Goal: Task Accomplishment & Management: Use online tool/utility

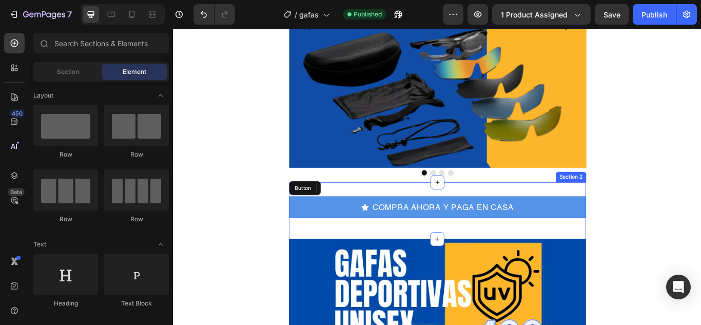
scroll to position [256, 0]
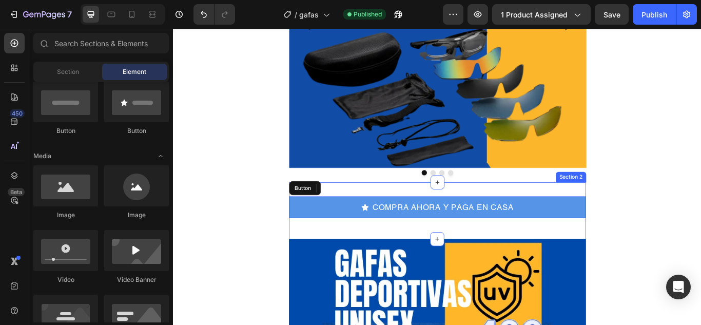
click at [463, 215] on div "COMPRA AHORA Y PAGA EN CASA Button Row Section 2" at bounding box center [481, 241] width 346 height 66
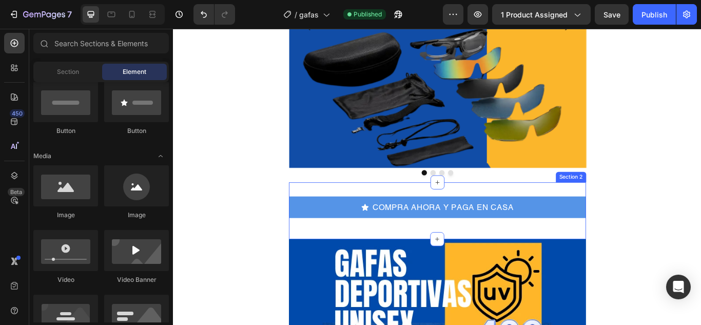
drag, startPoint x: 477, startPoint y: 207, endPoint x: 472, endPoint y: 223, distance: 17.1
click at [472, 223] on div "COMPRA AHORA Y PAGA EN CASA Button Row Section 2" at bounding box center [481, 241] width 346 height 66
drag, startPoint x: 478, startPoint y: 210, endPoint x: 474, endPoint y: 222, distance: 12.7
click at [474, 222] on div "COMPRA AHORA Y PAGA EN CASA Button Row Section 2" at bounding box center [481, 241] width 346 height 66
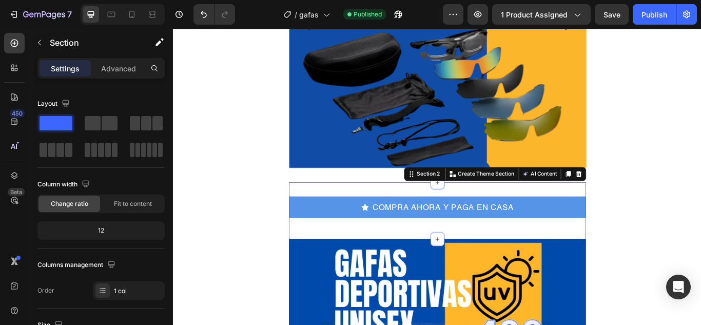
click at [347, 211] on div "COMPRA AHORA Y PAGA EN CASA Button Row Section 2 You can create reusable sectio…" at bounding box center [481, 241] width 346 height 66
click at [446, 203] on div "Section 2" at bounding box center [466, 198] width 44 height 12
click at [478, 272] on icon at bounding box center [481, 274] width 8 height 8
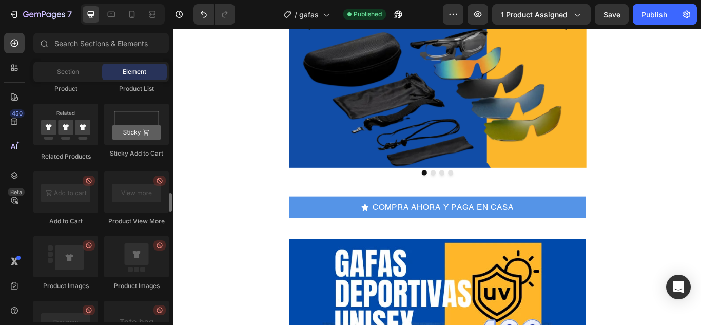
scroll to position [1282, 0]
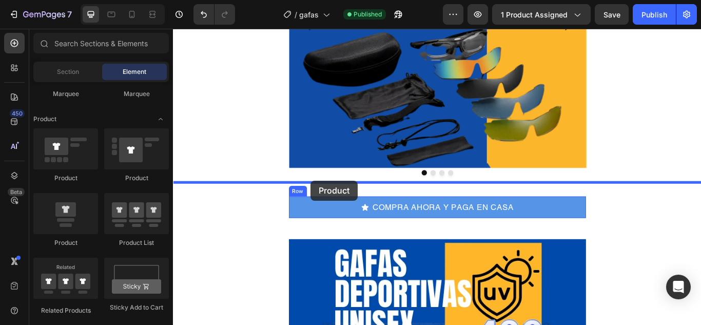
drag, startPoint x: 247, startPoint y: 244, endPoint x: 333, endPoint y: 206, distance: 94.8
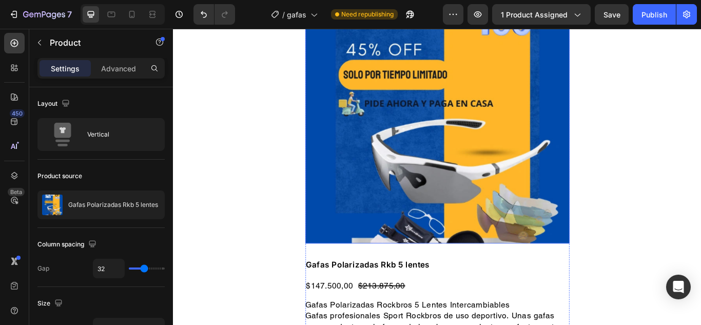
scroll to position [462, 0]
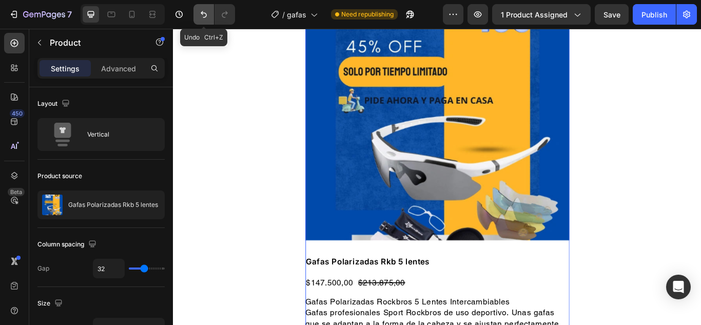
click at [205, 14] on icon "Undo/Redo" at bounding box center [204, 14] width 10 height 10
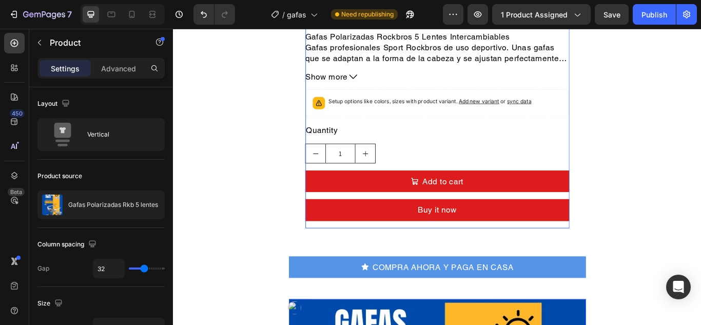
scroll to position [769, 0]
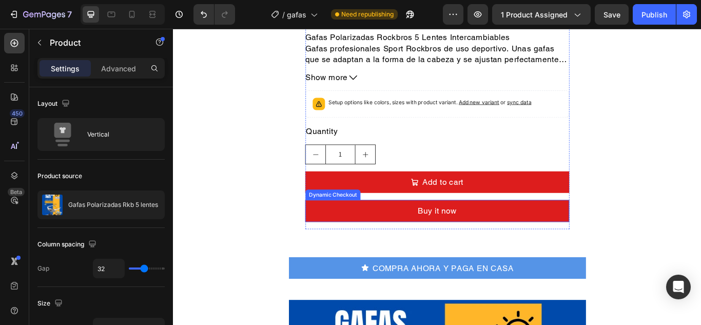
click at [339, 217] on div "Dynamic Checkout" at bounding box center [359, 222] width 64 height 12
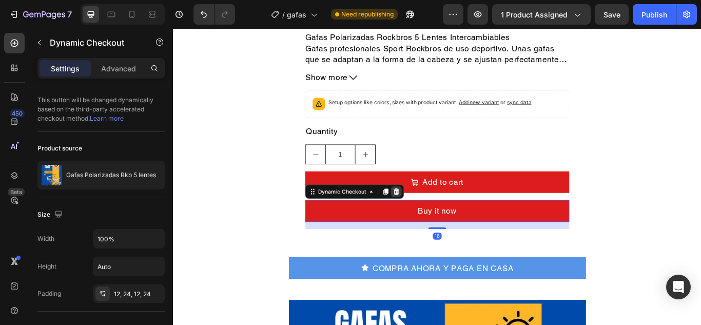
click at [431, 222] on icon at bounding box center [433, 218] width 8 height 8
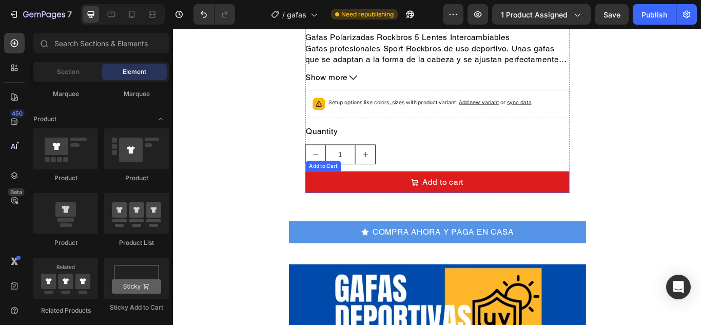
click at [344, 189] on div "Add to Cart" at bounding box center [347, 188] width 37 height 9
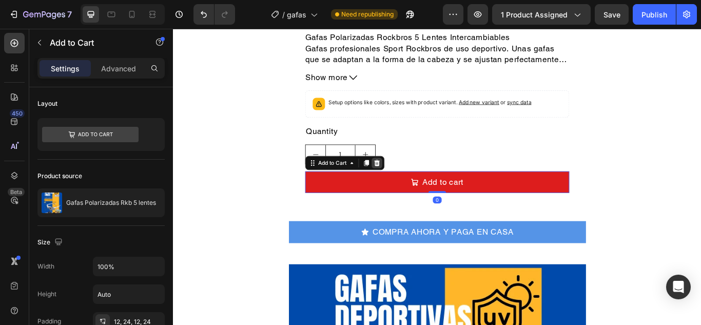
click at [407, 184] on icon at bounding box center [410, 185] width 7 height 7
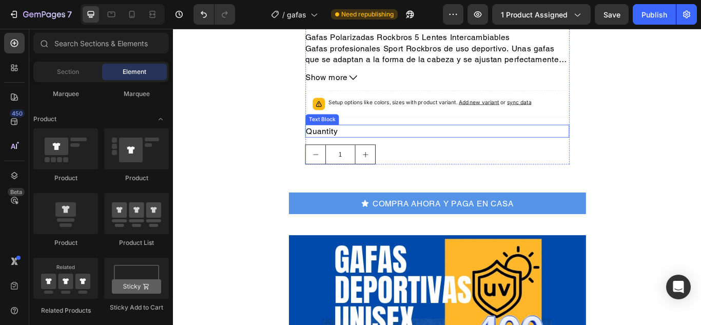
click at [343, 149] on div "Quantity" at bounding box center [481, 148] width 308 height 15
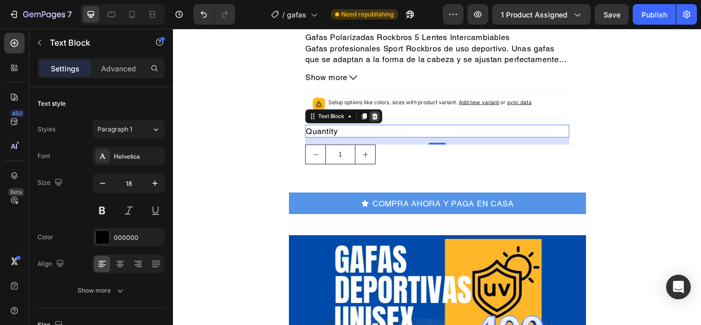
click at [404, 131] on icon at bounding box center [408, 131] width 8 height 8
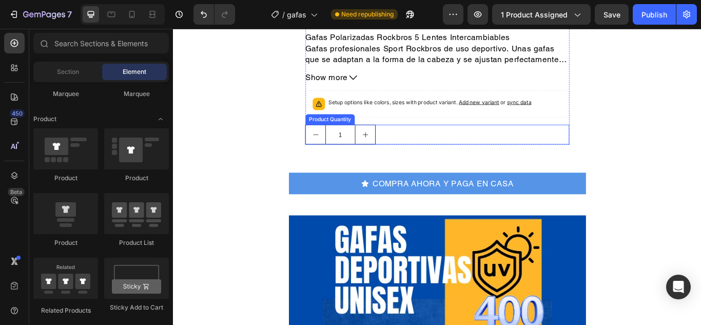
click at [336, 133] on div "Product Quantity" at bounding box center [355, 134] width 53 height 9
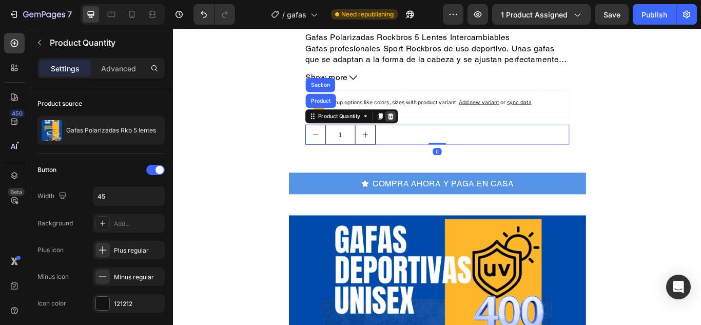
click at [423, 128] on icon at bounding box center [426, 130] width 7 height 7
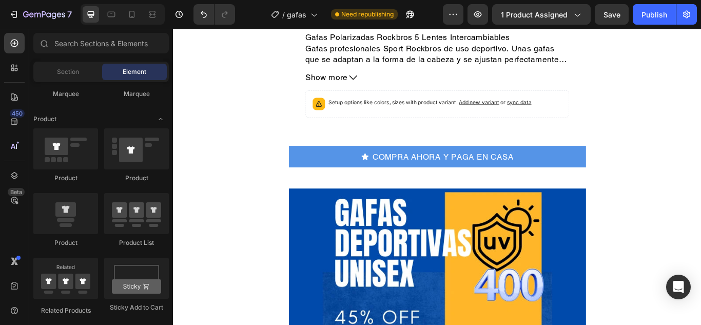
scroll to position [718, 0]
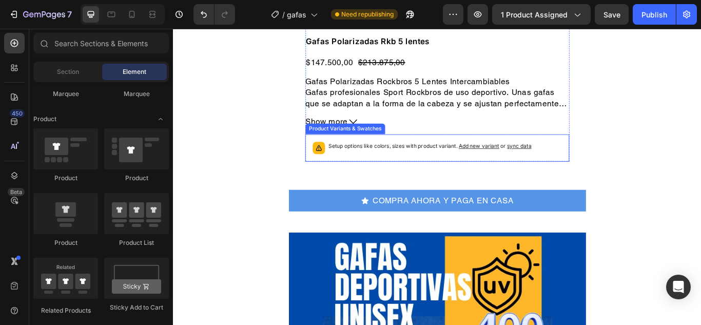
click at [343, 145] on div "Product Variants & Swatches" at bounding box center [373, 145] width 89 height 9
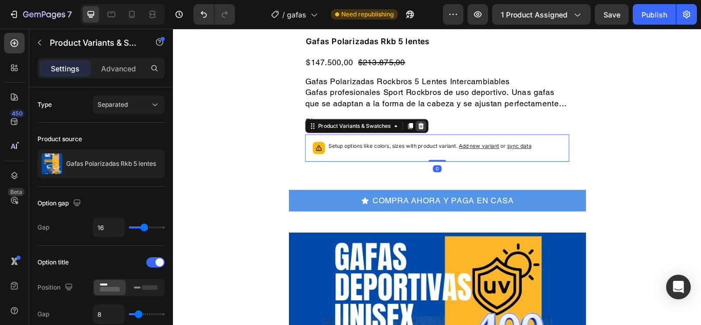
click at [459, 138] on icon at bounding box center [462, 141] width 7 height 7
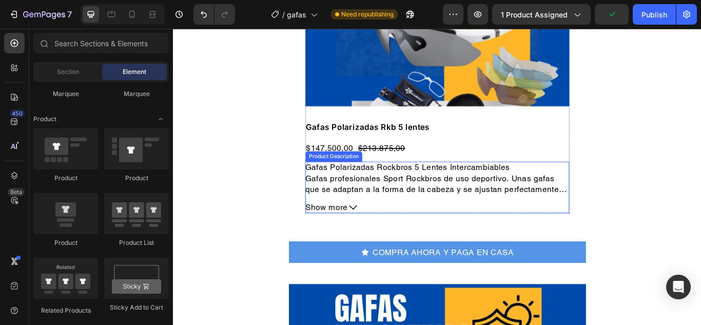
scroll to position [616, 0]
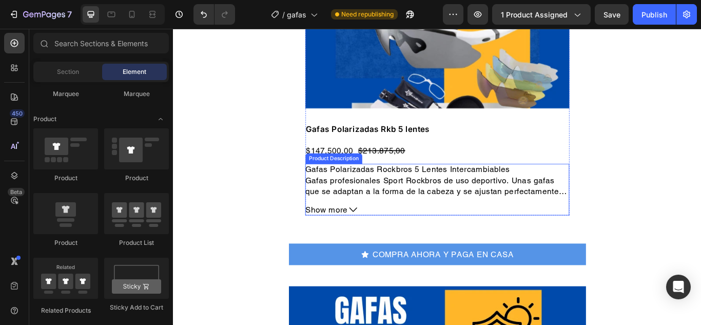
click at [349, 184] on div "Product Description" at bounding box center [360, 180] width 66 height 12
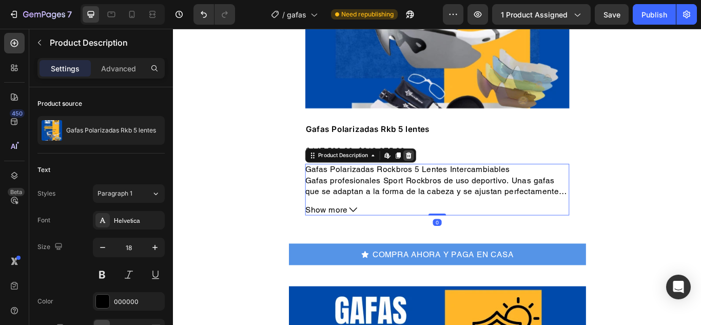
click at [447, 175] on icon at bounding box center [447, 176] width 8 height 8
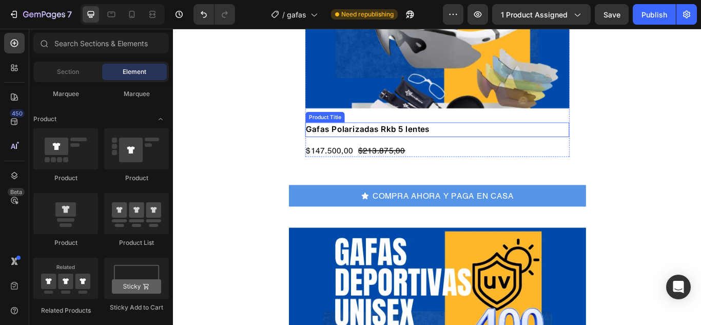
click at [352, 132] on div "Product Title" at bounding box center [350, 131] width 42 height 9
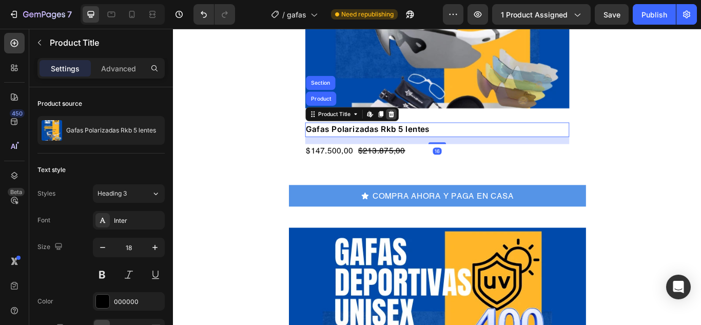
click at [426, 128] on icon at bounding box center [427, 128] width 8 height 8
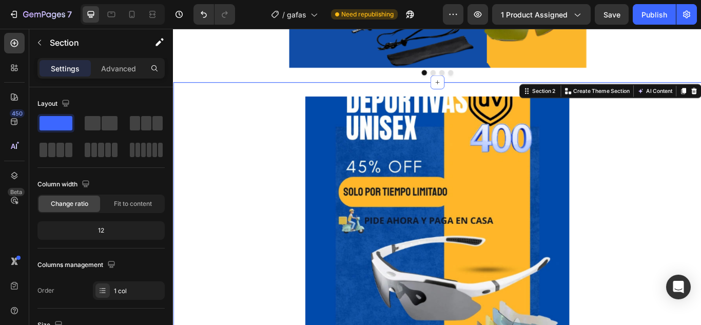
scroll to position [256, 0]
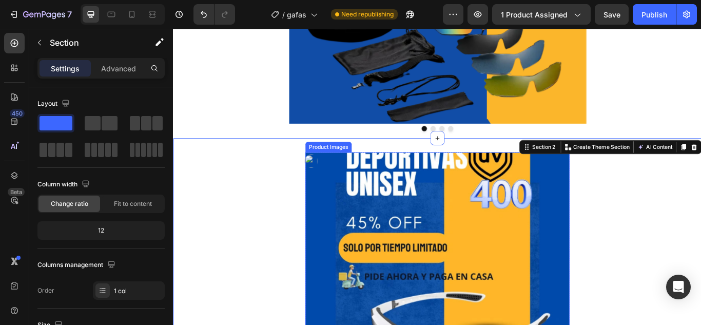
click at [381, 214] on img at bounding box center [481, 327] width 308 height 308
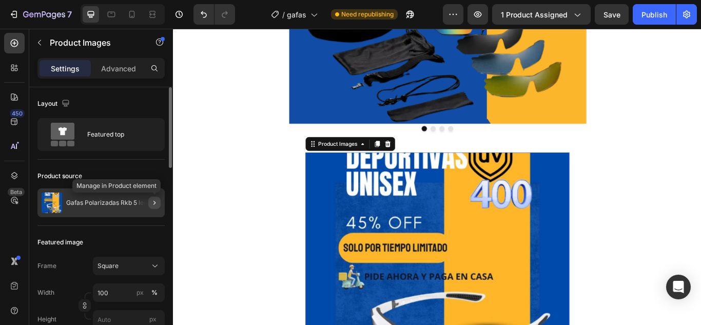
click at [155, 201] on icon "button" at bounding box center [154, 203] width 8 height 8
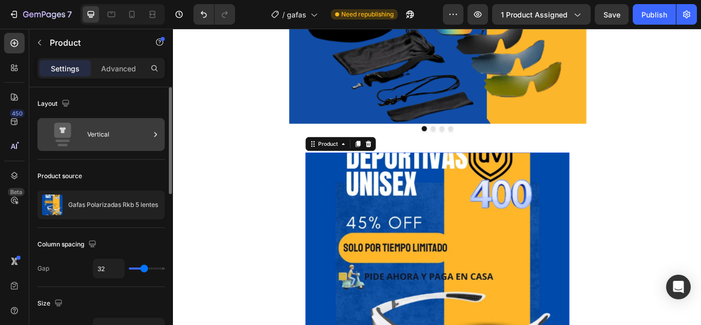
click at [153, 137] on icon at bounding box center [155, 134] width 10 height 10
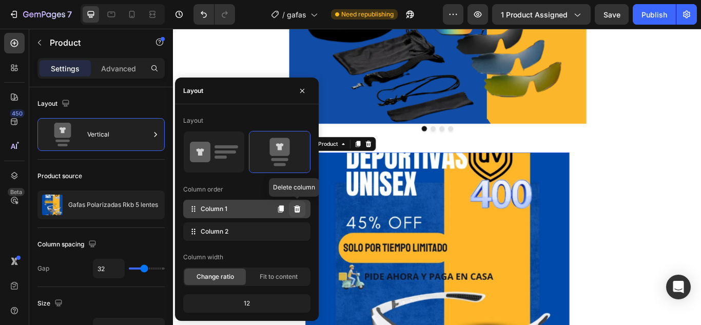
click at [298, 209] on icon at bounding box center [297, 209] width 8 height 8
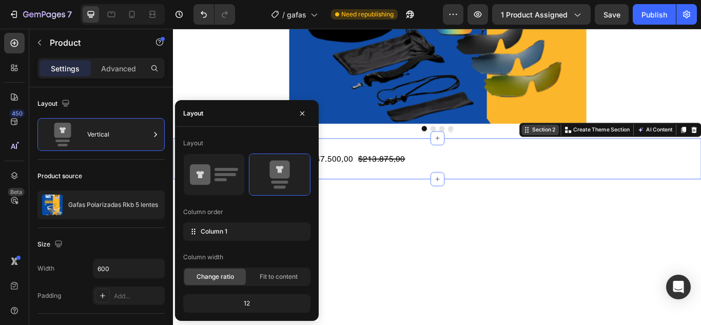
click at [700, 150] on div "Section 2 You can create reusable sections Create Theme Section AI Content Writ…" at bounding box center [682, 146] width 212 height 16
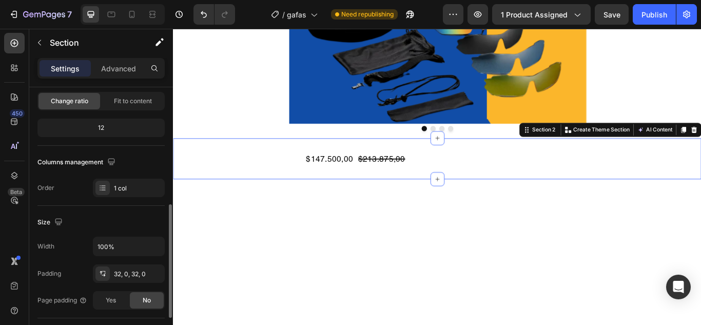
scroll to position [154, 0]
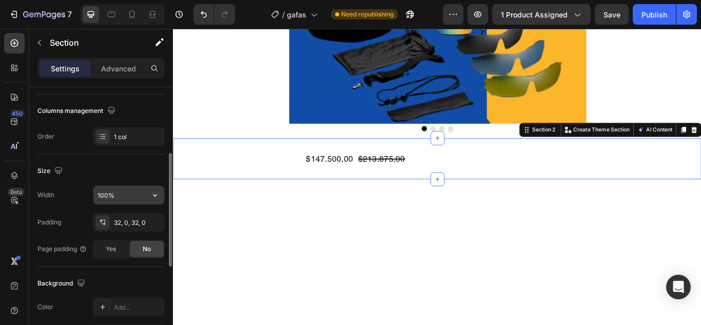
click at [129, 200] on input "100%" at bounding box center [128, 195] width 71 height 18
click at [158, 195] on icon "button" at bounding box center [155, 195] width 10 height 10
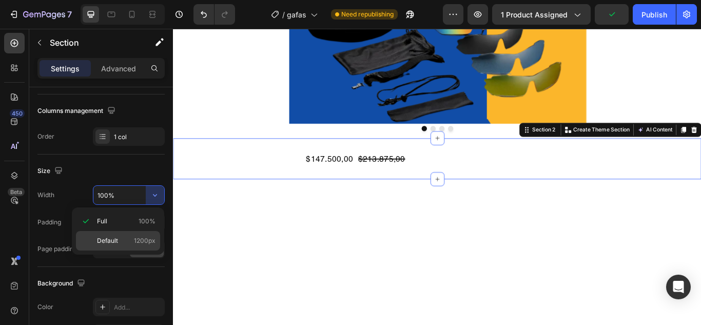
click at [115, 237] on span "Default" at bounding box center [107, 240] width 21 height 9
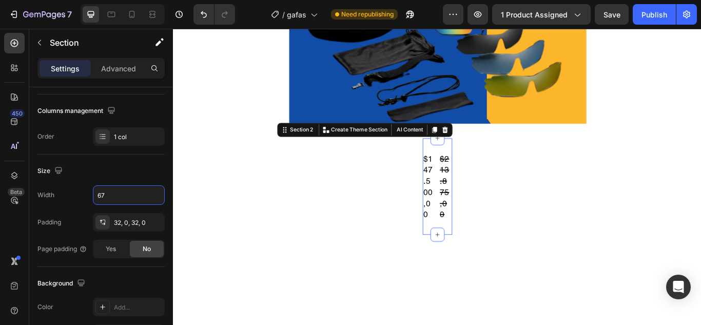
type input "675"
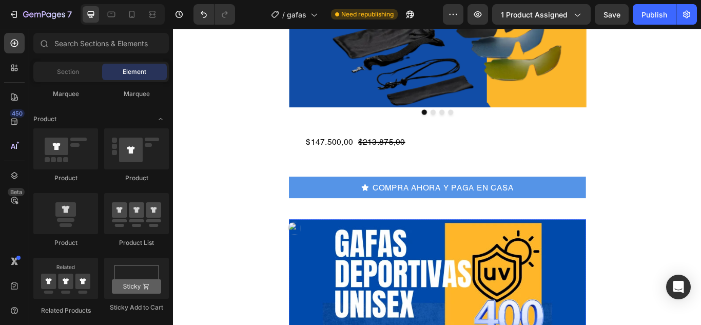
scroll to position [256, 0]
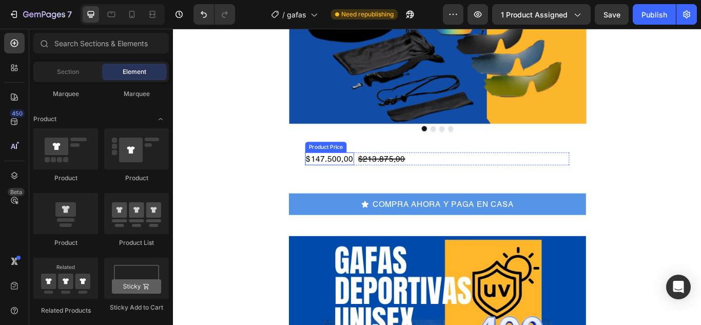
click at [361, 182] on div "$147.500,00" at bounding box center [355, 180] width 57 height 15
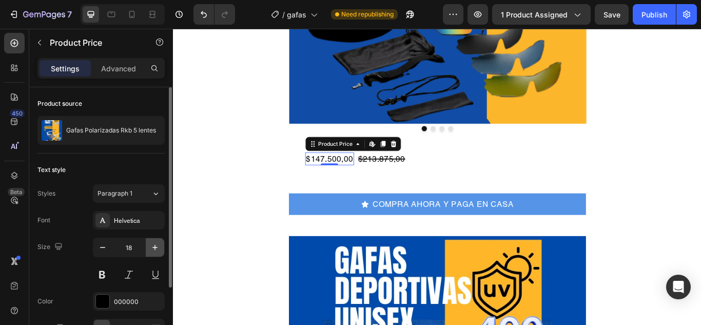
click at [156, 245] on icon "button" at bounding box center [155, 247] width 10 height 10
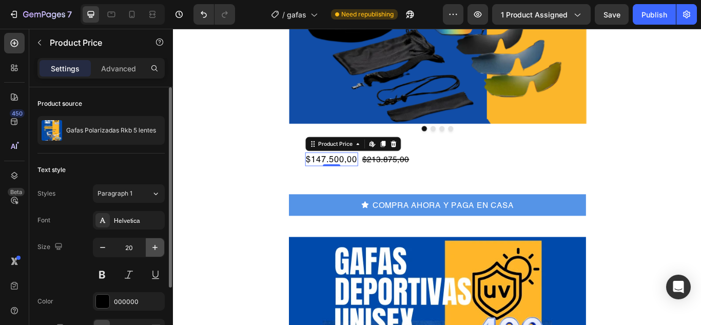
click at [156, 245] on icon "button" at bounding box center [155, 247] width 10 height 10
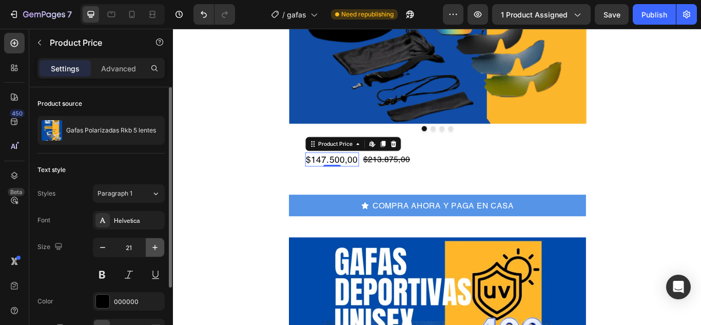
click at [156, 245] on icon "button" at bounding box center [155, 247] width 10 height 10
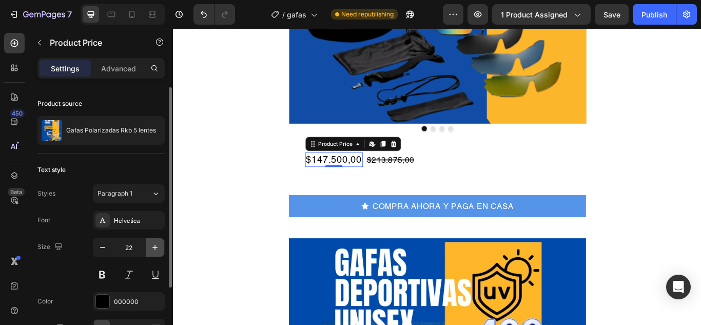
click at [156, 245] on icon "button" at bounding box center [155, 247] width 10 height 10
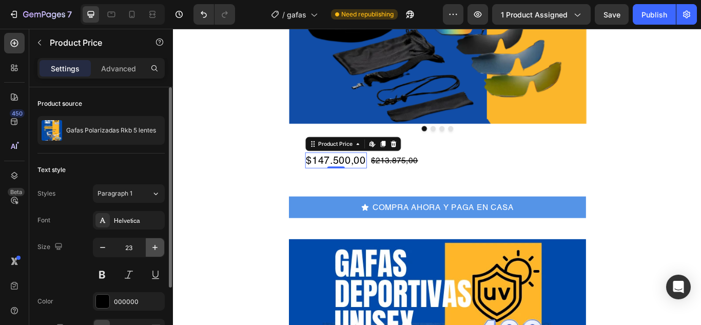
click at [156, 245] on icon "button" at bounding box center [155, 247] width 10 height 10
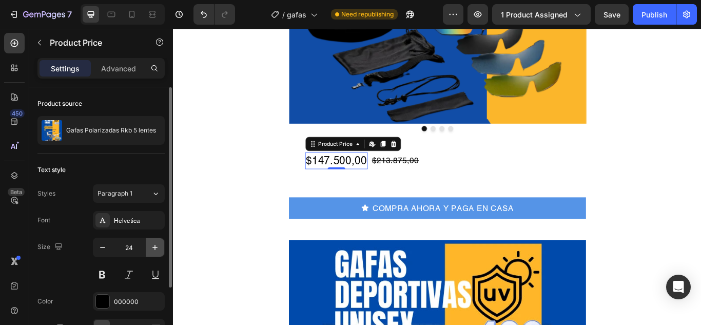
click at [156, 245] on icon "button" at bounding box center [155, 247] width 10 height 10
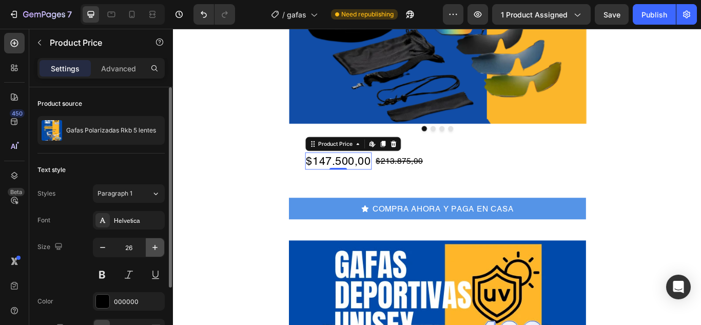
click at [156, 245] on icon "button" at bounding box center [155, 247] width 10 height 10
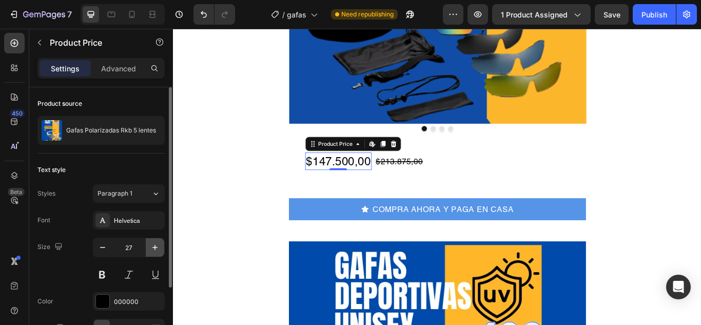
click at [156, 245] on icon "button" at bounding box center [155, 247] width 10 height 10
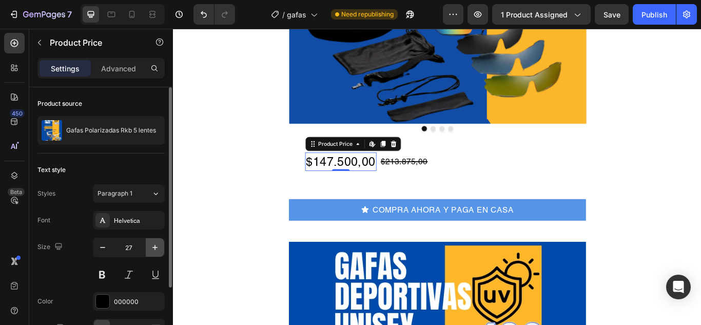
type input "28"
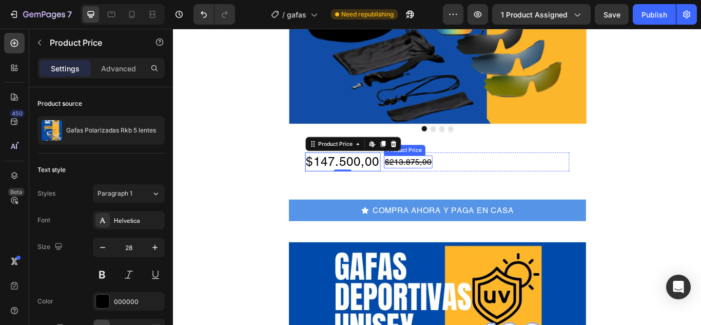
click at [427, 182] on div "$213.875,00" at bounding box center [447, 183] width 57 height 15
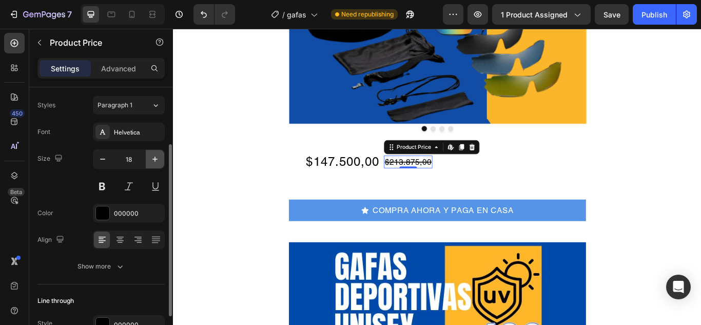
click at [156, 158] on icon "button" at bounding box center [155, 159] width 10 height 10
type input "19"
click at [103, 210] on div at bounding box center [102, 212] width 13 height 13
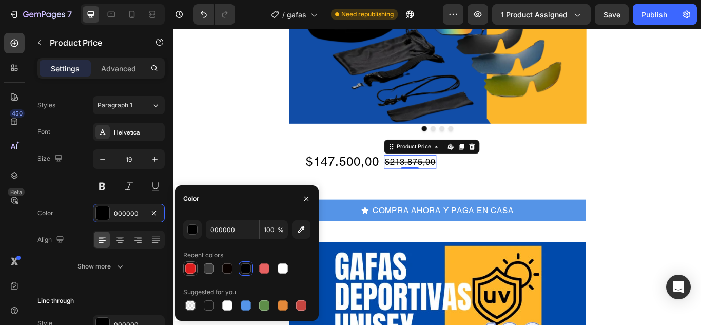
click at [189, 268] on div at bounding box center [190, 268] width 10 height 10
type input "DD1D1D"
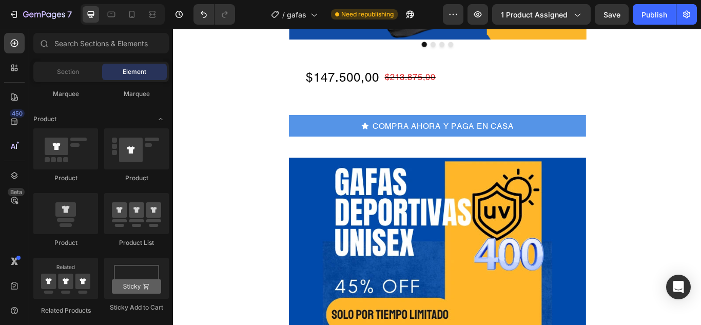
scroll to position [359, 0]
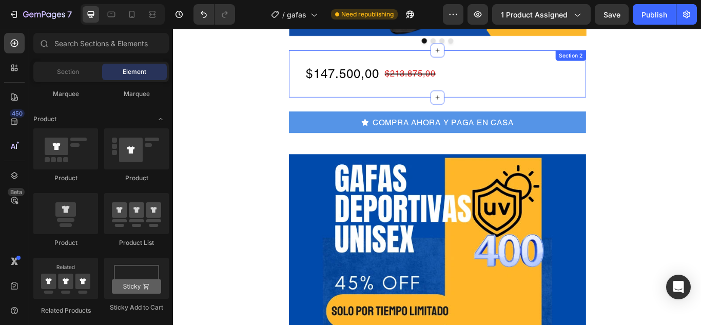
click at [585, 103] on div "$147.500,00 Product Price Product Price $213.875,00 Product Price Product Price…" at bounding box center [481, 81] width 346 height 55
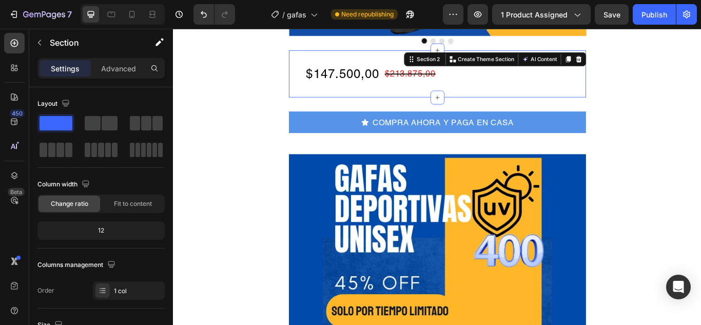
click at [323, 54] on div "$147.500,00 Product Price Product Price $213.875,00 Product Price Product Price…" at bounding box center [481, 81] width 346 height 55
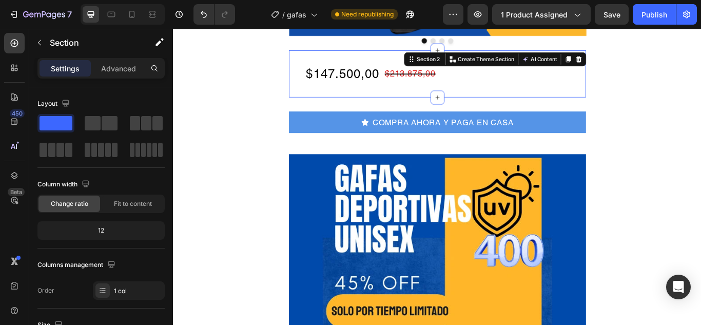
click at [492, 100] on div "$147.500,00 Product Price Product Price $213.875,00 Product Price Product Price…" at bounding box center [481, 81] width 346 height 55
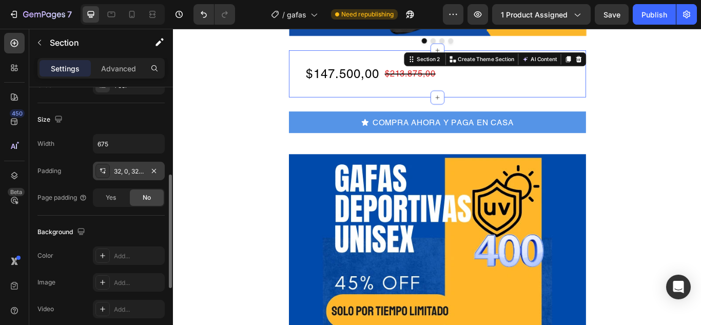
click at [112, 176] on div "32, 0, 32, 0" at bounding box center [129, 171] width 72 height 18
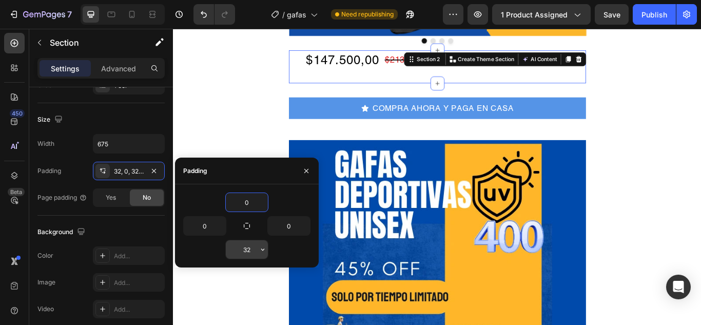
type input "0"
click at [253, 252] on input "32" at bounding box center [247, 249] width 42 height 18
type input "0"
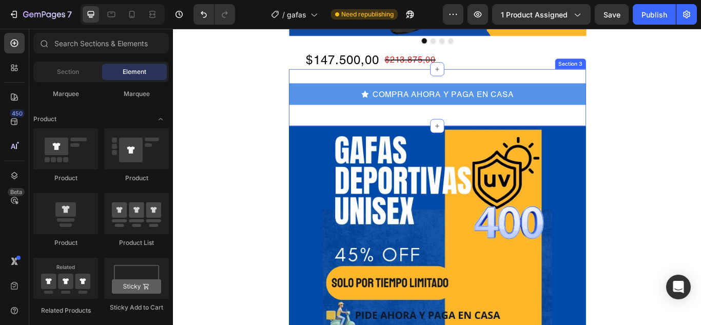
click at [458, 83] on div "COMPRA AHORA Y PAGA EN CASA Button Row Section 3" at bounding box center [481, 109] width 346 height 66
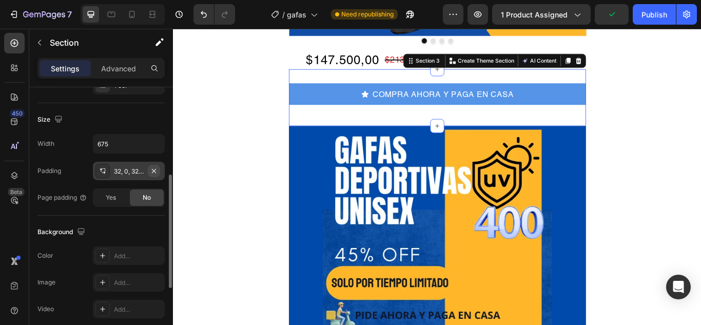
click at [150, 174] on icon "button" at bounding box center [154, 171] width 8 height 8
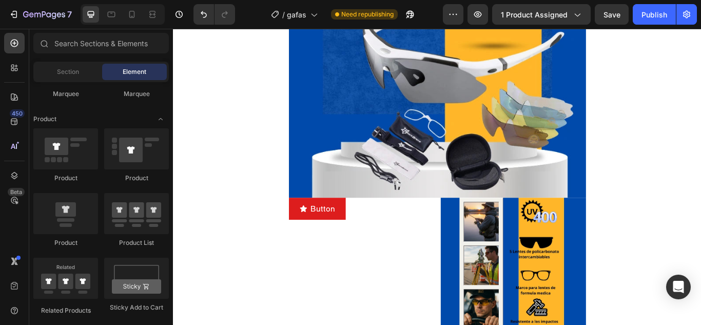
scroll to position [769, 0]
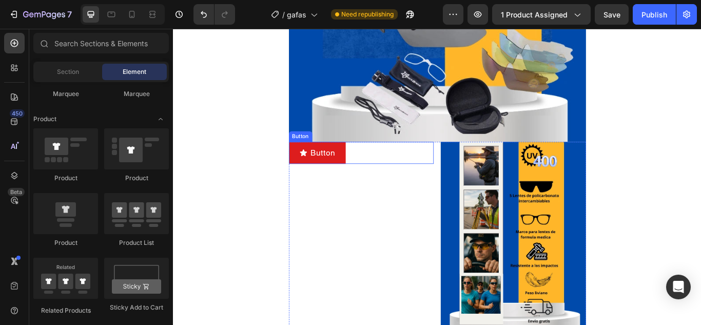
click at [317, 157] on div "Button" at bounding box center [321, 154] width 27 height 12
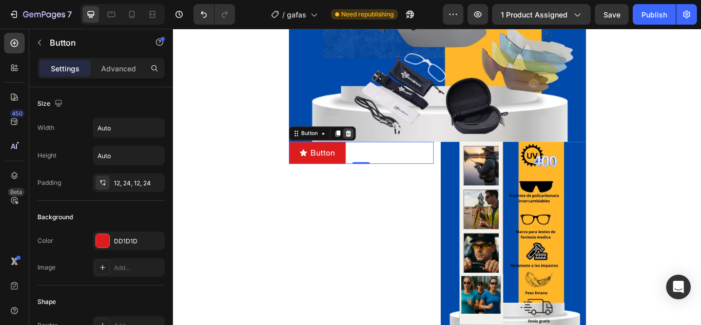
click at [375, 152] on icon at bounding box center [376, 150] width 7 height 7
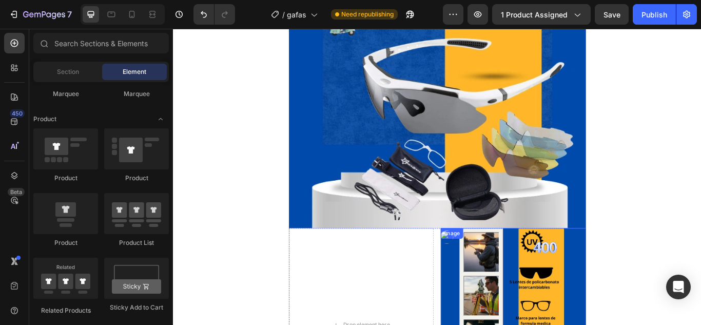
scroll to position [667, 0]
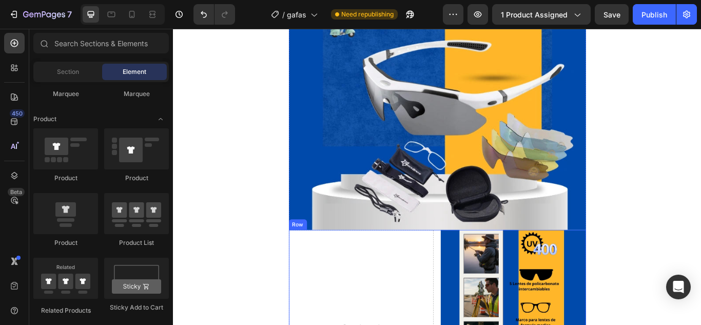
click at [310, 258] on div "Row" at bounding box center [318, 256] width 17 height 9
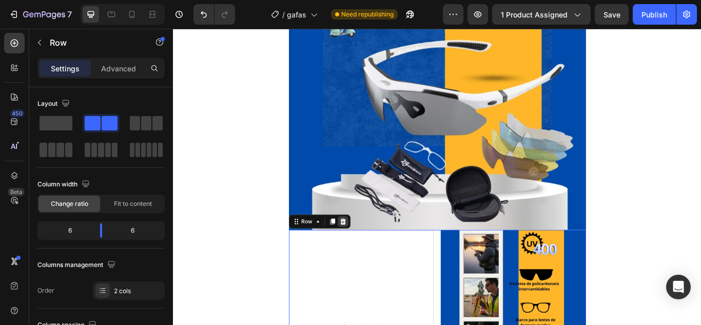
click at [367, 253] on icon at bounding box center [370, 253] width 7 height 7
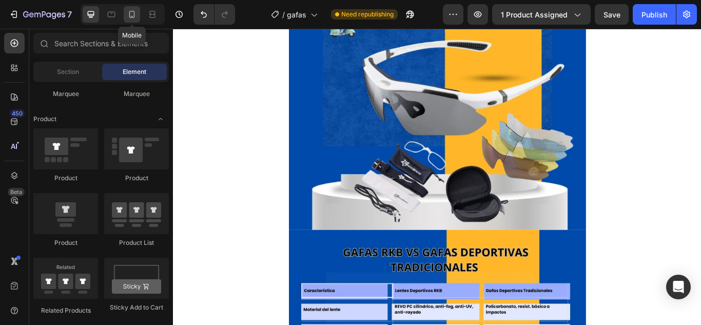
click at [130, 13] on icon at bounding box center [132, 14] width 10 height 10
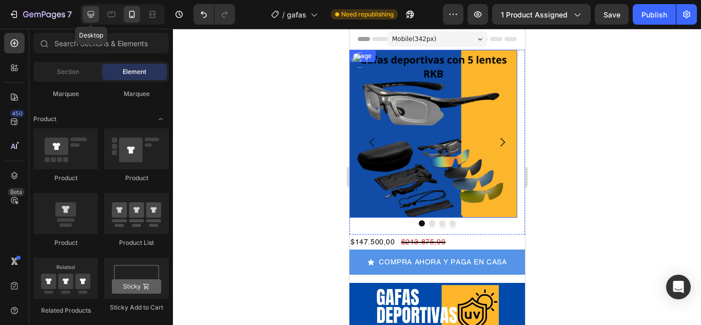
click at [90, 16] on icon at bounding box center [91, 14] width 7 height 7
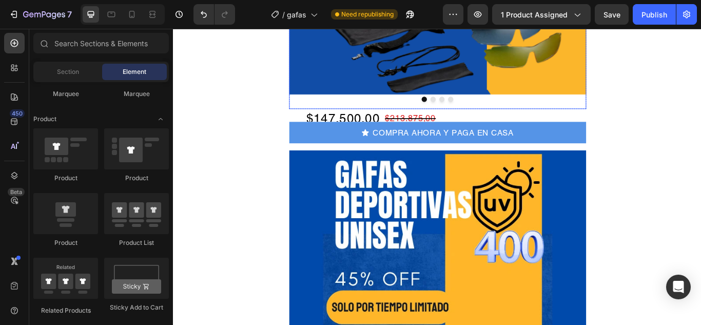
scroll to position [308, 0]
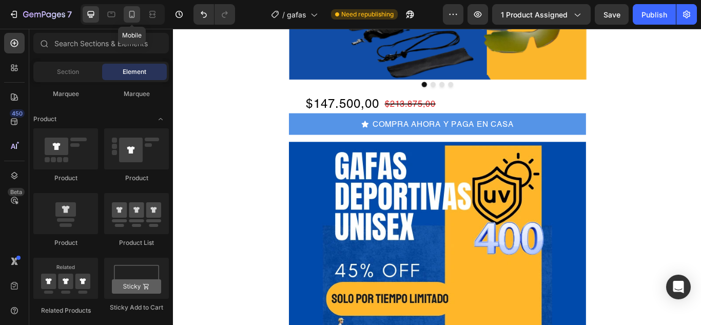
click at [133, 12] on icon at bounding box center [132, 14] width 10 height 10
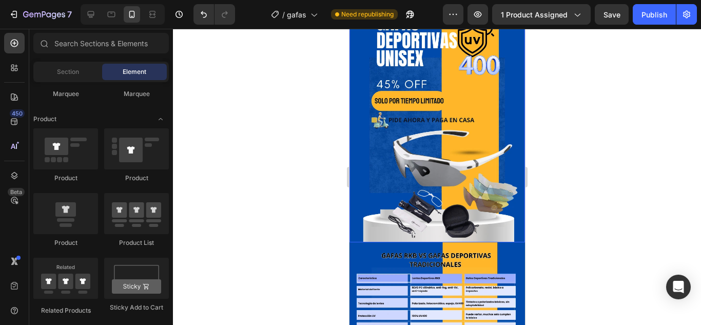
click at [574, 149] on div at bounding box center [437, 177] width 528 height 296
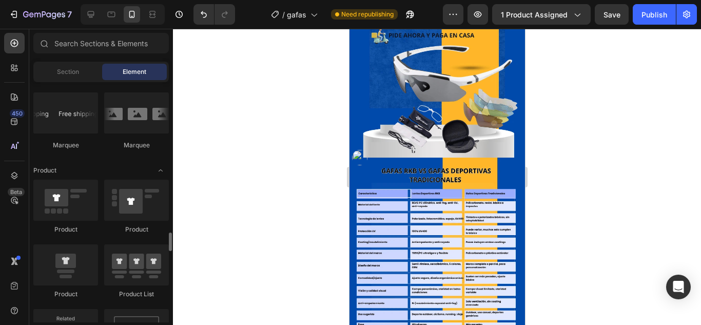
scroll to position [1282, 0]
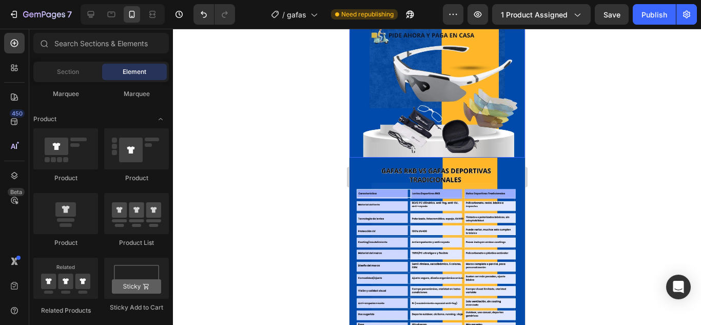
click at [362, 146] on img at bounding box center [436, 41] width 175 height 234
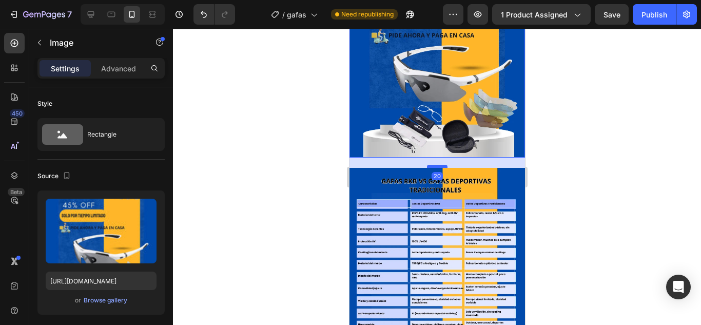
drag, startPoint x: 430, startPoint y: 147, endPoint x: 429, endPoint y: 157, distance: 10.4
click at [429, 165] on div at bounding box center [436, 166] width 21 height 3
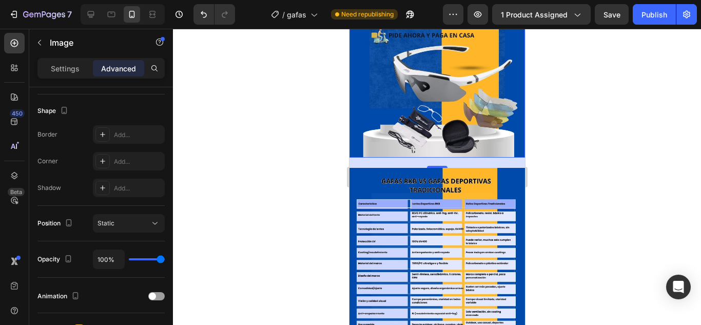
scroll to position [0, 0]
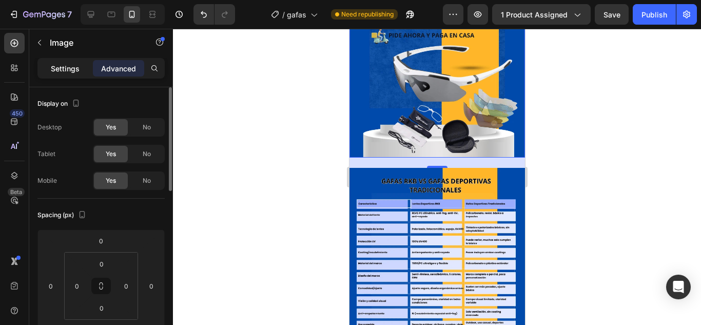
click at [65, 70] on p "Settings" at bounding box center [65, 68] width 29 height 11
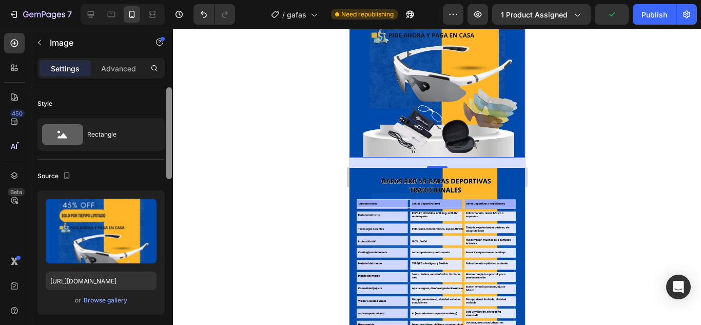
drag, startPoint x: 169, startPoint y: 121, endPoint x: 170, endPoint y: 86, distance: 34.4
click at [170, 86] on div "Settings Advanced Style Rectangle Source Upload Image [URL][DOMAIN_NAME] or Bro…" at bounding box center [101, 206] width 144 height 296
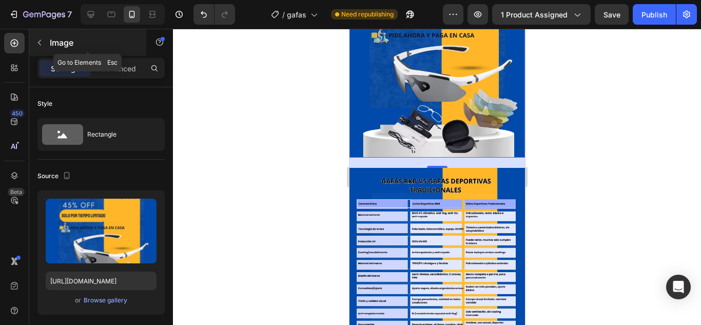
click at [38, 46] on icon "button" at bounding box center [39, 42] width 8 height 8
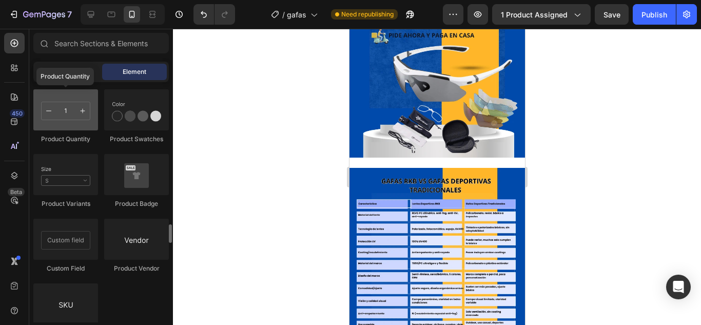
scroll to position [1534, 0]
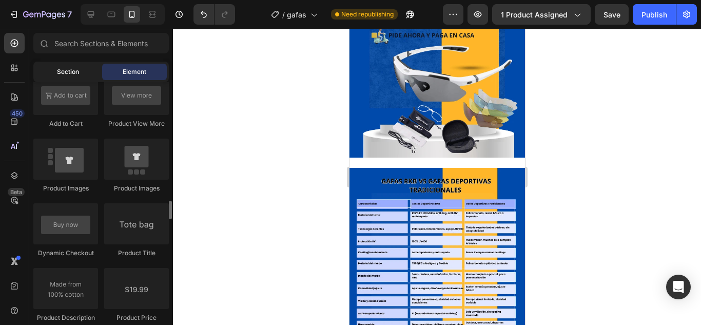
click at [75, 76] on span "Section" at bounding box center [68, 71] width 22 height 9
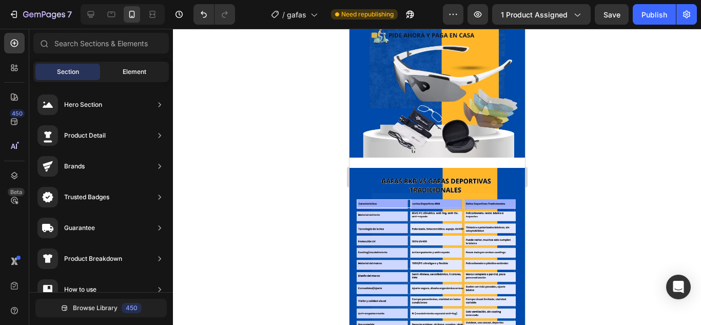
click at [131, 72] on span "Element" at bounding box center [135, 71] width 24 height 9
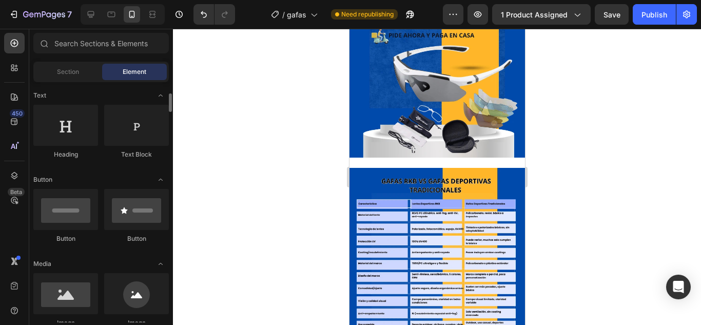
scroll to position [0, 0]
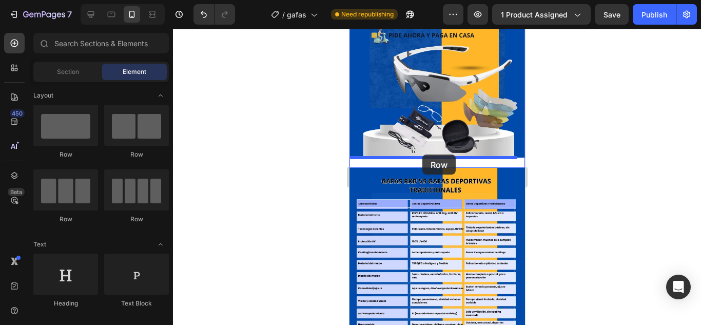
drag, startPoint x: 402, startPoint y: 158, endPoint x: 422, endPoint y: 154, distance: 20.3
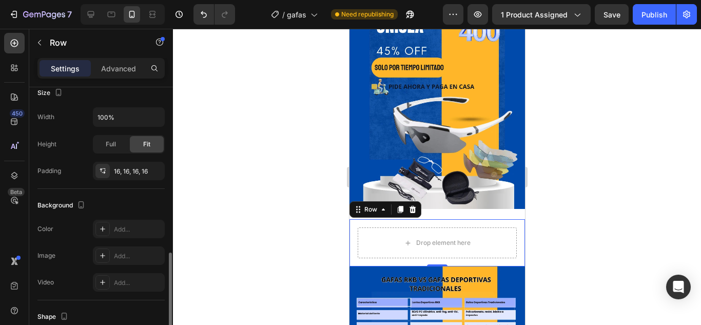
scroll to position [256, 0]
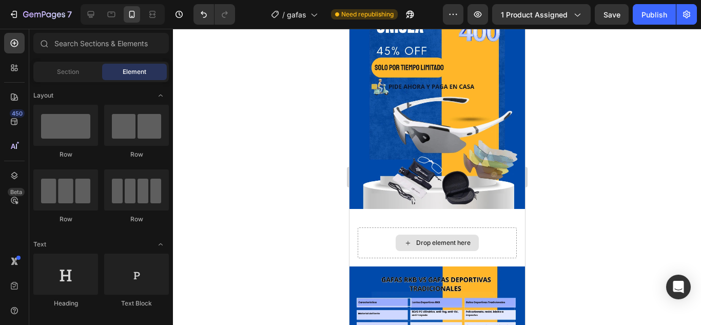
click at [419, 239] on div "Drop element here" at bounding box center [442, 243] width 54 height 8
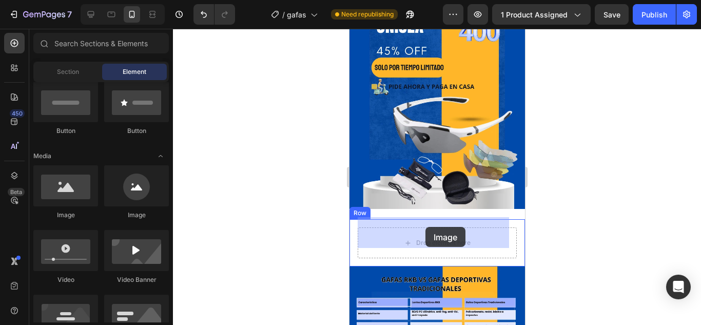
drag, startPoint x: 418, startPoint y: 217, endPoint x: 422, endPoint y: 230, distance: 13.0
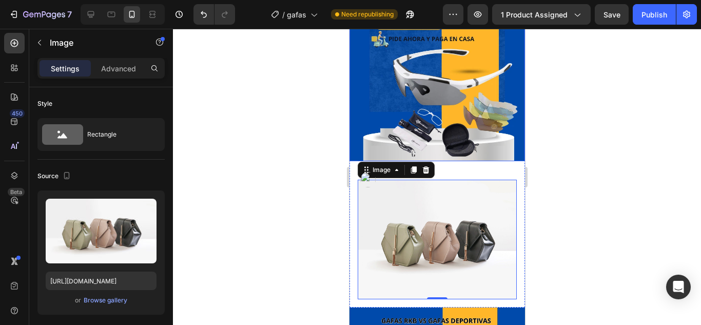
scroll to position [359, 0]
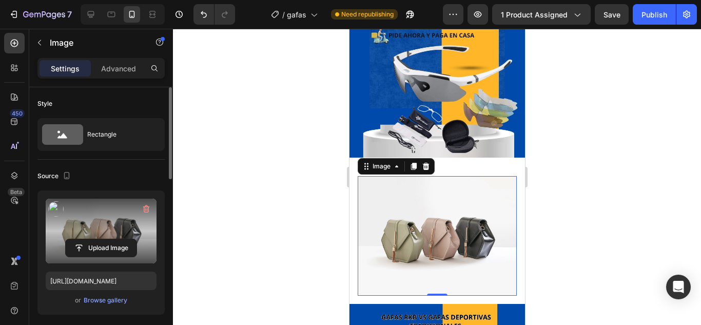
click at [88, 222] on label at bounding box center [101, 231] width 111 height 65
click at [88, 239] on input "file" at bounding box center [101, 247] width 71 height 17
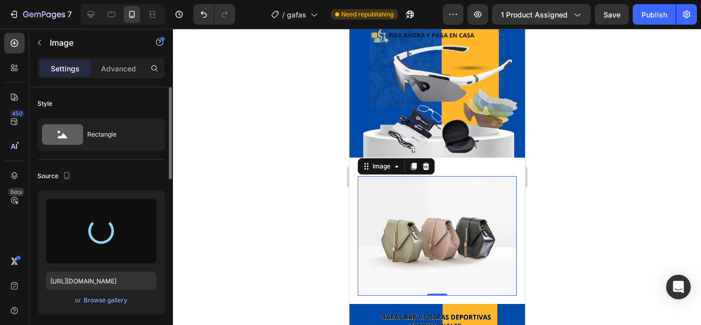
type input "[URL][DOMAIN_NAME]"
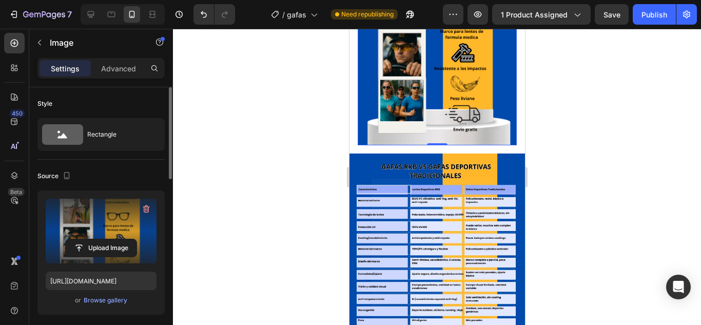
scroll to position [616, 0]
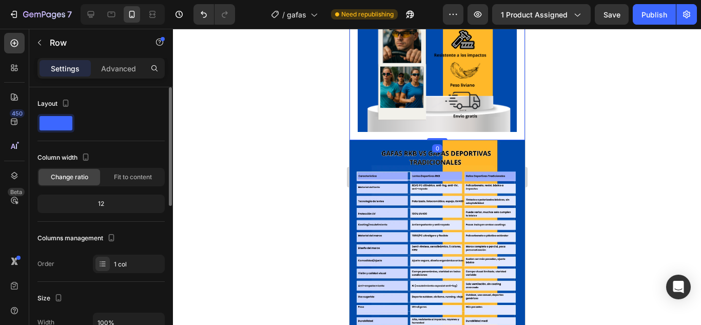
click at [434, 114] on div "Image Row 0" at bounding box center [436, 25] width 175 height 228
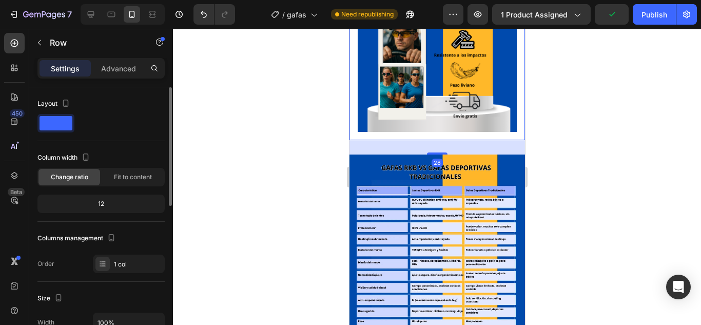
drag, startPoint x: 432, startPoint y: 119, endPoint x: 424, endPoint y: 133, distance: 16.3
click at [426, 152] on div at bounding box center [436, 153] width 21 height 2
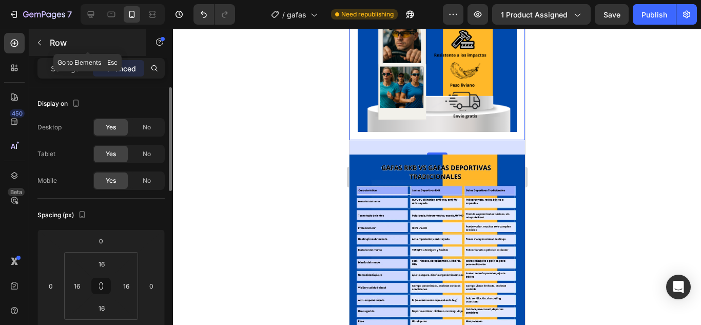
click at [42, 43] on icon "button" at bounding box center [39, 42] width 8 height 8
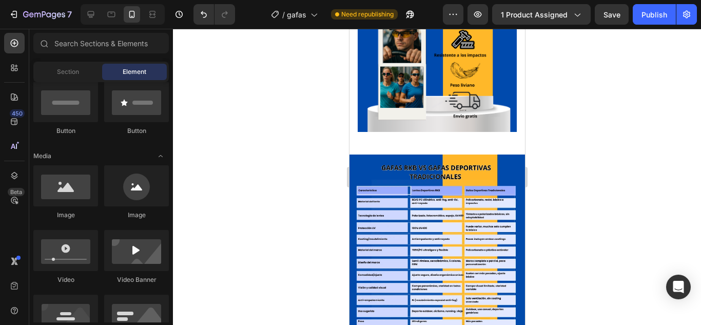
scroll to position [0, 0]
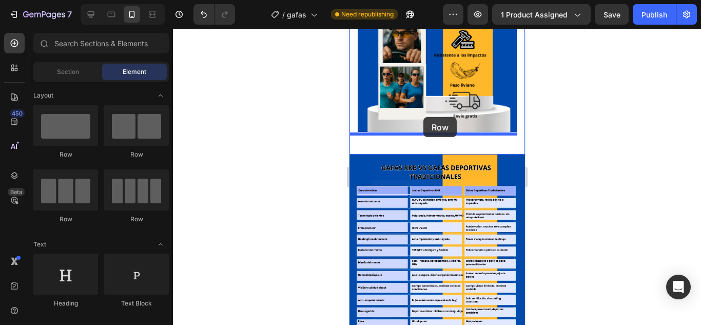
drag, startPoint x: 417, startPoint y: 167, endPoint x: 423, endPoint y: 117, distance: 50.1
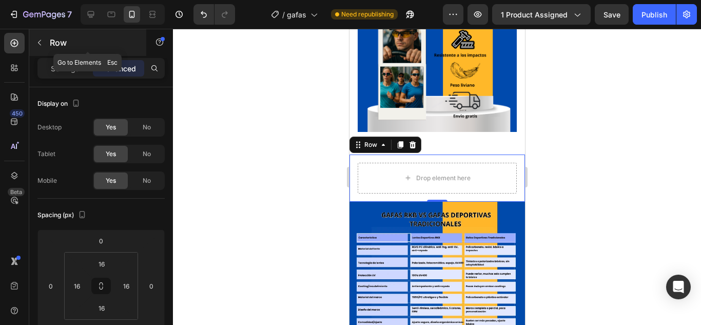
click at [40, 38] on icon "button" at bounding box center [39, 42] width 8 height 8
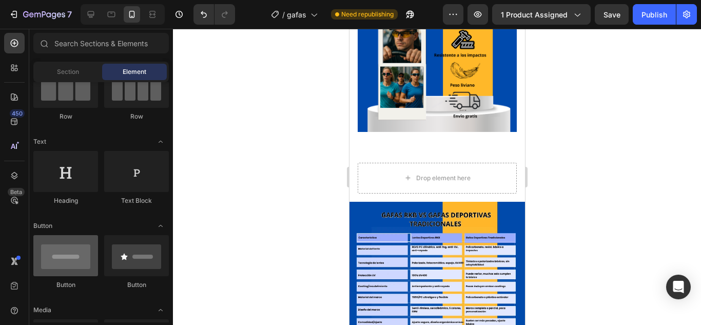
scroll to position [256, 0]
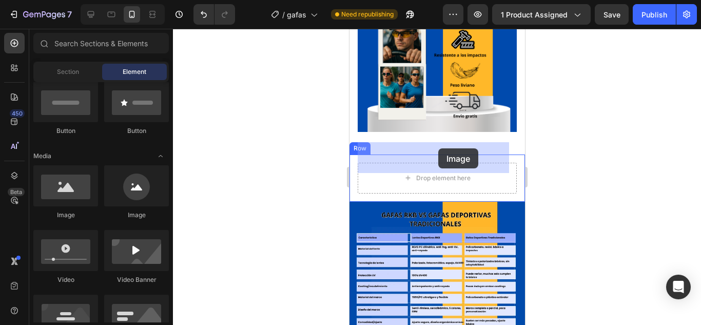
drag, startPoint x: 412, startPoint y: 228, endPoint x: 436, endPoint y: 150, distance: 82.1
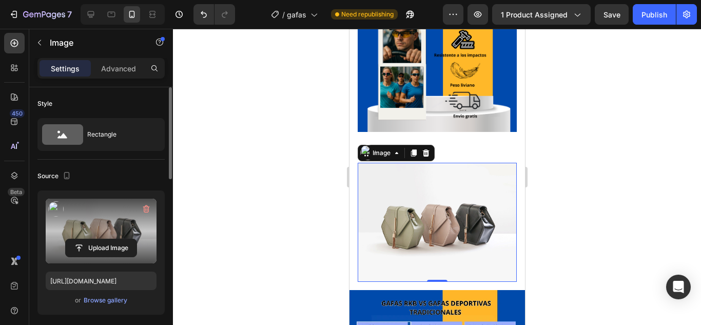
click at [80, 233] on label at bounding box center [101, 231] width 111 height 65
click at [80, 239] on input "file" at bounding box center [101, 247] width 71 height 17
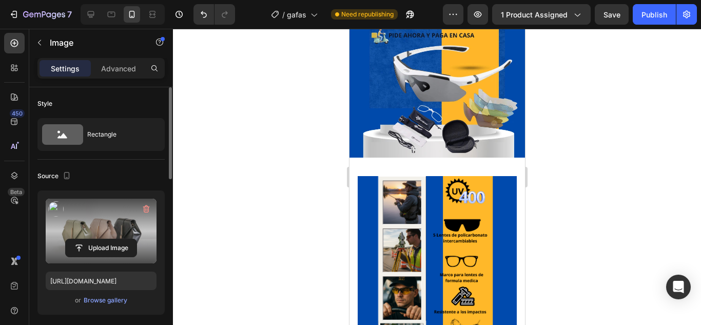
scroll to position [410, 0]
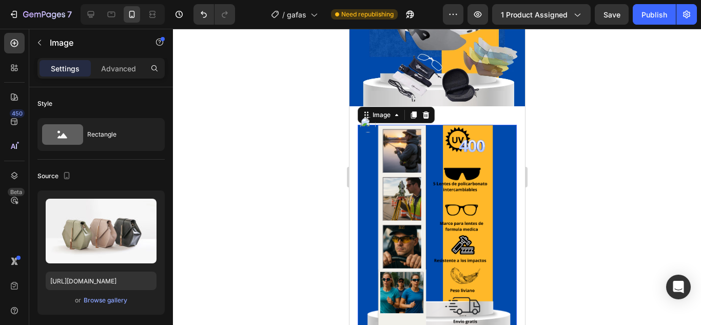
click at [410, 181] on img at bounding box center [436, 231] width 159 height 212
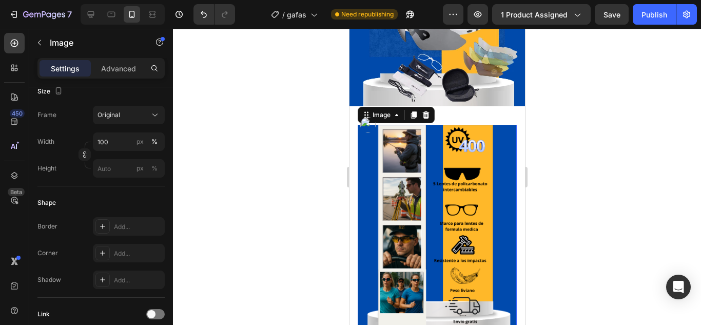
click at [394, 188] on img at bounding box center [436, 231] width 159 height 212
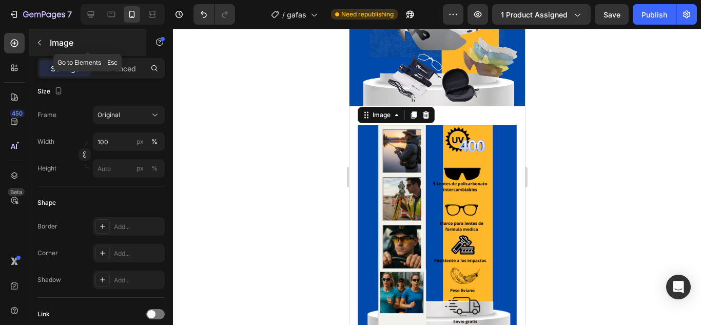
click at [39, 45] on icon "button" at bounding box center [39, 42] width 8 height 8
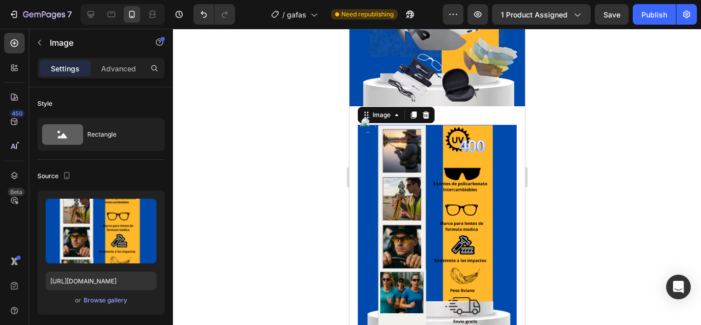
click at [438, 202] on img at bounding box center [436, 231] width 159 height 212
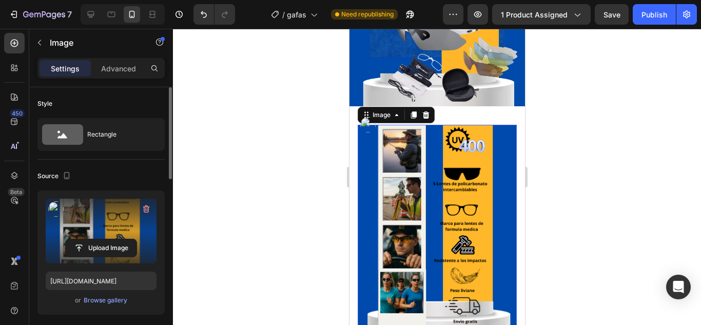
click at [110, 225] on label at bounding box center [101, 231] width 111 height 65
click at [110, 239] on input "file" at bounding box center [101, 247] width 71 height 17
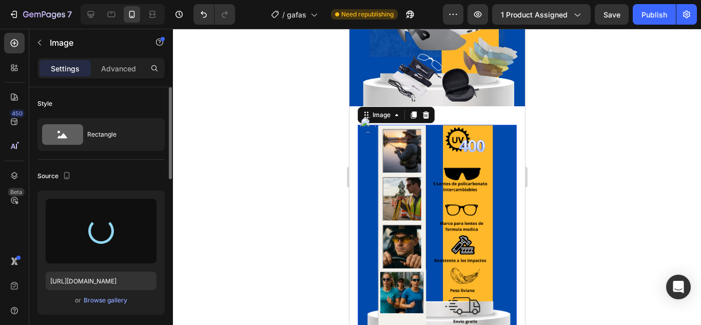
type input "[URL][DOMAIN_NAME]"
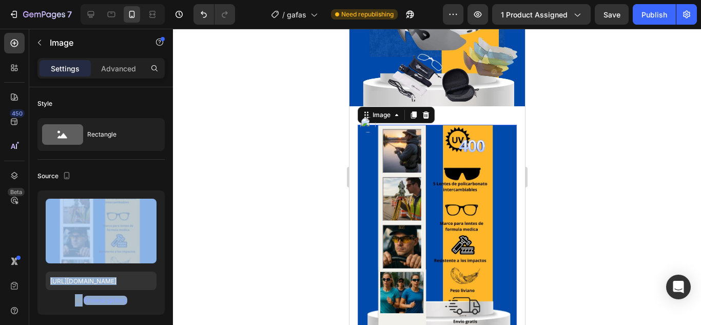
drag, startPoint x: 461, startPoint y: 256, endPoint x: 398, endPoint y: 217, distance: 73.7
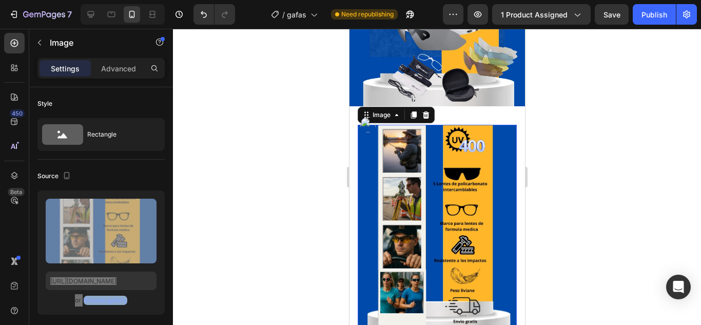
click at [431, 204] on img at bounding box center [436, 231] width 159 height 212
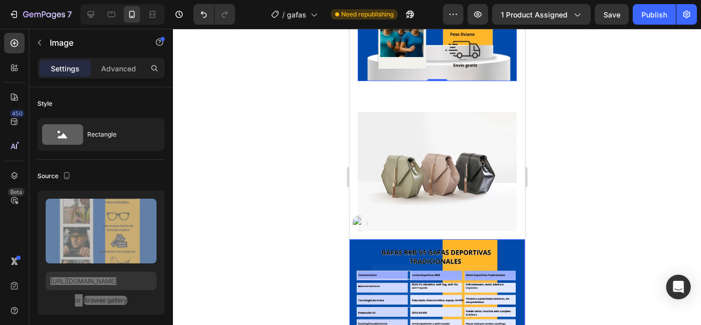
scroll to position [667, 0]
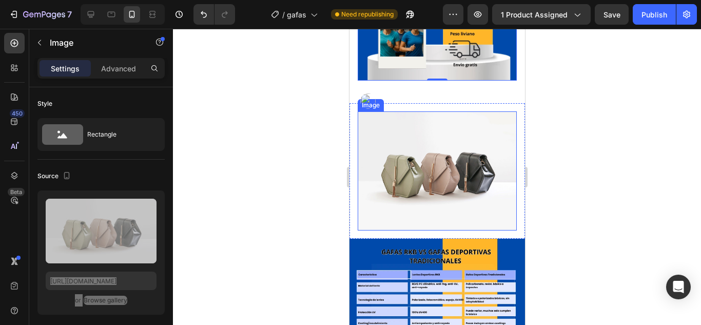
click at [413, 135] on img at bounding box center [436, 171] width 159 height 120
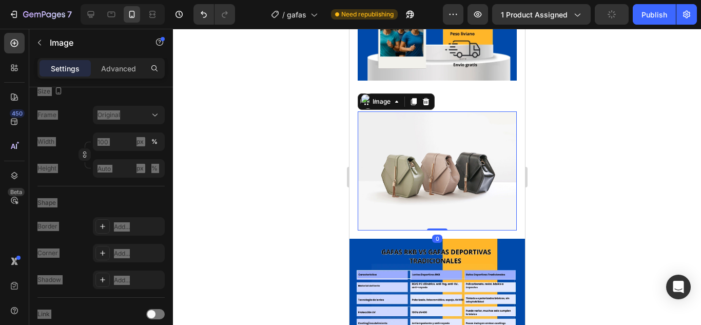
click at [413, 134] on img at bounding box center [436, 171] width 159 height 120
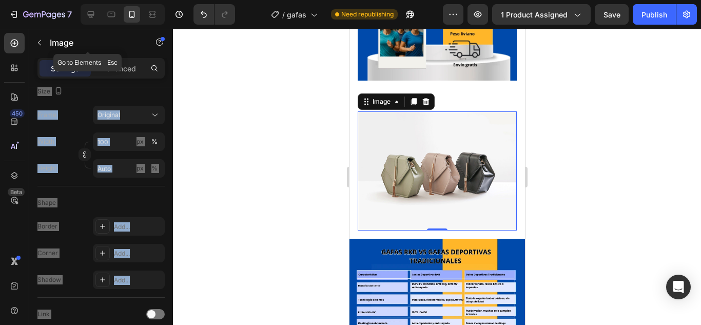
click at [37, 41] on icon "button" at bounding box center [39, 42] width 8 height 8
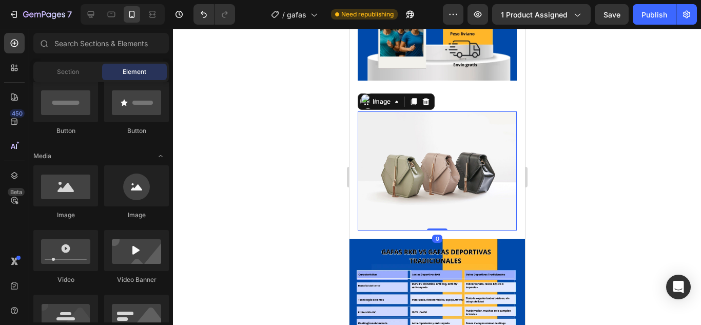
click at [418, 130] on img at bounding box center [436, 171] width 159 height 120
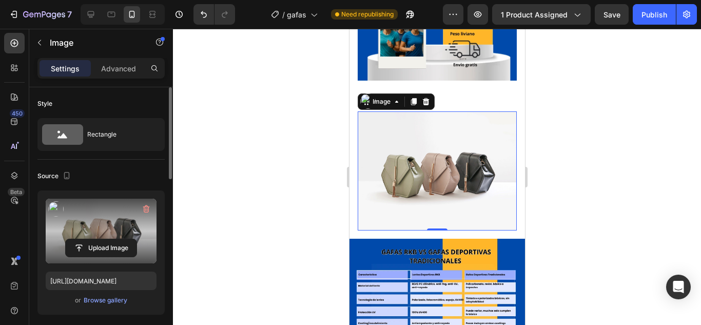
click at [111, 229] on label at bounding box center [101, 231] width 111 height 65
click at [111, 239] on input "file" at bounding box center [101, 247] width 71 height 17
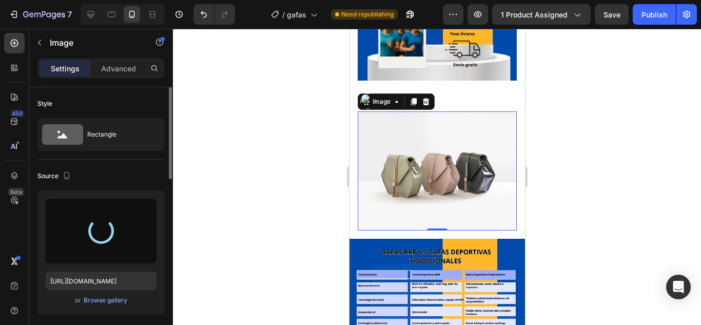
type input "[URL][DOMAIN_NAME]"
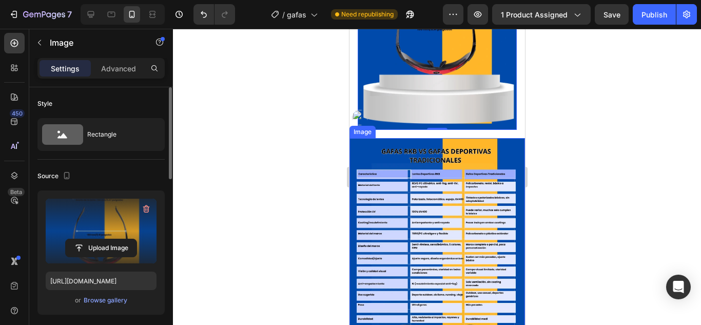
scroll to position [872, 0]
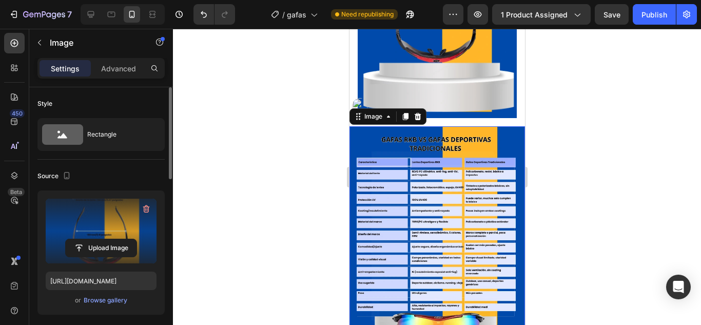
click at [421, 146] on img at bounding box center [436, 243] width 175 height 234
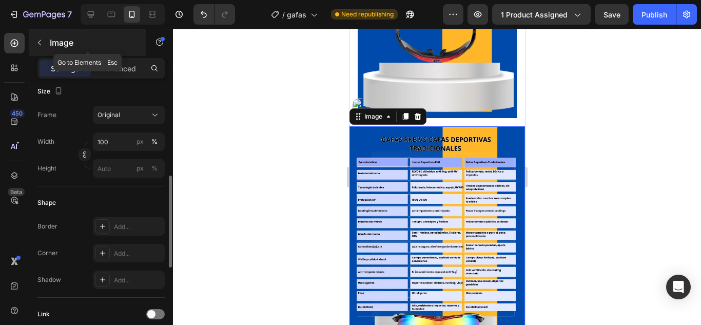
click at [56, 42] on p "Image" at bounding box center [93, 42] width 87 height 12
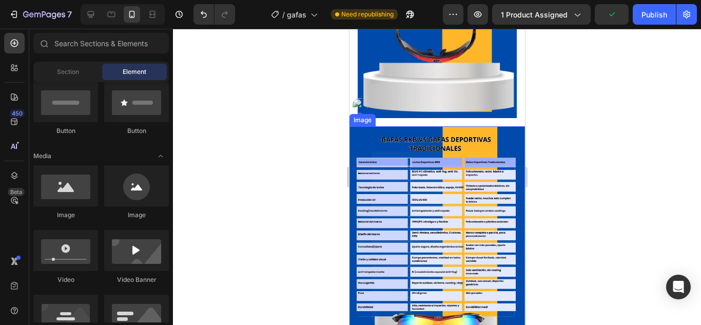
click at [420, 147] on img at bounding box center [436, 243] width 175 height 234
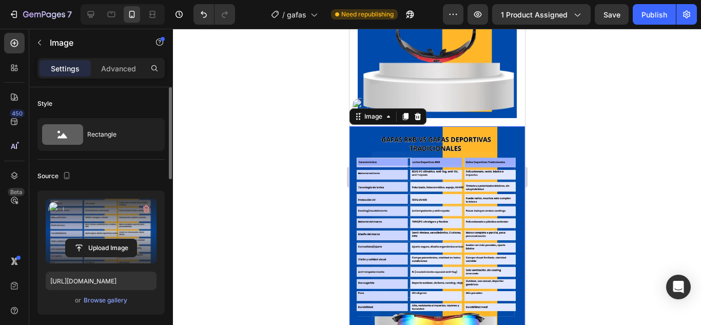
click at [98, 223] on label at bounding box center [101, 231] width 111 height 65
click at [98, 239] on input "file" at bounding box center [101, 247] width 71 height 17
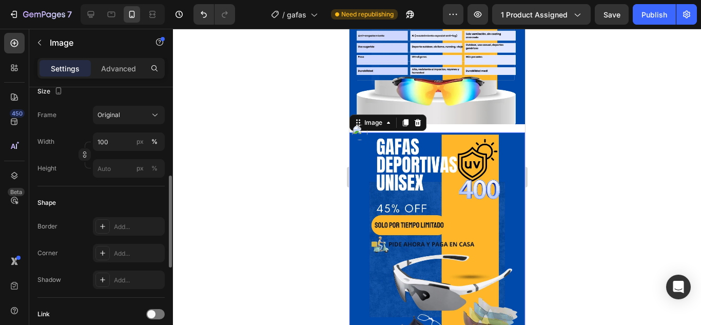
click at [422, 185] on img at bounding box center [436, 249] width 175 height 234
drag, startPoint x: 414, startPoint y: 187, endPoint x: 420, endPoint y: 185, distance: 6.0
click at [420, 185] on img at bounding box center [436, 249] width 175 height 234
click at [415, 184] on img at bounding box center [436, 249] width 175 height 234
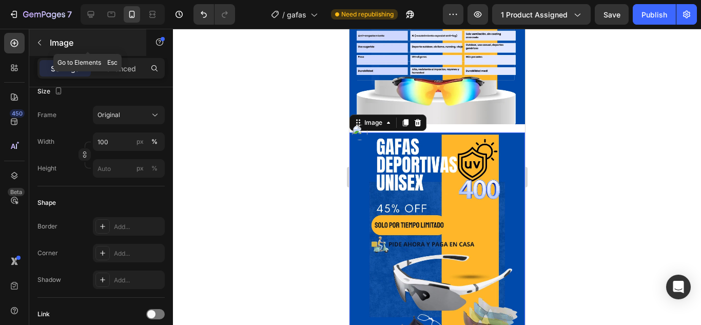
click at [40, 41] on icon "button" at bounding box center [39, 43] width 3 height 6
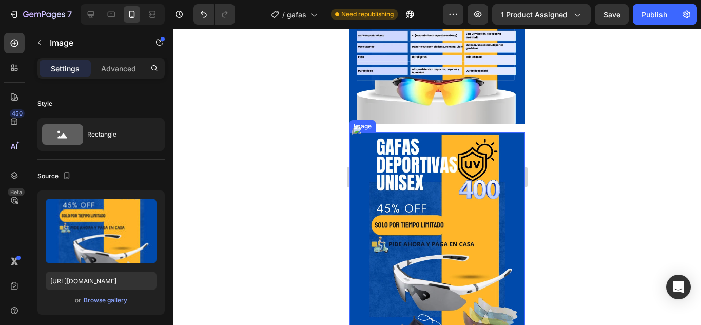
click at [462, 216] on img at bounding box center [436, 249] width 175 height 234
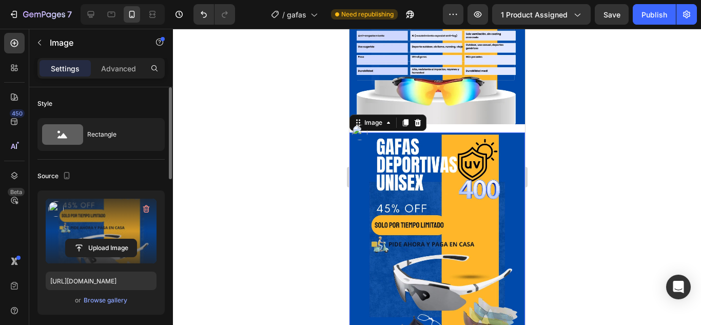
click at [119, 237] on label at bounding box center [101, 231] width 111 height 65
click at [119, 239] on input "file" at bounding box center [101, 247] width 71 height 17
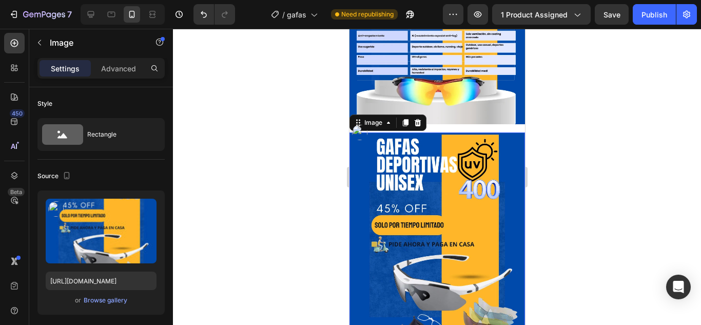
type input "[URL][DOMAIN_NAME]"
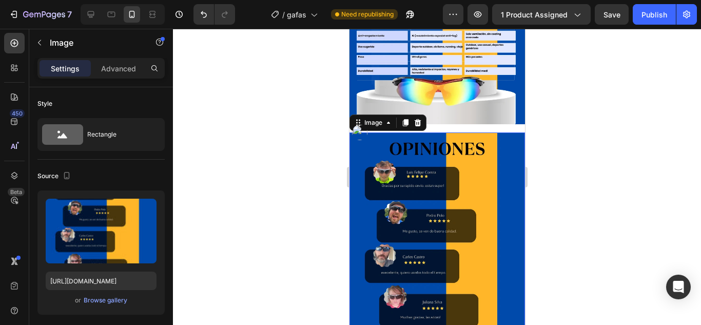
click at [622, 177] on div at bounding box center [437, 177] width 528 height 296
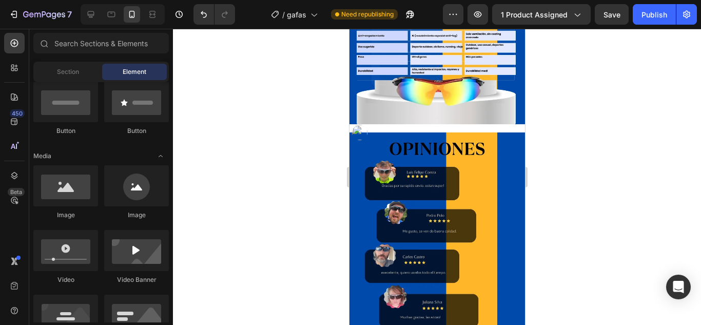
click at [240, 152] on div at bounding box center [437, 177] width 528 height 296
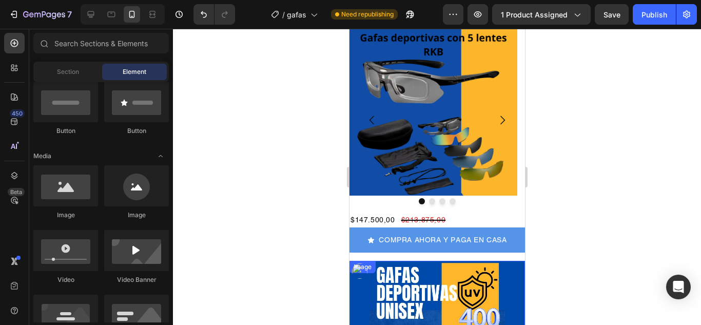
scroll to position [9, 0]
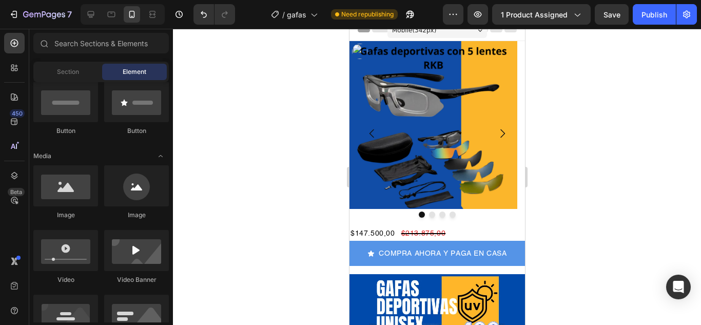
click at [574, 152] on div at bounding box center [437, 177] width 528 height 296
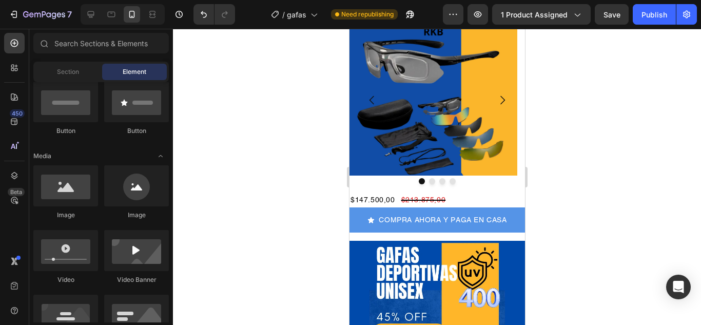
scroll to position [60, 0]
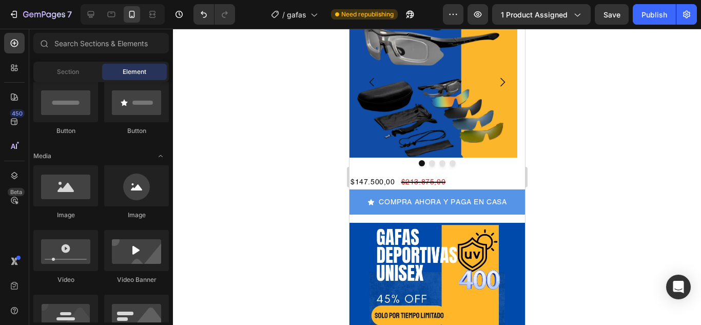
click at [640, 167] on div at bounding box center [437, 177] width 528 height 296
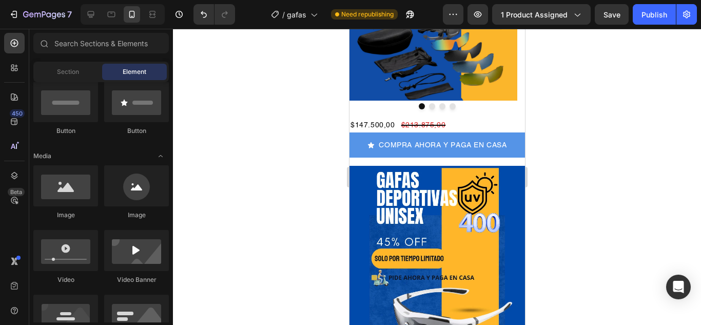
scroll to position [113, 0]
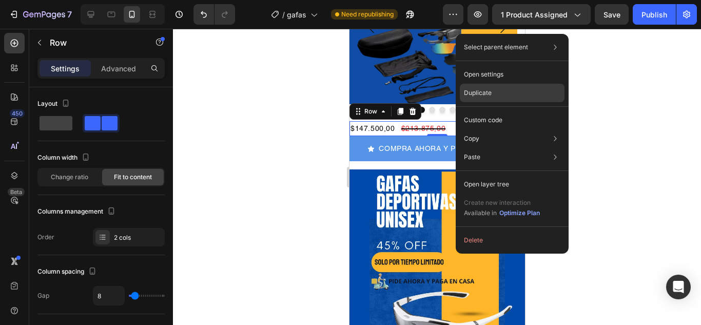
click at [474, 93] on p "Duplicate" at bounding box center [478, 92] width 28 height 9
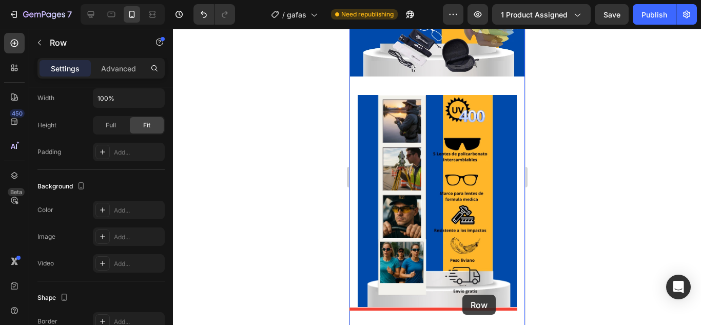
scroll to position [485, 0]
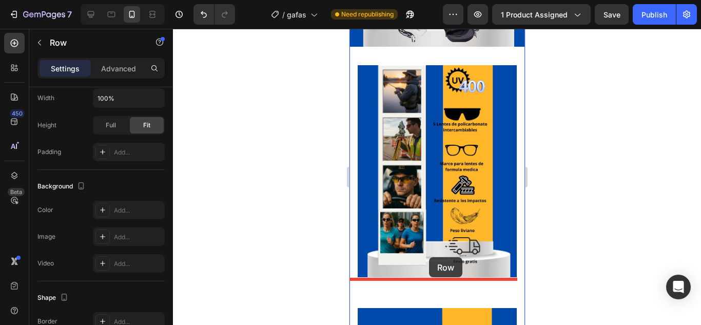
drag, startPoint x: 456, startPoint y: 125, endPoint x: 428, endPoint y: 257, distance: 134.7
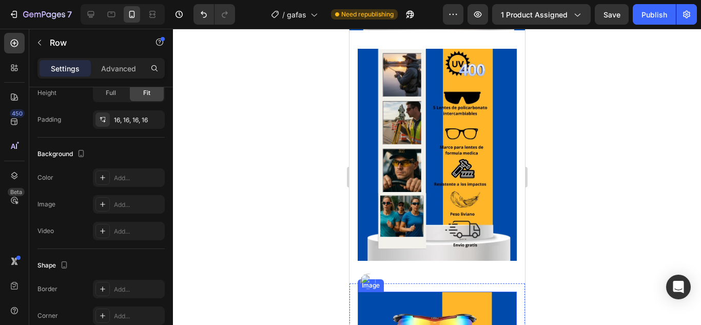
scroll to position [513, 0]
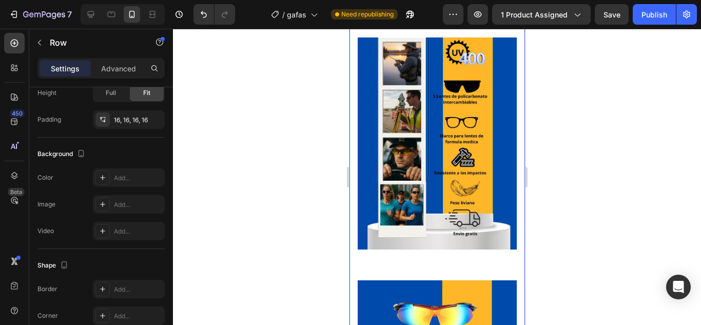
click at [407, 242] on div "Image Image Row Image Row" at bounding box center [436, 143] width 175 height 716
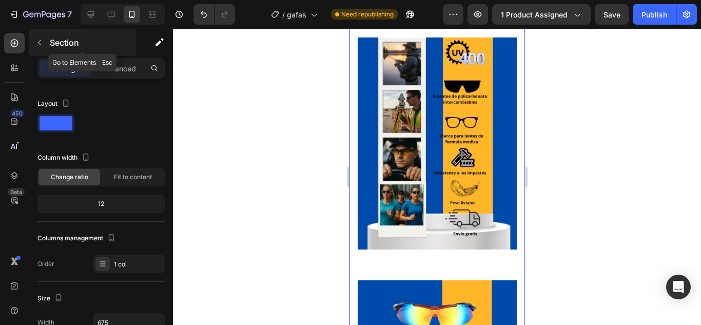
click at [39, 37] on button "button" at bounding box center [39, 42] width 16 height 16
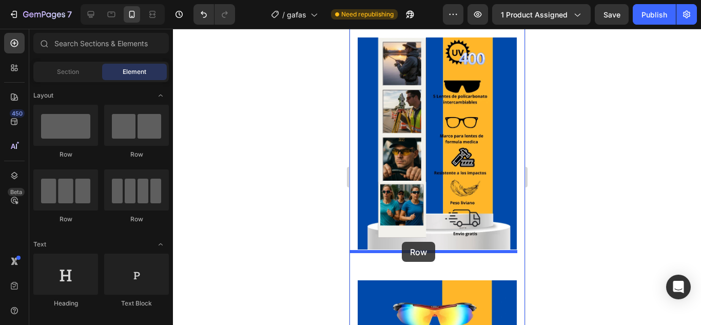
drag, startPoint x: 415, startPoint y: 152, endPoint x: 401, endPoint y: 242, distance: 90.9
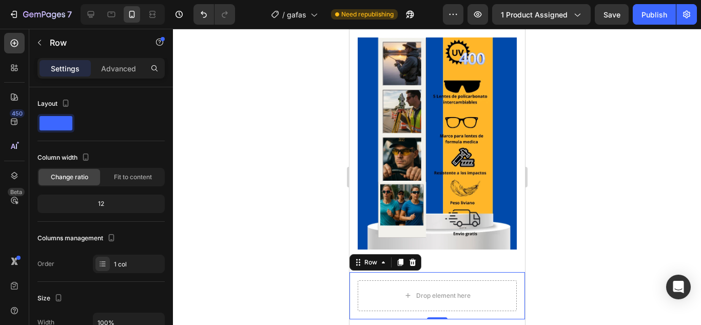
click at [571, 223] on div at bounding box center [437, 177] width 528 height 296
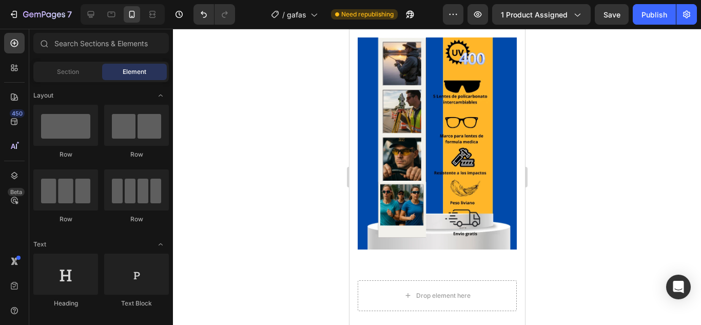
click at [592, 111] on div at bounding box center [437, 177] width 528 height 296
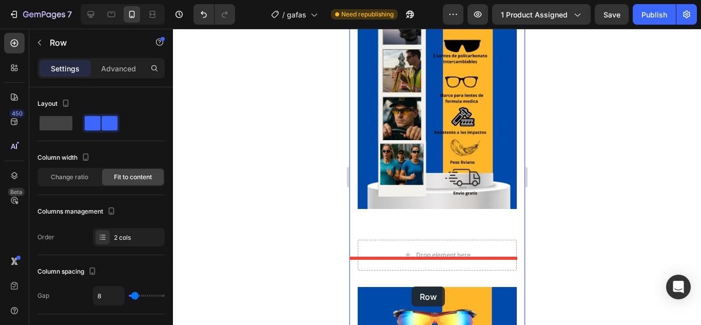
scroll to position [558, 0]
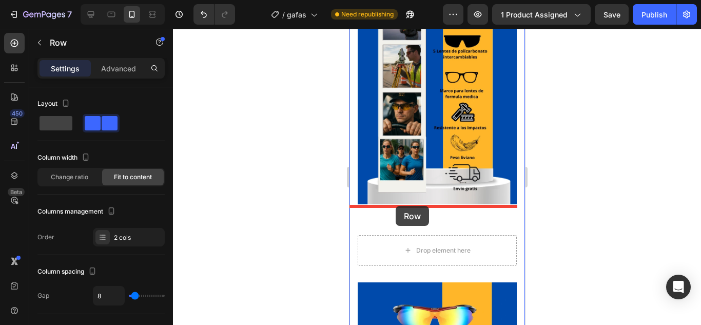
drag, startPoint x: 470, startPoint y: 94, endPoint x: 395, endPoint y: 206, distance: 134.4
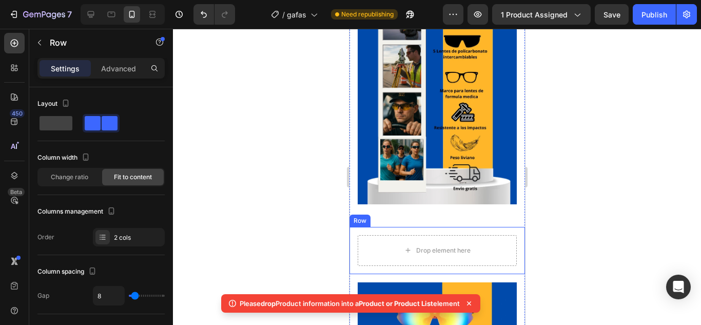
click at [473, 303] on icon at bounding box center [469, 303] width 10 height 10
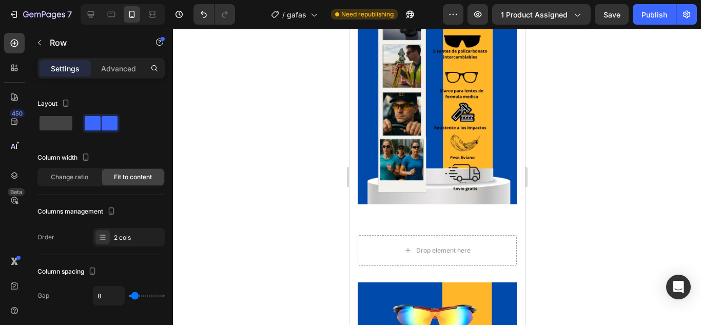
click at [651, 189] on div at bounding box center [437, 177] width 528 height 296
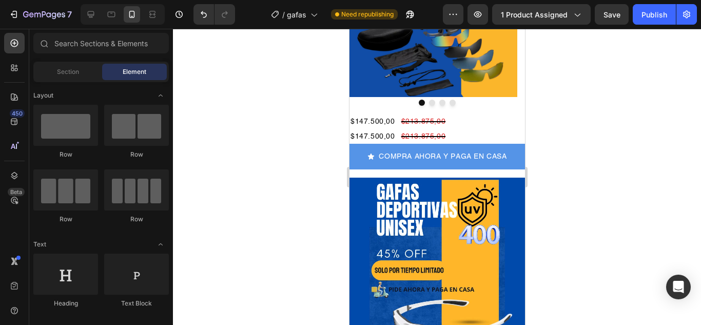
scroll to position [86, 0]
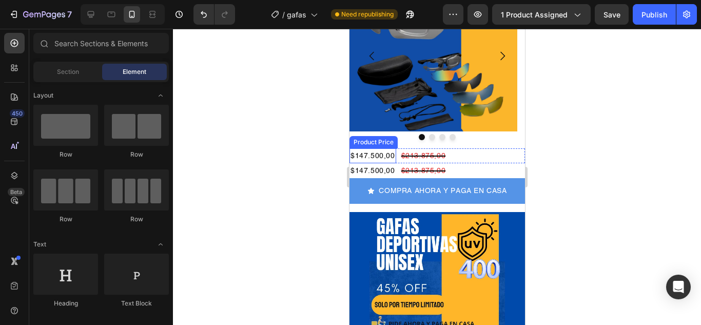
click at [387, 142] on div "Product Price" at bounding box center [373, 141] width 44 height 9
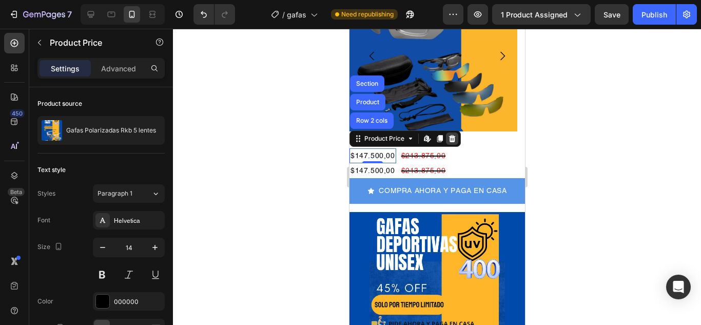
click at [451, 136] on icon at bounding box center [451, 138] width 7 height 7
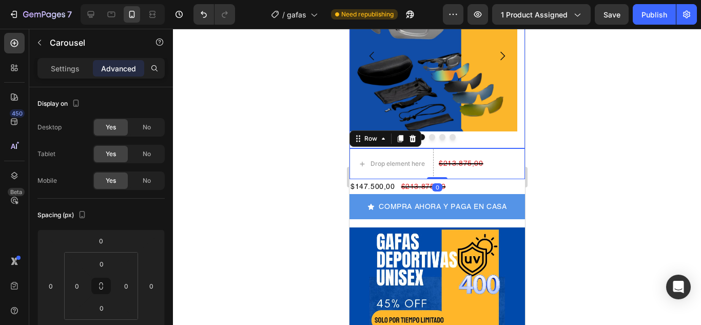
click at [509, 147] on div "Image" at bounding box center [433, 56] width 168 height 185
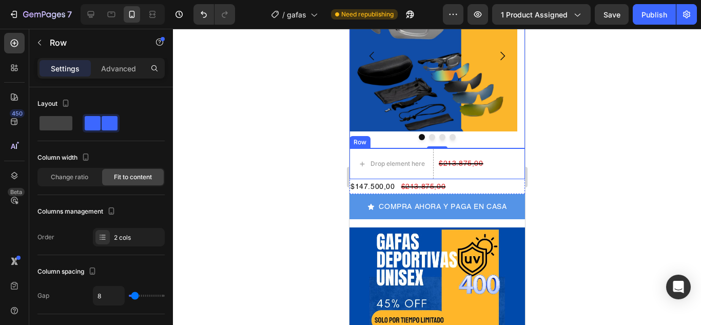
click at [508, 150] on div "Drop element here $213.875,00 Product Price Product Price Row" at bounding box center [436, 163] width 175 height 31
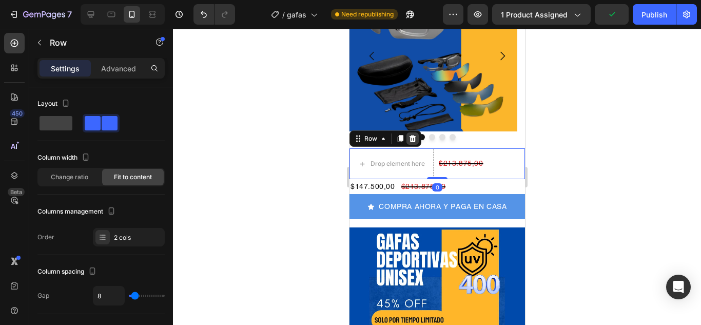
click at [413, 138] on icon at bounding box center [412, 138] width 7 height 7
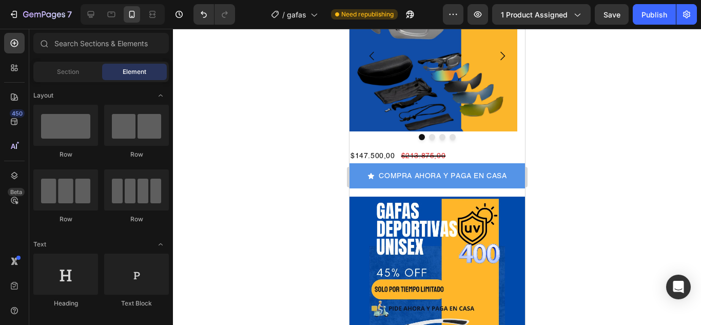
click at [550, 163] on div at bounding box center [437, 177] width 528 height 296
click at [569, 246] on div at bounding box center [437, 177] width 528 height 296
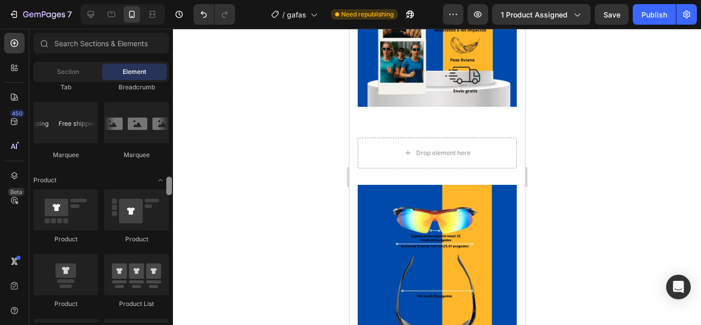
scroll to position [1235, 0]
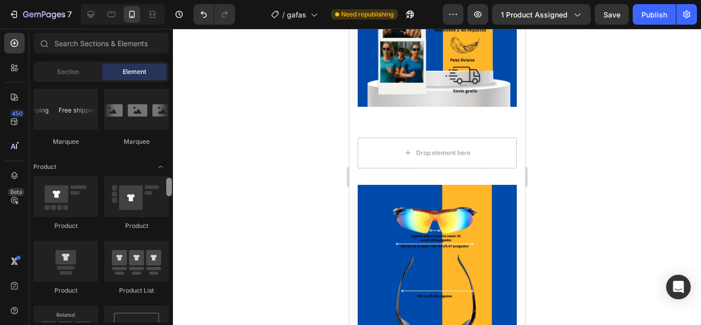
drag, startPoint x: 170, startPoint y: 90, endPoint x: 202, endPoint y: 186, distance: 100.6
click at [202, 0] on div "7 Version history / gafas Need republishing Preview 1 product assigned Save Pub…" at bounding box center [350, 0] width 701 height 0
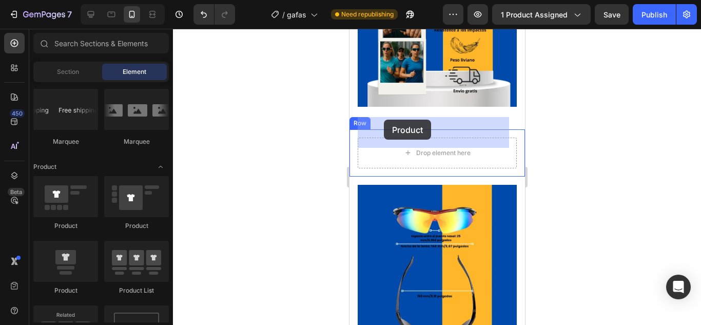
drag, startPoint x: 406, startPoint y: 291, endPoint x: 383, endPoint y: 120, distance: 173.4
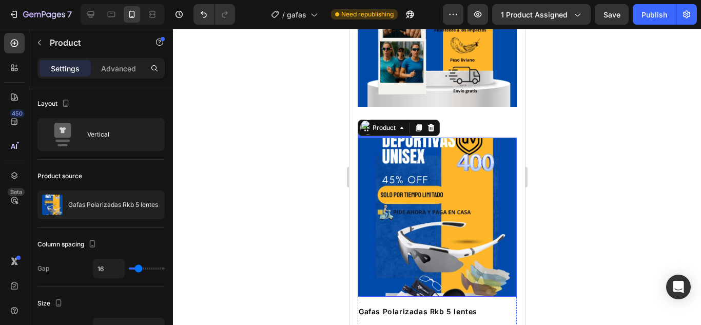
click at [439, 170] on img at bounding box center [436, 216] width 159 height 159
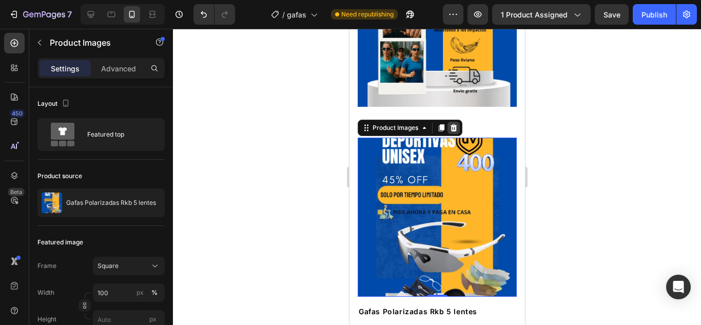
click at [454, 124] on icon at bounding box center [453, 128] width 8 height 8
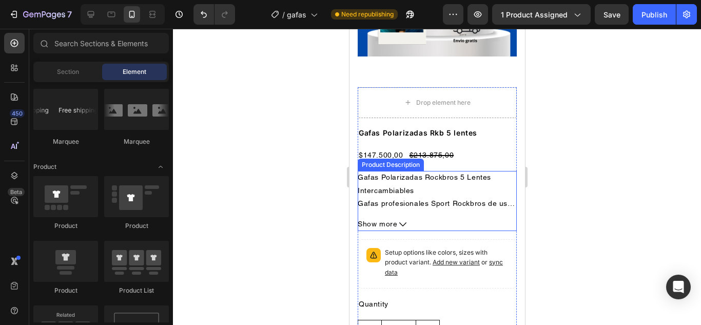
scroll to position [846, 0]
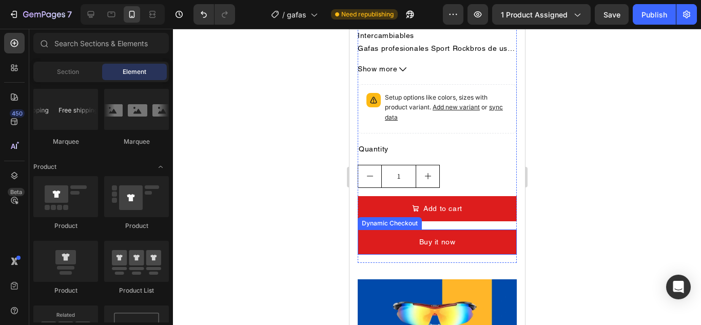
click at [379, 219] on div "Dynamic Checkout" at bounding box center [389, 223] width 60 height 9
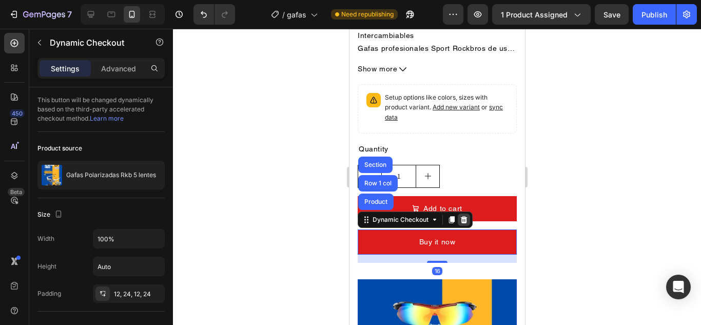
click at [464, 215] on icon at bounding box center [463, 219] width 8 height 8
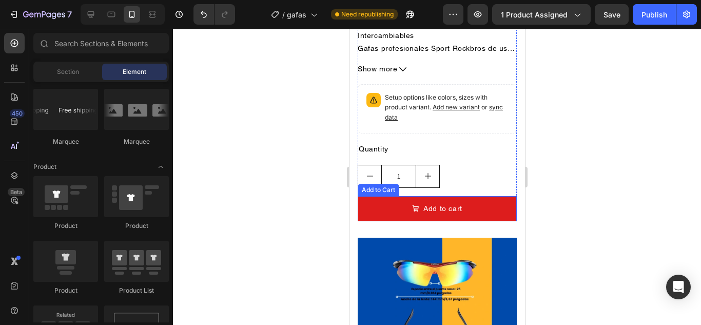
click at [389, 184] on div "Add to Cart" at bounding box center [378, 190] width 42 height 12
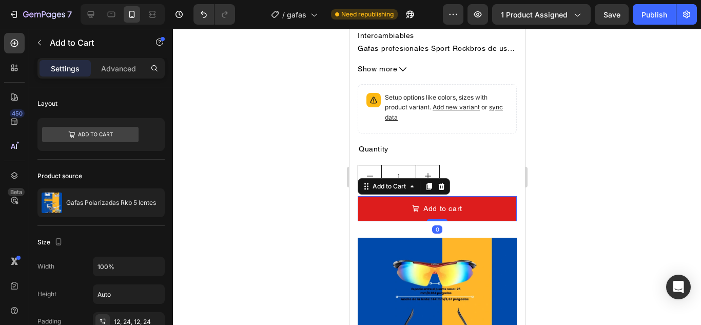
click at [440, 182] on icon at bounding box center [441, 186] width 8 height 8
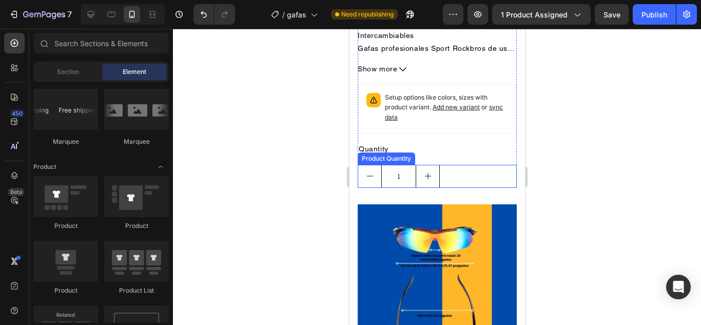
click at [409, 154] on div "Product Quantity" at bounding box center [385, 158] width 53 height 9
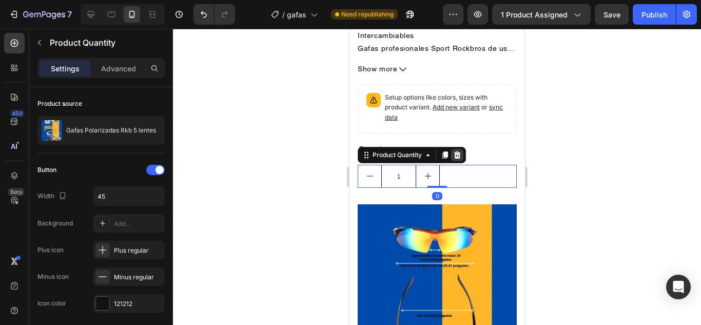
click at [457, 151] on icon at bounding box center [456, 155] width 8 height 8
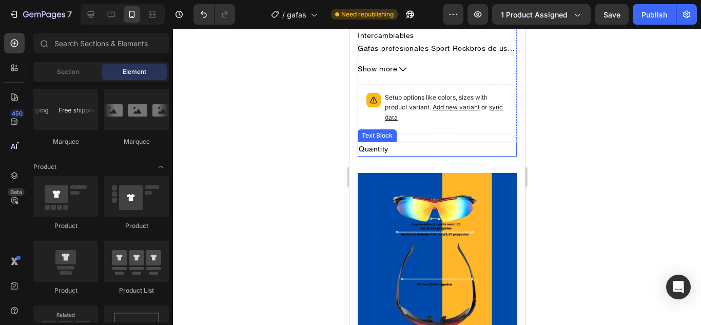
click at [388, 131] on div "Text Block" at bounding box center [376, 135] width 35 height 9
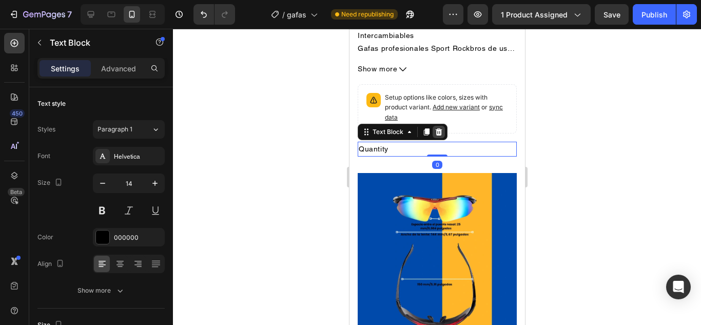
click at [440, 128] on icon at bounding box center [438, 132] width 8 height 8
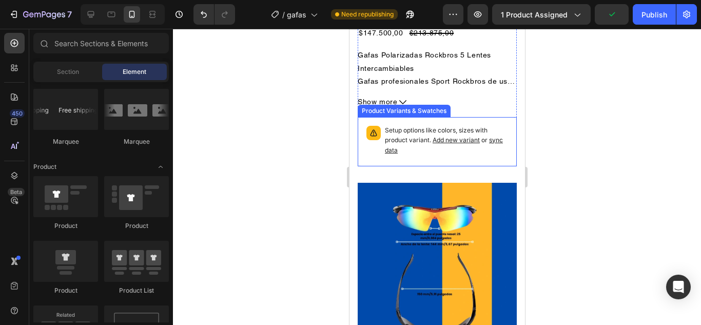
scroll to position [795, 0]
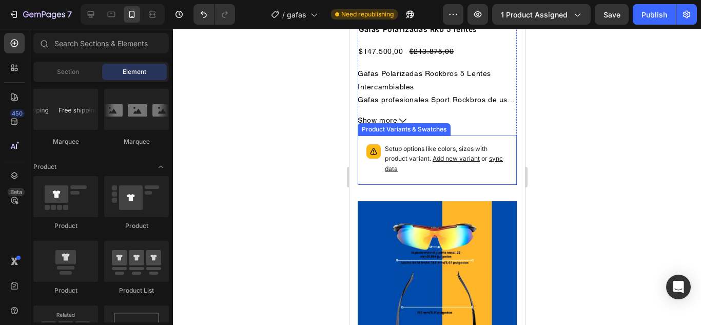
click at [399, 125] on div "Product Variants & Swatches" at bounding box center [403, 129] width 89 height 9
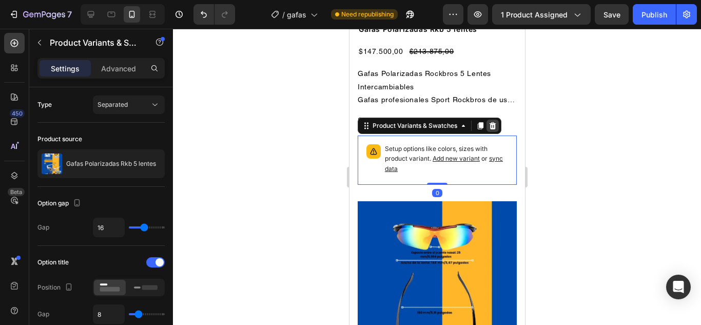
click at [494, 122] on icon at bounding box center [492, 125] width 7 height 7
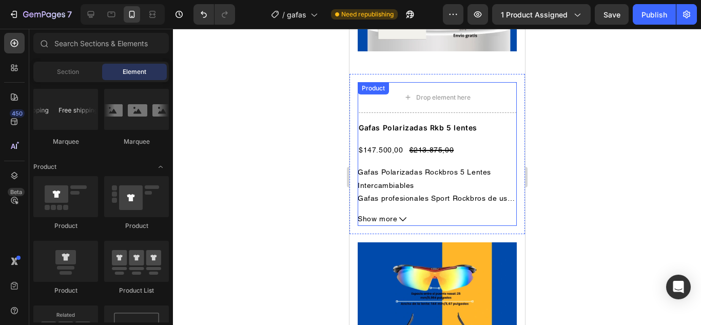
scroll to position [692, 0]
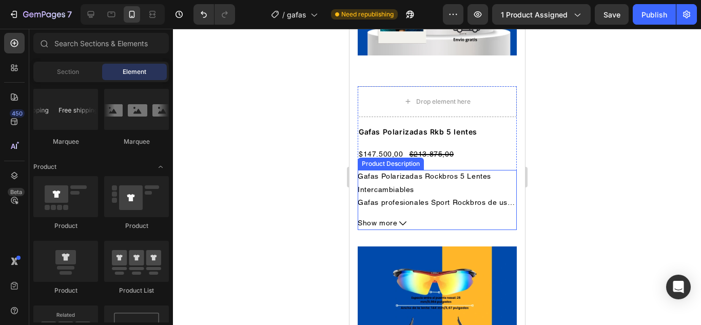
click at [399, 159] on div "Product Description" at bounding box center [390, 163] width 62 height 9
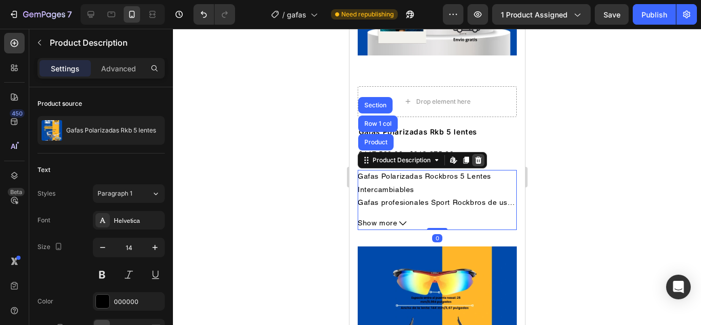
click at [479, 156] on icon at bounding box center [477, 160] width 8 height 8
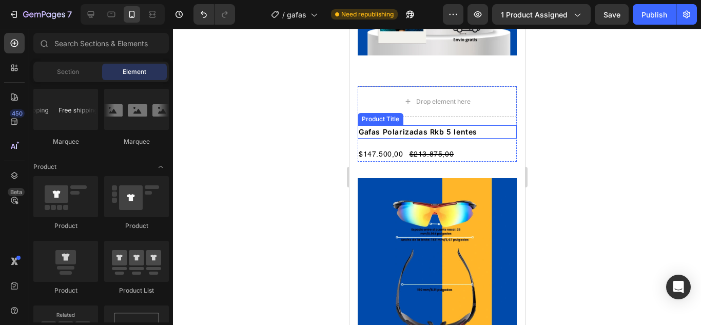
click at [387, 114] on div "Product Title" at bounding box center [380, 118] width 42 height 9
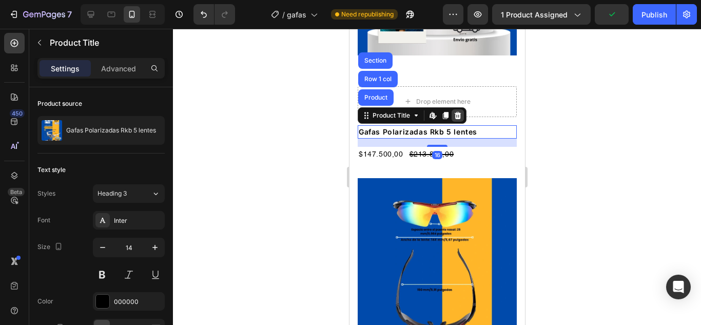
click at [455, 112] on icon at bounding box center [457, 115] width 7 height 7
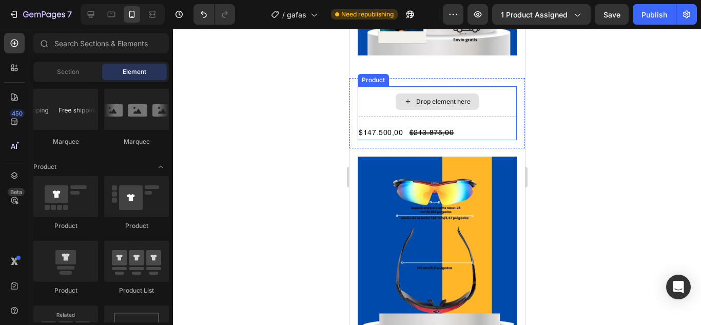
click at [368, 86] on div "Drop element here" at bounding box center [436, 101] width 159 height 31
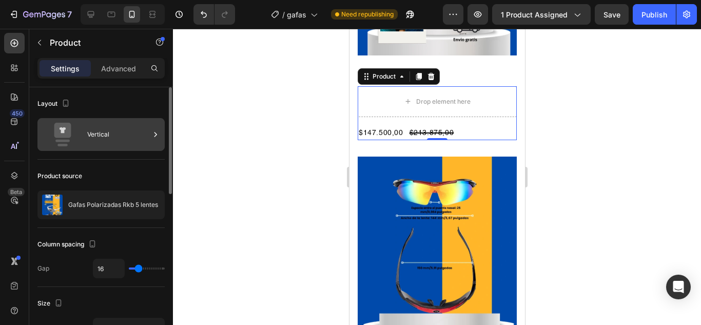
click at [156, 134] on icon at bounding box center [155, 134] width 10 height 10
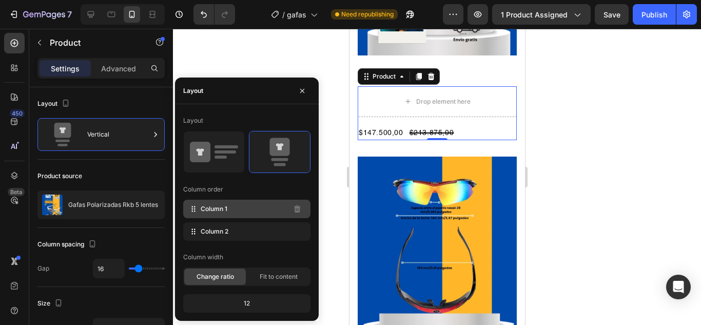
click at [223, 211] on span "Column 1" at bounding box center [214, 208] width 27 height 9
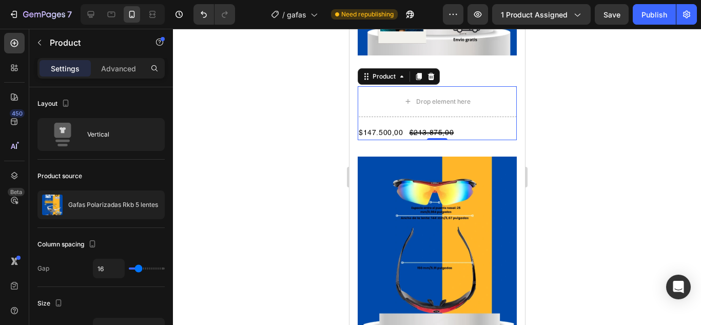
click at [662, 229] on div at bounding box center [437, 177] width 528 height 296
click at [394, 86] on div "Drop element here" at bounding box center [436, 101] width 159 height 31
click at [380, 72] on div "Product" at bounding box center [383, 76] width 27 height 9
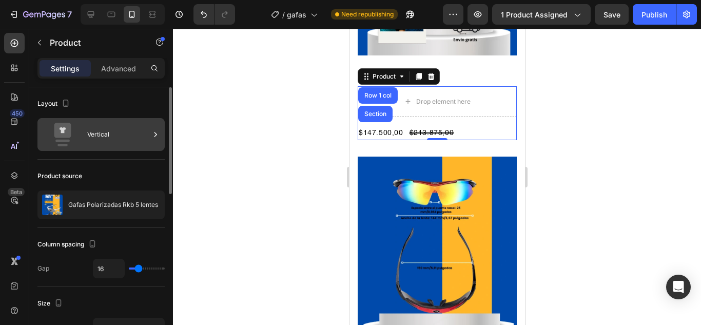
click at [160, 133] on icon at bounding box center [155, 134] width 10 height 10
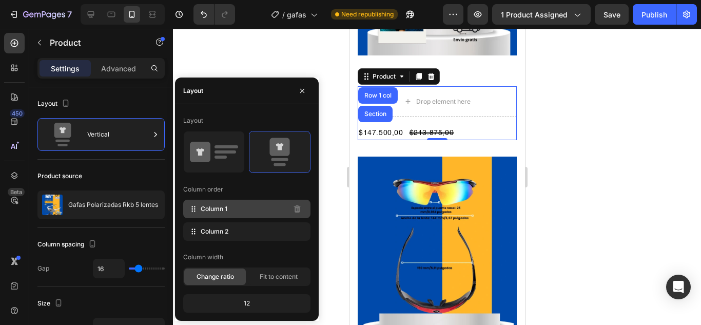
click at [193, 209] on icon at bounding box center [193, 209] width 2 height 2
click at [284, 209] on div "Column 1" at bounding box center [246, 209] width 127 height 18
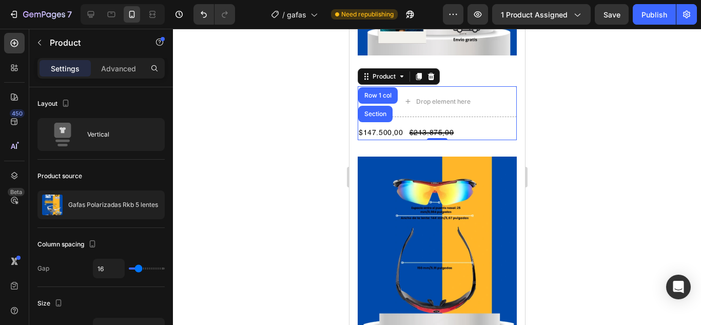
click at [606, 181] on div at bounding box center [437, 177] width 528 height 296
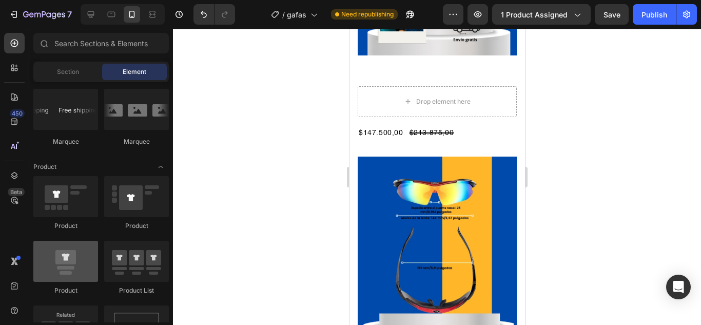
click at [96, 272] on div at bounding box center [65, 261] width 65 height 41
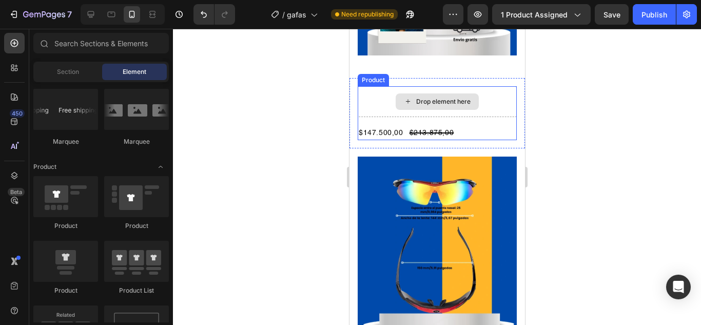
click at [367, 86] on div "Drop element here" at bounding box center [436, 101] width 159 height 31
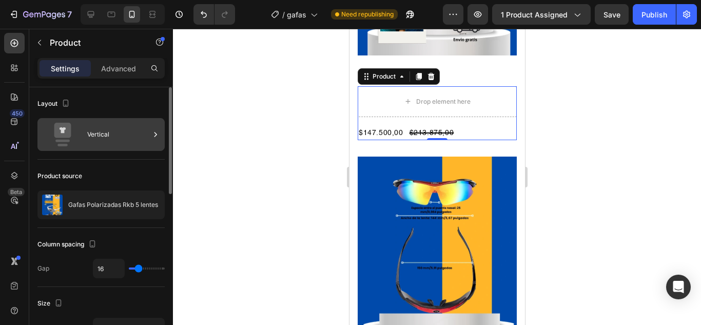
click at [159, 132] on icon at bounding box center [155, 134] width 10 height 10
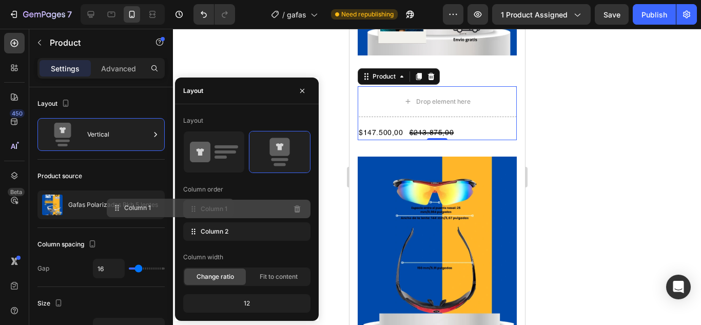
click at [221, 210] on span "Column 1" at bounding box center [214, 208] width 27 height 9
click at [213, 207] on span "Column 1" at bounding box center [214, 208] width 27 height 9
click at [200, 210] on div "Column 1" at bounding box center [246, 209] width 127 height 18
click at [192, 212] on icon at bounding box center [193, 209] width 10 height 10
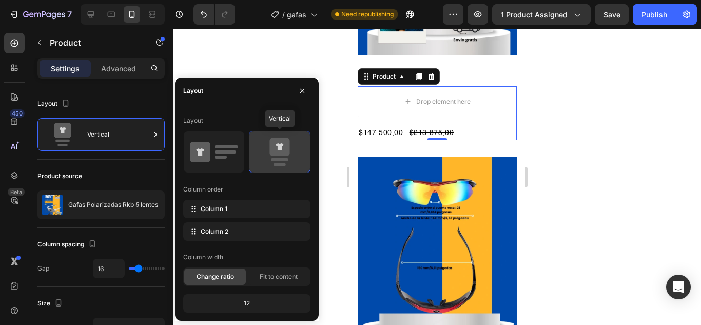
click at [288, 142] on icon at bounding box center [279, 147] width 20 height 18
click at [274, 187] on div "Column order" at bounding box center [246, 189] width 127 height 16
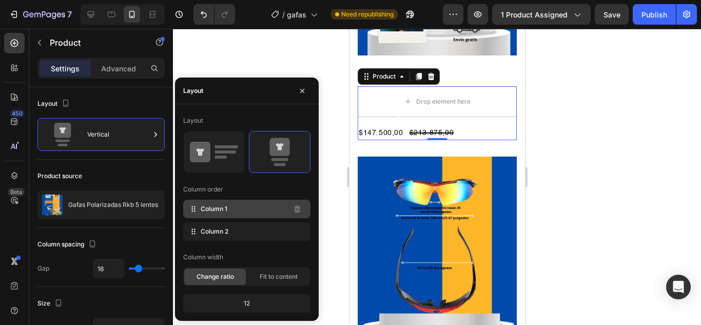
click at [201, 207] on div "Column 1" at bounding box center [246, 209] width 127 height 18
click at [205, 207] on span "Column 1" at bounding box center [214, 208] width 27 height 9
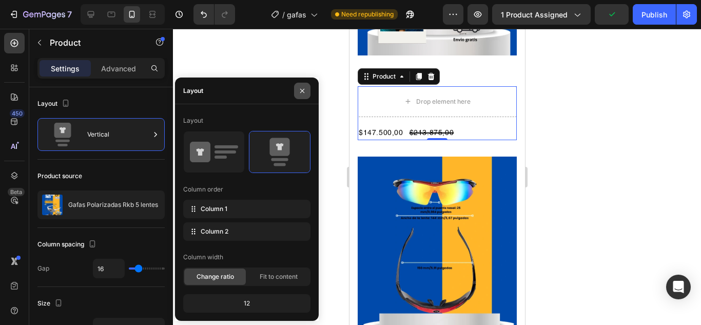
click at [304, 87] on icon "button" at bounding box center [302, 91] width 8 height 8
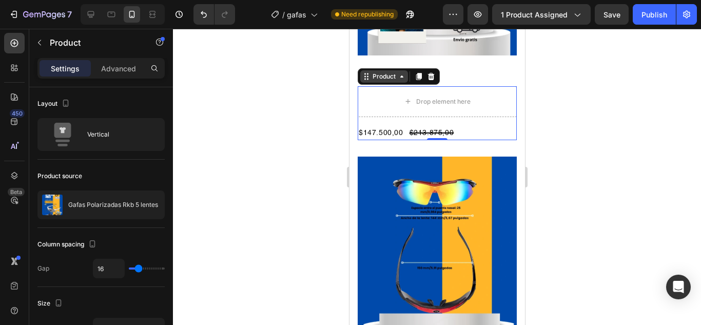
click at [402, 72] on icon at bounding box center [401, 76] width 8 height 8
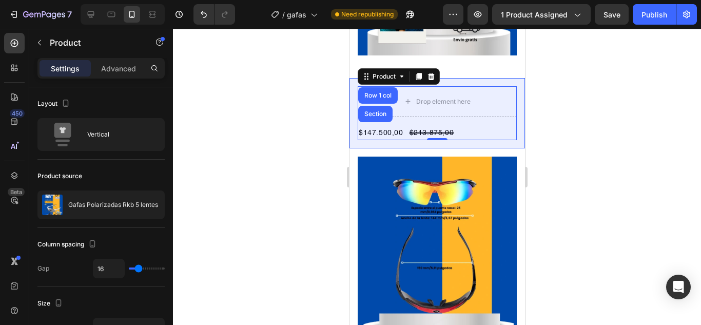
click at [372, 92] on div "Row 1 col" at bounding box center [377, 95] width 31 height 6
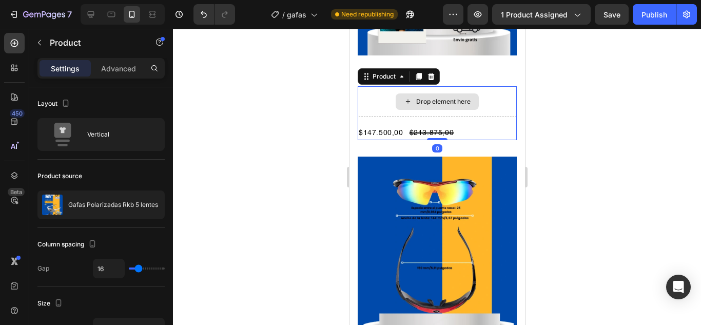
click at [373, 86] on div "Drop element here" at bounding box center [436, 101] width 159 height 31
click at [374, 86] on div "Drop element here" at bounding box center [436, 101] width 159 height 31
click at [369, 72] on icon at bounding box center [366, 76] width 8 height 8
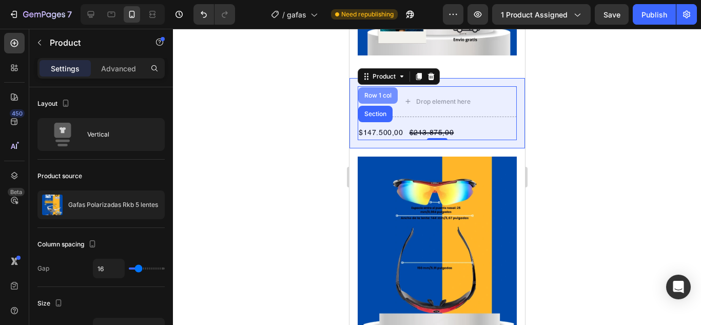
click at [382, 92] on div "Row 1 col" at bounding box center [377, 95] width 31 height 6
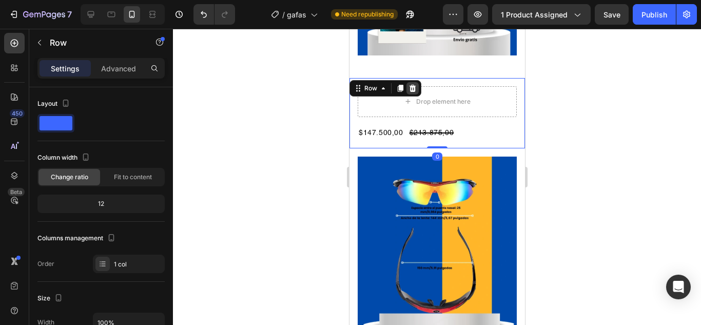
click at [412, 85] on icon at bounding box center [412, 88] width 7 height 7
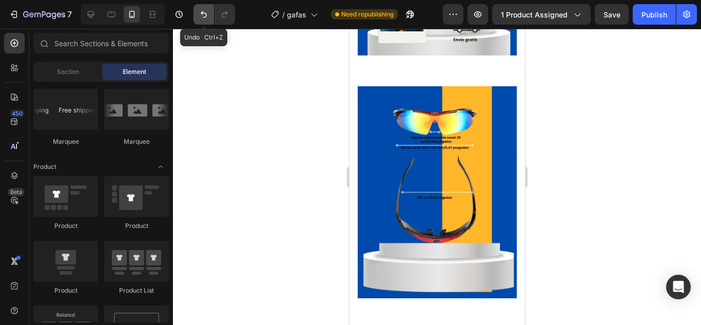
click at [207, 16] on icon "Undo/Redo" at bounding box center [204, 14] width 10 height 10
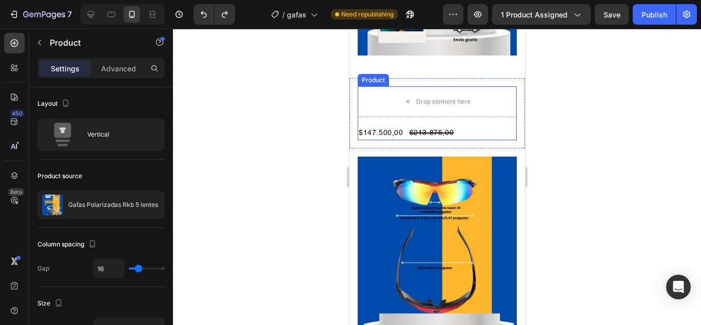
click at [507, 98] on div "Drop element here $147.500,00 Product Price Product Price $213.875,00 Product P…" at bounding box center [436, 113] width 159 height 54
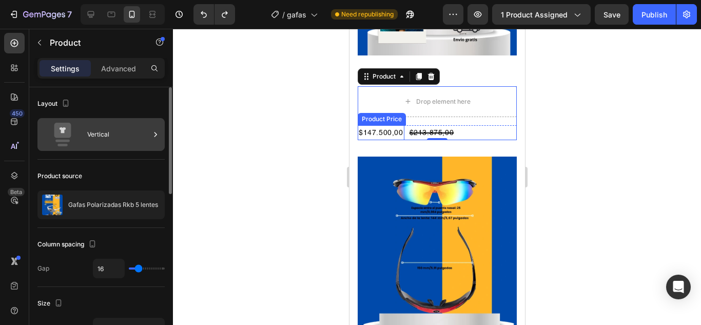
click at [157, 132] on icon at bounding box center [155, 134] width 10 height 10
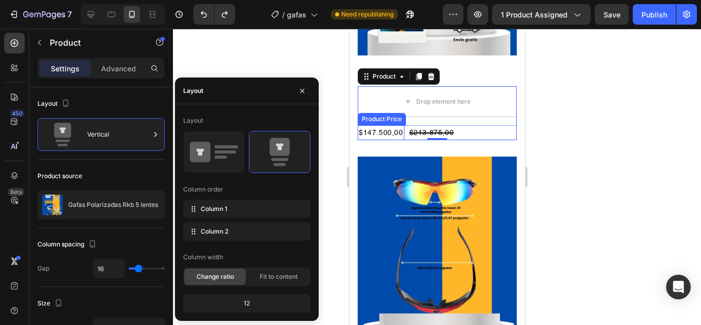
click at [197, 279] on span "Change ratio" at bounding box center [214, 276] width 37 height 9
click at [261, 274] on span "Fit to content" at bounding box center [279, 276] width 38 height 9
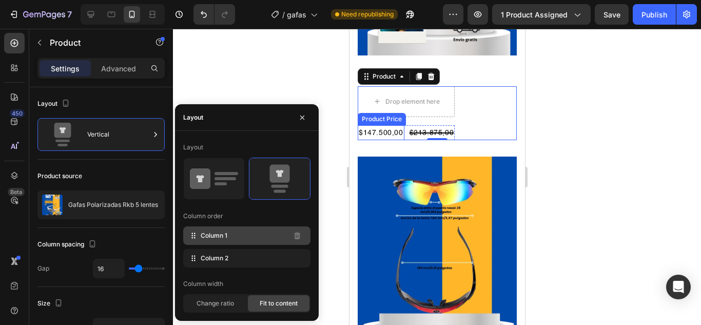
click at [192, 237] on icon at bounding box center [193, 235] width 10 height 10
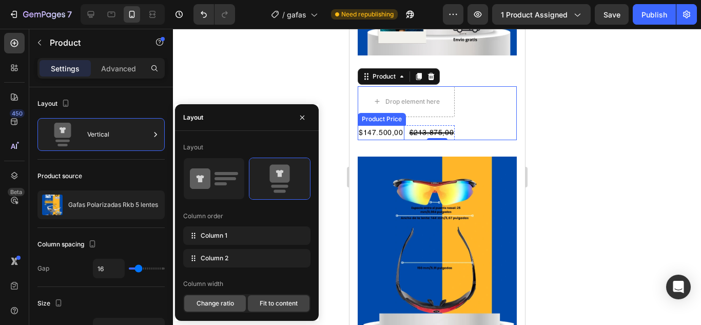
click at [221, 303] on span "Change ratio" at bounding box center [214, 303] width 37 height 9
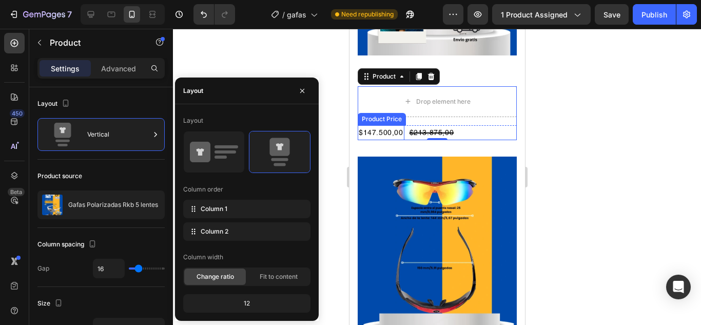
click at [294, 194] on div "Column order" at bounding box center [246, 189] width 127 height 16
click at [220, 208] on span "Column 1" at bounding box center [214, 208] width 27 height 9
click at [268, 157] on icon at bounding box center [279, 151] width 48 height 29
click at [296, 92] on button "button" at bounding box center [302, 91] width 16 height 16
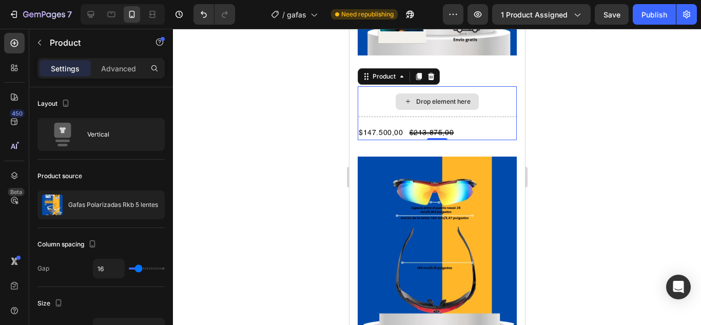
click at [392, 86] on div "Drop element here" at bounding box center [436, 101] width 159 height 31
click at [367, 86] on div "Drop element here" at bounding box center [436, 101] width 159 height 31
click at [365, 72] on icon at bounding box center [366, 76] width 8 height 8
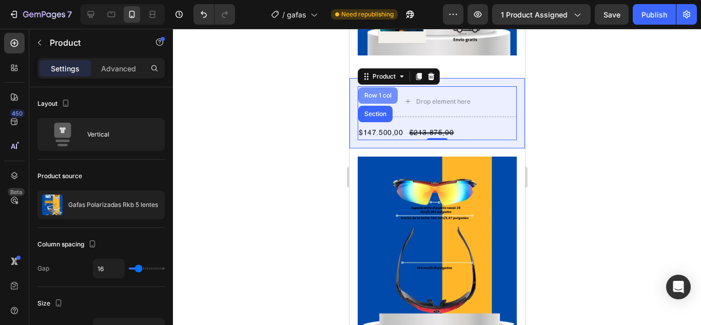
click at [381, 92] on div "Row 1 col" at bounding box center [377, 95] width 31 height 6
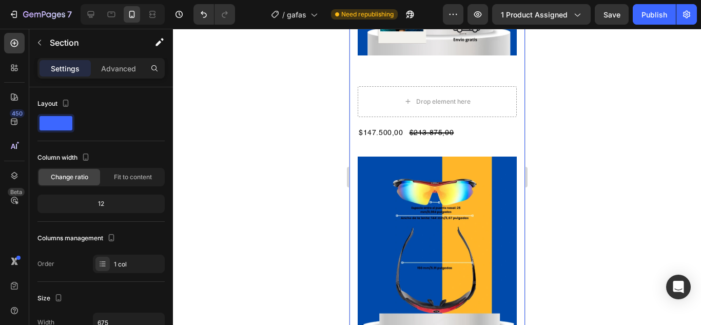
click at [358, 80] on div "Row" at bounding box center [359, 84] width 17 height 9
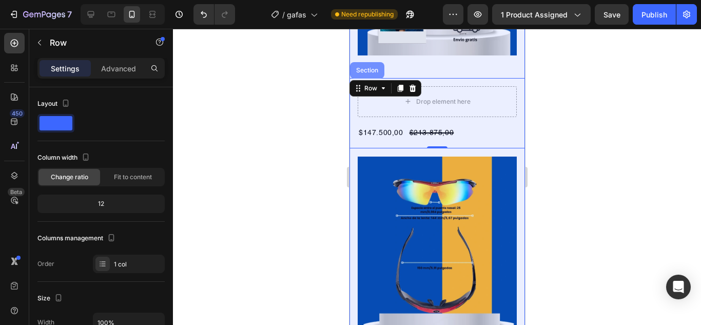
click at [361, 67] on div "Section" at bounding box center [366, 70] width 26 height 6
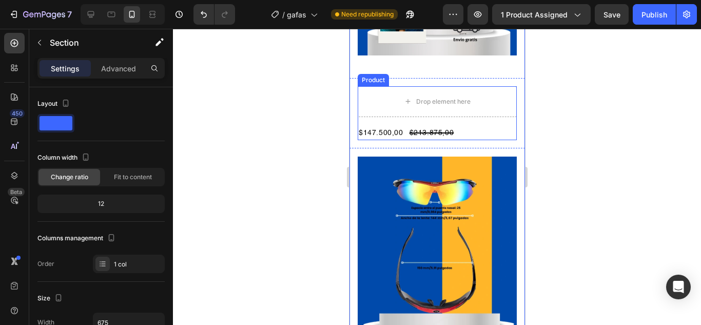
click at [371, 74] on div "Product" at bounding box center [372, 80] width 31 height 12
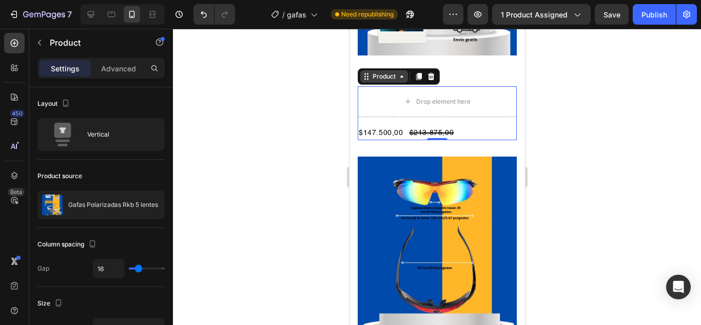
click at [401, 72] on icon at bounding box center [401, 76] width 8 height 8
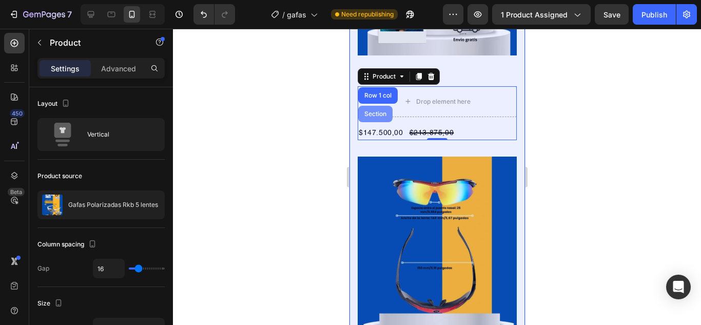
click at [372, 111] on div "Section" at bounding box center [375, 114] width 26 height 6
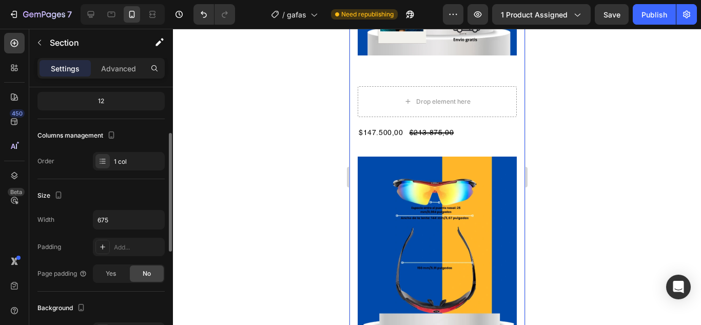
scroll to position [154, 0]
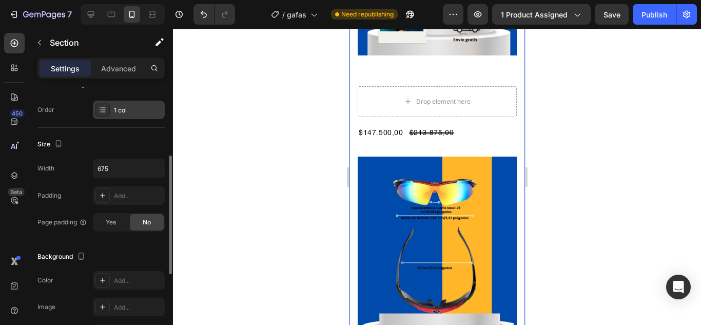
click at [129, 113] on div "1 col" at bounding box center [138, 110] width 48 height 9
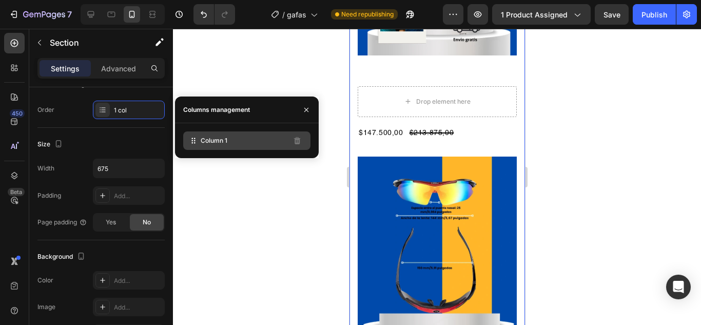
click at [199, 141] on div "Column 1" at bounding box center [246, 140] width 127 height 18
click at [306, 109] on icon "button" at bounding box center [306, 110] width 8 height 8
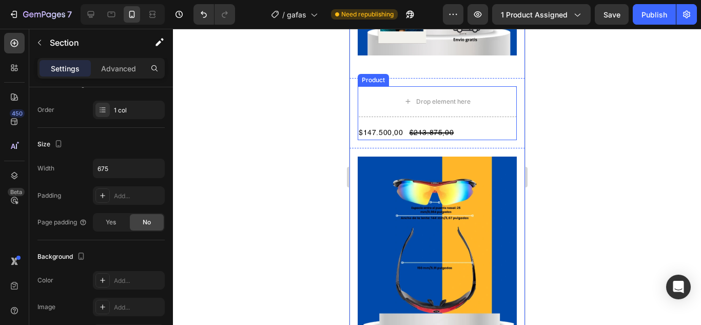
click at [367, 75] on div "Product" at bounding box center [372, 79] width 27 height 9
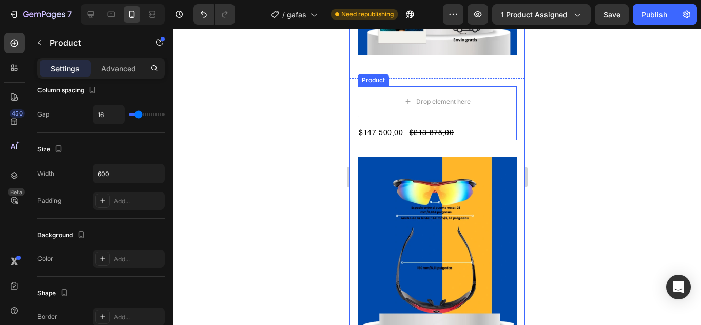
scroll to position [0, 0]
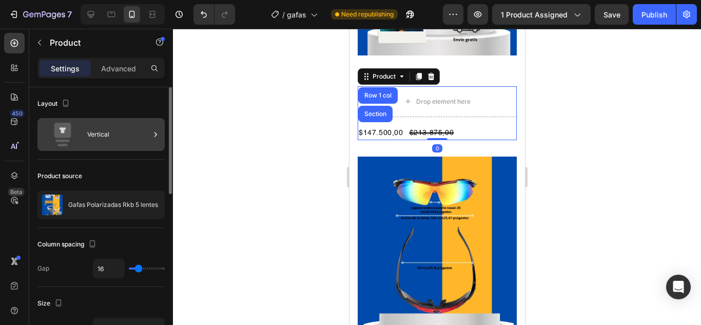
click at [131, 131] on div "Vertical" at bounding box center [118, 135] width 63 height 24
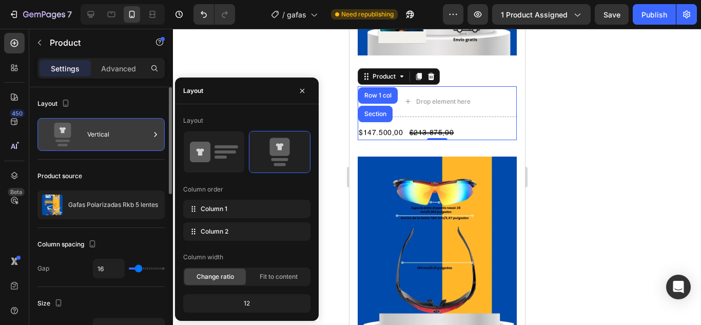
click at [85, 133] on div "Vertical" at bounding box center [100, 134] width 127 height 33
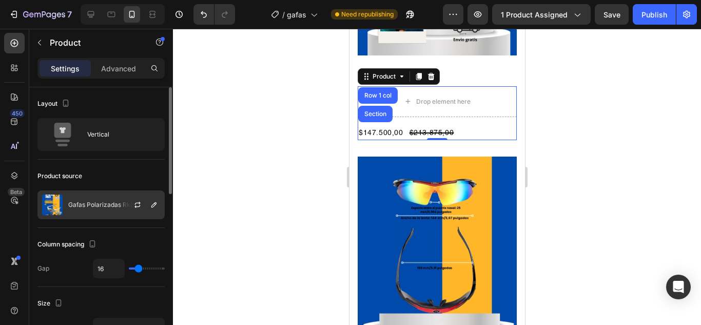
click at [95, 205] on p "Gafas Polarizadas Rkb 5 lentes" at bounding box center [113, 204] width 90 height 7
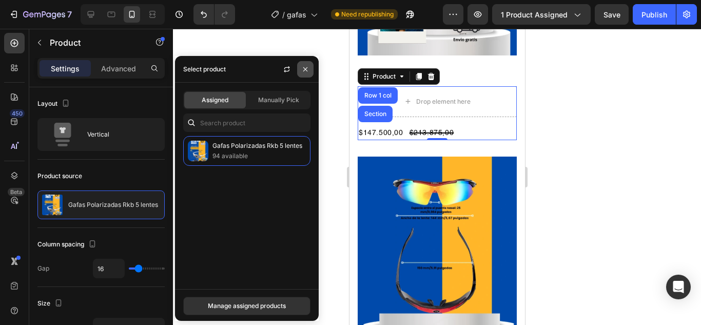
click at [306, 66] on icon "button" at bounding box center [305, 69] width 8 height 8
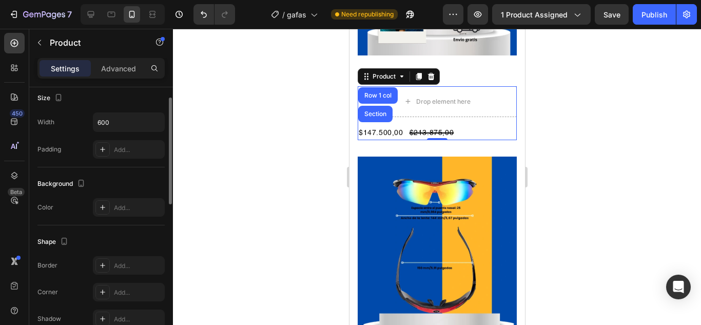
scroll to position [154, 0]
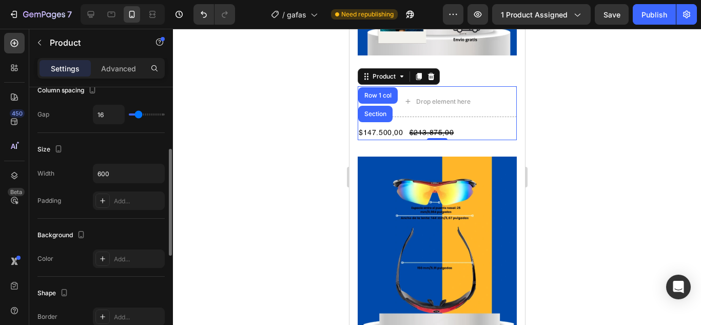
click at [239, 122] on div at bounding box center [437, 177] width 528 height 296
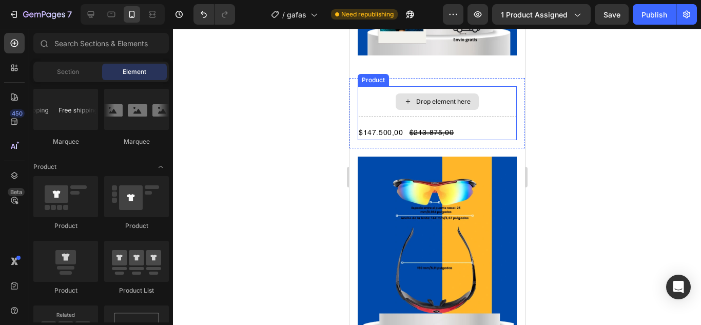
click at [361, 86] on div "Drop element here" at bounding box center [436, 101] width 159 height 31
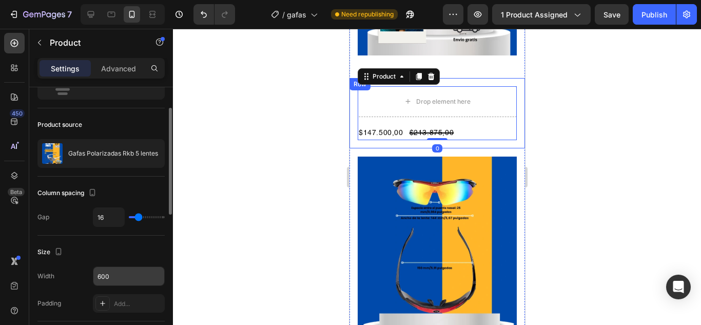
scroll to position [103, 0]
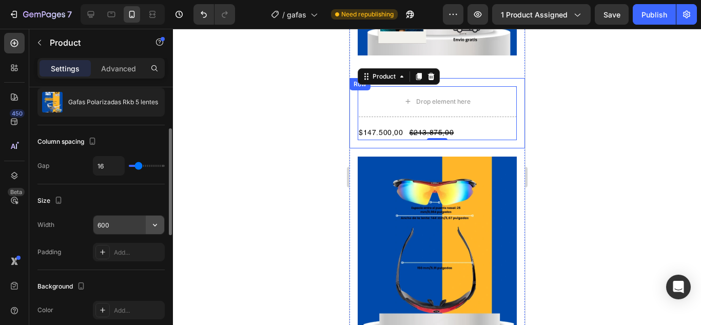
click at [150, 224] on icon "button" at bounding box center [155, 225] width 10 height 10
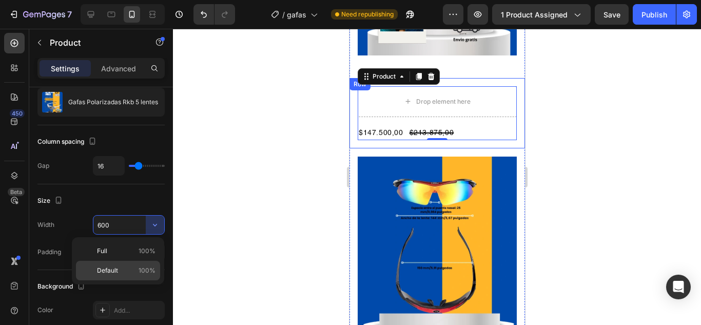
click at [116, 270] on span "Default" at bounding box center [107, 270] width 21 height 9
type input "100%"
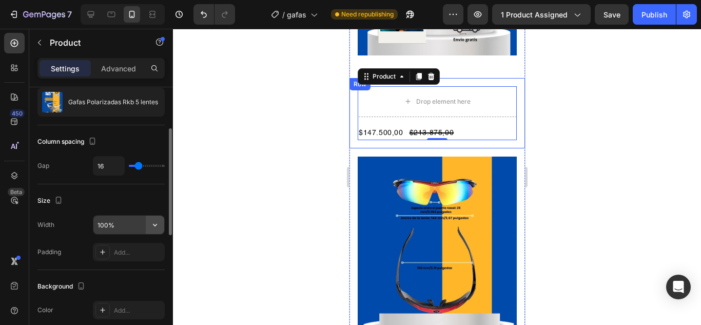
click at [148, 223] on button "button" at bounding box center [155, 224] width 18 height 18
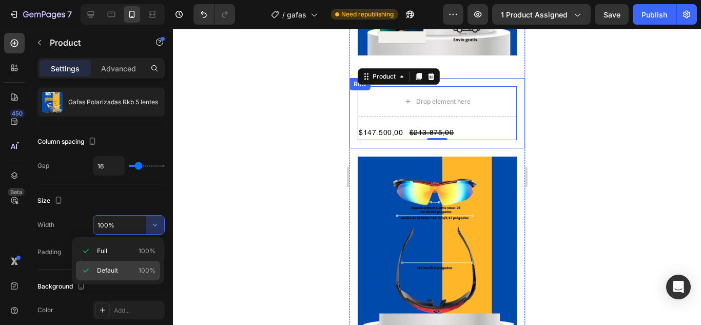
click at [101, 271] on span "Default" at bounding box center [107, 270] width 21 height 9
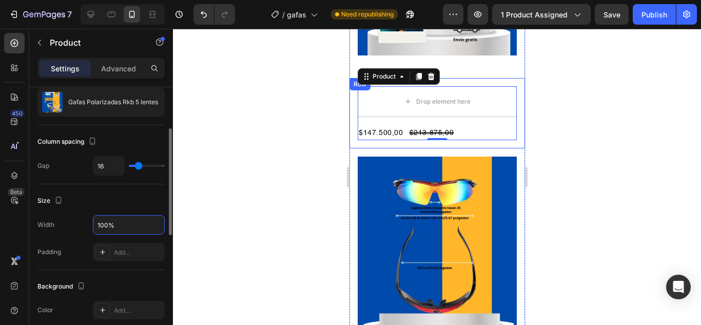
drag, startPoint x: 117, startPoint y: 223, endPoint x: 72, endPoint y: 223, distance: 44.6
click at [72, 223] on div "Width 100%" at bounding box center [100, 224] width 127 height 19
click at [125, 227] on input "100%" at bounding box center [128, 224] width 71 height 18
click at [207, 194] on div at bounding box center [437, 177] width 528 height 296
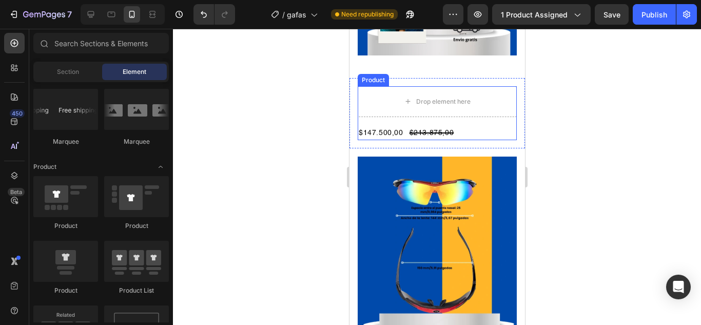
click at [375, 75] on div "Product" at bounding box center [372, 79] width 27 height 9
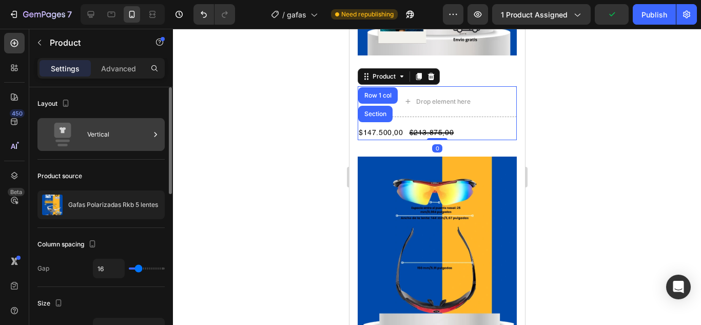
click at [102, 131] on div "Vertical" at bounding box center [118, 135] width 63 height 24
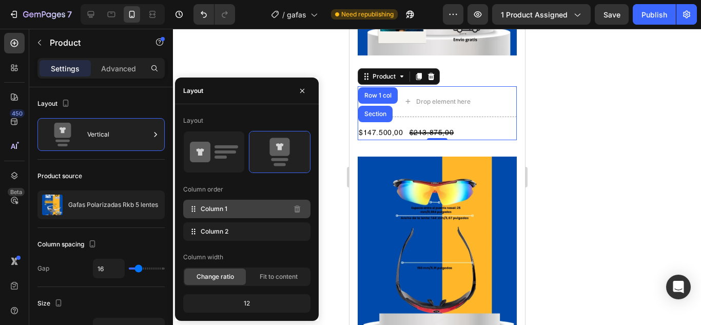
click at [233, 209] on div "Column 1" at bounding box center [246, 209] width 127 height 18
click at [201, 211] on span "Column 1" at bounding box center [214, 208] width 27 height 9
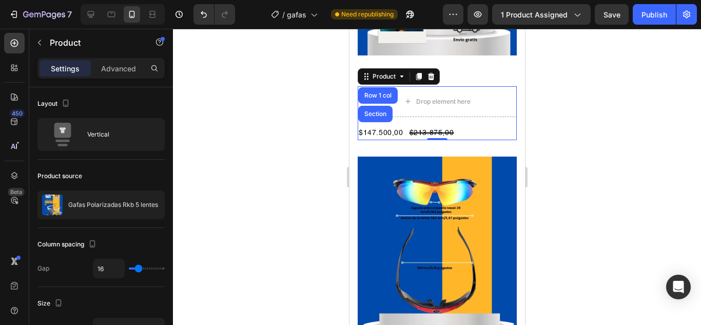
drag, startPoint x: 200, startPoint y: 211, endPoint x: 194, endPoint y: 46, distance: 165.8
click at [194, 46] on div at bounding box center [437, 177] width 528 height 296
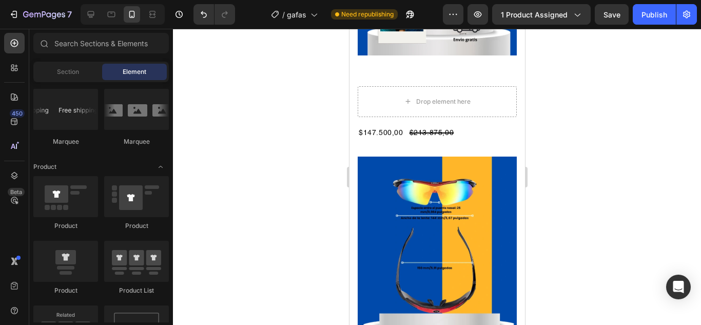
click at [671, 140] on div at bounding box center [437, 177] width 528 height 296
click at [419, 114] on div "Product Price" at bounding box center [432, 118] width 44 height 9
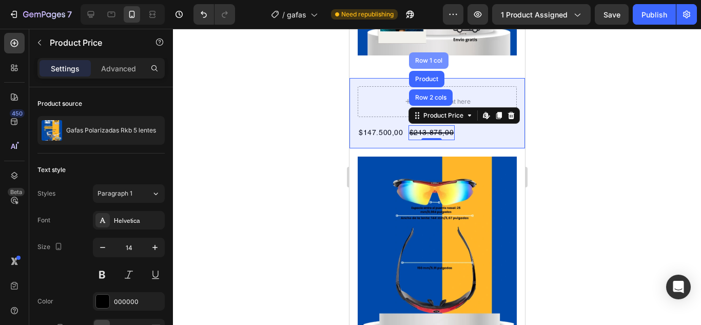
click at [433, 57] on div "Row 1 col" at bounding box center [427, 60] width 31 height 6
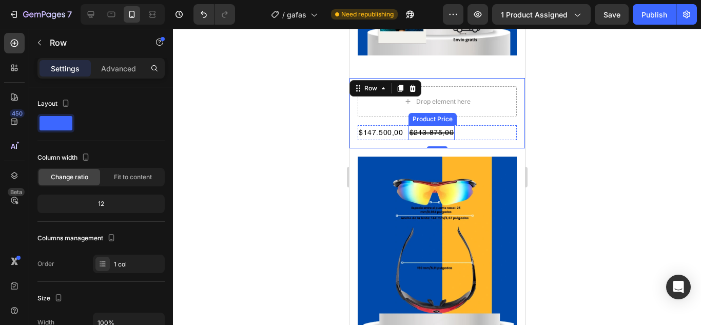
click at [429, 114] on div "Product Price" at bounding box center [432, 118] width 44 height 9
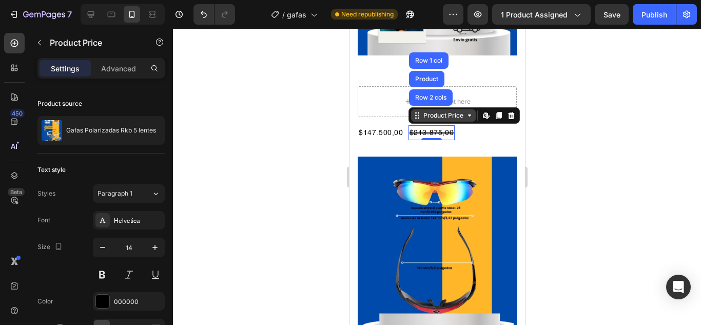
click at [471, 111] on icon at bounding box center [469, 115] width 8 height 8
click at [417, 114] on icon at bounding box center [418, 115] width 2 height 2
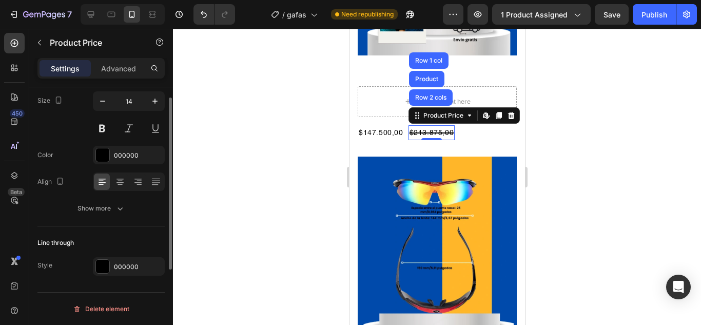
scroll to position [0, 0]
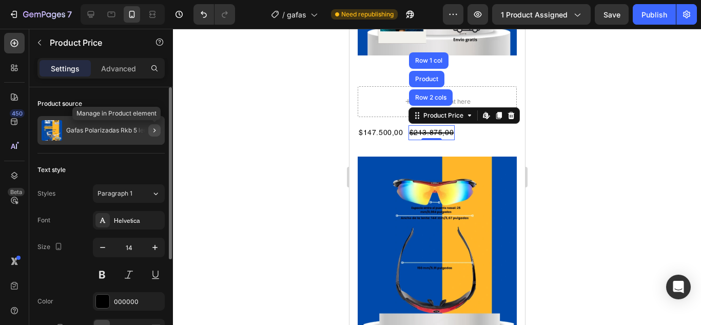
click at [158, 129] on icon "button" at bounding box center [154, 130] width 8 height 8
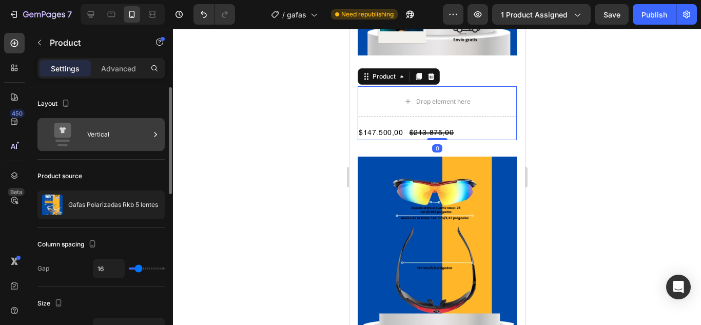
click at [148, 129] on div "Vertical" at bounding box center [118, 135] width 63 height 24
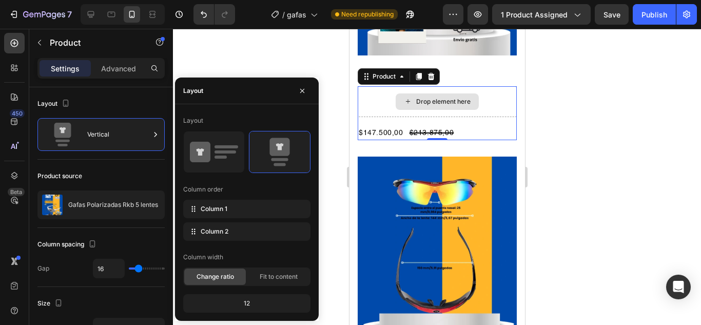
click at [466, 93] on div "Drop element here" at bounding box center [436, 101] width 83 height 16
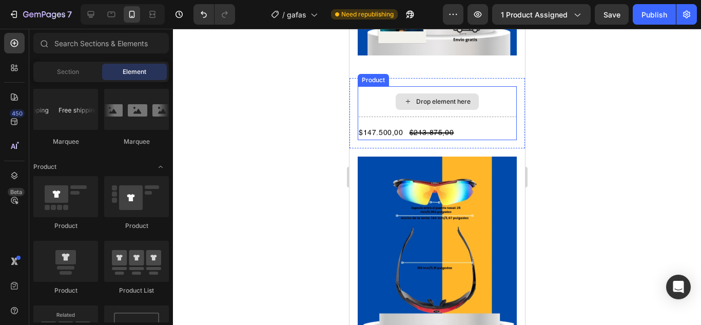
click at [456, 86] on div "Drop element here" at bounding box center [436, 101] width 159 height 31
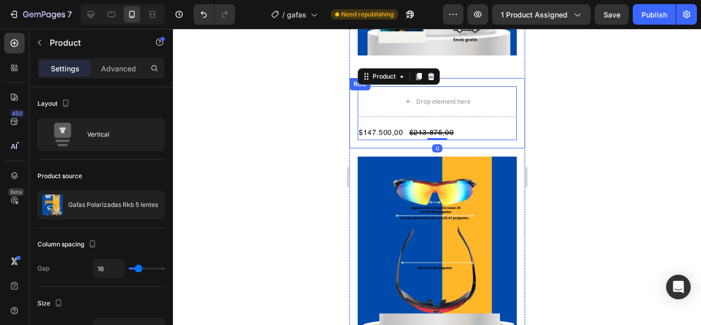
click at [449, 78] on div "Drop element here $147.500,00 Product Price Product Price $213.875,00 Product P…" at bounding box center [436, 113] width 175 height 70
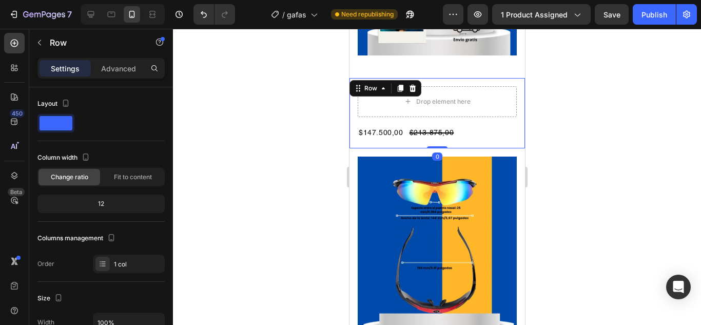
click at [463, 78] on div "Drop element here $147.500,00 Product Price Product Price $213.875,00 Product P…" at bounding box center [436, 113] width 175 height 70
click at [433, 102] on div "Drop element here $147.500,00 Product Price Product Price $213.875,00 Product P…" at bounding box center [436, 113] width 159 height 54
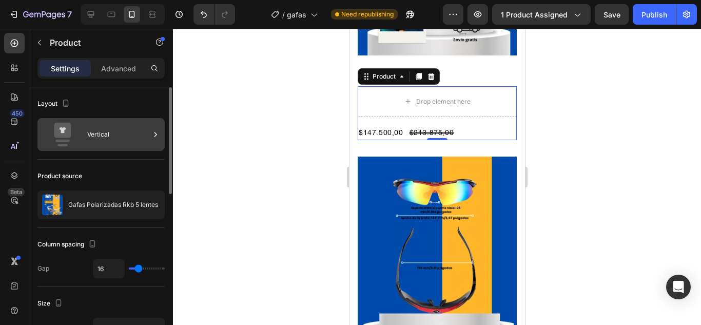
click at [141, 130] on div "Vertical" at bounding box center [118, 135] width 63 height 24
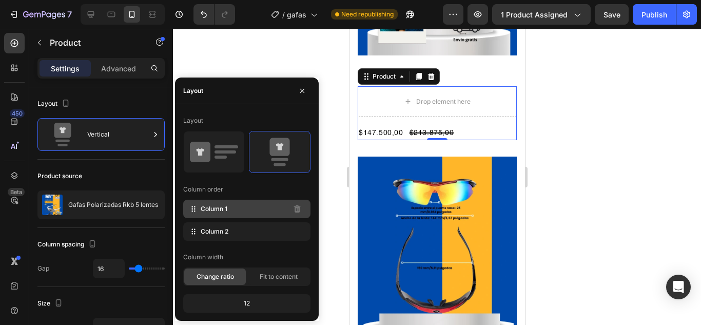
click at [208, 208] on span "Column 1" at bounding box center [214, 208] width 27 height 9
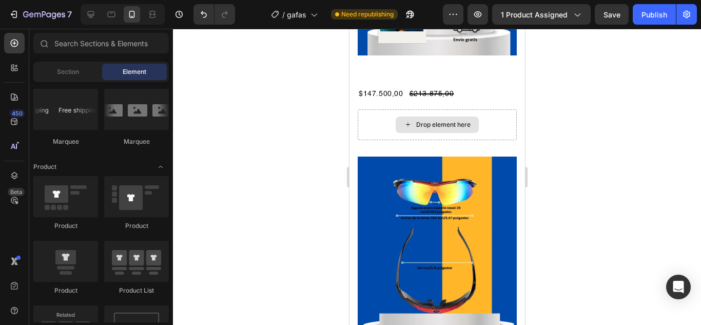
click at [442, 121] on div "Drop element here" at bounding box center [442, 125] width 54 height 8
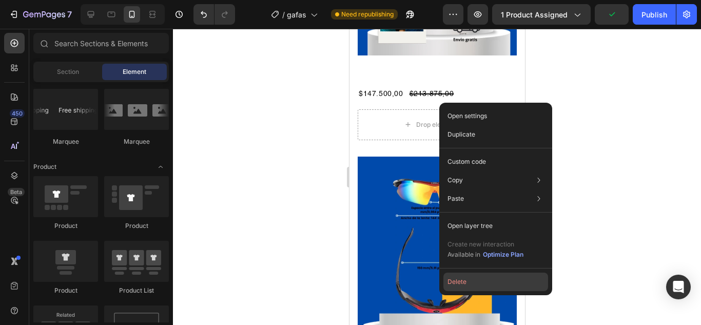
click at [466, 285] on button "Delete" at bounding box center [495, 281] width 105 height 18
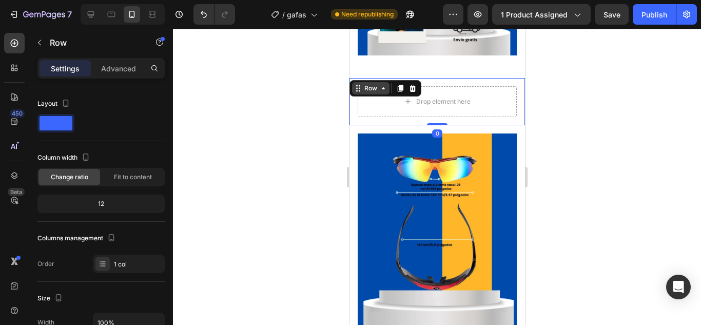
click at [357, 82] on div "Row" at bounding box center [369, 88] width 37 height 12
click at [411, 85] on icon at bounding box center [412, 88] width 7 height 7
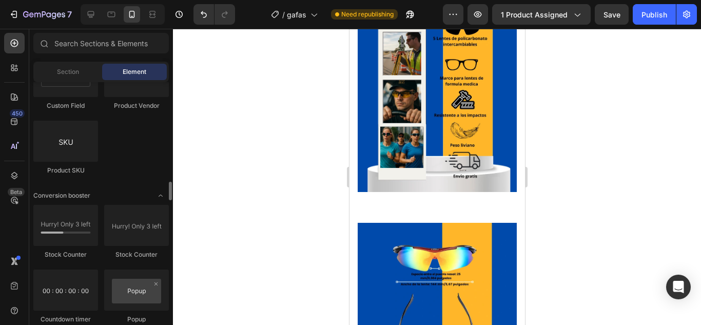
scroll to position [1645, 0]
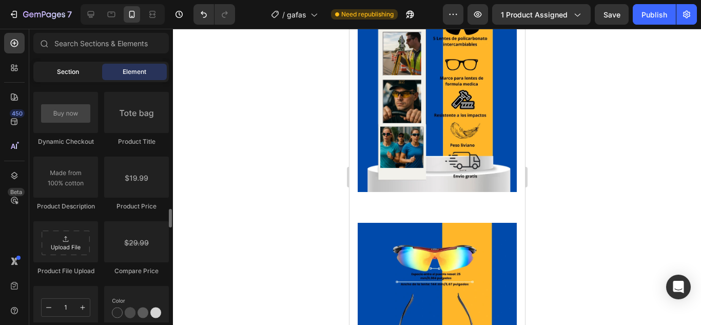
click at [54, 70] on div "Section" at bounding box center [67, 72] width 65 height 16
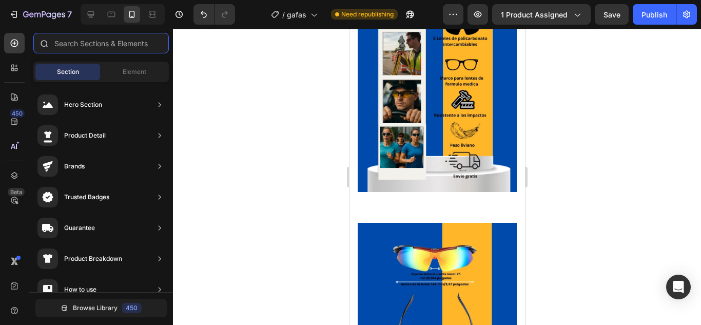
click at [71, 45] on input "text" at bounding box center [100, 43] width 135 height 21
click at [230, 77] on div at bounding box center [437, 177] width 528 height 296
click at [373, 101] on img at bounding box center [436, 85] width 159 height 212
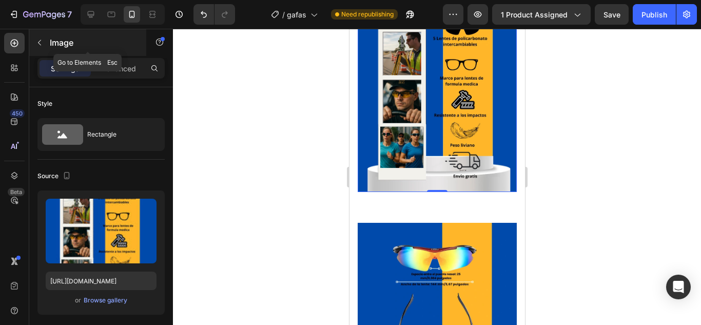
click at [42, 43] on icon "button" at bounding box center [39, 42] width 8 height 8
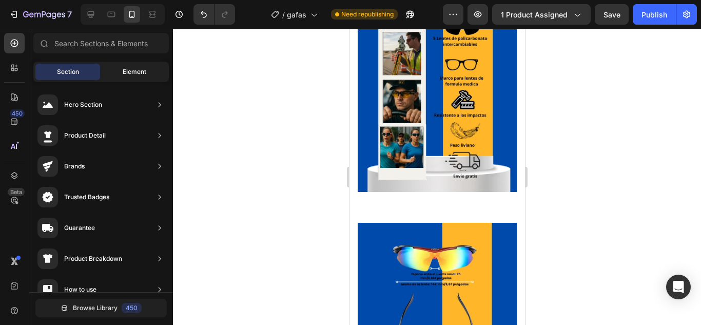
click at [141, 69] on span "Element" at bounding box center [135, 71] width 24 height 9
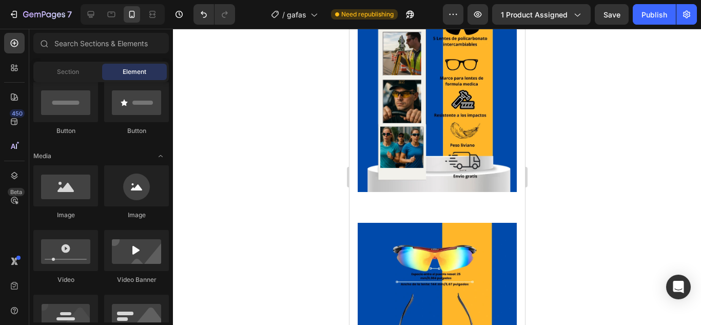
scroll to position [205, 0]
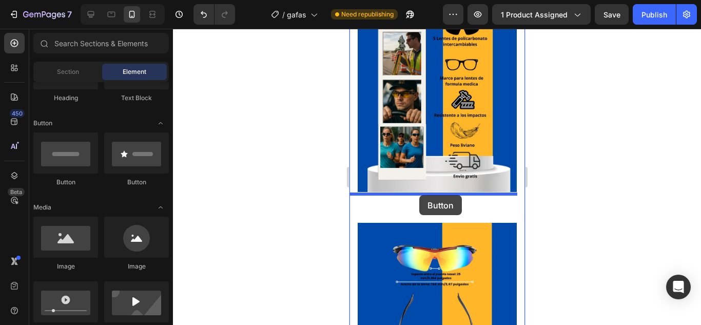
drag, startPoint x: 496, startPoint y: 188, endPoint x: 419, endPoint y: 195, distance: 77.8
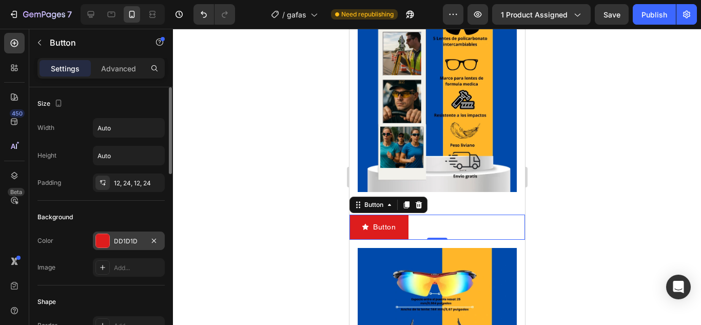
click at [103, 243] on div at bounding box center [102, 240] width 13 height 13
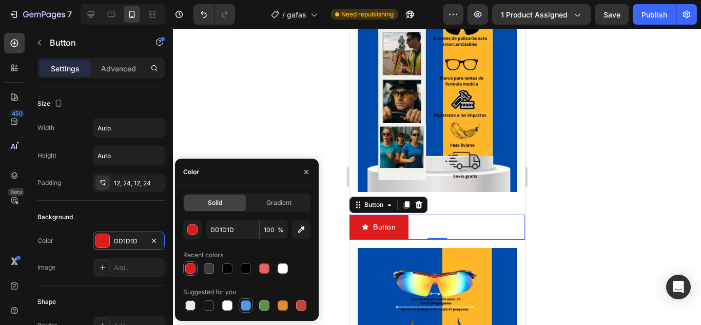
click at [243, 304] on div at bounding box center [246, 305] width 10 height 10
type input "5594E7"
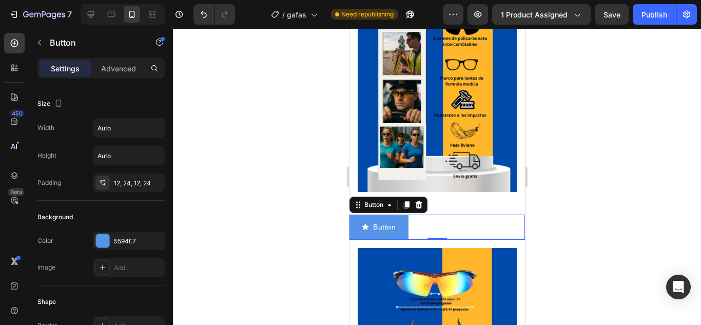
click at [295, 123] on div at bounding box center [437, 177] width 528 height 296
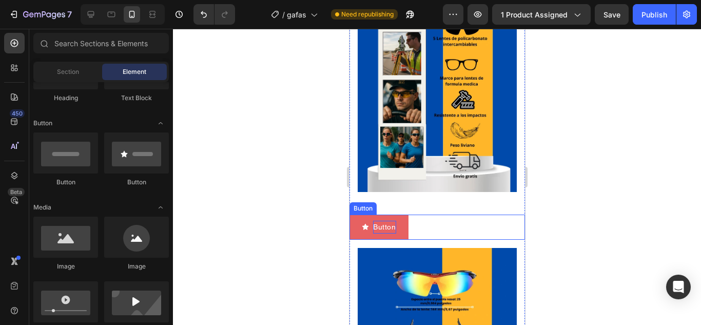
click at [393, 221] on p "Button" at bounding box center [383, 227] width 23 height 13
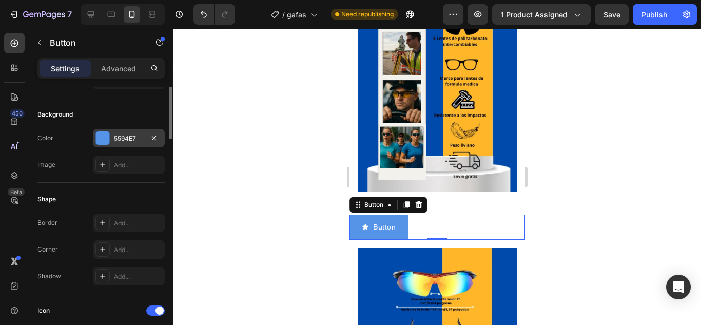
scroll to position [0, 0]
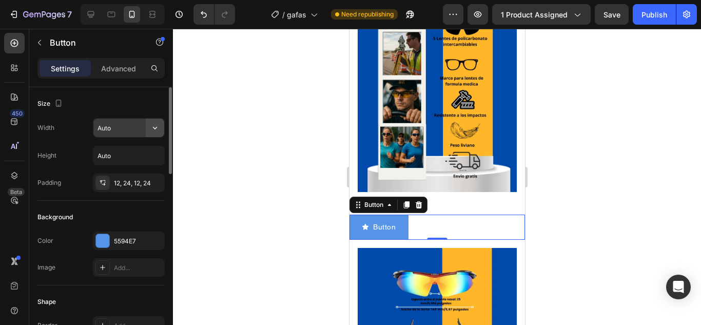
click at [157, 129] on icon "button" at bounding box center [155, 128] width 10 height 10
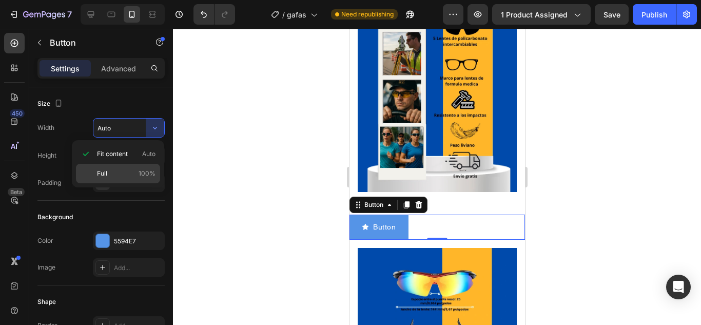
click at [115, 174] on p "Full 100%" at bounding box center [126, 173] width 58 height 9
type input "100%"
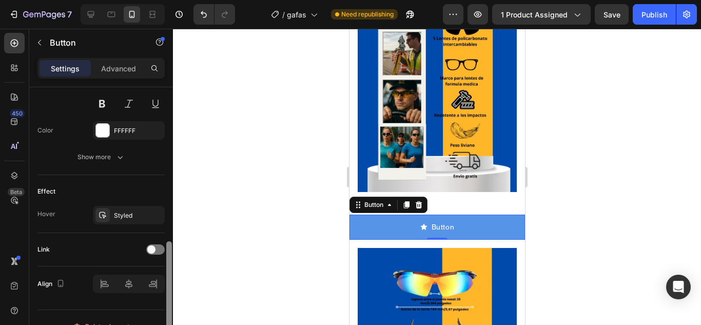
scroll to position [550, 0]
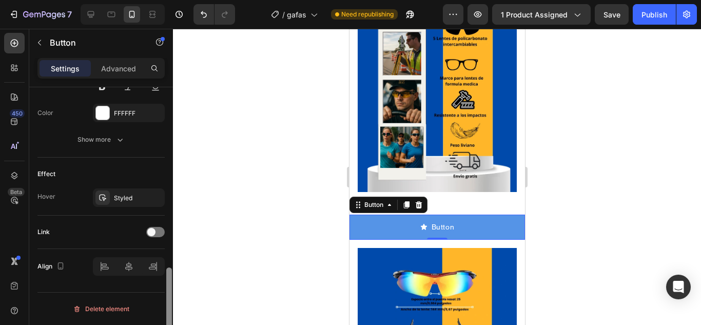
drag, startPoint x: 170, startPoint y: 293, endPoint x: 163, endPoint y: 330, distance: 37.5
click at [163, 0] on html "7 Version history / gafas Need republishing Preview 1 product assigned Save Pub…" at bounding box center [350, 0] width 701 height 0
click at [120, 69] on p "Advanced" at bounding box center [118, 68] width 35 height 11
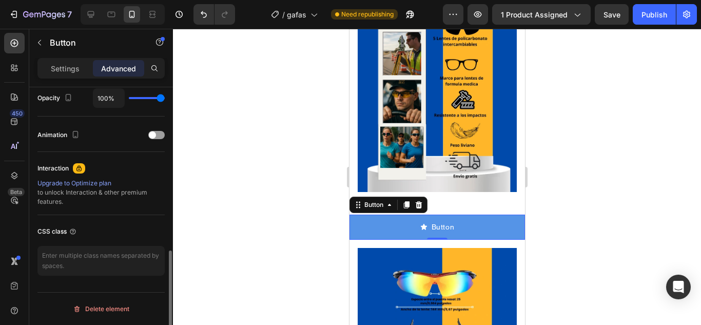
scroll to position [418, 0]
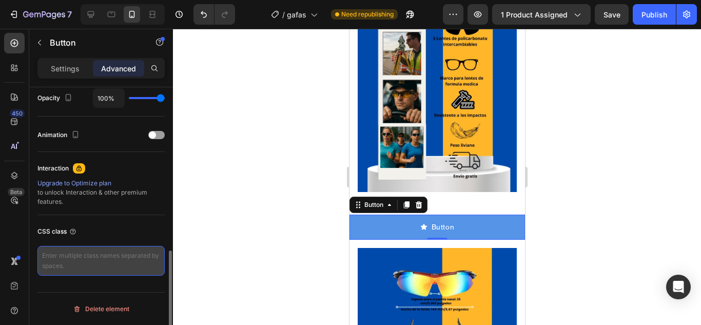
click at [42, 252] on textarea at bounding box center [100, 261] width 127 height 30
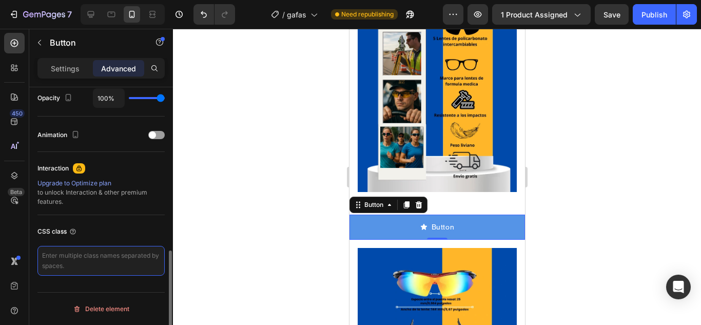
paste textarea "_rsi-cod-form-gempages-button-overwrite _rsi-cod-form-is-gempage"
type textarea "_rsi-cod-form-gempages-button-overwrite _rsi-cod-form-is-gempage"
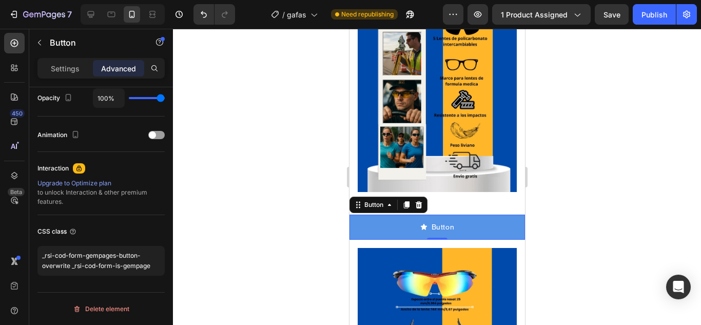
click at [255, 230] on div at bounding box center [437, 177] width 528 height 296
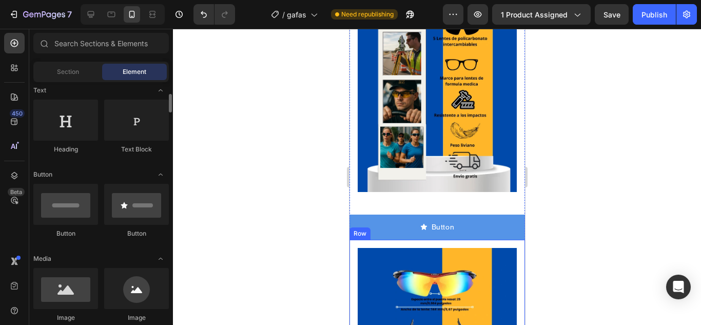
scroll to position [0, 0]
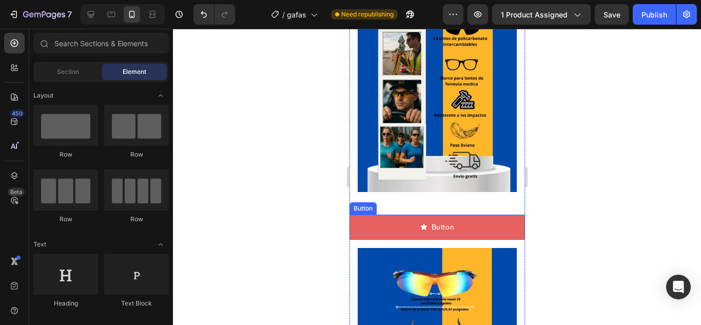
click at [378, 214] on button "Button" at bounding box center [436, 226] width 175 height 25
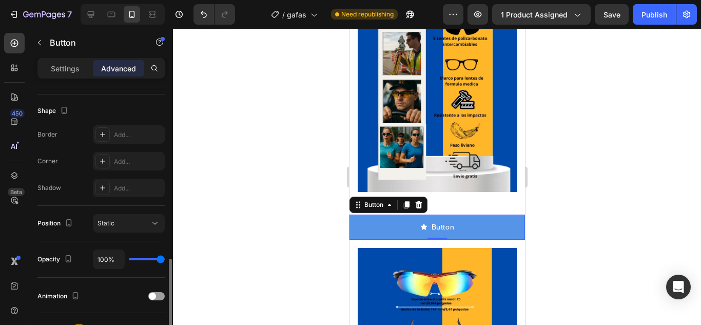
scroll to position [308, 0]
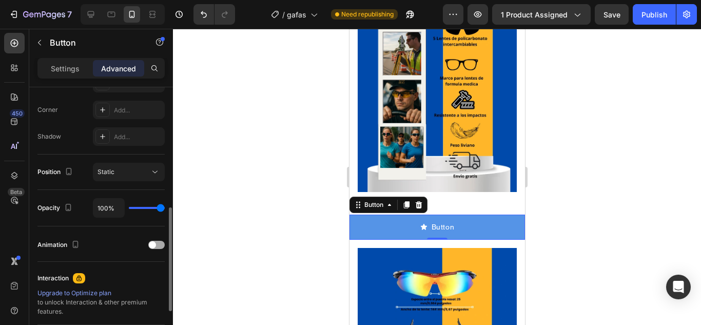
click at [159, 241] on div at bounding box center [156, 245] width 16 height 8
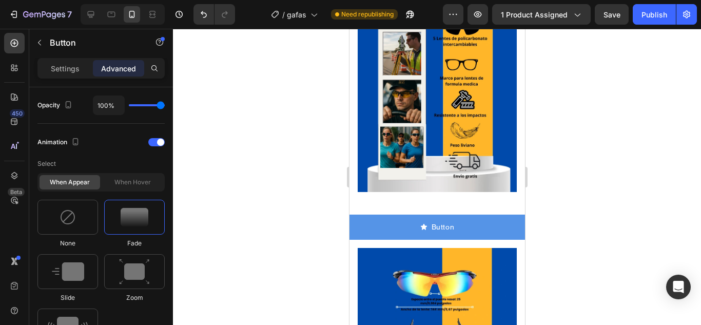
scroll to position [513, 0]
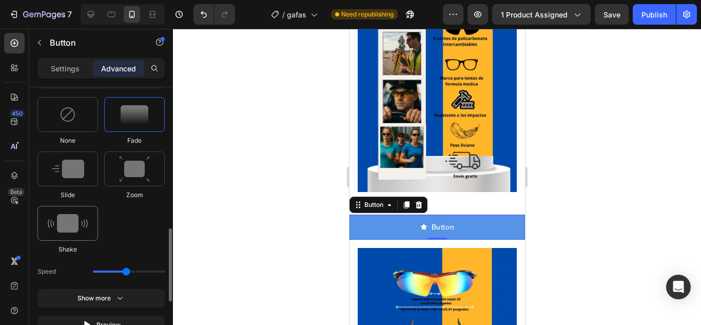
click at [71, 225] on img at bounding box center [68, 223] width 40 height 18
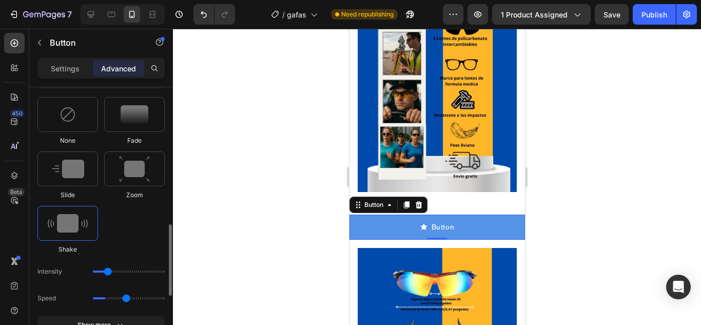
type input "0.7"
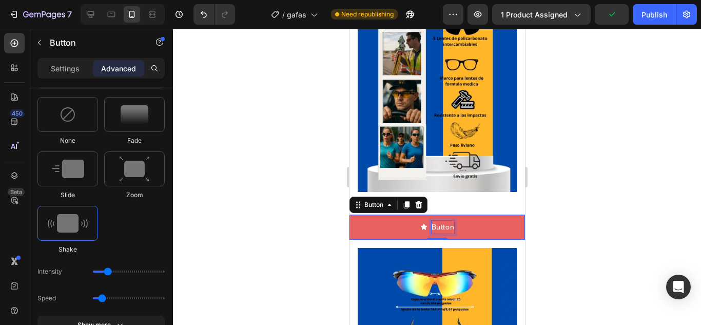
click at [435, 221] on p "Button" at bounding box center [442, 227] width 23 height 13
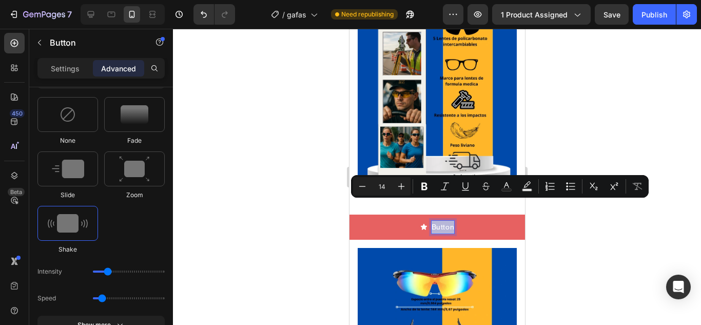
drag, startPoint x: 449, startPoint y: 205, endPoint x: 423, endPoint y: 207, distance: 25.8
click at [423, 221] on div "Button" at bounding box center [437, 227] width 34 height 13
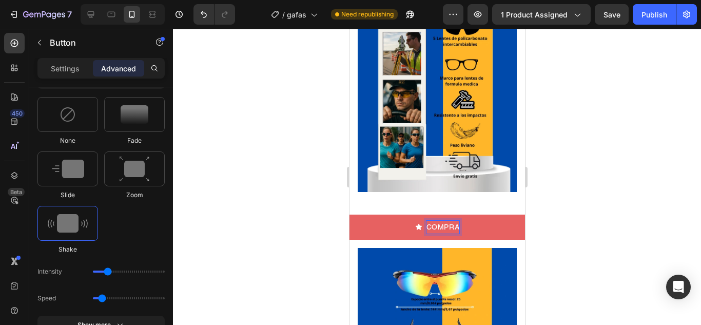
click at [349, 214] on button "COMPRA" at bounding box center [436, 226] width 175 height 25
click at [349, 214] on button "COMPRA AHORA" at bounding box center [436, 226] width 175 height 25
click at [349, 214] on button "COMPRA AHORA Y" at bounding box center [436, 226] width 175 height 25
click at [349, 214] on button "COMPRA AHORA Y PAGA" at bounding box center [436, 226] width 175 height 25
click at [349, 214] on button "COMPRA AHORA Y PAGA EN" at bounding box center [436, 226] width 175 height 25
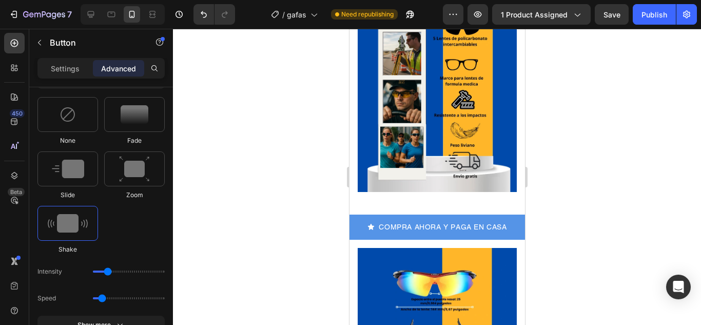
click at [556, 201] on div at bounding box center [437, 177] width 528 height 296
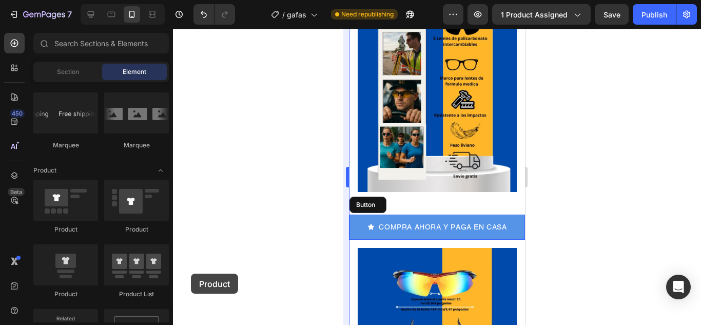
scroll to position [562, 0]
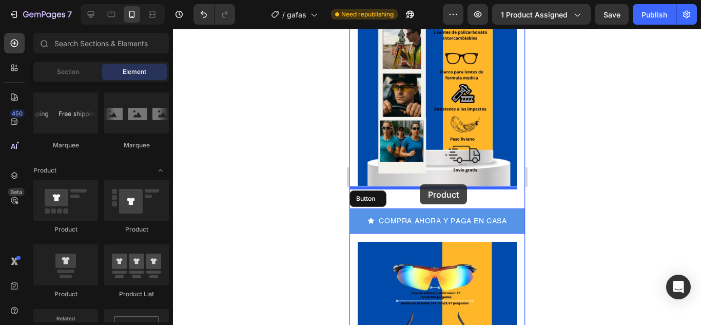
drag, startPoint x: 419, startPoint y: 292, endPoint x: 419, endPoint y: 184, distance: 107.7
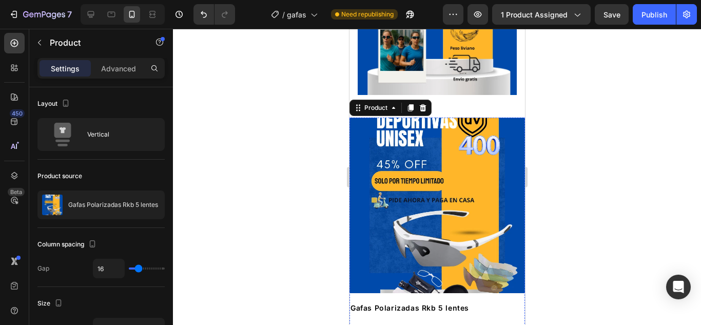
scroll to position [613, 0]
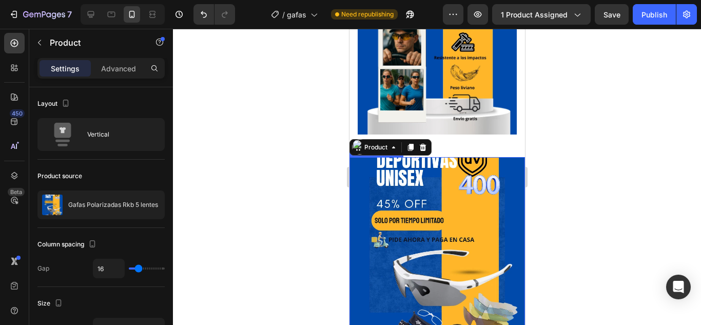
click at [395, 157] on img at bounding box center [436, 244] width 175 height 175
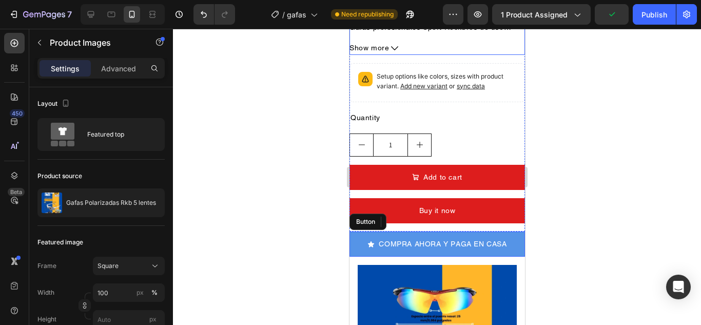
scroll to position [1023, 0]
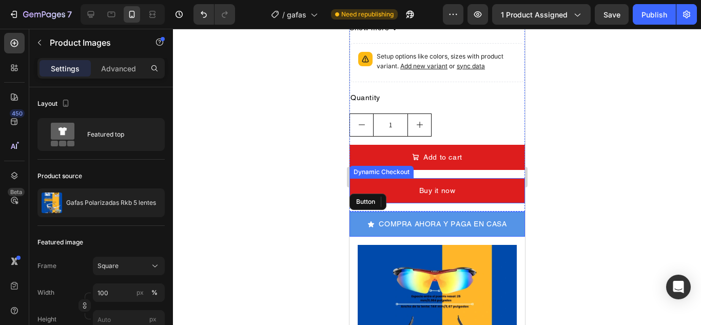
click at [374, 166] on div "Dynamic Checkout" at bounding box center [381, 172] width 64 height 12
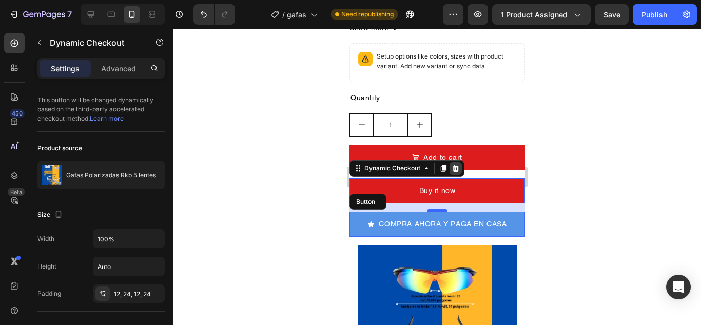
click at [452, 164] on icon at bounding box center [455, 168] width 8 height 8
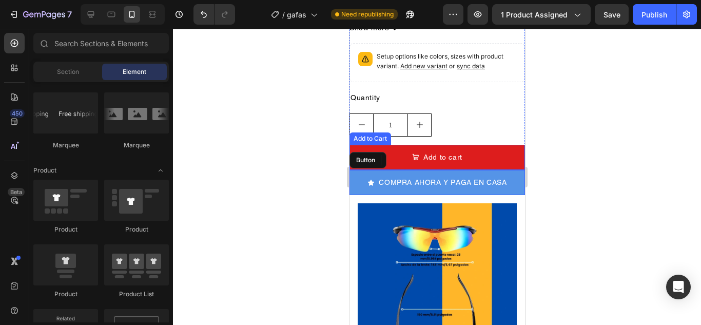
click at [364, 134] on div "Add to Cart" at bounding box center [369, 138] width 37 height 9
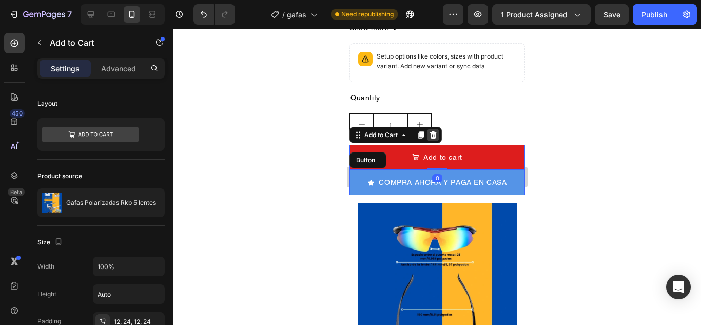
click at [432, 131] on icon at bounding box center [432, 135] width 8 height 8
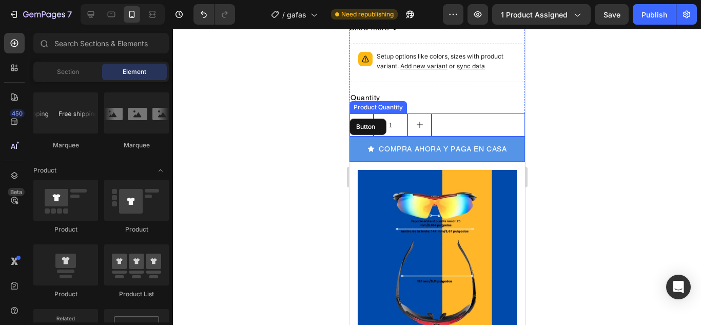
click at [369, 103] on div "Product Quantity" at bounding box center [377, 107] width 53 height 9
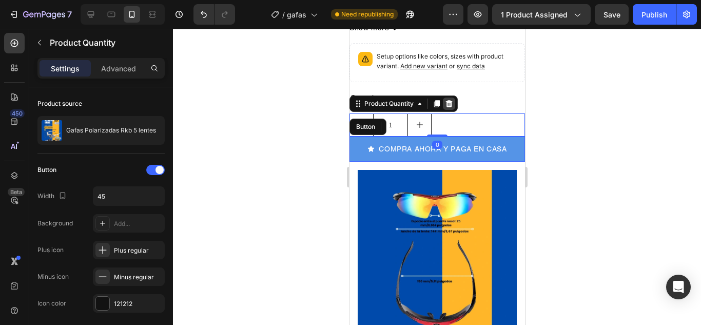
click at [450, 100] on icon at bounding box center [448, 103] width 7 height 7
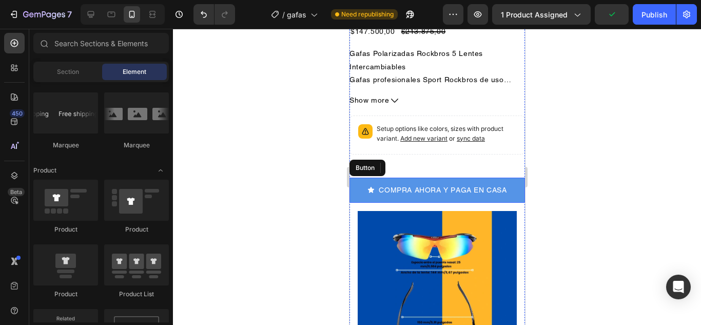
scroll to position [921, 0]
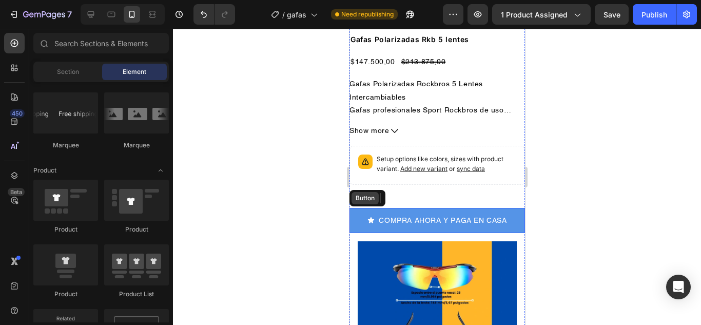
click at [369, 193] on div "Button" at bounding box center [364, 197] width 23 height 9
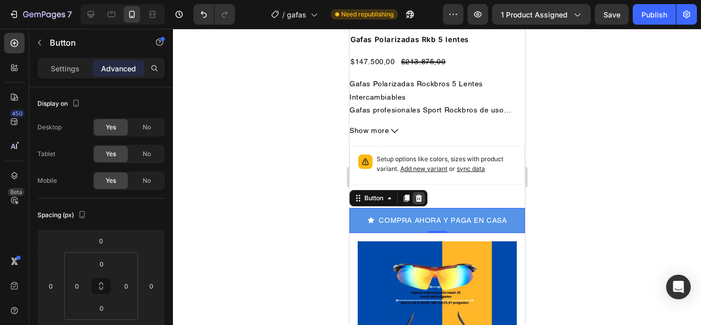
click at [419, 194] on icon at bounding box center [418, 198] width 8 height 8
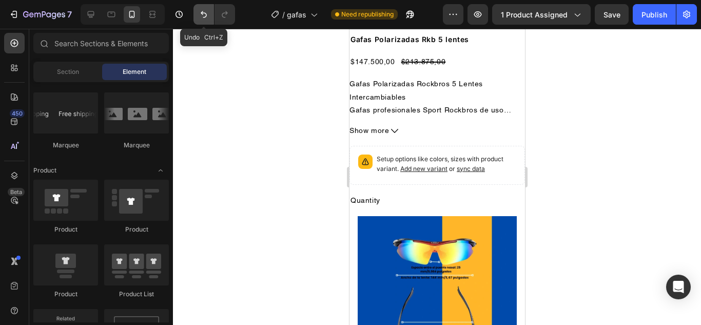
click at [201, 13] on icon "Undo/Redo" at bounding box center [204, 14] width 10 height 10
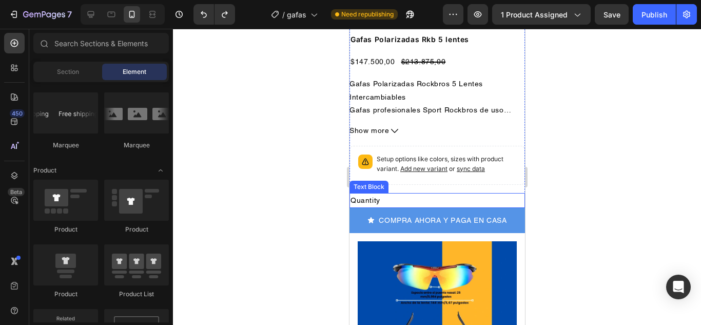
click at [371, 182] on div "Text Block" at bounding box center [368, 186] width 35 height 9
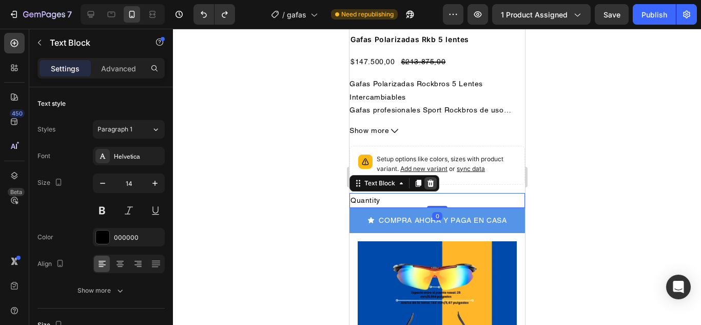
click at [429, 179] on icon at bounding box center [430, 183] width 8 height 8
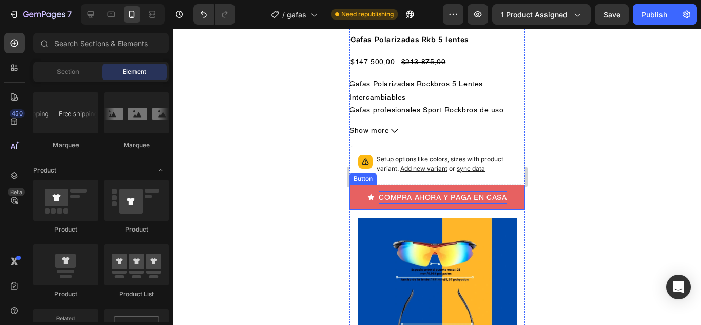
click at [395, 191] on p "COMPRA AHORA Y PAGA EN CASA" at bounding box center [442, 197] width 128 height 13
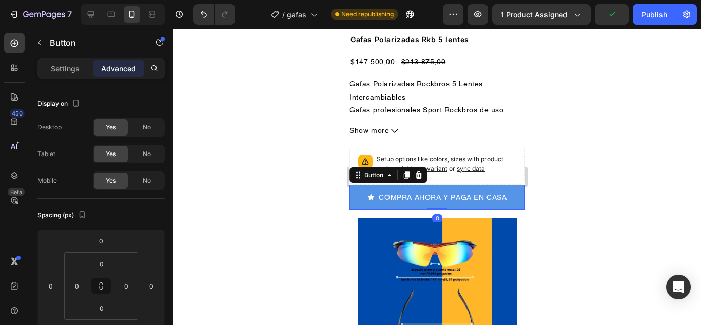
click at [119, 69] on p "Advanced" at bounding box center [118, 68] width 35 height 11
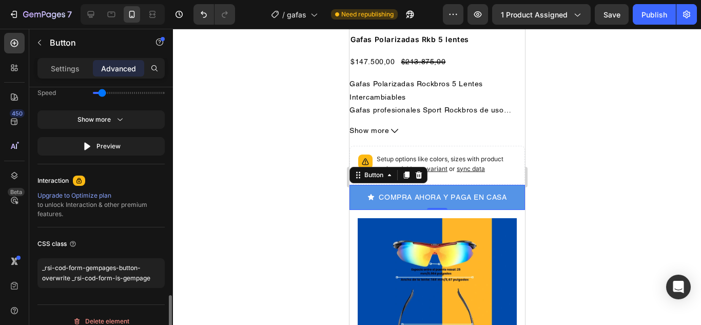
scroll to position [730, 0]
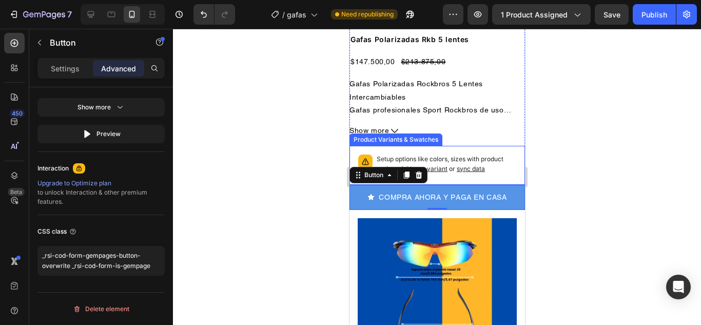
click at [249, 126] on div at bounding box center [437, 177] width 528 height 296
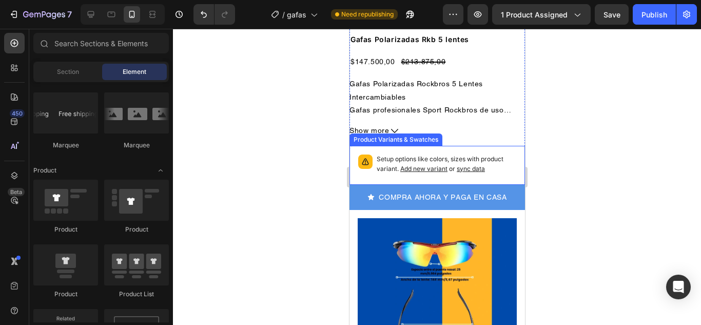
click at [398, 135] on div "Product Variants & Swatches" at bounding box center [395, 139] width 89 height 9
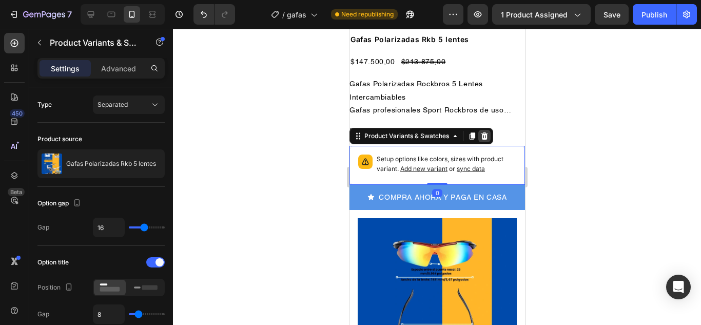
click at [484, 132] on icon at bounding box center [484, 136] width 8 height 8
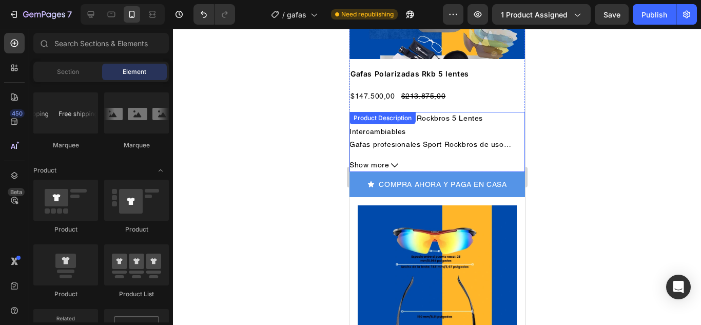
scroll to position [869, 0]
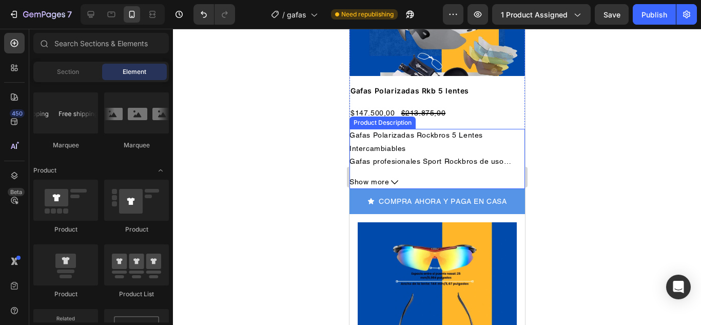
click at [370, 118] on div "Product Description" at bounding box center [382, 122] width 62 height 9
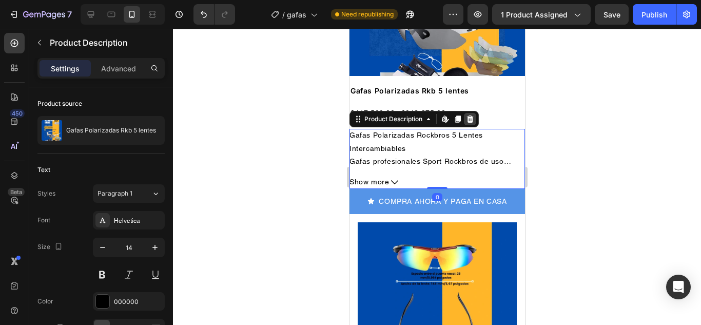
click at [471, 115] on icon at bounding box center [469, 118] width 7 height 7
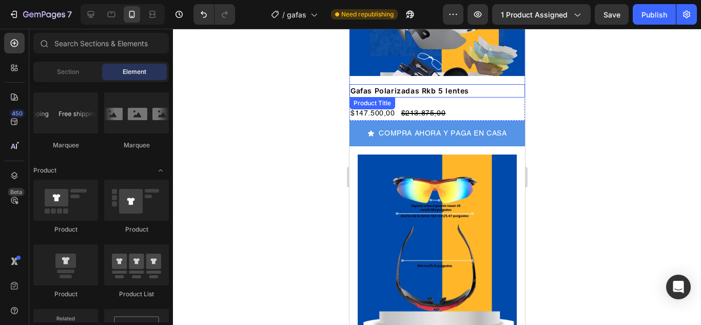
click at [388, 84] on h2 "Gafas Polarizadas Rkb 5 lentes" at bounding box center [436, 90] width 175 height 13
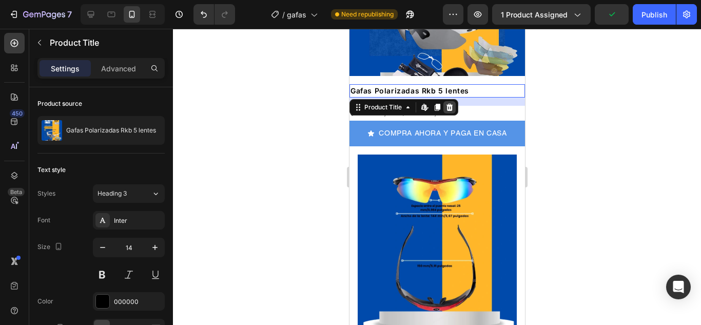
click at [450, 101] on div at bounding box center [449, 107] width 12 height 12
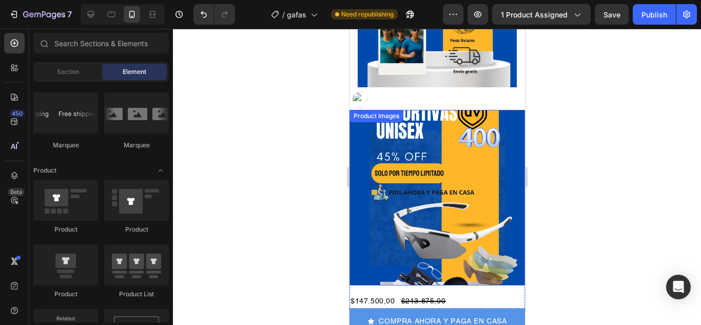
scroll to position [613, 0]
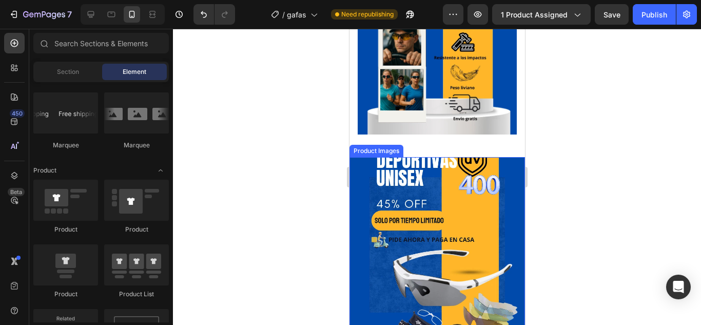
click at [373, 146] on div "Product Images" at bounding box center [376, 150] width 50 height 9
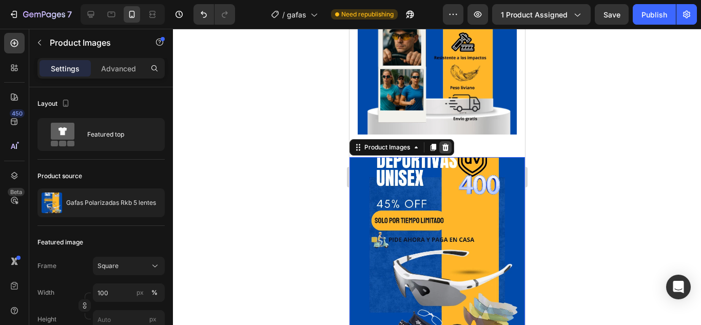
click at [447, 144] on icon at bounding box center [445, 147] width 7 height 7
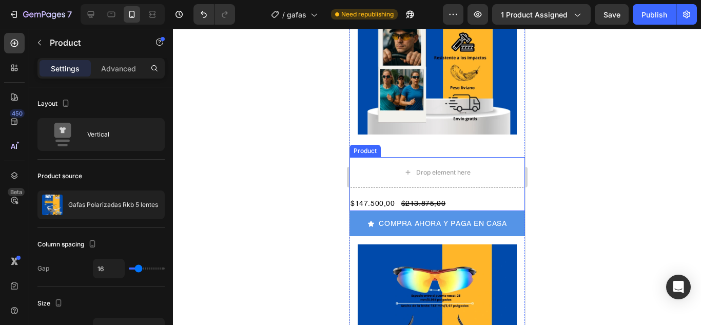
click at [370, 146] on div "Product" at bounding box center [364, 150] width 27 height 9
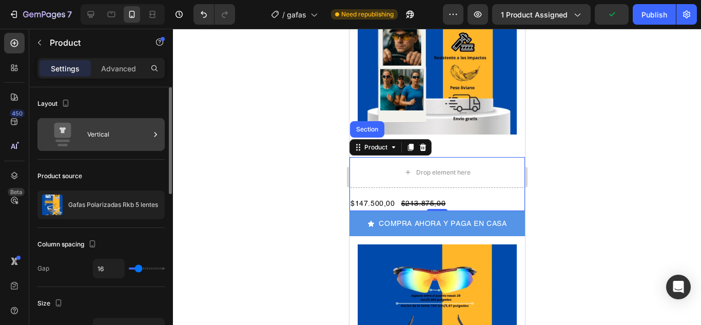
click at [153, 135] on icon at bounding box center [155, 134] width 10 height 10
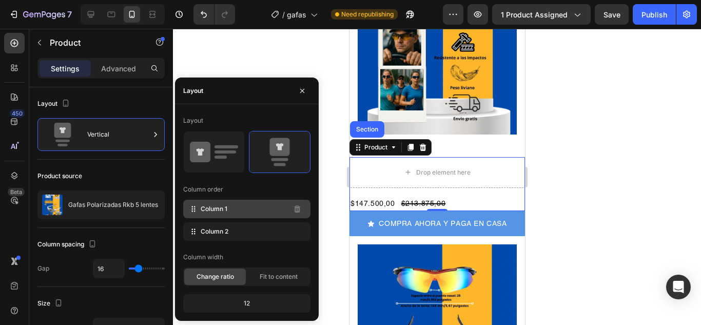
click at [225, 209] on span "Column 1" at bounding box center [214, 208] width 27 height 9
click at [195, 213] on icon at bounding box center [193, 209] width 10 height 10
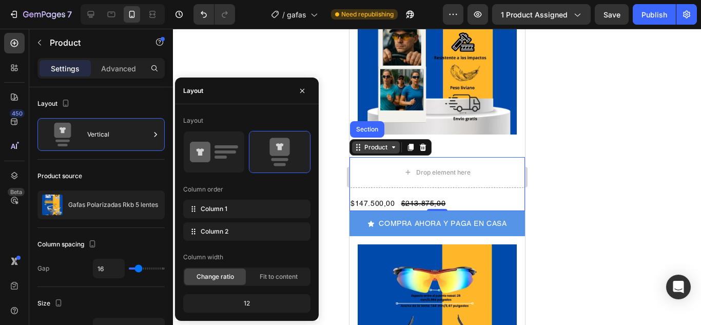
click at [395, 143] on icon at bounding box center [393, 147] width 8 height 8
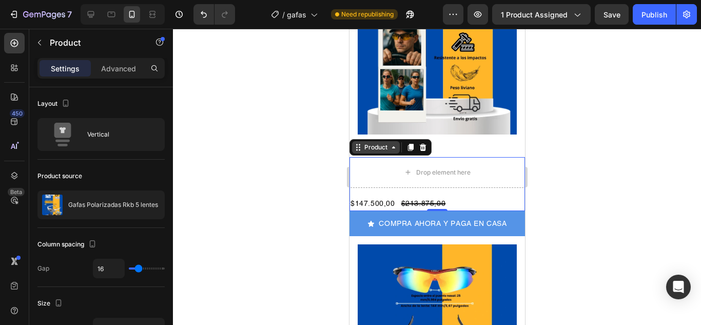
click at [389, 143] on icon at bounding box center [393, 147] width 8 height 8
click at [354, 143] on icon at bounding box center [357, 147] width 8 height 8
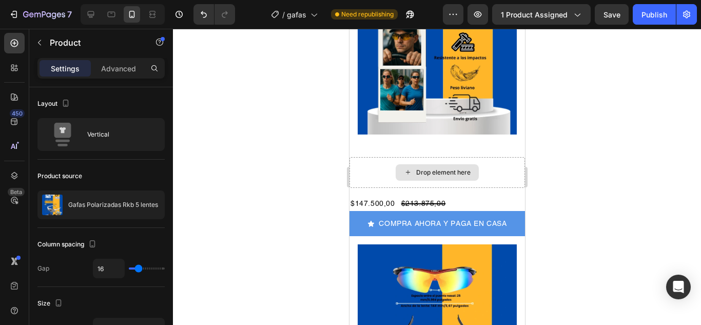
click at [409, 164] on div "Drop element here" at bounding box center [436, 172] width 83 height 16
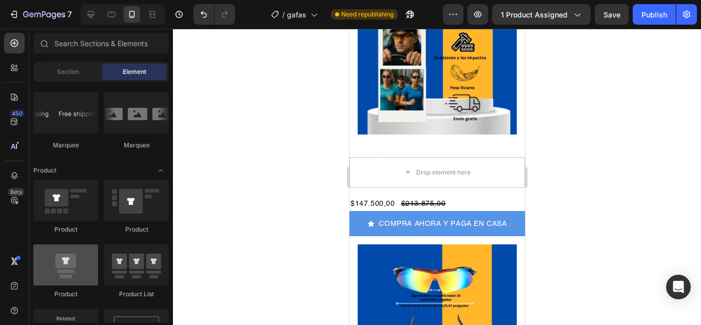
click at [78, 266] on div at bounding box center [65, 264] width 65 height 41
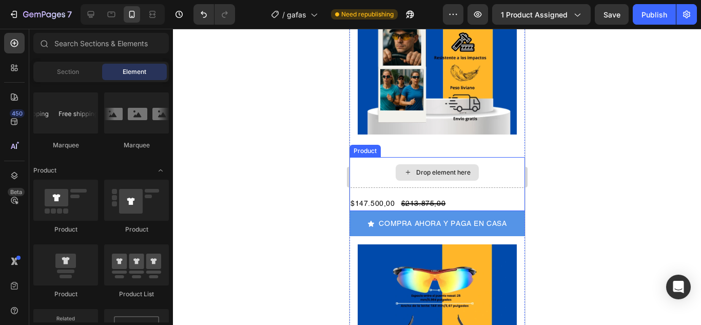
click at [406, 168] on icon at bounding box center [407, 172] width 8 height 9
click at [368, 146] on div "Product" at bounding box center [364, 150] width 27 height 9
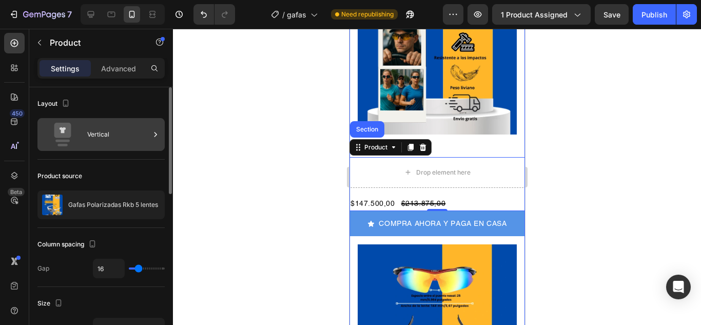
click at [155, 135] on icon at bounding box center [155, 134] width 10 height 10
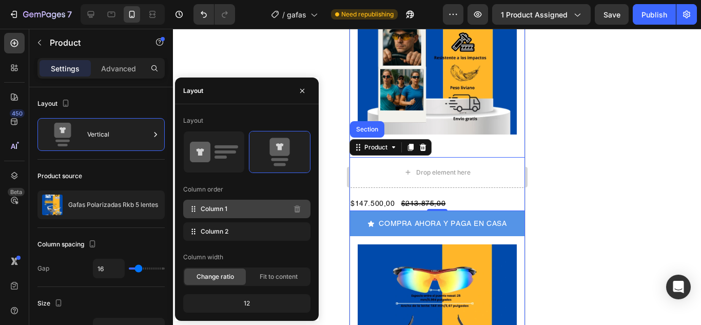
click at [210, 210] on span "Column 1" at bounding box center [214, 208] width 27 height 9
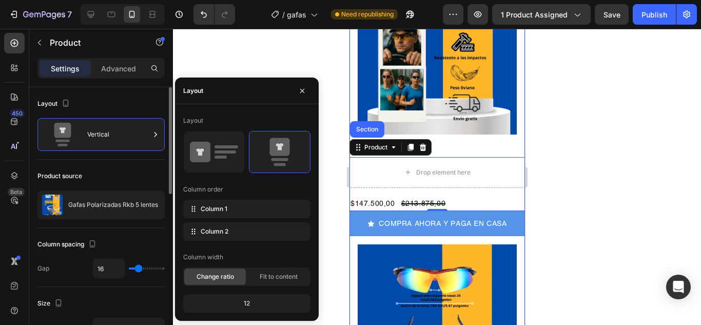
scroll to position [103, 0]
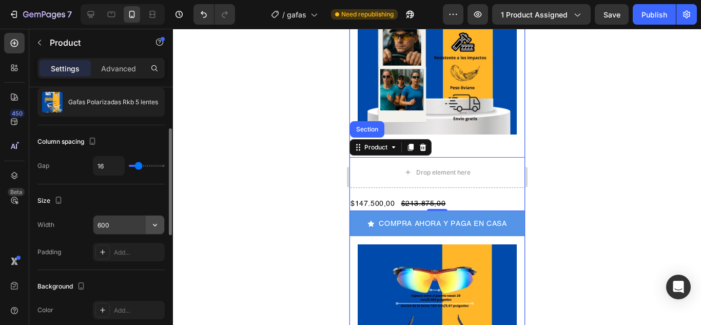
click at [151, 222] on icon "button" at bounding box center [155, 225] width 10 height 10
click at [155, 223] on icon "button" at bounding box center [155, 225] width 10 height 10
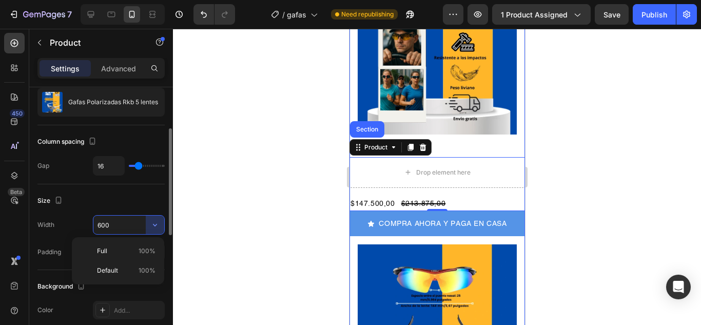
click at [102, 271] on span "Default" at bounding box center [107, 270] width 21 height 9
drag, startPoint x: 114, startPoint y: 224, endPoint x: 88, endPoint y: 224, distance: 26.2
click at [88, 224] on div "Width 100%" at bounding box center [100, 224] width 127 height 19
drag, startPoint x: 114, startPoint y: 225, endPoint x: 92, endPoint y: 224, distance: 22.1
click at [92, 224] on div "Width 100%" at bounding box center [100, 224] width 127 height 19
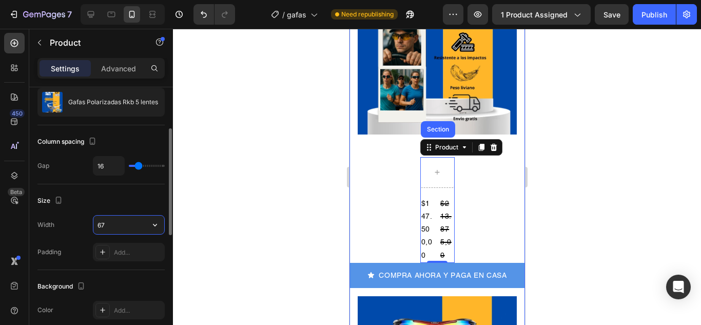
type input "670"
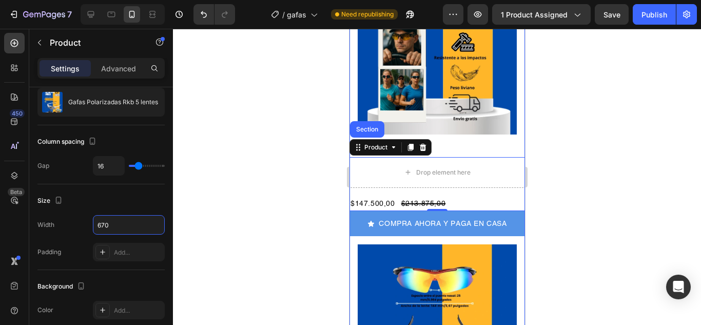
click at [673, 131] on div at bounding box center [437, 177] width 528 height 296
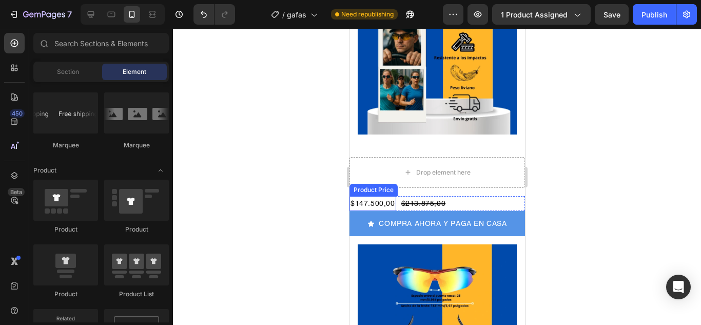
click at [374, 184] on div "Product Price" at bounding box center [373, 190] width 48 height 12
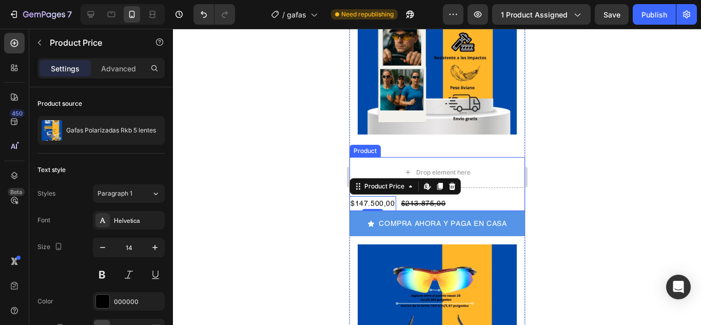
click at [368, 146] on div "Product" at bounding box center [364, 150] width 27 height 9
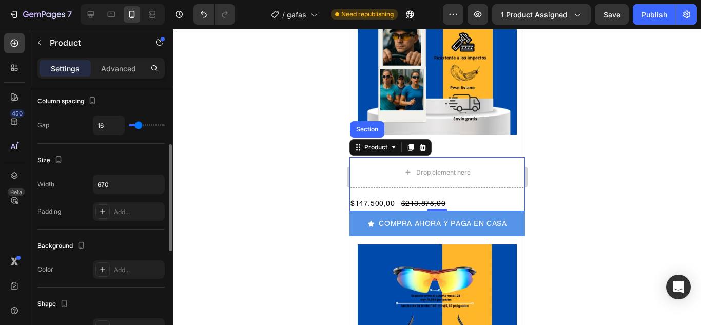
scroll to position [0, 0]
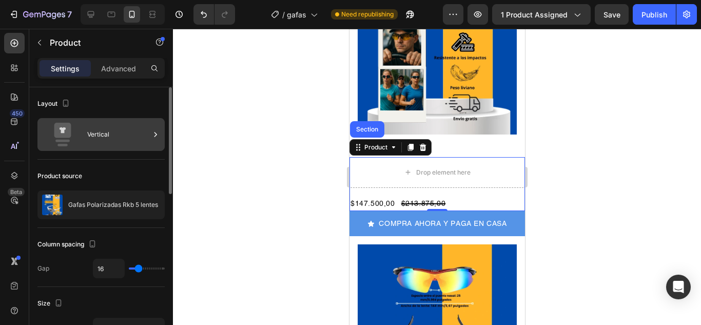
click at [50, 137] on icon at bounding box center [62, 135] width 41 height 24
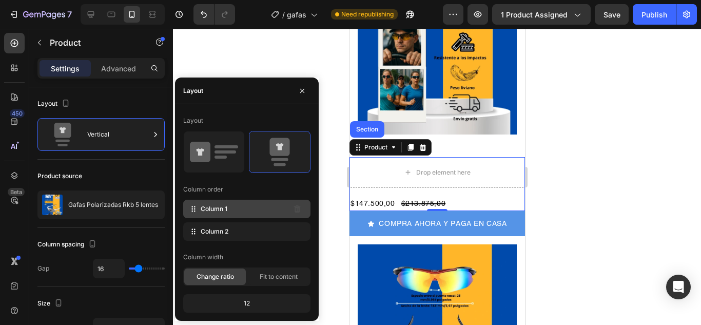
click at [308, 212] on div "Column 1" at bounding box center [246, 209] width 127 height 18
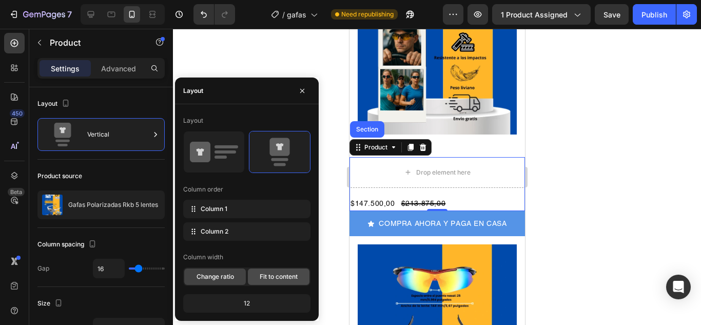
click at [269, 276] on span "Fit to content" at bounding box center [279, 276] width 38 height 9
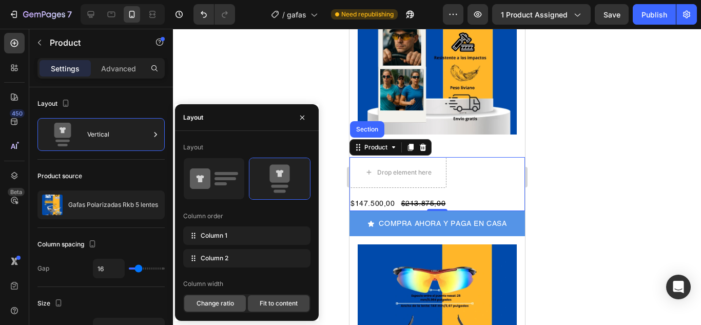
click at [219, 307] on span "Change ratio" at bounding box center [214, 303] width 37 height 9
click at [197, 302] on span "Change ratio" at bounding box center [214, 303] width 37 height 9
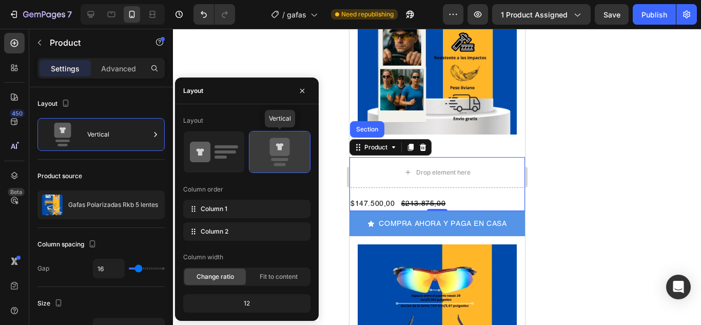
click at [298, 154] on icon at bounding box center [279, 151] width 48 height 29
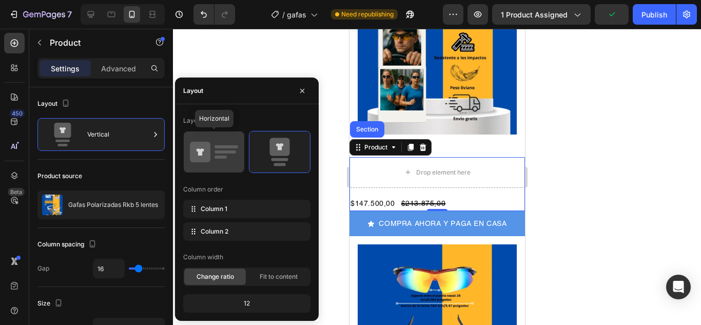
click at [215, 149] on icon at bounding box center [214, 151] width 48 height 29
type input "32"
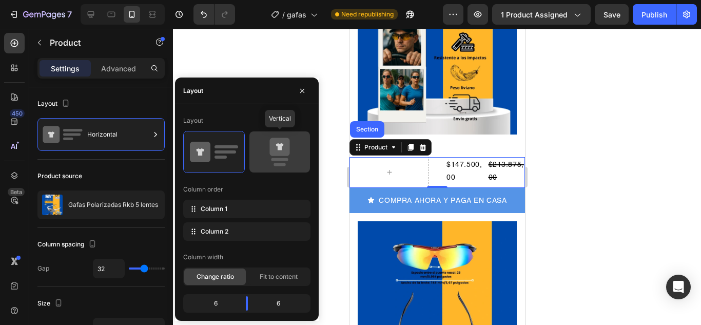
click at [286, 148] on icon at bounding box center [279, 147] width 20 height 18
click at [286, 155] on icon at bounding box center [279, 147] width 20 height 18
type input "16"
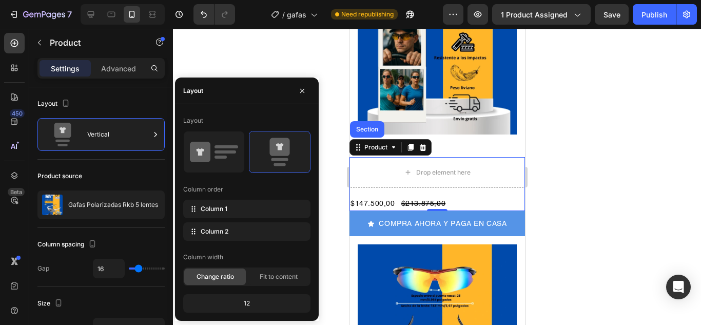
click at [590, 155] on div at bounding box center [437, 177] width 528 height 296
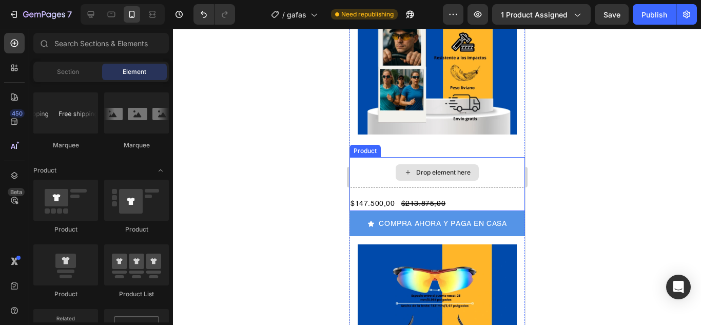
click at [382, 157] on div "Drop element here" at bounding box center [436, 172] width 175 height 31
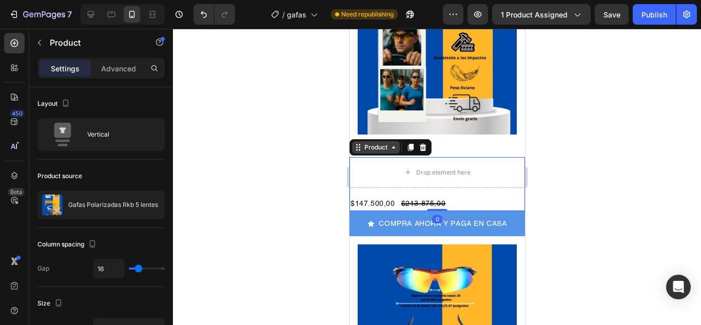
click at [393, 143] on icon at bounding box center [393, 147] width 8 height 8
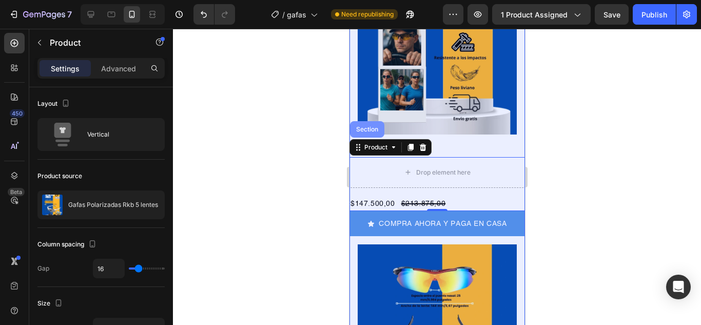
click at [362, 126] on div "Section" at bounding box center [366, 129] width 26 height 6
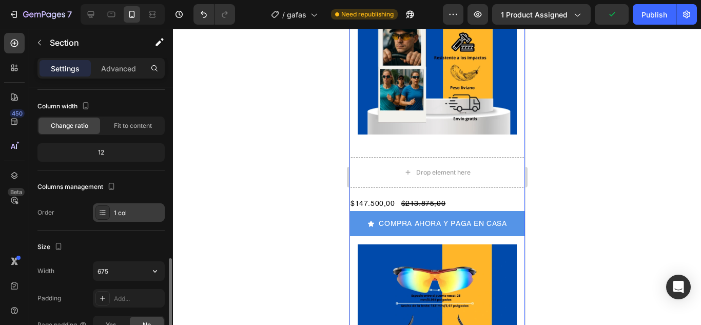
scroll to position [154, 0]
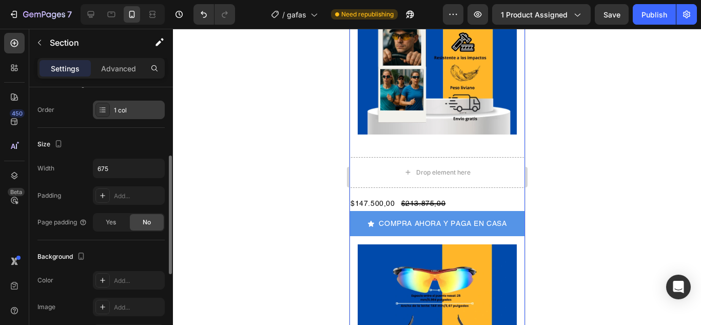
click at [143, 110] on div "1 col" at bounding box center [138, 110] width 48 height 9
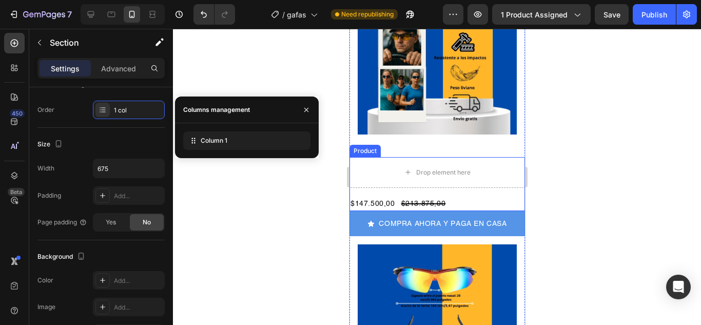
click at [355, 145] on div "Product" at bounding box center [364, 151] width 31 height 12
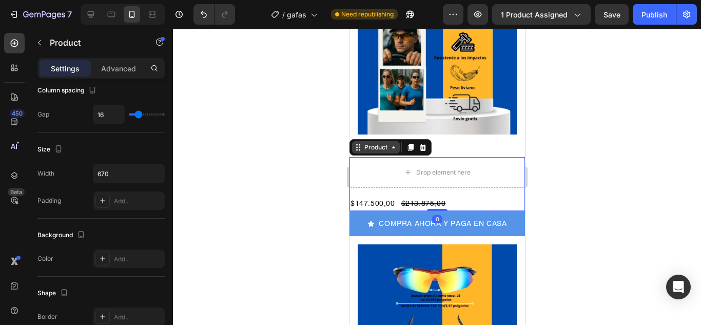
scroll to position [0, 0]
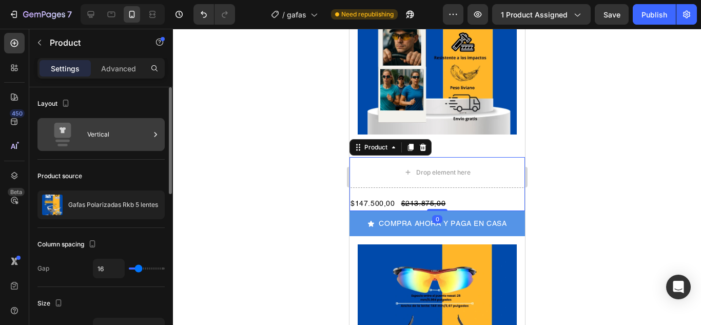
click at [132, 143] on div "Vertical" at bounding box center [118, 135] width 63 height 24
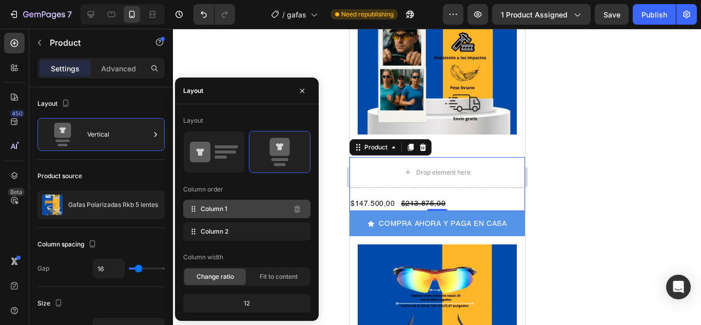
click at [196, 208] on icon at bounding box center [193, 209] width 10 height 10
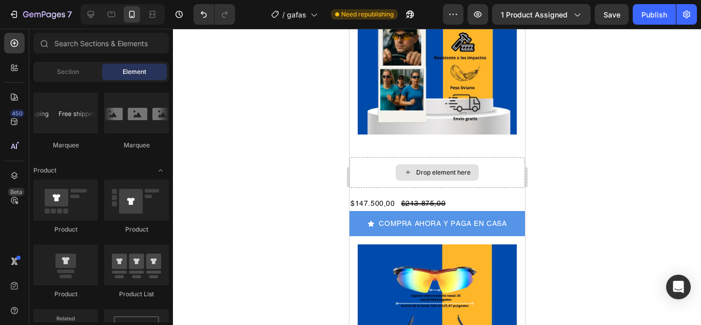
click at [446, 168] on div "Drop element here" at bounding box center [442, 172] width 54 height 8
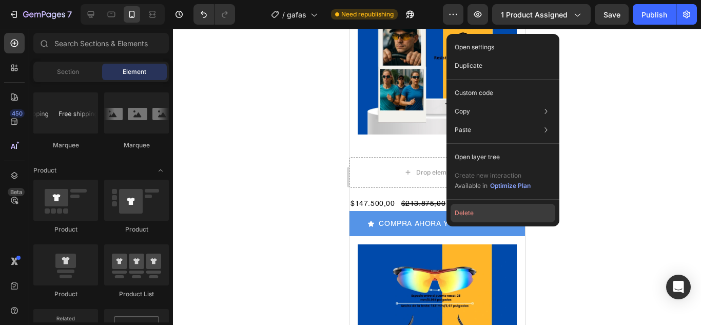
click at [466, 213] on button "Delete" at bounding box center [502, 213] width 105 height 18
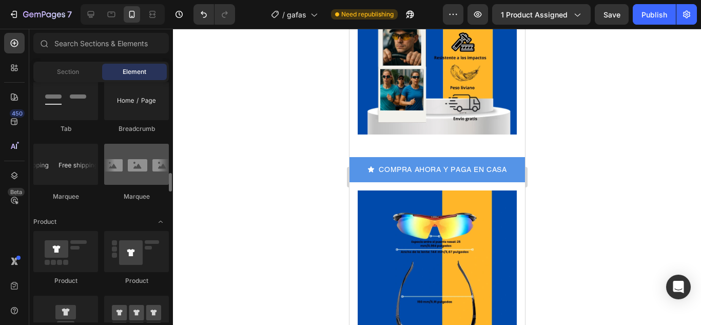
scroll to position [1231, 0]
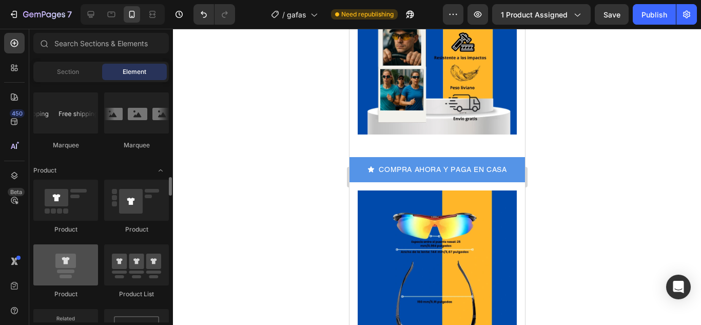
click at [75, 271] on div at bounding box center [65, 264] width 65 height 41
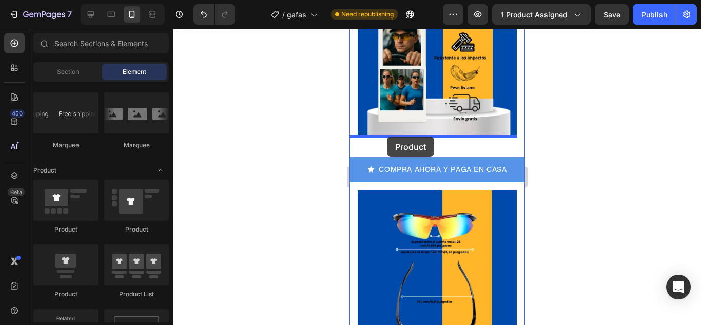
drag, startPoint x: 424, startPoint y: 300, endPoint x: 386, endPoint y: 136, distance: 167.5
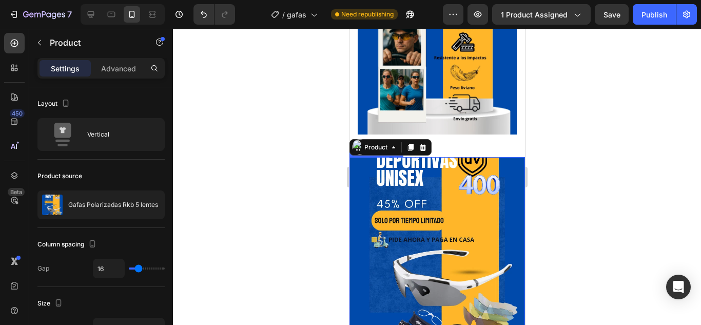
click at [416, 161] on img at bounding box center [436, 244] width 175 height 175
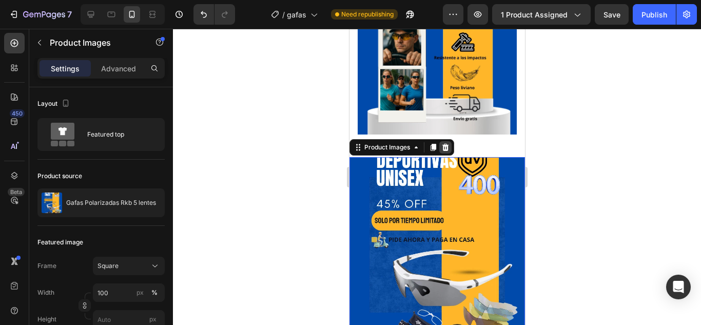
click at [445, 144] on icon at bounding box center [445, 147] width 7 height 7
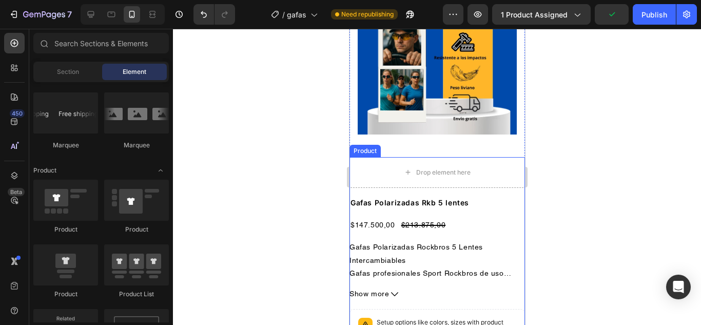
click at [364, 146] on div "Product" at bounding box center [364, 150] width 27 height 9
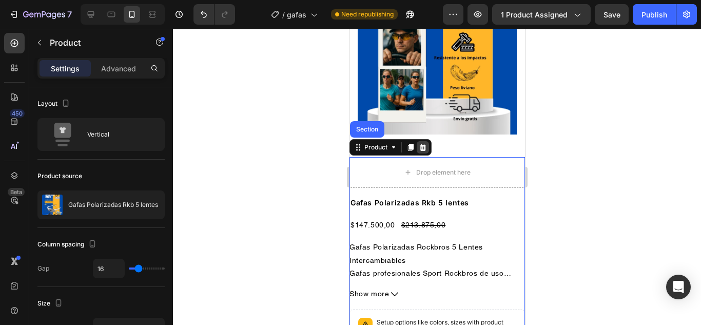
click at [423, 143] on icon at bounding box center [422, 147] width 8 height 8
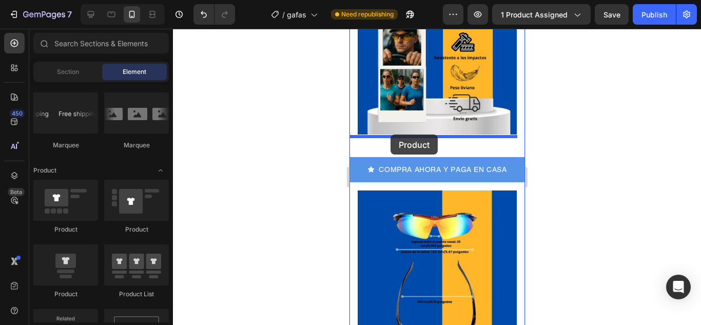
drag, startPoint x: 405, startPoint y: 295, endPoint x: 390, endPoint y: 134, distance: 161.8
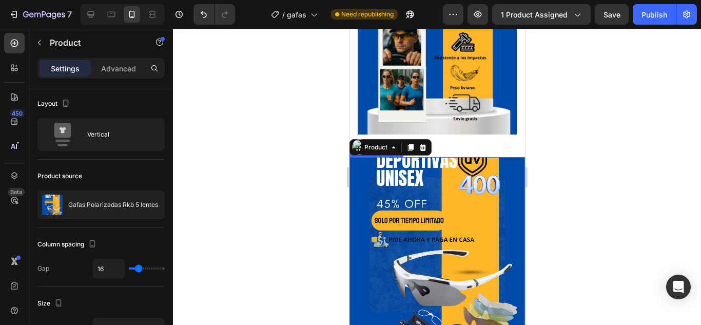
click at [404, 157] on img at bounding box center [436, 244] width 175 height 175
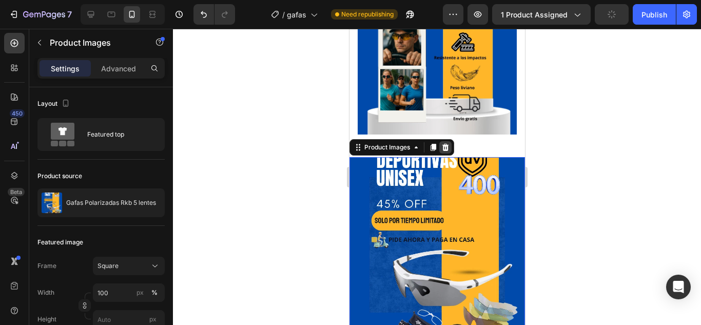
click at [449, 143] on icon at bounding box center [445, 147] width 8 height 8
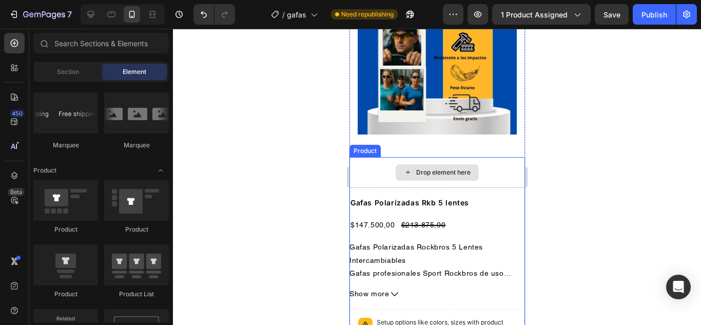
click at [387, 157] on div "Drop element here" at bounding box center [436, 172] width 175 height 31
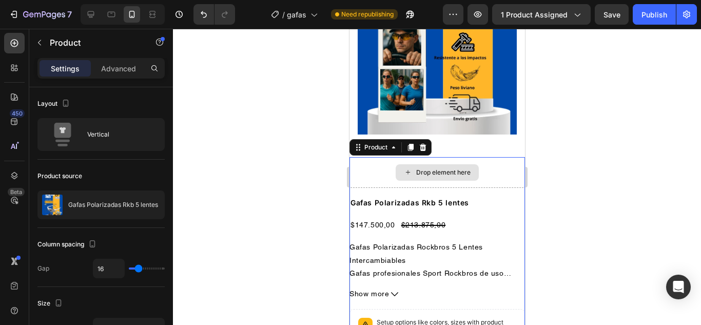
click at [448, 157] on div "Drop element here" at bounding box center [436, 172] width 175 height 31
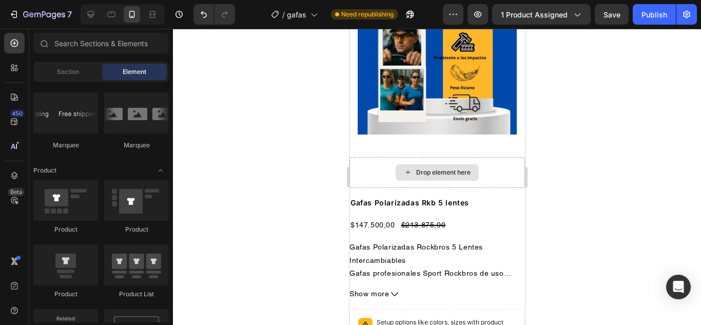
click at [431, 168] on div "Drop element here" at bounding box center [442, 172] width 54 height 8
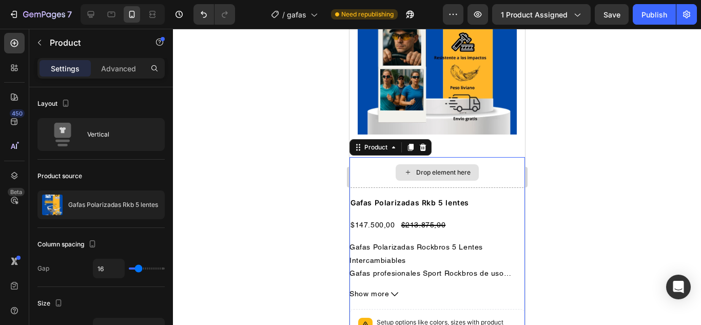
click at [389, 157] on div "Drop element here" at bounding box center [436, 172] width 175 height 31
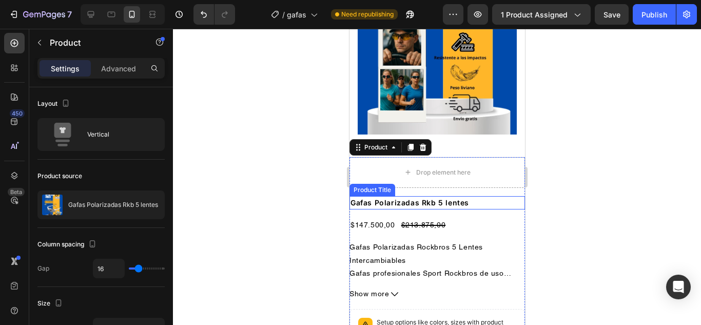
click at [436, 196] on h2 "Gafas Polarizadas Rkb 5 lentes" at bounding box center [436, 202] width 175 height 13
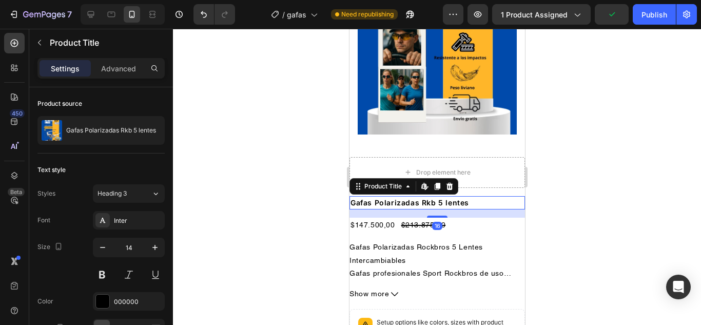
click at [452, 182] on icon at bounding box center [449, 186] width 8 height 8
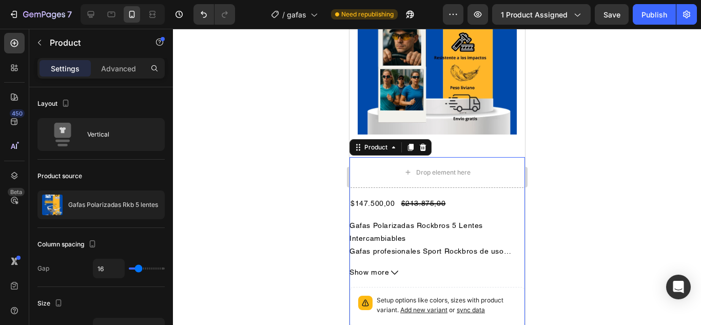
click at [463, 169] on div "Drop element here $147.500,00 Product Price Product Price $213.875,00 Product P…" at bounding box center [436, 306] width 175 height 299
click at [463, 165] on div "Drop element here" at bounding box center [436, 172] width 175 height 31
click at [410, 208] on div "Product Description" at bounding box center [382, 212] width 62 height 9
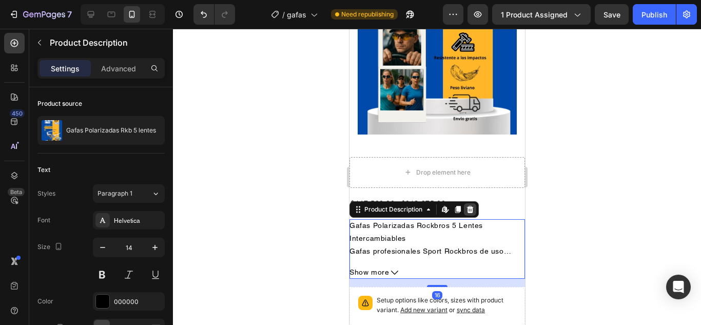
click at [473, 205] on icon at bounding box center [469, 209] width 8 height 8
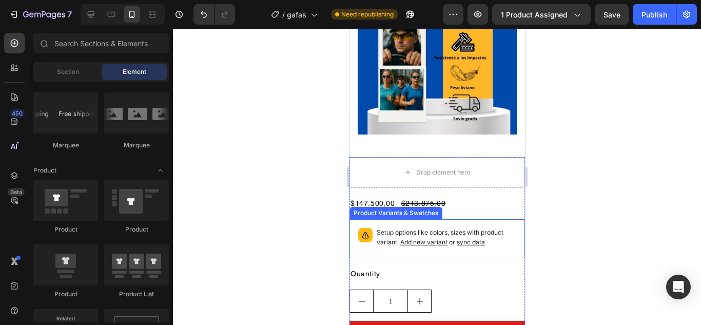
click at [403, 208] on div "Product Variants & Swatches" at bounding box center [395, 212] width 89 height 9
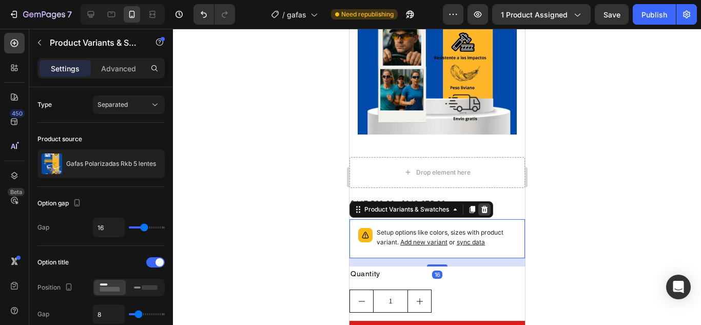
click at [484, 205] on icon at bounding box center [484, 209] width 8 height 8
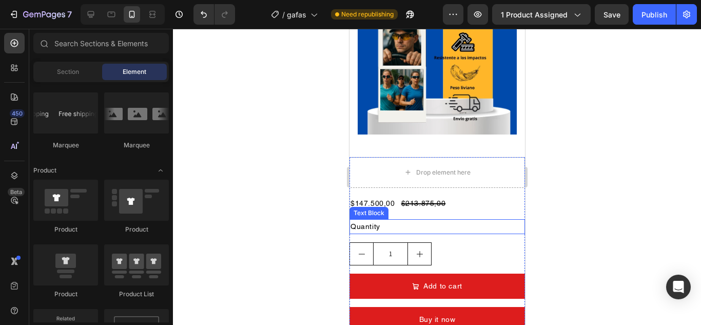
click at [373, 208] on div "Text Block" at bounding box center [368, 212] width 35 height 9
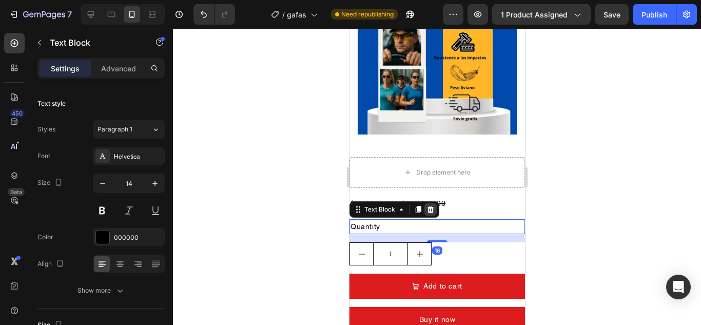
click at [430, 205] on icon at bounding box center [430, 209] width 8 height 8
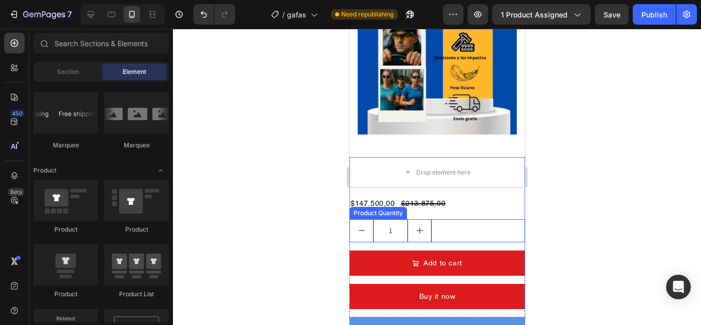
click at [368, 208] on div "Product Quantity" at bounding box center [377, 212] width 53 height 9
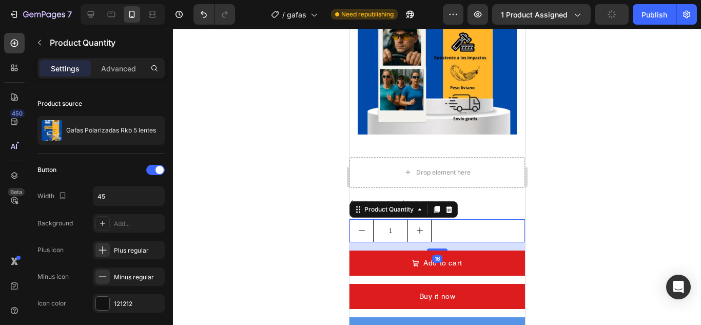
click at [450, 205] on icon at bounding box center [448, 209] width 8 height 8
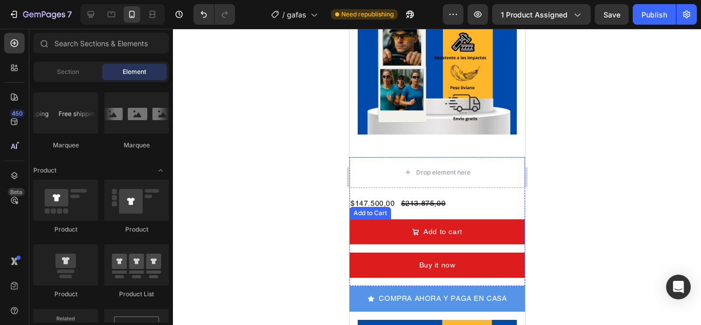
click at [370, 208] on div "Add to Cart" at bounding box center [369, 212] width 37 height 9
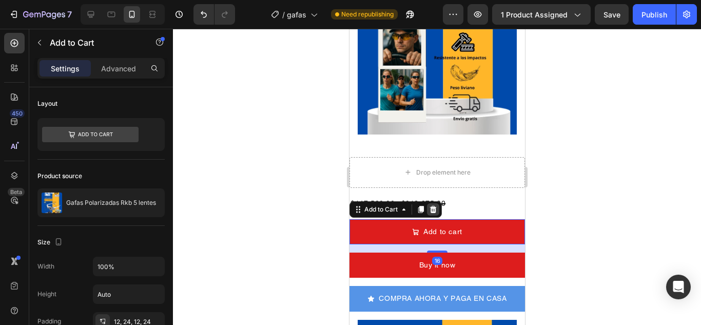
click at [432, 206] on icon at bounding box center [432, 209] width 7 height 7
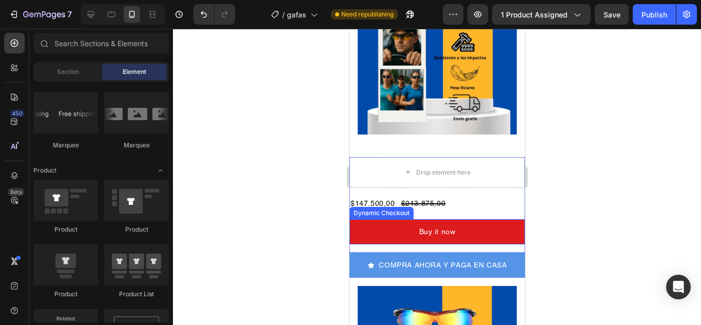
click at [371, 208] on div "Dynamic Checkout" at bounding box center [381, 212] width 60 height 9
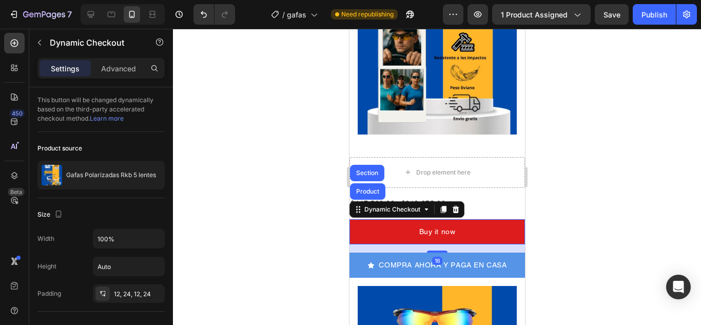
click at [453, 205] on icon at bounding box center [455, 209] width 8 height 8
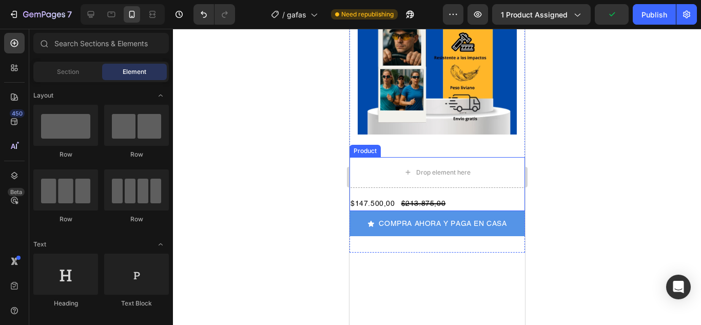
scroll to position [1231, 0]
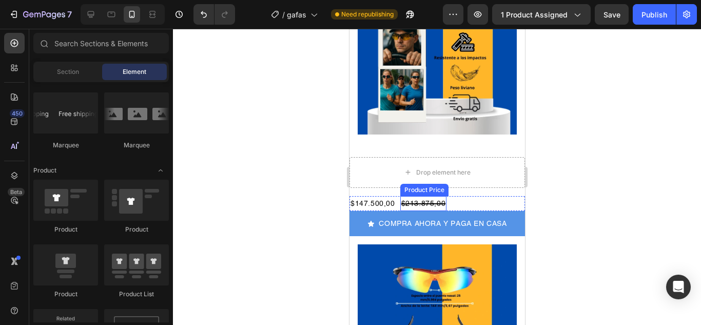
click at [425, 185] on div "Product Price" at bounding box center [424, 189] width 44 height 9
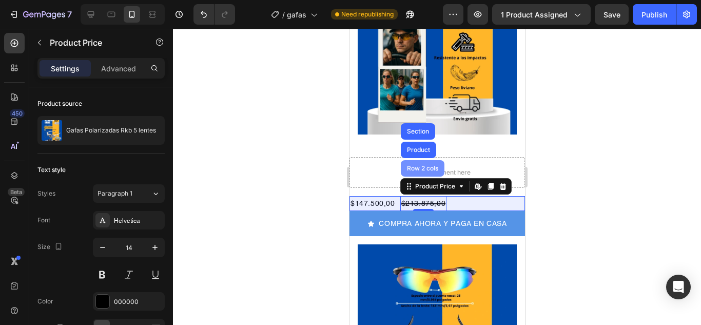
click at [422, 165] on div "Row 2 cols" at bounding box center [421, 168] width 35 height 6
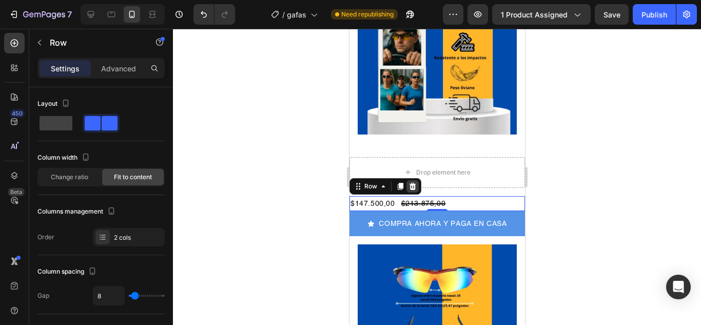
click at [415, 182] on icon at bounding box center [412, 186] width 8 height 8
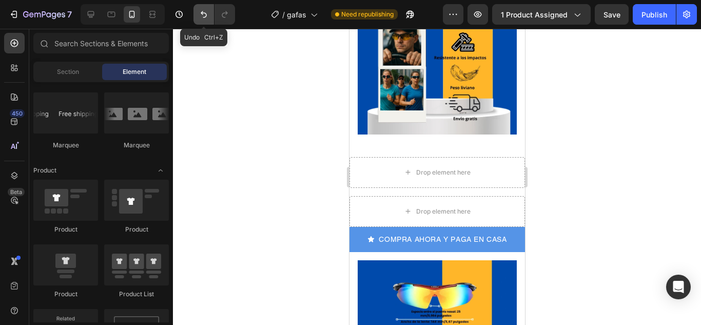
click at [199, 14] on icon "Undo/Redo" at bounding box center [204, 14] width 10 height 10
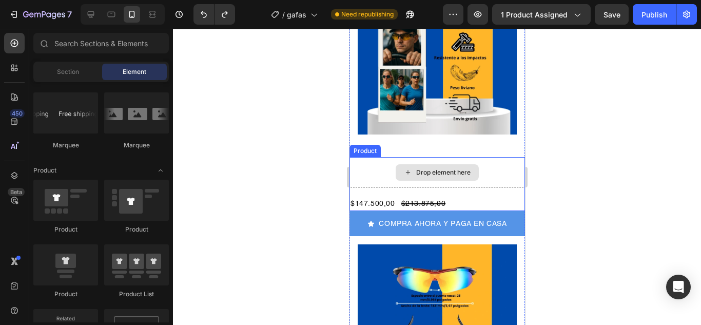
click at [405, 164] on div "Drop element here" at bounding box center [436, 172] width 83 height 16
click at [415, 164] on div "Drop element here" at bounding box center [436, 172] width 83 height 16
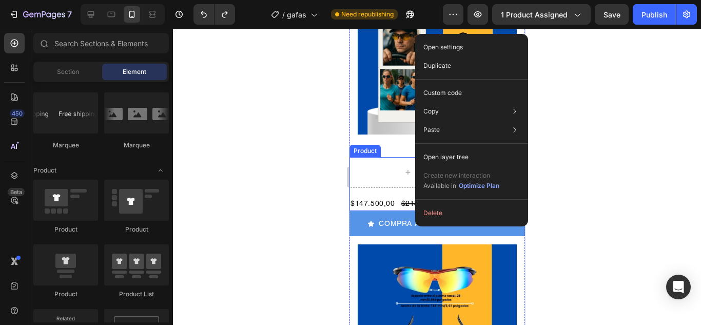
click at [358, 146] on div "Product" at bounding box center [364, 150] width 27 height 9
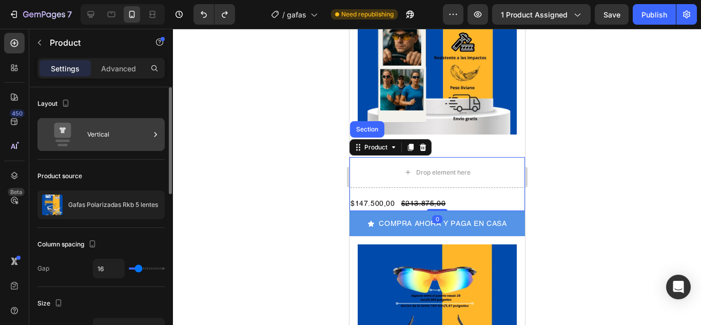
click at [152, 135] on icon at bounding box center [155, 134] width 10 height 10
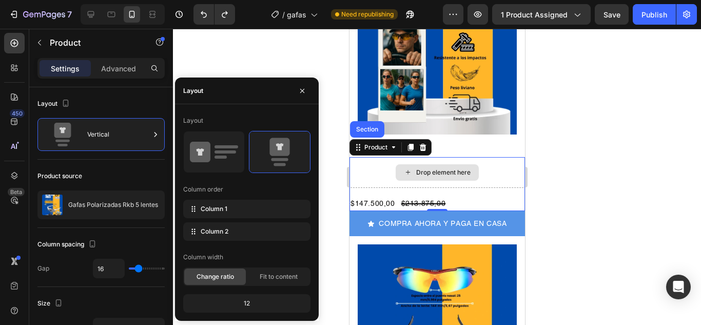
click at [498, 157] on div "Drop element here" at bounding box center [436, 172] width 175 height 31
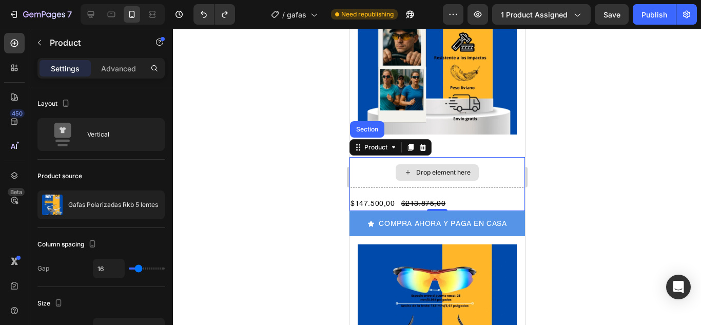
click at [502, 157] on div "Drop element here" at bounding box center [436, 172] width 175 height 31
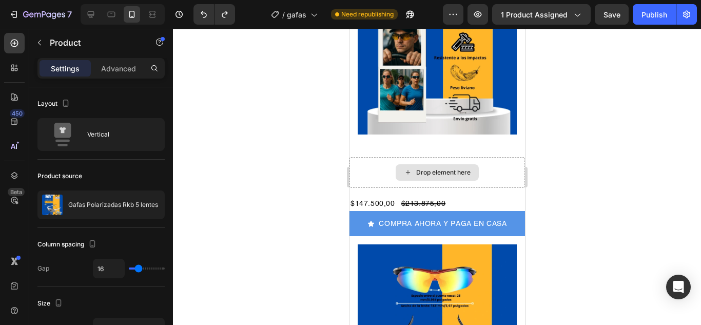
click at [450, 168] on div "Drop element here" at bounding box center [442, 172] width 54 height 8
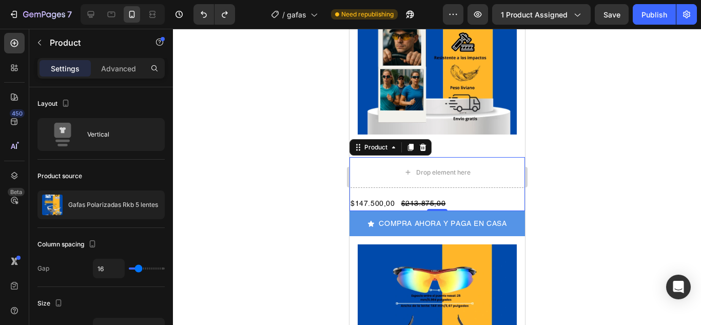
click at [384, 172] on div "Drop element here $147.500,00 Product Price Product Price $213.875,00 Product P…" at bounding box center [436, 184] width 175 height 54
click at [357, 164] on div "Drop element here" at bounding box center [436, 172] width 175 height 31
click at [429, 184] on div "Product Price" at bounding box center [424, 190] width 48 height 12
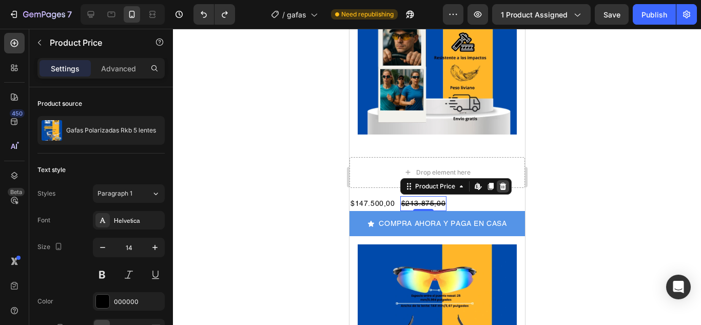
click at [503, 182] on icon at bounding box center [502, 186] width 8 height 8
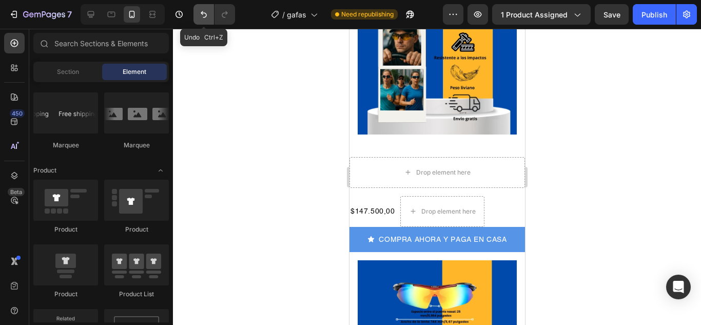
click at [203, 10] on icon "Undo/Redo" at bounding box center [204, 14] width 10 height 10
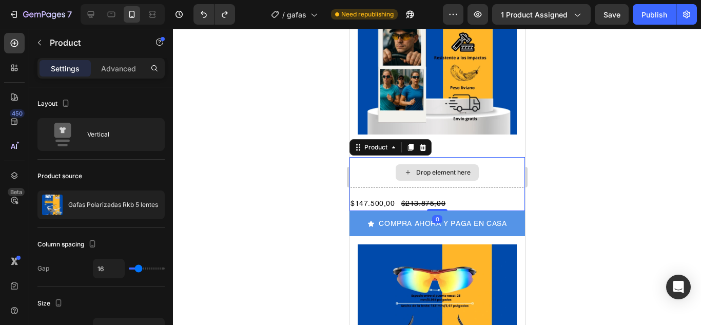
click at [415, 165] on div "Drop element here" at bounding box center [436, 172] width 175 height 31
click at [124, 67] on p "Advanced" at bounding box center [118, 68] width 35 height 11
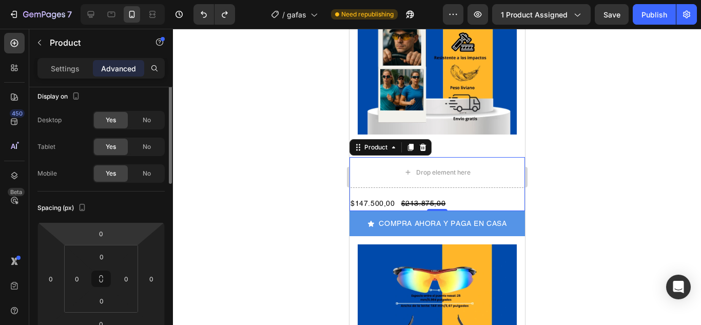
scroll to position [0, 0]
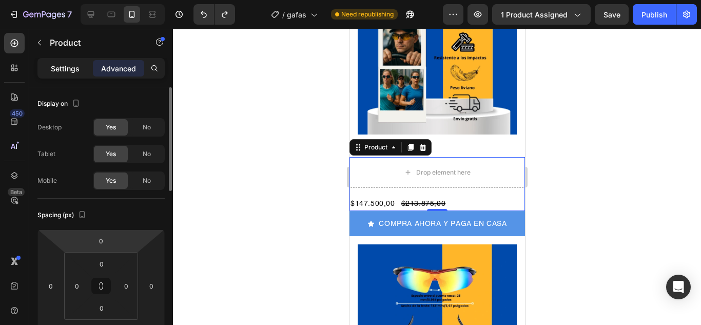
click at [74, 65] on p "Settings" at bounding box center [65, 68] width 29 height 11
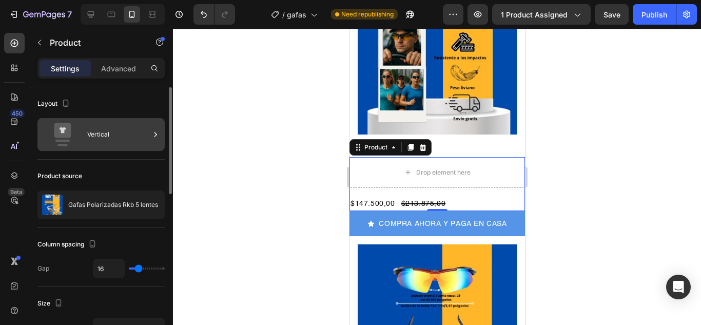
click at [57, 134] on icon at bounding box center [62, 130] width 17 height 15
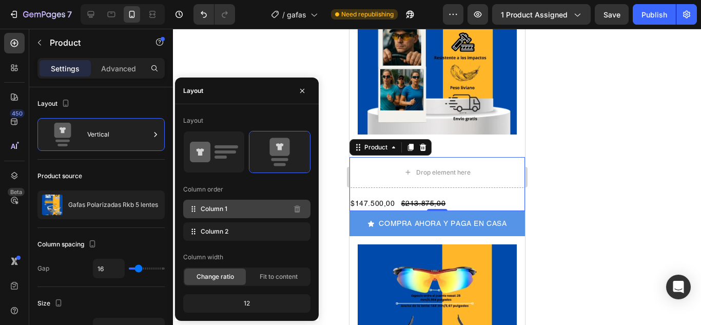
click at [197, 209] on icon at bounding box center [193, 209] width 10 height 10
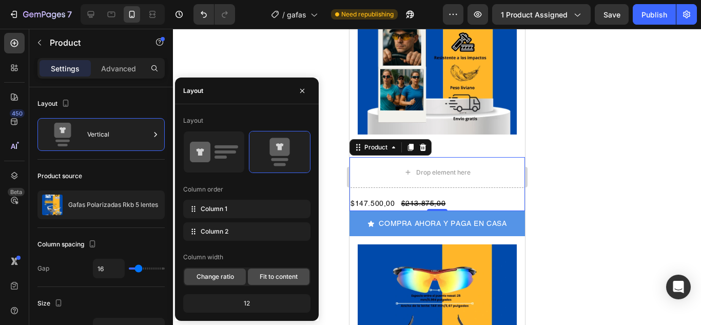
click at [273, 274] on span "Fit to content" at bounding box center [279, 276] width 38 height 9
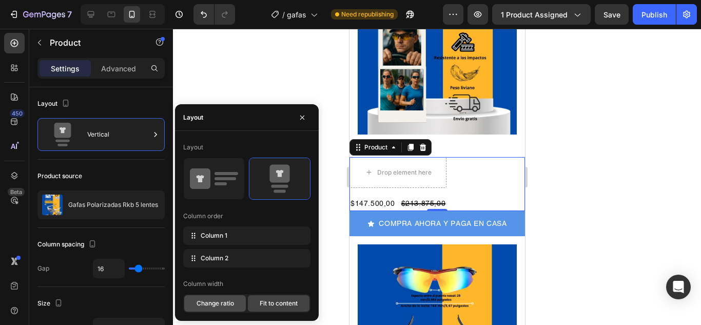
click at [211, 307] on div "Change ratio" at bounding box center [215, 303] width 62 height 16
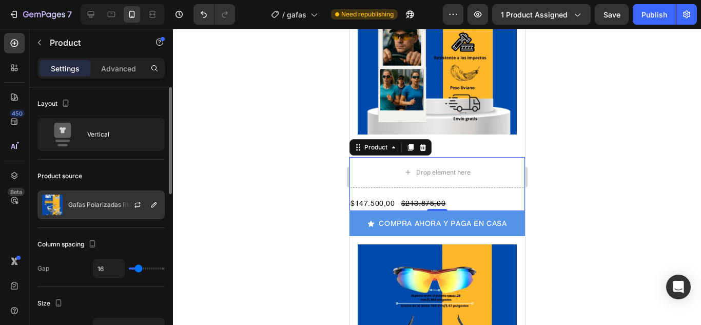
click at [113, 200] on div "Gafas Polarizadas Rkb 5 lentes" at bounding box center [100, 204] width 127 height 29
click at [62, 246] on div "Column spacing" at bounding box center [67, 244] width 61 height 14
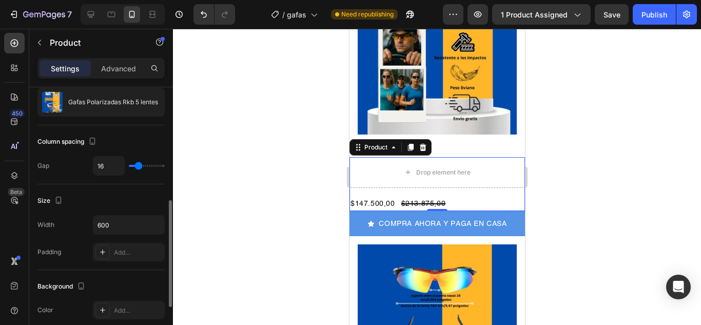
scroll to position [154, 0]
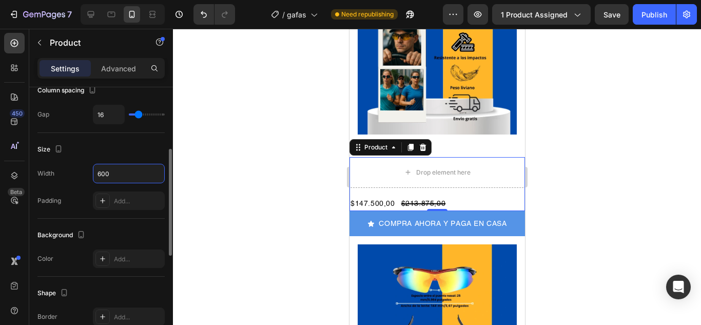
click at [41, 207] on div "Padding" at bounding box center [49, 200] width 24 height 16
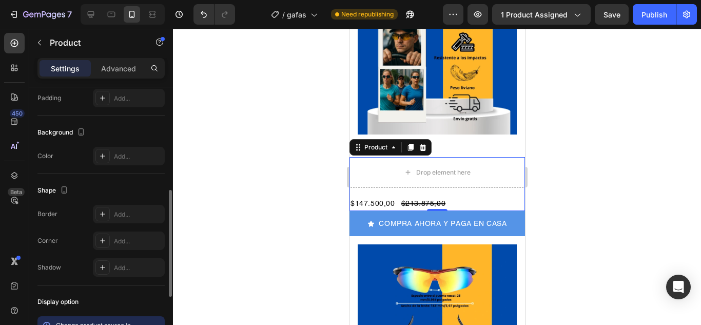
scroll to position [308, 0]
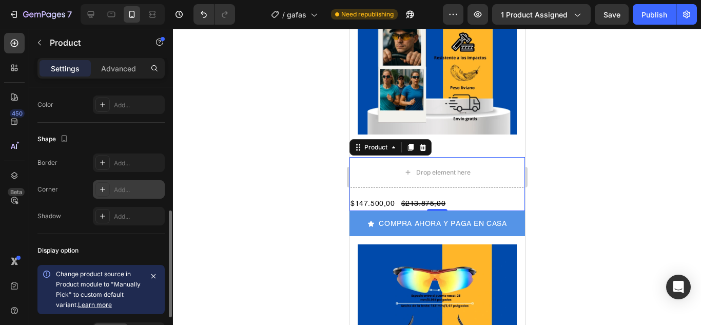
click at [141, 186] on div "Add..." at bounding box center [138, 189] width 48 height 9
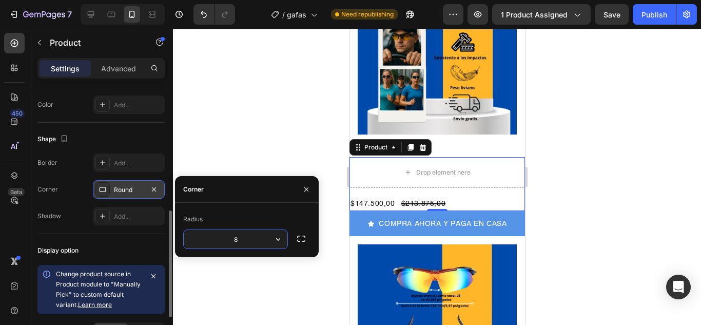
click at [201, 191] on div "Corner" at bounding box center [193, 189] width 21 height 9
click at [101, 190] on icon at bounding box center [102, 189] width 8 height 8
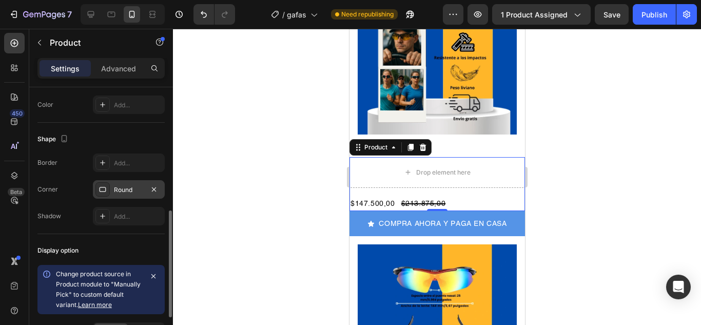
click at [101, 190] on icon at bounding box center [102, 189] width 8 height 8
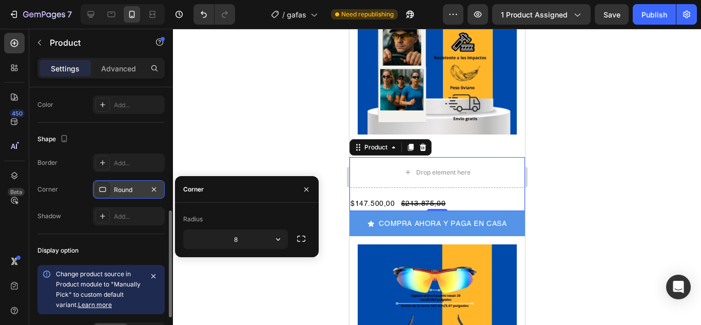
click at [99, 187] on icon at bounding box center [102, 189] width 8 height 8
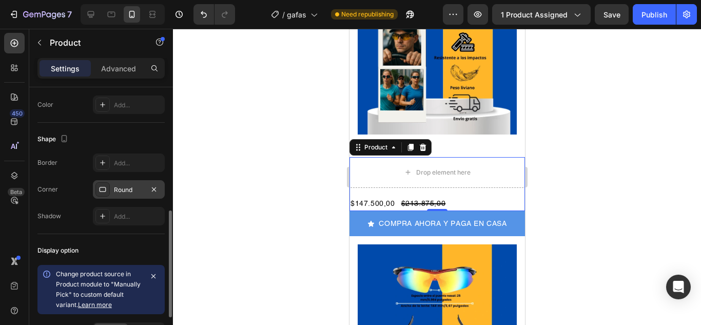
click at [98, 188] on div at bounding box center [102, 189] width 14 height 14
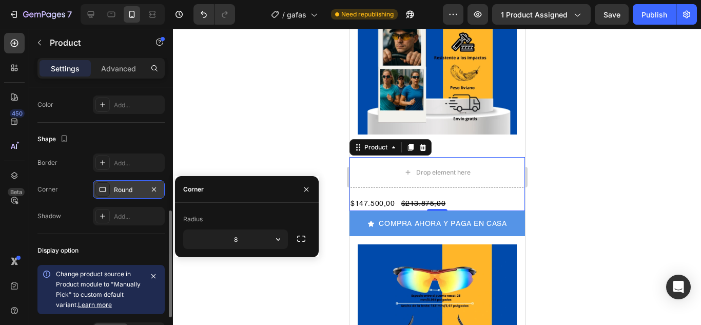
click at [98, 188] on div at bounding box center [102, 189] width 14 height 14
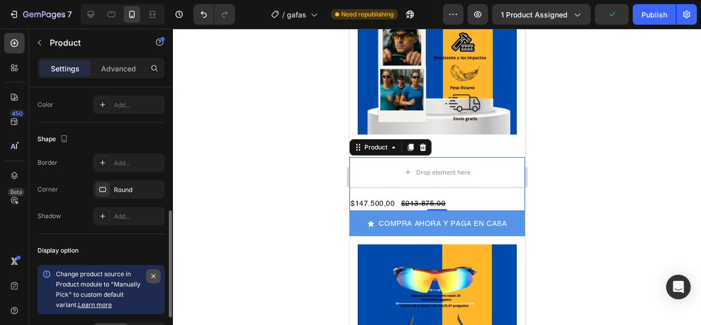
click at [152, 275] on icon "button" at bounding box center [153, 276] width 8 height 8
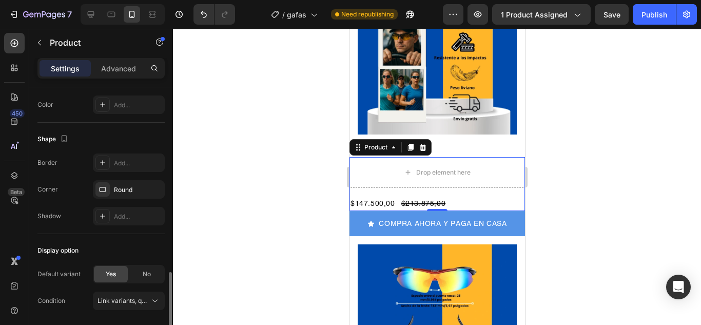
scroll to position [342, 0]
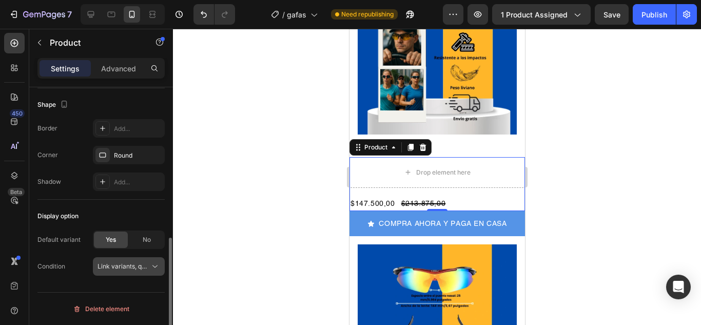
click at [155, 268] on icon at bounding box center [155, 266] width 10 height 10
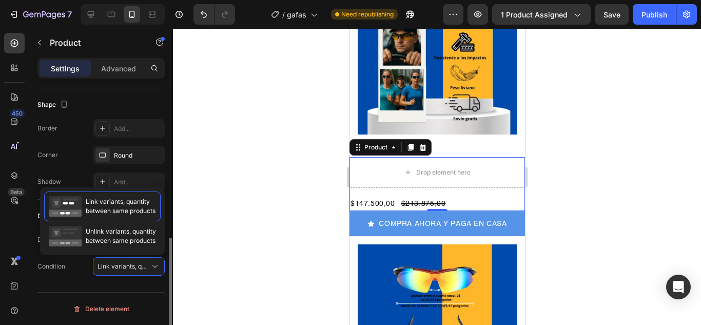
click at [63, 168] on div "Border Add... Corner Round Shadow Add..." at bounding box center [100, 155] width 127 height 72
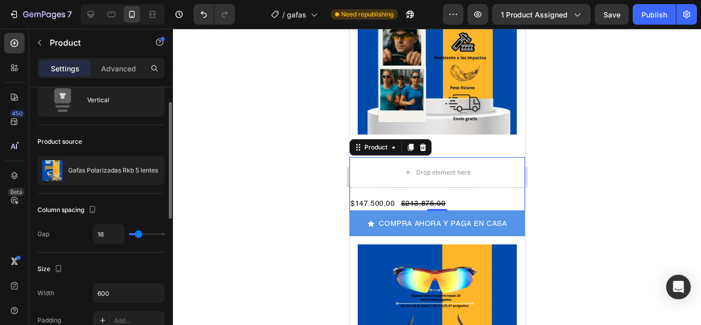
scroll to position [0, 0]
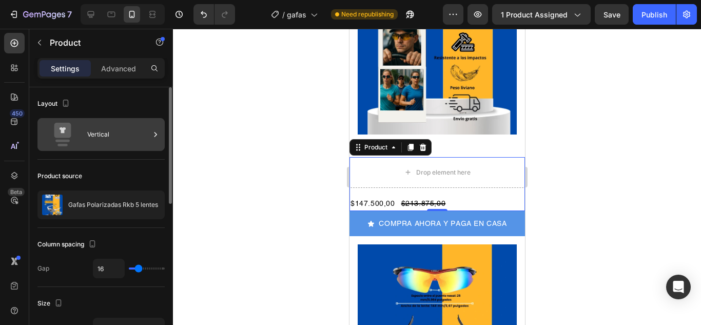
click at [60, 141] on rect at bounding box center [62, 141] width 14 height 3
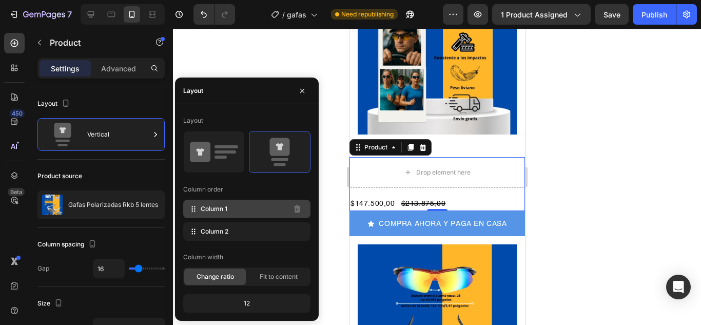
click at [214, 209] on span "Column 1" at bounding box center [214, 208] width 27 height 9
click at [194, 190] on div "Column order" at bounding box center [203, 189] width 40 height 9
click at [193, 208] on icon at bounding box center [193, 209] width 10 height 10
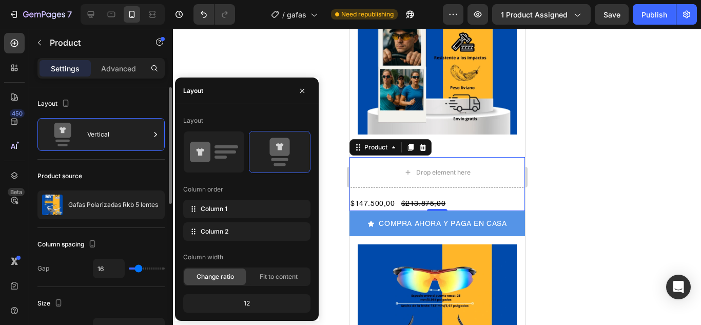
drag, startPoint x: 296, startPoint y: 210, endPoint x: 128, endPoint y: 183, distance: 170.3
click at [128, 0] on body "7 Version history / gafas Need republishing Preview 1 product assigned Save Pub…" at bounding box center [350, 0] width 701 height 0
drag, startPoint x: 256, startPoint y: 211, endPoint x: 665, endPoint y: 238, distance: 409.2
click at [666, 0] on body "7 Version history / gafas Need republishing Preview 1 product assigned Save Pub…" at bounding box center [350, 0] width 701 height 0
drag, startPoint x: 597, startPoint y: 241, endPoint x: 383, endPoint y: 148, distance: 233.8
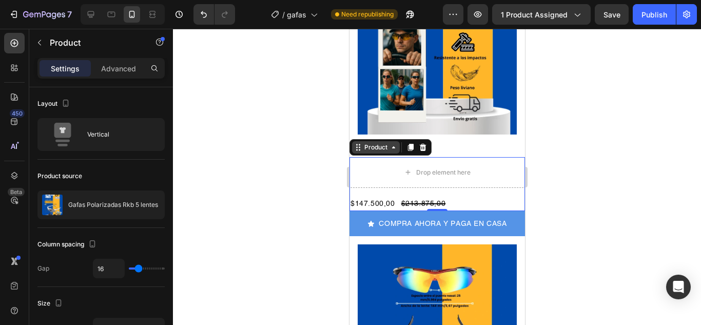
click at [391, 143] on icon at bounding box center [393, 147] width 8 height 8
click at [389, 143] on icon at bounding box center [393, 147] width 8 height 8
click at [368, 143] on div "Product" at bounding box center [375, 147] width 27 height 9
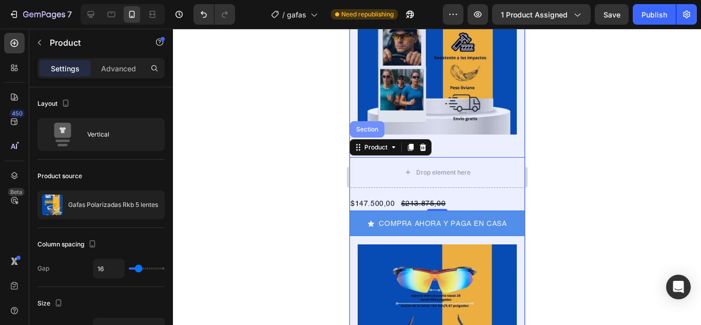
click at [361, 121] on div "Section" at bounding box center [366, 129] width 34 height 16
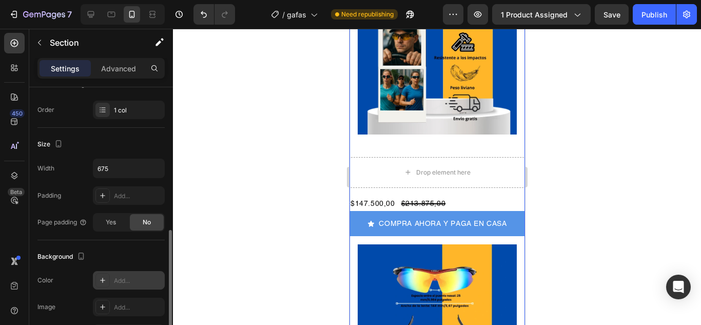
scroll to position [205, 0]
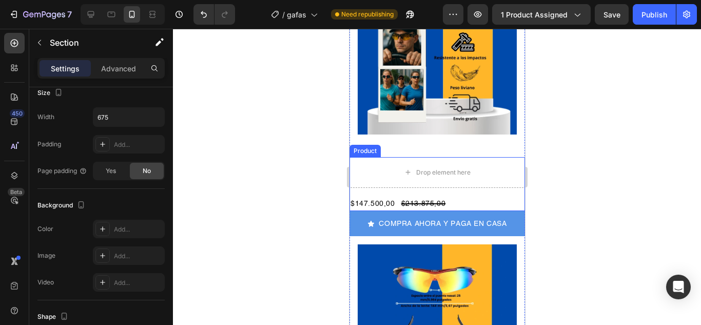
click at [365, 145] on div "Product" at bounding box center [364, 151] width 31 height 12
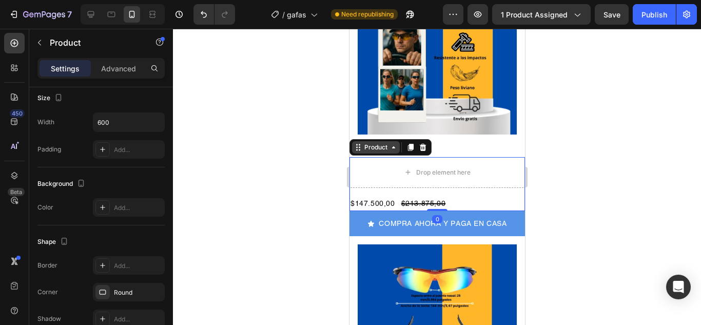
scroll to position [0, 0]
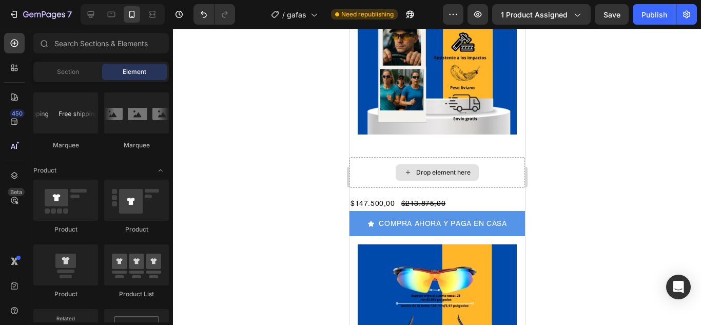
click at [449, 168] on div "Drop element here" at bounding box center [442, 172] width 54 height 8
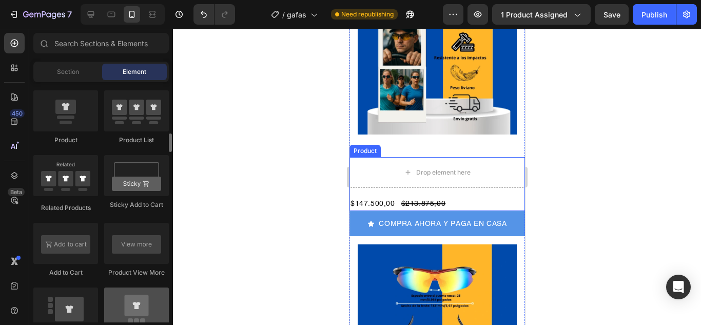
scroll to position [1334, 0]
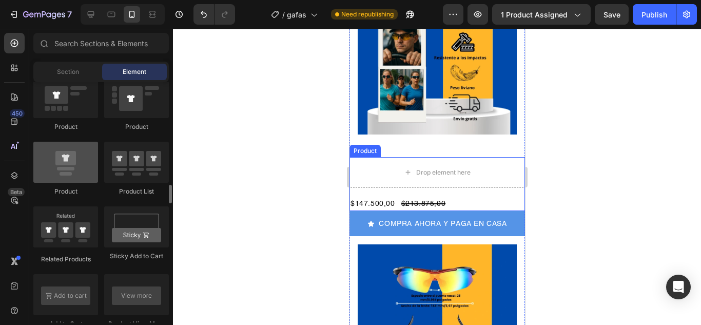
click at [79, 164] on div at bounding box center [65, 162] width 65 height 41
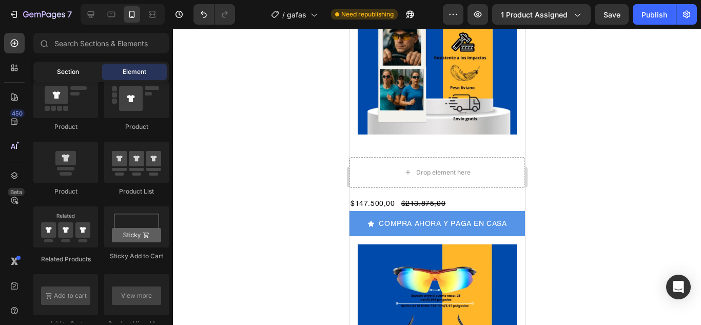
click at [79, 75] on div "Section" at bounding box center [67, 72] width 65 height 16
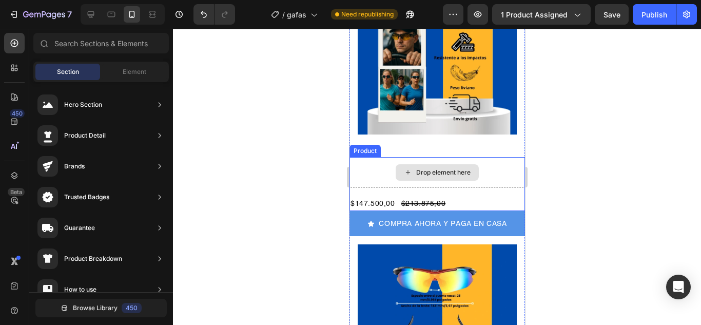
click at [424, 168] on div "Drop element here" at bounding box center [442, 172] width 54 height 8
click at [356, 145] on div "Product" at bounding box center [364, 151] width 31 height 12
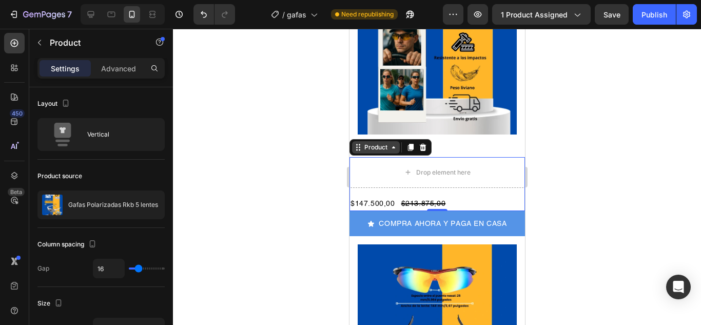
click at [394, 143] on icon at bounding box center [393, 147] width 8 height 8
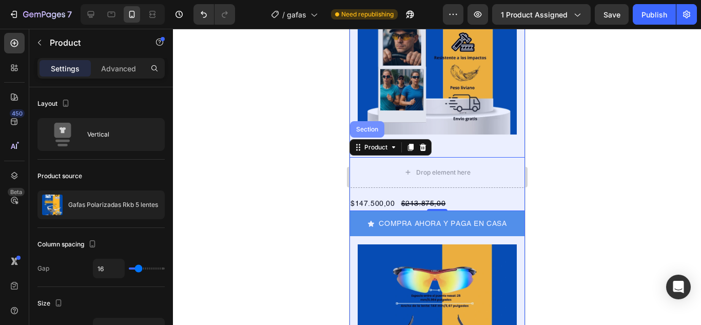
click at [363, 126] on div "Section" at bounding box center [366, 129] width 26 height 6
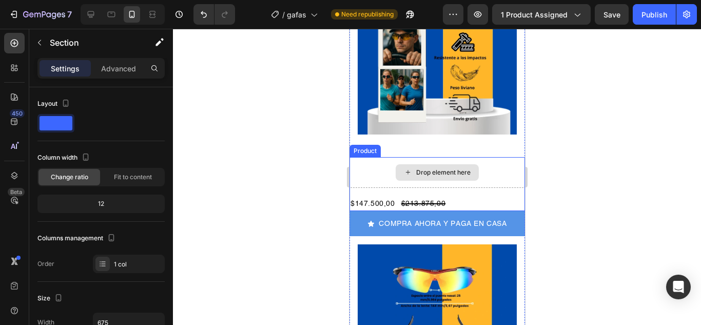
click at [358, 157] on div "Drop element here" at bounding box center [436, 172] width 175 height 31
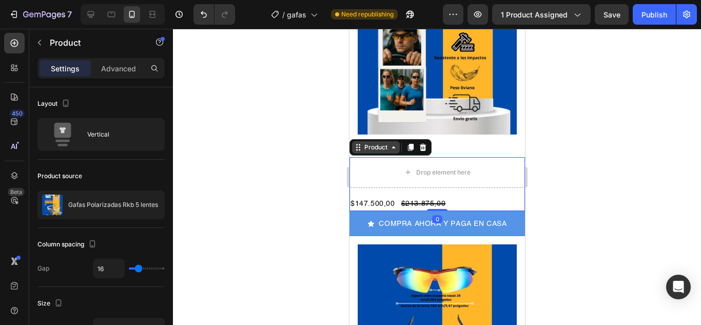
click at [358, 143] on icon at bounding box center [357, 147] width 8 height 8
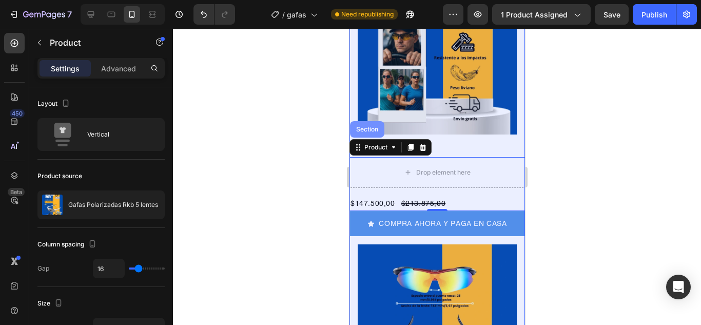
click at [363, 126] on div "Section" at bounding box center [366, 129] width 26 height 6
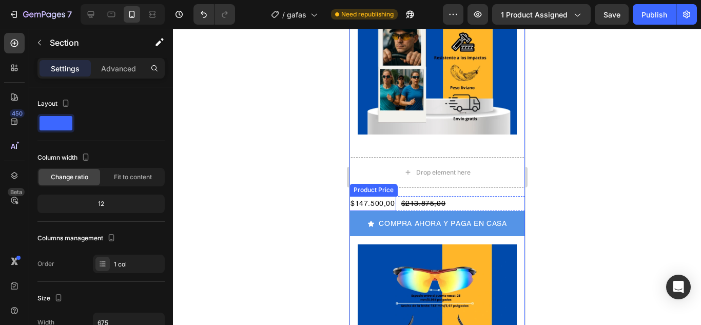
click at [364, 185] on div "Product Price" at bounding box center [373, 189] width 44 height 9
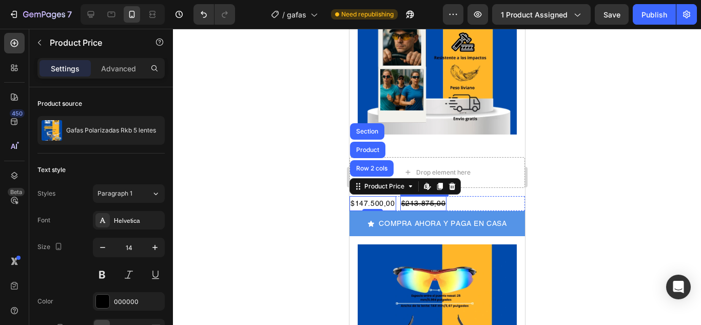
click at [408, 196] on div "$213.875,00" at bounding box center [423, 203] width 47 height 15
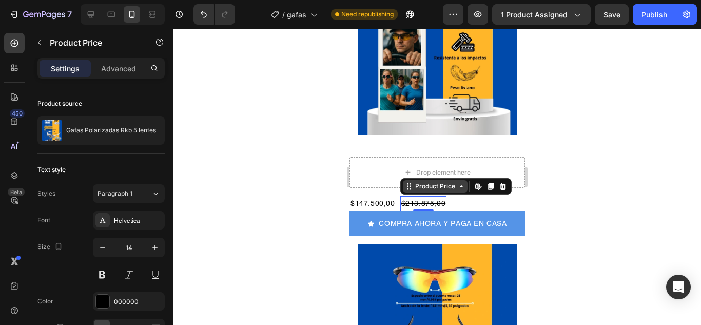
click at [406, 188] on icon at bounding box center [407, 189] width 2 height 2
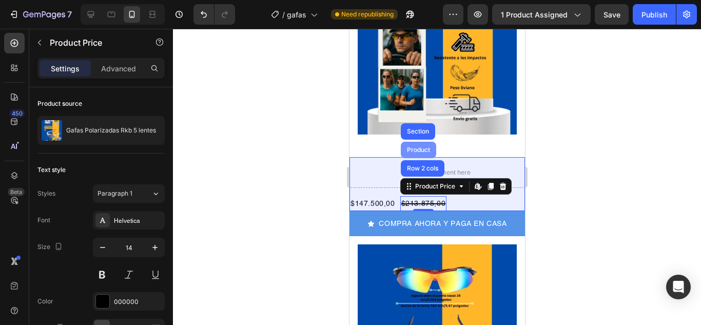
click at [415, 147] on div "Product" at bounding box center [417, 150] width 27 height 6
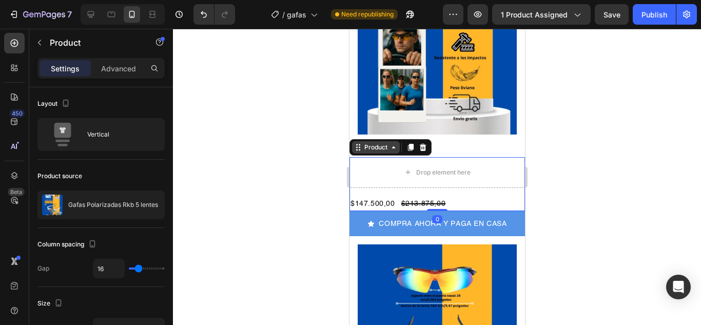
click at [377, 143] on div "Product" at bounding box center [375, 147] width 27 height 9
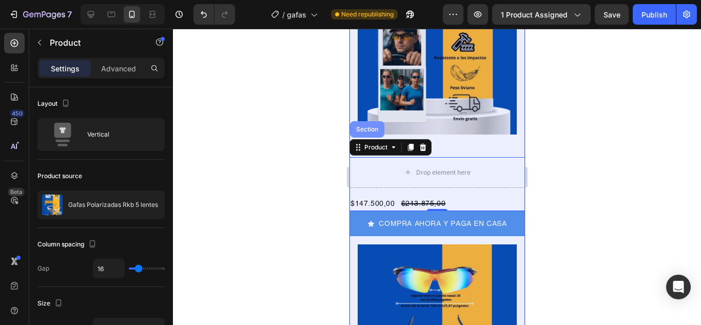
click at [364, 126] on div "Section" at bounding box center [366, 129] width 26 height 6
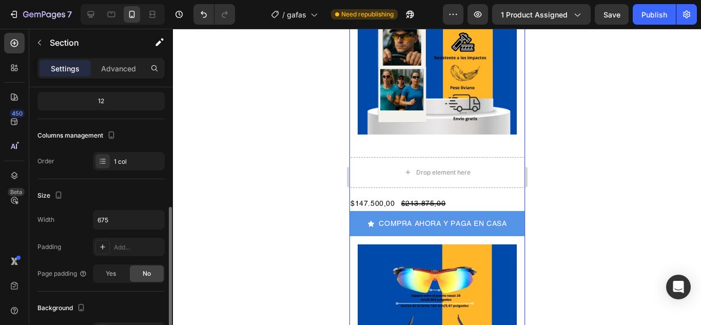
scroll to position [154, 0]
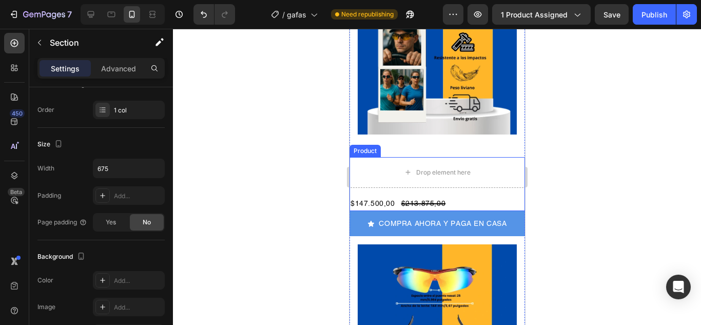
click at [369, 146] on div "Product" at bounding box center [364, 150] width 27 height 9
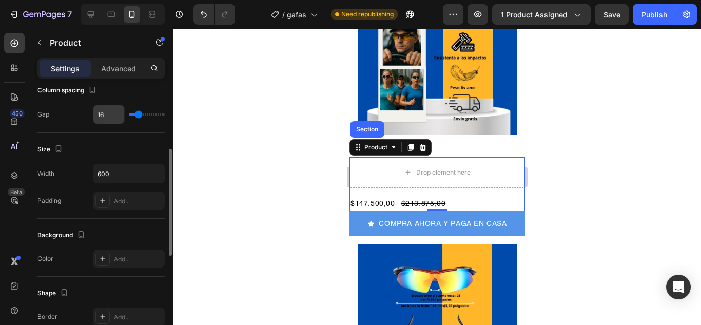
scroll to position [0, 0]
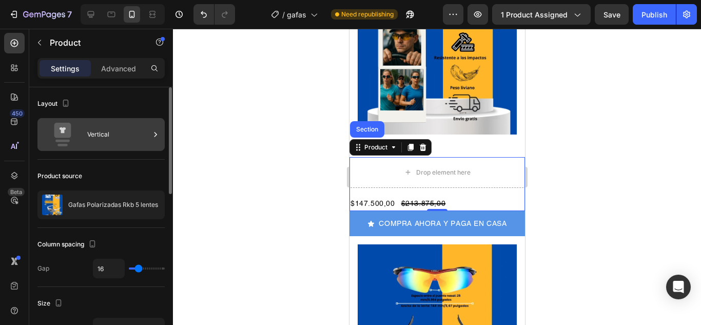
click at [110, 134] on div "Vertical" at bounding box center [118, 135] width 63 height 24
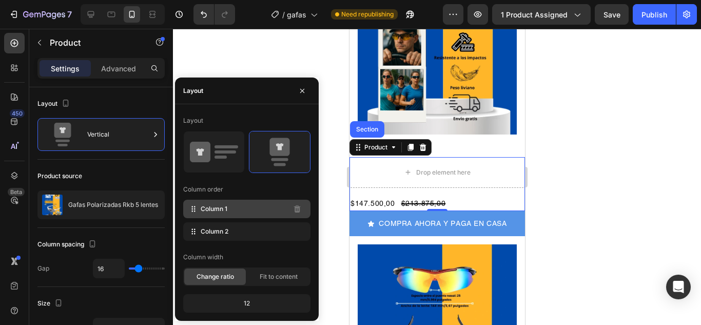
click at [193, 208] on icon at bounding box center [193, 209] width 10 height 10
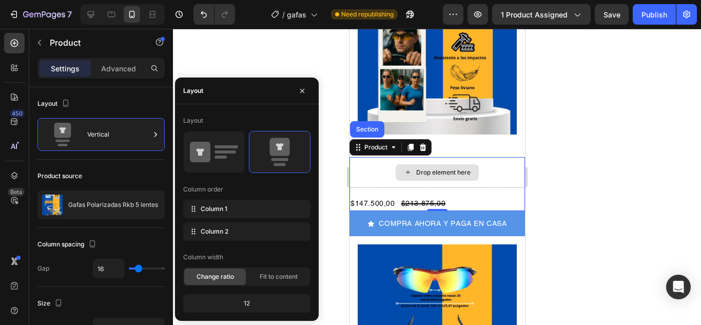
click at [426, 168] on div "Drop element here" at bounding box center [442, 172] width 54 height 8
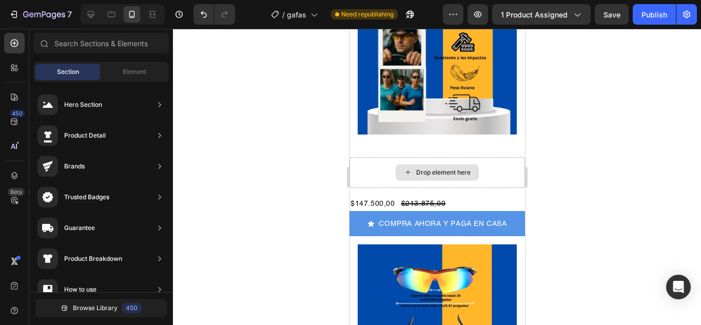
click at [426, 168] on div "Drop element here" at bounding box center [442, 172] width 54 height 8
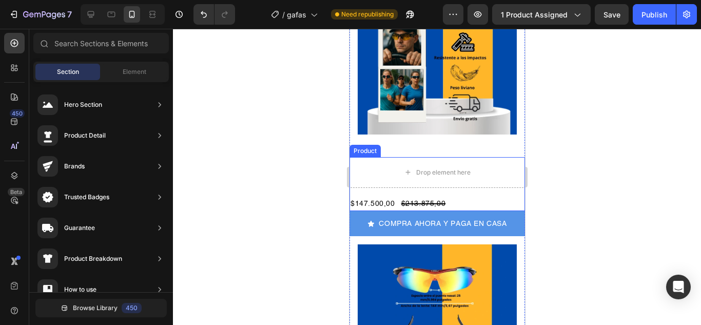
click at [375, 168] on div "Drop element here $147.500,00 Product Price Product Price $213.875,00 Product P…" at bounding box center [436, 184] width 175 height 54
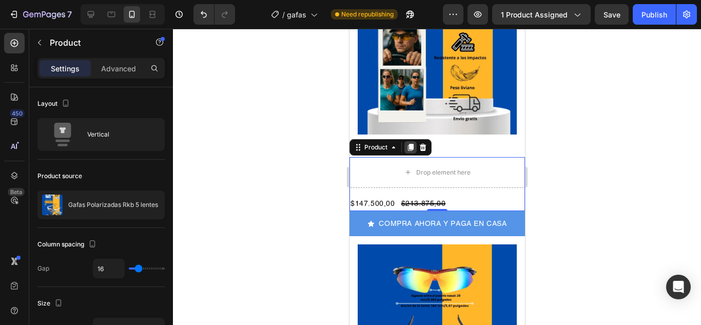
click at [410, 144] on icon at bounding box center [410, 147] width 6 height 7
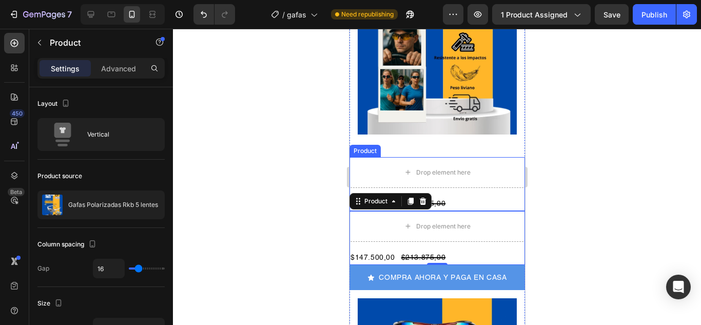
click at [366, 145] on div "Product" at bounding box center [364, 151] width 31 height 12
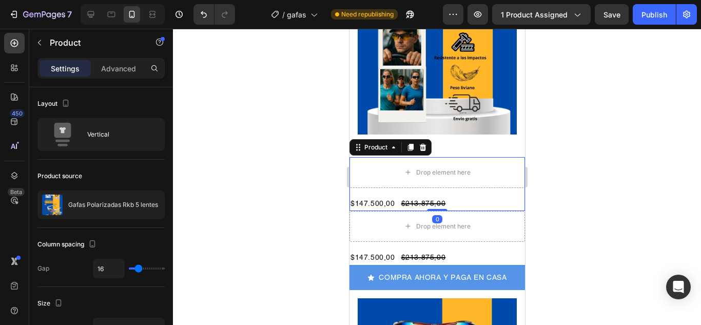
click at [423, 143] on icon at bounding box center [422, 147] width 8 height 8
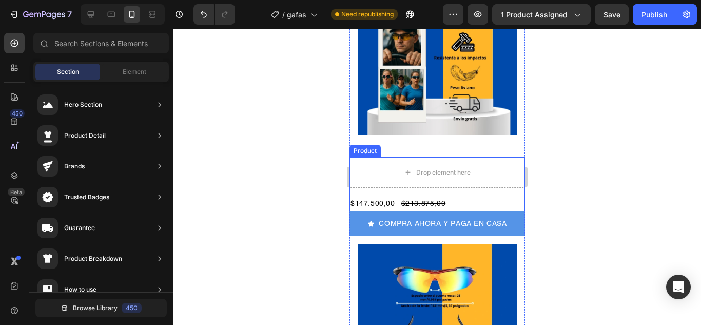
click at [363, 145] on div "Product" at bounding box center [364, 151] width 31 height 12
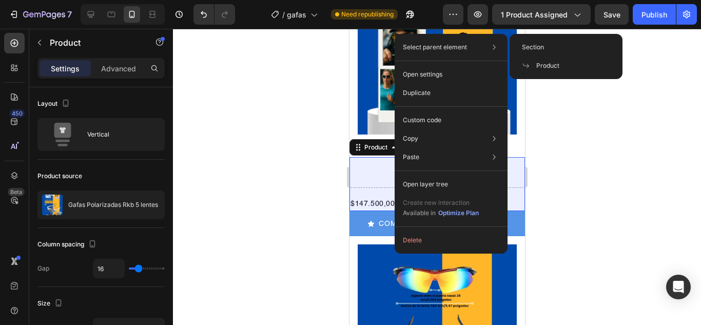
click at [551, 68] on span "Product" at bounding box center [547, 65] width 23 height 9
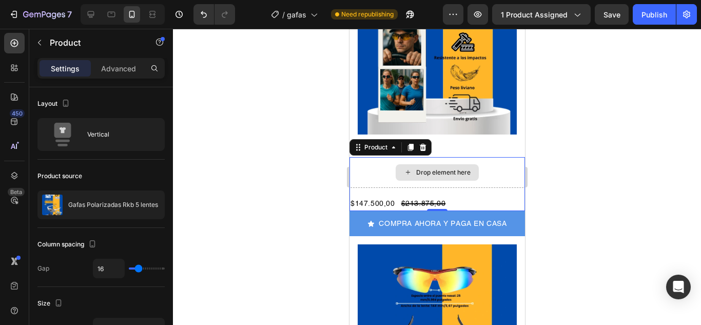
click at [373, 157] on div "Drop element here" at bounding box center [436, 172] width 175 height 31
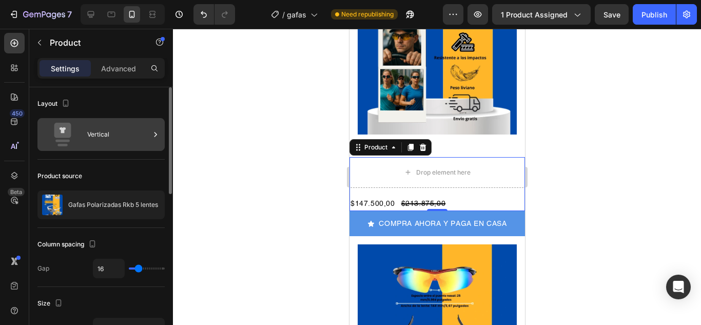
click at [150, 133] on div "Vertical" at bounding box center [100, 134] width 127 height 33
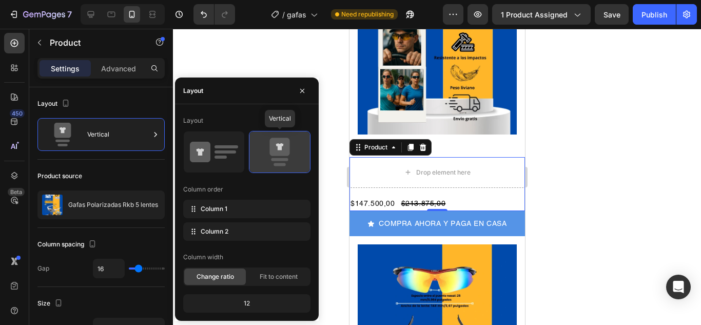
click at [283, 158] on rect at bounding box center [279, 159] width 17 height 3
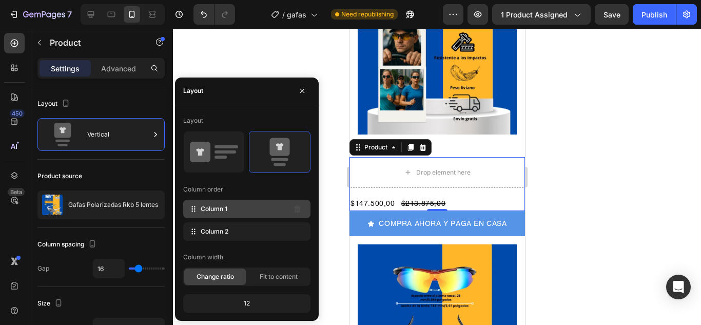
click at [220, 203] on div "Column 1" at bounding box center [246, 209] width 127 height 18
drag, startPoint x: 226, startPoint y: 207, endPoint x: 196, endPoint y: 205, distance: 29.8
click at [196, 205] on icon at bounding box center [193, 209] width 10 height 10
click at [189, 212] on icon at bounding box center [193, 209] width 10 height 10
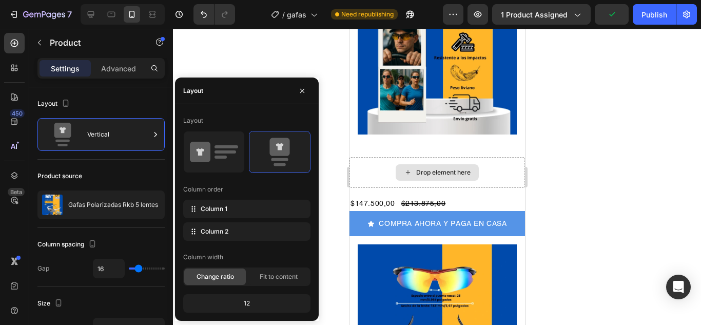
click at [438, 168] on div "Drop element here" at bounding box center [442, 172] width 54 height 8
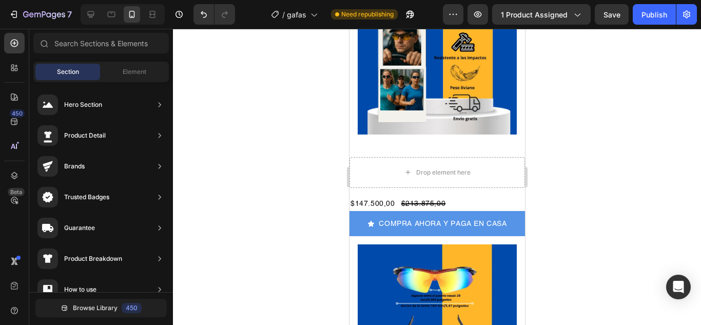
click at [592, 120] on div at bounding box center [437, 177] width 528 height 296
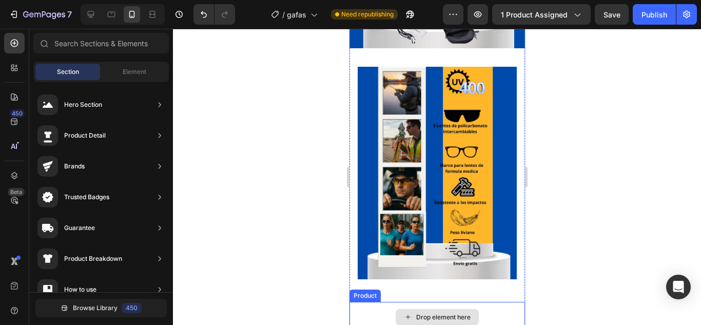
scroll to position [667, 0]
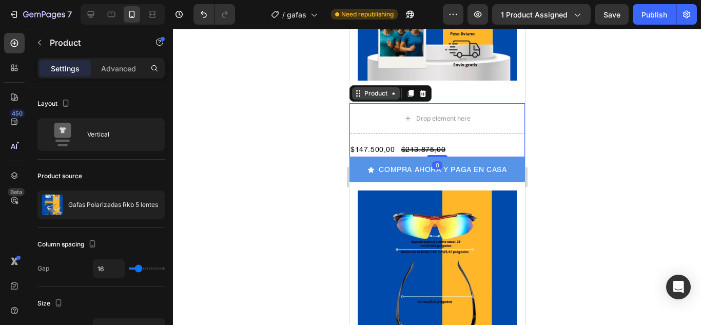
click at [369, 85] on div "Product" at bounding box center [390, 93] width 82 height 16
click at [393, 92] on icon at bounding box center [392, 93] width 3 height 2
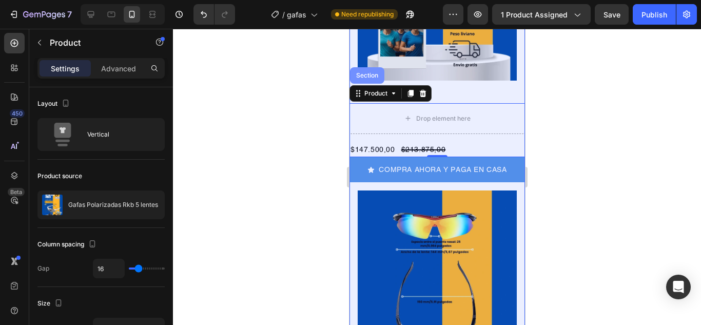
click at [365, 72] on div "Section" at bounding box center [366, 75] width 26 height 6
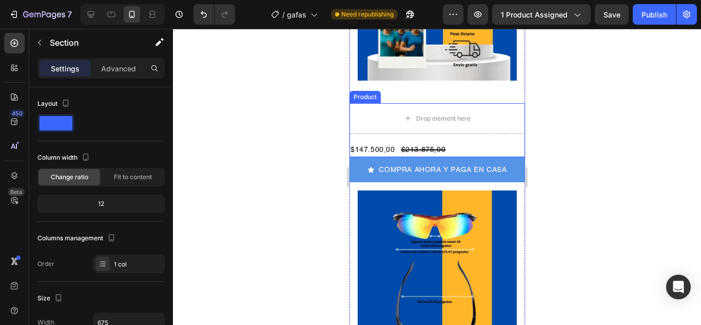
click at [362, 92] on div "Product" at bounding box center [364, 96] width 27 height 9
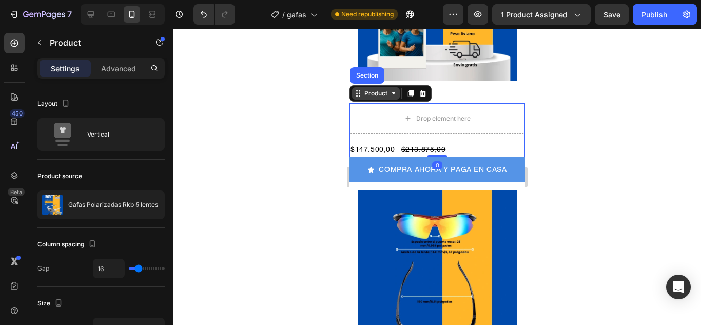
click at [359, 87] on div "Product" at bounding box center [375, 93] width 48 height 12
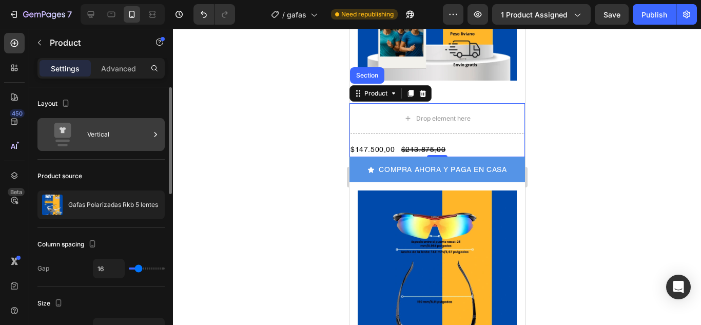
click at [144, 132] on div "Vertical" at bounding box center [118, 135] width 63 height 24
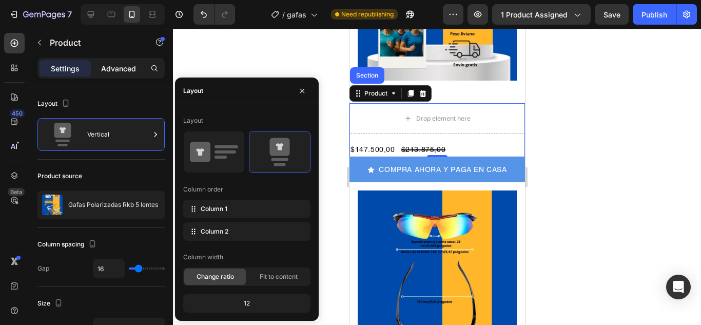
click at [131, 66] on p "Advanced" at bounding box center [118, 68] width 35 height 11
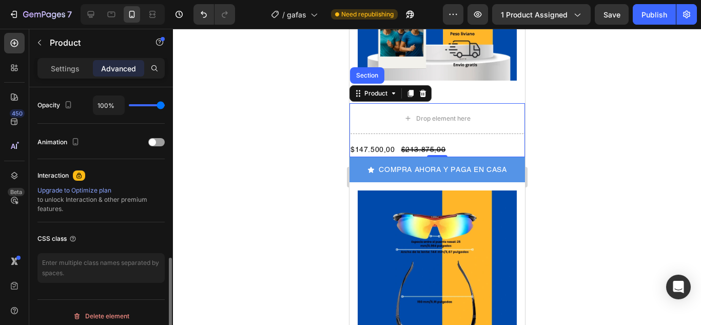
scroll to position [418, 0]
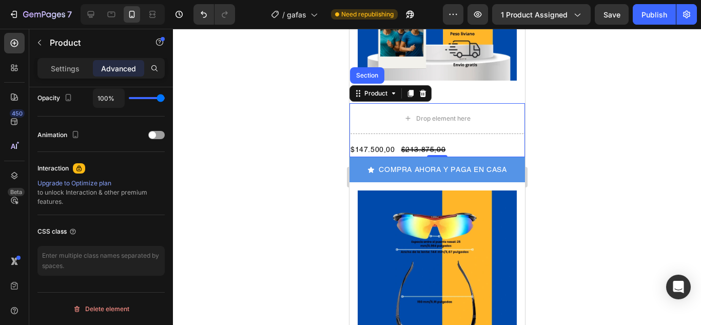
click at [608, 108] on div at bounding box center [437, 177] width 528 height 296
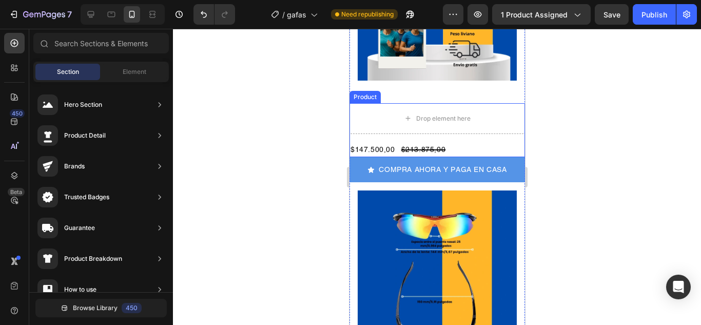
click at [360, 92] on div "Product" at bounding box center [364, 96] width 27 height 9
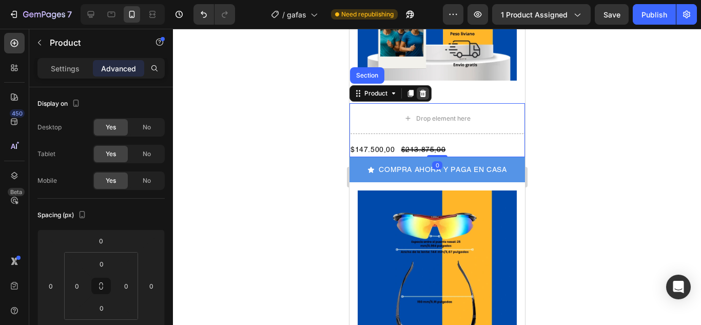
click at [425, 89] on icon at bounding box center [422, 93] width 8 height 8
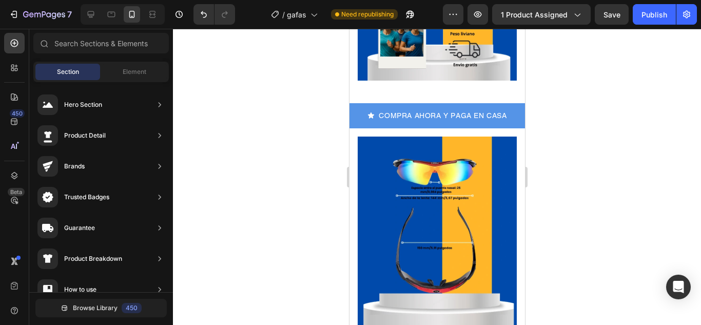
click at [584, 84] on div at bounding box center [437, 177] width 528 height 296
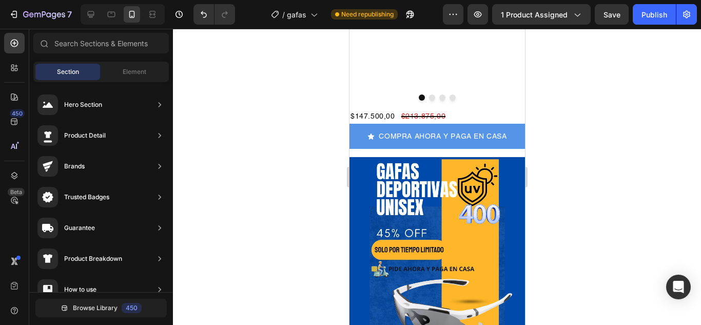
scroll to position [85, 0]
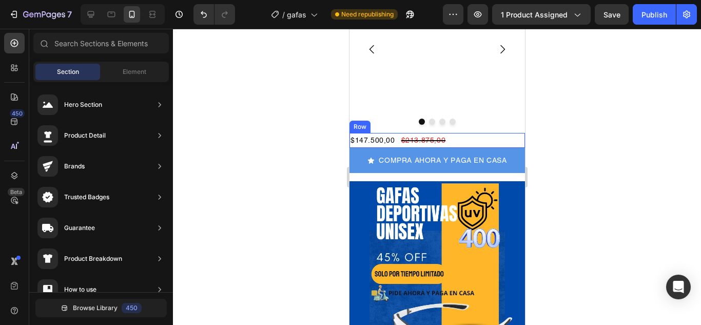
click at [457, 148] on div "$147.500,00 Product Price Product Price $213.875,00 Product Price Product Price…" at bounding box center [436, 140] width 175 height 15
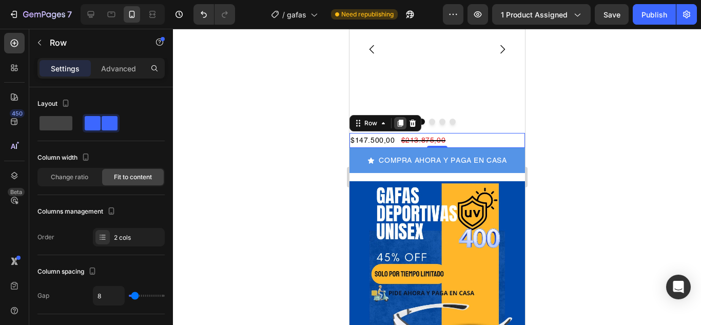
click at [398, 127] on icon at bounding box center [400, 123] width 6 height 7
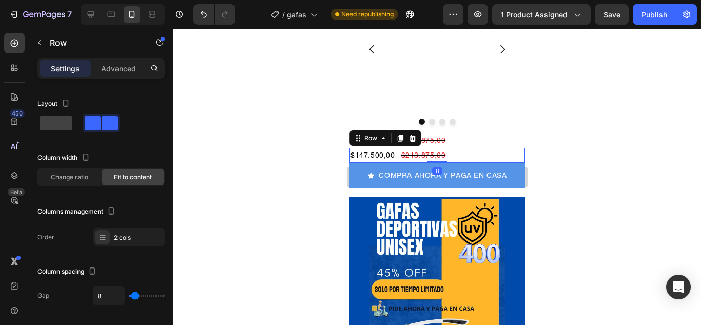
scroll to position [418, 0]
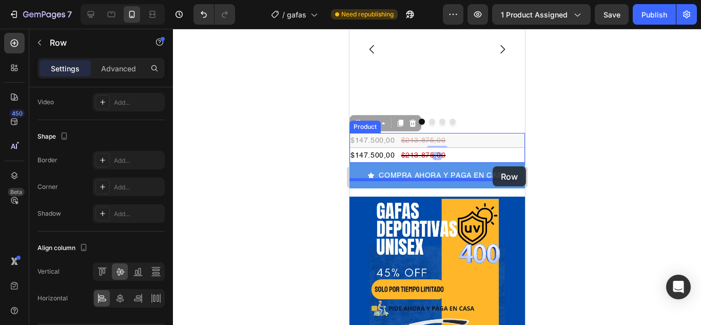
drag, startPoint x: 470, startPoint y: 154, endPoint x: 488, endPoint y: 171, distance: 24.3
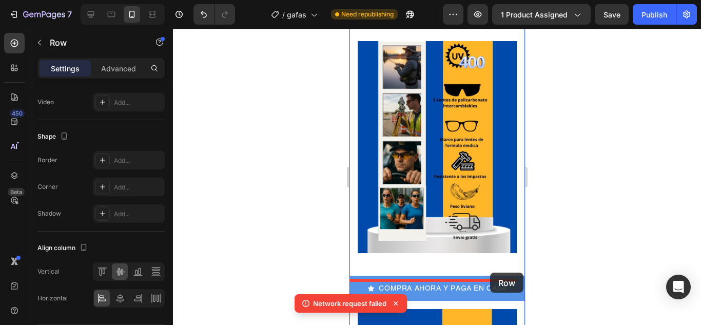
scroll to position [511, 0]
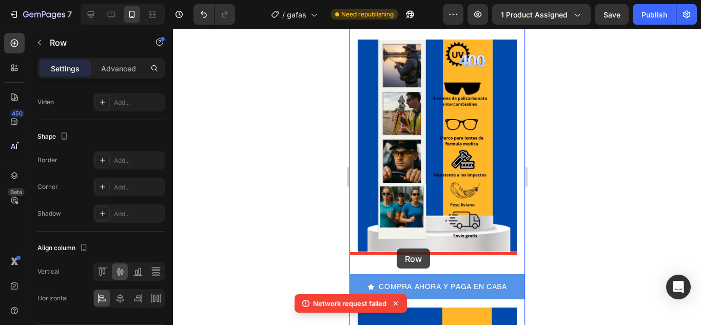
drag, startPoint x: 467, startPoint y: 151, endPoint x: 396, endPoint y: 248, distance: 120.0
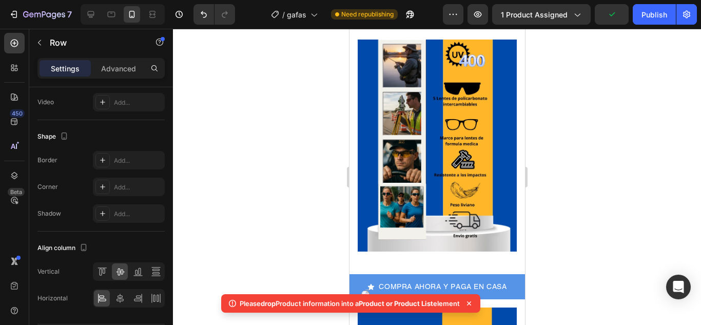
click at [470, 301] on icon at bounding box center [469, 303] width 10 height 10
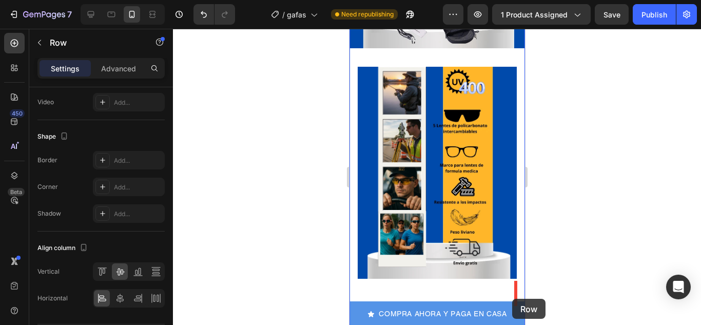
scroll to position [504, 0]
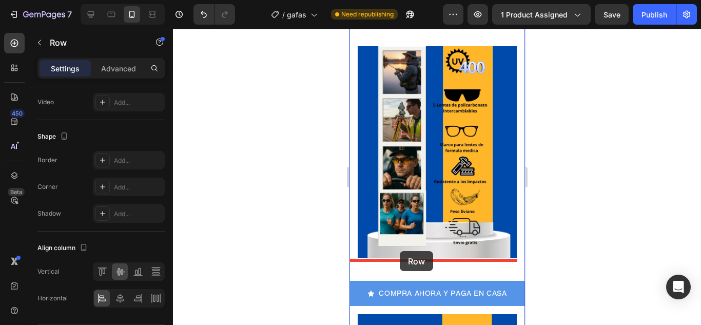
drag, startPoint x: 507, startPoint y: 209, endPoint x: 399, endPoint y: 251, distance: 115.6
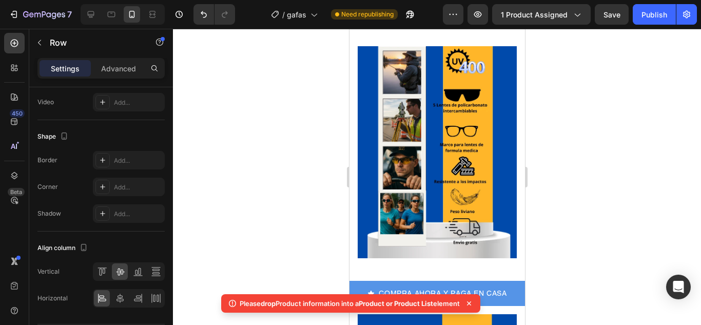
click at [474, 301] on icon at bounding box center [469, 303] width 10 height 10
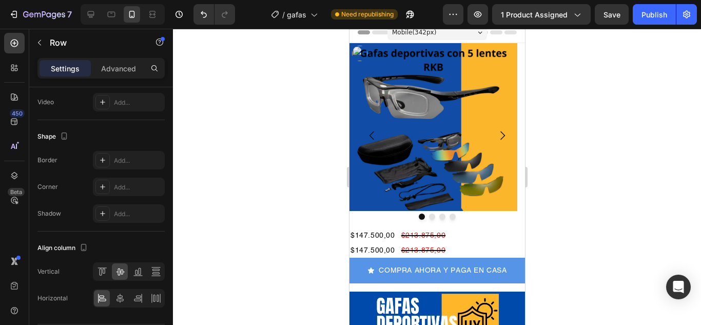
scroll to position [0, 0]
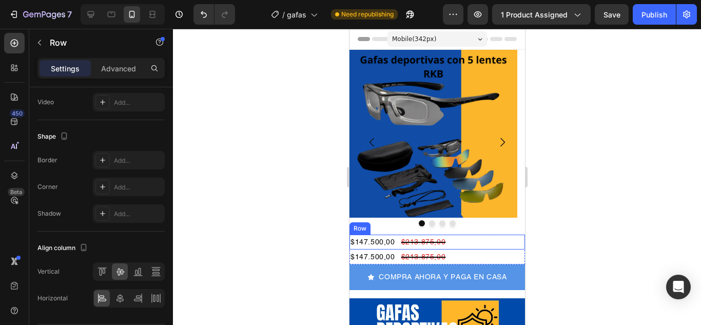
click at [451, 234] on div "$147.500,00 Product Price Product Price $213.875,00 Product Price Product Price…" at bounding box center [436, 241] width 175 height 15
click at [411, 227] on icon at bounding box center [412, 224] width 7 height 7
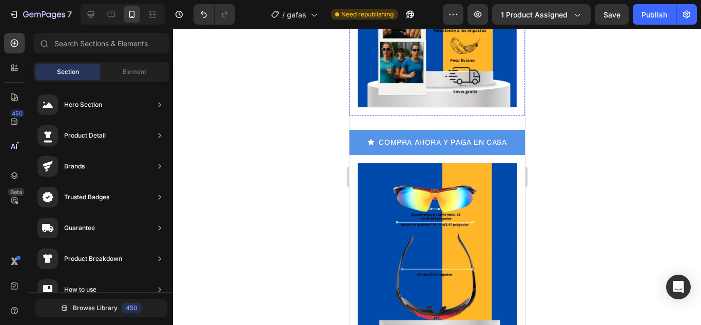
scroll to position [667, 0]
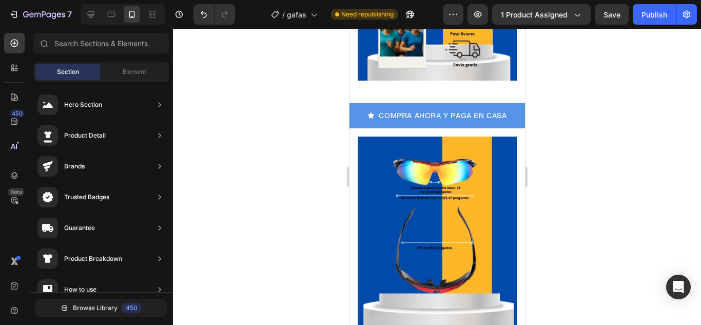
click at [65, 71] on span "Section" at bounding box center [68, 71] width 22 height 9
click at [114, 70] on div "Element" at bounding box center [134, 72] width 65 height 16
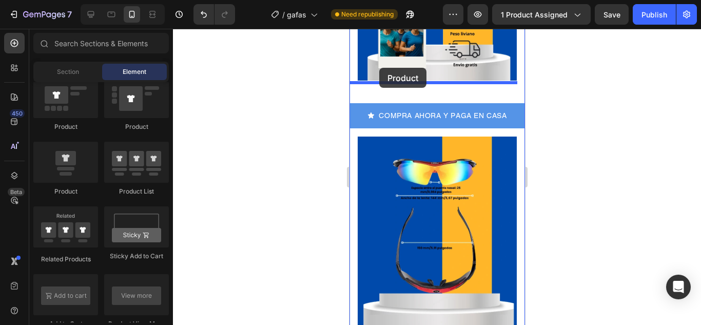
scroll to position [655, 0]
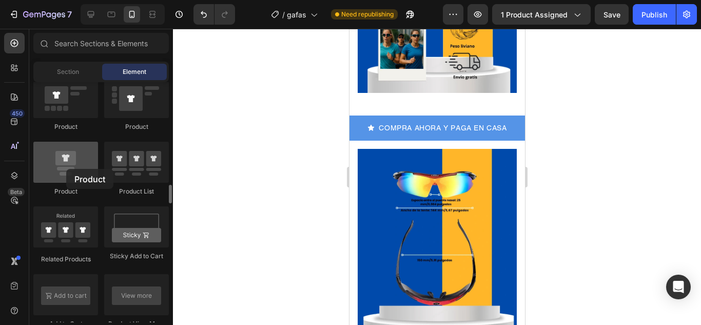
drag, startPoint x: 67, startPoint y: 161, endPoint x: 67, endPoint y: 166, distance: 5.2
click at [65, 168] on div at bounding box center [65, 162] width 65 height 41
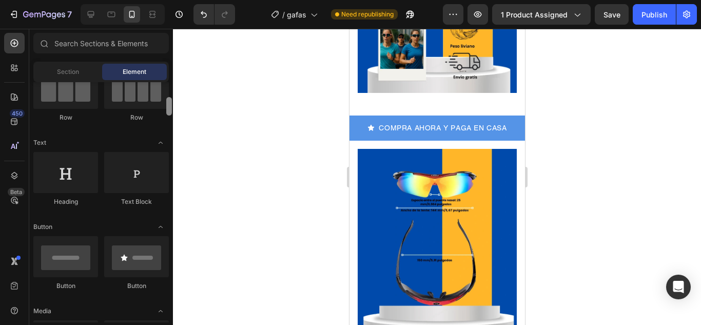
scroll to position [0, 0]
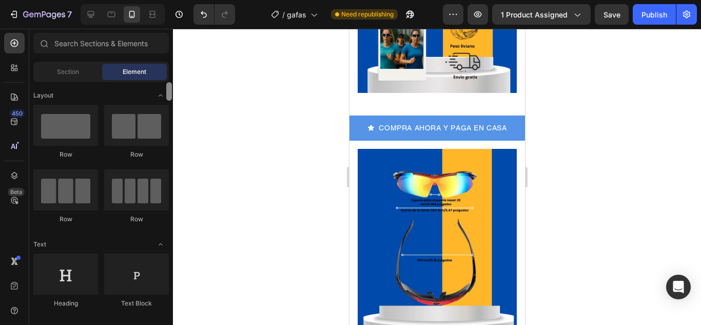
drag, startPoint x: 171, startPoint y: 171, endPoint x: 167, endPoint y: 80, distance: 91.4
click at [167, 80] on div "Sections(18) Elements(84) Section Element Hero Section Product Detail Brands Tr…" at bounding box center [101, 177] width 144 height 289
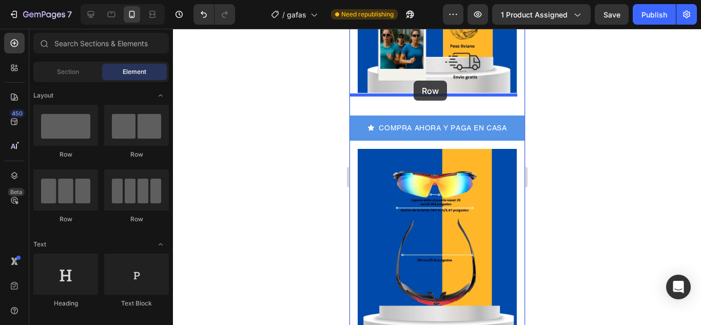
drag, startPoint x: 404, startPoint y: 158, endPoint x: 413, endPoint y: 81, distance: 78.5
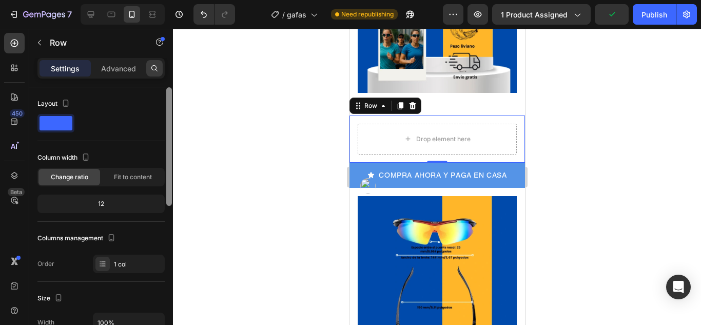
drag, startPoint x: 170, startPoint y: 245, endPoint x: 157, endPoint y: 76, distance: 169.8
click at [157, 76] on div "Settings Advanced Layout Column width Change ratio Fit to content 12 Columns ma…" at bounding box center [101, 206] width 144 height 296
click at [127, 66] on p "Advanced" at bounding box center [118, 68] width 35 height 11
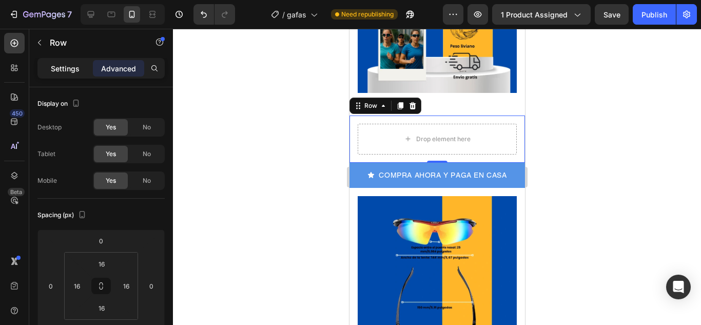
click at [66, 67] on p "Settings" at bounding box center [65, 68] width 29 height 11
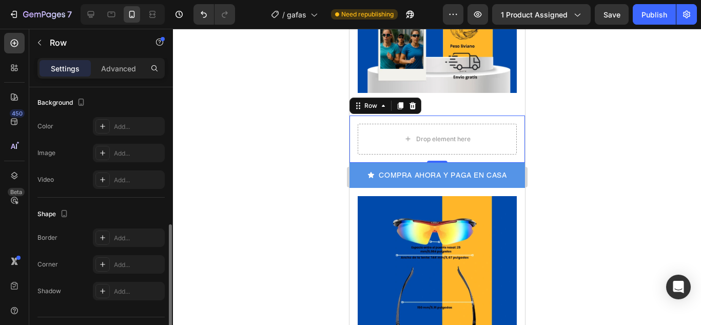
scroll to position [332, 0]
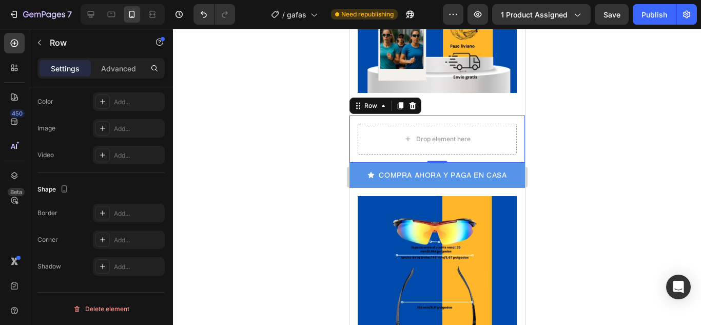
click at [353, 115] on div "Drop element here Row 0" at bounding box center [436, 138] width 175 height 47
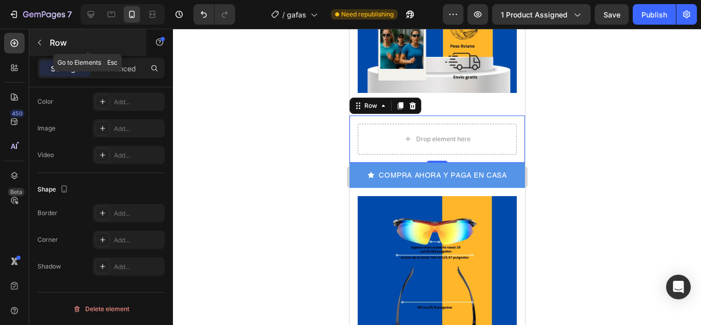
click at [41, 44] on icon "button" at bounding box center [39, 42] width 8 height 8
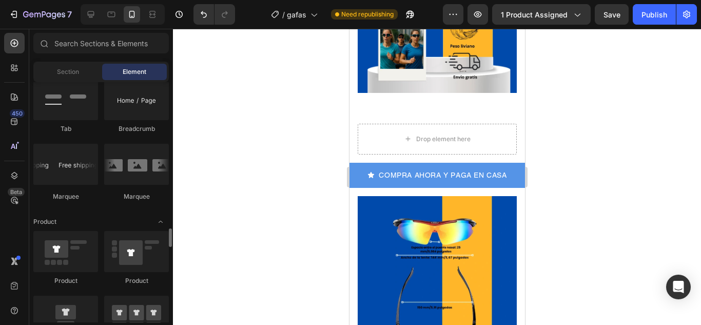
scroll to position [1231, 0]
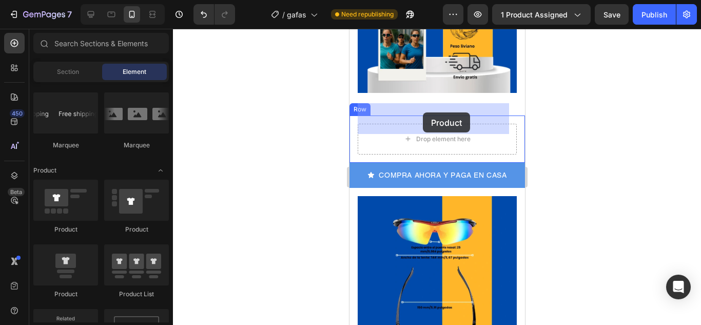
drag, startPoint x: 402, startPoint y: 304, endPoint x: 422, endPoint y: 112, distance: 192.4
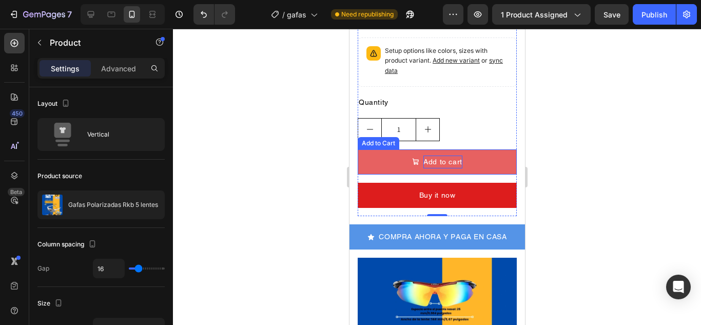
scroll to position [1065, 0]
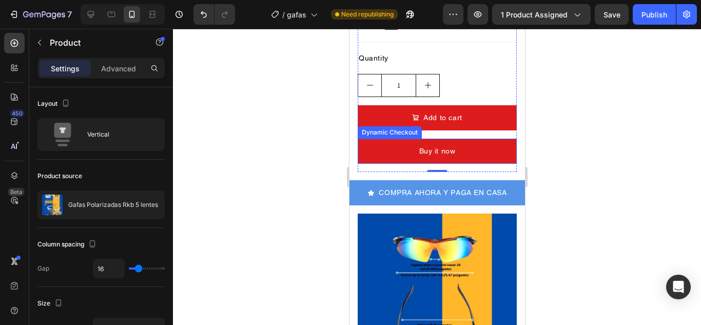
click at [399, 128] on div "Dynamic Checkout" at bounding box center [389, 132] width 60 height 9
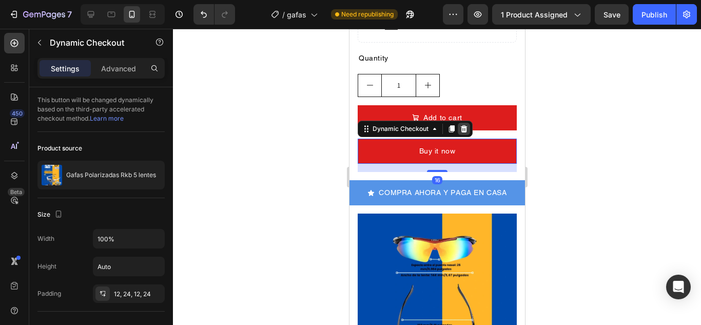
click at [463, 125] on icon at bounding box center [463, 129] width 8 height 8
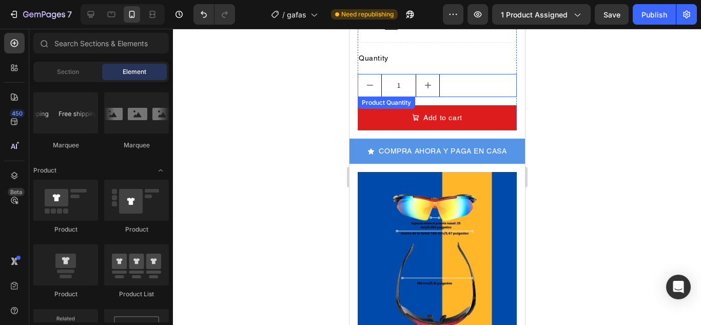
click at [387, 74] on div "1 Product Quantity" at bounding box center [436, 85] width 159 height 23
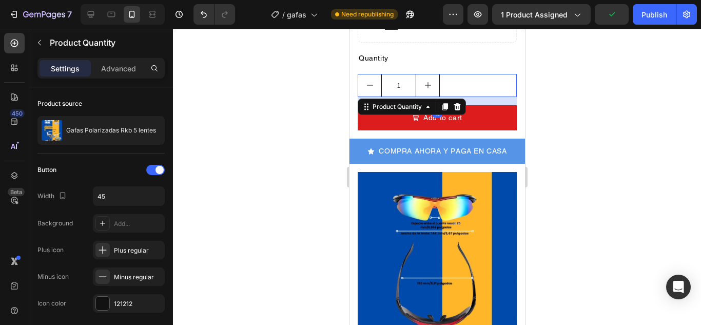
click at [460, 103] on icon at bounding box center [456, 107] width 8 height 8
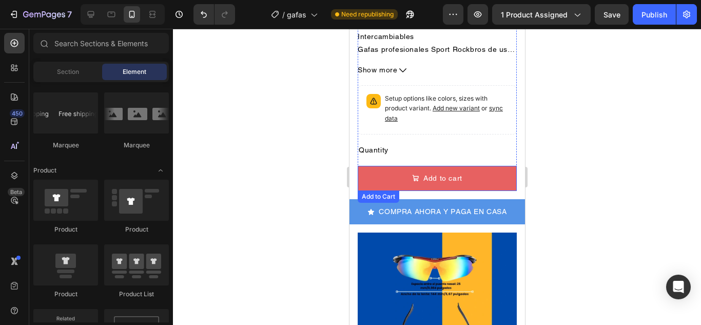
scroll to position [962, 0]
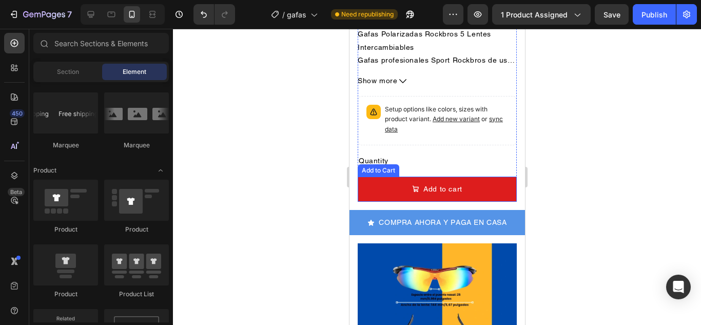
click at [373, 166] on div "Add to Cart" at bounding box center [377, 170] width 37 height 9
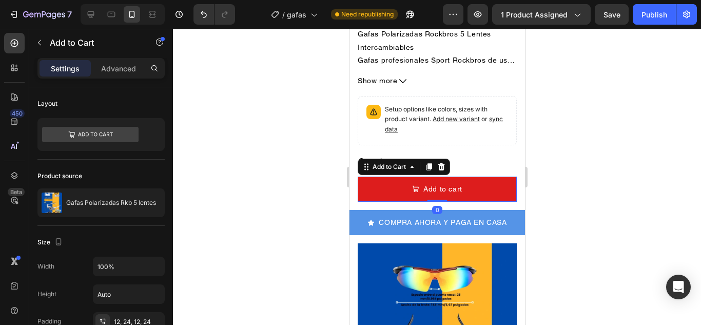
click at [441, 163] on icon at bounding box center [441, 166] width 7 height 7
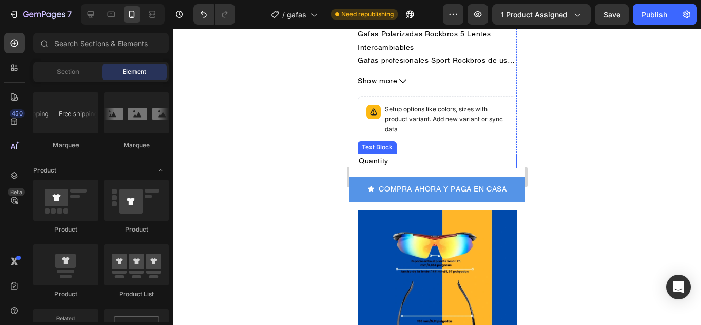
click at [383, 143] on div "Text Block" at bounding box center [376, 147] width 35 height 9
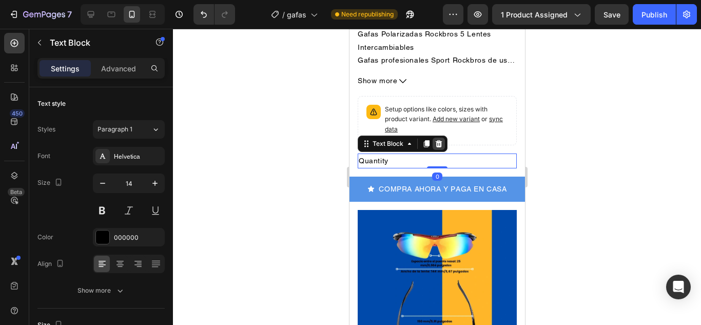
click at [437, 140] on icon at bounding box center [438, 143] width 7 height 7
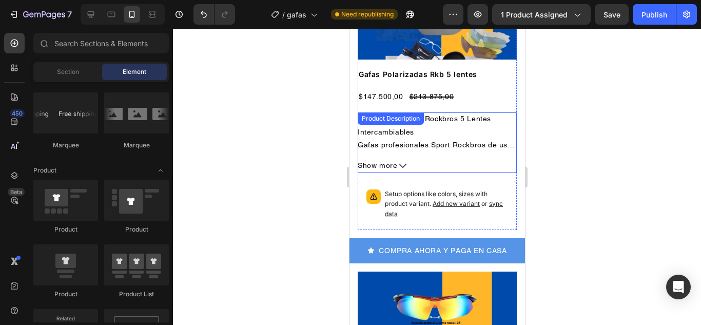
scroll to position [860, 0]
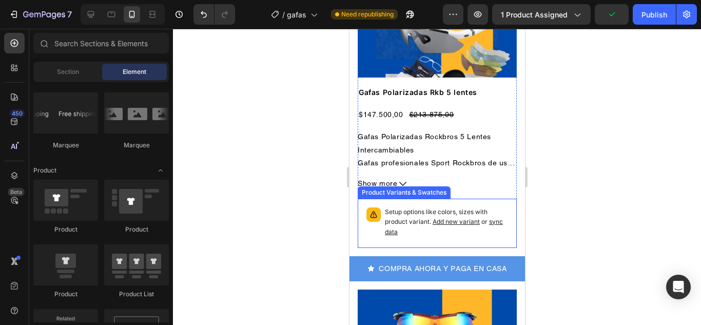
click at [379, 188] on div "Product Variants & Swatches" at bounding box center [403, 192] width 89 height 9
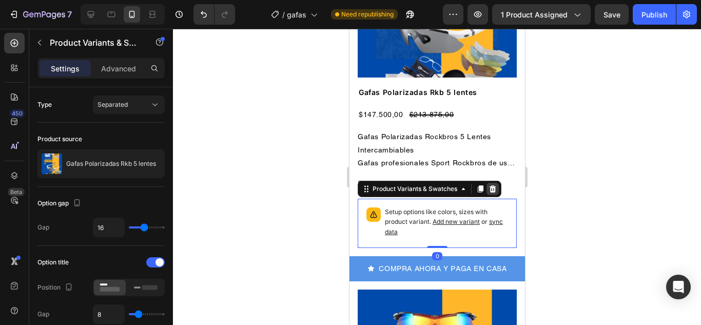
click at [492, 185] on icon at bounding box center [492, 188] width 7 height 7
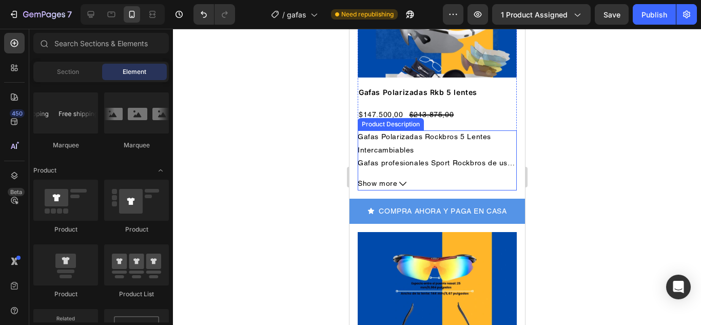
click at [386, 120] on div "Product Description" at bounding box center [390, 124] width 62 height 9
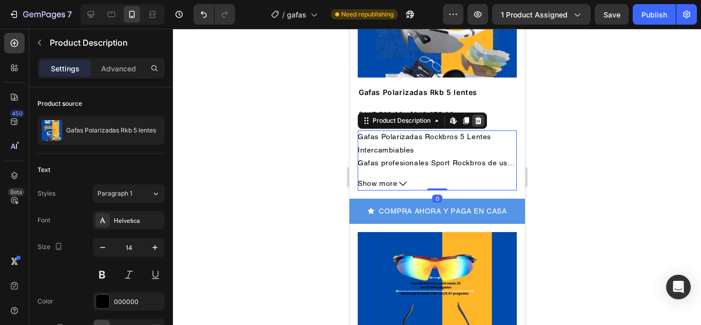
click at [479, 116] on icon at bounding box center [477, 120] width 8 height 8
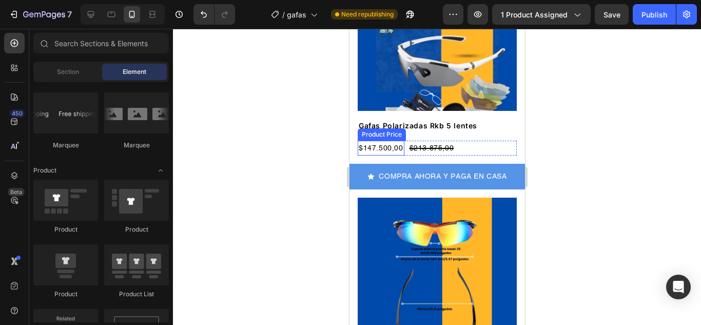
scroll to position [808, 0]
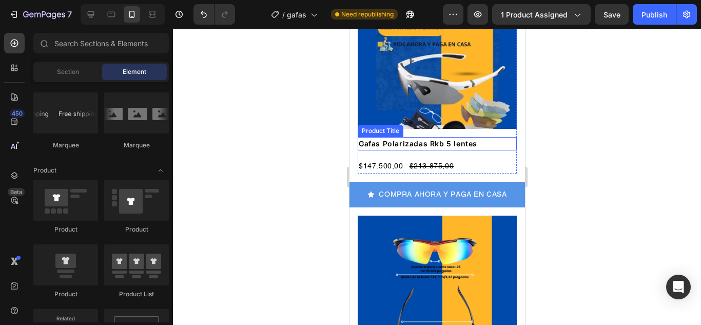
click at [379, 137] on h2 "Gafas Polarizadas Rkb 5 lentes" at bounding box center [436, 143] width 159 height 13
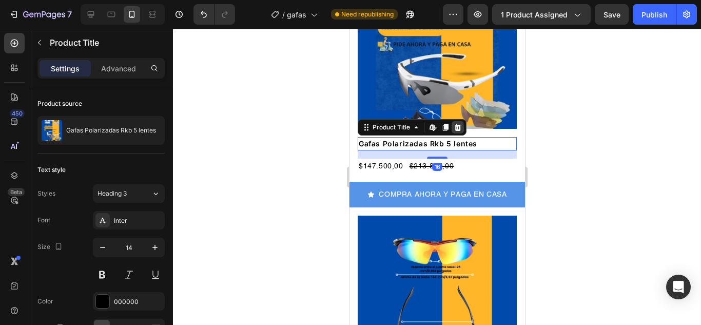
click at [458, 123] on icon at bounding box center [457, 127] width 8 height 8
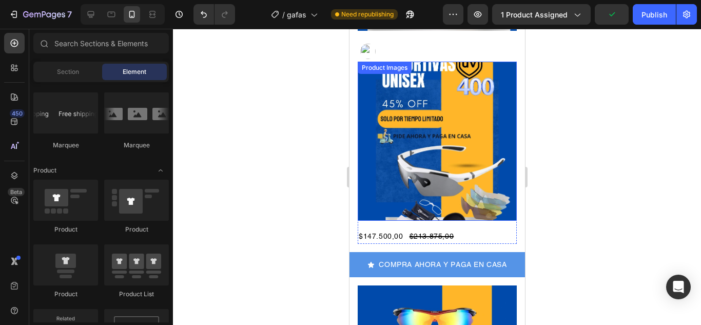
scroll to position [706, 0]
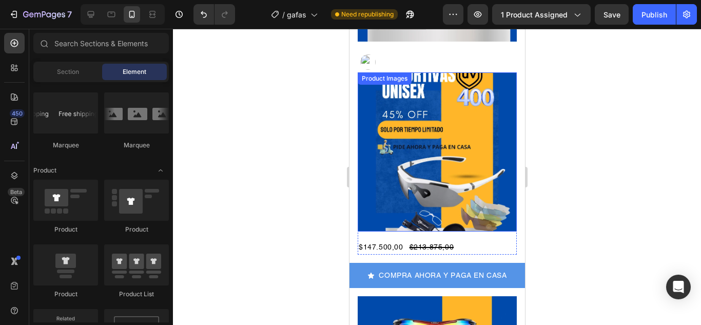
click at [390, 74] on div "Product Images" at bounding box center [384, 78] width 50 height 9
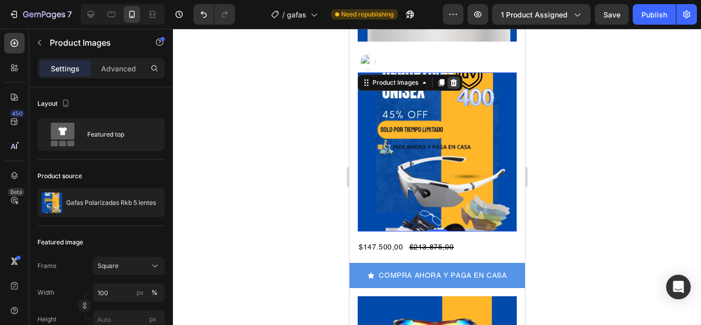
click at [452, 78] on icon at bounding box center [453, 82] width 8 height 8
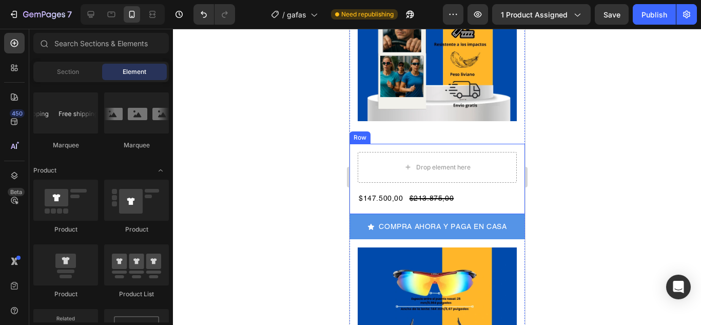
scroll to position [603, 0]
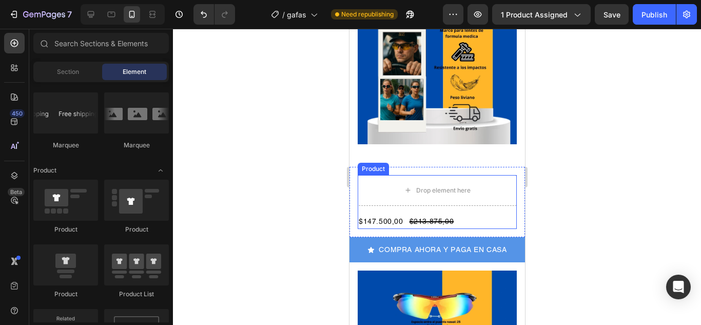
click at [371, 164] on div "Product" at bounding box center [372, 168] width 27 height 9
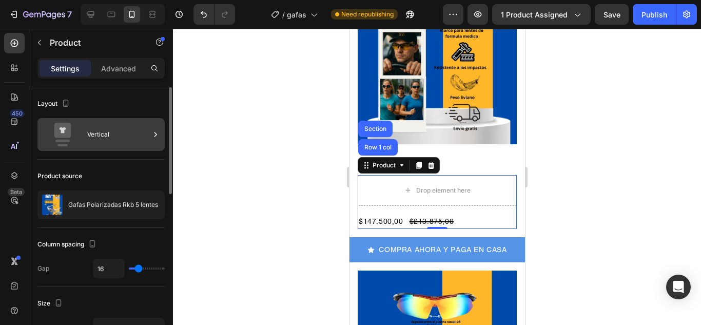
click at [147, 129] on div "Vertical" at bounding box center [118, 135] width 63 height 24
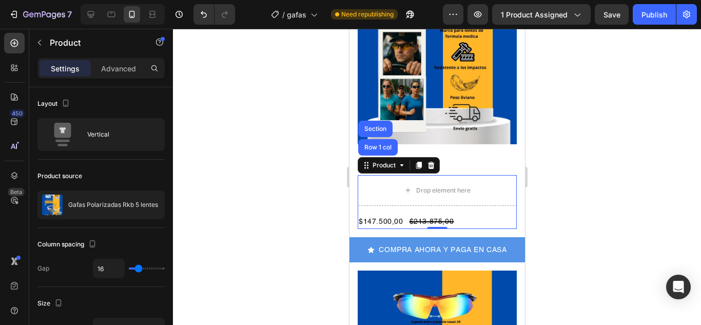
click at [576, 188] on div at bounding box center [437, 177] width 528 height 296
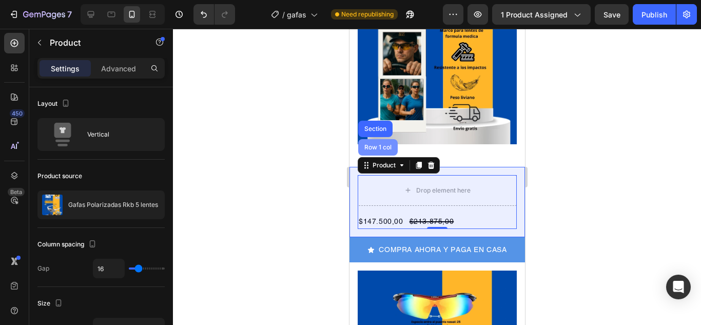
click at [372, 144] on div "Row 1 col" at bounding box center [377, 147] width 31 height 6
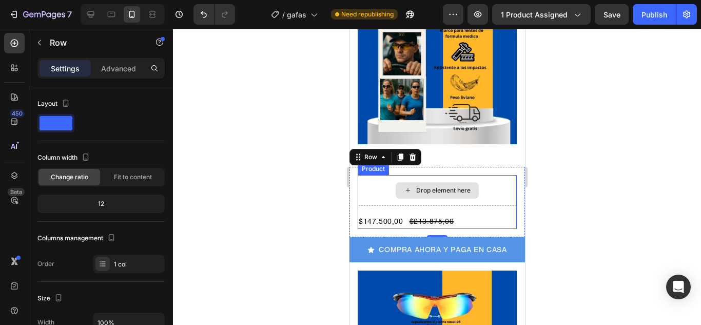
click at [440, 184] on div "Drop element here" at bounding box center [436, 190] width 159 height 31
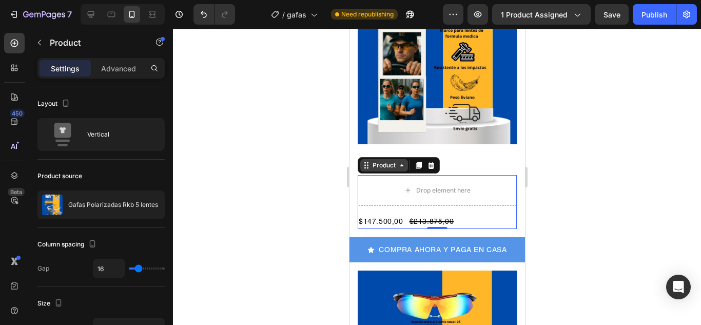
click at [402, 161] on icon at bounding box center [401, 165] width 8 height 8
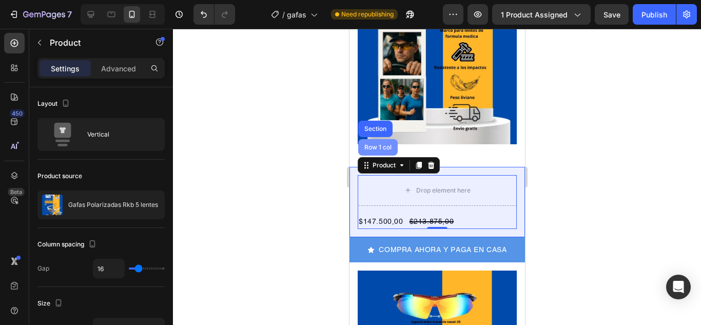
click at [376, 144] on div "Row 1 col" at bounding box center [377, 147] width 31 height 6
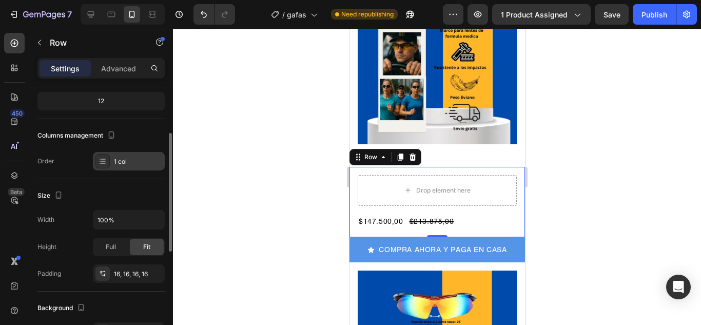
scroll to position [0, 0]
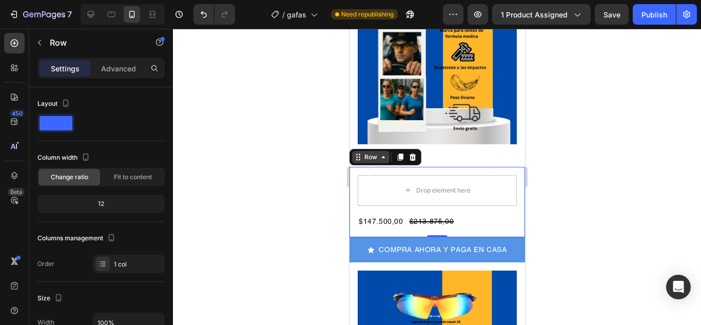
click at [356, 151] on div "Row" at bounding box center [369, 157] width 37 height 12
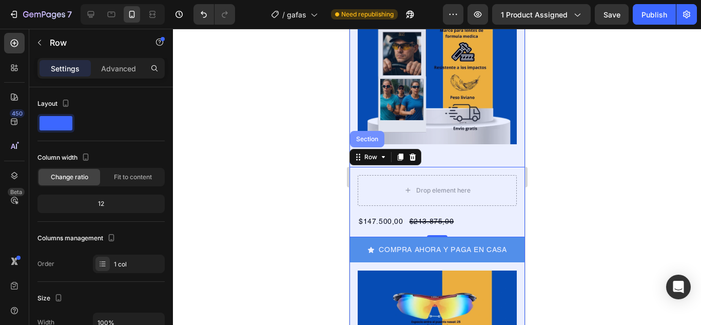
click at [372, 136] on div "Section" at bounding box center [366, 139] width 26 height 6
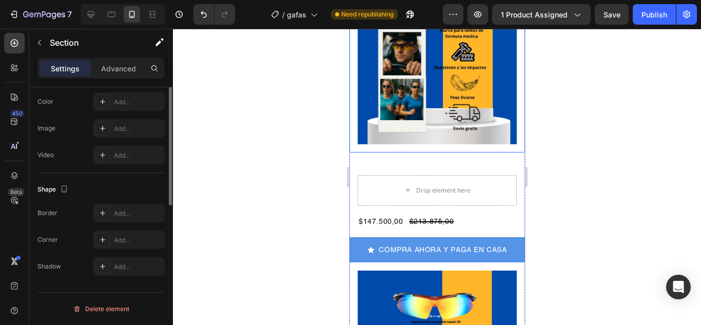
scroll to position [76, 0]
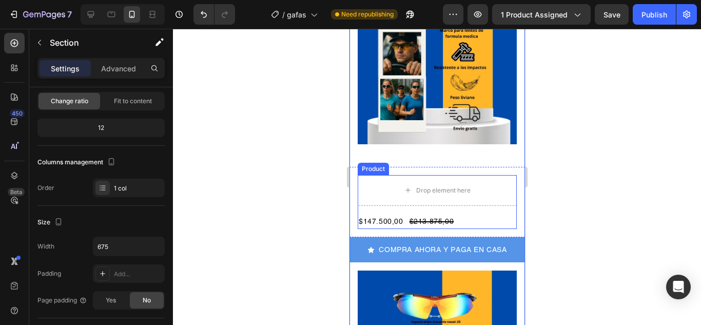
click at [373, 163] on div "Product" at bounding box center [372, 169] width 31 height 12
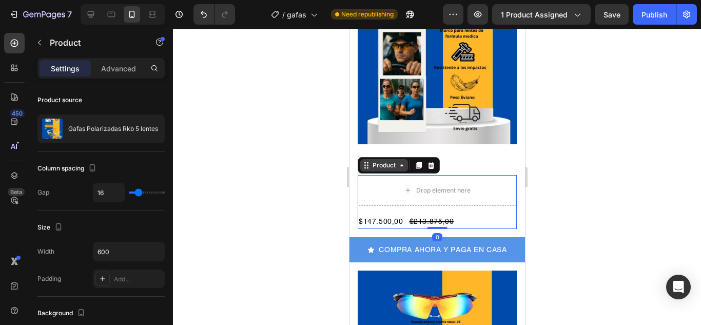
scroll to position [0, 0]
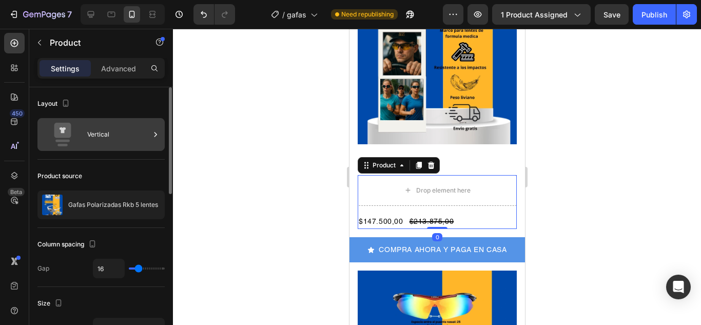
click at [89, 136] on div "Vertical" at bounding box center [118, 135] width 63 height 24
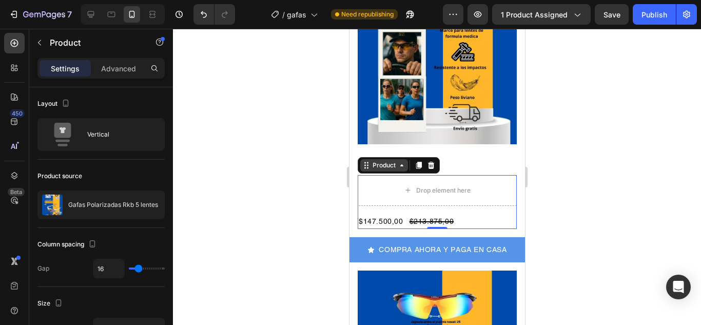
click at [401, 161] on icon at bounding box center [401, 165] width 8 height 8
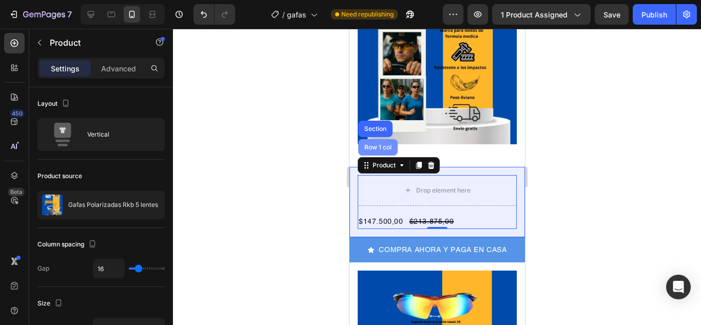
click at [371, 144] on div "Row 1 col" at bounding box center [377, 147] width 31 height 6
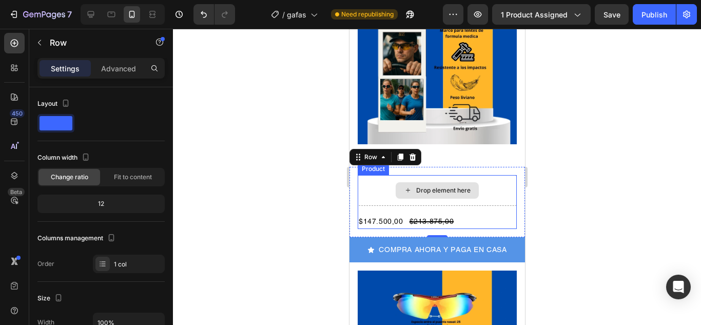
click at [414, 178] on div "Drop element here" at bounding box center [436, 190] width 159 height 31
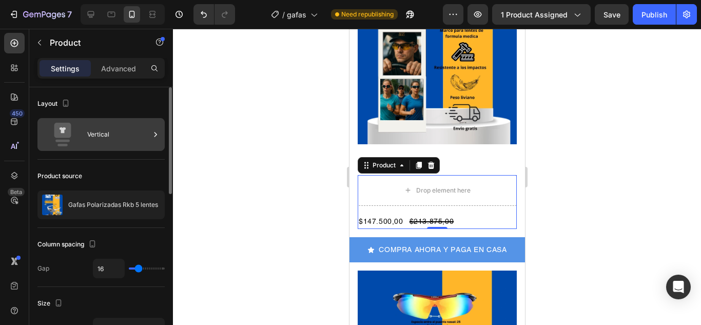
click at [153, 130] on icon at bounding box center [155, 134] width 10 height 10
click at [157, 132] on icon at bounding box center [155, 134] width 10 height 10
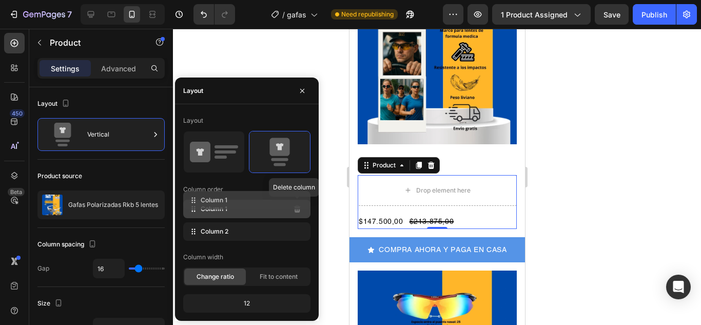
drag, startPoint x: 300, startPoint y: 207, endPoint x: 266, endPoint y: 205, distance: 33.4
click at [266, 205] on div "Column 1 Delete column" at bounding box center [246, 209] width 127 height 18
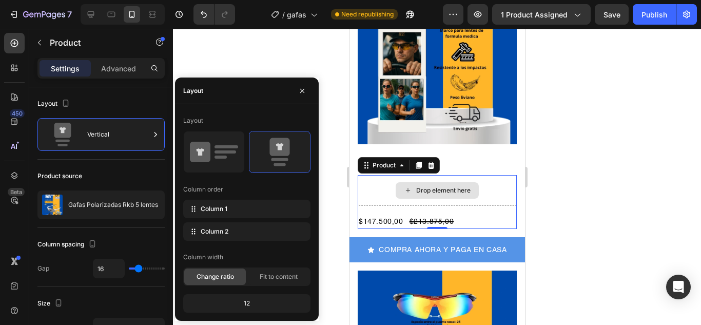
click at [434, 182] on div "Drop element here" at bounding box center [436, 190] width 159 height 31
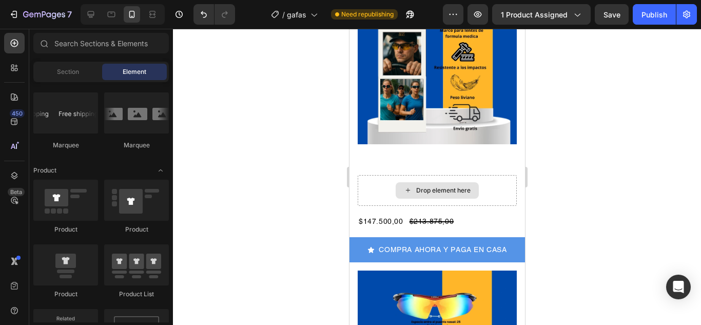
click at [433, 186] on div "Drop element here" at bounding box center [442, 190] width 54 height 8
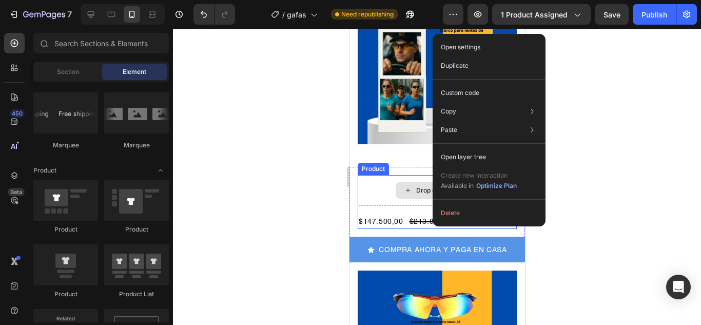
click at [386, 180] on div "Drop element here" at bounding box center [436, 190] width 159 height 31
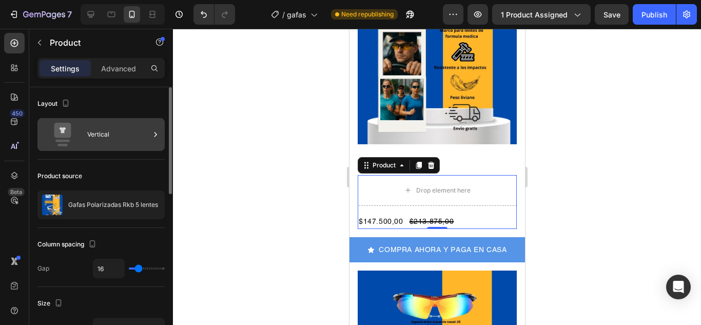
click at [158, 132] on icon at bounding box center [155, 134] width 10 height 10
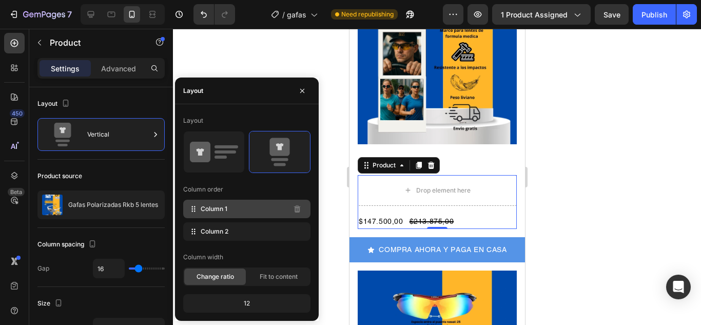
click at [223, 209] on span "Column 1" at bounding box center [214, 208] width 27 height 9
drag, startPoint x: 208, startPoint y: 211, endPoint x: 200, endPoint y: 202, distance: 12.4
click at [200, 202] on div "Column 1" at bounding box center [246, 209] width 127 height 18
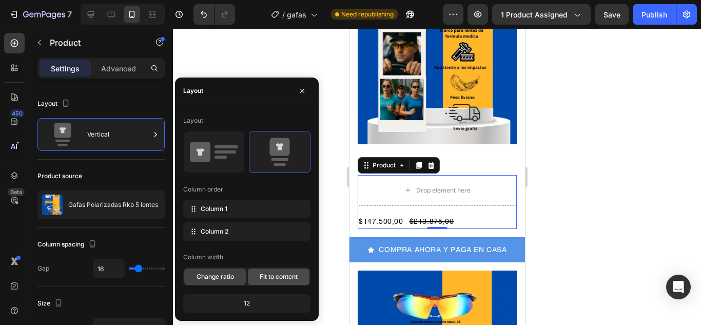
click at [280, 268] on div "Fit to content" at bounding box center [279, 276] width 62 height 16
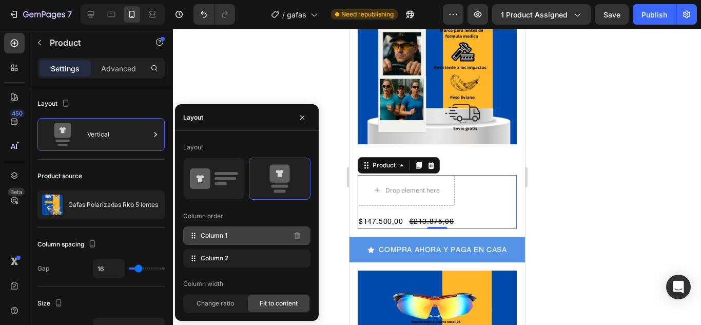
click at [228, 238] on div "Column 1" at bounding box center [246, 235] width 127 height 18
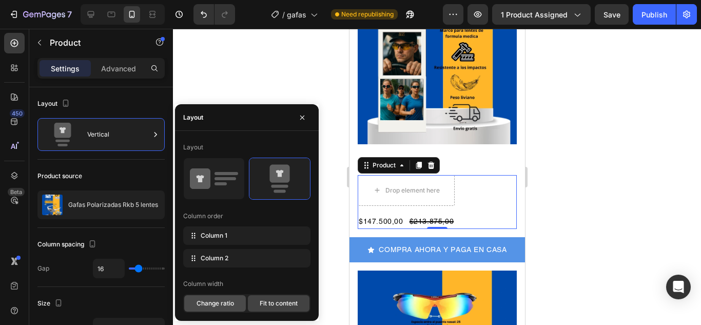
click at [226, 307] on span "Change ratio" at bounding box center [214, 303] width 37 height 9
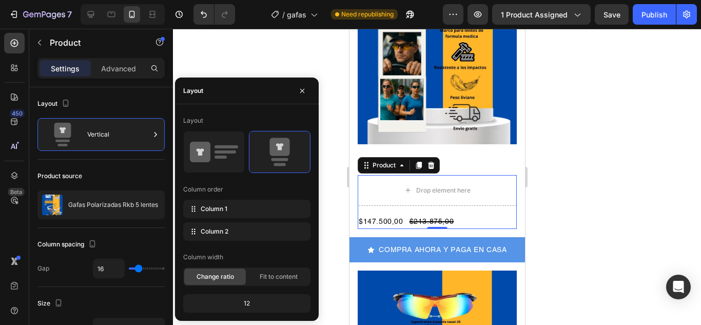
click at [253, 302] on div "12" at bounding box center [246, 303] width 123 height 14
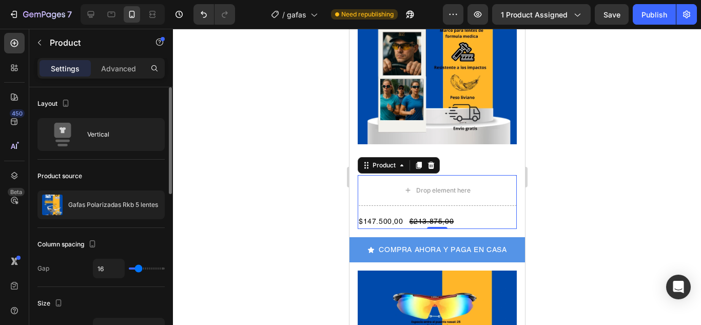
type input "13"
type input "27"
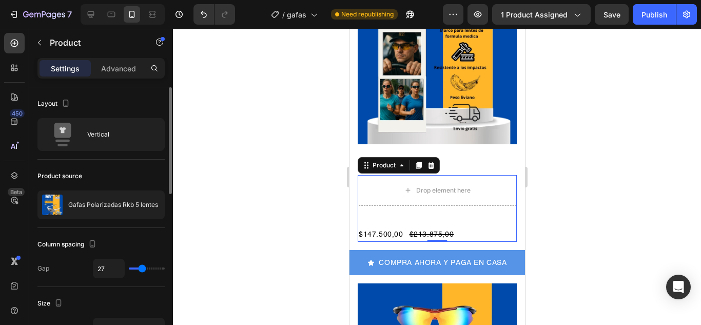
type input "41"
type input "59"
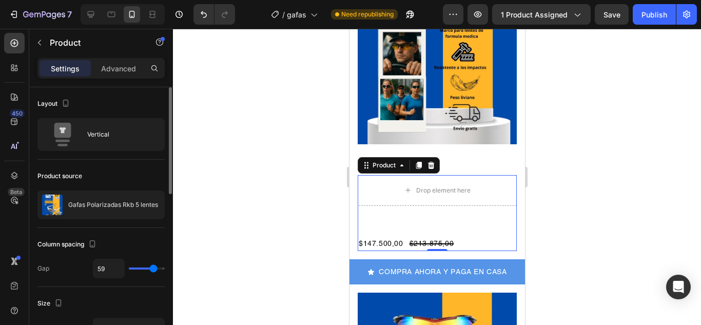
type input "30"
type input "12"
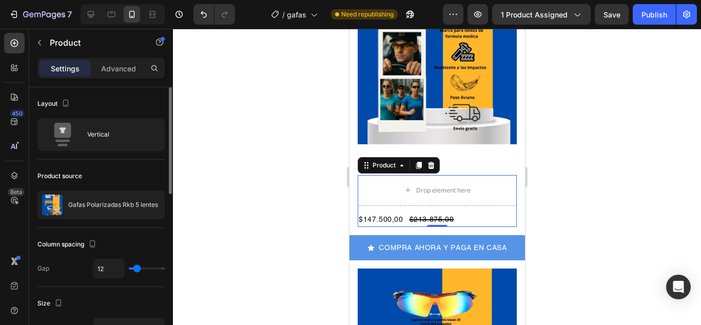
type input "13"
type input "15"
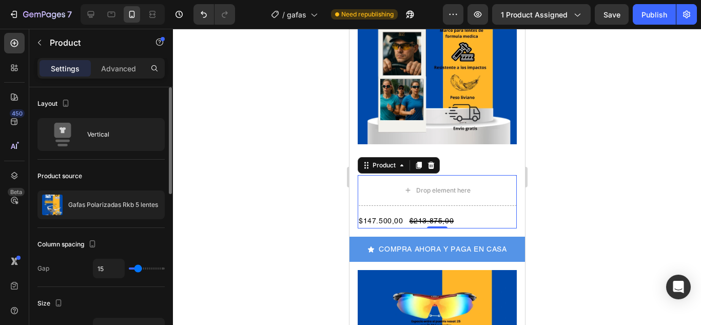
type input "16"
type input "18"
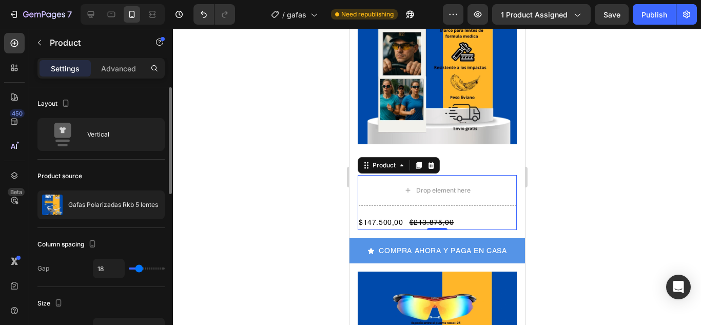
type input "12"
type input "9"
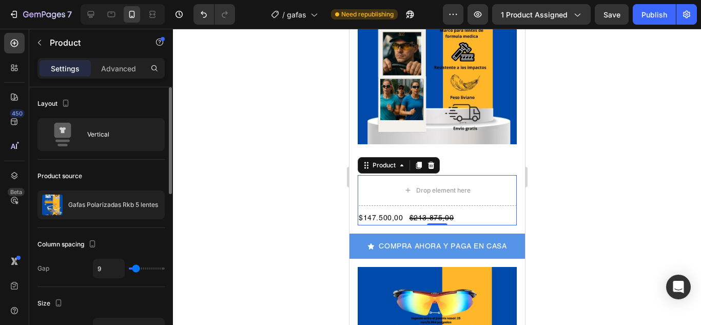
type input "7"
type input "6"
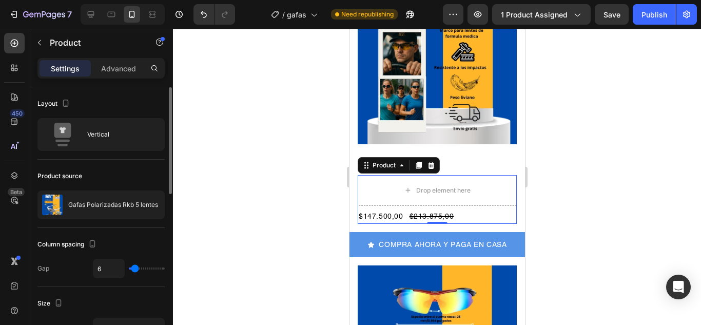
type input "4"
type input "3"
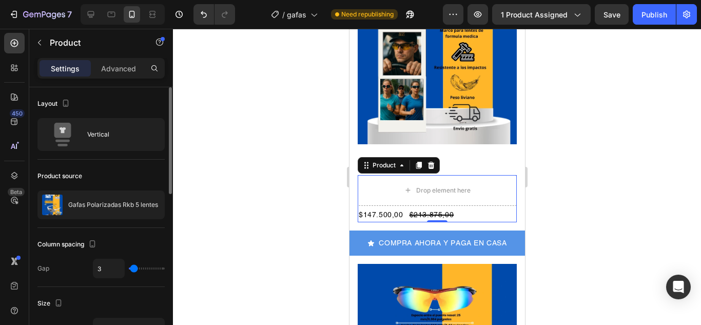
type input "4"
type input "6"
type input "7"
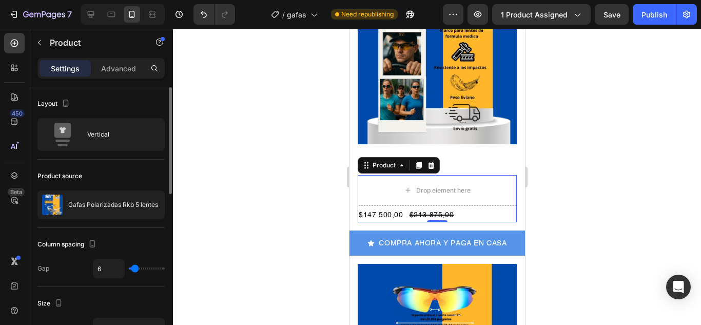
type input "7"
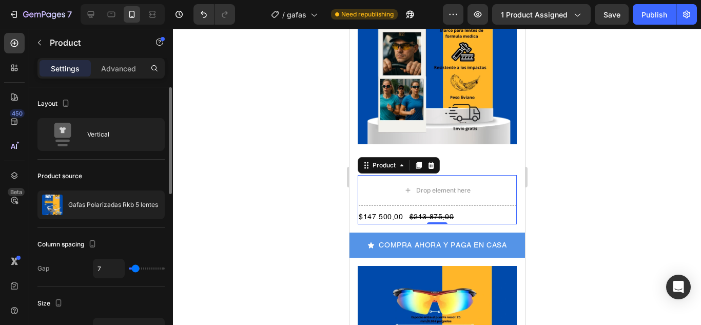
type input "9"
type input "10"
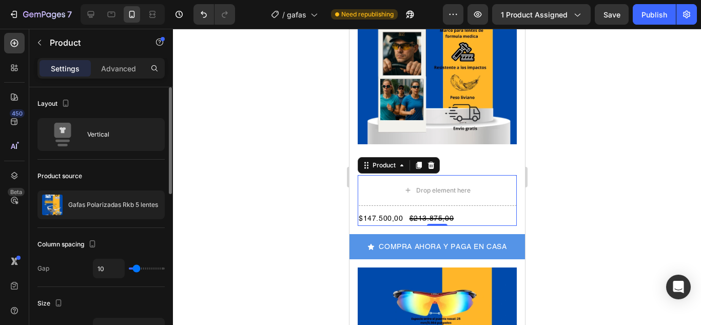
type input "10"
click at [136, 269] on input "range" at bounding box center [147, 268] width 36 height 2
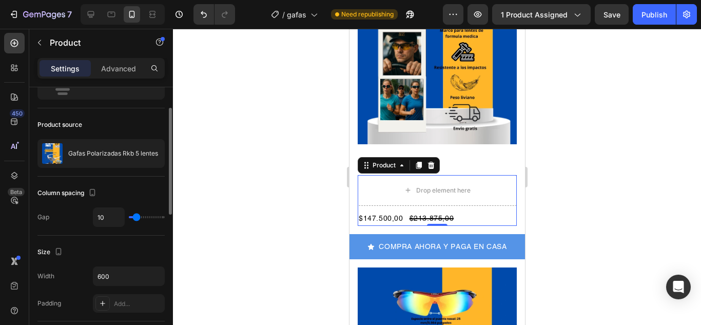
scroll to position [103, 0]
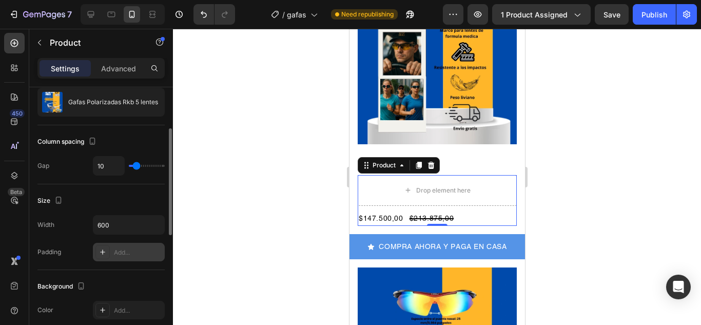
click at [138, 249] on div "Add..." at bounding box center [138, 252] width 48 height 9
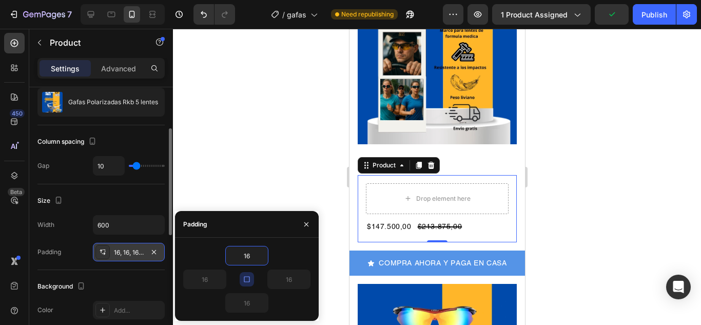
type input "0"
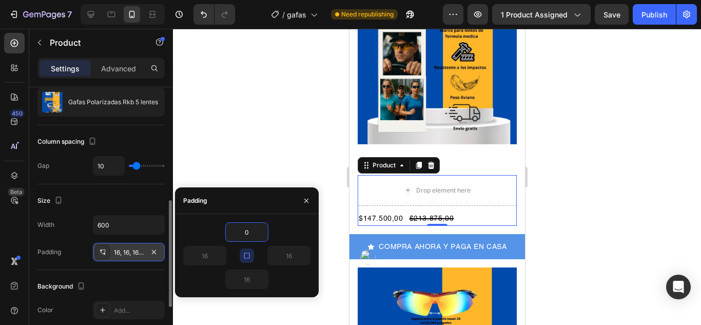
scroll to position [154, 0]
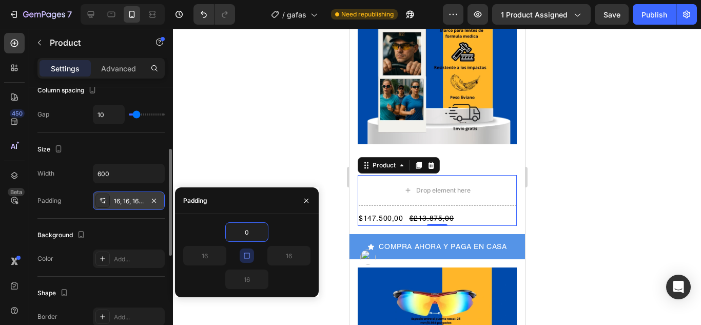
click at [124, 231] on div "Background" at bounding box center [100, 235] width 127 height 16
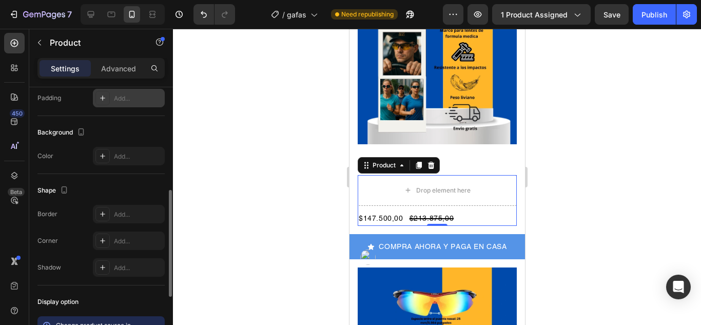
scroll to position [308, 0]
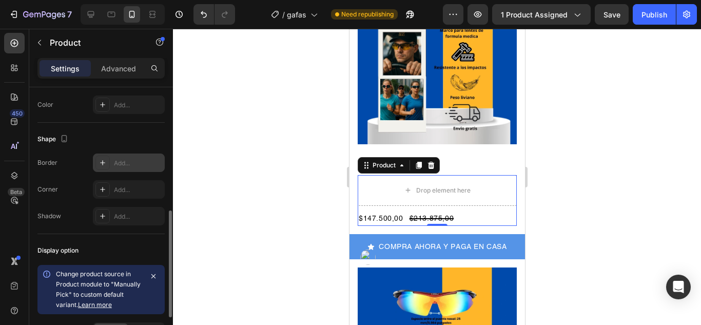
click at [122, 166] on div "Add..." at bounding box center [138, 162] width 48 height 9
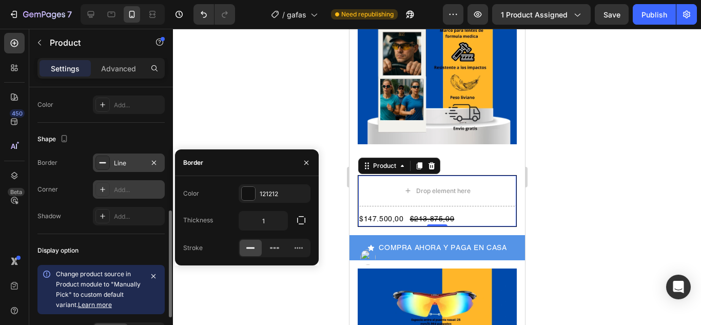
click at [117, 188] on div "Add..." at bounding box center [138, 189] width 48 height 9
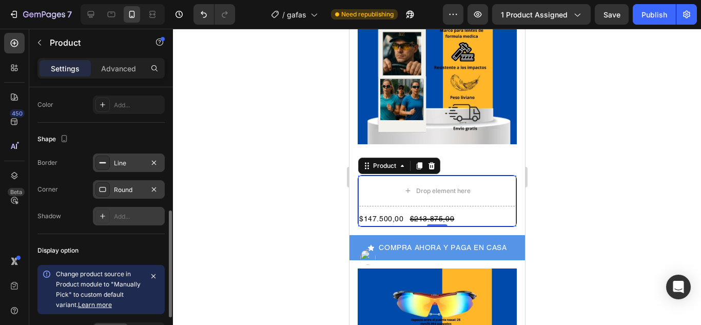
click at [121, 215] on div "Add..." at bounding box center [138, 216] width 48 height 9
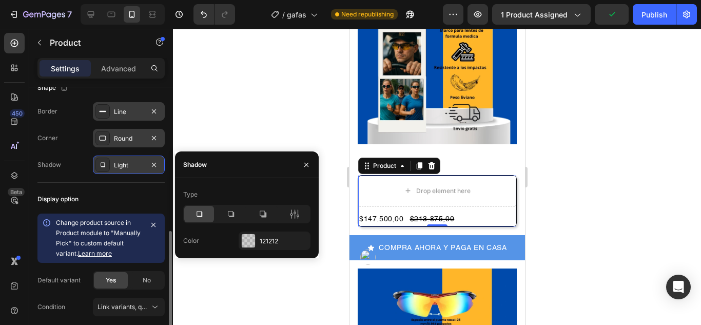
scroll to position [400, 0]
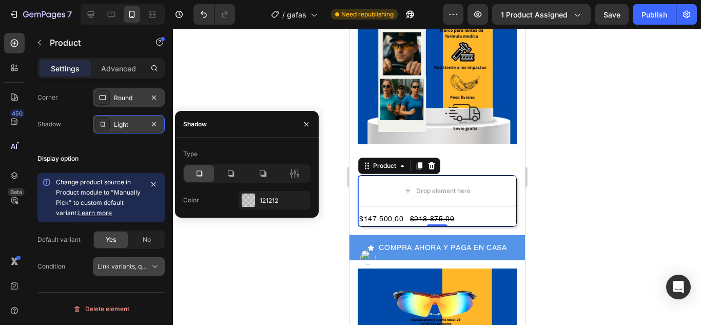
click at [158, 267] on icon at bounding box center [155, 266] width 10 height 10
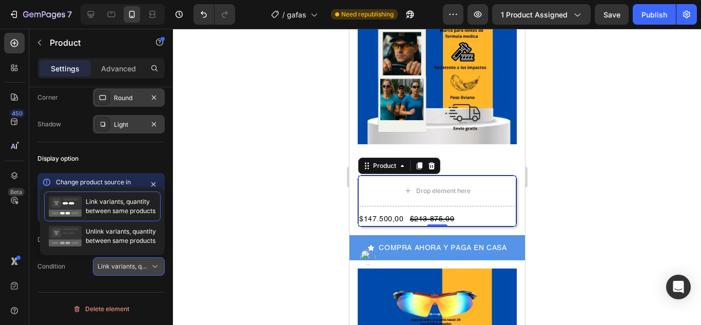
click at [158, 265] on icon at bounding box center [155, 266] width 10 height 10
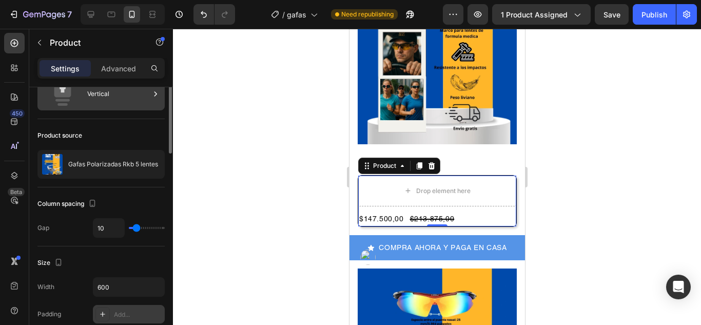
scroll to position [0, 0]
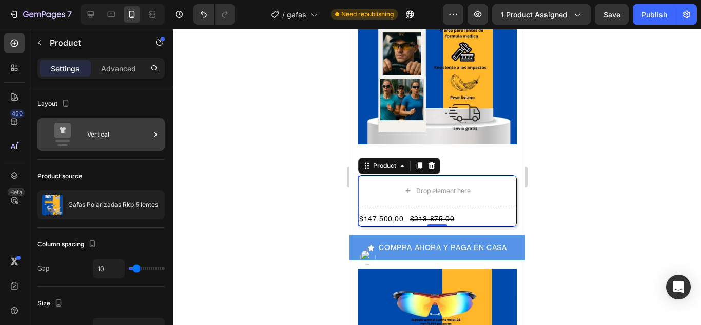
click at [62, 129] on icon at bounding box center [63, 130] width 6 height 6
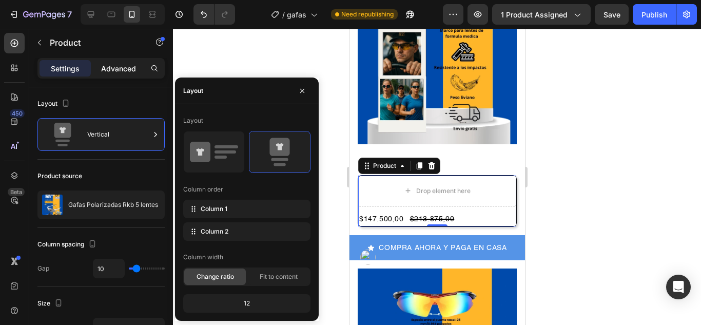
click at [118, 67] on p "Advanced" at bounding box center [118, 68] width 35 height 11
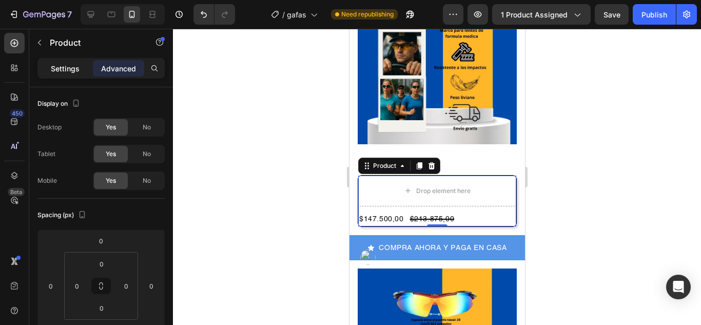
click at [60, 70] on p "Settings" at bounding box center [65, 68] width 29 height 11
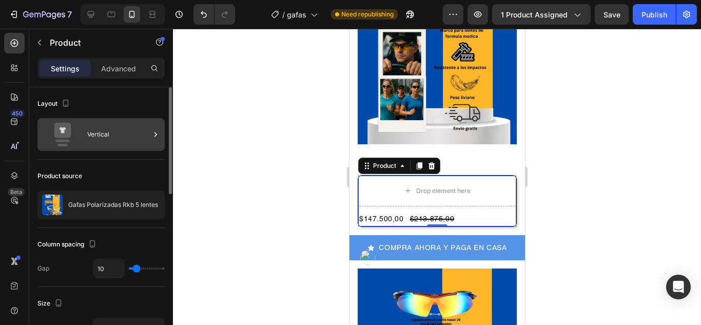
click at [55, 133] on icon at bounding box center [62, 130] width 17 height 15
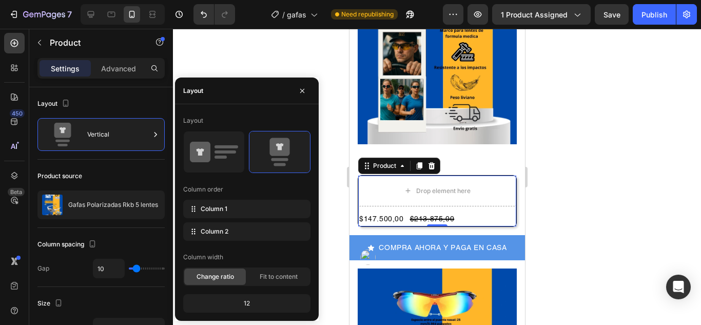
click at [195, 255] on div "Column width" at bounding box center [203, 256] width 40 height 9
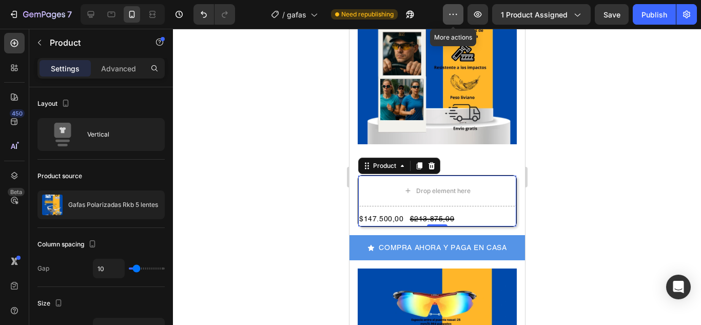
click at [456, 16] on icon "button" at bounding box center [453, 14] width 10 height 10
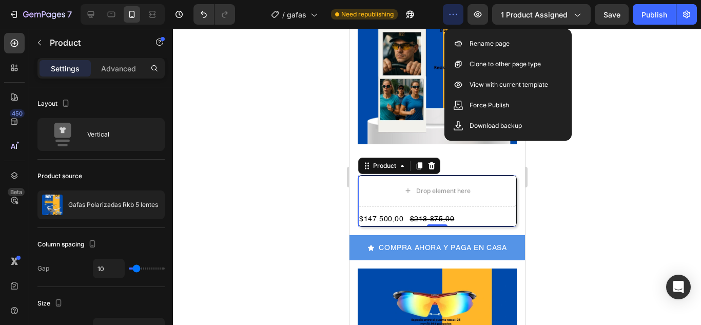
click at [318, 153] on div at bounding box center [437, 177] width 528 height 296
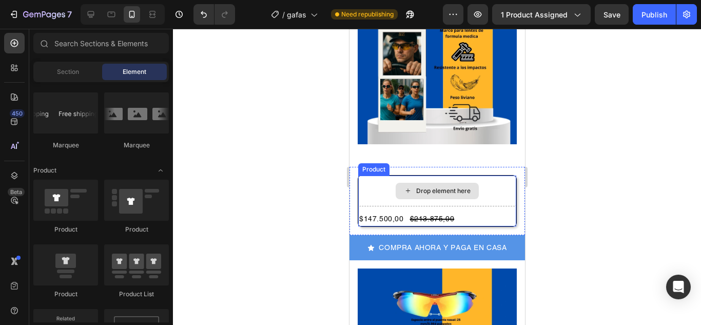
click at [428, 187] on div "Drop element here" at bounding box center [442, 191] width 54 height 8
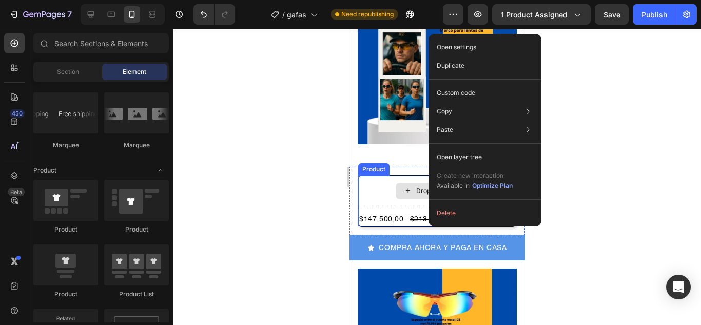
click at [415, 187] on div "Drop element here" at bounding box center [442, 191] width 54 height 8
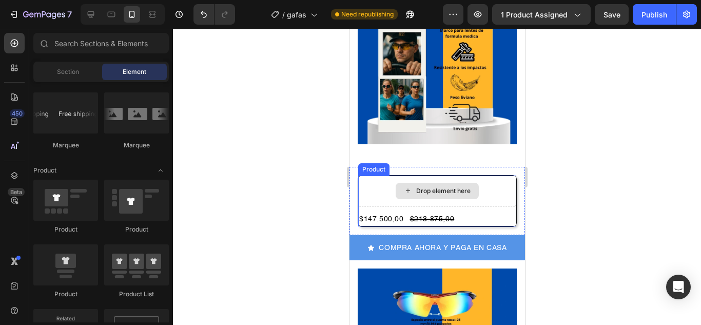
click at [403, 186] on icon at bounding box center [407, 190] width 8 height 9
click at [404, 186] on icon at bounding box center [407, 190] width 8 height 9
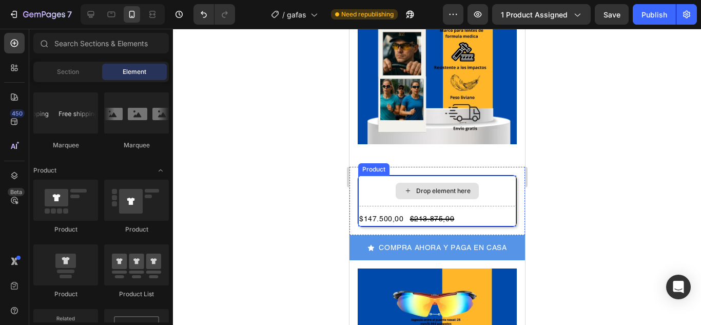
click at [404, 186] on icon at bounding box center [407, 190] width 8 height 9
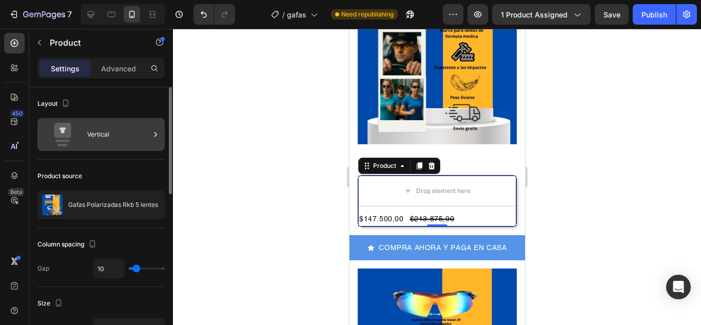
click at [152, 135] on icon at bounding box center [155, 134] width 10 height 10
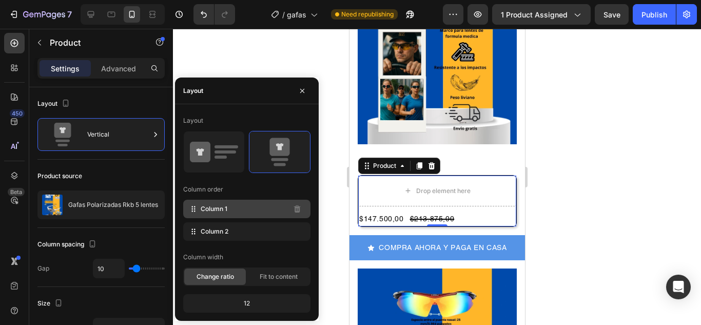
click at [246, 207] on div "Column 1" at bounding box center [246, 209] width 127 height 18
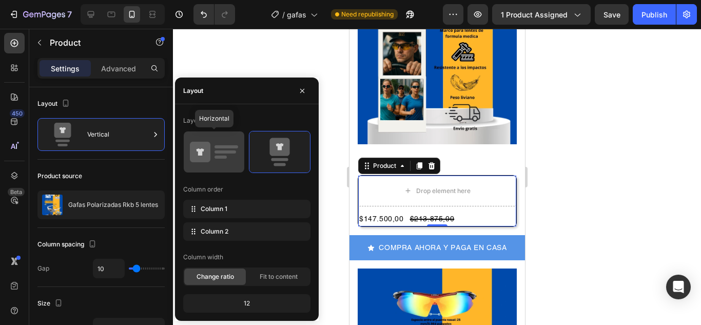
click at [219, 148] on rect at bounding box center [226, 146] width 24 height 3
type input "32"
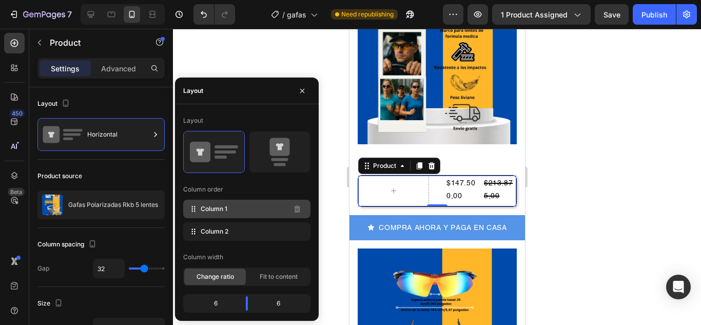
click at [247, 210] on div "Column 1" at bounding box center [246, 209] width 127 height 18
click at [296, 196] on div "Column order" at bounding box center [246, 189] width 127 height 16
drag, startPoint x: 213, startPoint y: 206, endPoint x: 0, endPoint y: 150, distance: 220.5
click at [0, 0] on body "7 Version history / gafas Need republishing Preview 1 product assigned Save Pub…" at bounding box center [350, 0] width 701 height 0
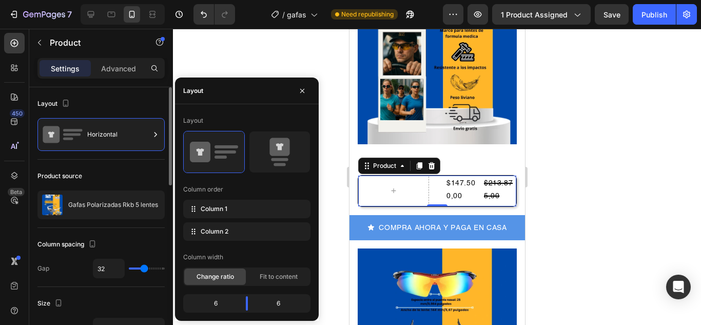
drag, startPoint x: 257, startPoint y: 210, endPoint x: 121, endPoint y: 224, distance: 137.7
click at [122, 0] on body "7 Version history / gafas Need republishing Preview 1 product assigned Save Pub…" at bounding box center [350, 0] width 701 height 0
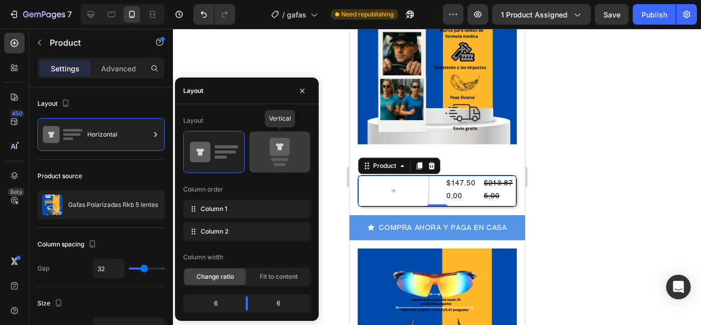
click at [280, 157] on icon at bounding box center [279, 151] width 48 height 29
type input "10"
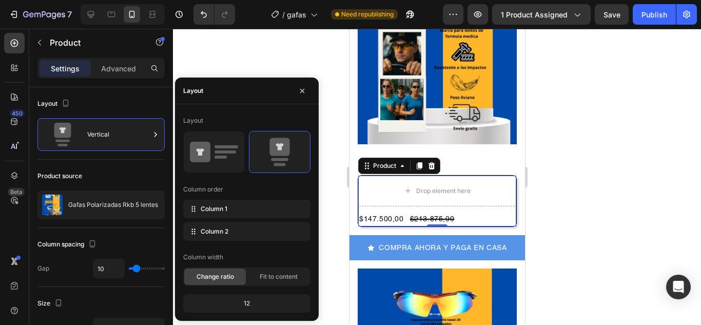
click at [581, 172] on div at bounding box center [437, 177] width 528 height 296
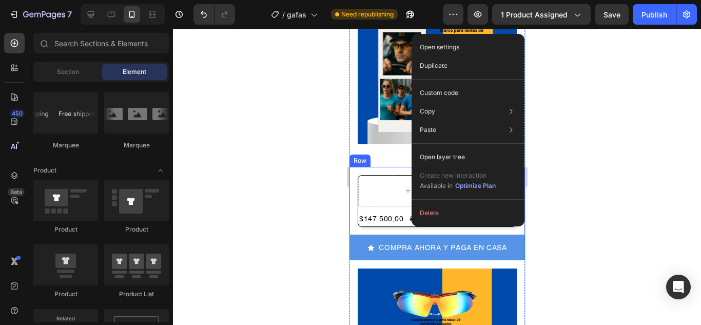
click at [266, 137] on div at bounding box center [437, 177] width 528 height 296
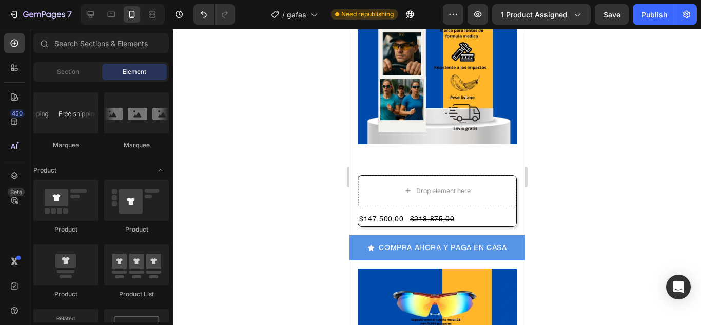
click at [637, 142] on div at bounding box center [437, 177] width 528 height 296
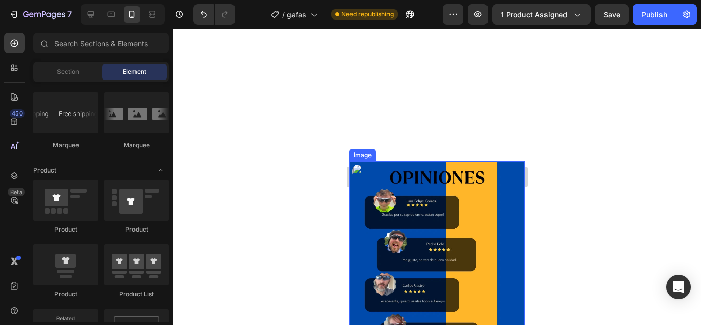
scroll to position [1083, 0]
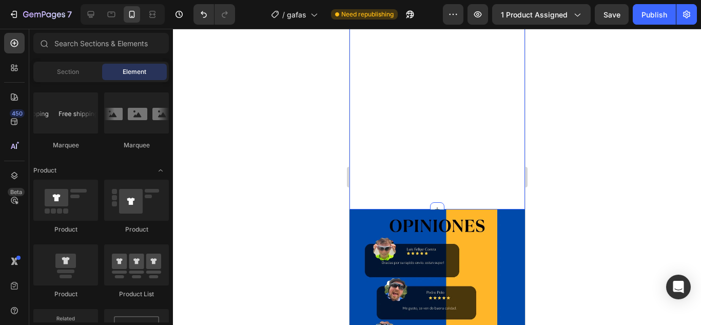
click at [393, 206] on div "Image Row" at bounding box center [436, 93] width 175 height 232
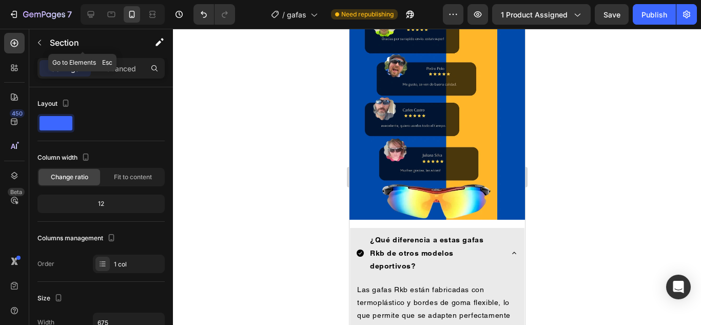
click at [42, 46] on button "button" at bounding box center [39, 42] width 16 height 16
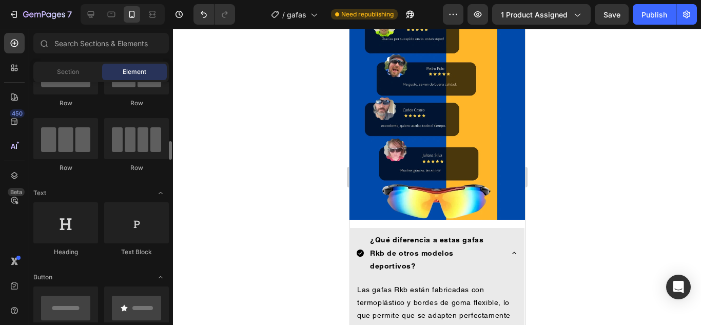
scroll to position [103, 0]
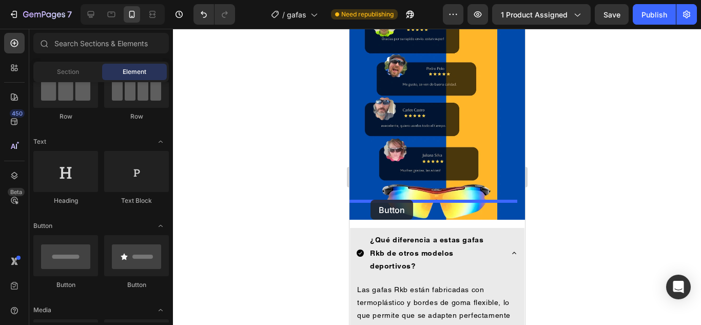
drag, startPoint x: 484, startPoint y: 285, endPoint x: 370, endPoint y: 200, distance: 142.9
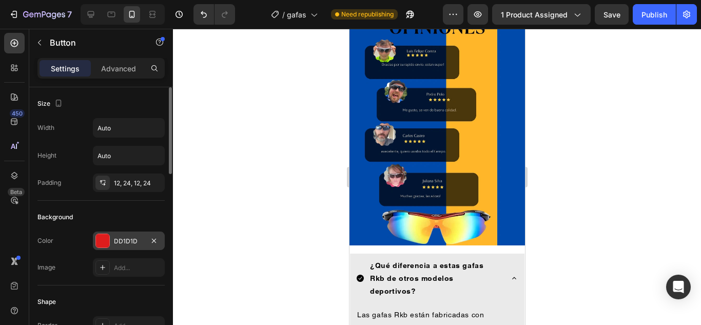
click at [104, 242] on div at bounding box center [102, 240] width 13 height 13
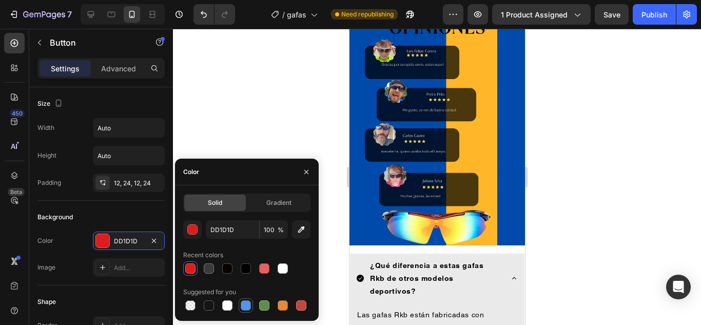
click at [244, 303] on div at bounding box center [246, 305] width 10 height 10
type input "5594E7"
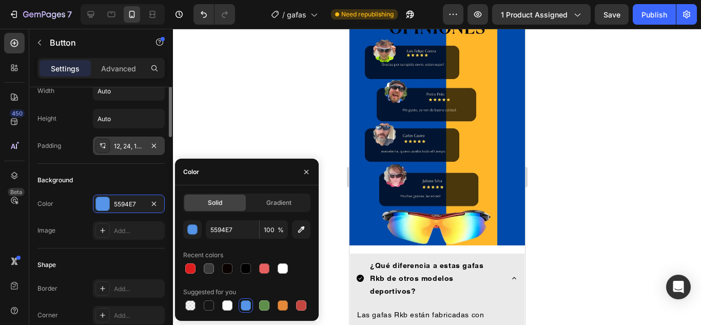
scroll to position [0, 0]
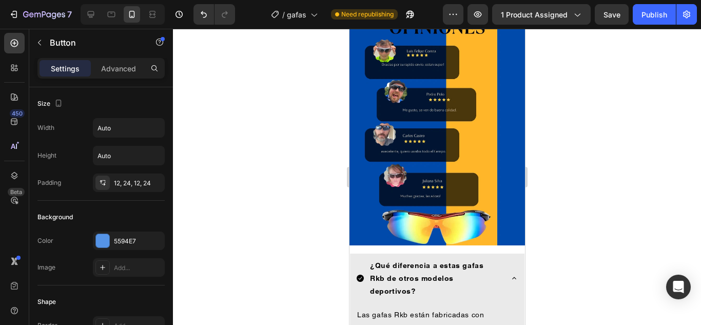
click at [235, 150] on div at bounding box center [437, 177] width 528 height 296
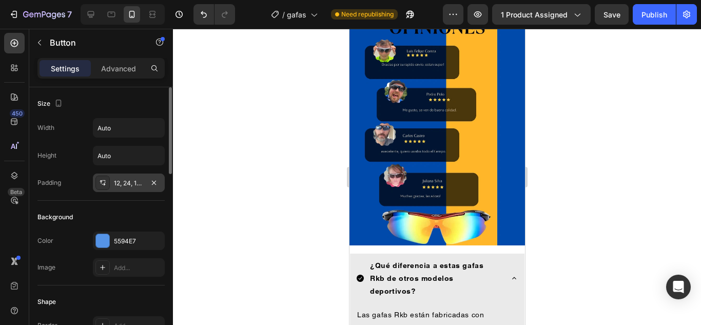
click at [103, 183] on icon at bounding box center [102, 183] width 8 height 8
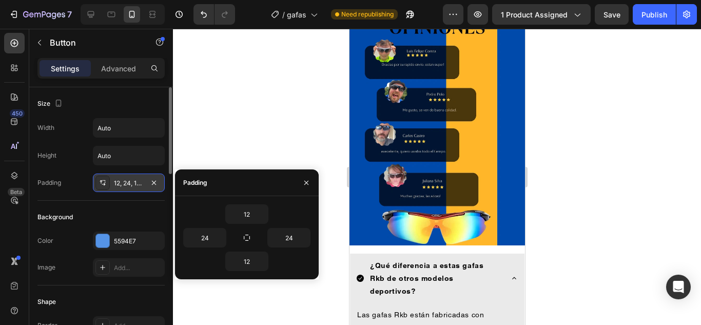
click at [108, 181] on div at bounding box center [102, 182] width 14 height 14
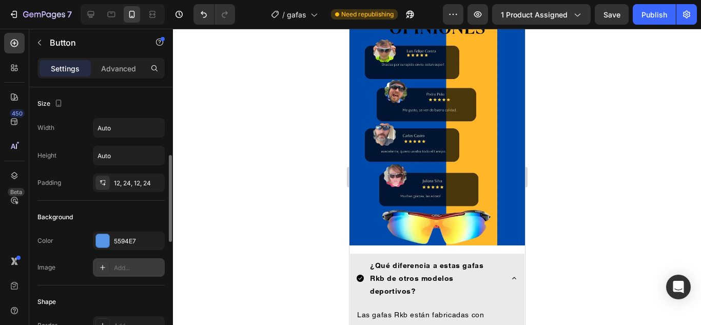
scroll to position [51, 0]
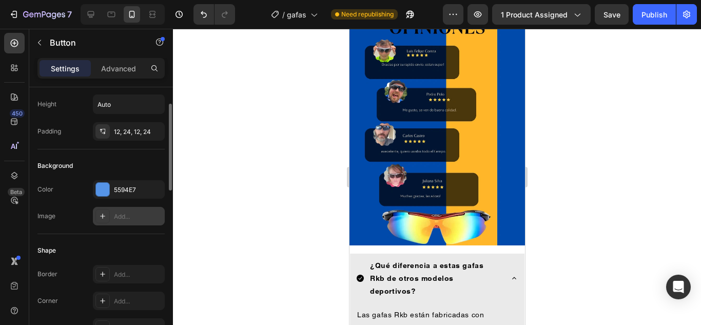
click at [118, 213] on div "Add..." at bounding box center [138, 216] width 48 height 9
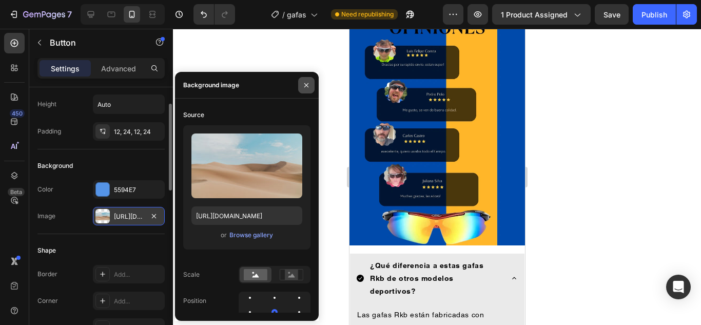
click at [304, 81] on icon "button" at bounding box center [306, 85] width 8 height 8
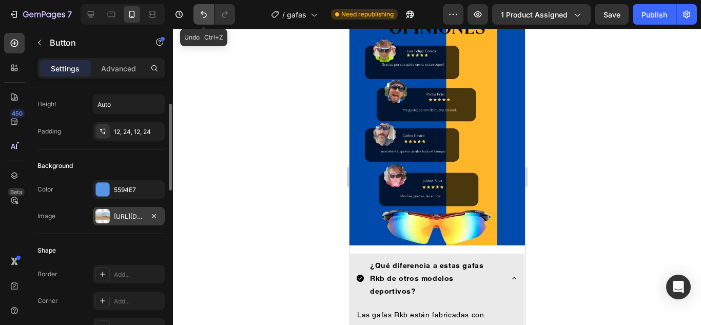
click at [206, 15] on icon "Undo/Redo" at bounding box center [204, 14] width 6 height 7
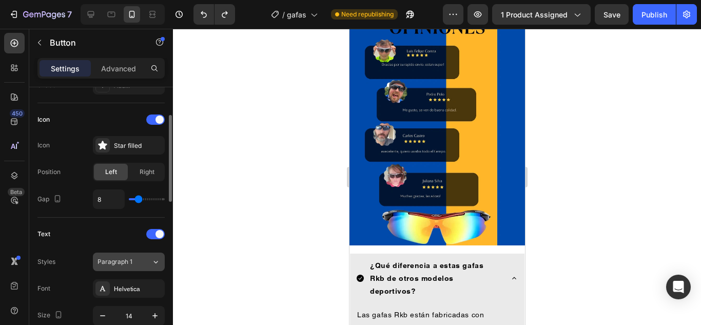
scroll to position [0, 0]
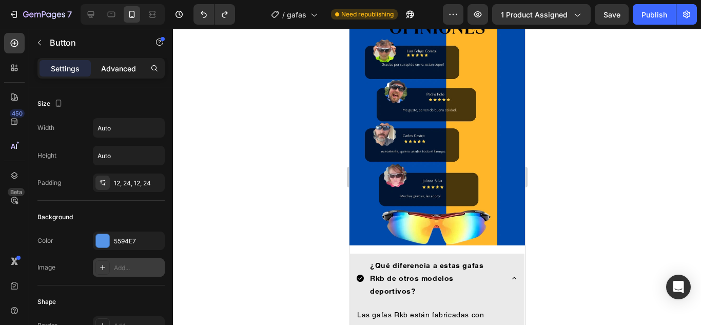
click at [128, 72] on p "Advanced" at bounding box center [118, 68] width 35 height 11
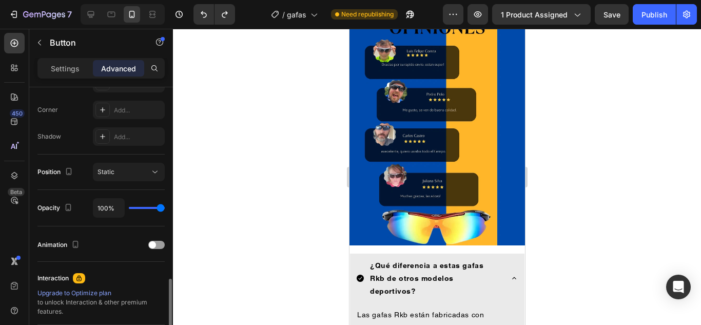
scroll to position [359, 0]
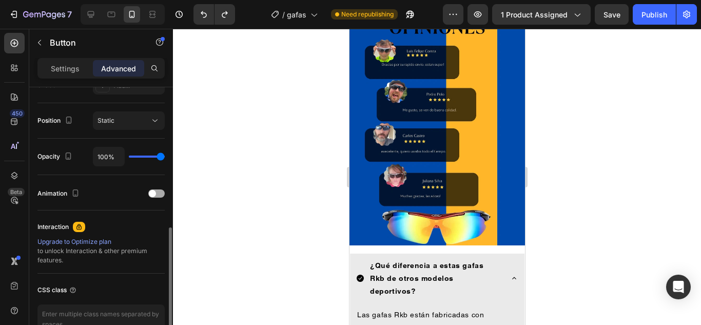
click at [160, 194] on div at bounding box center [156, 193] width 16 height 8
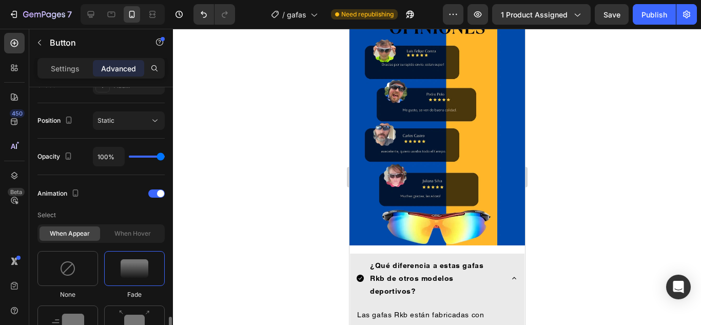
scroll to position [462, 0]
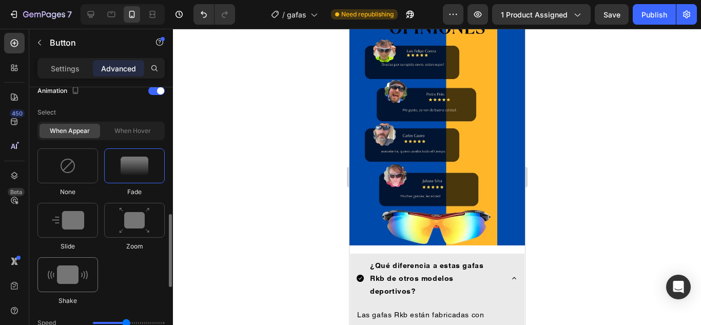
click at [67, 266] on img at bounding box center [68, 274] width 40 height 18
type input "0.7"
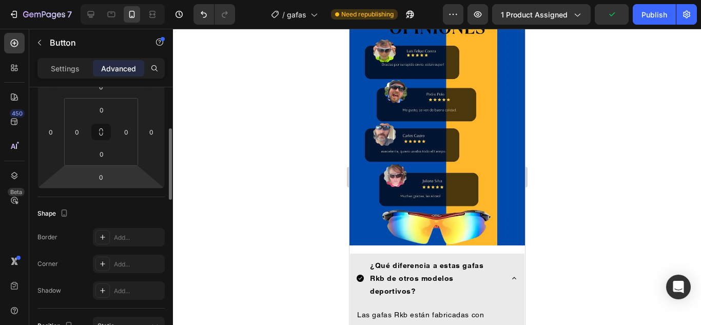
scroll to position [0, 0]
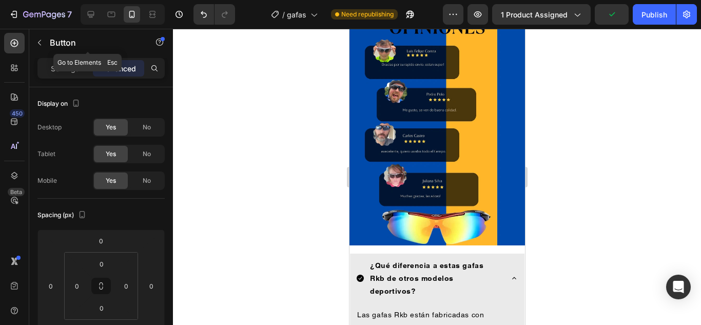
click at [44, 37] on button "button" at bounding box center [39, 42] width 16 height 16
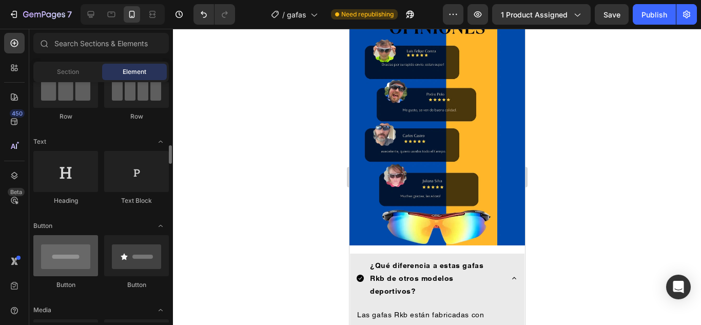
scroll to position [205, 0]
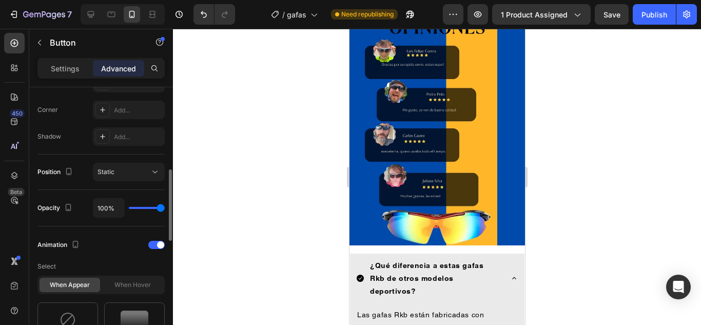
scroll to position [359, 0]
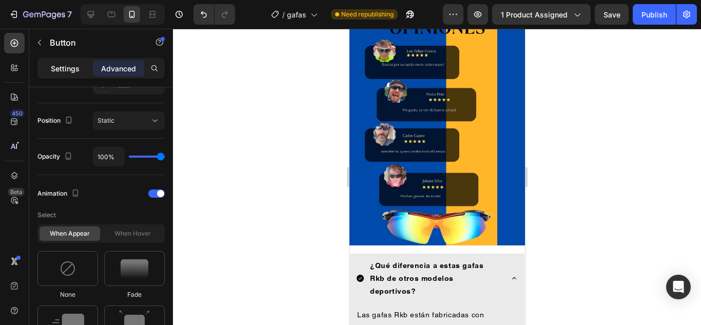
click at [66, 71] on p "Settings" at bounding box center [65, 68] width 29 height 11
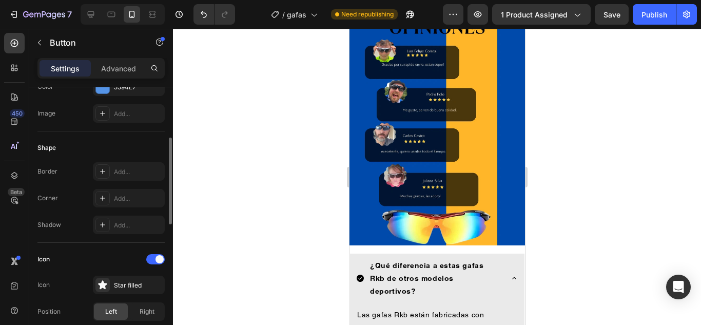
scroll to position [205, 0]
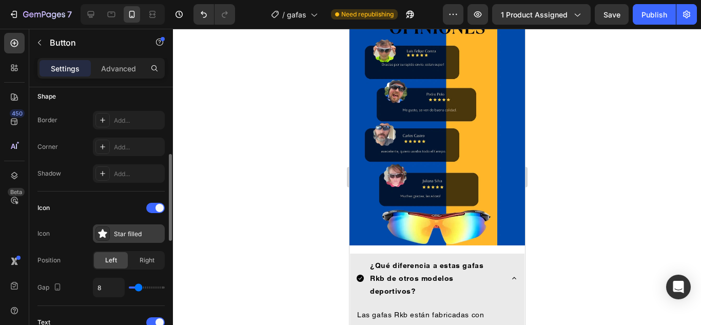
click at [150, 229] on div "Star filled" at bounding box center [138, 233] width 48 height 9
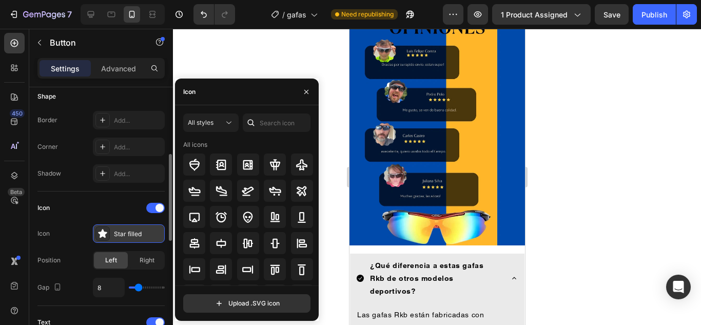
click at [150, 229] on div "Star filled" at bounding box center [138, 233] width 48 height 9
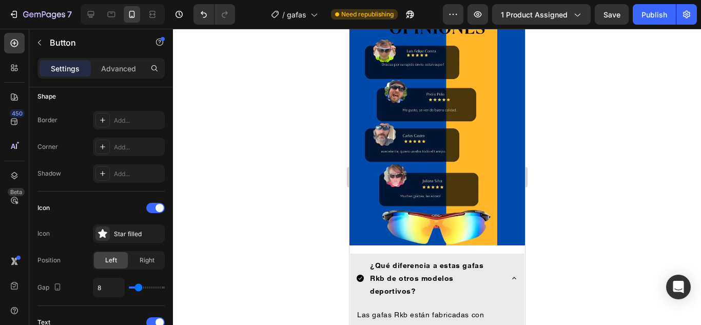
scroll to position [0, 0]
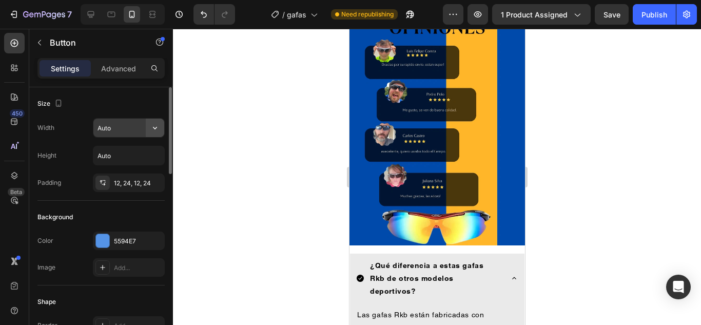
click at [148, 132] on button "button" at bounding box center [155, 127] width 18 height 18
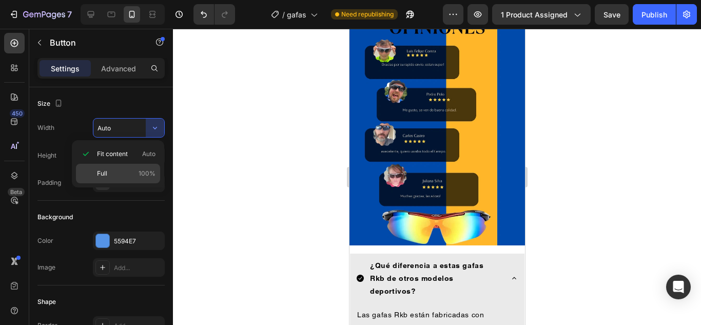
click at [113, 174] on p "Full 100%" at bounding box center [126, 173] width 58 height 9
type input "100%"
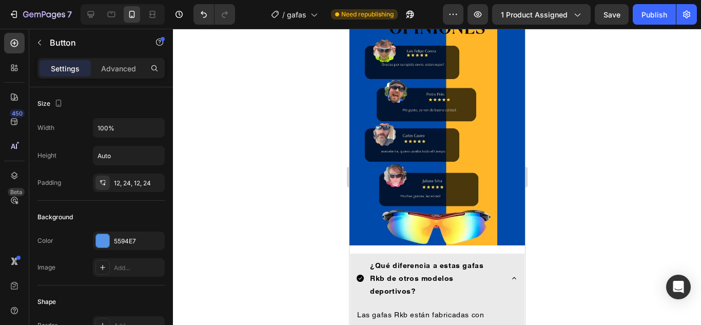
click at [609, 195] on div at bounding box center [437, 177] width 528 height 296
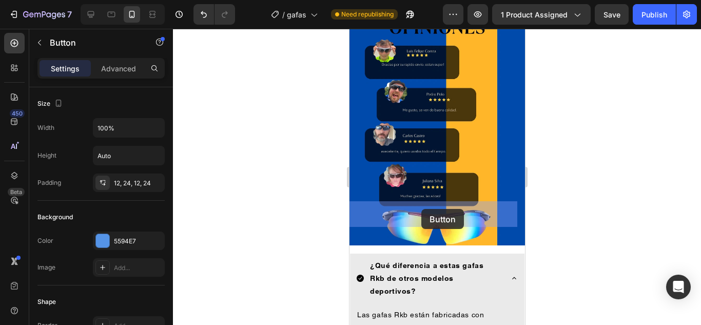
drag, startPoint x: 448, startPoint y: 213, endPoint x: 421, endPoint y: 209, distance: 27.6
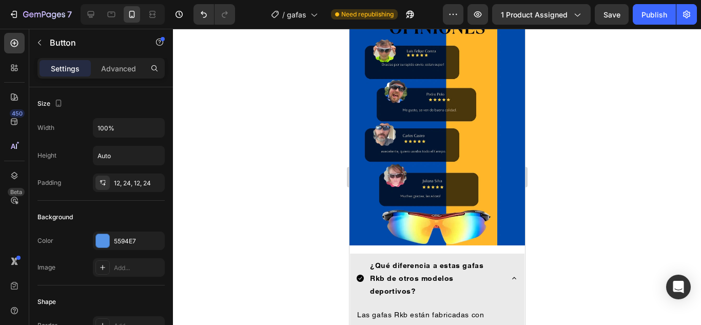
drag, startPoint x: 428, startPoint y: 214, endPoint x: 451, endPoint y: 211, distance: 23.2
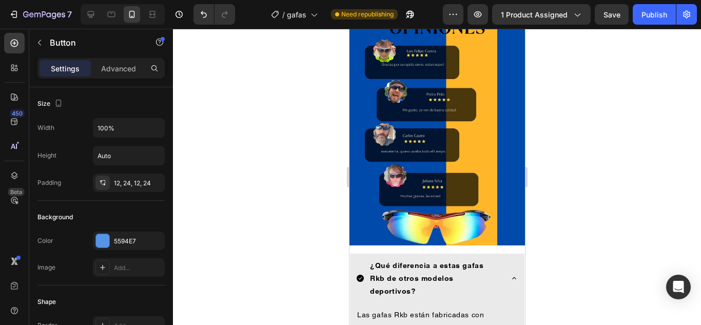
click at [595, 217] on div at bounding box center [437, 177] width 528 height 296
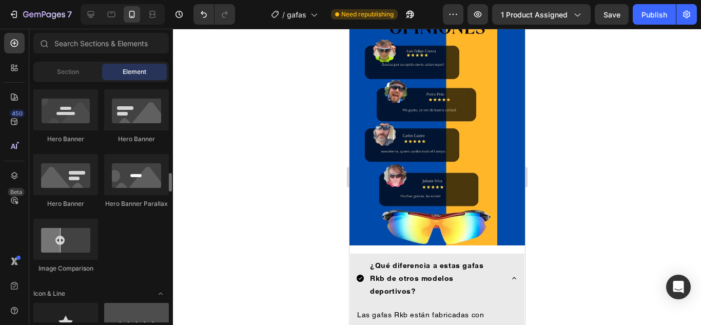
scroll to position [513, 0]
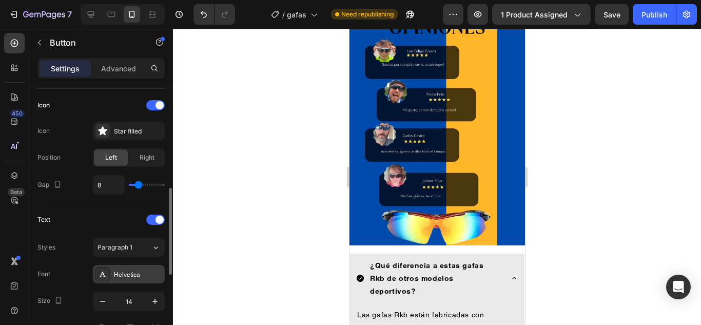
scroll to position [550, 0]
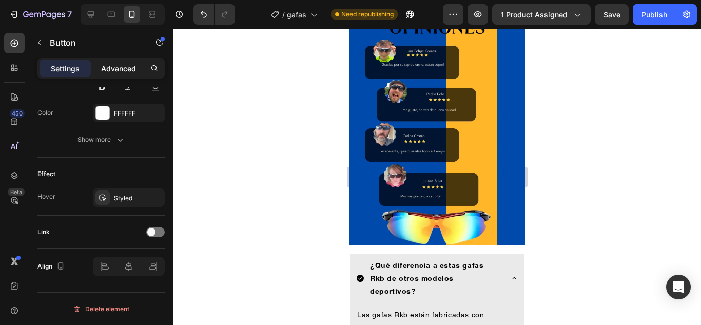
click at [116, 73] on p "Advanced" at bounding box center [118, 68] width 35 height 11
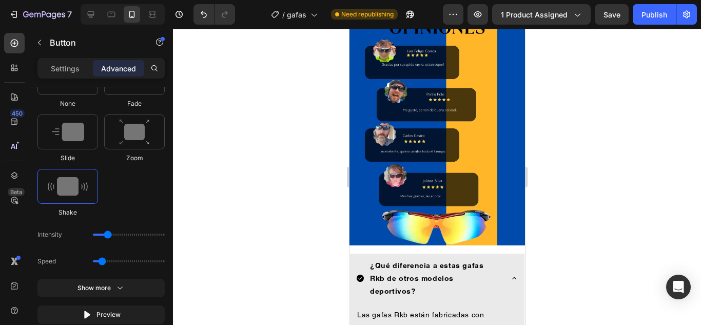
scroll to position [730, 0]
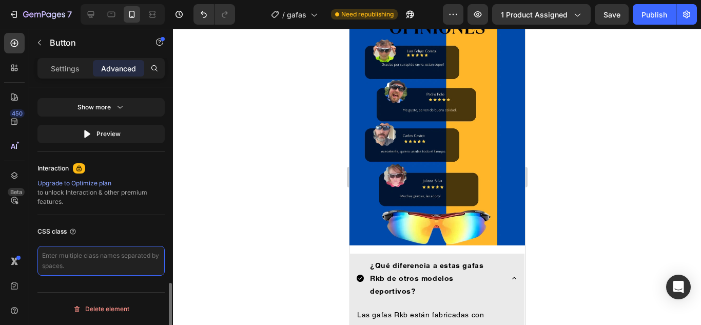
paste textarea "_rsi-cod-form-gempages-button-overwrite _rsi-cod-form-is-gempage"
type textarea "_rsi-cod-form-gempages-button-overwrite _rsi-cod-form-is-gempage"
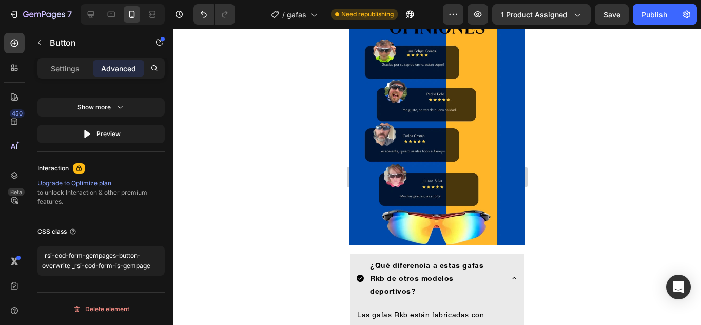
click at [283, 217] on div at bounding box center [437, 177] width 528 height 296
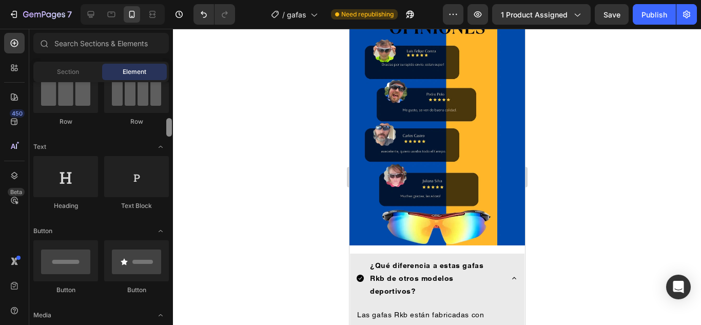
scroll to position [0, 0]
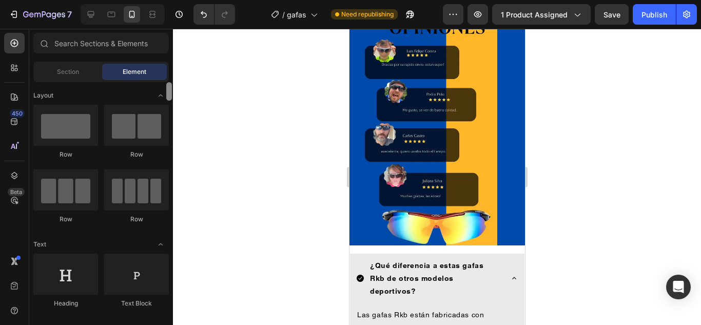
drag, startPoint x: 167, startPoint y: 187, endPoint x: 169, endPoint y: 66, distance: 121.1
click at [169, 66] on div "Sections(18) Elements(84) Section Element Hero Section Product Detail Brands Tr…" at bounding box center [101, 177] width 144 height 289
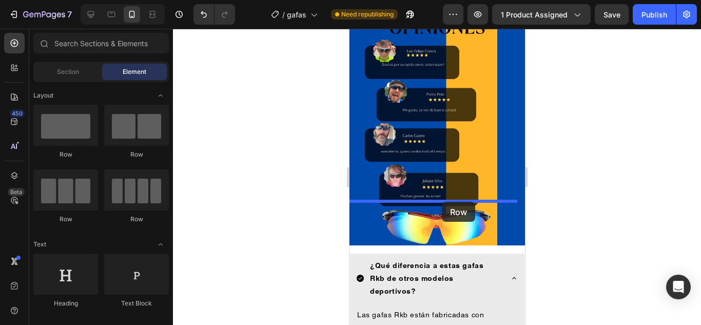
drag, startPoint x: 408, startPoint y: 164, endPoint x: 441, endPoint y: 202, distance: 50.1
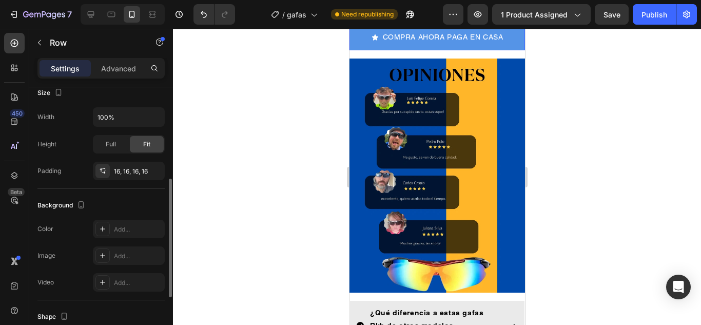
scroll to position [332, 0]
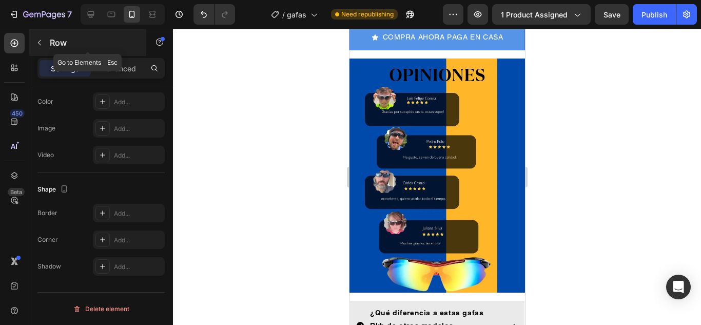
click at [39, 40] on icon "button" at bounding box center [39, 42] width 8 height 8
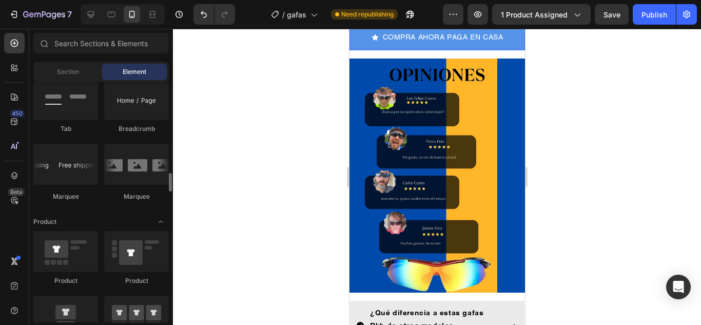
scroll to position [1385, 0]
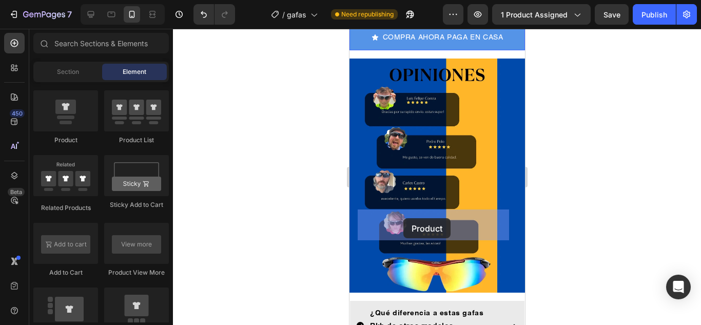
drag, startPoint x: 410, startPoint y: 145, endPoint x: 403, endPoint y: 218, distance: 73.2
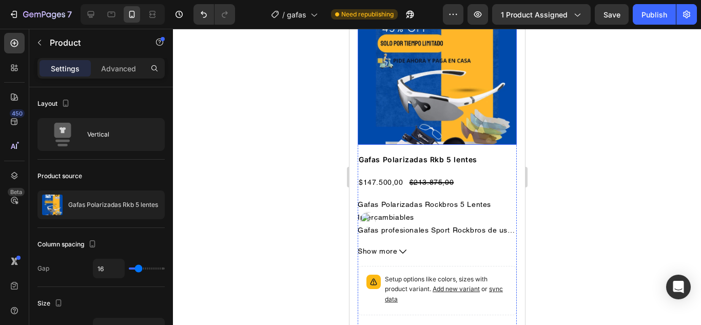
click at [391, 145] on img at bounding box center [436, 65] width 159 height 159
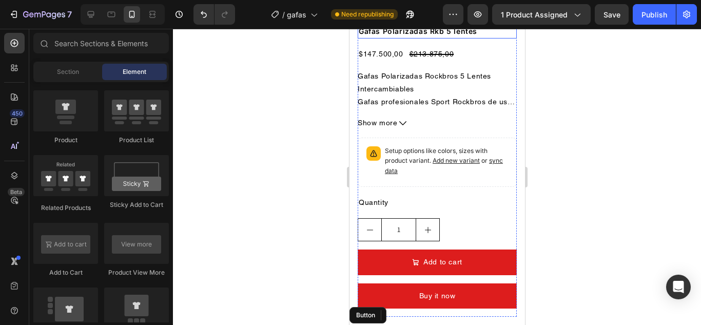
scroll to position [1135, 0]
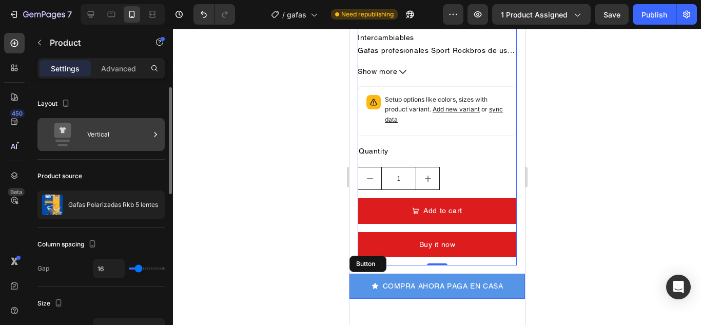
click at [153, 132] on icon at bounding box center [155, 134] width 10 height 10
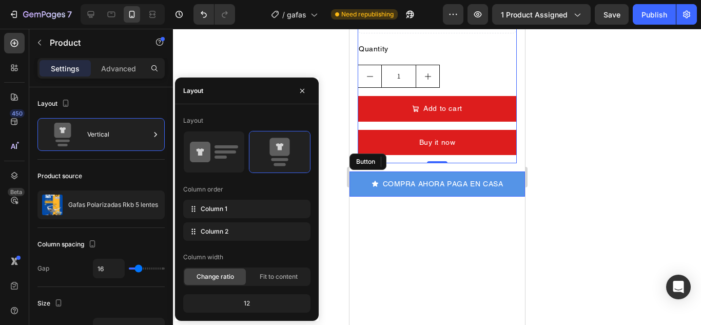
scroll to position [1237, 0]
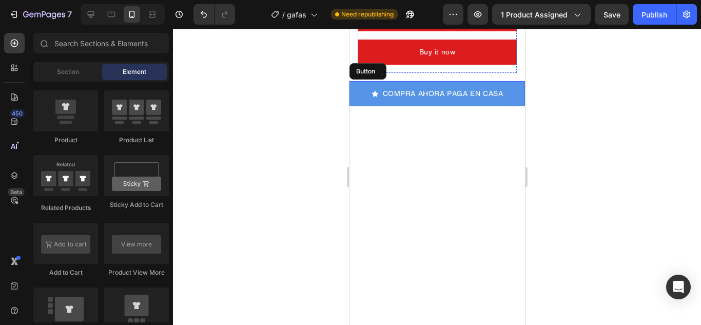
drag, startPoint x: 373, startPoint y: 111, endPoint x: 383, endPoint y: 110, distance: 9.9
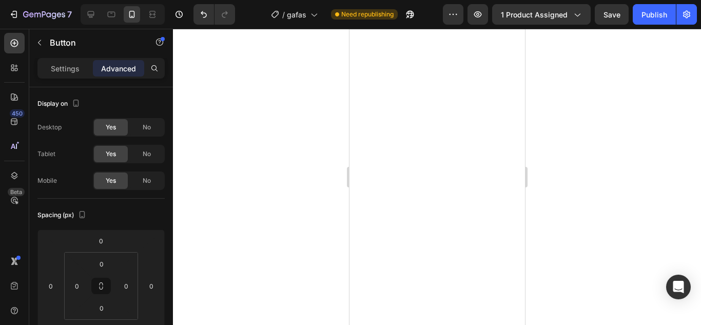
drag, startPoint x: 363, startPoint y: 109, endPoint x: 442, endPoint y: 102, distance: 79.3
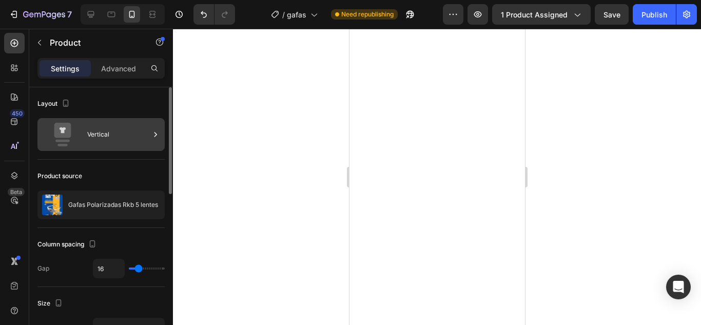
click at [157, 123] on div at bounding box center [155, 134] width 10 height 33
click at [155, 131] on icon at bounding box center [155, 134] width 10 height 10
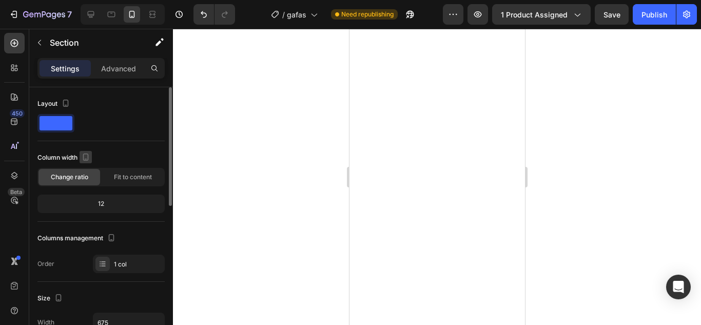
click at [84, 157] on icon "button" at bounding box center [86, 156] width 6 height 7
click at [116, 163] on div "Column width" at bounding box center [100, 157] width 127 height 16
click at [131, 175] on span "Fit to content" at bounding box center [133, 176] width 38 height 9
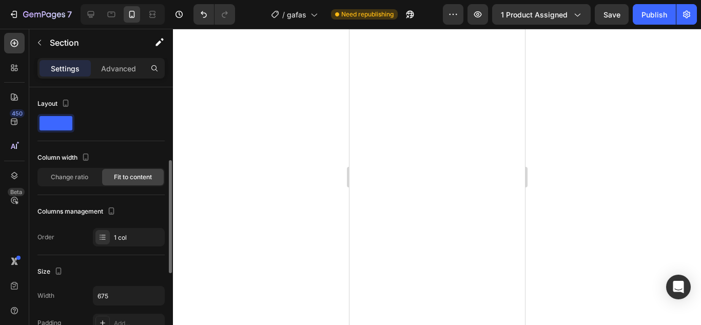
scroll to position [51, 0]
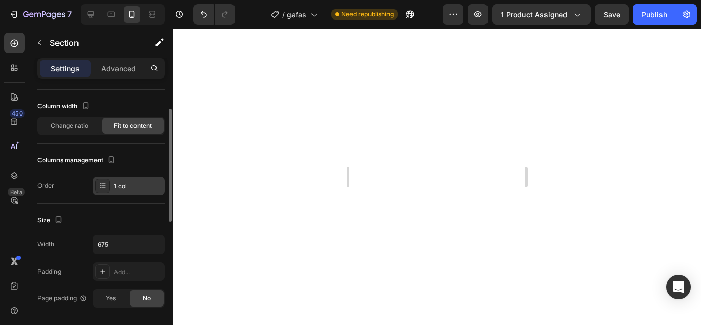
click at [126, 187] on div "1 col" at bounding box center [138, 186] width 48 height 9
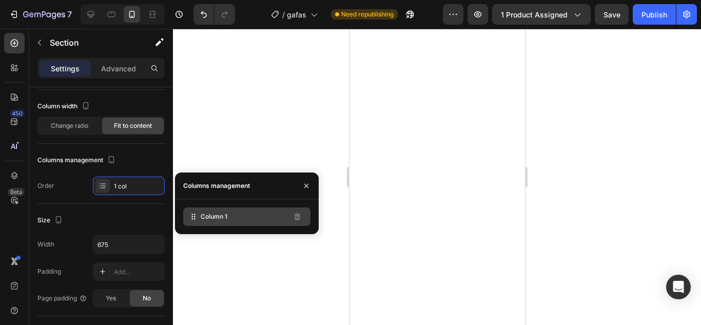
click at [212, 218] on span "Column 1" at bounding box center [214, 216] width 27 height 9
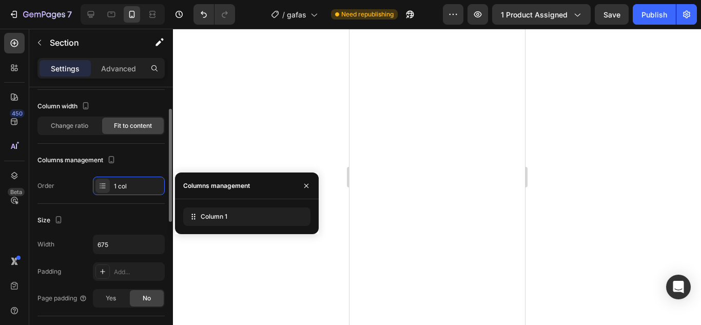
click at [57, 161] on div "Columns management" at bounding box center [77, 160] width 80 height 14
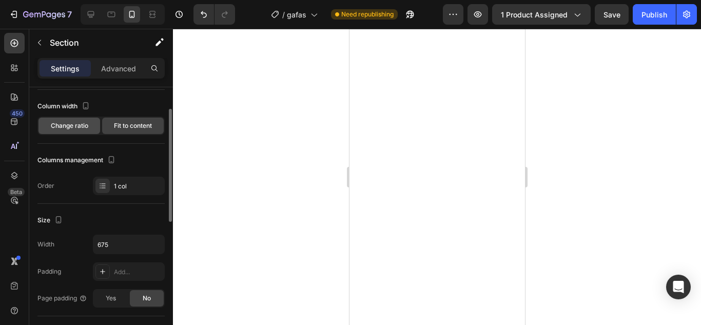
click at [53, 127] on span "Change ratio" at bounding box center [69, 125] width 37 height 9
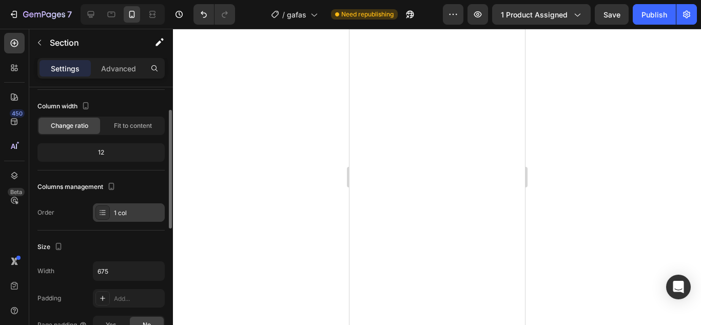
click at [116, 208] on div "1 col" at bounding box center [138, 212] width 48 height 9
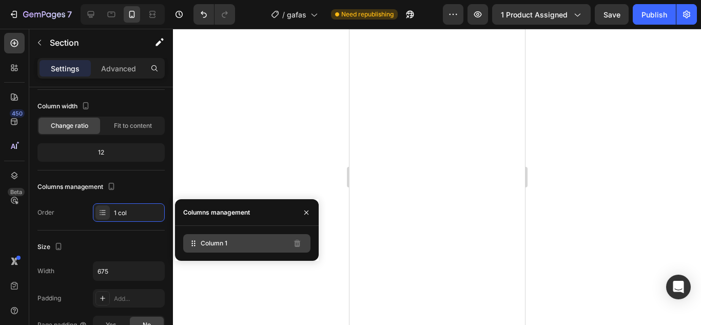
click at [220, 246] on span "Column 1" at bounding box center [214, 243] width 27 height 9
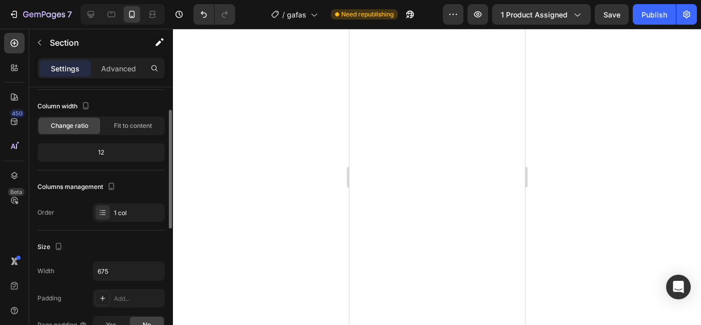
click at [74, 152] on div "12" at bounding box center [100, 152] width 123 height 14
click at [68, 127] on span "Change ratio" at bounding box center [69, 125] width 37 height 9
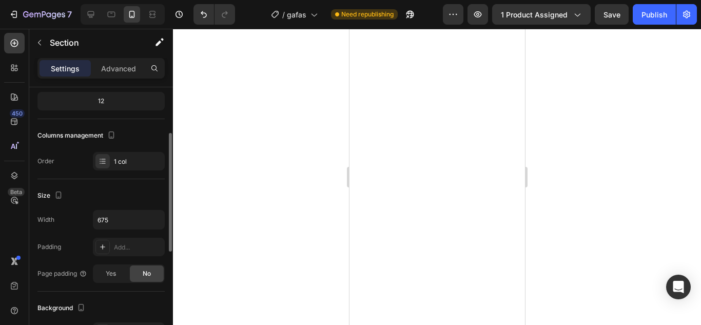
scroll to position [154, 0]
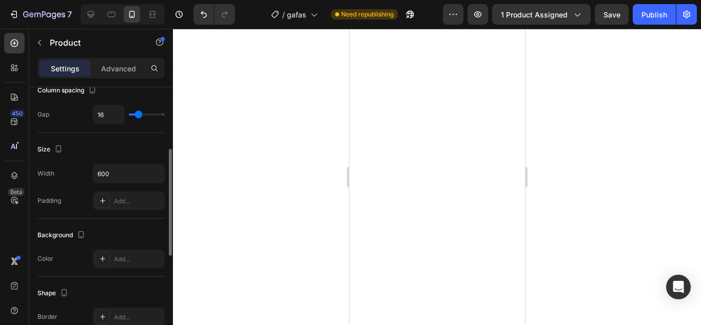
scroll to position [0, 0]
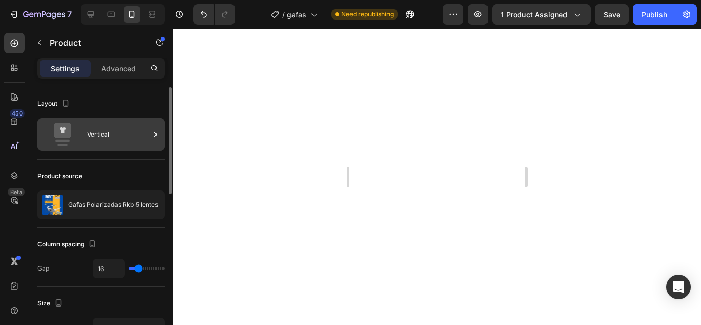
click at [90, 132] on div "Vertical" at bounding box center [118, 135] width 63 height 24
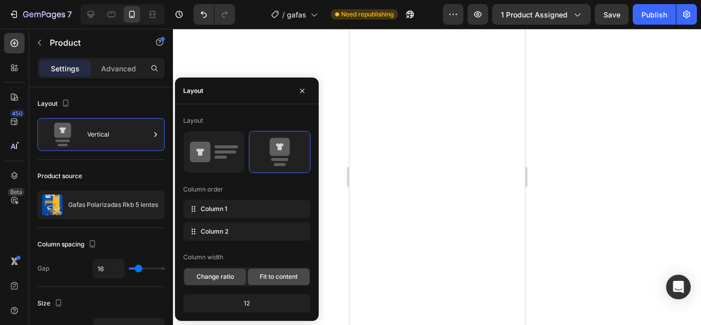
click at [281, 278] on span "Fit to content" at bounding box center [279, 276] width 38 height 9
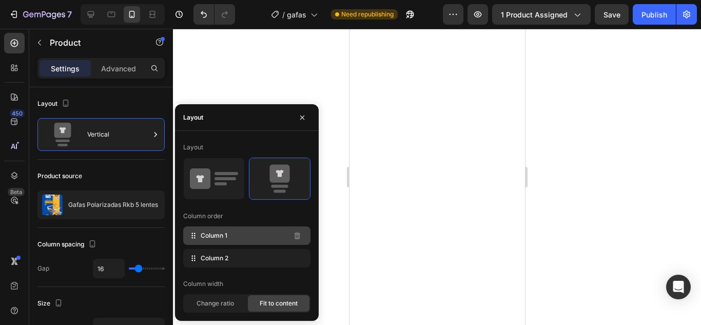
click at [262, 240] on div "Column 1" at bounding box center [246, 235] width 127 height 18
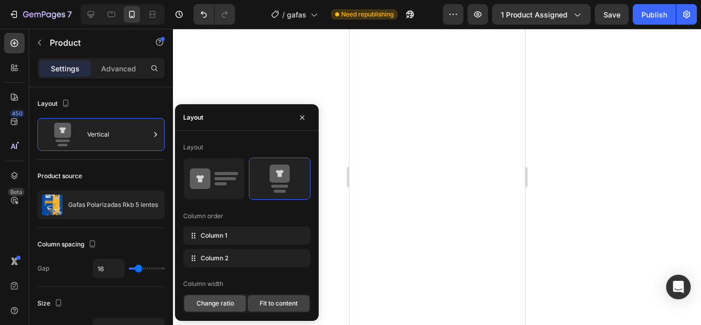
click at [224, 300] on span "Change ratio" at bounding box center [214, 303] width 37 height 9
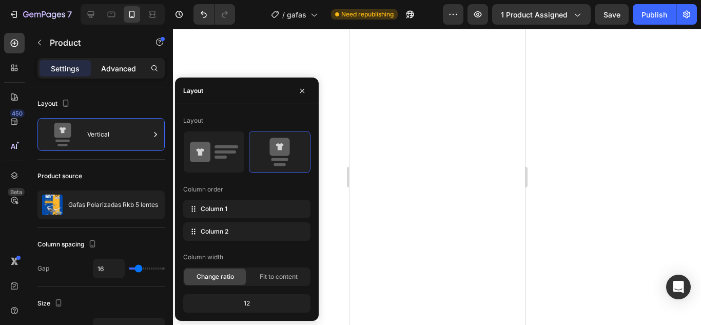
click at [127, 70] on p "Advanced" at bounding box center [118, 68] width 35 height 11
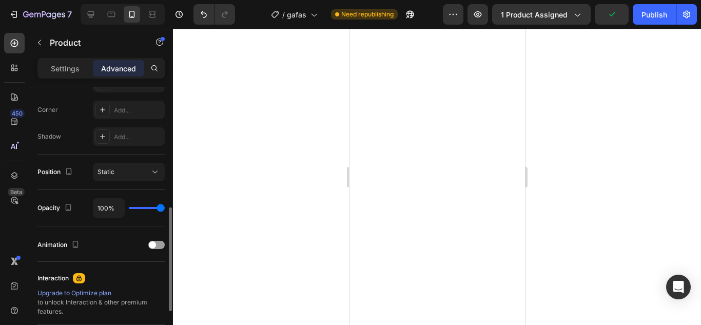
scroll to position [410, 0]
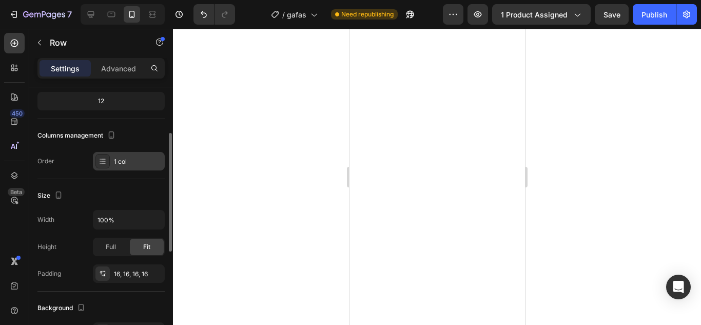
scroll to position [154, 0]
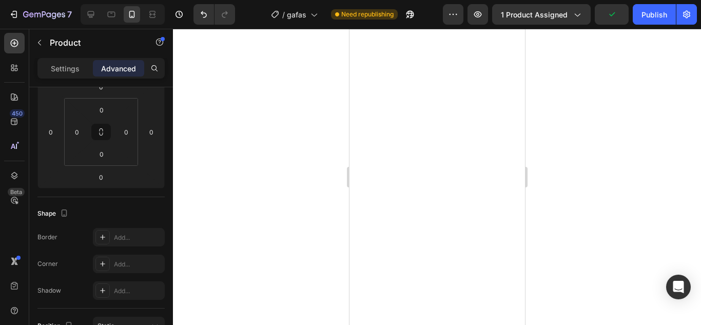
scroll to position [0, 0]
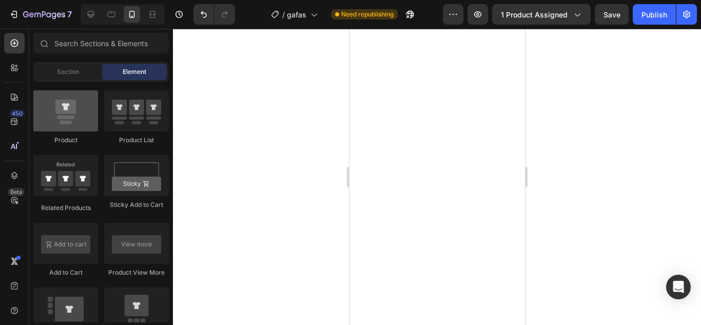
click at [63, 127] on div at bounding box center [65, 110] width 65 height 41
click at [83, 113] on div at bounding box center [65, 110] width 65 height 41
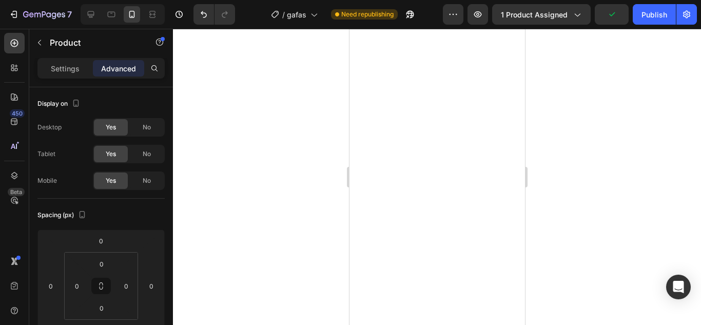
click at [56, 66] on p "Settings" at bounding box center [65, 68] width 29 height 11
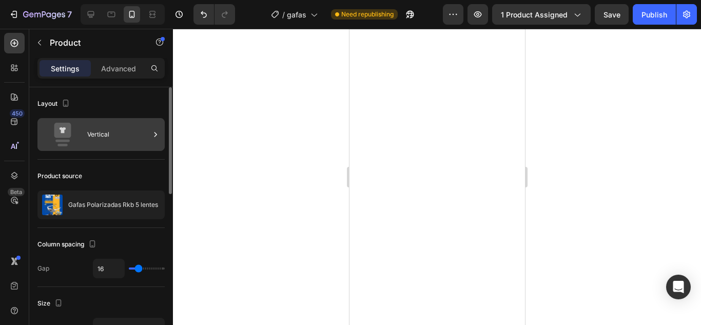
click at [156, 133] on icon at bounding box center [155, 134] width 10 height 10
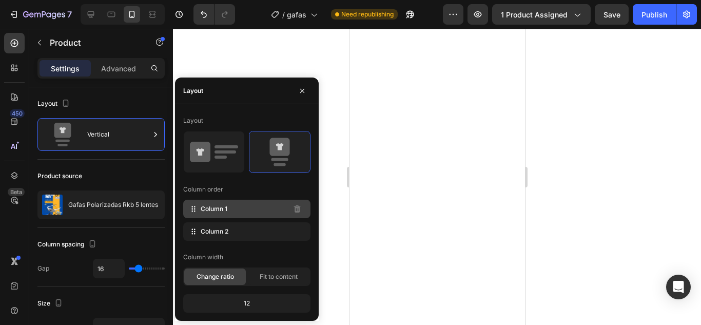
click at [239, 210] on div "Column 1" at bounding box center [246, 209] width 127 height 18
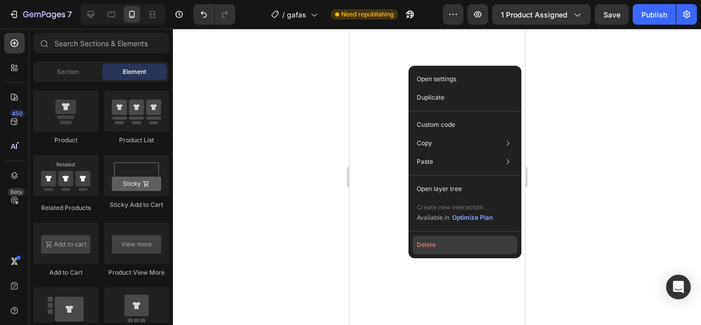
click at [427, 244] on button "Delete" at bounding box center [464, 244] width 105 height 18
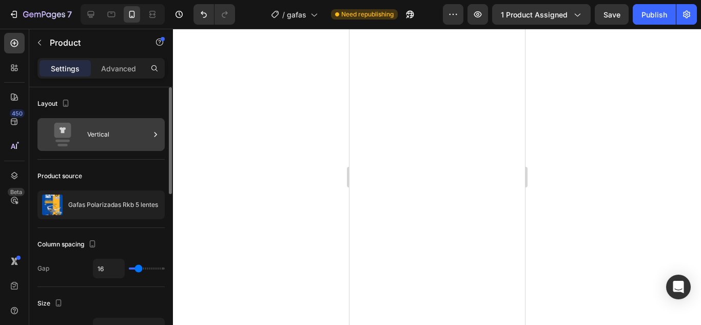
click at [143, 145] on div "Vertical" at bounding box center [118, 135] width 63 height 24
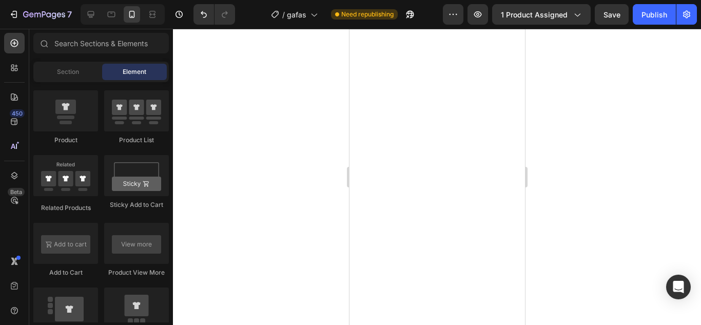
click at [597, 126] on div at bounding box center [437, 177] width 528 height 296
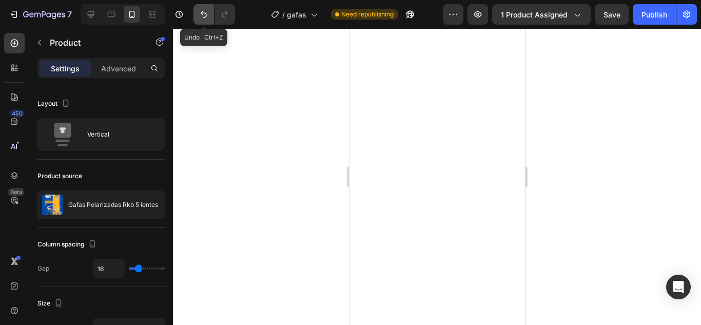
click at [204, 11] on icon "Undo/Redo" at bounding box center [204, 14] width 10 height 10
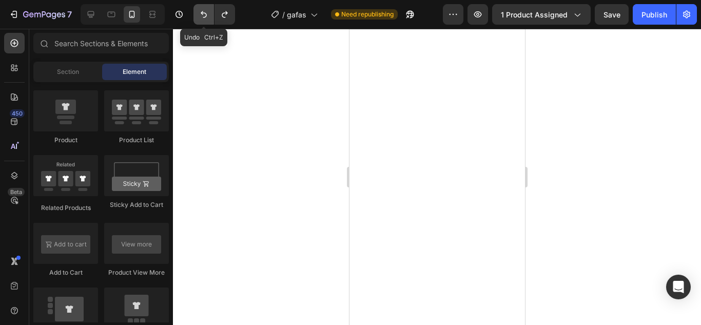
click at [204, 11] on icon "Undo/Redo" at bounding box center [204, 14] width 10 height 10
click at [203, 23] on button "Undo/Redo" at bounding box center [203, 14] width 21 height 21
click at [205, 16] on icon "Undo/Redo" at bounding box center [204, 14] width 10 height 10
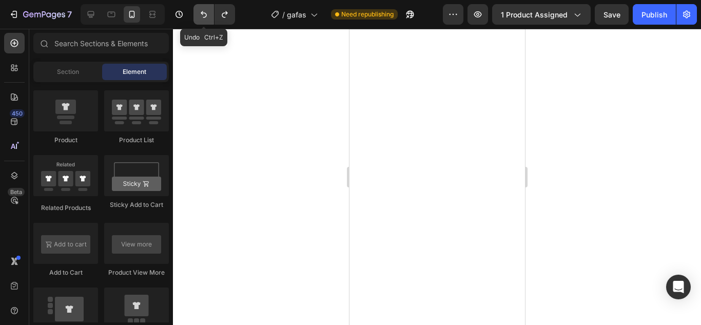
click at [205, 16] on icon "Undo/Redo" at bounding box center [204, 14] width 10 height 10
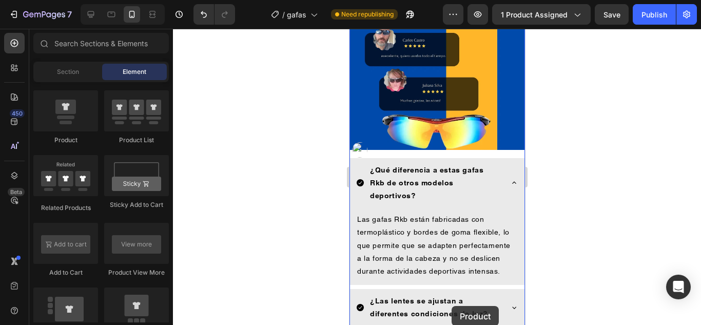
scroll to position [1183, 0]
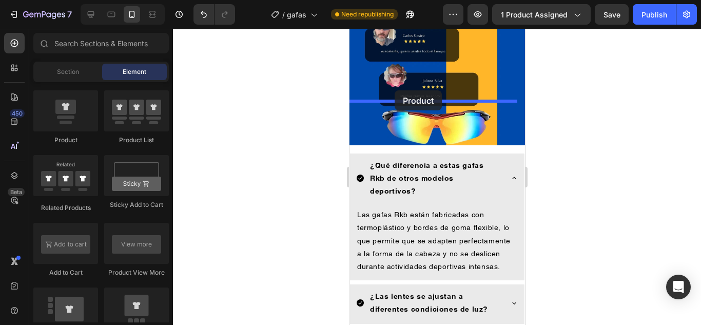
drag, startPoint x: 424, startPoint y: 144, endPoint x: 394, endPoint y: 90, distance: 61.3
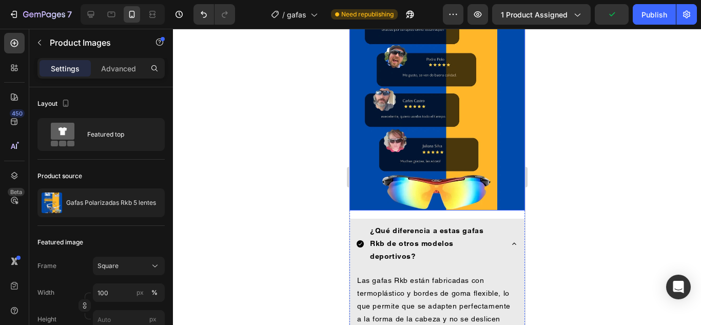
scroll to position [1746, 0]
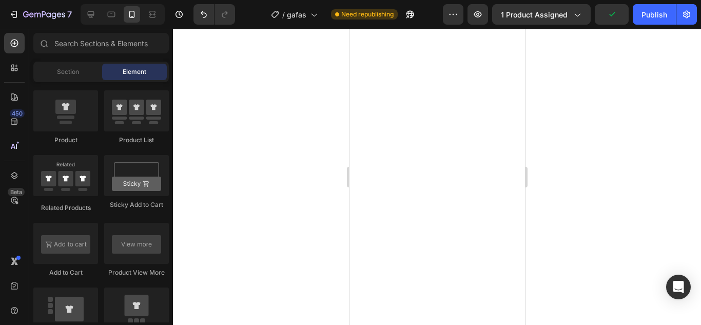
drag, startPoint x: 522, startPoint y: 190, endPoint x: 922, endPoint y: 302, distance: 414.9
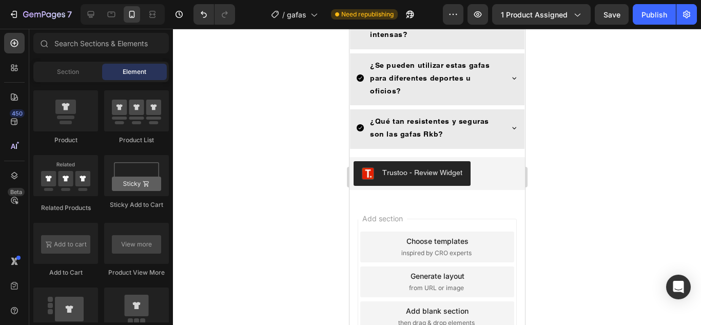
scroll to position [1753, 0]
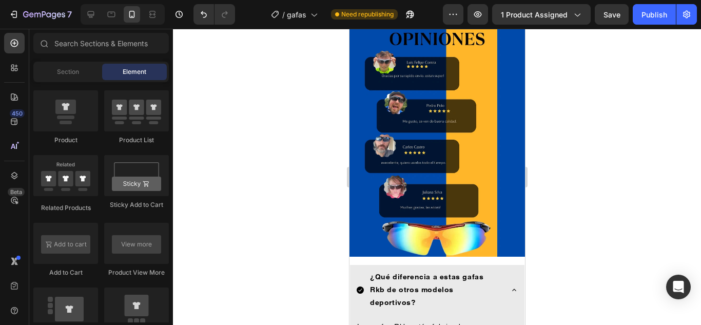
drag, startPoint x: 520, startPoint y: 306, endPoint x: 720, endPoint y: 33, distance: 338.5
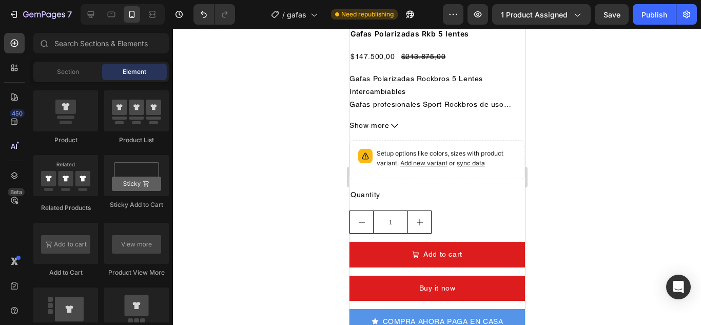
scroll to position [1641, 0]
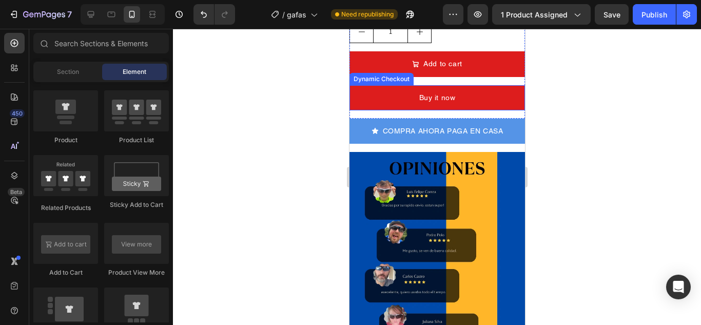
drag, startPoint x: 385, startPoint y: 64, endPoint x: 403, endPoint y: 66, distance: 18.1
click at [385, 73] on div "Dynamic Checkout" at bounding box center [381, 79] width 64 height 12
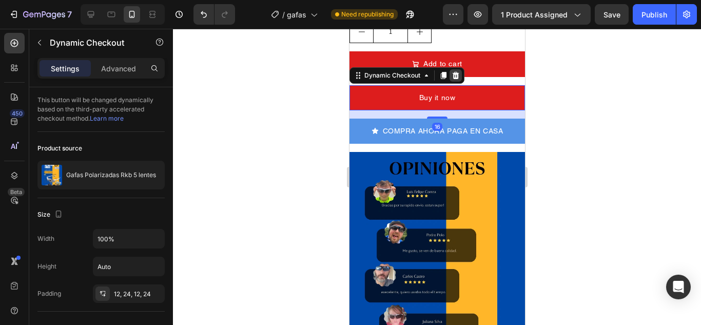
click at [452, 71] on icon at bounding box center [455, 75] width 8 height 8
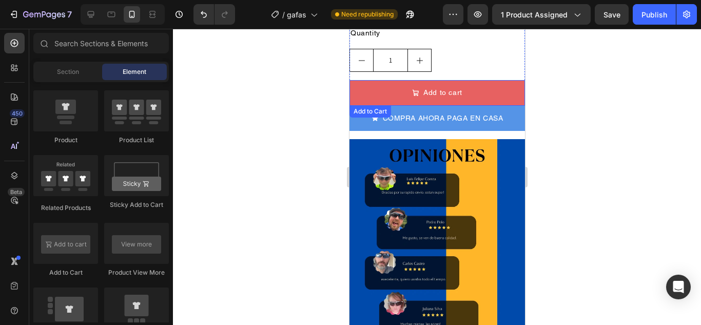
scroll to position [1590, 0]
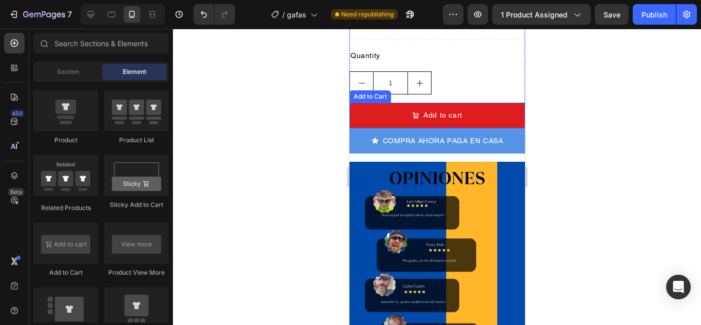
click at [379, 90] on div "Add to Cart" at bounding box center [370, 96] width 42 height 12
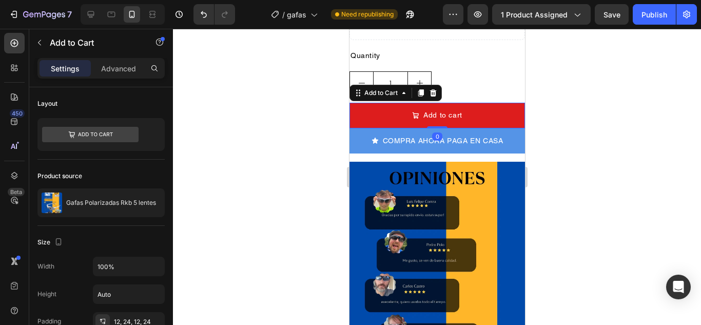
click at [436, 87] on div at bounding box center [432, 93] width 12 height 12
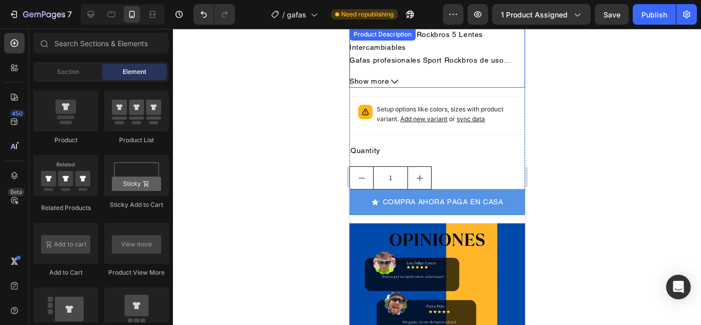
scroll to position [1488, 0]
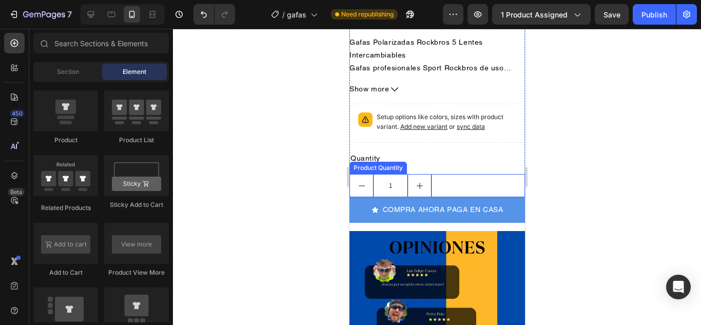
click at [363, 163] on div "Product Quantity" at bounding box center [377, 167] width 53 height 9
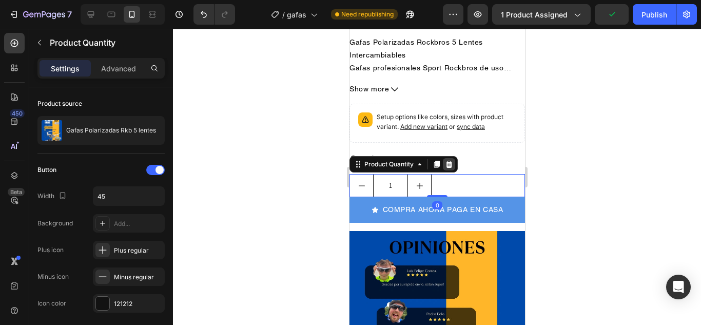
click at [450, 160] on icon at bounding box center [448, 164] width 8 height 8
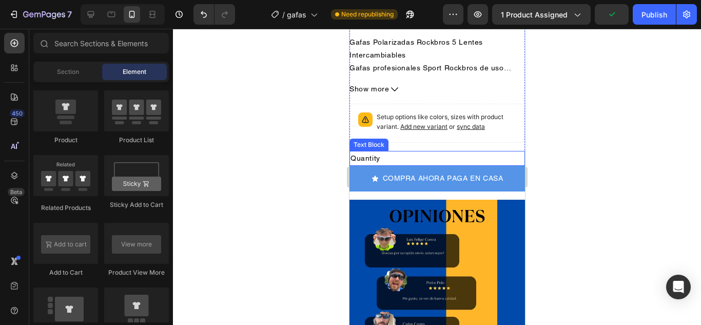
click at [368, 140] on div "Text Block" at bounding box center [368, 144] width 35 height 9
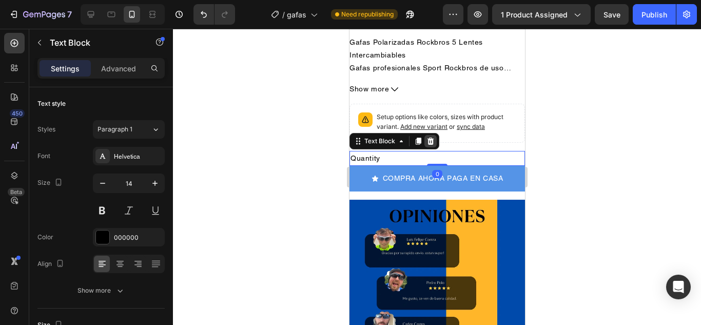
click at [432, 137] on icon at bounding box center [430, 140] width 7 height 7
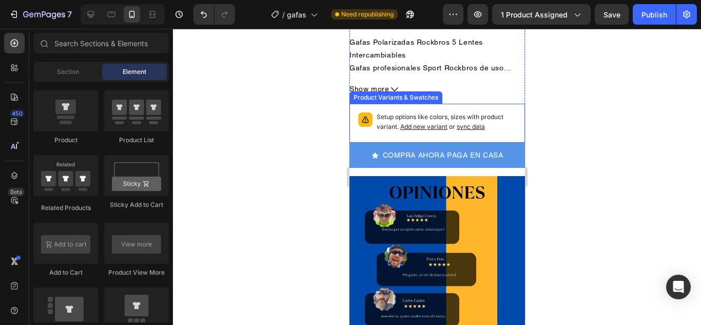
scroll to position [1436, 0]
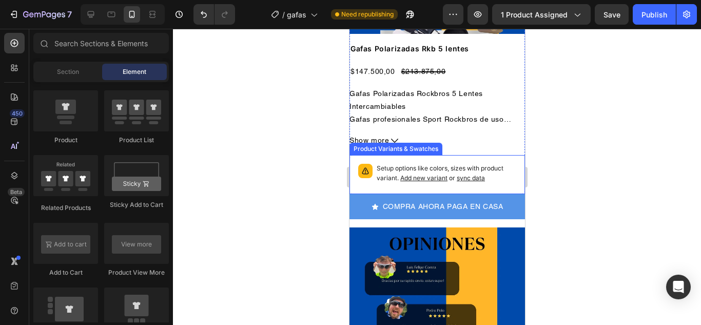
click at [395, 144] on div "Product Variants & Swatches" at bounding box center [395, 148] width 89 height 9
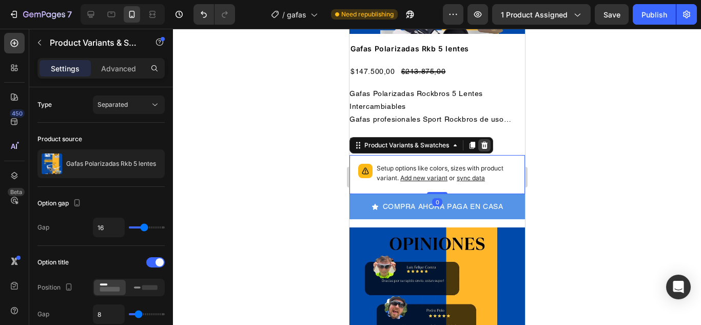
click at [486, 142] on icon at bounding box center [484, 145] width 7 height 7
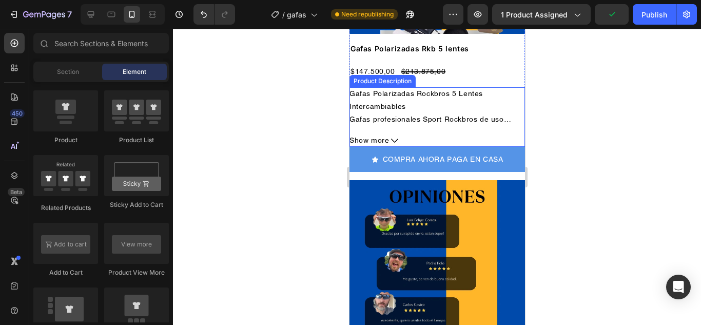
click at [397, 76] on div "Product Description" at bounding box center [382, 80] width 62 height 9
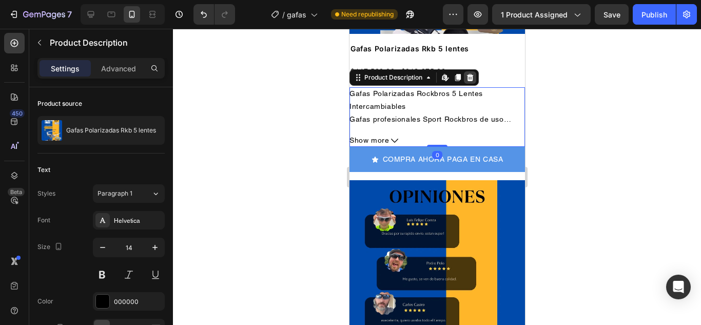
click at [471, 74] on icon at bounding box center [469, 77] width 7 height 7
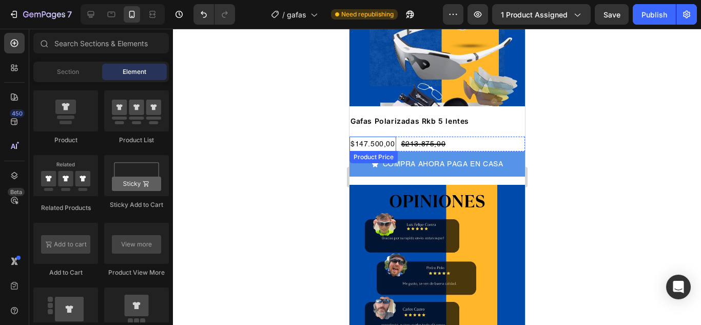
scroll to position [1334, 0]
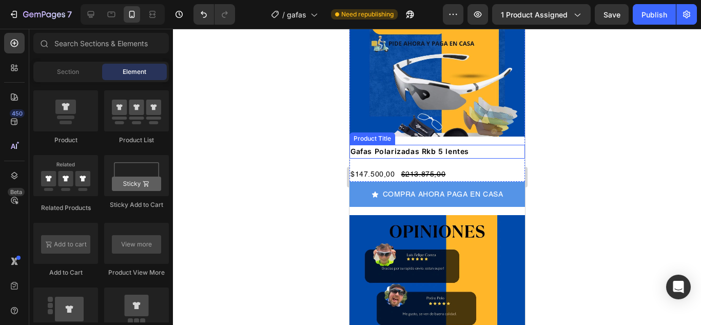
click at [373, 134] on div "Product Title" at bounding box center [372, 138] width 42 height 9
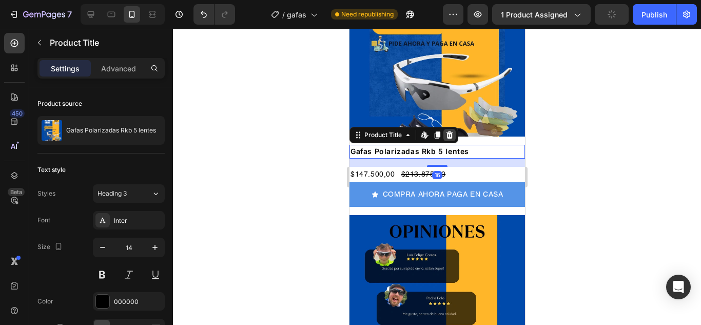
click at [451, 131] on icon at bounding box center [449, 135] width 8 height 8
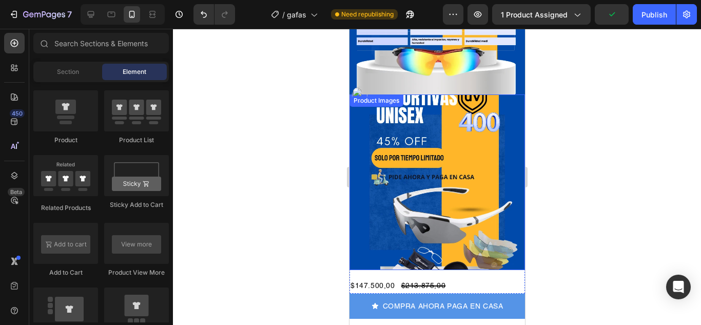
scroll to position [1180, 0]
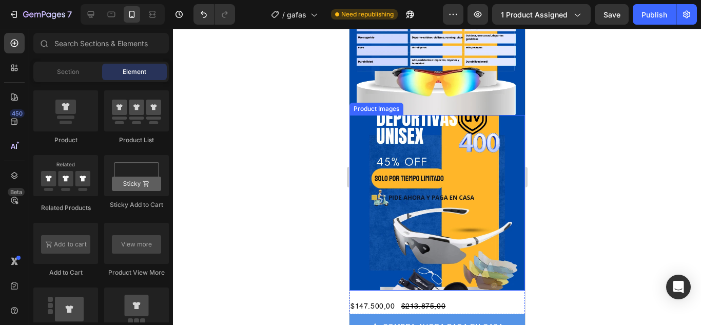
click at [383, 104] on div "Product Images" at bounding box center [376, 108] width 50 height 9
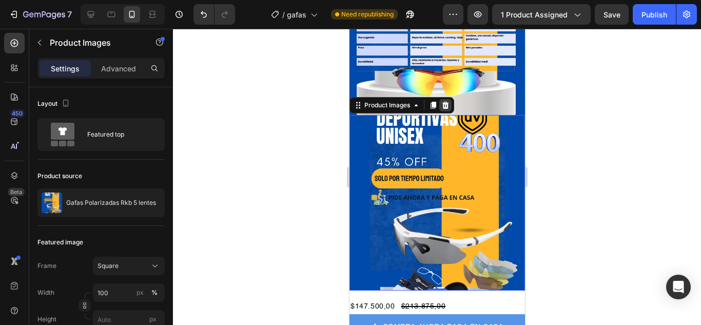
click at [446, 102] on icon at bounding box center [445, 105] width 7 height 7
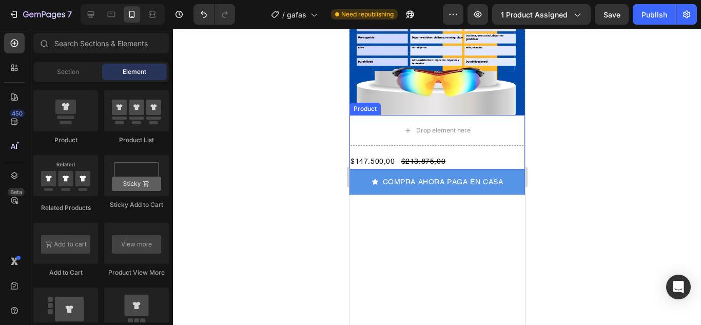
click at [365, 104] on div "Image Drop element here $147.500,00 Product Price Product Price $213.875,00 Pro…" at bounding box center [436, 37] width 175 height 313
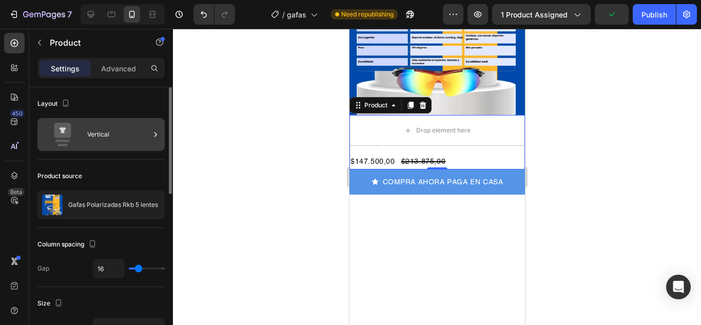
click at [151, 127] on div at bounding box center [155, 134] width 10 height 33
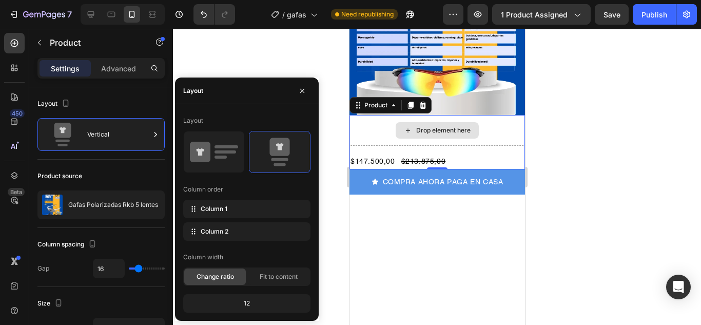
click at [359, 127] on div "Drop element here" at bounding box center [436, 130] width 175 height 31
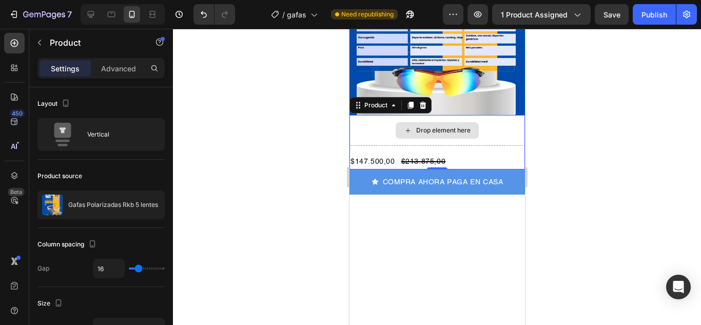
click at [369, 123] on div "Drop element here" at bounding box center [436, 130] width 175 height 31
click at [417, 126] on div "Drop element here" at bounding box center [442, 130] width 54 height 8
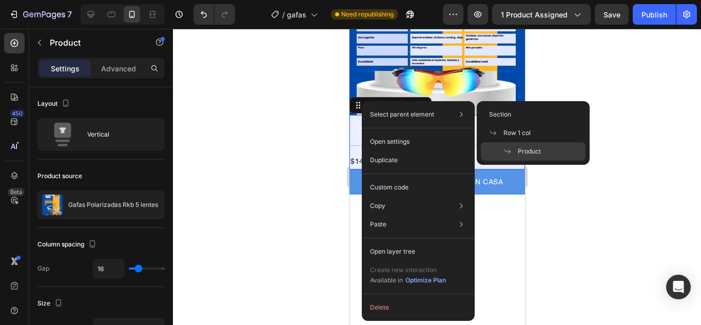
click at [518, 151] on span "Product" at bounding box center [529, 151] width 23 height 9
click at [537, 148] on span "Product" at bounding box center [529, 151] width 23 height 9
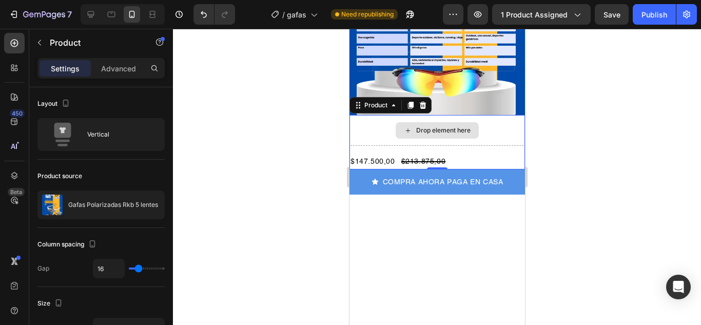
click at [419, 122] on div "Drop element here" at bounding box center [436, 130] width 83 height 16
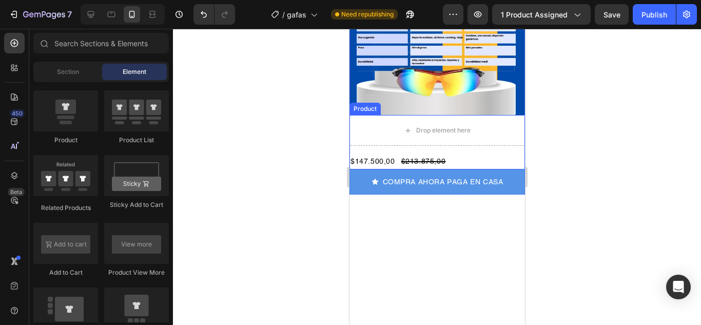
click at [365, 104] on div "Product" at bounding box center [364, 108] width 27 height 9
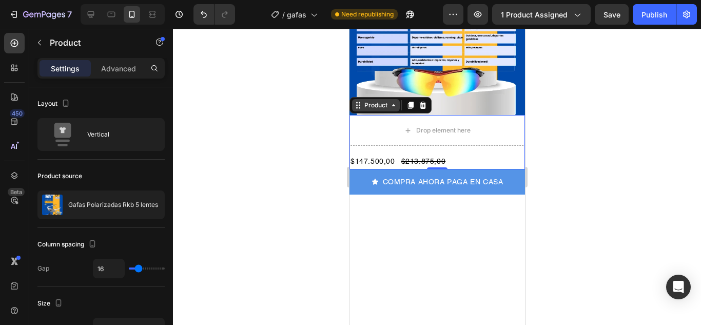
click at [390, 101] on icon at bounding box center [393, 105] width 8 height 8
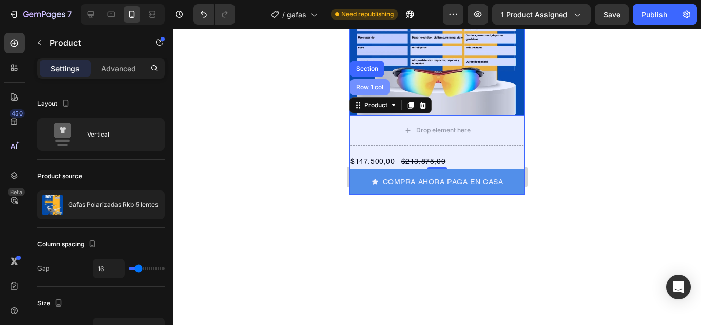
click at [362, 79] on div "Row 1 col" at bounding box center [368, 87] width 39 height 16
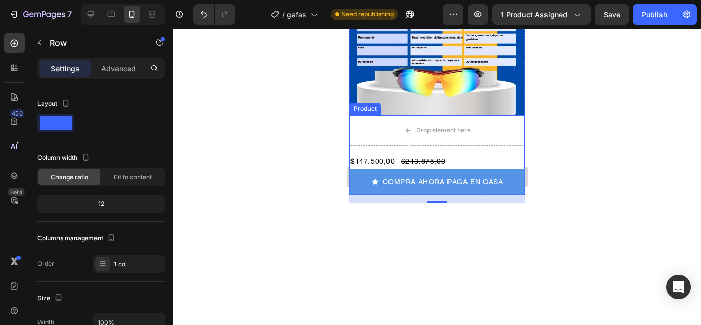
click at [364, 104] on div "Product" at bounding box center [364, 108] width 27 height 9
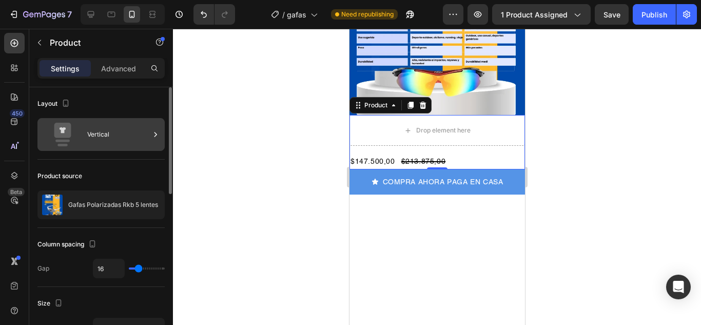
click at [160, 135] on icon at bounding box center [155, 134] width 10 height 10
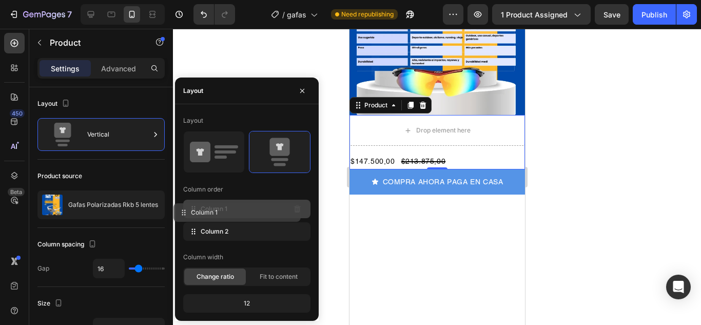
click at [286, 215] on div "Column 1" at bounding box center [246, 209] width 127 height 18
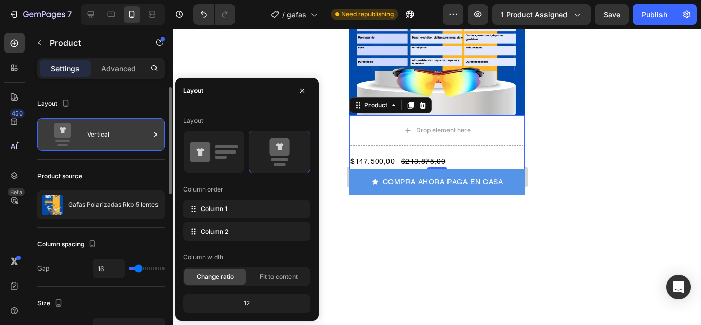
click at [57, 133] on icon at bounding box center [62, 130] width 17 height 15
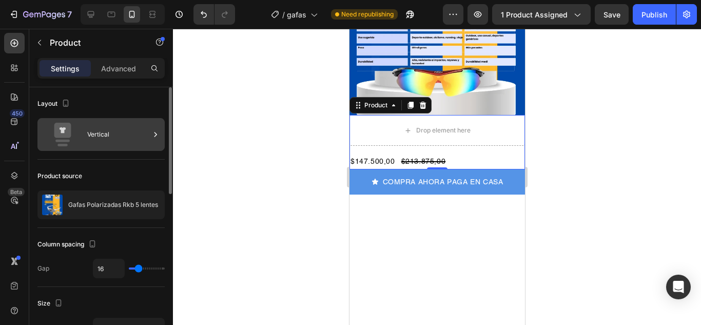
drag, startPoint x: 57, startPoint y: 133, endPoint x: 46, endPoint y: 128, distance: 12.9
click at [46, 128] on icon at bounding box center [62, 135] width 41 height 24
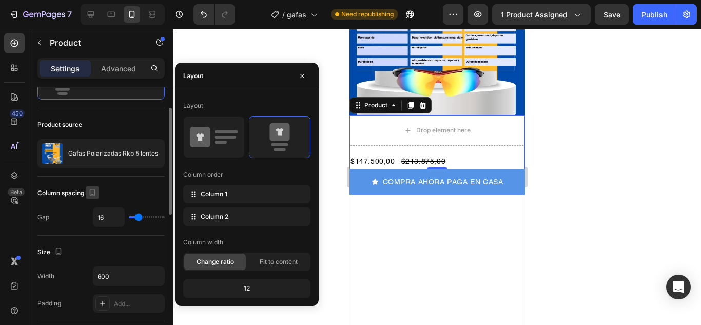
scroll to position [103, 0]
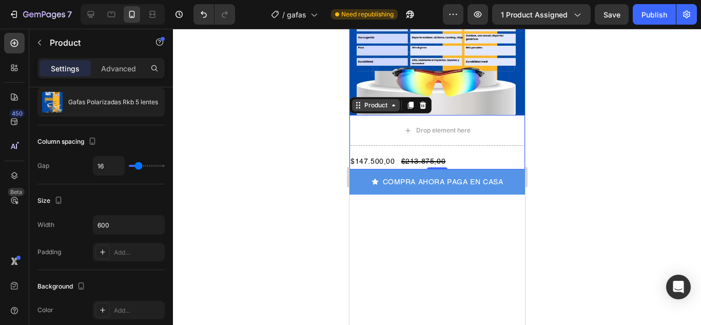
click at [392, 101] on icon at bounding box center [393, 105] width 8 height 8
click at [359, 107] on icon at bounding box center [359, 108] width 2 height 2
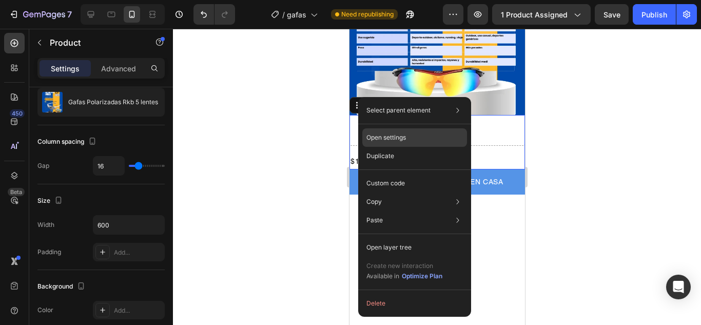
click at [383, 141] on p "Open settings" at bounding box center [385, 137] width 39 height 9
click at [430, 131] on div "Open settings" at bounding box center [414, 137] width 105 height 18
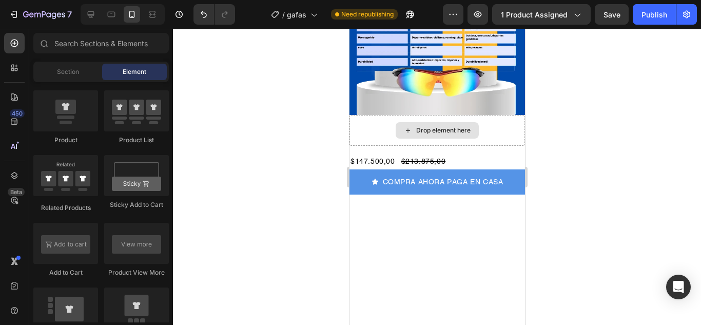
click at [408, 122] on div "Drop element here" at bounding box center [436, 130] width 83 height 16
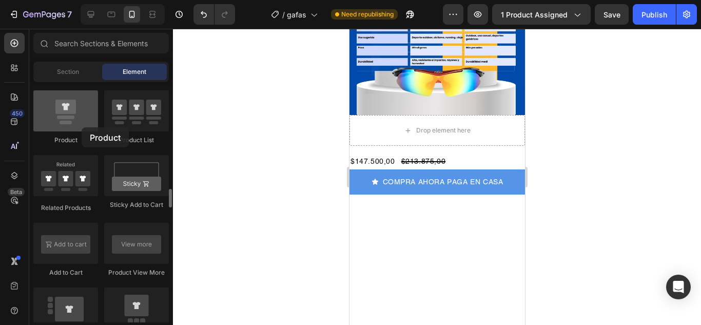
click at [82, 127] on div at bounding box center [65, 110] width 65 height 41
click at [90, 128] on div at bounding box center [65, 110] width 65 height 41
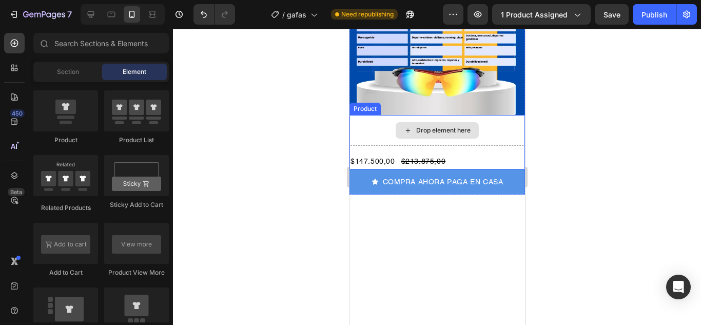
click at [386, 118] on div "Drop element here" at bounding box center [436, 130] width 175 height 31
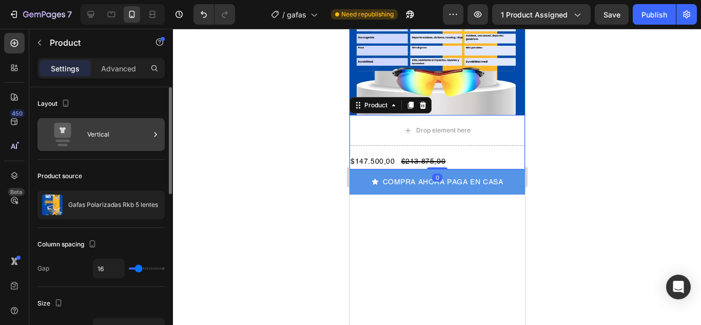
click at [140, 133] on div "Vertical" at bounding box center [118, 135] width 63 height 24
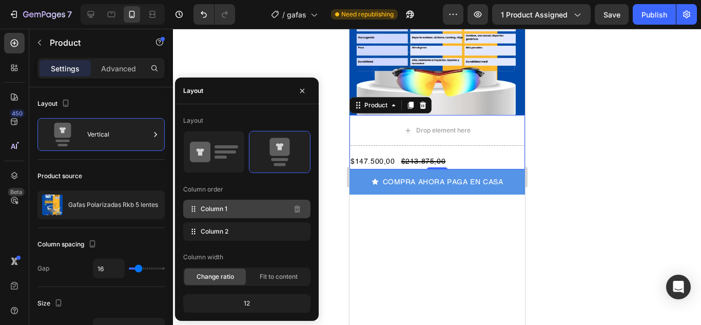
click at [270, 211] on div "Column 1" at bounding box center [246, 209] width 127 height 18
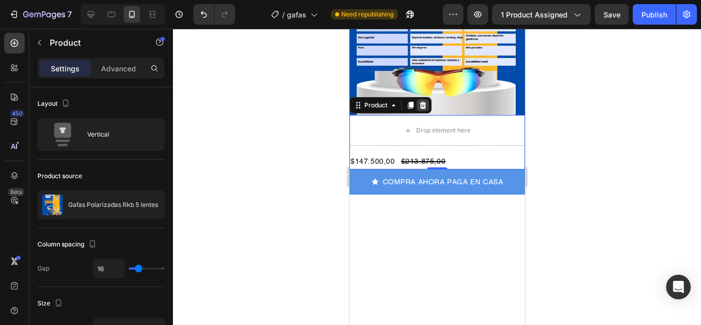
click at [423, 102] on icon at bounding box center [422, 105] width 7 height 7
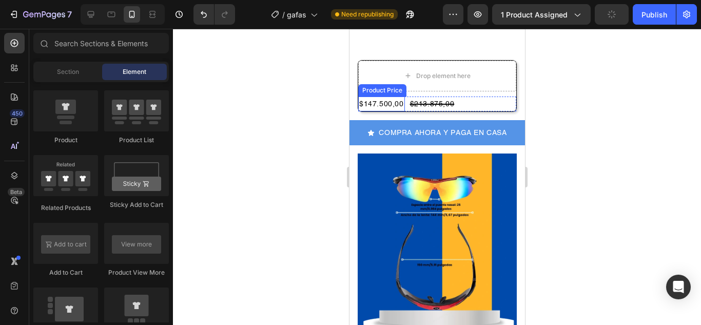
scroll to position [616, 0]
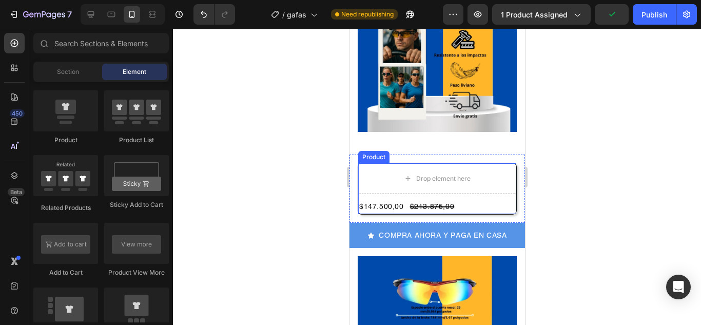
click at [367, 151] on div "Product" at bounding box center [373, 157] width 31 height 12
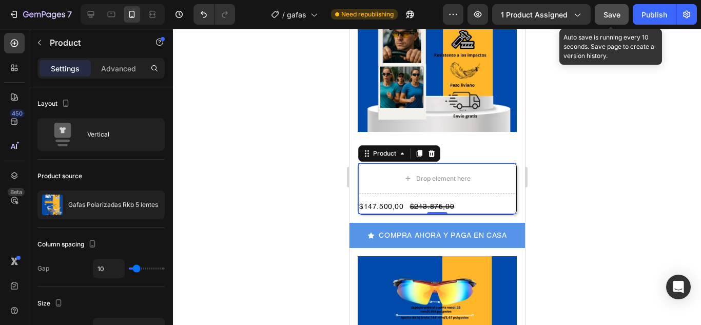
click at [611, 12] on span "Save" at bounding box center [611, 14] width 17 height 9
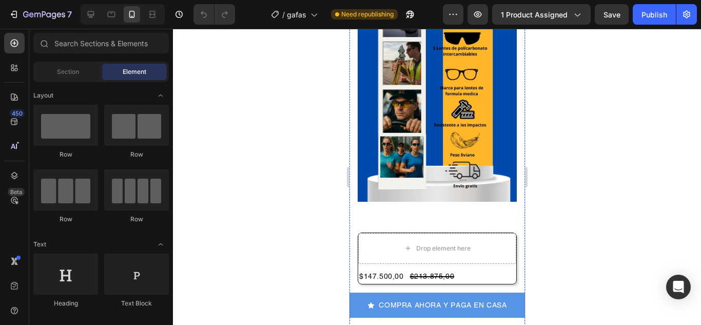
scroll to position [564, 0]
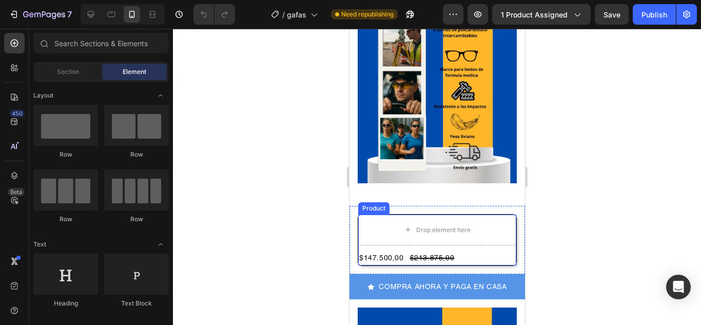
click at [378, 202] on div "Product" at bounding box center [373, 208] width 31 height 12
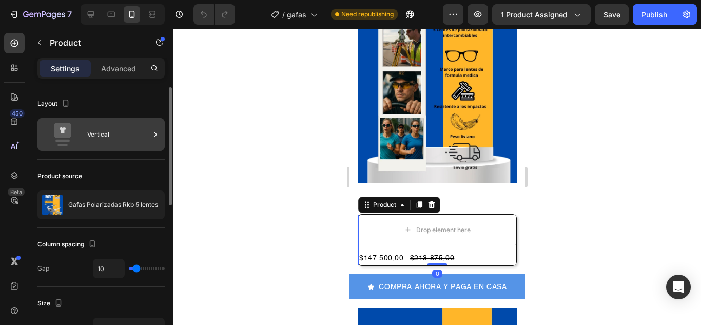
click at [135, 137] on div "Vertical" at bounding box center [118, 135] width 63 height 24
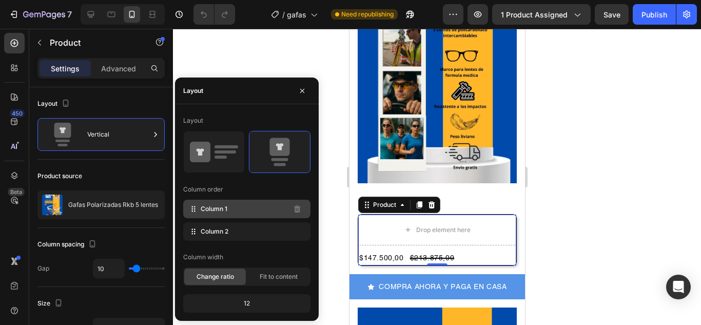
click at [287, 211] on div "Column 1" at bounding box center [246, 209] width 127 height 18
click at [306, 210] on div "Column 1" at bounding box center [246, 209] width 127 height 18
click at [622, 171] on div at bounding box center [437, 177] width 528 height 296
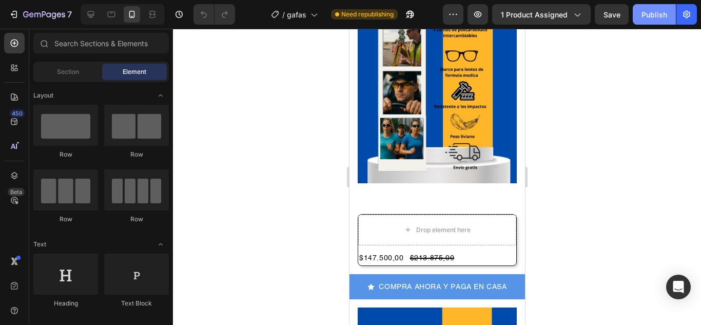
click at [651, 11] on div "Publish" at bounding box center [654, 14] width 26 height 11
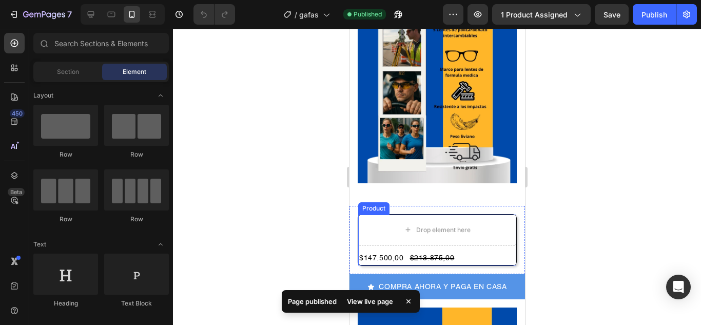
click at [376, 206] on div "Drop element here $147.500,00 Product Price Product Price $213.875,00 Product P…" at bounding box center [436, 240] width 175 height 68
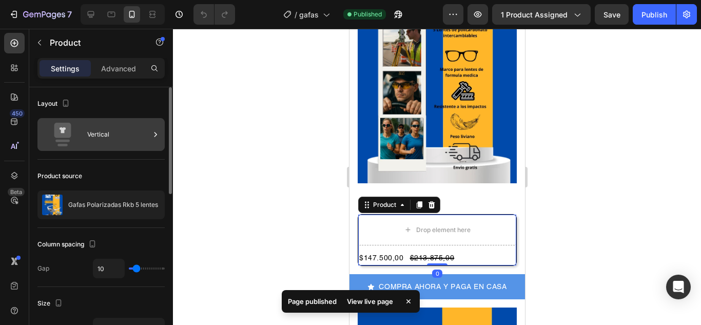
click at [139, 139] on div "Vertical" at bounding box center [118, 135] width 63 height 24
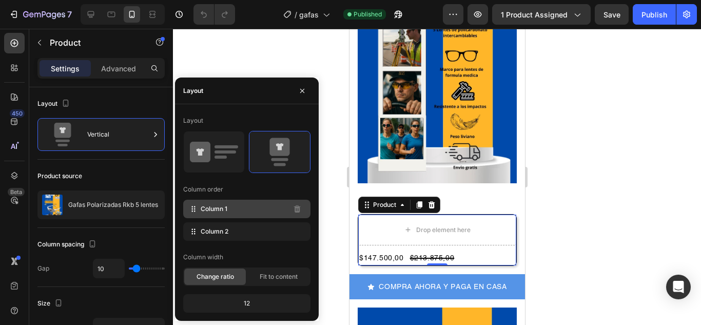
click at [204, 212] on span "Column 1" at bounding box center [214, 208] width 27 height 9
click at [189, 208] on icon at bounding box center [193, 209] width 10 height 10
click at [204, 191] on div "Column order" at bounding box center [203, 189] width 40 height 9
click at [193, 205] on icon at bounding box center [193, 209] width 10 height 10
click at [197, 121] on div "Layout" at bounding box center [193, 120] width 20 height 9
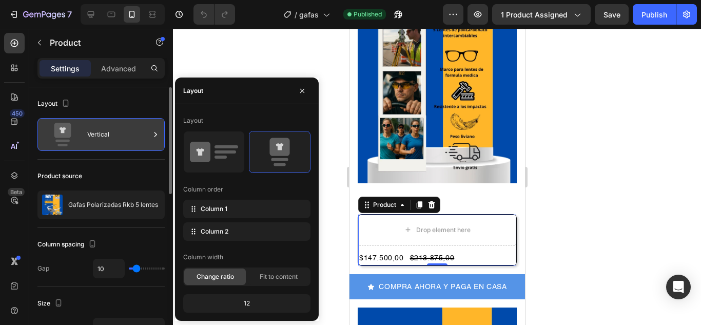
click at [64, 127] on icon at bounding box center [62, 130] width 17 height 15
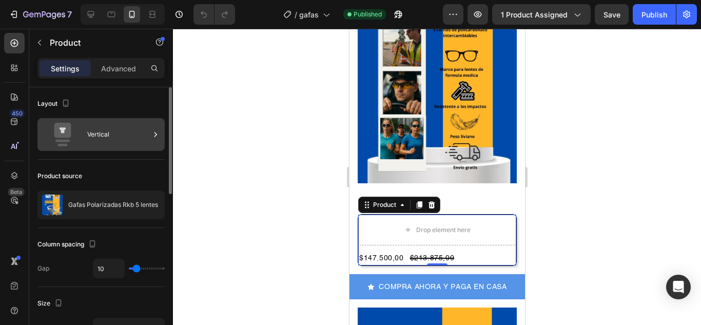
click at [66, 137] on icon at bounding box center [62, 130] width 17 height 15
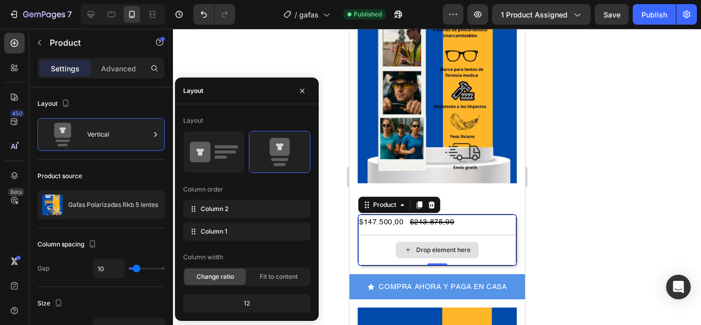
click at [438, 242] on div "Drop element here" at bounding box center [436, 250] width 83 height 16
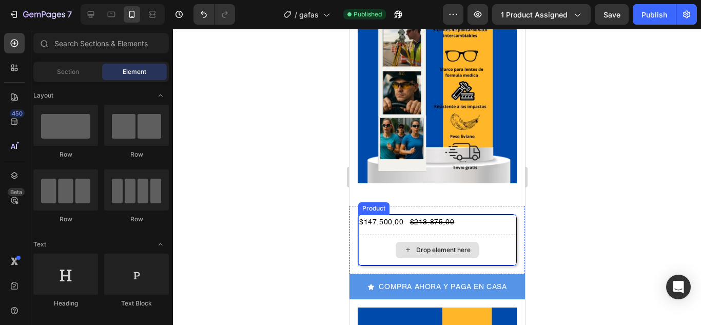
click at [418, 246] on div "Drop element here" at bounding box center [442, 250] width 54 height 8
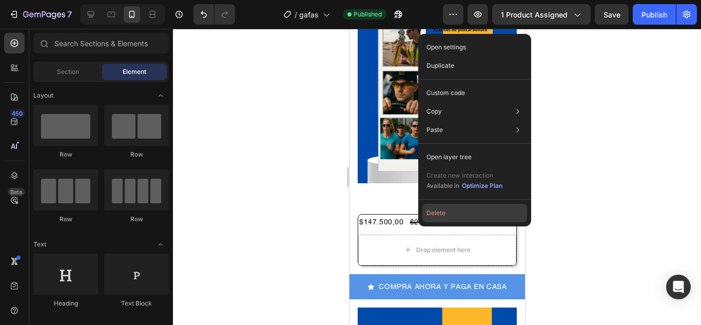
click at [437, 215] on button "Delete" at bounding box center [474, 213] width 105 height 18
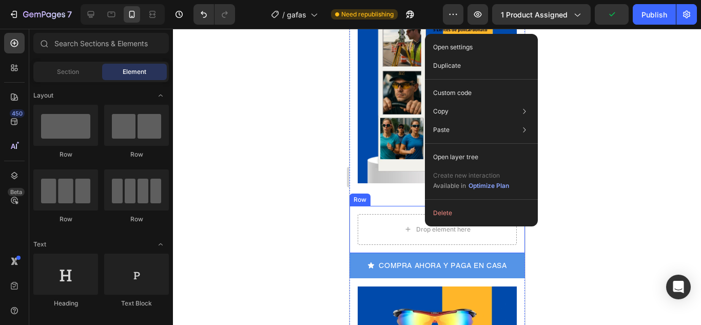
click at [363, 195] on div "Row" at bounding box center [359, 199] width 17 height 9
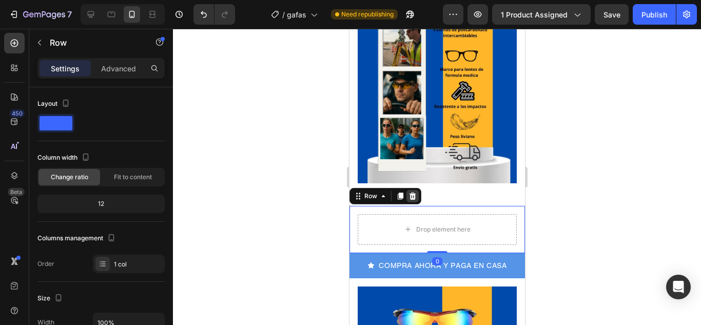
click at [414, 192] on icon at bounding box center [412, 196] width 8 height 8
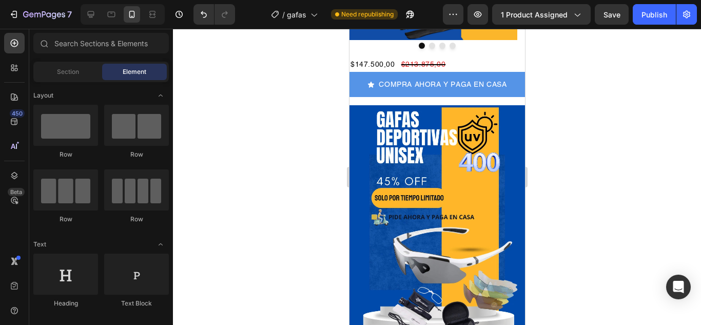
scroll to position [96, 0]
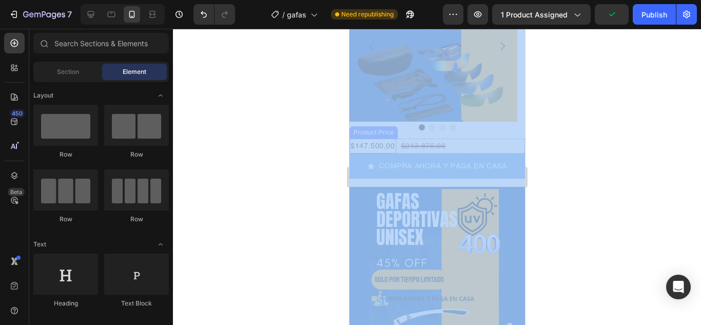
drag, startPoint x: 683, startPoint y: 170, endPoint x: 383, endPoint y: 144, distance: 301.2
click at [627, 154] on div at bounding box center [437, 177] width 528 height 296
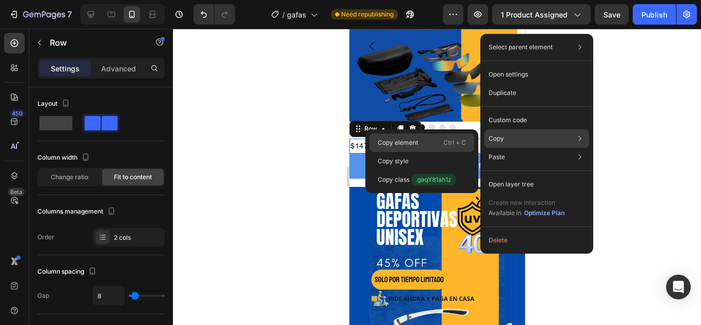
click at [410, 140] on p "Copy element" at bounding box center [398, 142] width 41 height 9
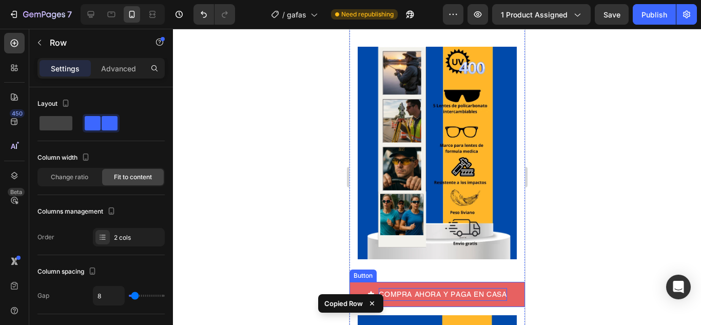
scroll to position [506, 0]
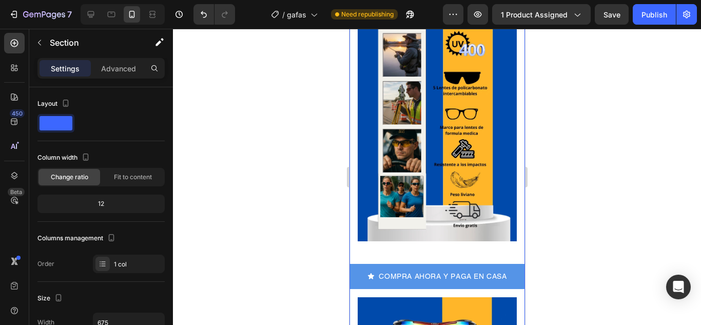
click at [395, 242] on div "Image Image Row COMPRA AHORA Y PAGA EN CASA Button Image Row" at bounding box center [436, 146] width 175 height 741
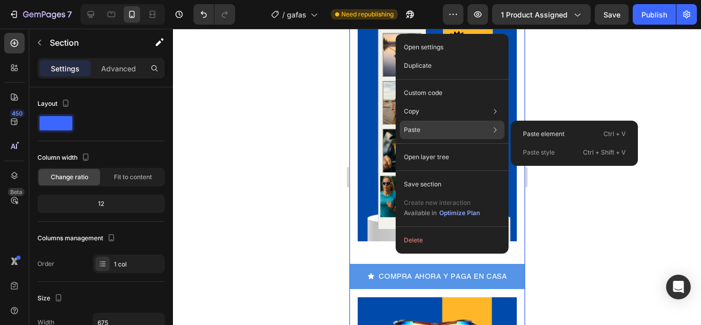
click at [410, 126] on p "Paste" at bounding box center [412, 129] width 16 height 9
click at [534, 130] on p "Paste element" at bounding box center [544, 133] width 42 height 9
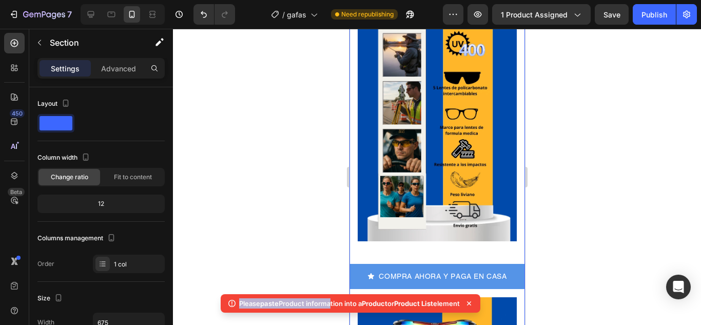
drag, startPoint x: 671, startPoint y: 331, endPoint x: 390, endPoint y: 239, distance: 295.2
click at [471, 303] on icon at bounding box center [469, 303] width 4 height 4
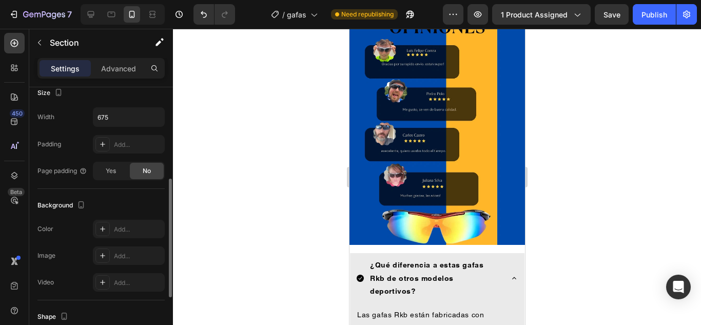
scroll to position [332, 0]
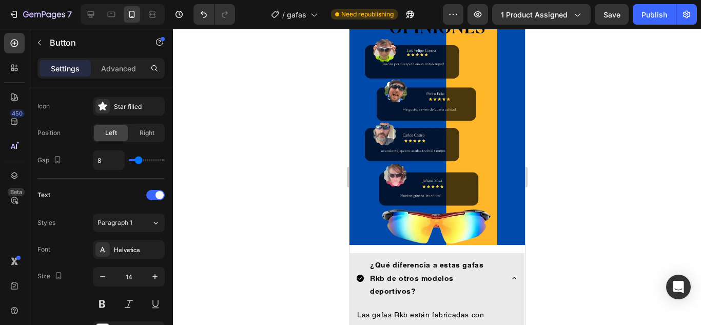
scroll to position [0, 0]
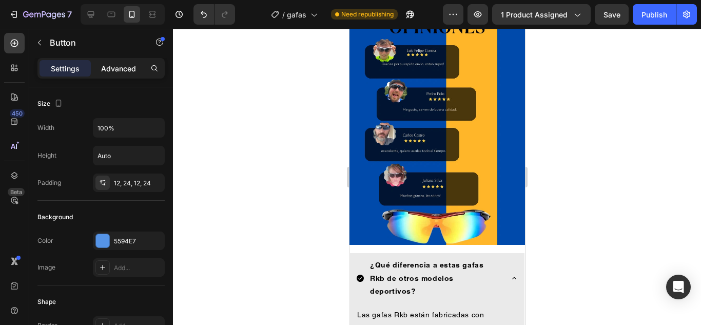
click at [133, 69] on p "Advanced" at bounding box center [118, 68] width 35 height 11
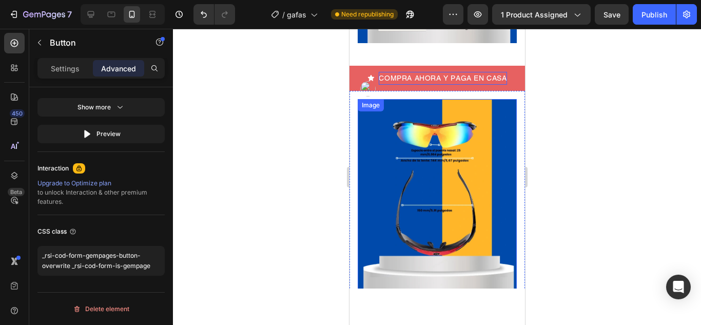
scroll to position [553, 0]
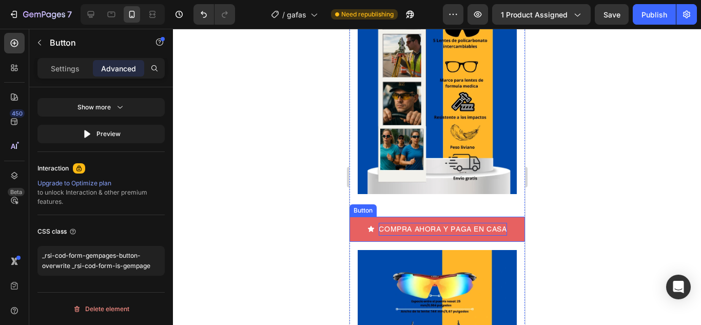
click at [402, 223] on p "COMPRA AHORA Y PAGA EN CASA" at bounding box center [442, 229] width 128 height 13
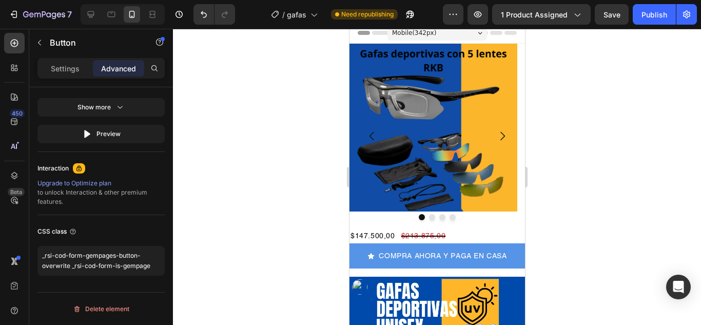
scroll to position [0, 0]
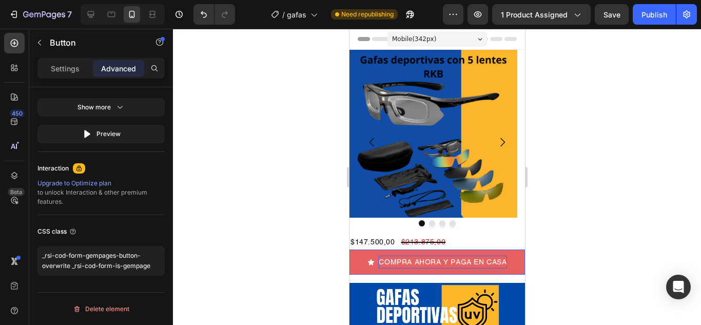
click at [401, 260] on p "COMPRA AHORA Y PAGA EN CASA" at bounding box center [442, 261] width 128 height 13
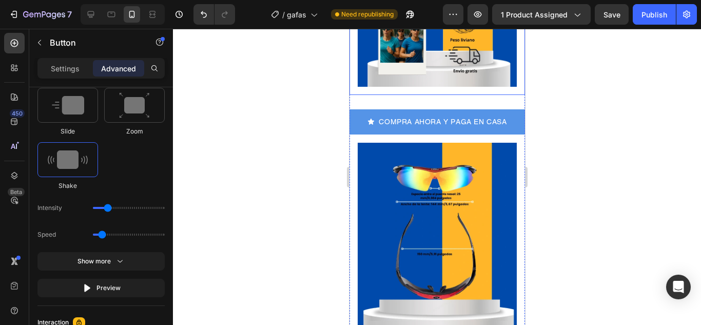
scroll to position [667, 0]
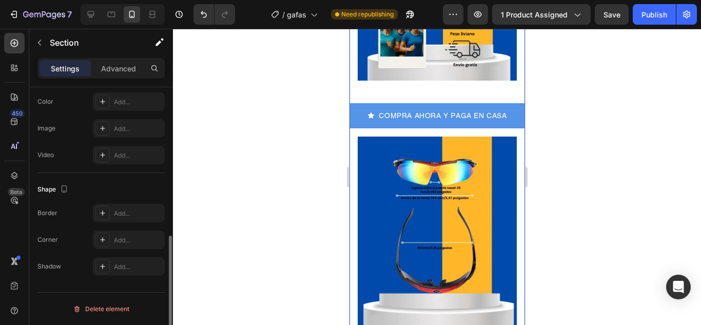
scroll to position [0, 0]
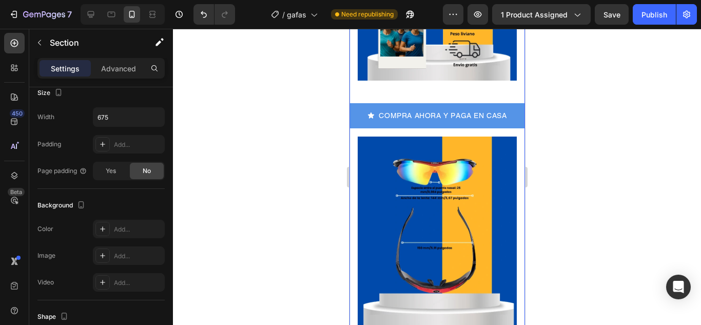
scroll to position [332, 0]
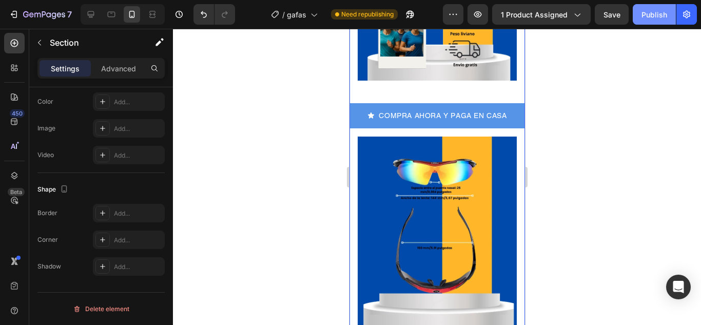
click at [650, 18] on div "Publish" at bounding box center [654, 14] width 26 height 11
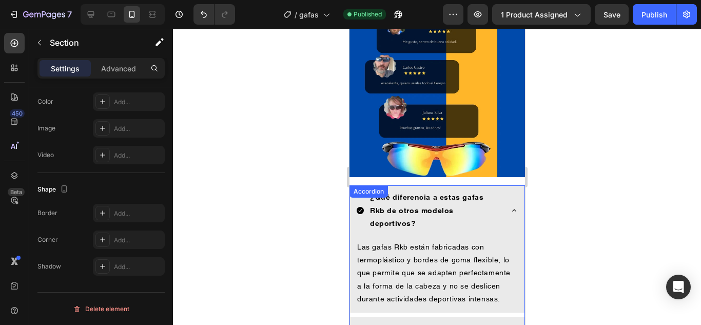
scroll to position [1101, 0]
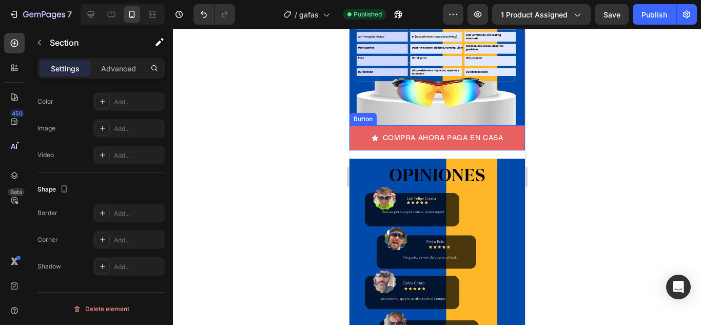
click at [422, 136] on button "COMPRA AHORA PAGA EN CASA" at bounding box center [436, 137] width 175 height 25
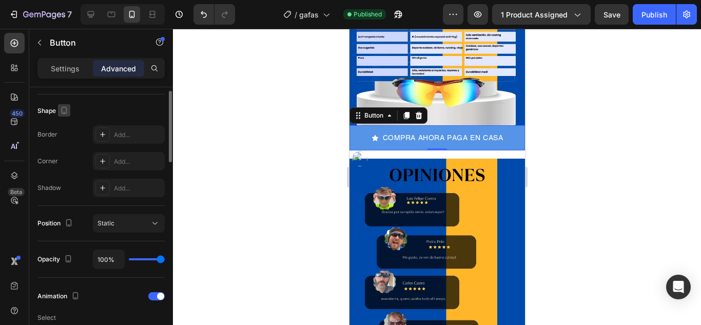
scroll to position [0, 0]
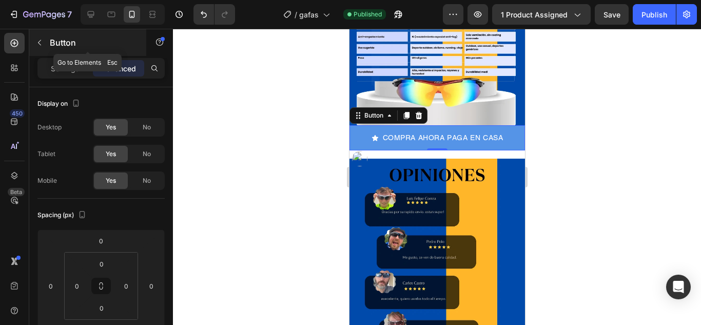
click at [41, 43] on icon "button" at bounding box center [39, 42] width 8 height 8
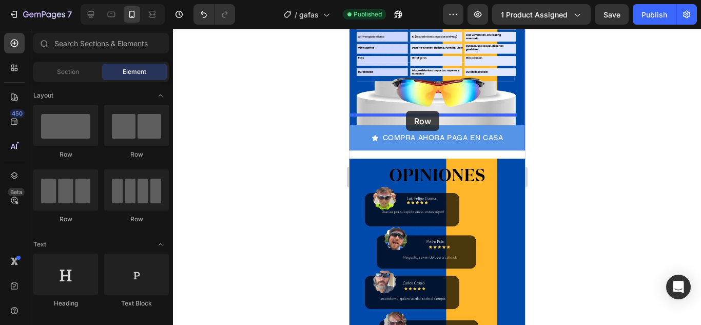
drag, startPoint x: 397, startPoint y: 155, endPoint x: 405, endPoint y: 111, distance: 45.4
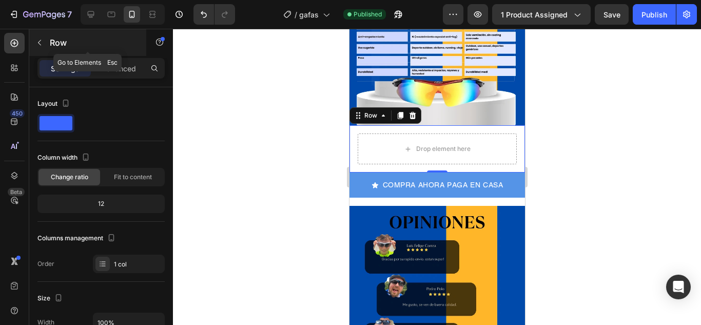
click at [42, 37] on button "button" at bounding box center [39, 42] width 16 height 16
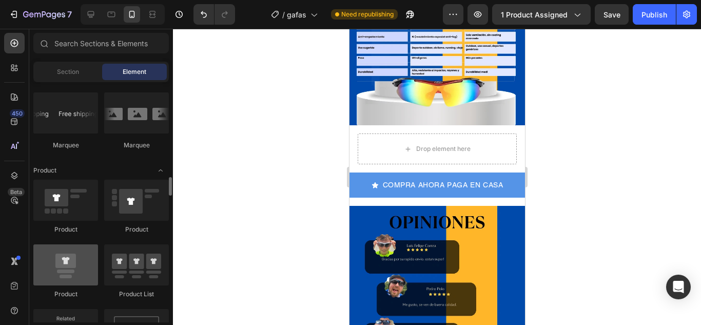
scroll to position [1282, 0]
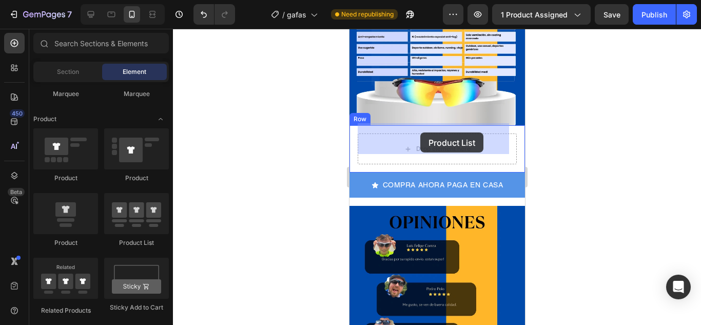
drag, startPoint x: 495, startPoint y: 249, endPoint x: 420, endPoint y: 132, distance: 139.0
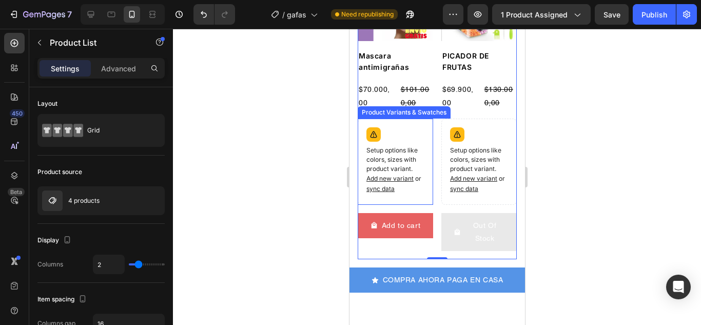
scroll to position [1614, 0]
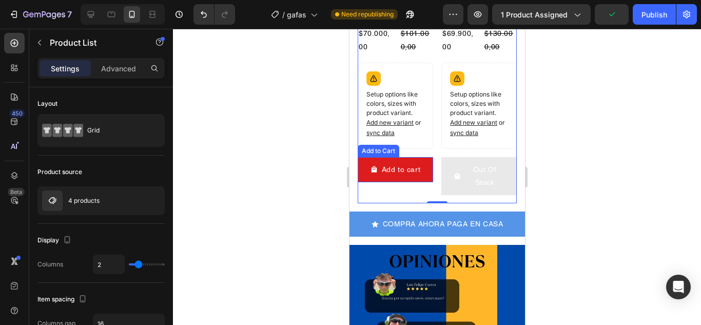
click at [378, 148] on div "Add to Cart" at bounding box center [377, 150] width 37 height 9
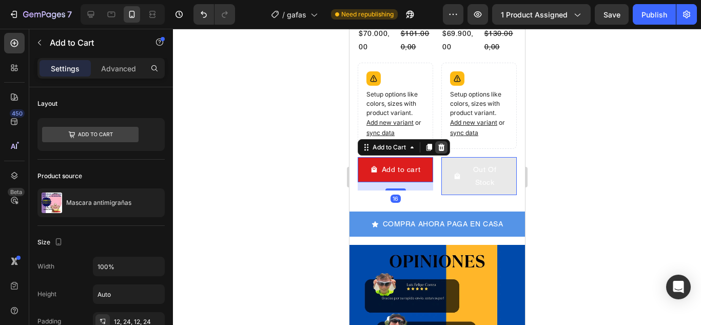
click at [439, 144] on icon at bounding box center [441, 147] width 7 height 7
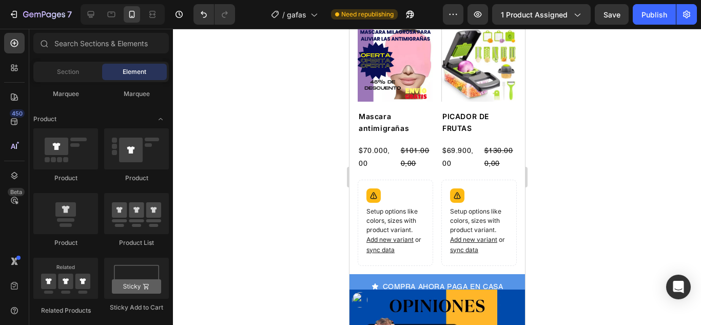
scroll to position [1424, 0]
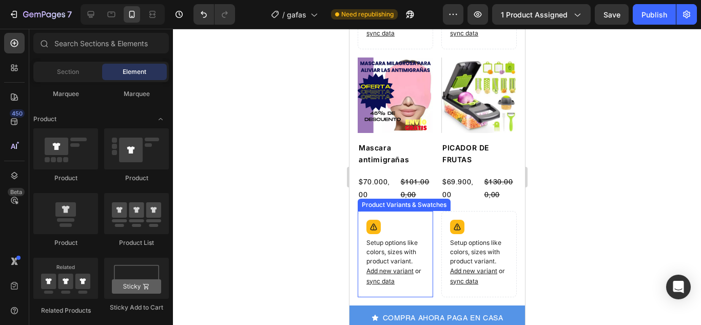
click at [387, 200] on div "Product Variants & Swatches" at bounding box center [403, 204] width 89 height 9
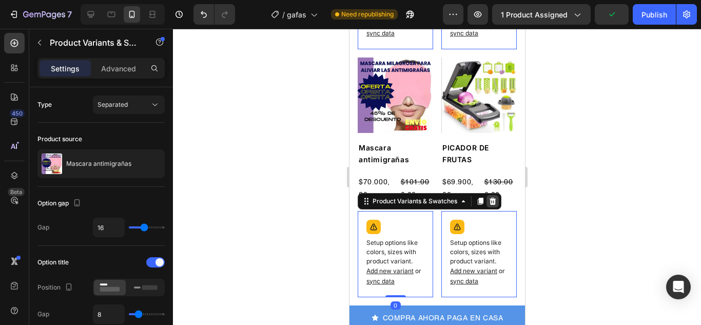
click at [489, 197] on icon at bounding box center [492, 201] width 8 height 8
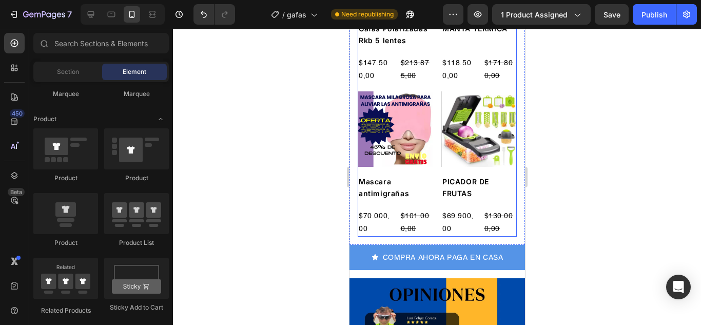
scroll to position [1271, 0]
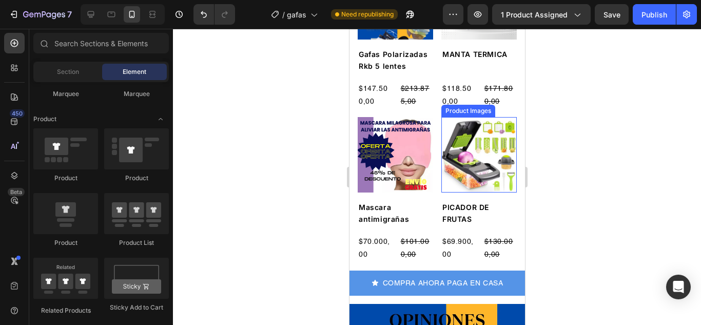
click at [469, 106] on div "Product Images" at bounding box center [468, 110] width 50 height 9
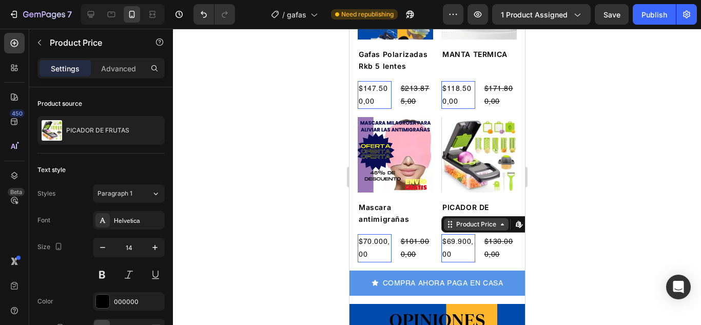
click at [449, 216] on div "Product Price Edit content in Shopify" at bounding box center [496, 224] width 111 height 16
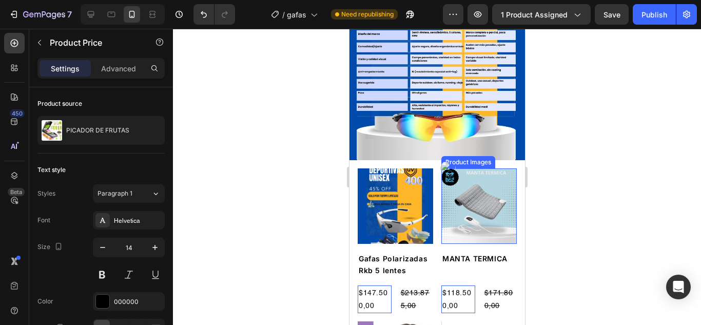
scroll to position [1065, 0]
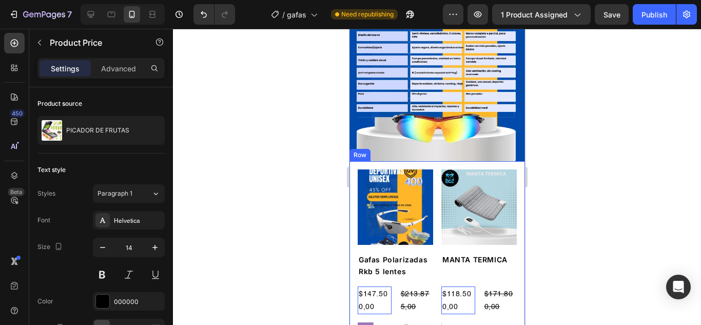
click at [354, 150] on div "Row" at bounding box center [359, 154] width 17 height 9
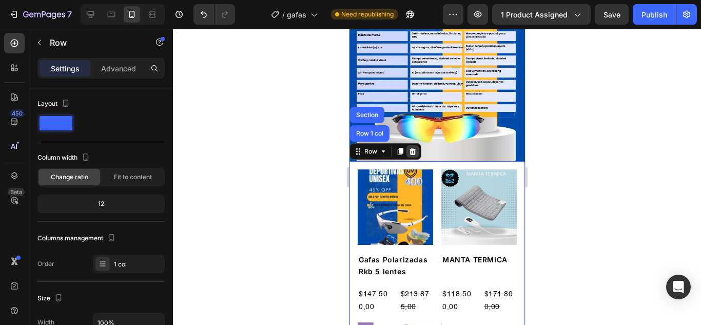
click at [410, 148] on icon at bounding box center [412, 151] width 7 height 7
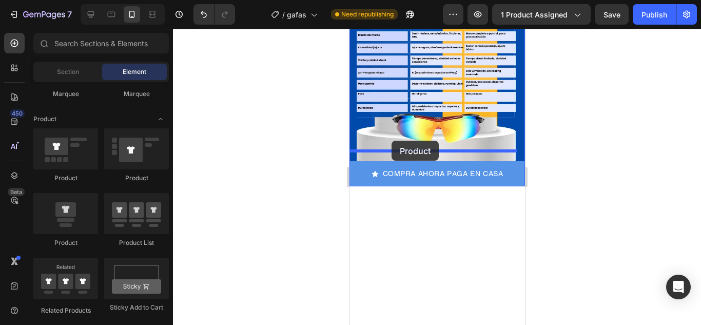
drag, startPoint x: 431, startPoint y: 241, endPoint x: 391, endPoint y: 141, distance: 107.9
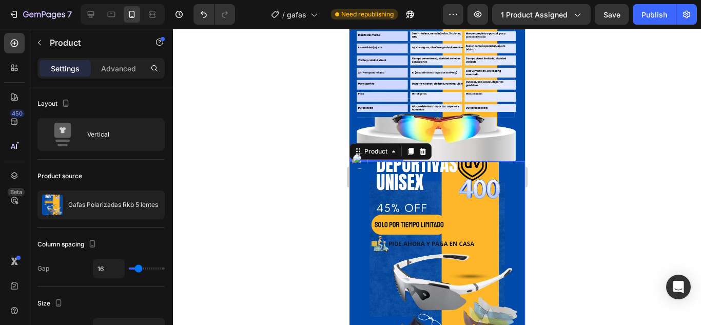
click at [376, 161] on img at bounding box center [436, 248] width 175 height 175
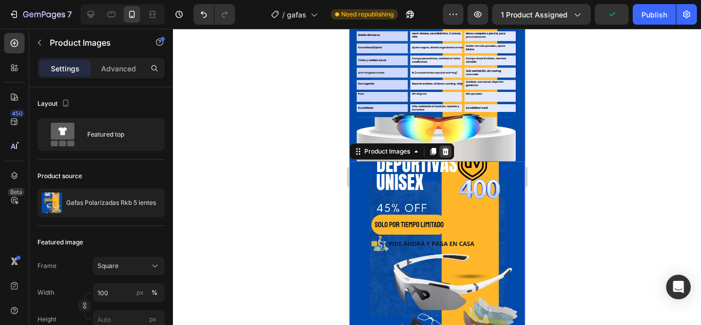
click at [444, 148] on icon at bounding box center [445, 151] width 7 height 7
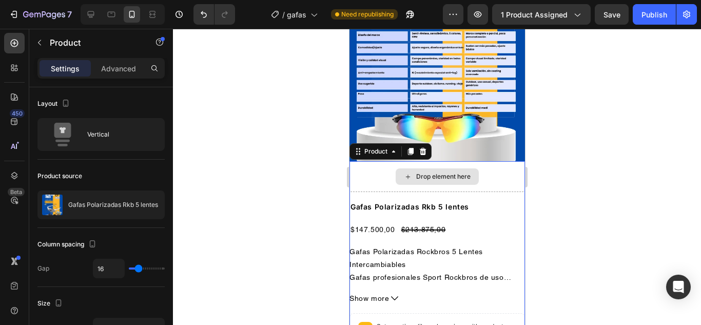
click at [375, 161] on div "Drop element here" at bounding box center [436, 176] width 175 height 31
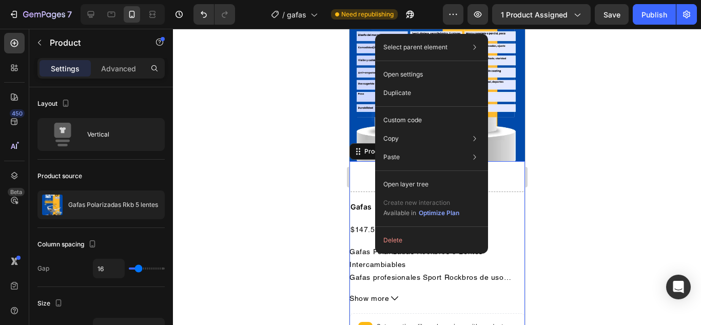
click at [365, 164] on div "Drop element here" at bounding box center [436, 176] width 175 height 31
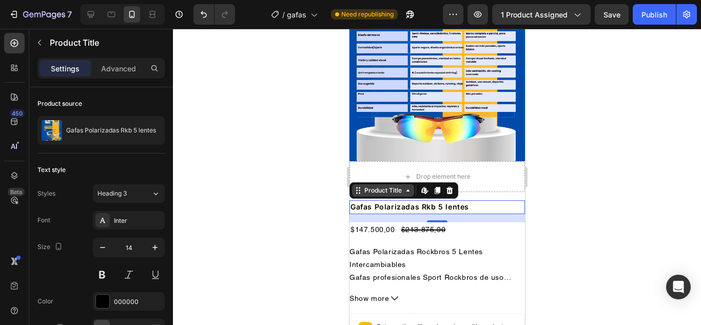
click at [373, 186] on div "Product Title" at bounding box center [383, 190] width 42 height 9
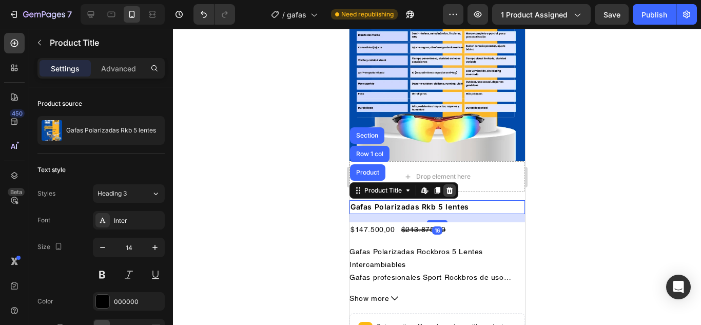
click at [448, 184] on div at bounding box center [449, 190] width 12 height 12
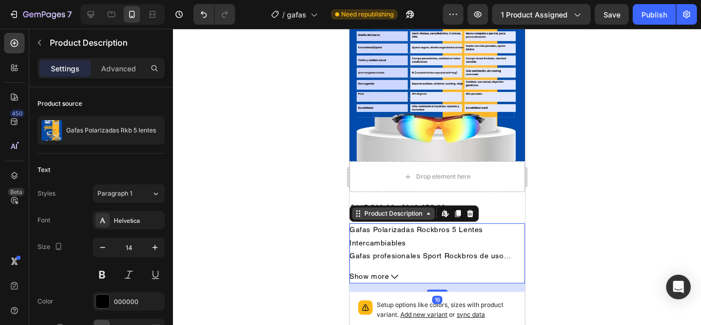
click at [355, 207] on div "Product Description" at bounding box center [392, 213] width 83 height 12
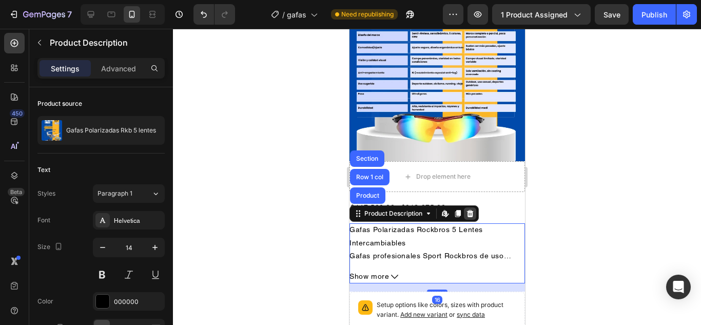
click at [469, 210] on icon at bounding box center [469, 213] width 7 height 7
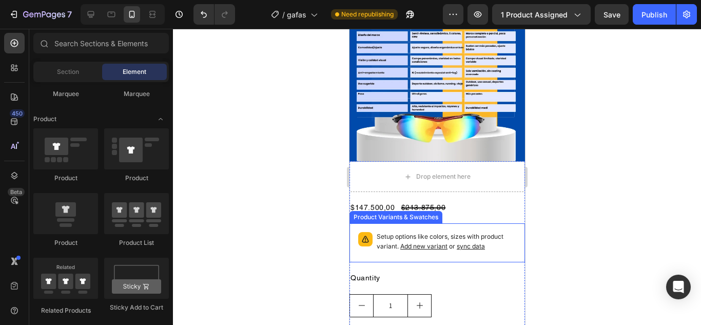
click at [377, 212] on div "Product Variants & Swatches" at bounding box center [395, 216] width 89 height 9
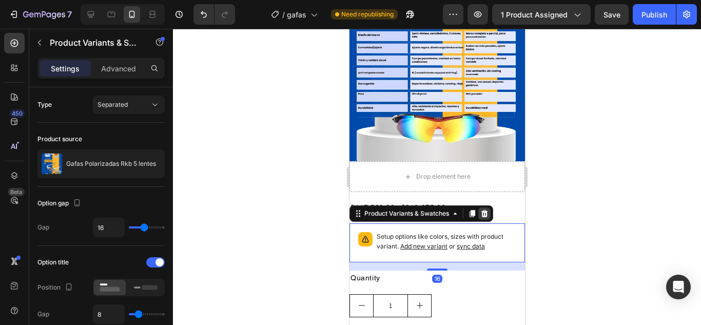
click at [483, 209] on icon at bounding box center [484, 213] width 8 height 8
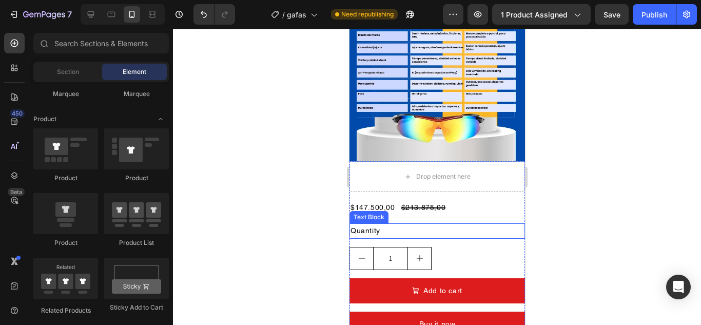
click at [367, 212] on div "Text Block" at bounding box center [368, 216] width 35 height 9
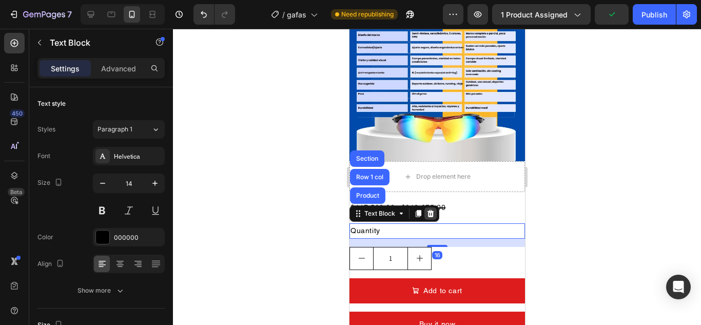
click at [427, 210] on icon at bounding box center [430, 213] width 7 height 7
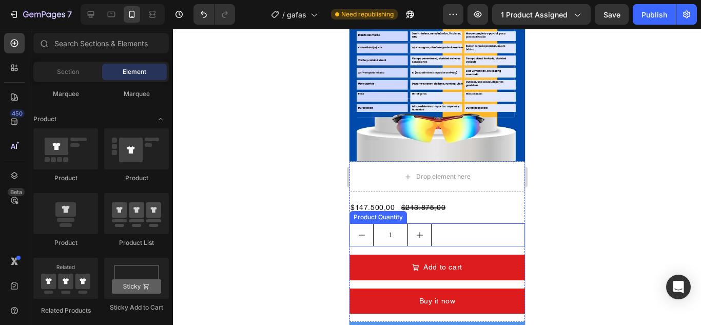
click at [358, 211] on div "Product Quantity" at bounding box center [377, 217] width 57 height 12
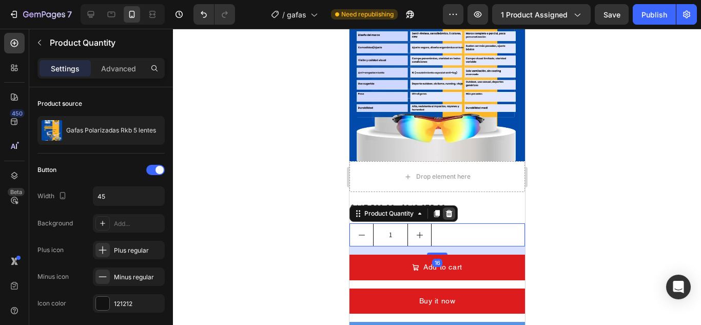
click at [448, 209] on icon at bounding box center [448, 213] width 8 height 8
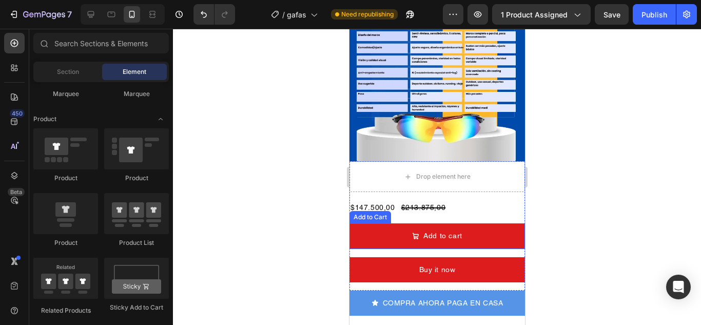
click at [361, 212] on div "Add to Cart" at bounding box center [369, 216] width 37 height 9
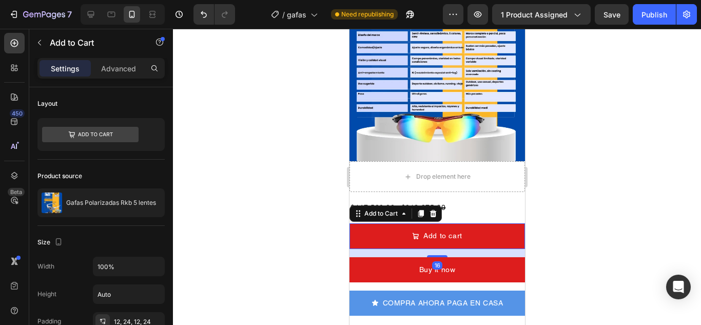
click at [433, 209] on icon at bounding box center [432, 213] width 8 height 8
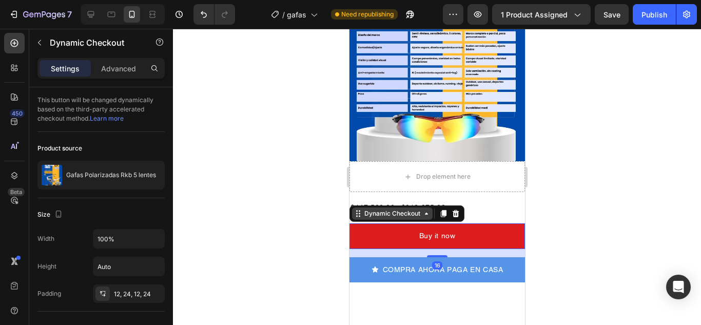
click at [383, 208] on div "Dynamic Checkout" at bounding box center [391, 213] width 81 height 12
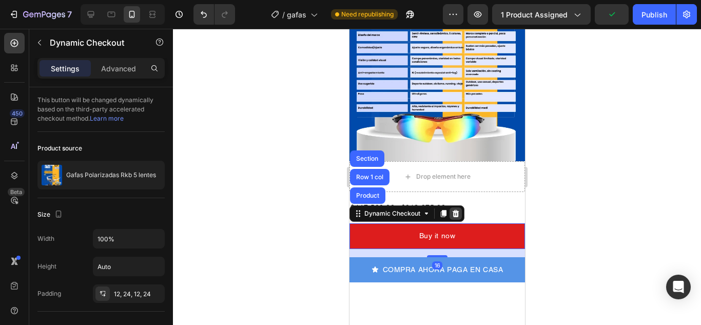
click at [453, 210] on icon at bounding box center [455, 213] width 7 height 7
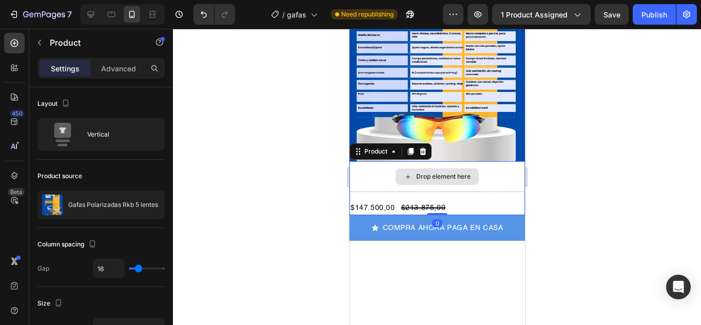
click at [375, 161] on div "Drop element here" at bounding box center [436, 176] width 175 height 31
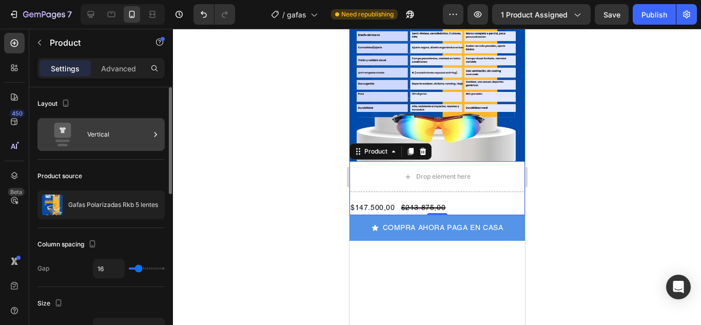
click at [161, 144] on div "Vertical" at bounding box center [100, 134] width 127 height 33
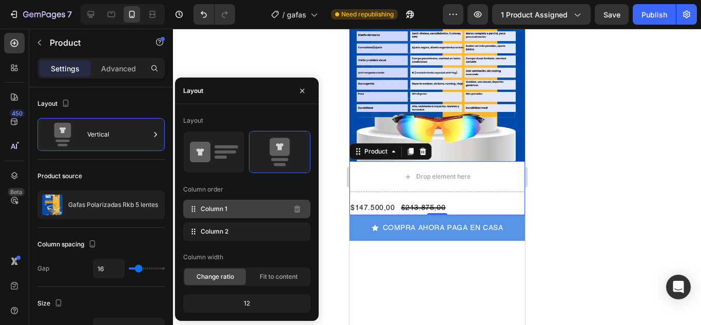
click at [206, 210] on span "Column 1" at bounding box center [214, 208] width 27 height 9
click at [200, 190] on div "Column order" at bounding box center [203, 189] width 40 height 9
click at [224, 179] on div "Layout Column order Column 1 Column 2 Column width Change ratio Fit to content …" at bounding box center [246, 212] width 127 height 200
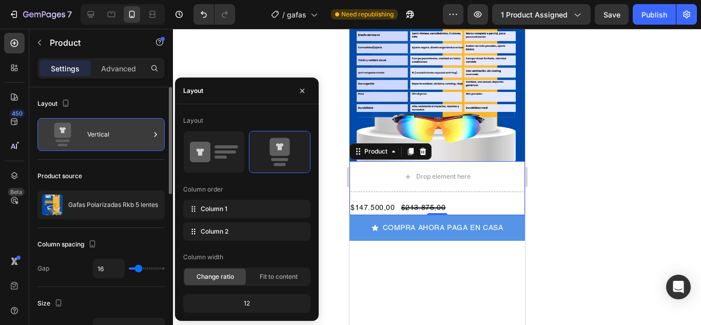
click at [93, 129] on div "Vertical" at bounding box center [118, 135] width 63 height 24
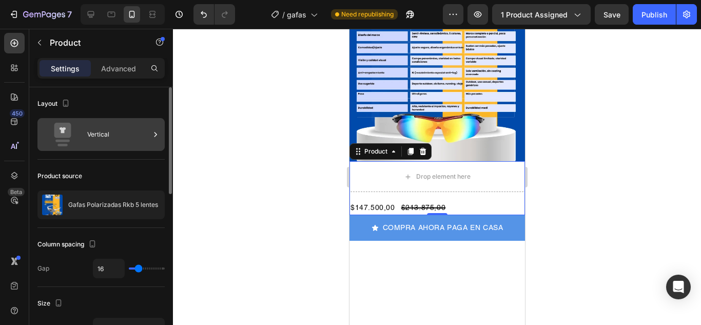
click at [93, 129] on div "Vertical" at bounding box center [118, 135] width 63 height 24
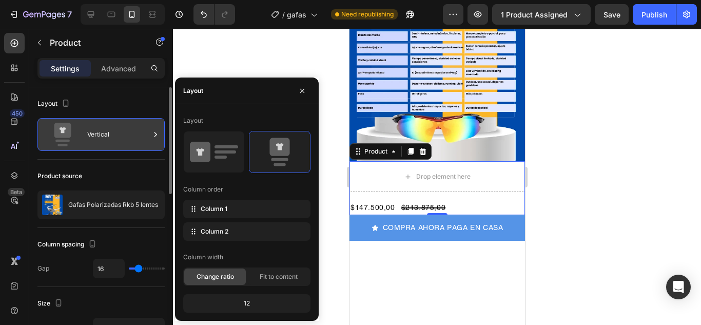
click at [93, 129] on div "Vertical" at bounding box center [118, 135] width 63 height 24
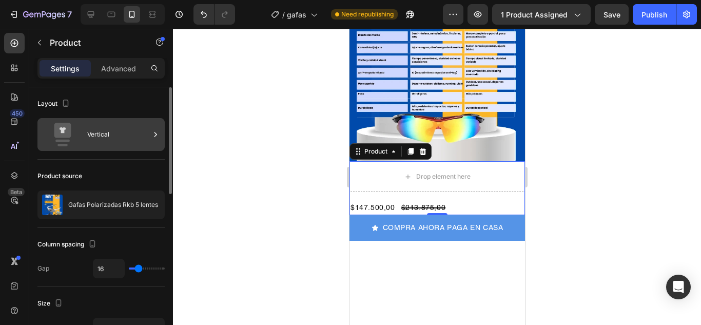
drag, startPoint x: 56, startPoint y: 138, endPoint x: 46, endPoint y: 133, distance: 11.3
click at [46, 133] on icon at bounding box center [62, 135] width 41 height 24
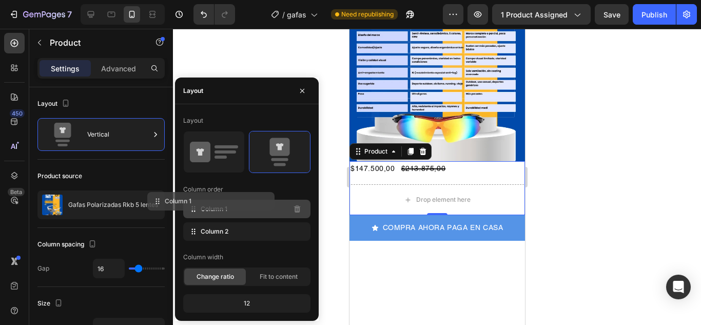
drag, startPoint x: 224, startPoint y: 236, endPoint x: 193, endPoint y: 205, distance: 44.2
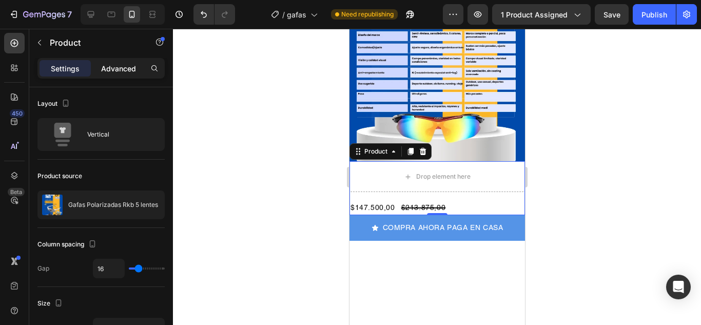
click at [132, 71] on p "Advanced" at bounding box center [118, 68] width 35 height 11
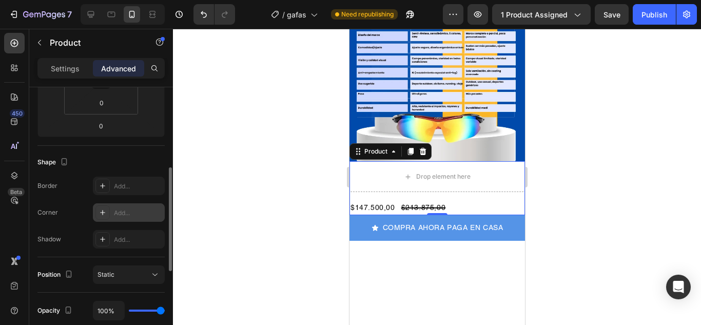
scroll to position [256, 0]
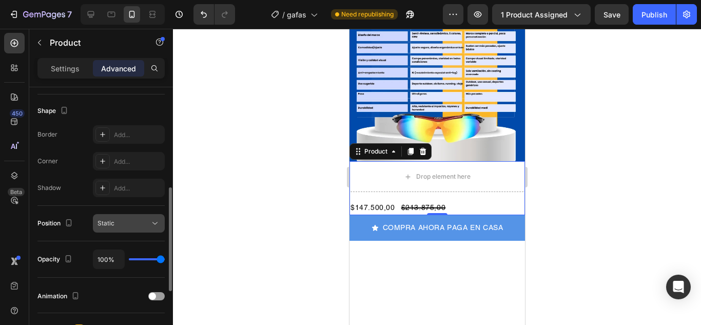
click at [150, 223] on icon at bounding box center [155, 223] width 10 height 10
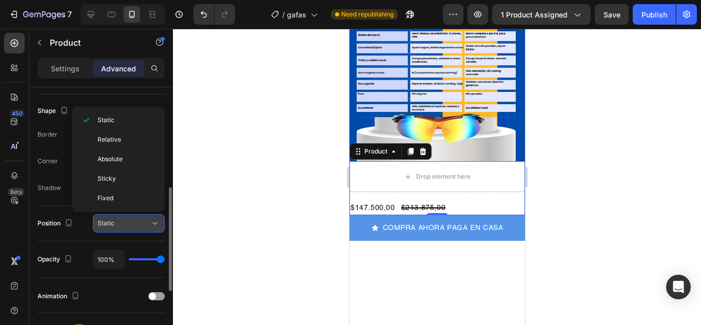
click at [150, 223] on icon at bounding box center [155, 223] width 10 height 10
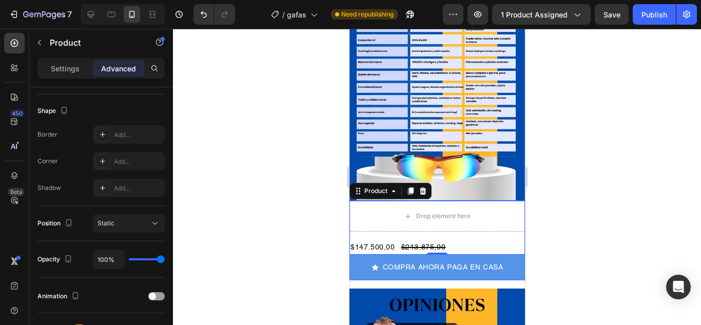
scroll to position [1014, 0]
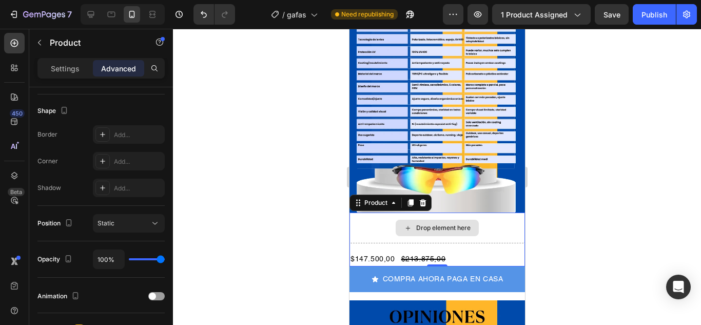
click at [384, 212] on div "Drop element here" at bounding box center [436, 227] width 175 height 31
click at [392, 199] on icon at bounding box center [393, 203] width 8 height 8
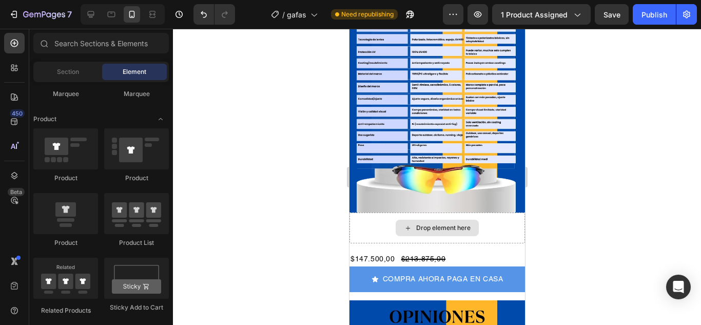
click at [418, 220] on div "Drop element here" at bounding box center [436, 228] width 83 height 16
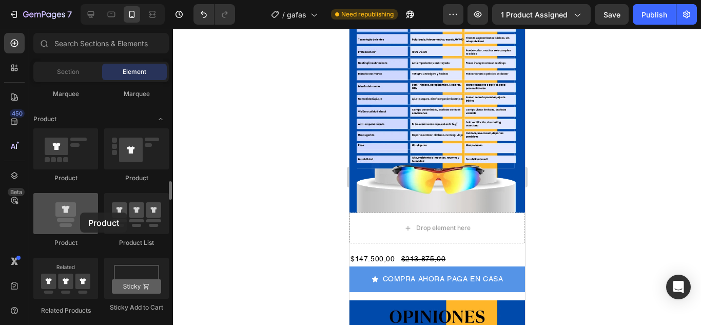
click at [80, 212] on div at bounding box center [65, 213] width 65 height 41
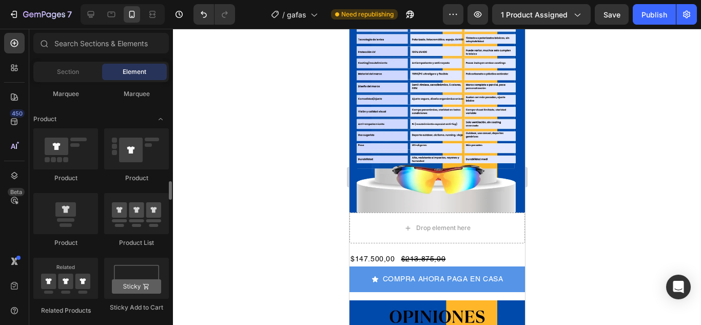
click at [83, 244] on div "Product" at bounding box center [65, 242] width 65 height 9
click at [68, 241] on div "Product" at bounding box center [65, 242] width 65 height 9
click at [66, 219] on div at bounding box center [65, 213] width 65 height 41
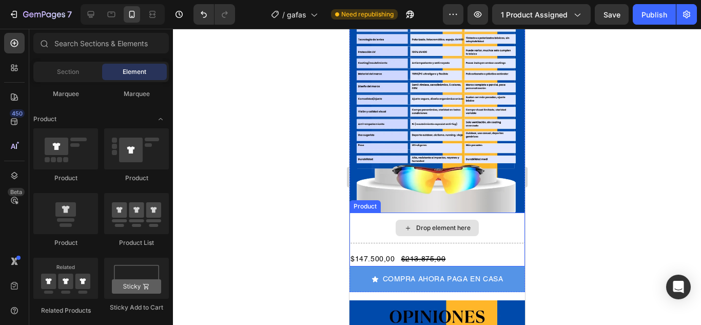
click at [395, 220] on div "Drop element here" at bounding box center [436, 228] width 83 height 16
click at [417, 224] on div "Drop element here" at bounding box center [442, 228] width 54 height 8
click at [443, 220] on div "Drop element here" at bounding box center [436, 228] width 83 height 16
drag, startPoint x: 405, startPoint y: 214, endPoint x: 374, endPoint y: 205, distance: 32.6
click at [403, 224] on icon at bounding box center [407, 228] width 8 height 9
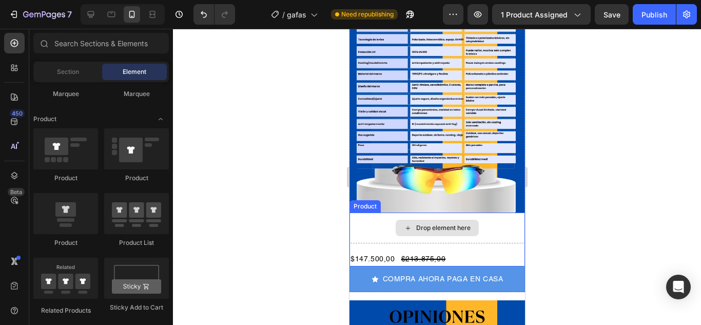
click at [432, 224] on div "Drop element here" at bounding box center [442, 228] width 54 height 8
click at [406, 236] on div "Drop element here $147.500,00 Product Price Product Price $213.875,00 Product P…" at bounding box center [436, 239] width 175 height 54
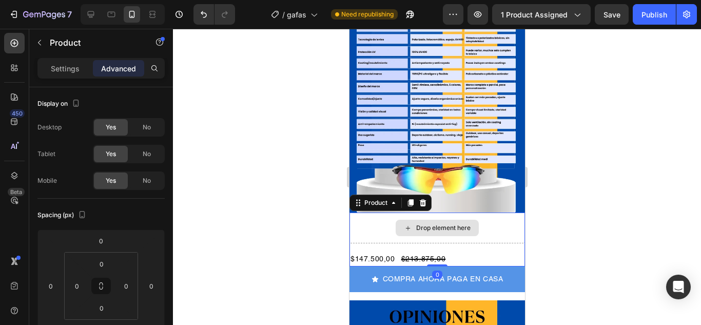
click at [442, 223] on div "Drop element here" at bounding box center [436, 228] width 83 height 16
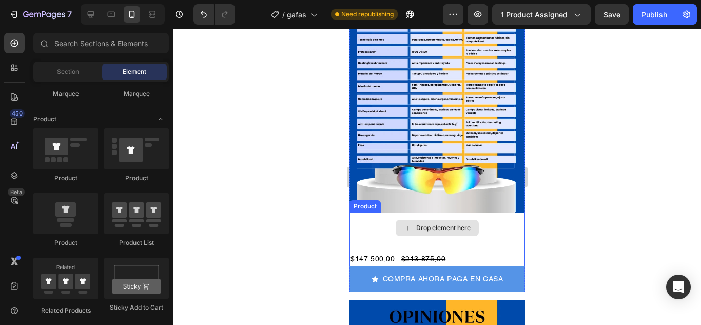
click at [395, 224] on div "Drop element here" at bounding box center [436, 228] width 83 height 16
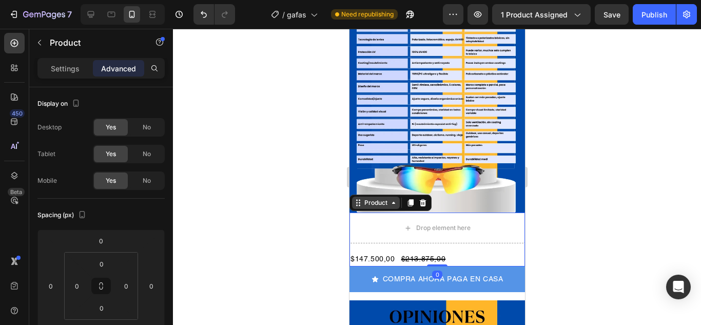
click at [365, 198] on div "Product" at bounding box center [375, 202] width 27 height 9
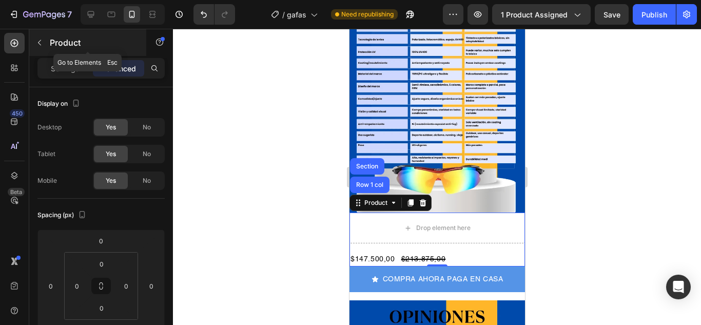
click at [39, 42] on icon "button" at bounding box center [39, 43] width 3 height 6
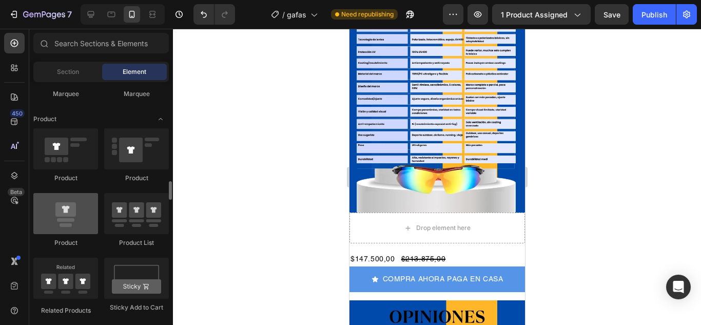
click at [72, 224] on div at bounding box center [65, 213] width 65 height 41
click at [92, 224] on div at bounding box center [65, 213] width 65 height 41
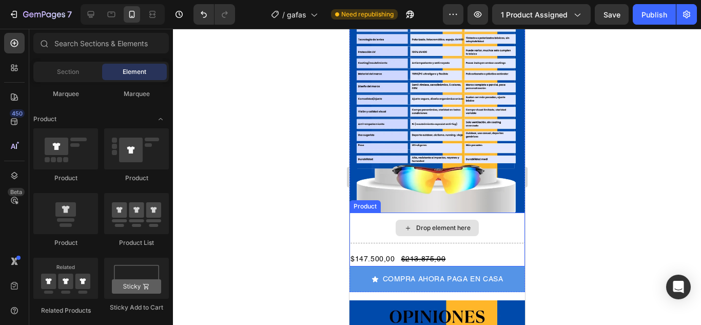
click at [457, 224] on div "Drop element here" at bounding box center [442, 228] width 54 height 8
click at [434, 224] on div "Drop element here" at bounding box center [442, 228] width 54 height 8
click at [437, 225] on div "Drop element here" at bounding box center [436, 228] width 83 height 16
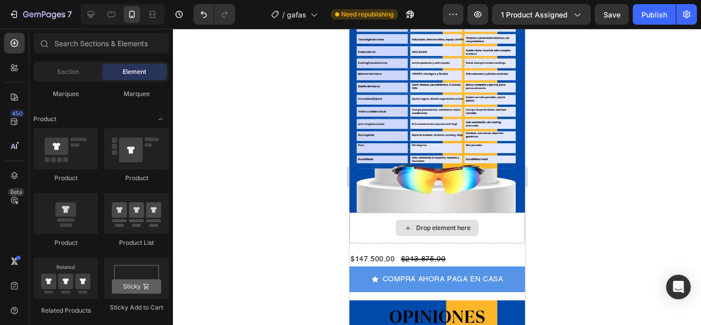
click at [437, 225] on div "Drop element here" at bounding box center [436, 228] width 83 height 16
click at [437, 223] on div "Drop element here" at bounding box center [436, 228] width 83 height 16
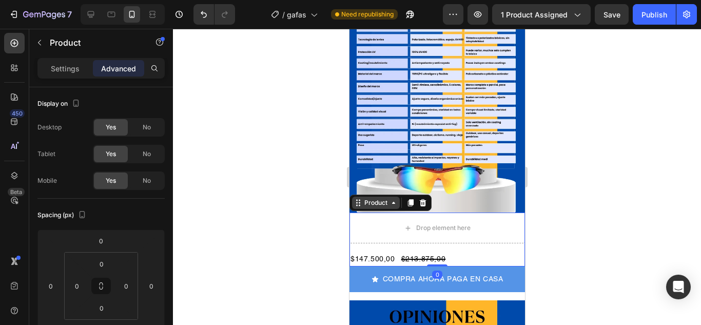
click at [364, 199] on div "Product" at bounding box center [375, 202] width 48 height 12
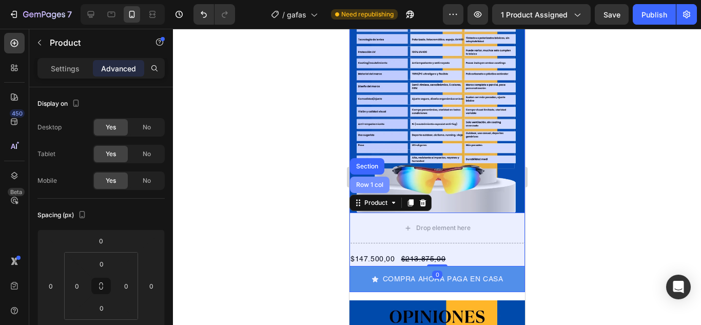
click at [365, 181] on div "Row 1 col" at bounding box center [368, 184] width 39 height 16
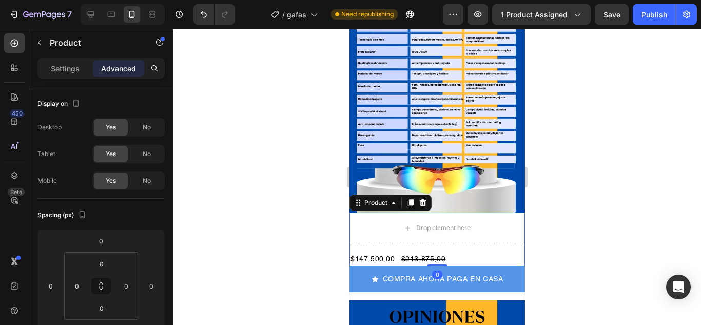
click at [458, 237] on div "Drop element here $147.500,00 Product Price Product Price $213.875,00 Product P…" at bounding box center [436, 239] width 175 height 54
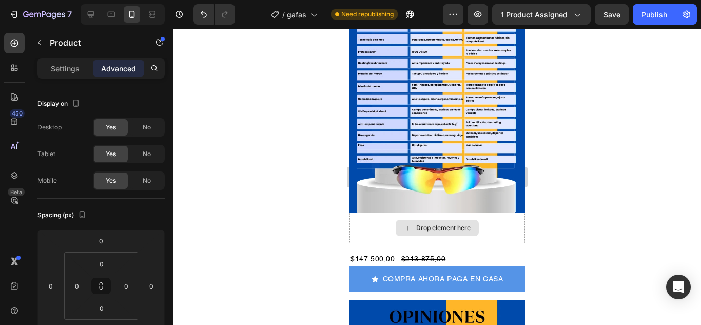
click at [411, 220] on div "Drop element here" at bounding box center [436, 228] width 83 height 16
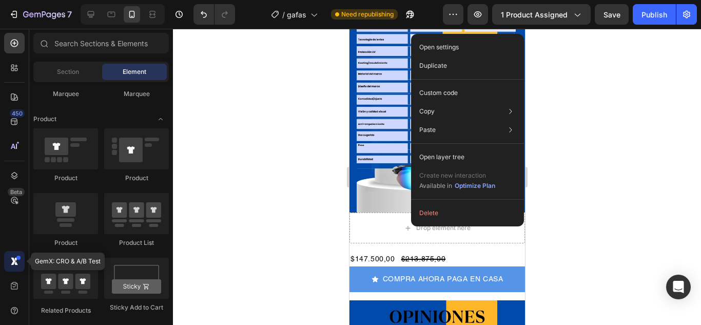
click at [17, 262] on icon at bounding box center [14, 261] width 10 height 10
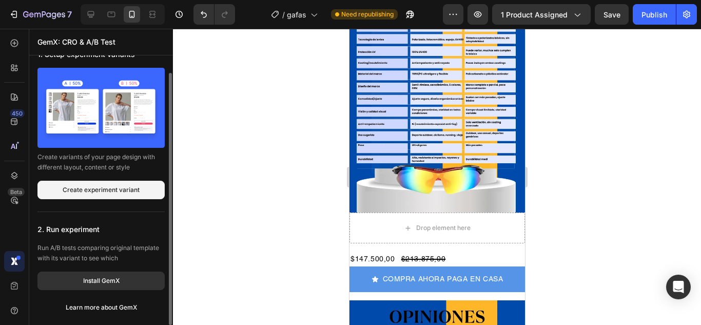
scroll to position [0, 0]
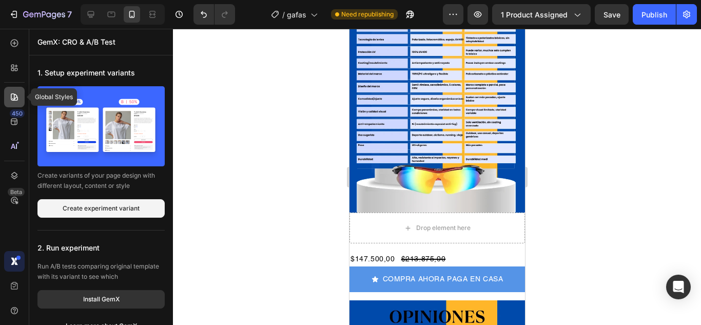
click at [14, 97] on icon at bounding box center [14, 96] width 7 height 7
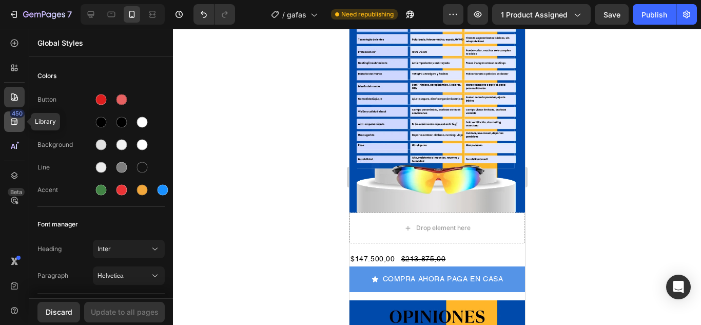
click at [13, 124] on icon at bounding box center [14, 121] width 10 height 10
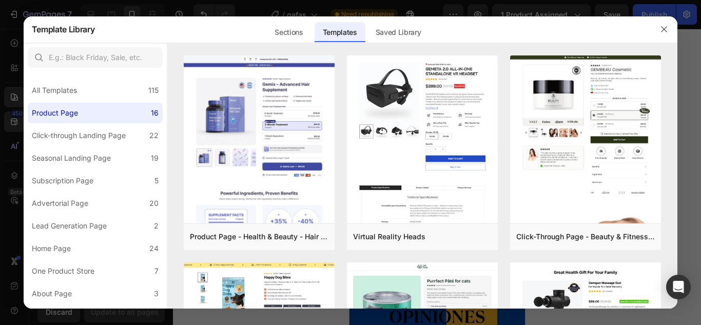
click at [12, 145] on div at bounding box center [350, 162] width 701 height 325
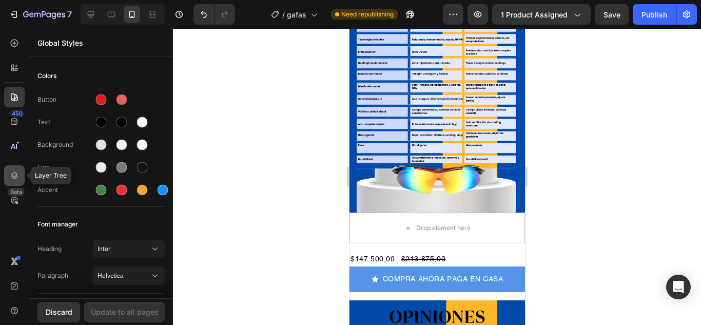
click at [10, 172] on icon at bounding box center [14, 175] width 10 height 10
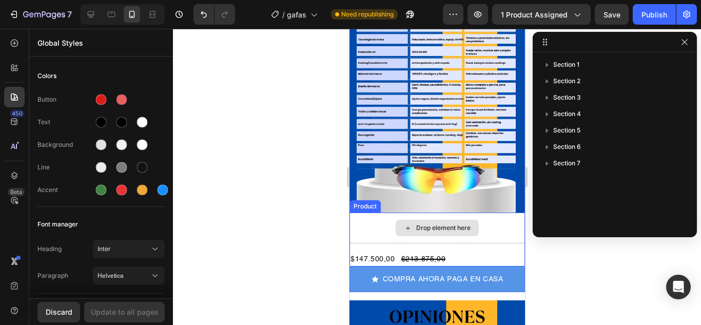
click at [358, 212] on div "Drop element here" at bounding box center [436, 227] width 175 height 31
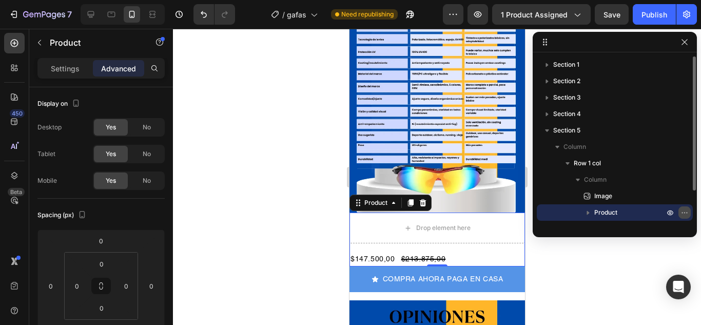
click at [679, 212] on button "button" at bounding box center [684, 212] width 12 height 12
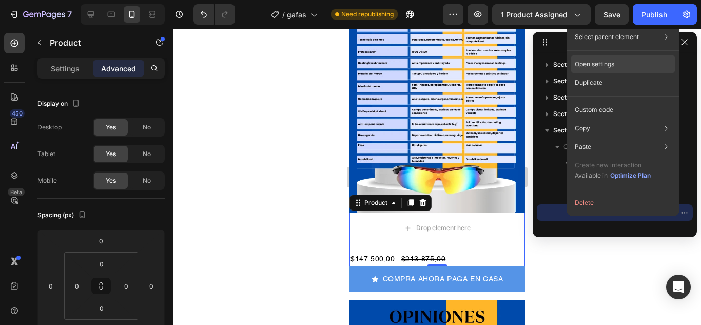
click at [615, 62] on div "Open settings" at bounding box center [622, 64] width 105 height 18
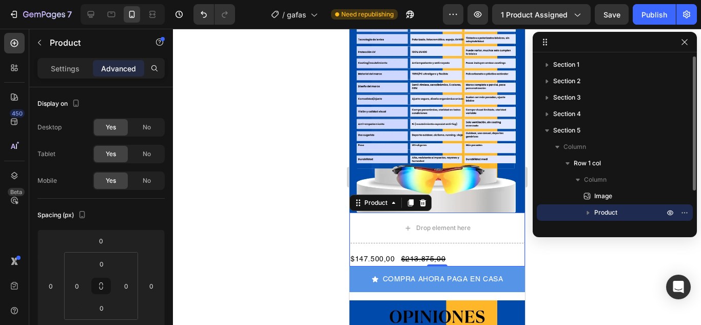
click at [588, 211] on icon "button" at bounding box center [588, 212] width 10 height 10
click at [681, 213] on icon "button" at bounding box center [684, 212] width 8 height 8
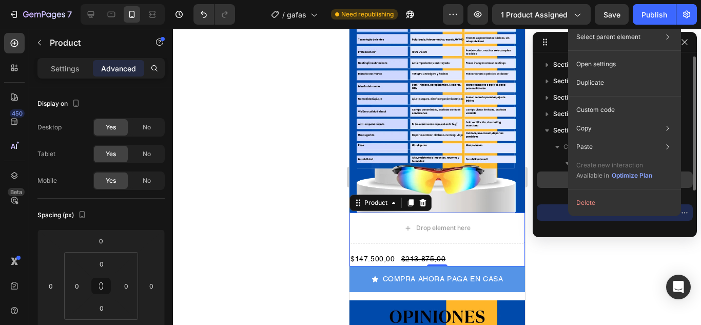
click at [686, 176] on div "Column" at bounding box center [615, 179] width 148 height 16
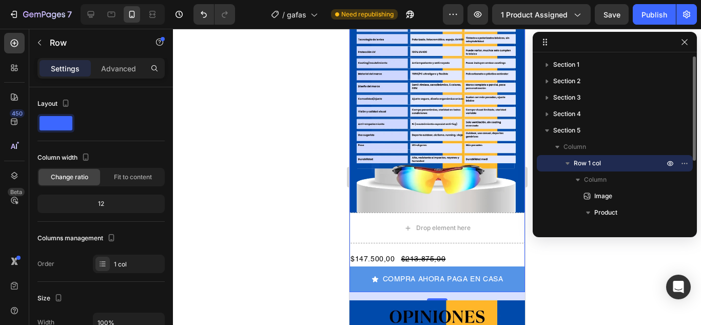
click at [583, 164] on span "Row 1 col" at bounding box center [586, 163] width 27 height 10
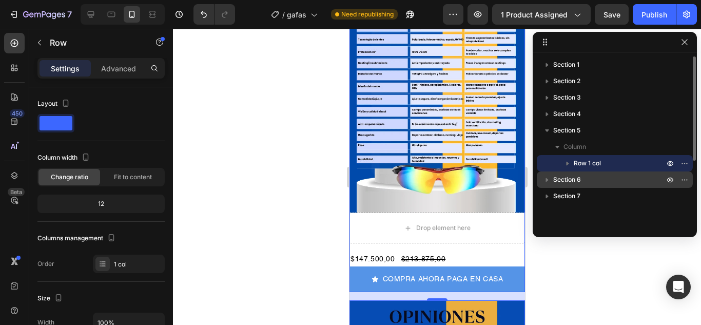
click at [570, 184] on span "Section 6" at bounding box center [567, 179] width 28 height 10
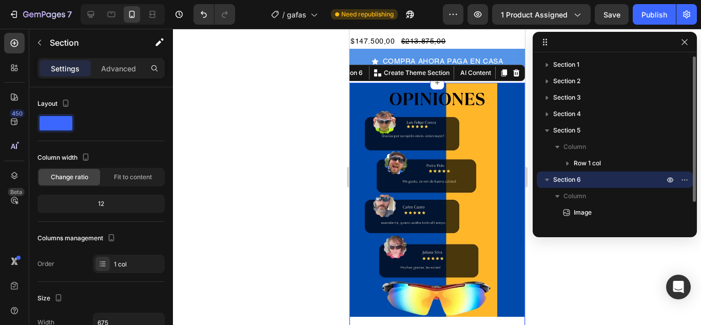
scroll to position [1239, 0]
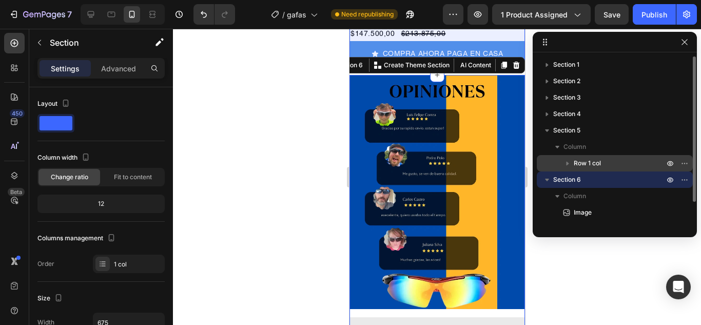
click at [574, 165] on span "Row 1 col" at bounding box center [586, 163] width 27 height 10
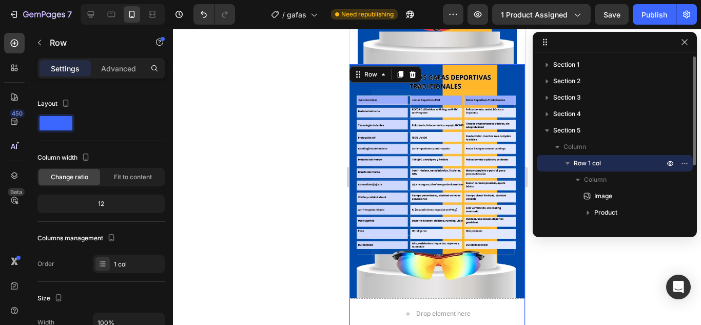
scroll to position [928, 0]
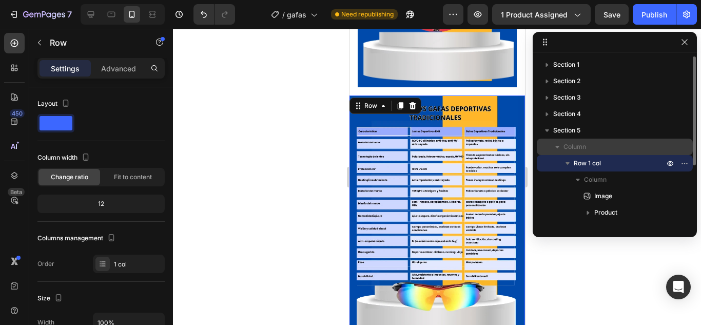
click at [569, 148] on span "Column" at bounding box center [574, 147] width 23 height 10
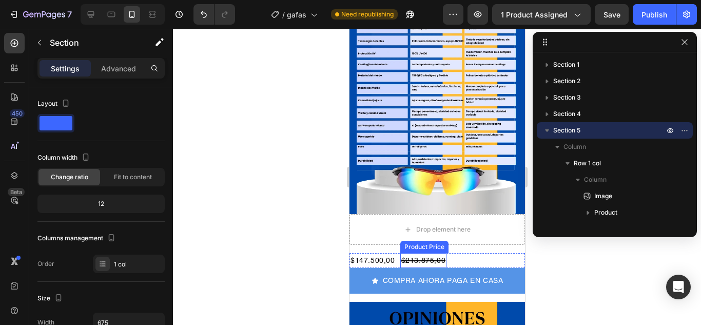
scroll to position [1030, 0]
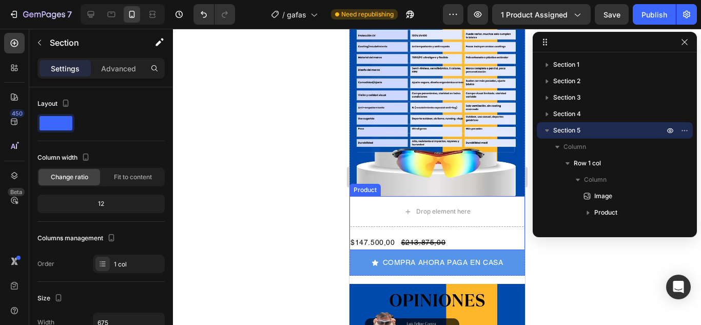
click at [365, 185] on div "Product" at bounding box center [364, 189] width 27 height 9
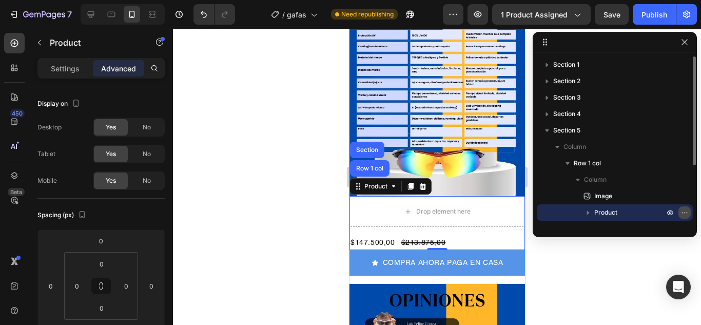
click at [684, 213] on icon "button" at bounding box center [684, 212] width 1 height 1
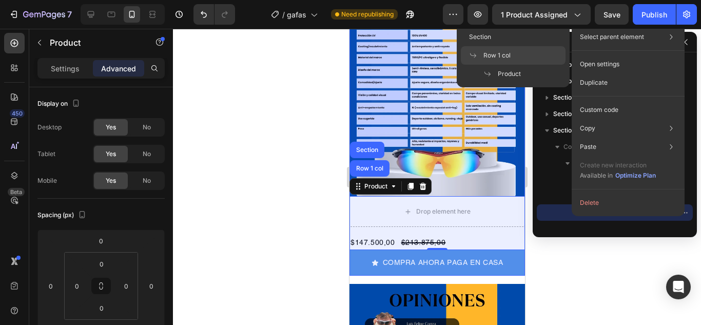
click at [506, 58] on span "Row 1 col" at bounding box center [496, 55] width 27 height 9
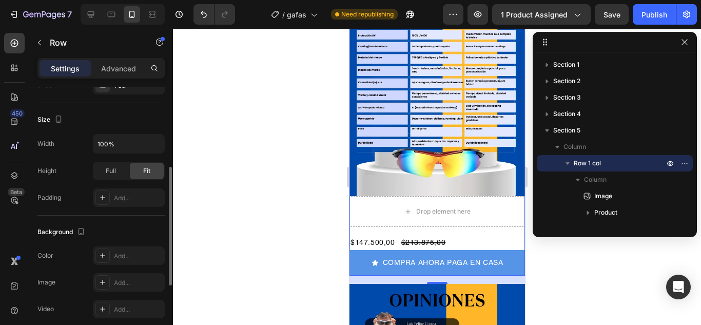
scroll to position [127, 0]
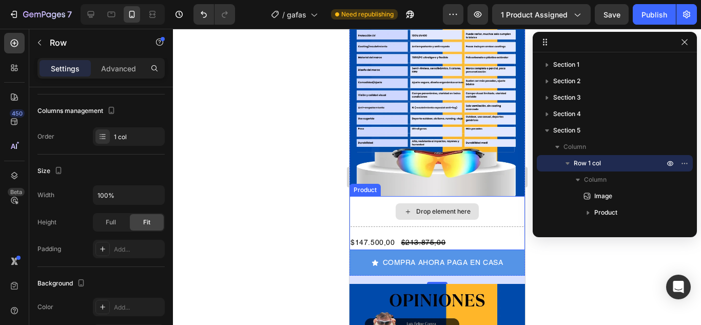
click at [495, 196] on div "Drop element here" at bounding box center [436, 211] width 175 height 31
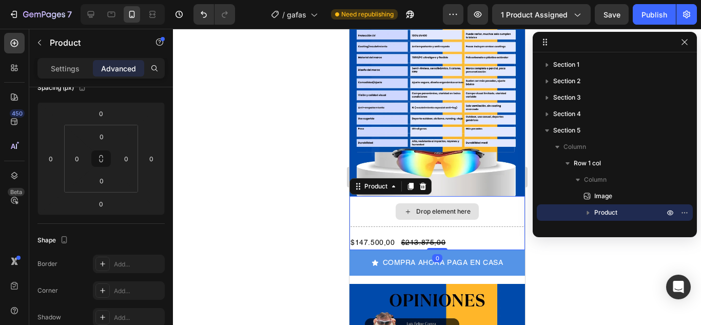
scroll to position [0, 0]
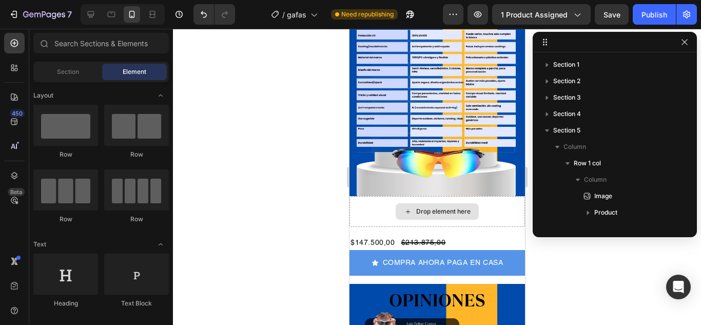
click at [453, 207] on div "Drop element here" at bounding box center [442, 211] width 54 height 8
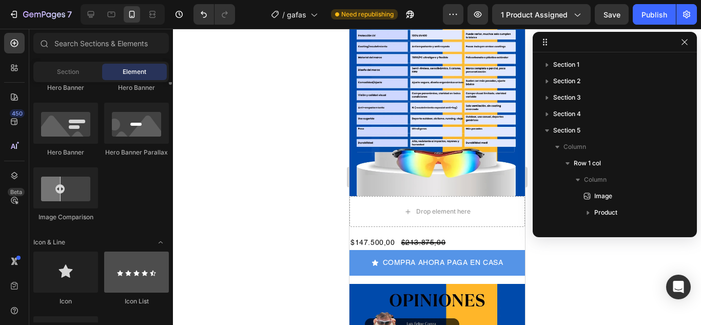
scroll to position [564, 0]
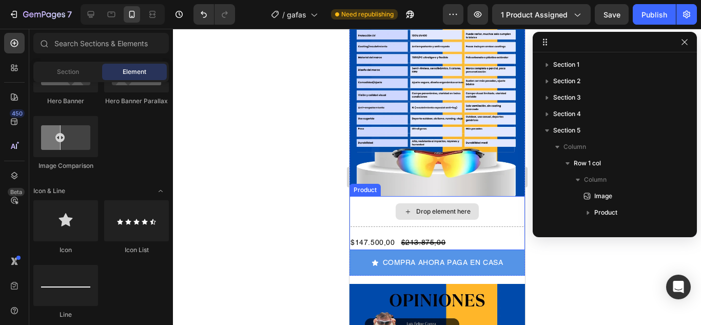
click at [405, 206] on div "Drop element here" at bounding box center [436, 211] width 83 height 16
click at [363, 184] on div "Product" at bounding box center [364, 190] width 31 height 12
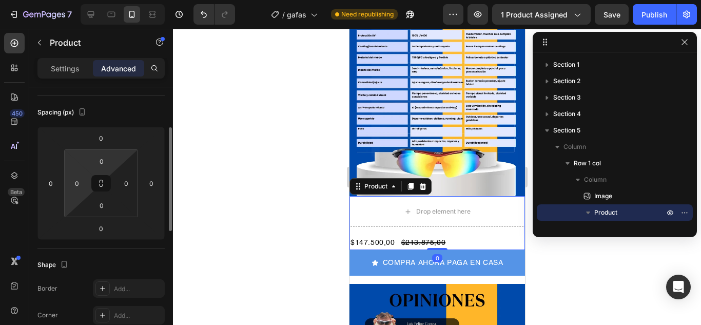
scroll to position [154, 0]
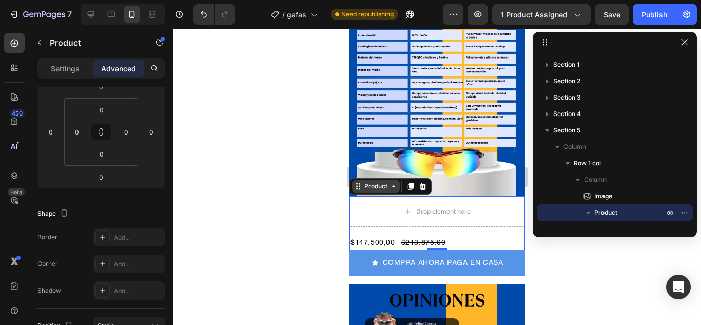
click at [393, 185] on icon at bounding box center [392, 186] width 3 height 2
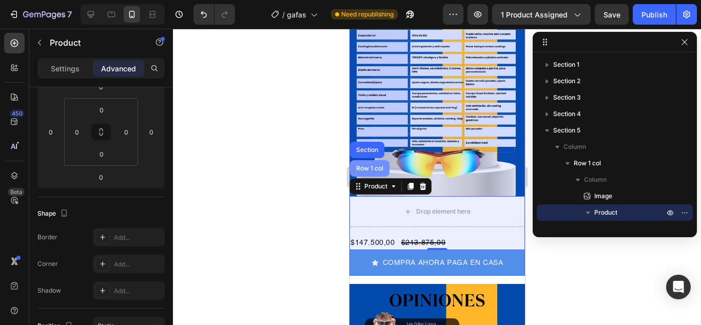
click at [372, 167] on div "Row 1 col" at bounding box center [368, 168] width 39 height 16
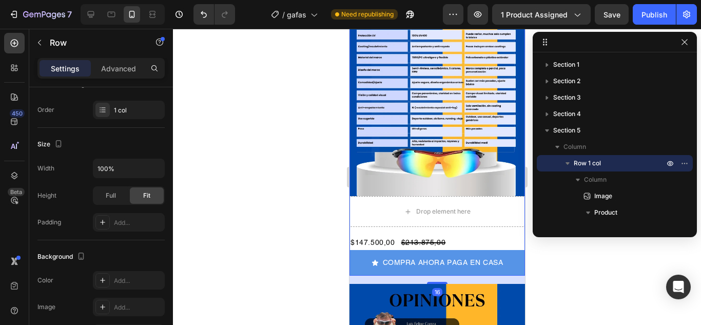
scroll to position [0, 0]
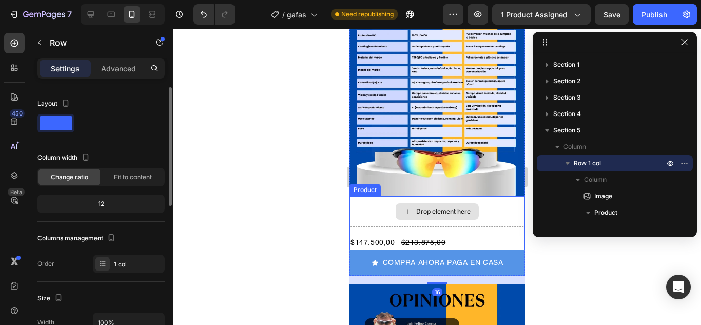
click at [372, 208] on div "Drop element here" at bounding box center [436, 211] width 175 height 31
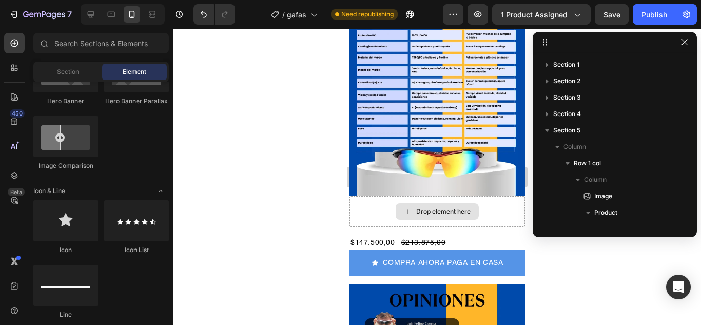
click at [406, 207] on icon at bounding box center [407, 211] width 8 height 9
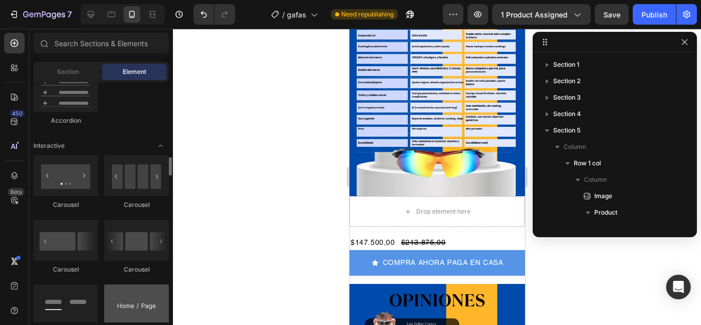
scroll to position [1026, 0]
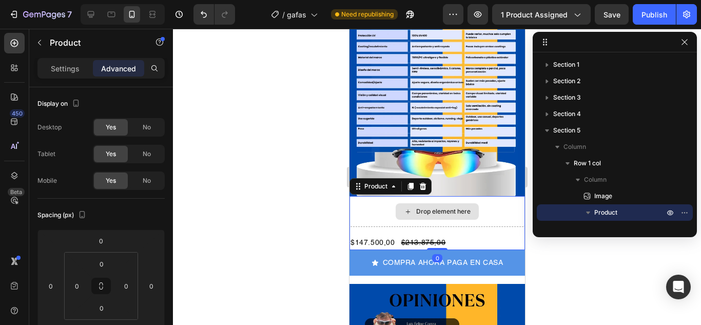
click at [414, 213] on div "Drop element here" at bounding box center [436, 211] width 175 height 31
click at [591, 213] on icon "button" at bounding box center [588, 212] width 10 height 10
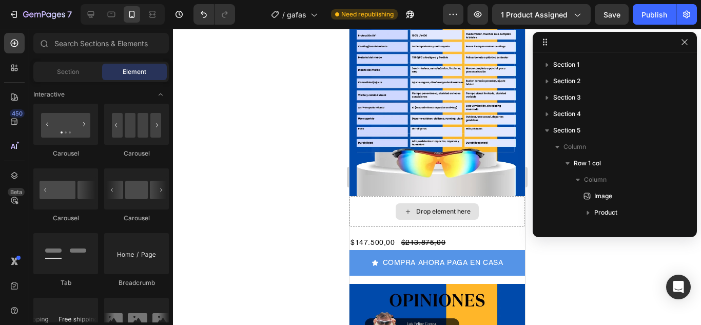
click at [443, 207] on div "Drop element here" at bounding box center [442, 211] width 54 height 8
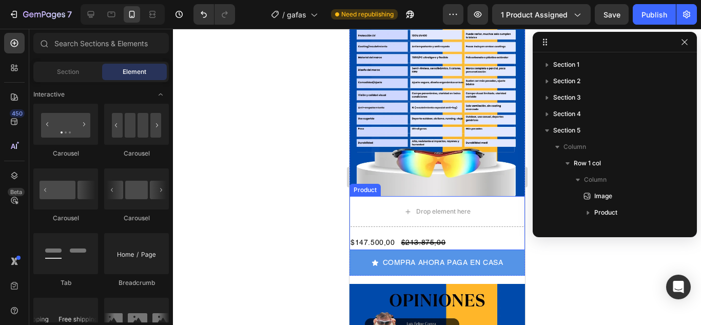
click at [389, 222] on div "Drop element here $147.500,00 Product Price Product Price $213.875,00 Product P…" at bounding box center [436, 223] width 175 height 54
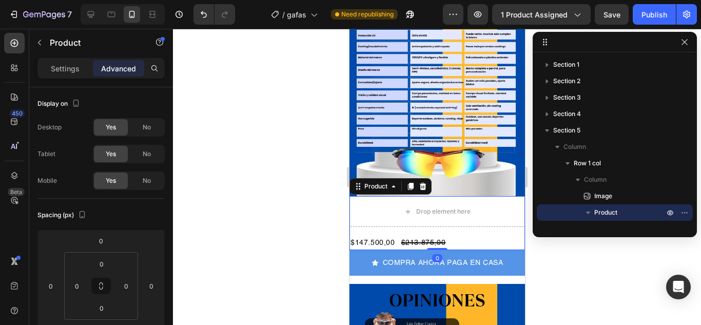
click at [389, 222] on div "Drop element here $147.500,00 Product Price Product Price $213.875,00 Product P…" at bounding box center [436, 223] width 175 height 54
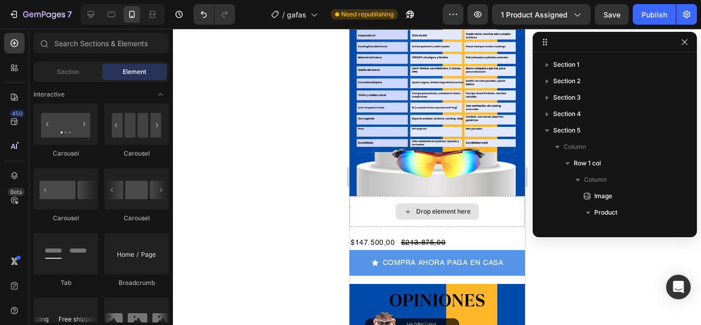
click at [422, 207] on div "Drop element here" at bounding box center [442, 211] width 54 height 8
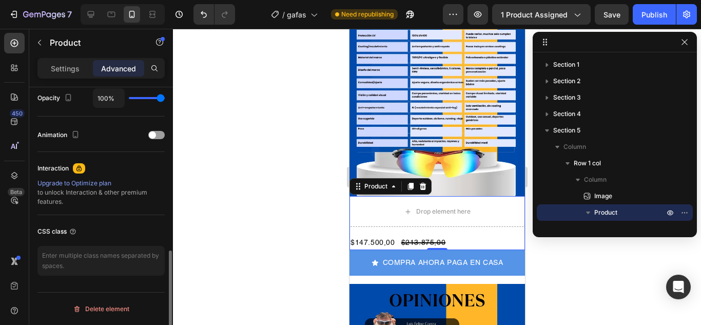
scroll to position [366, 0]
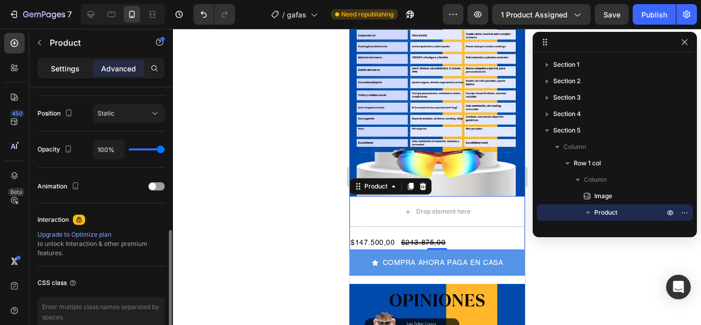
click at [68, 68] on p "Settings" at bounding box center [65, 68] width 29 height 11
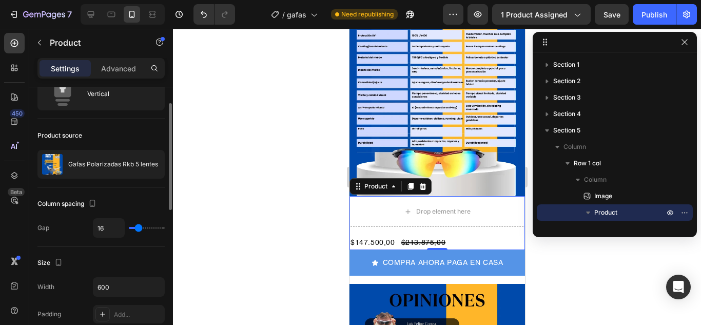
scroll to position [0, 0]
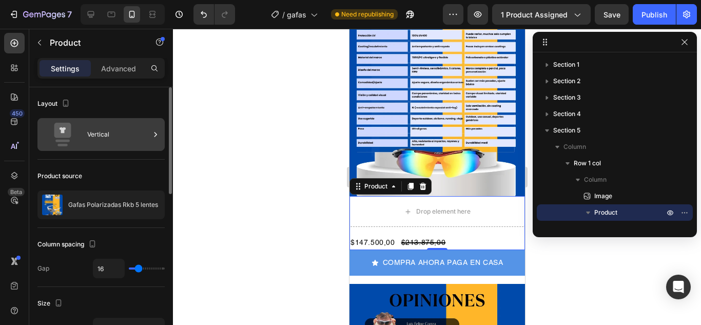
click at [158, 143] on div at bounding box center [155, 134] width 10 height 33
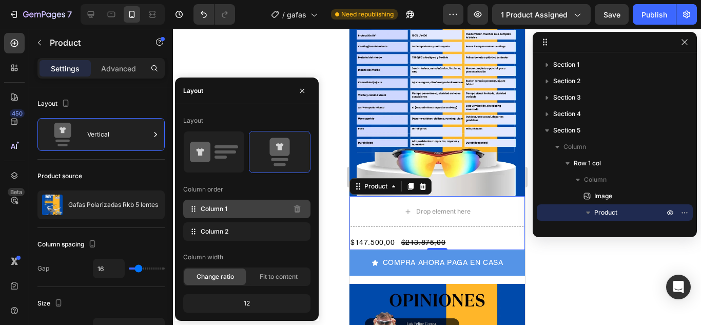
click at [241, 213] on div "Column 1" at bounding box center [246, 209] width 127 height 18
drag, startPoint x: 195, startPoint y: 210, endPoint x: 184, endPoint y: 57, distance: 153.8
click at [184, 57] on div at bounding box center [437, 177] width 528 height 296
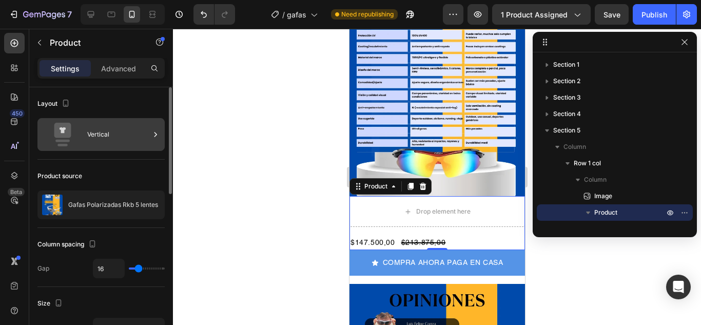
click at [102, 143] on div "Vertical" at bounding box center [118, 135] width 63 height 24
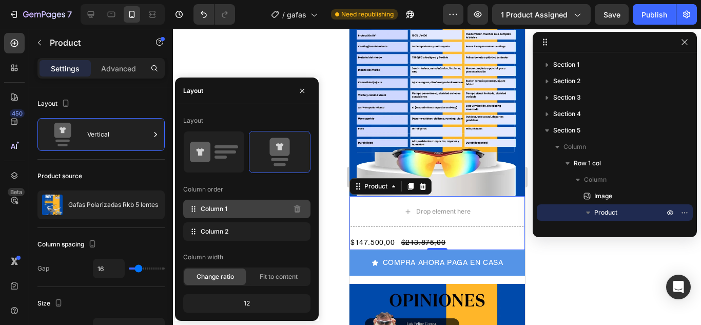
click at [205, 210] on span "Column 1" at bounding box center [214, 208] width 27 height 9
click at [190, 210] on icon at bounding box center [193, 209] width 10 height 10
click at [196, 193] on div "Column order" at bounding box center [203, 189] width 40 height 9
click at [196, 192] on div "Column order" at bounding box center [203, 189] width 40 height 9
click at [196, 215] on div "Column 1" at bounding box center [246, 209] width 127 height 18
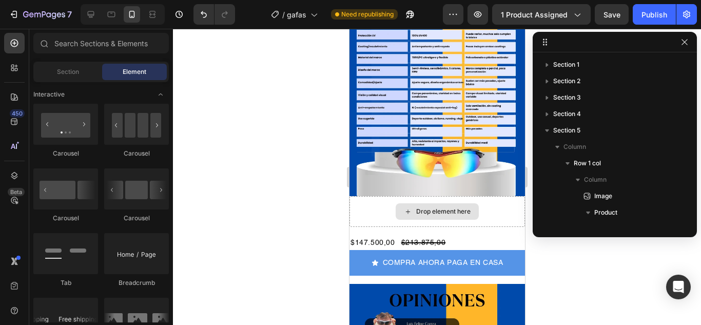
click at [427, 207] on div "Drop element here" at bounding box center [442, 211] width 54 height 8
click at [509, 196] on div "Drop element here" at bounding box center [436, 211] width 175 height 31
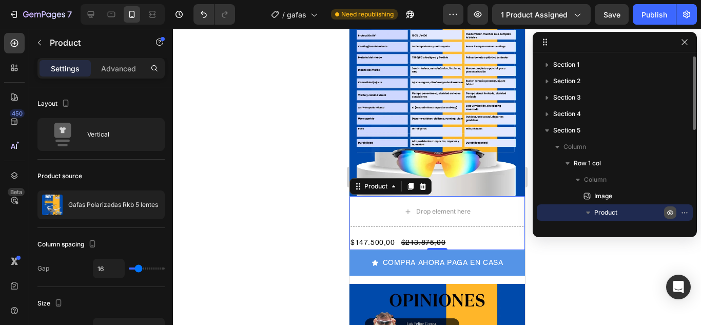
click at [672, 212] on icon "button" at bounding box center [670, 212] width 6 height 5
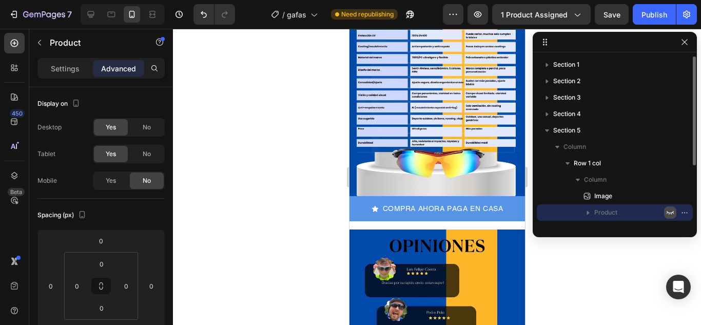
click at [672, 212] on icon "button" at bounding box center [669, 213] width 7 height 4
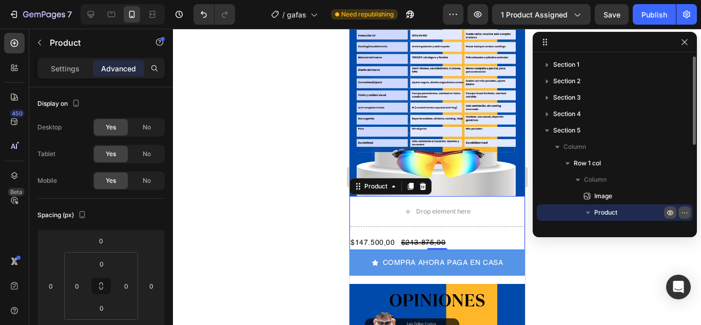
click at [686, 214] on icon "button" at bounding box center [684, 212] width 8 height 8
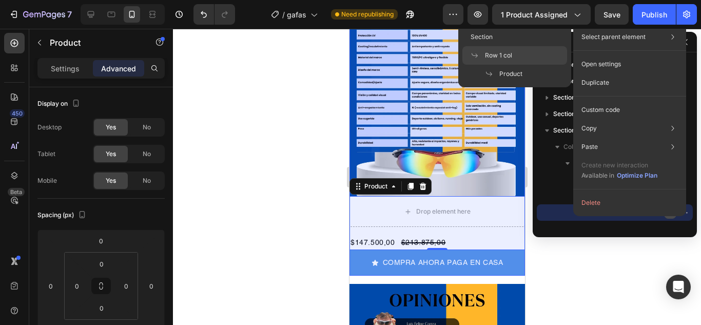
click at [511, 50] on div "Row 1 col" at bounding box center [514, 55] width 105 height 18
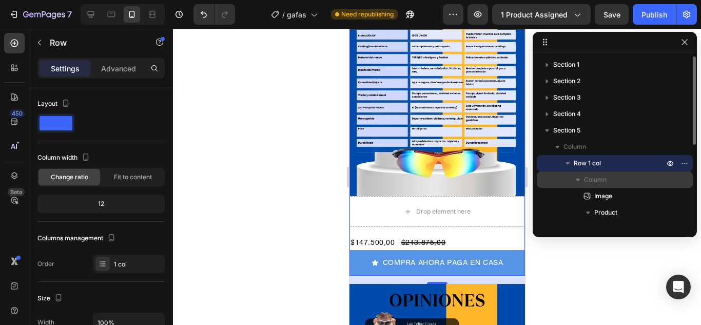
click at [577, 179] on icon "button" at bounding box center [578, 180] width 4 height 3
click at [599, 179] on span "Column" at bounding box center [595, 179] width 23 height 10
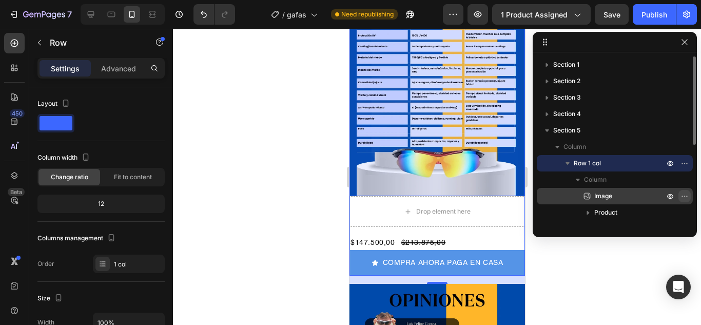
click at [683, 198] on icon "button" at bounding box center [684, 196] width 8 height 8
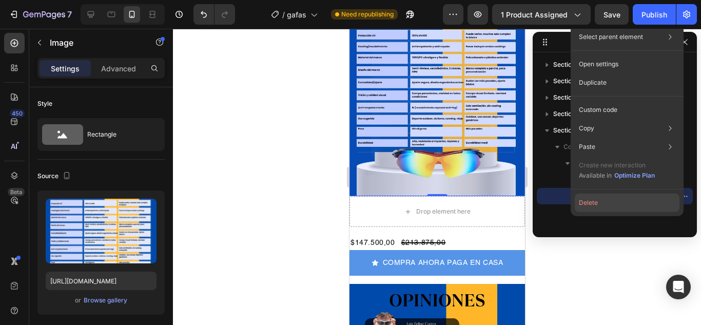
click at [609, 203] on button "Delete" at bounding box center [626, 202] width 105 height 18
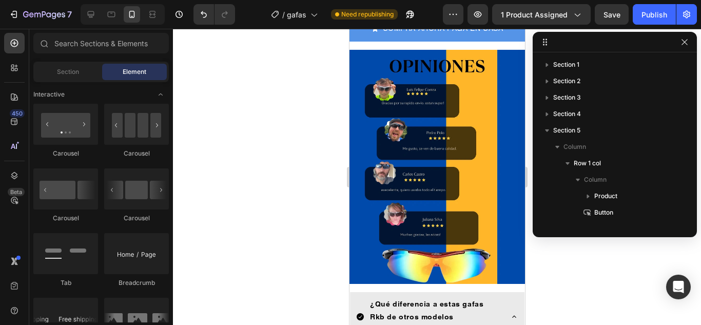
scroll to position [807, 0]
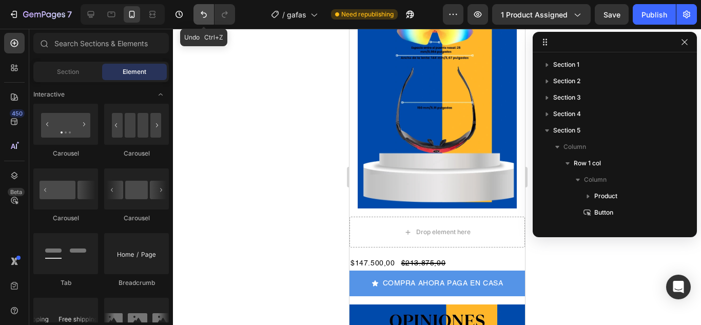
click at [202, 12] on icon "Undo/Redo" at bounding box center [204, 14] width 6 height 7
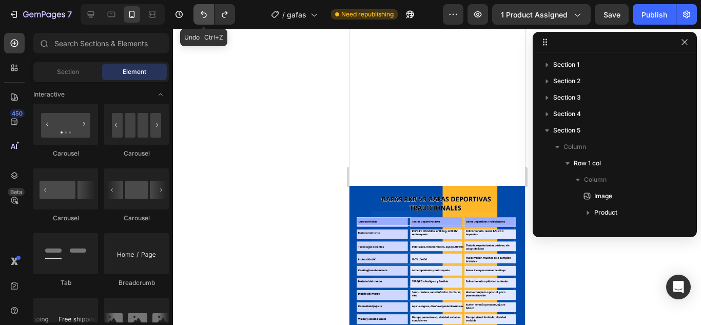
scroll to position [1030, 0]
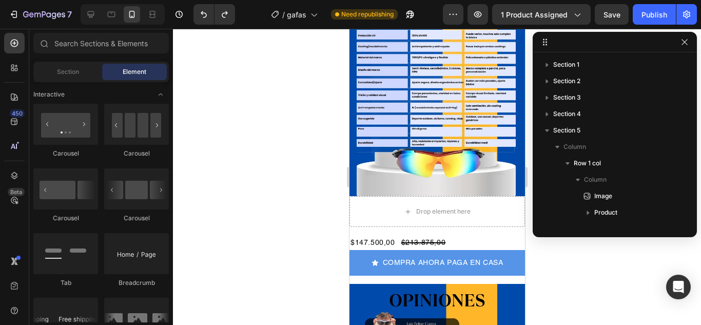
click at [264, 191] on div at bounding box center [437, 177] width 528 height 296
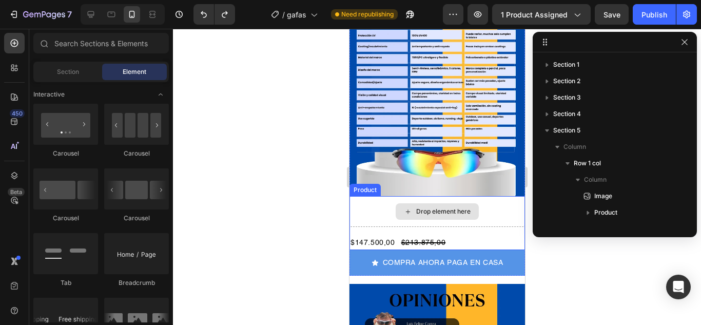
click at [424, 207] on div "Drop element here" at bounding box center [442, 211] width 54 height 8
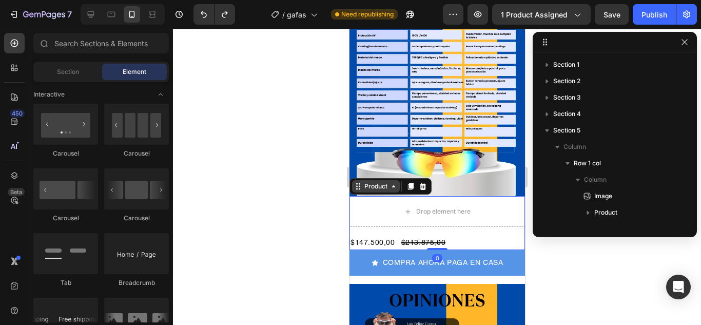
click at [366, 182] on div "Product" at bounding box center [375, 186] width 27 height 9
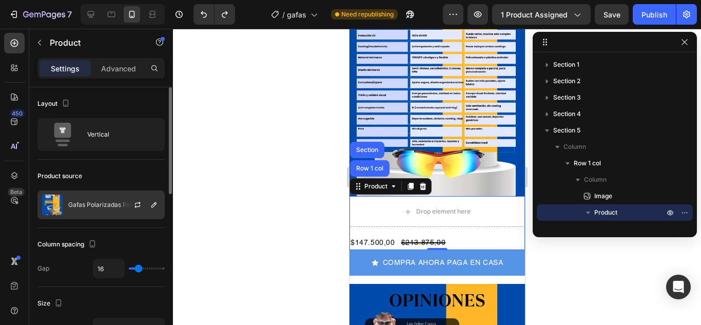
click at [143, 196] on div at bounding box center [141, 205] width 45 height 28
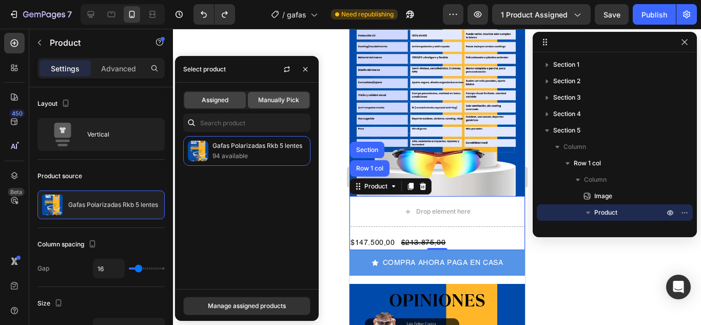
click at [282, 106] on div "Manually Pick" at bounding box center [279, 100] width 62 height 16
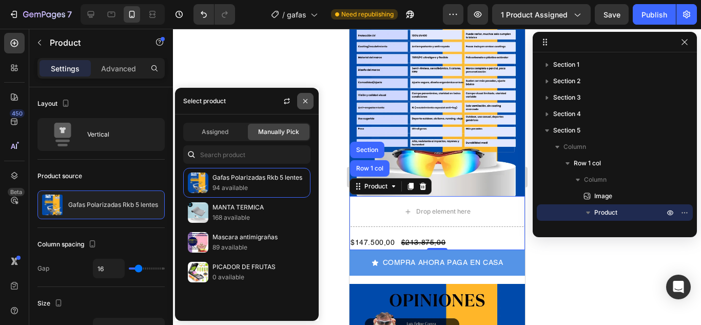
click at [304, 101] on icon "button" at bounding box center [305, 101] width 8 height 8
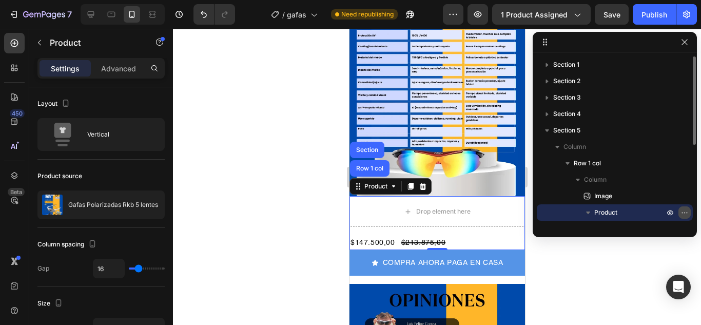
click at [687, 215] on icon "button" at bounding box center [684, 212] width 8 height 8
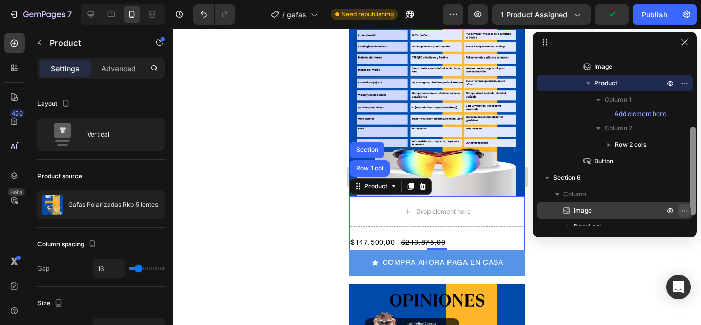
scroll to position [138, 0]
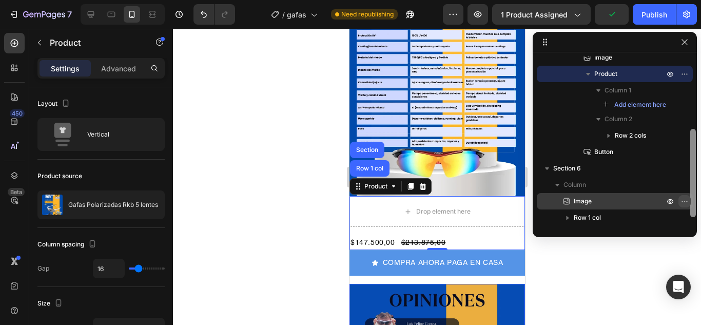
drag, startPoint x: 692, startPoint y: 134, endPoint x: 685, endPoint y: 206, distance: 72.6
click at [685, 206] on div "Section 1 Section 2 Section 3 Section 4 Section 5 Column Row 1 col Column Image…" at bounding box center [614, 140] width 164 height 169
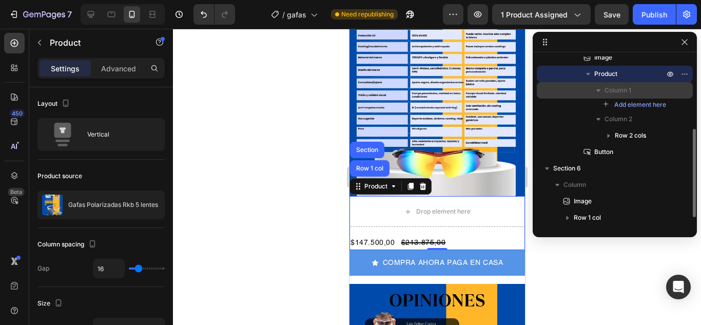
click at [626, 89] on span "Column 1" at bounding box center [617, 90] width 27 height 10
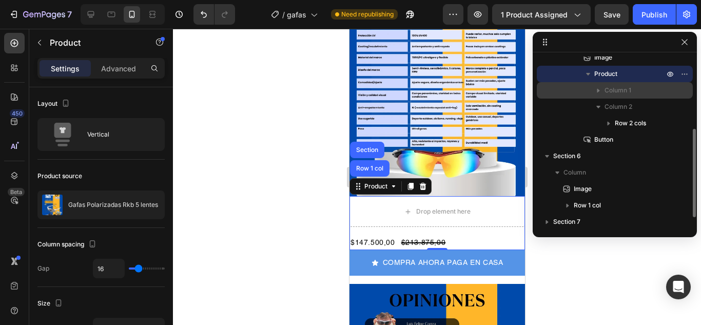
click at [603, 88] on button "button" at bounding box center [598, 90] width 12 height 12
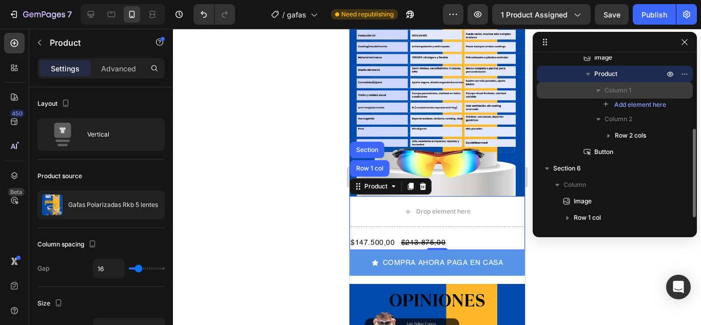
click at [618, 92] on span "Column 1" at bounding box center [617, 90] width 27 height 10
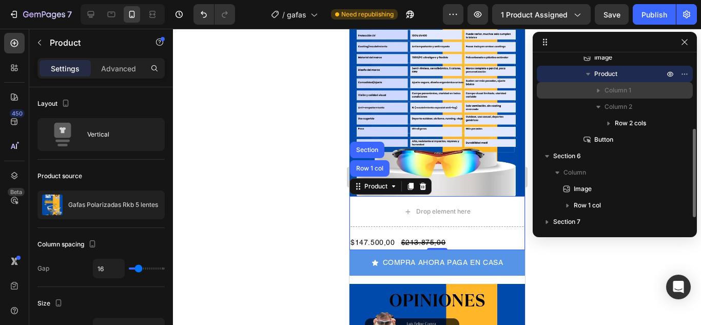
drag, startPoint x: 618, startPoint y: 92, endPoint x: 579, endPoint y: 90, distance: 39.5
click at [579, 90] on div "Column 1" at bounding box center [615, 90] width 148 height 16
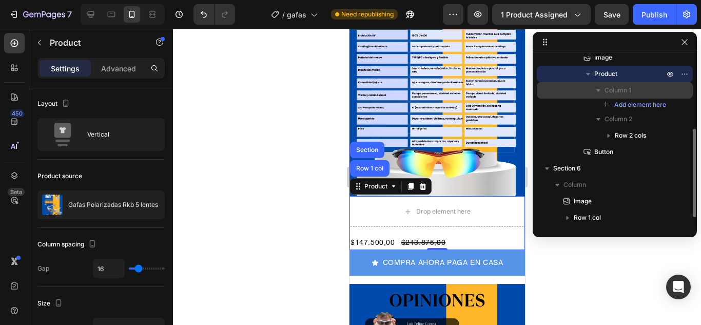
click at [685, 87] on div "Column 1" at bounding box center [615, 90] width 148 height 16
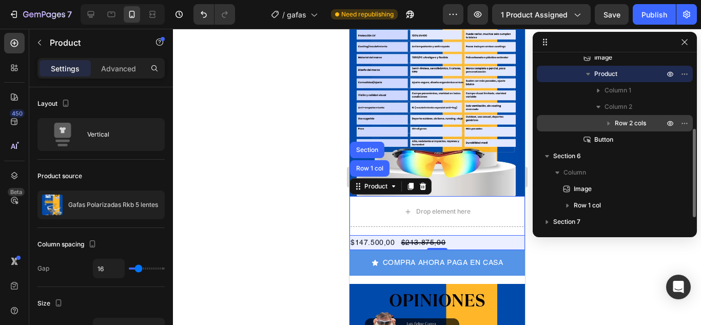
click at [625, 125] on span "Row 2 cols" at bounding box center [629, 123] width 31 height 10
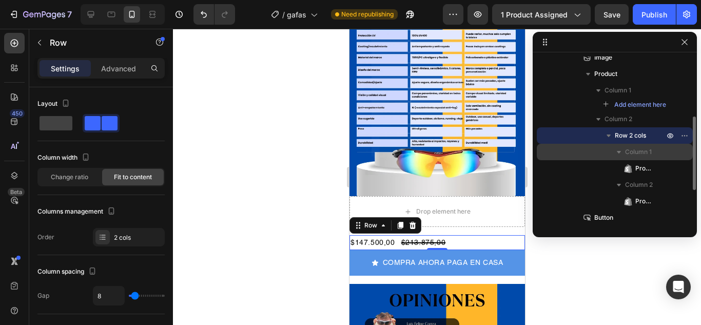
click at [640, 151] on span "Column 1" at bounding box center [638, 152] width 27 height 10
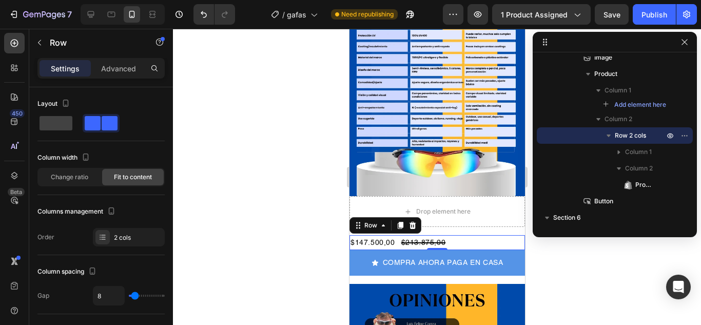
click at [367, 217] on div "Row" at bounding box center [385, 225] width 72 height 16
click at [369, 221] on div "Row" at bounding box center [370, 225] width 17 height 9
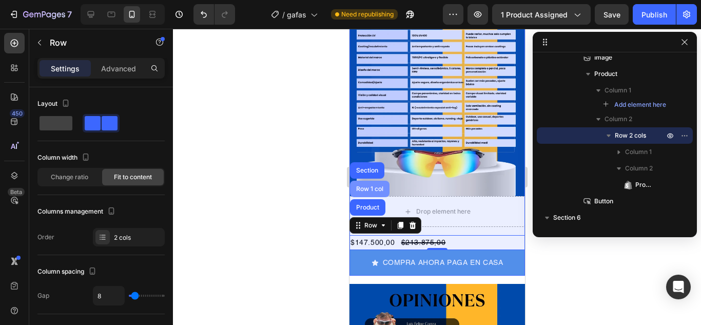
click at [372, 186] on div "Row 1 col" at bounding box center [368, 189] width 31 height 6
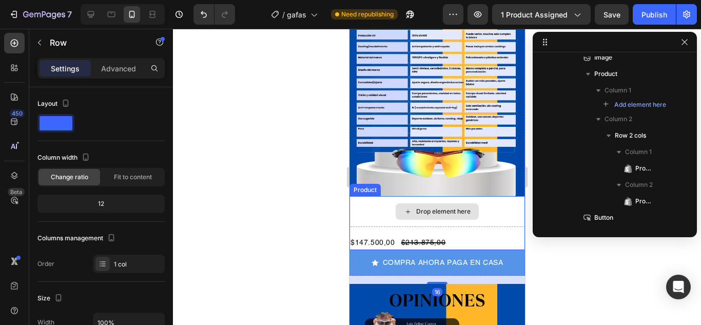
click at [383, 204] on div "Drop element here" at bounding box center [436, 211] width 175 height 31
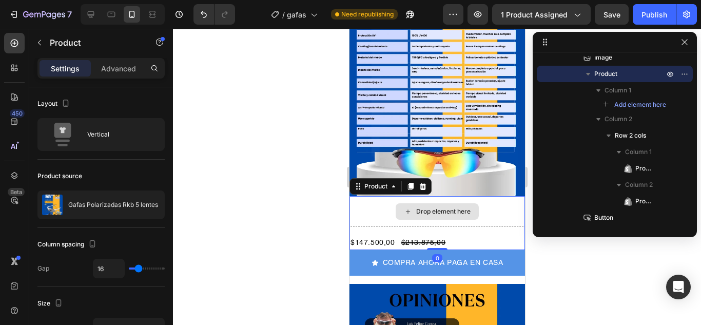
click at [376, 216] on div "Drop element here" at bounding box center [436, 211] width 175 height 31
click at [376, 222] on div "Drop element here $147.500,00 Product Price Product Price $213.875,00 Product P…" at bounding box center [436, 223] width 175 height 54
click at [353, 213] on div "Drop element here" at bounding box center [436, 211] width 175 height 31
click at [356, 196] on div "Drop element here" at bounding box center [436, 211] width 175 height 31
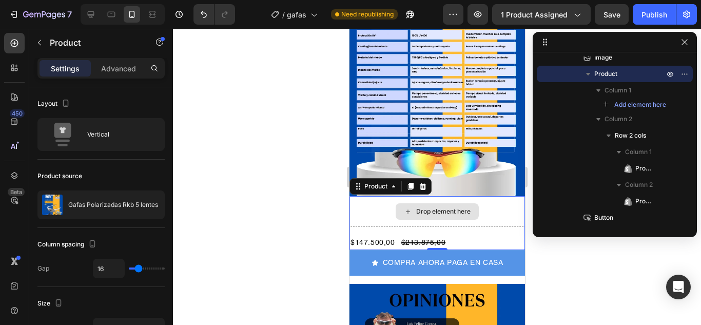
click at [391, 196] on div "Drop element here" at bounding box center [436, 211] width 175 height 31
click at [689, 46] on button "button" at bounding box center [684, 42] width 12 height 12
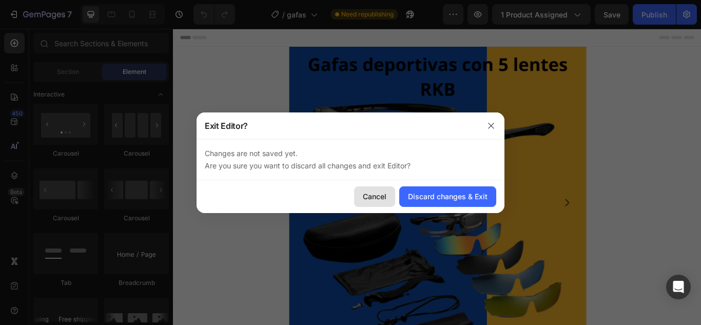
click at [383, 200] on div "Cancel" at bounding box center [375, 196] width 24 height 11
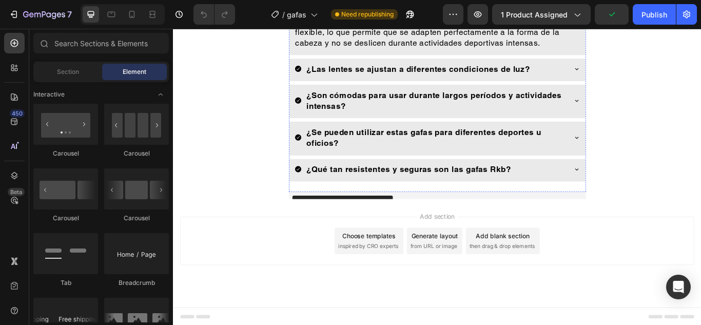
scroll to position [2540, 0]
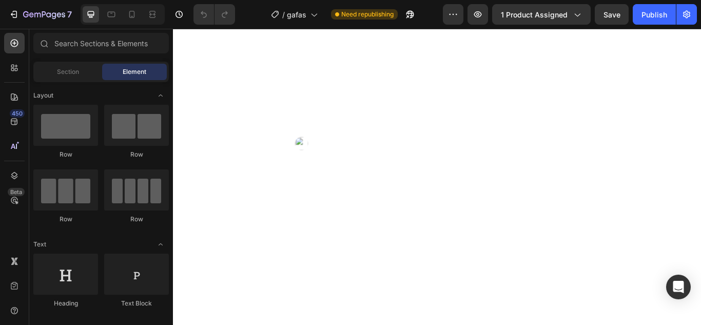
scroll to position [872, 0]
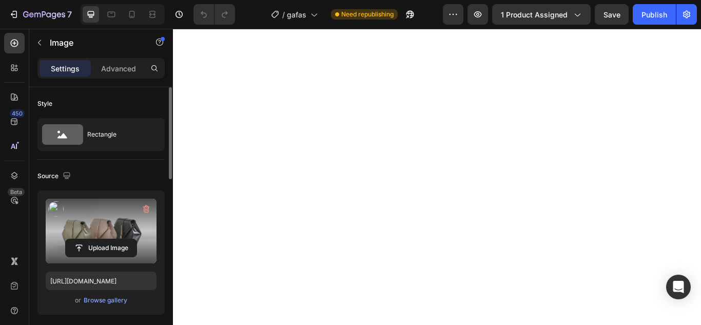
click at [96, 227] on label at bounding box center [101, 231] width 111 height 65
click at [96, 239] on input "file" at bounding box center [101, 247] width 71 height 17
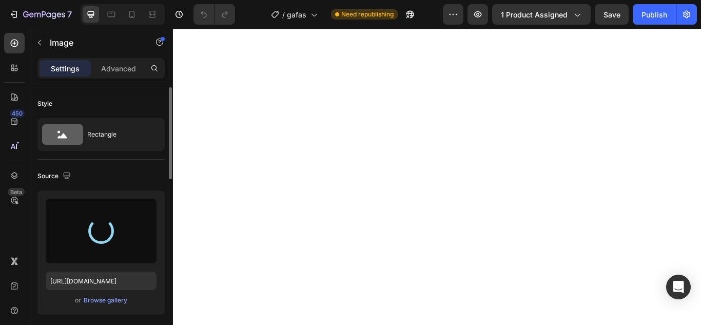
type input "[URL][DOMAIN_NAME]"
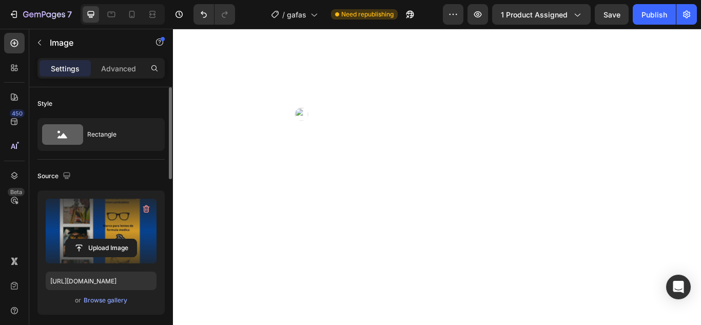
scroll to position [1334, 0]
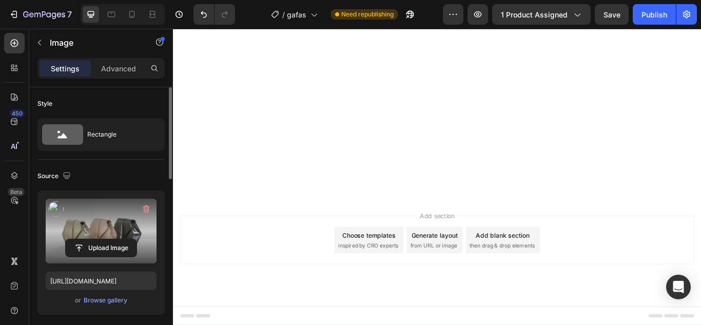
click at [113, 216] on label at bounding box center [101, 231] width 111 height 65
click at [113, 239] on input "file" at bounding box center [101, 247] width 71 height 17
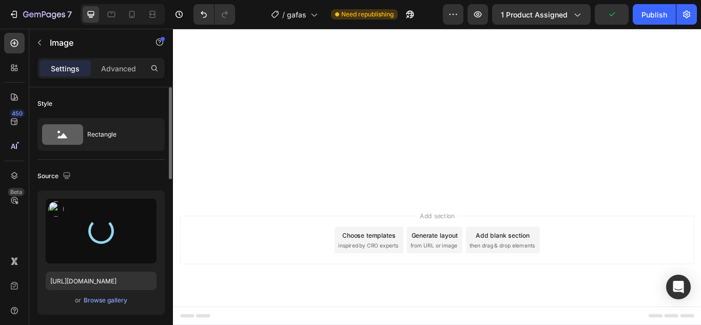
type input "[URL][DOMAIN_NAME]"
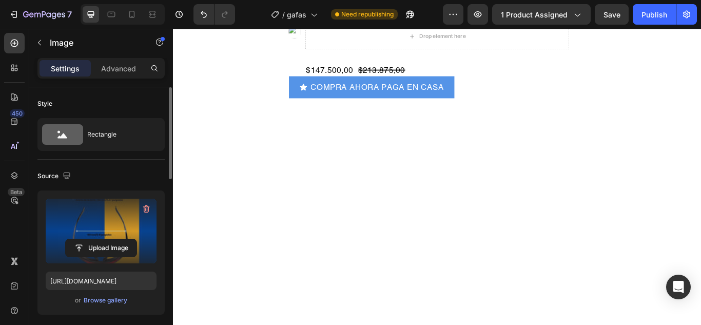
scroll to position [1847, 0]
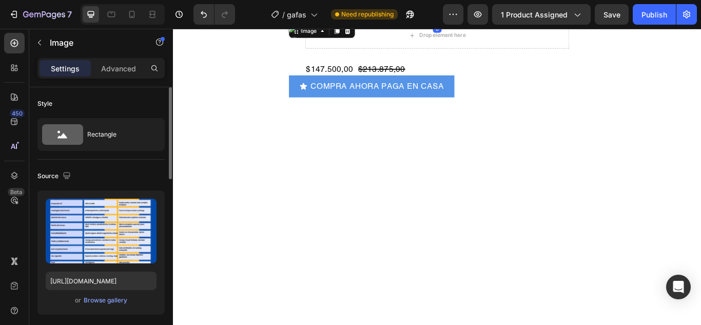
click at [440, 21] on img at bounding box center [481, 21] width 346 height 0
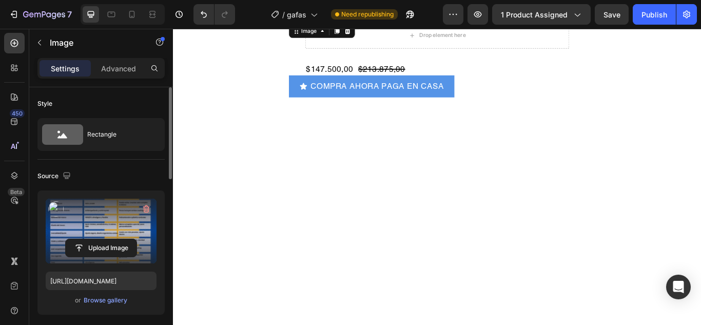
click at [108, 220] on label at bounding box center [101, 231] width 111 height 65
click at [108, 239] on input "file" at bounding box center [101, 247] width 71 height 17
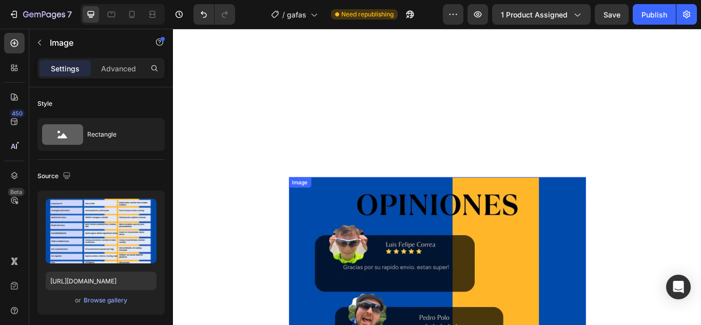
scroll to position [2206, 0]
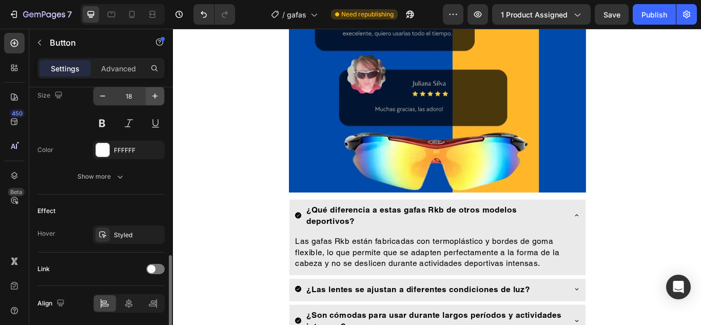
scroll to position [550, 0]
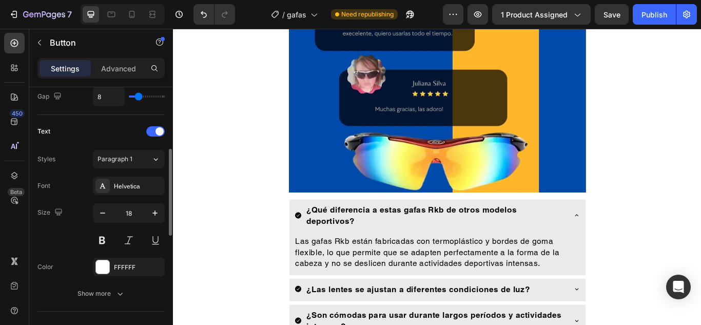
scroll to position [345, 0]
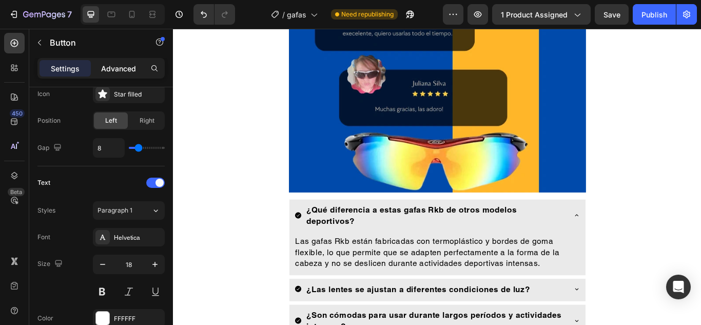
click at [119, 66] on p "Advanced" at bounding box center [118, 68] width 35 height 11
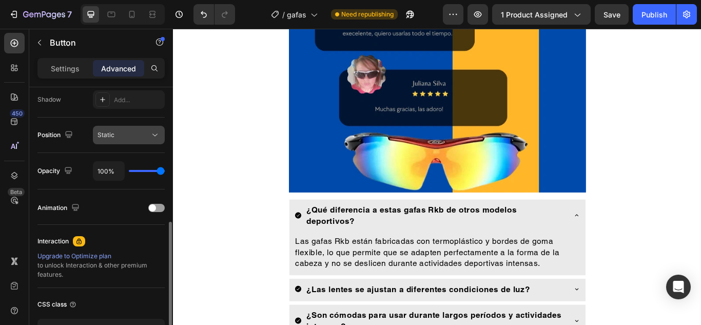
click at [141, 133] on div "Static" at bounding box center [123, 134] width 52 height 9
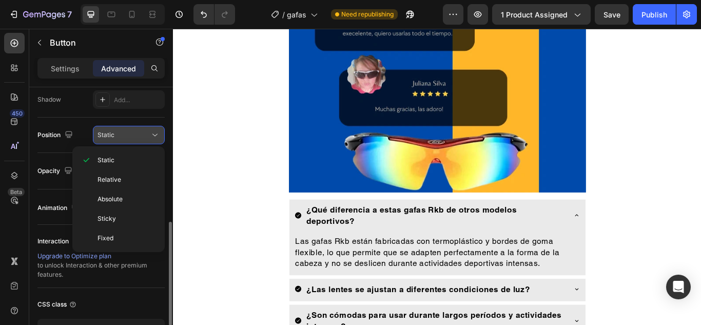
click at [147, 132] on div "Static" at bounding box center [123, 134] width 52 height 9
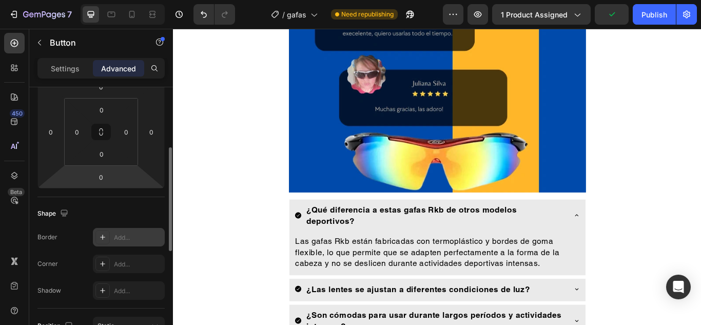
scroll to position [205, 0]
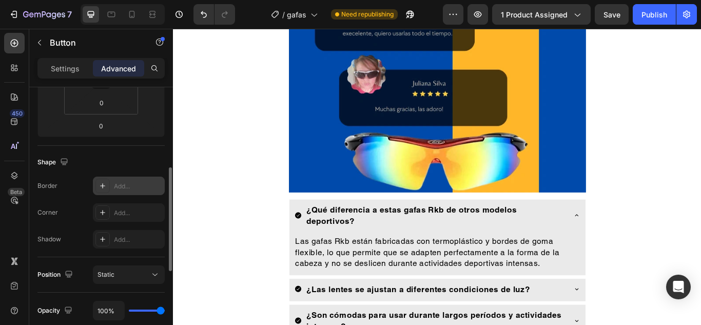
click at [111, 184] on div "Add..." at bounding box center [129, 185] width 72 height 18
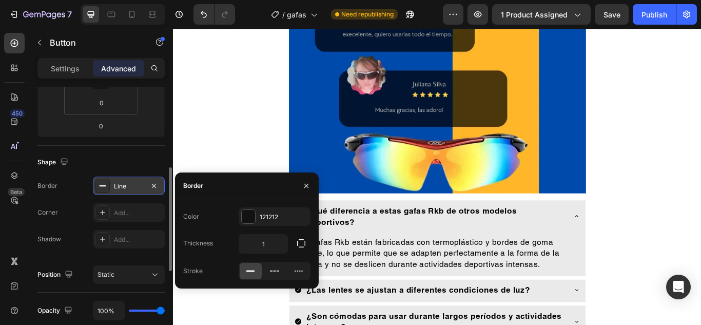
click at [97, 181] on div at bounding box center [102, 186] width 14 height 14
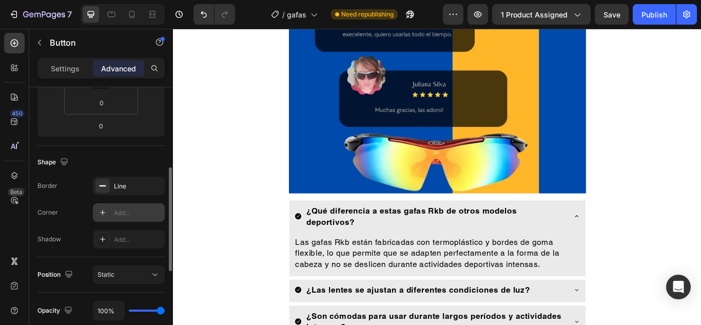
click at [103, 210] on icon at bounding box center [102, 212] width 5 height 5
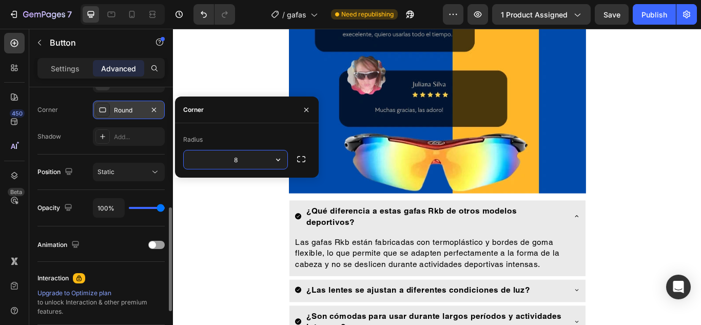
scroll to position [359, 0]
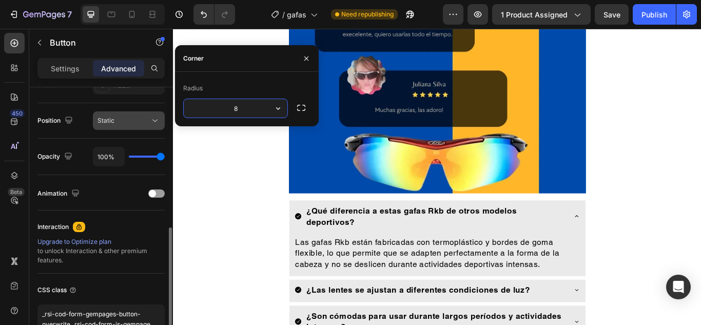
click at [140, 120] on div "Static" at bounding box center [123, 120] width 52 height 9
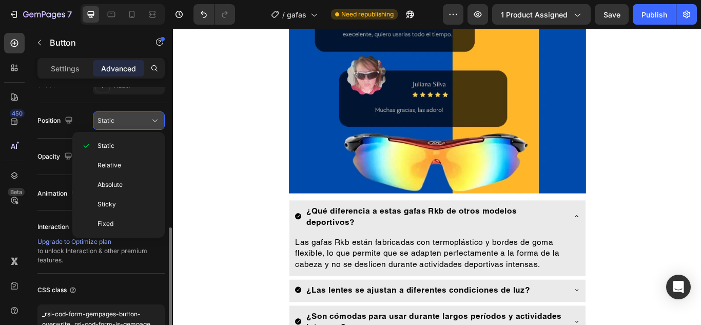
click at [136, 120] on div "Static" at bounding box center [123, 120] width 52 height 9
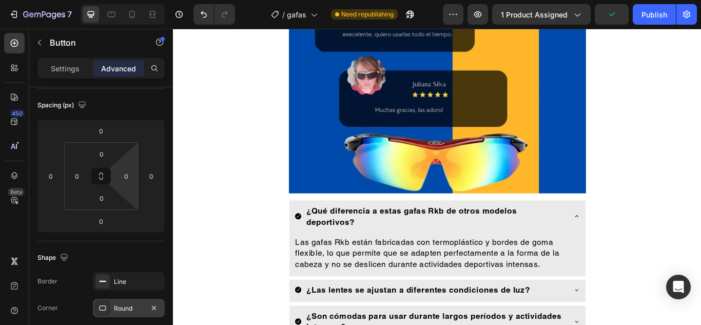
scroll to position [0, 0]
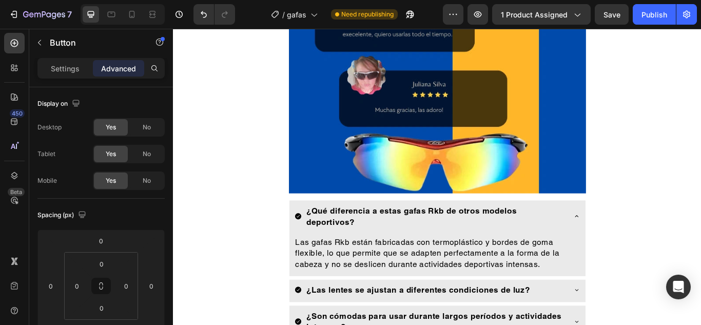
click at [71, 70] on p "Settings" at bounding box center [65, 68] width 29 height 11
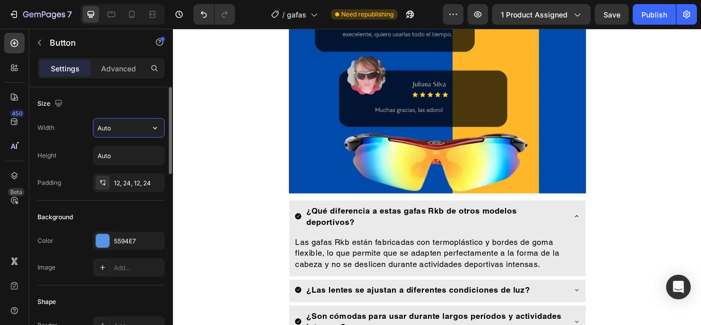
click at [132, 134] on input "Auto" at bounding box center [128, 127] width 71 height 18
click at [157, 128] on icon "button" at bounding box center [155, 128] width 10 height 10
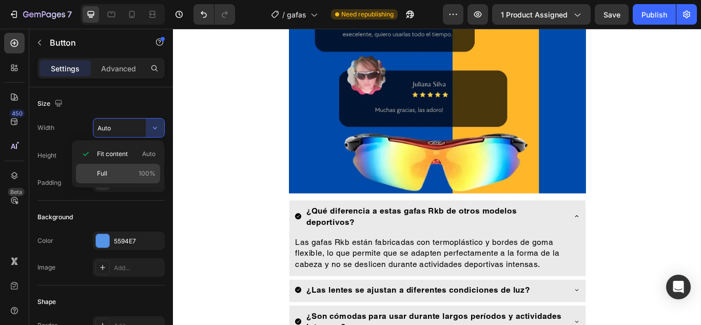
click at [120, 170] on p "Full 100%" at bounding box center [126, 173] width 58 height 9
type input "100%"
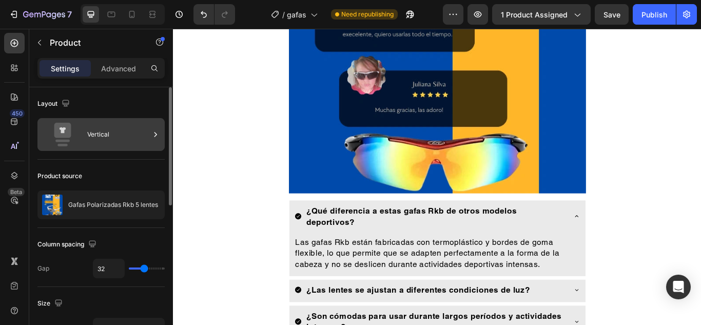
click at [156, 134] on icon at bounding box center [155, 134] width 3 height 5
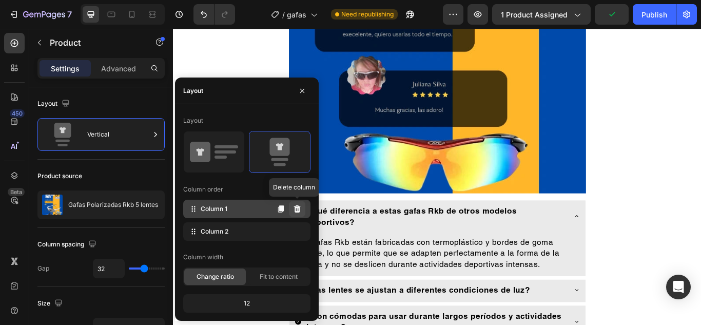
click at [294, 207] on icon at bounding box center [297, 209] width 8 height 8
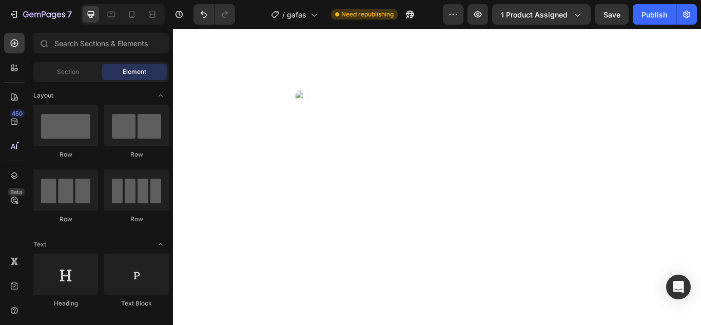
scroll to position [1211, 0]
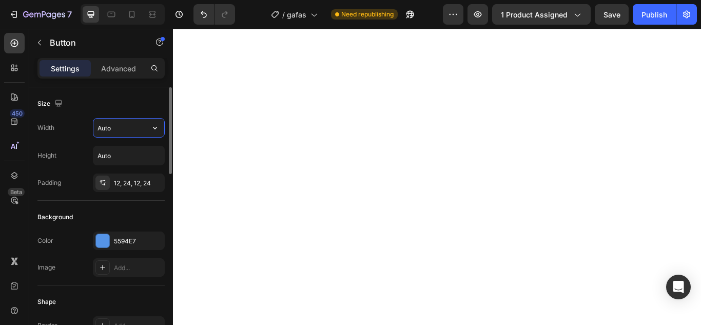
click at [132, 132] on input "Auto" at bounding box center [128, 127] width 71 height 18
click at [152, 127] on icon "button" at bounding box center [155, 128] width 10 height 10
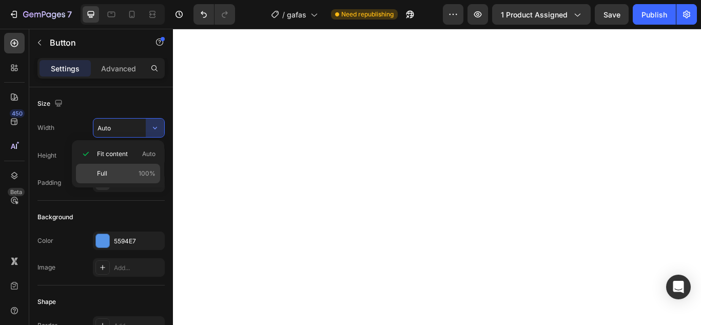
click at [134, 170] on p "Full 100%" at bounding box center [126, 173] width 58 height 9
type input "100%"
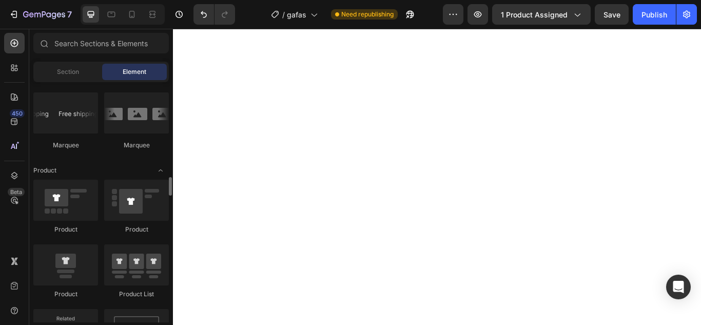
scroll to position [1282, 0]
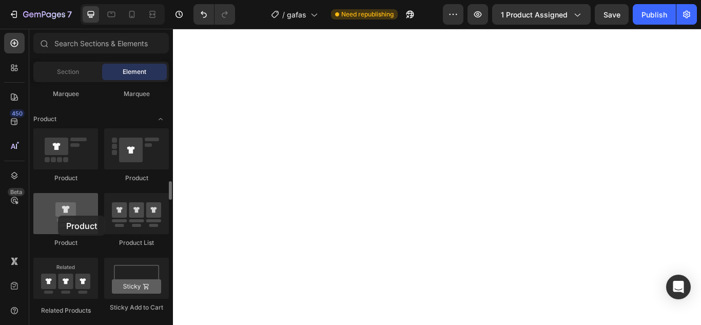
click at [58, 215] on div at bounding box center [65, 213] width 65 height 41
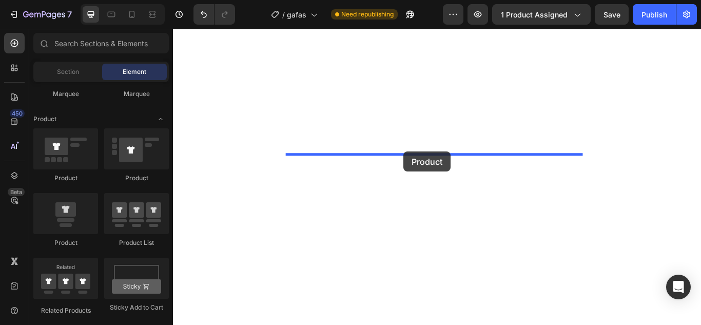
drag, startPoint x: 231, startPoint y: 244, endPoint x: 442, endPoint y: 172, distance: 222.9
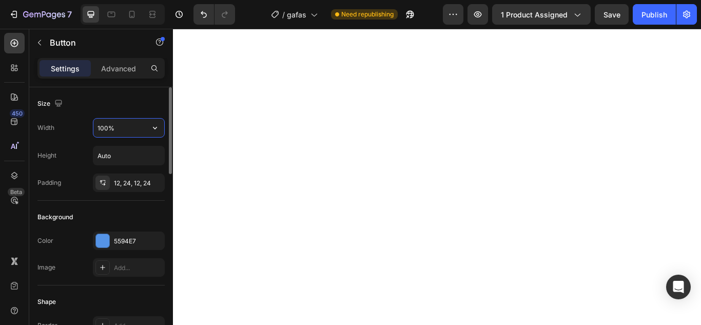
click at [143, 132] on input "100%" at bounding box center [128, 127] width 71 height 18
click at [154, 127] on icon "button" at bounding box center [155, 128] width 10 height 10
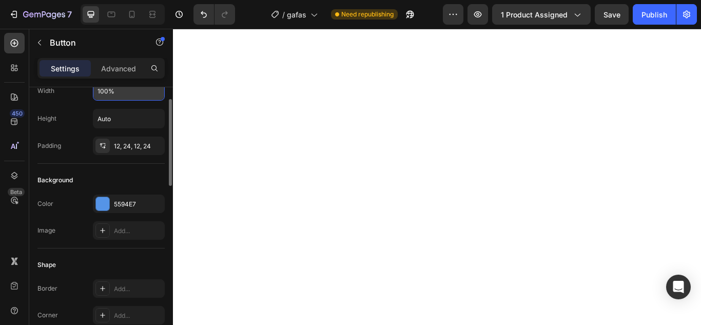
scroll to position [0, 0]
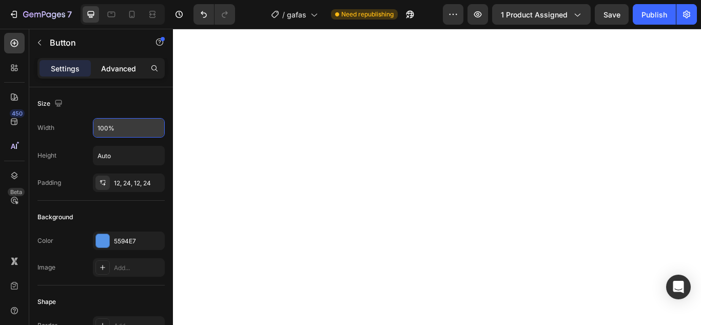
click at [120, 72] on p "Advanced" at bounding box center [118, 68] width 35 height 11
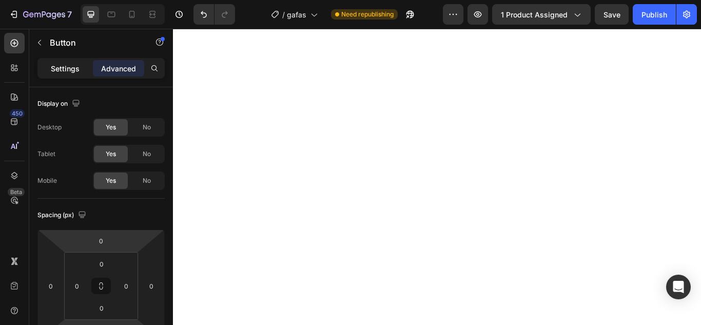
click at [74, 67] on p "Settings" at bounding box center [65, 68] width 29 height 11
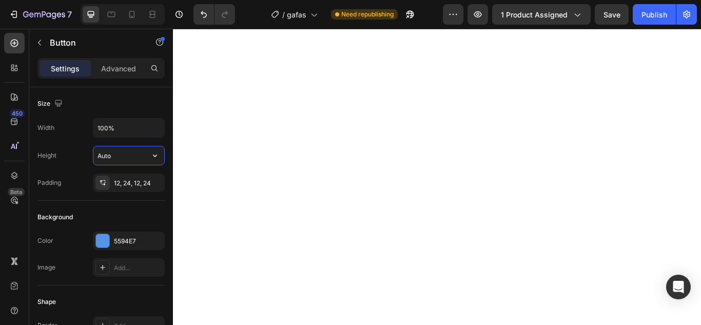
click at [142, 156] on input "Auto" at bounding box center [128, 155] width 71 height 18
click at [155, 157] on icon "button" at bounding box center [155, 155] width 10 height 10
click at [152, 127] on icon "button" at bounding box center [155, 128] width 10 height 10
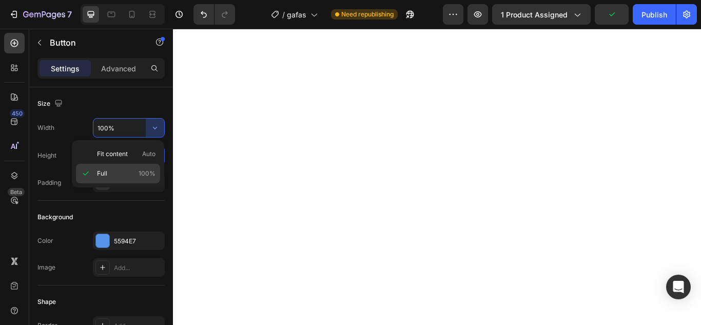
click at [94, 171] on div "Full 100%" at bounding box center [118, 173] width 84 height 19
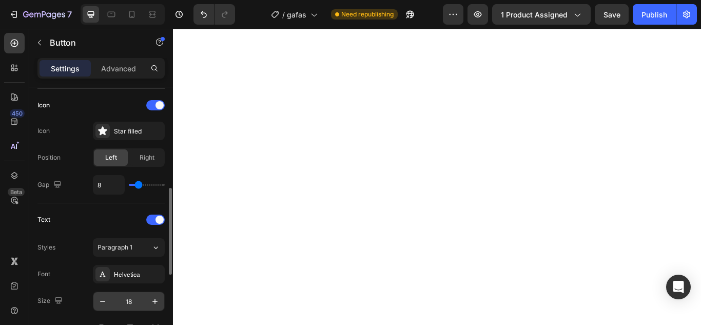
scroll to position [359, 0]
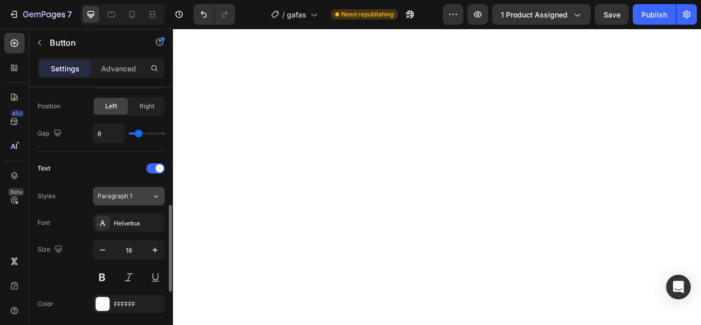
click at [152, 197] on icon at bounding box center [155, 196] width 9 height 10
click at [72, 256] on div "Size 18" at bounding box center [100, 263] width 127 height 46
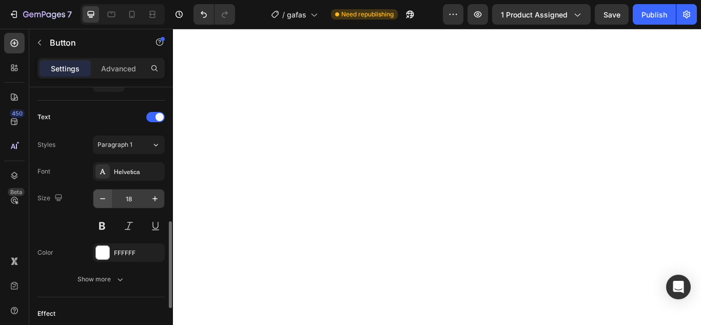
scroll to position [462, 0]
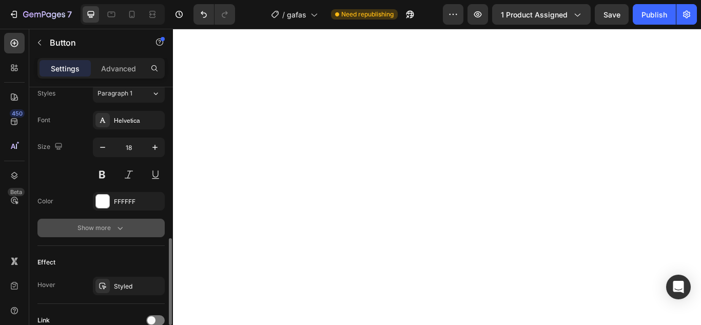
click at [124, 224] on icon "button" at bounding box center [120, 228] width 10 height 10
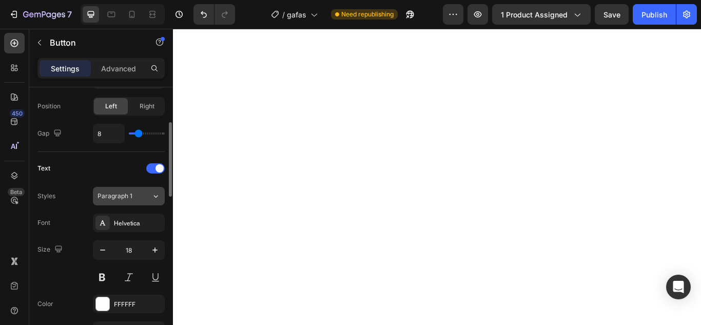
scroll to position [308, 0]
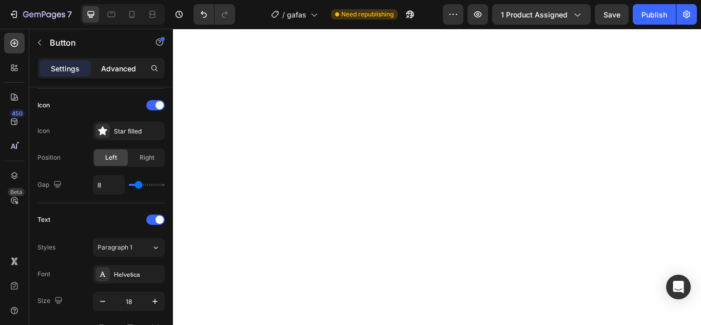
click at [125, 70] on p "Advanced" at bounding box center [118, 68] width 35 height 11
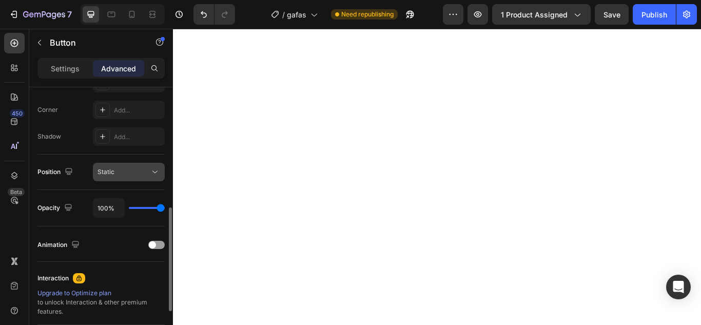
click at [125, 169] on div "Static" at bounding box center [123, 171] width 52 height 9
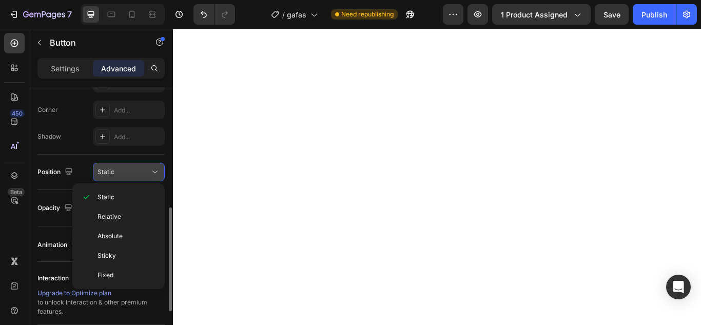
click at [125, 169] on div "Static" at bounding box center [123, 171] width 52 height 9
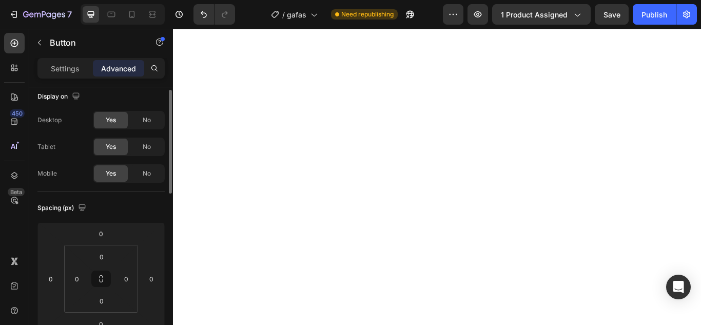
scroll to position [0, 0]
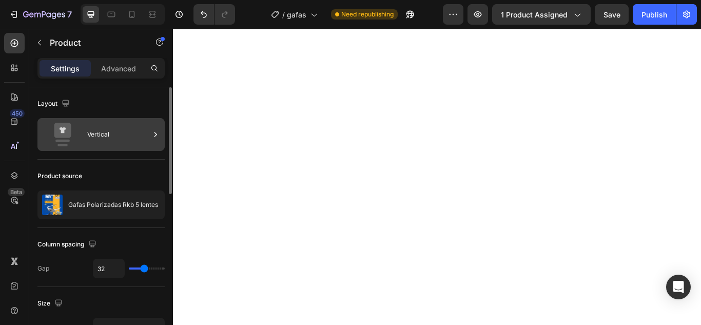
click at [123, 136] on div "Vertical" at bounding box center [118, 135] width 63 height 24
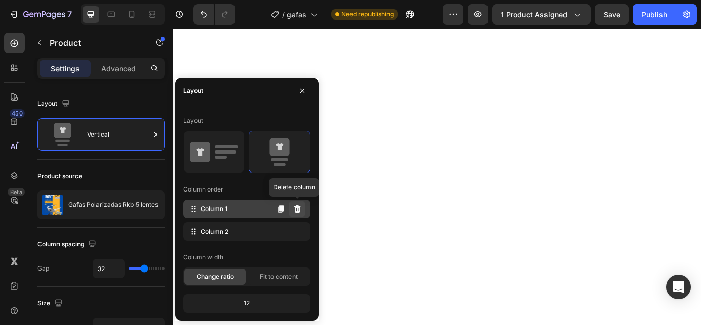
click at [298, 209] on icon at bounding box center [297, 209] width 8 height 8
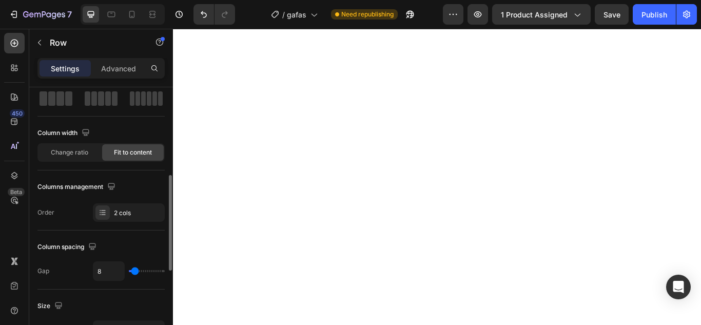
scroll to position [103, 0]
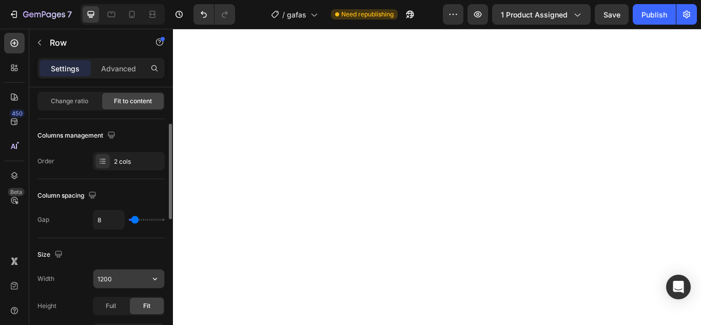
click at [115, 278] on input "1200" at bounding box center [128, 278] width 71 height 18
click at [153, 277] on icon "button" at bounding box center [155, 278] width 10 height 10
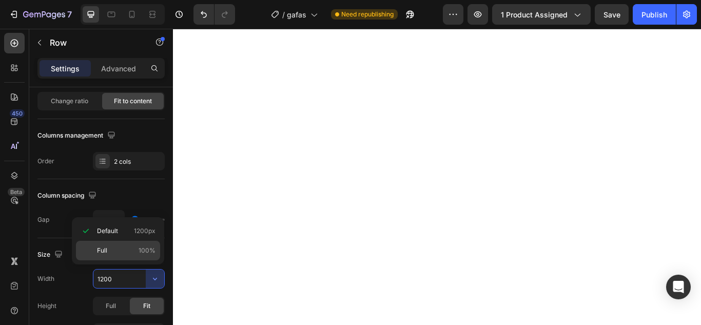
click at [107, 250] on span "Full" at bounding box center [102, 250] width 10 height 9
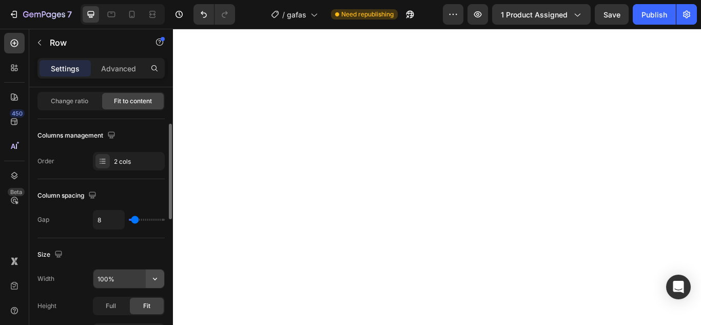
click at [149, 277] on button "button" at bounding box center [155, 278] width 18 height 18
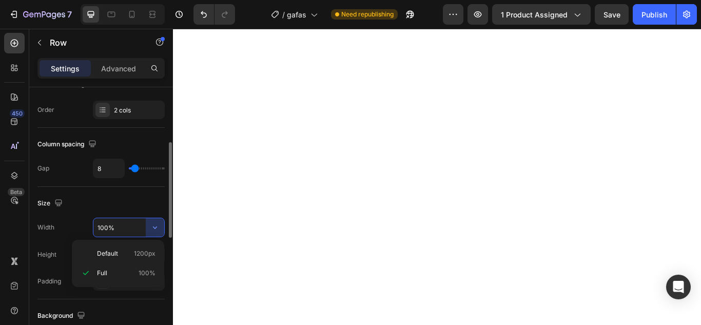
scroll to position [205, 0]
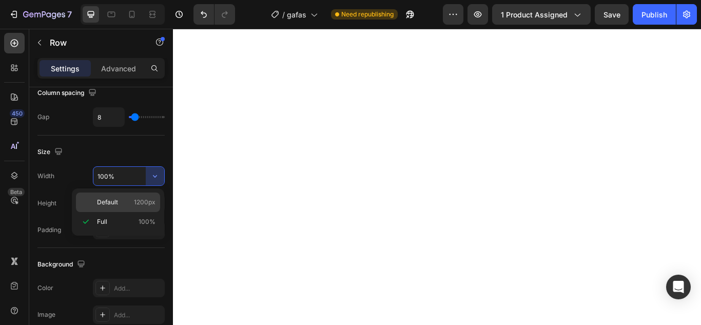
click at [120, 205] on p "Default 1200px" at bounding box center [126, 201] width 58 height 9
type input "675"
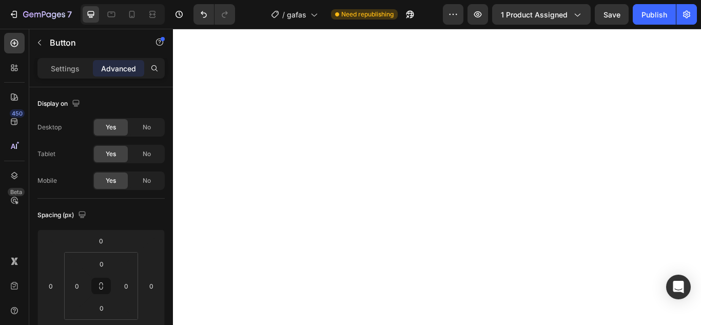
click at [63, 64] on p "Settings" at bounding box center [65, 68] width 29 height 11
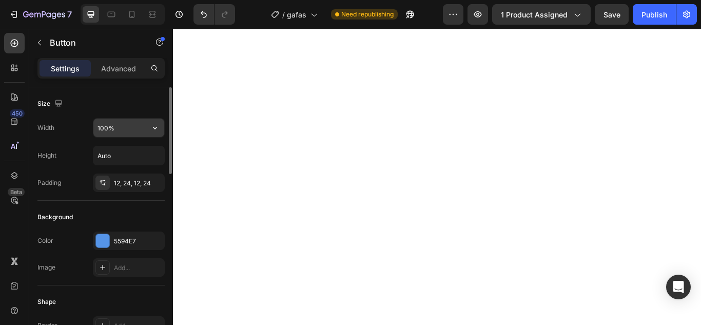
click at [130, 131] on input "100%" at bounding box center [128, 127] width 71 height 18
click at [153, 131] on icon "button" at bounding box center [155, 128] width 10 height 10
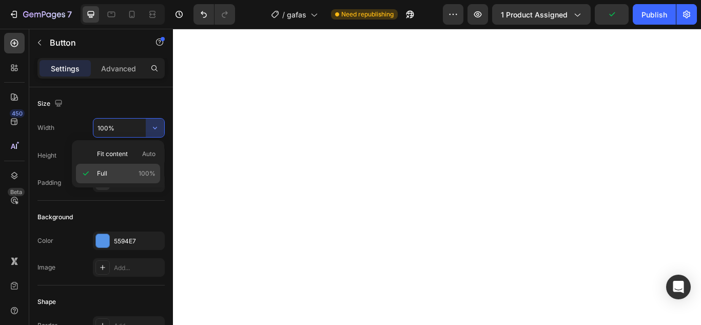
click at [121, 167] on div "Full 100%" at bounding box center [118, 173] width 84 height 19
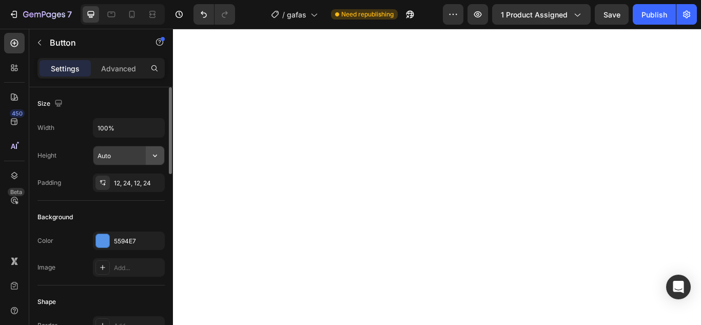
click at [154, 155] on icon "button" at bounding box center [155, 155] width 10 height 10
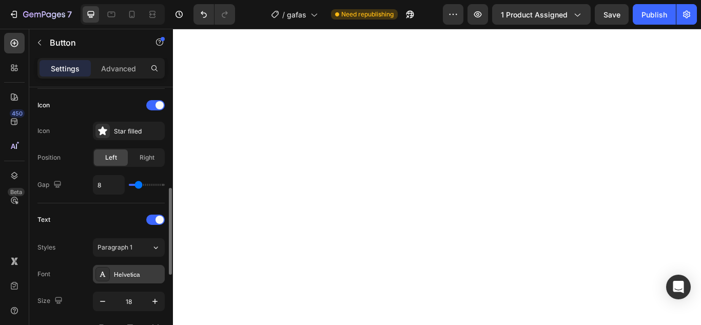
scroll to position [359, 0]
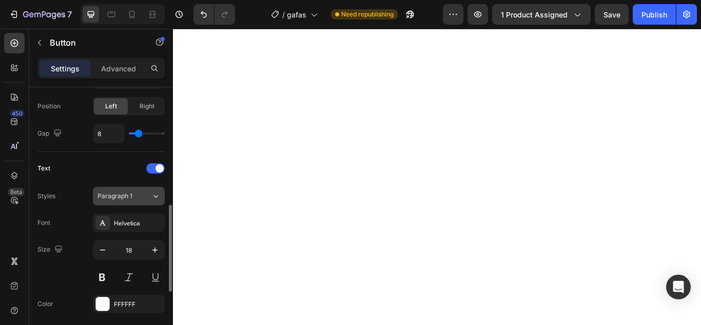
click at [156, 197] on icon at bounding box center [155, 196] width 9 height 10
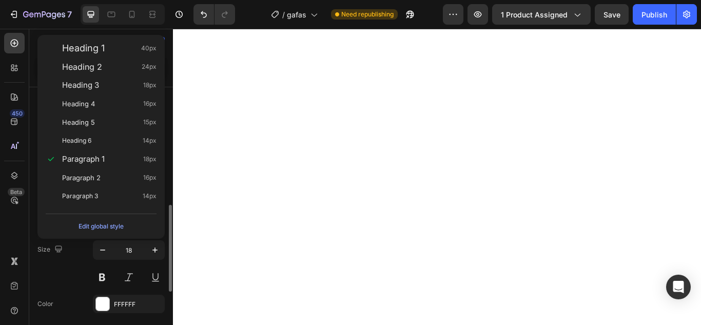
click at [54, 268] on div "Size 18" at bounding box center [100, 263] width 127 height 46
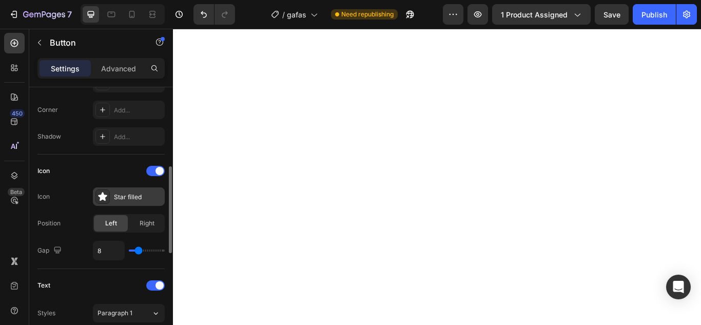
scroll to position [0, 0]
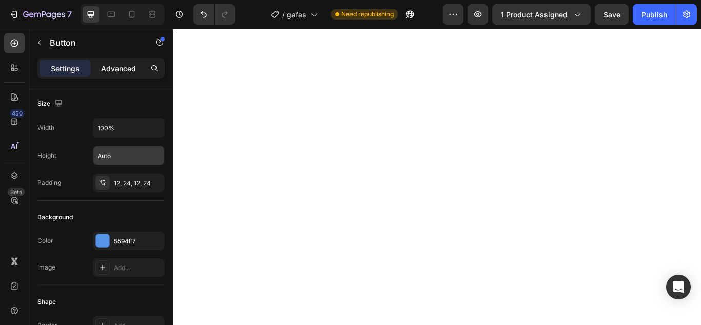
click at [113, 67] on p "Advanced" at bounding box center [118, 68] width 35 height 11
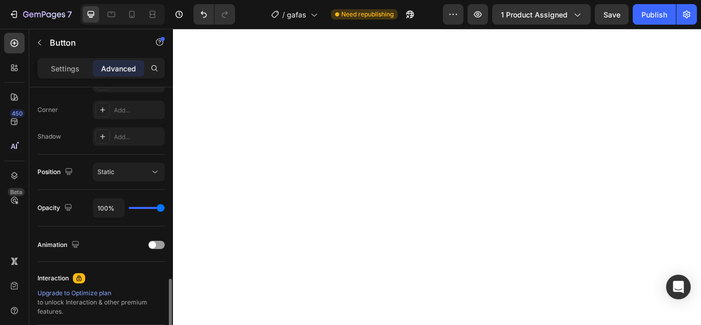
scroll to position [359, 0]
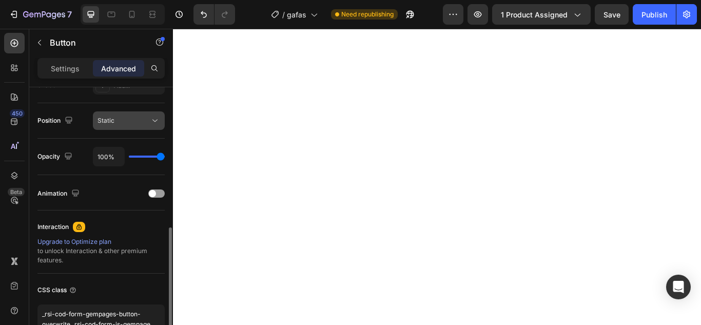
click at [149, 120] on div "Static" at bounding box center [123, 120] width 52 height 9
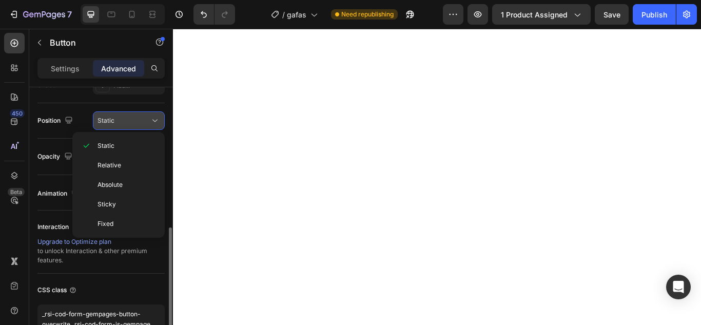
click at [149, 120] on div "Static" at bounding box center [123, 120] width 52 height 9
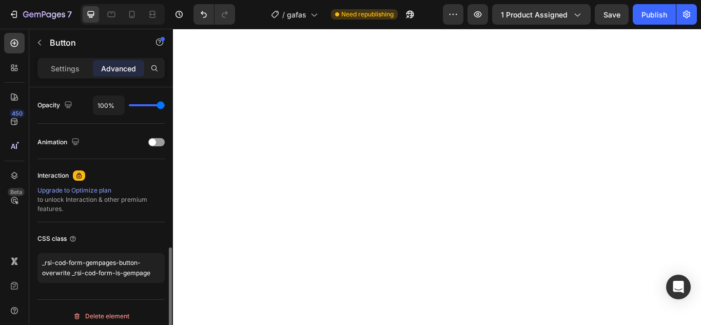
scroll to position [418, 0]
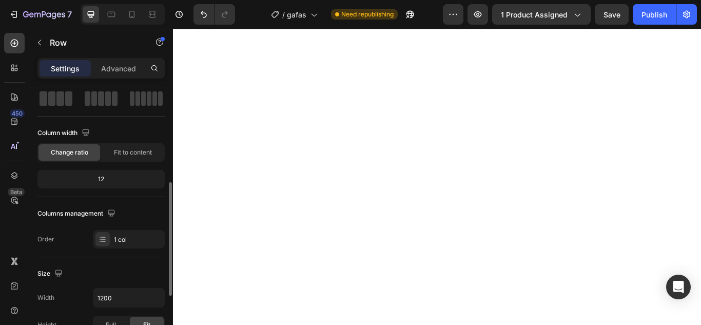
scroll to position [103, 0]
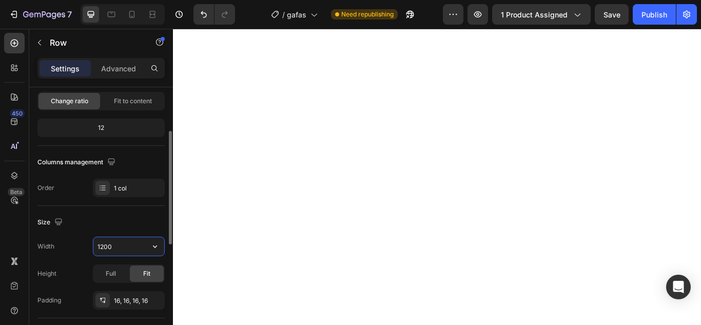
click at [127, 243] on input "1200" at bounding box center [128, 246] width 71 height 18
click at [151, 244] on icon "button" at bounding box center [155, 246] width 10 height 10
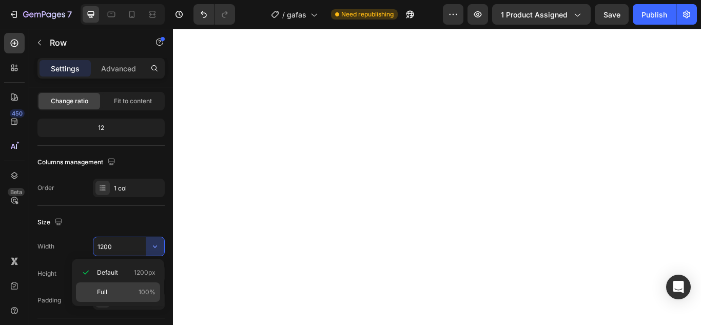
click at [119, 290] on p "Full 100%" at bounding box center [126, 291] width 58 height 9
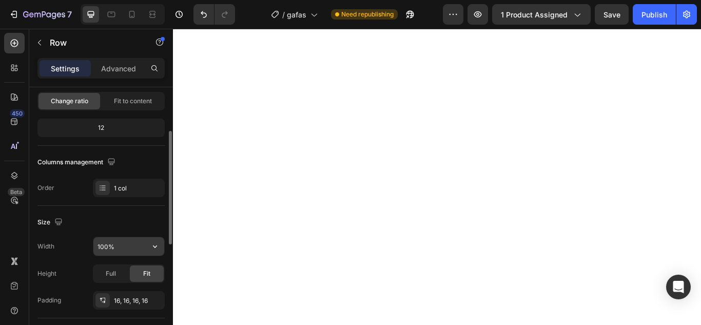
click at [126, 241] on input "100%" at bounding box center [128, 246] width 71 height 18
click at [161, 249] on button "button" at bounding box center [155, 246] width 18 height 18
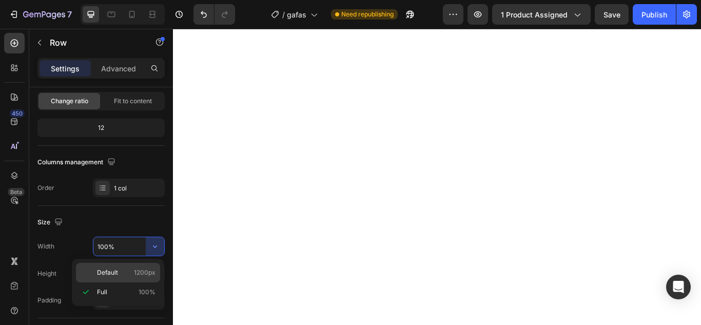
click at [124, 272] on p "Default 1200px" at bounding box center [126, 272] width 58 height 9
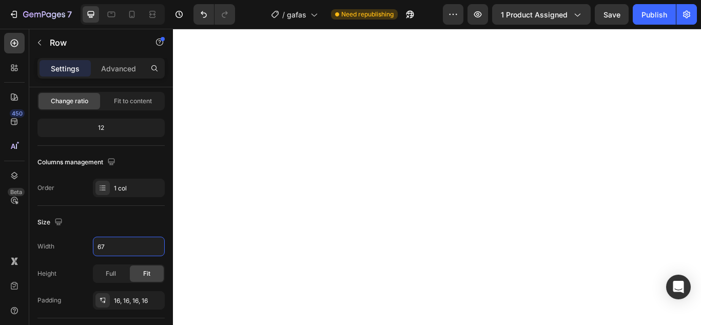
type input "675"
click at [700, 179] on div "Image Image Row Section 0 $147.500,00 Product Price Product Price $213.875,00 P…" at bounding box center [481, 109] width 616 height 1761
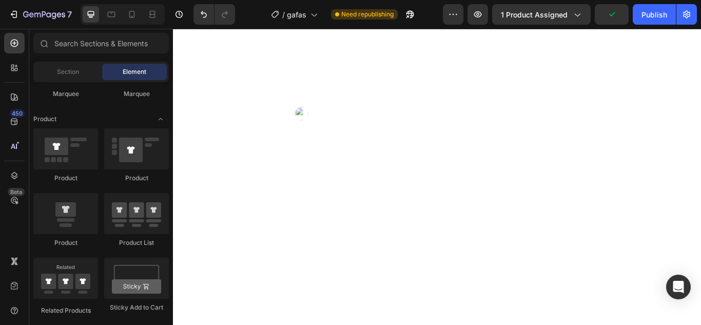
click at [329, 135] on div at bounding box center [322, 127] width 18 height 18
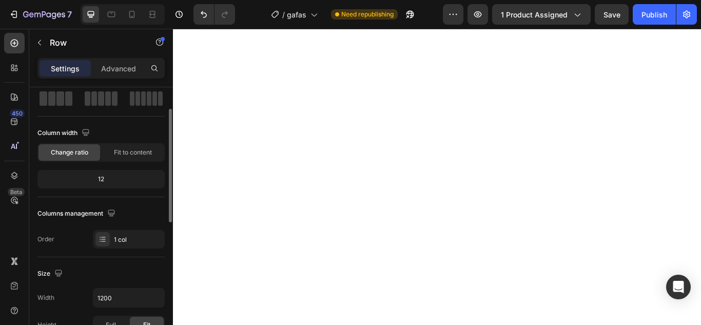
scroll to position [103, 0]
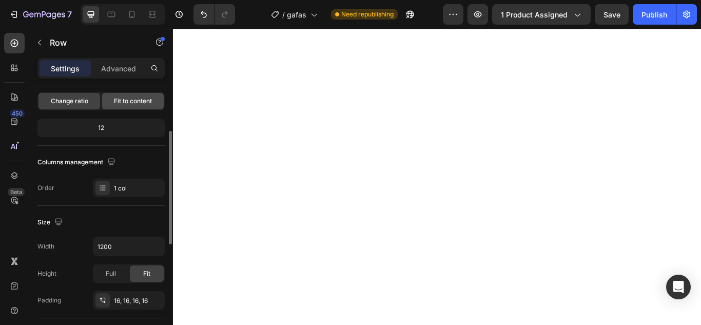
click at [147, 105] on span "Fit to content" at bounding box center [133, 100] width 38 height 9
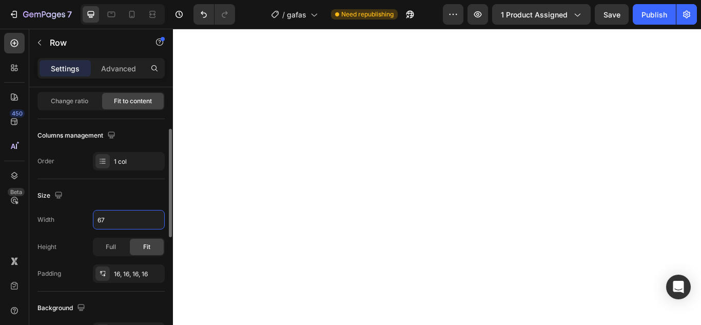
type input "675"
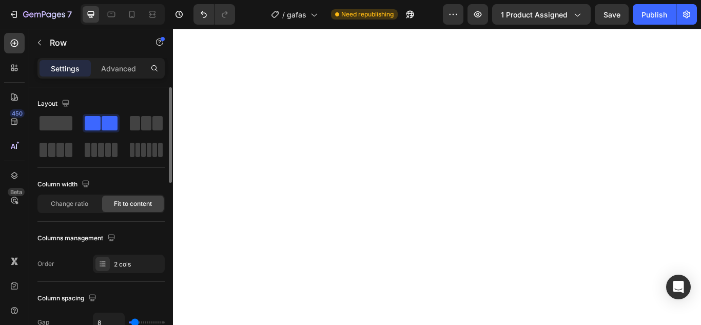
scroll to position [51, 0]
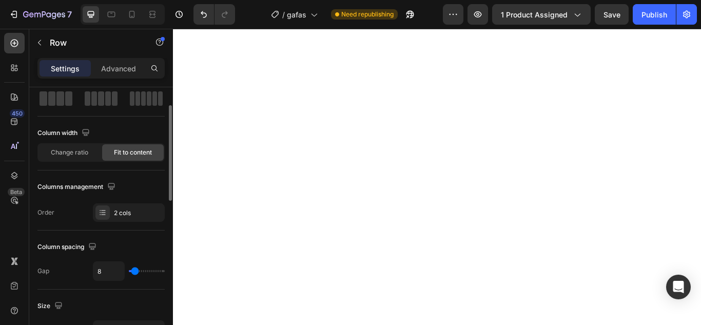
type input "0"
type input "2"
type input "4"
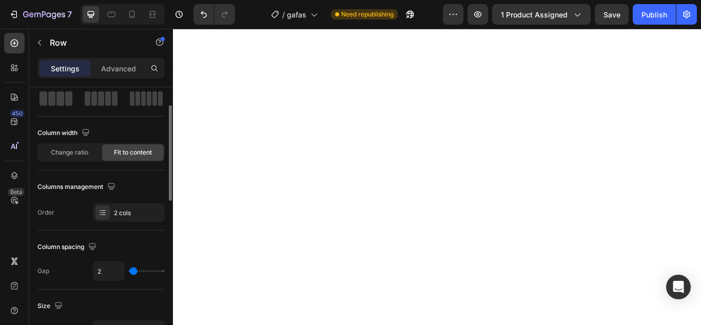
type input "4"
type input "9"
type input "13"
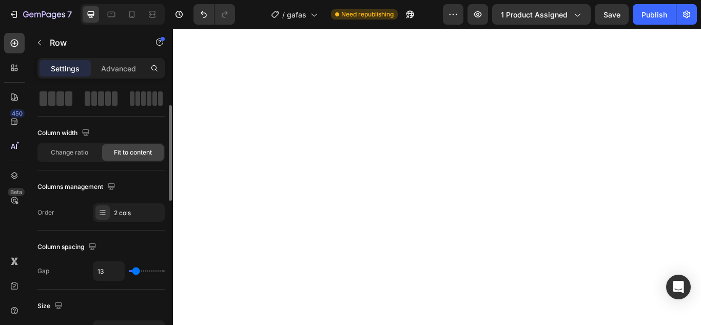
type input "18"
type input "20"
type input "22"
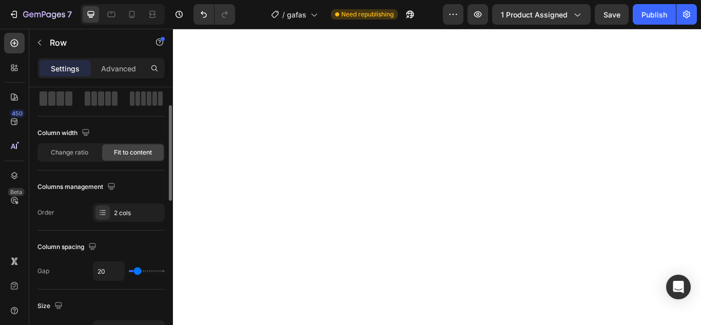
type input "22"
type input "27"
type input "40"
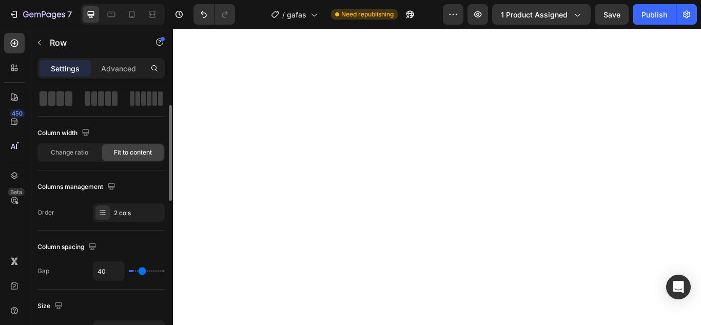
type input "44"
type input "51"
type input "53"
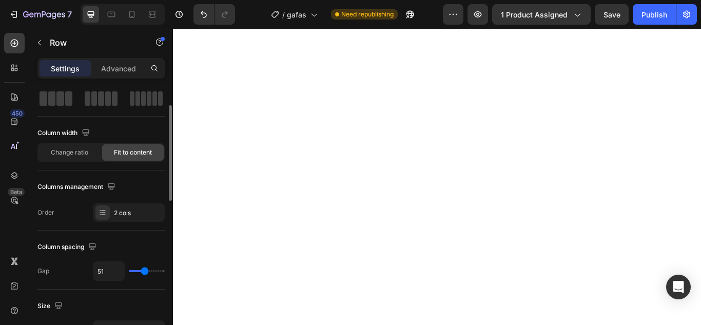
type input "53"
type input "56"
type input "53"
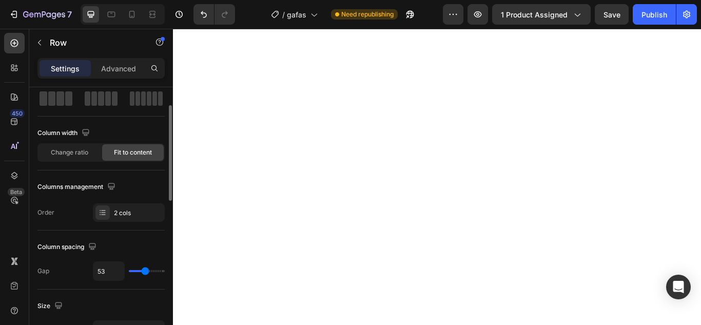
type input "51"
type input "49"
type input "47"
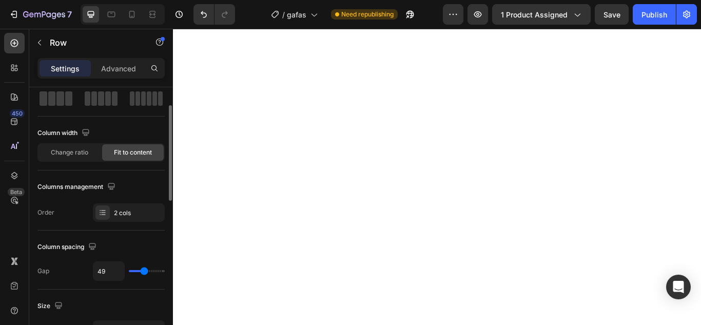
type input "47"
type input "44"
type input "42"
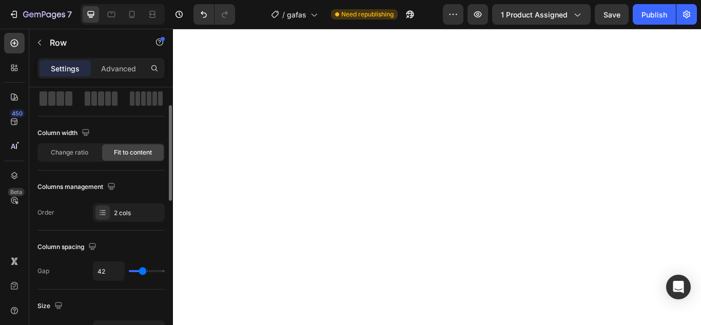
type input "40"
type input "38"
type input "36"
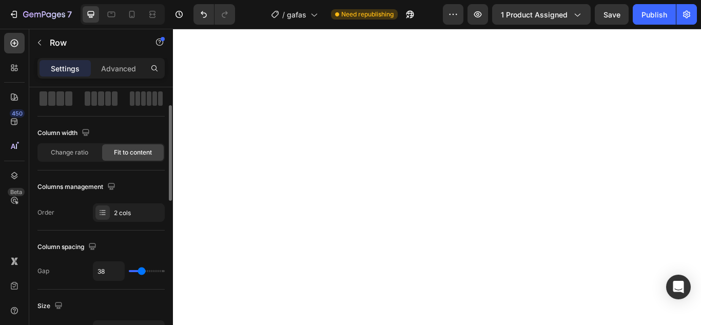
type input "36"
type input "33"
type input "31"
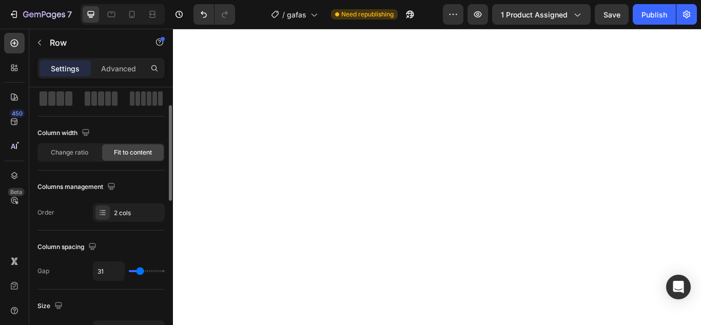
type input "29"
type input "27"
drag, startPoint x: 132, startPoint y: 269, endPoint x: 139, endPoint y: 271, distance: 7.5
type input "27"
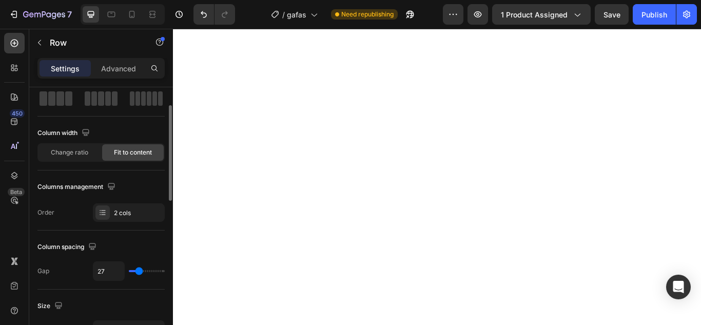
click at [139, 271] on input "range" at bounding box center [147, 271] width 36 height 2
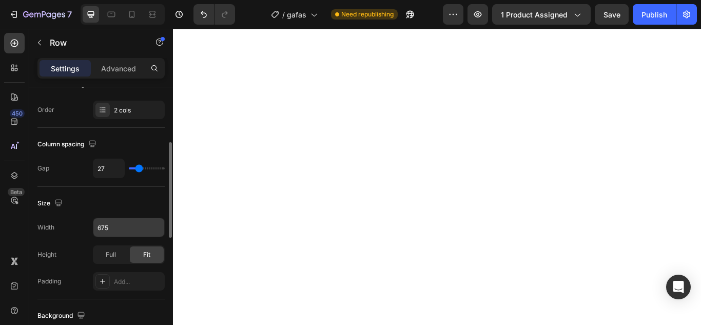
scroll to position [205, 0]
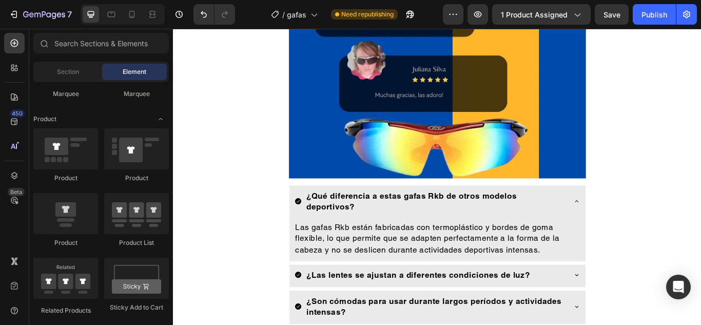
scroll to position [2206, 0]
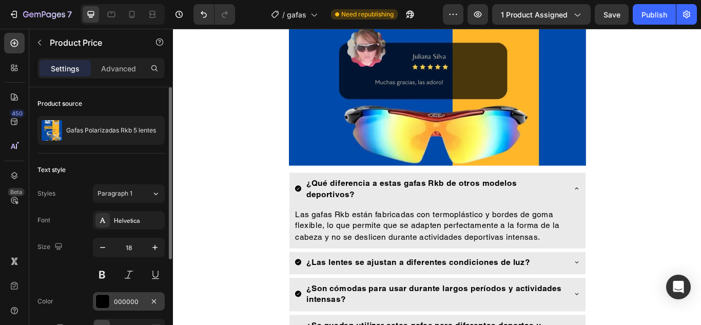
click at [103, 301] on div at bounding box center [102, 300] width 13 height 13
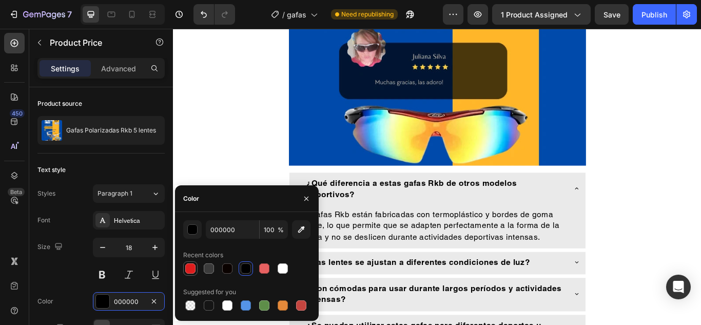
click at [192, 267] on div at bounding box center [190, 268] width 10 height 10
type input "DD1D1D"
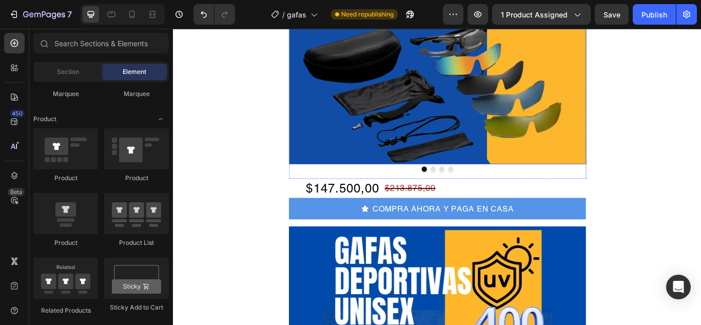
scroll to position [256, 0]
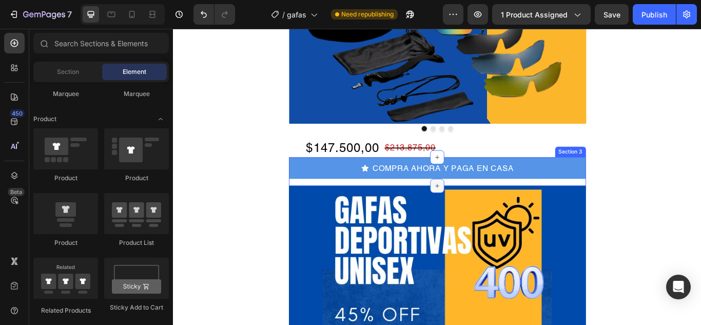
drag, startPoint x: 481, startPoint y: 210, endPoint x: 483, endPoint y: 204, distance: 7.0
click at [483, 204] on div at bounding box center [480, 212] width 16 height 16
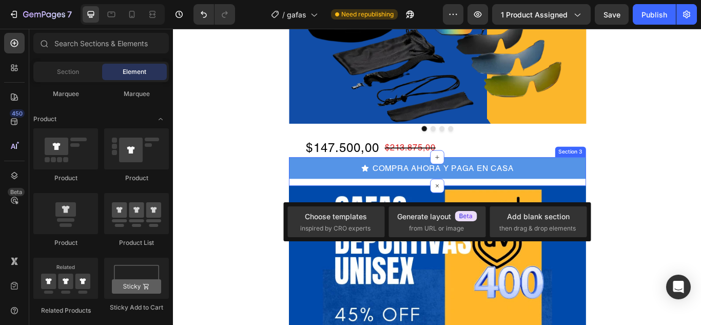
click at [494, 208] on div "COMPRA AHORA Y PAGA EN CASA Button Row" at bounding box center [481, 195] width 346 height 33
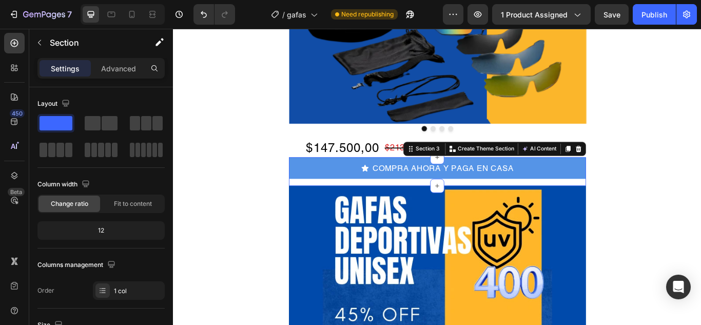
click at [439, 209] on div "COMPRA AHORA Y PAGA EN CASA Button Row" at bounding box center [481, 195] width 346 height 33
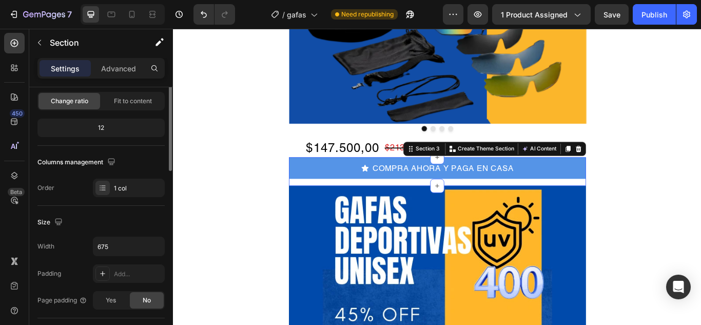
scroll to position [154, 0]
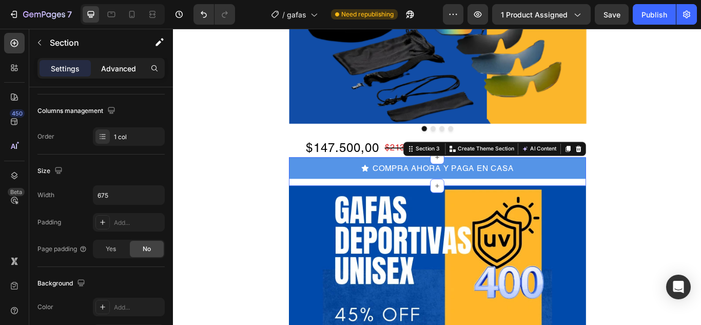
click at [106, 69] on p "Advanced" at bounding box center [118, 68] width 35 height 11
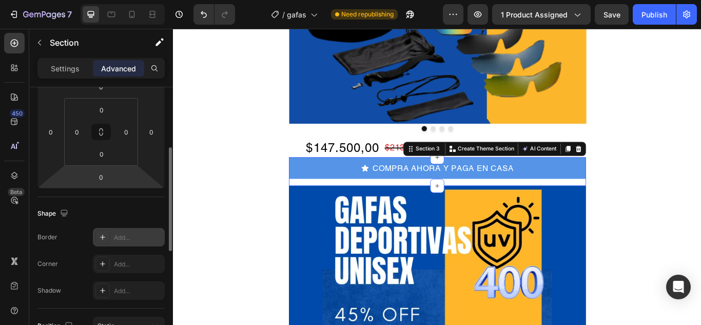
scroll to position [205, 0]
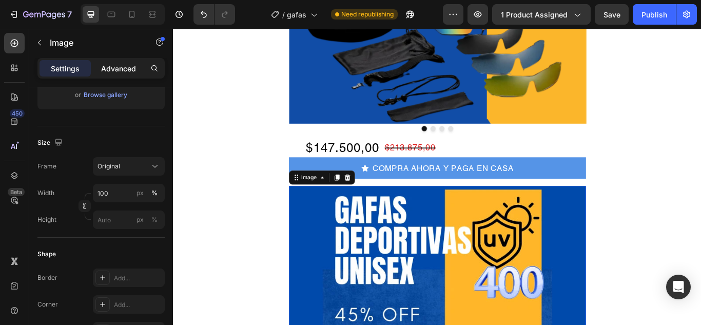
click at [118, 64] on p "Advanced" at bounding box center [118, 68] width 35 height 11
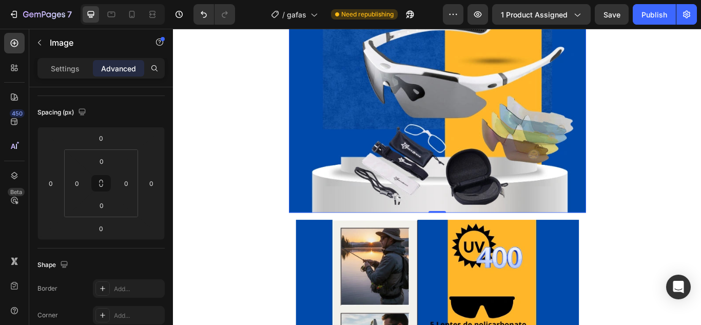
scroll to position [718, 0]
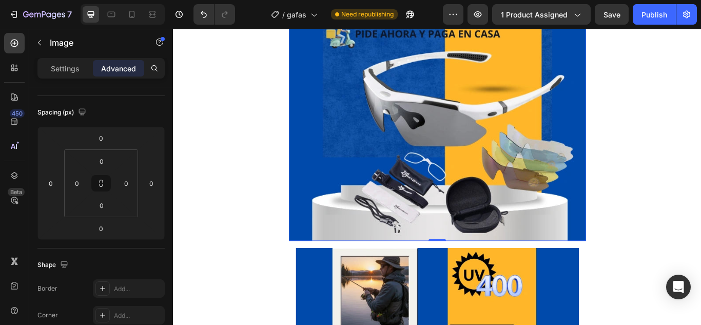
scroll to position [564, 0]
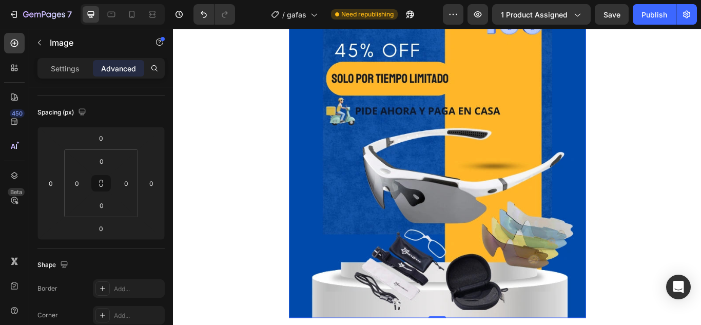
click at [462, 113] on img at bounding box center [481, 135] width 346 height 462
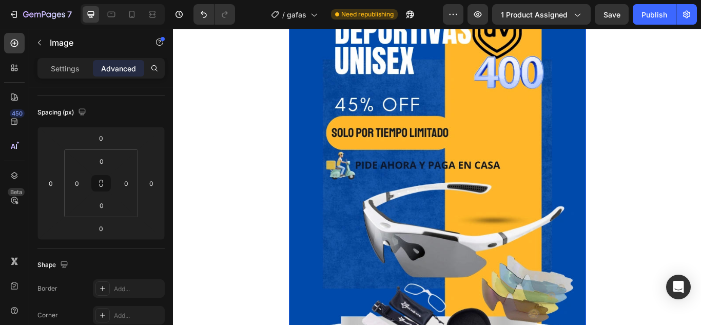
scroll to position [359, 0]
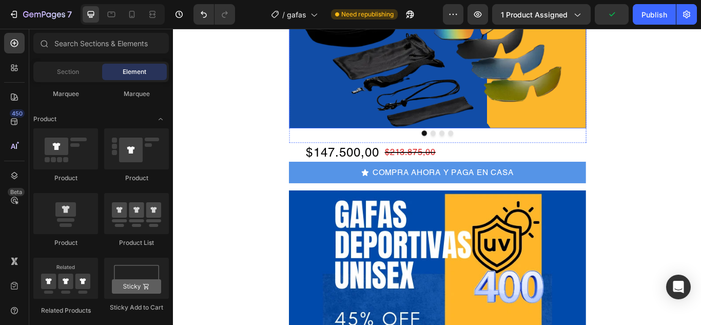
scroll to position [256, 0]
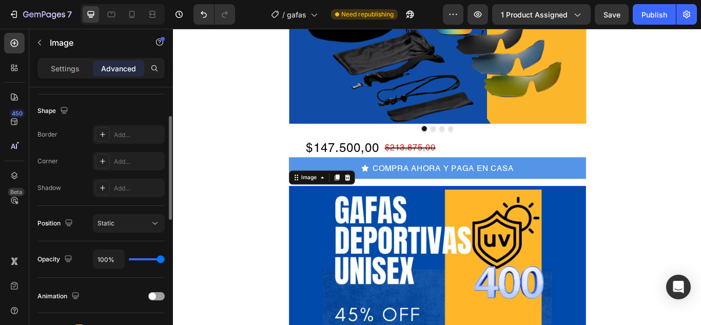
scroll to position [205, 0]
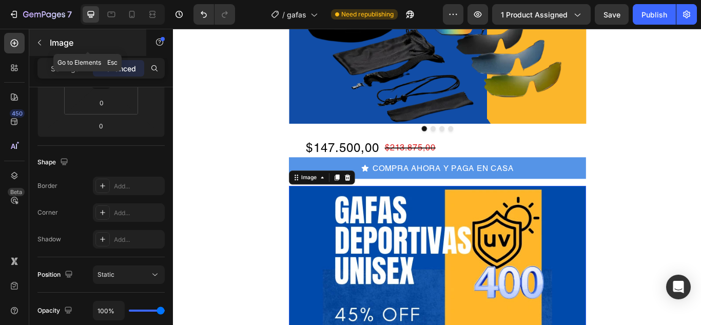
click at [41, 44] on icon "button" at bounding box center [39, 42] width 8 height 8
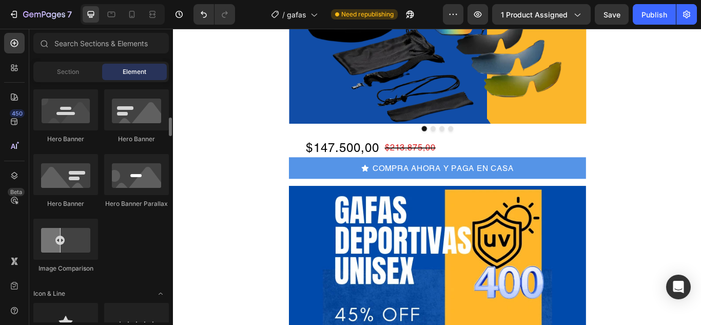
scroll to position [154, 0]
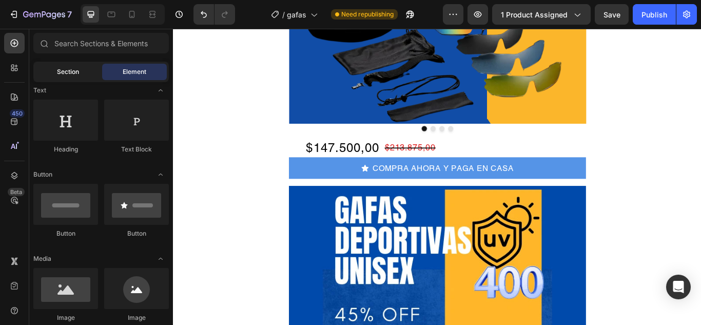
click at [82, 70] on div "Section" at bounding box center [67, 72] width 65 height 16
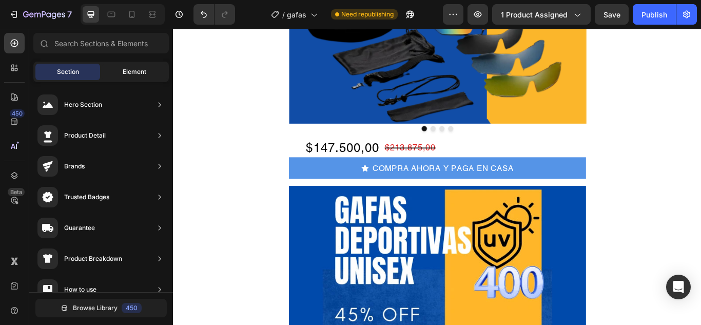
click at [133, 65] on div "Element" at bounding box center [134, 72] width 65 height 16
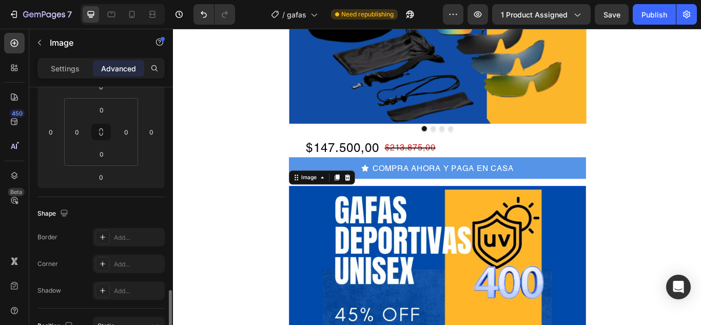
scroll to position [0, 0]
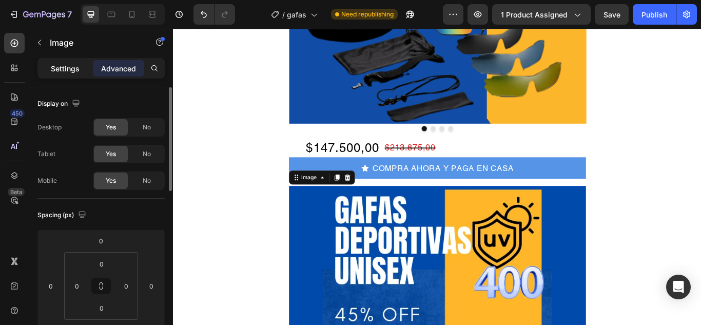
click at [61, 69] on p "Settings" at bounding box center [65, 68] width 29 height 11
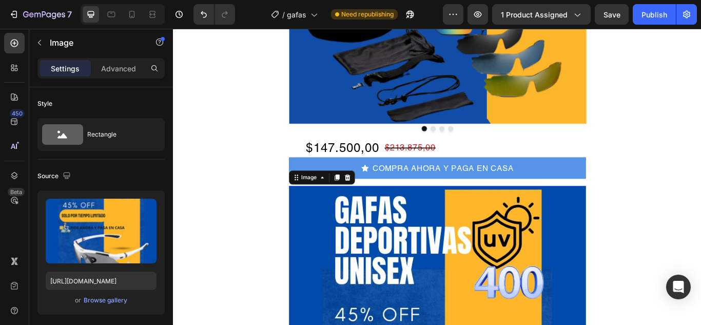
click at [61, 69] on p "Settings" at bounding box center [65, 68] width 29 height 11
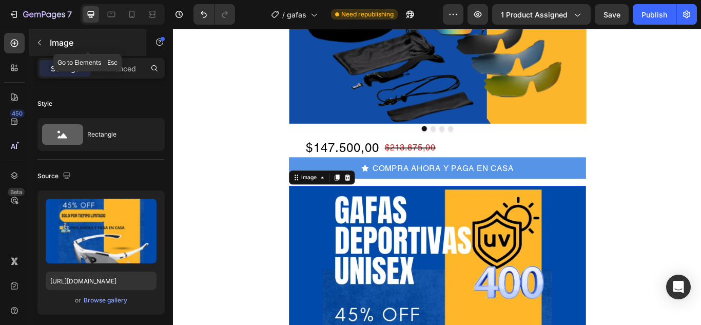
click at [41, 45] on icon "button" at bounding box center [39, 43] width 3 height 6
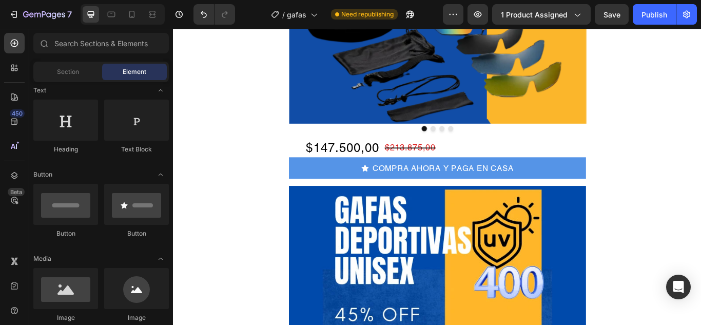
click at [41, 45] on icon at bounding box center [43, 43] width 8 height 8
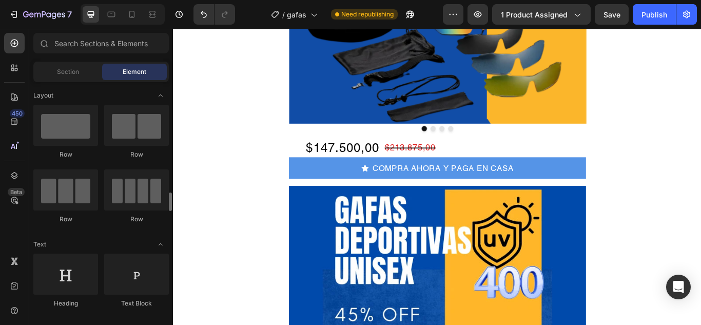
scroll to position [154, 0]
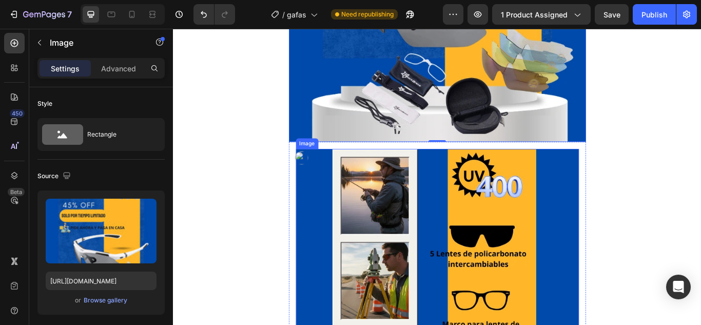
scroll to position [872, 0]
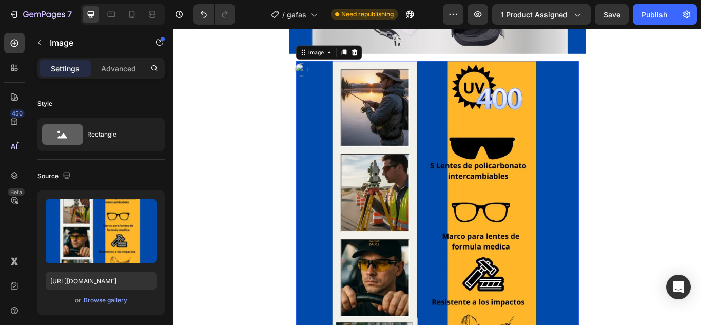
click at [438, 219] on img at bounding box center [481, 286] width 330 height 440
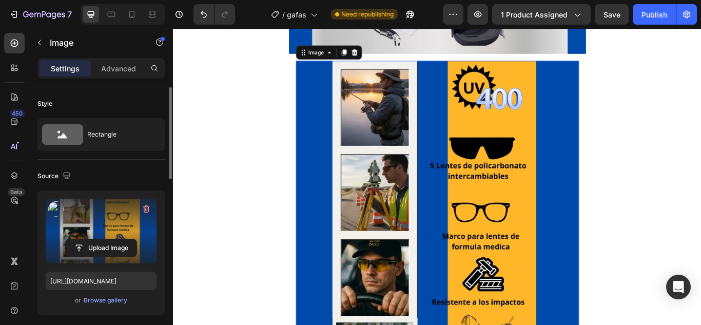
click at [91, 232] on label at bounding box center [101, 231] width 111 height 65
click at [91, 239] on input "file" at bounding box center [101, 247] width 71 height 17
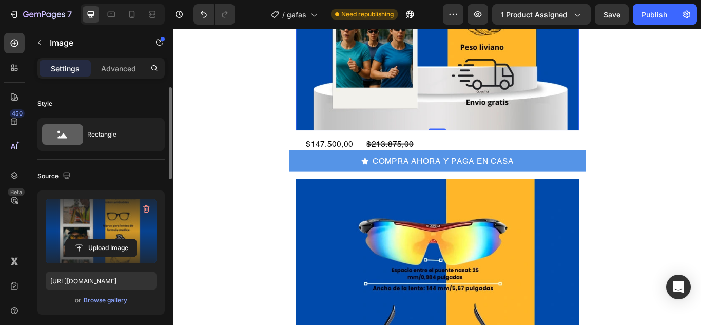
scroll to position [1282, 0]
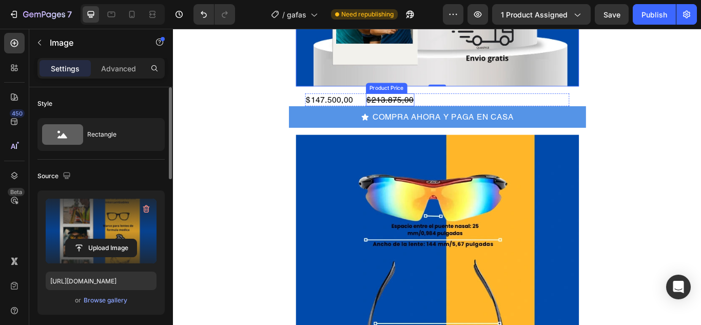
click at [438, 110] on div "$213.875,00" at bounding box center [426, 111] width 57 height 15
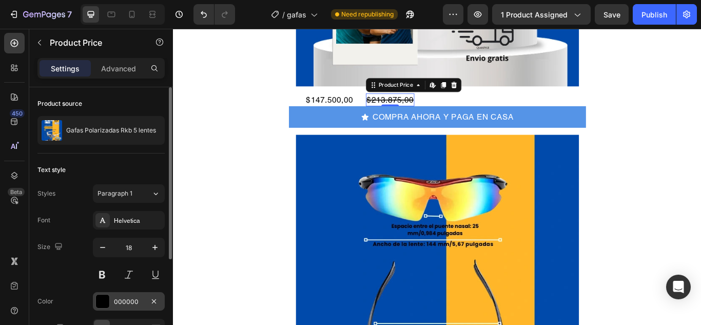
click at [101, 300] on div at bounding box center [102, 300] width 13 height 13
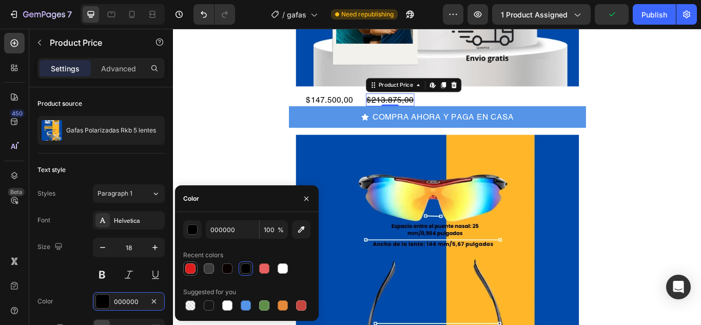
click at [191, 268] on div at bounding box center [190, 268] width 10 height 10
type input "DD1D1D"
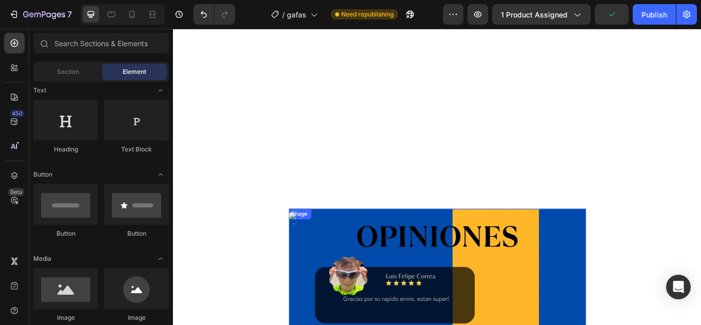
scroll to position [2154, 0]
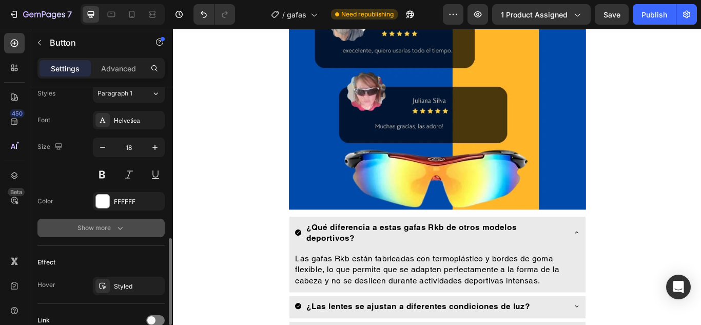
scroll to position [550, 0]
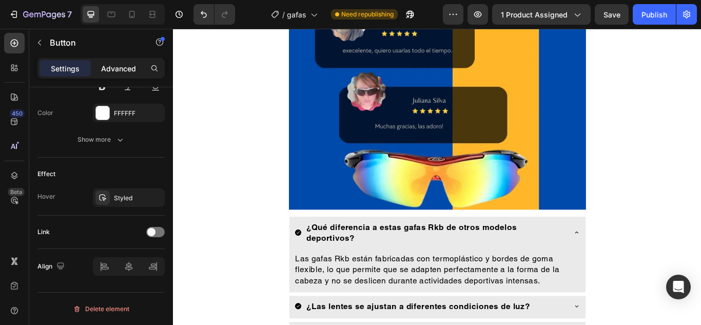
click at [130, 64] on p "Advanced" at bounding box center [118, 68] width 35 height 11
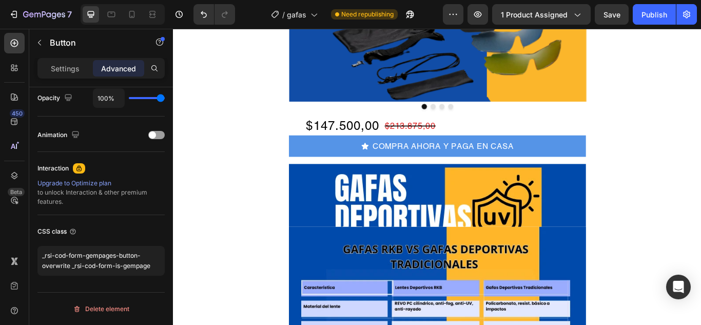
scroll to position [281, 0]
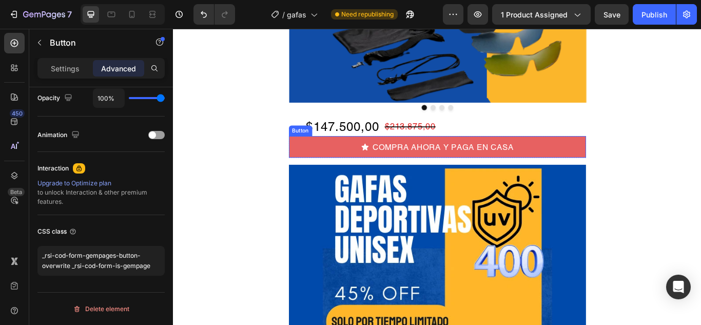
click at [355, 159] on button "COMPRA AHORA Y PAGA EN CASA" at bounding box center [481, 166] width 346 height 25
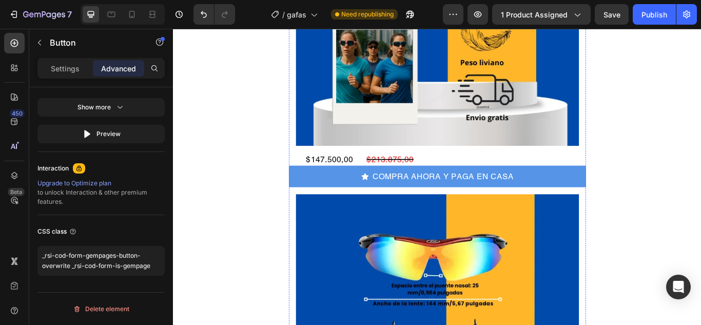
scroll to position [1231, 0]
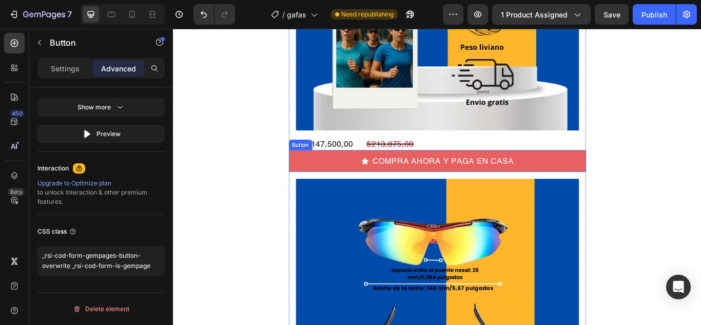
click at [311, 181] on button "COMPRA AHORA Y PAGA EN CASA" at bounding box center [481, 182] width 346 height 25
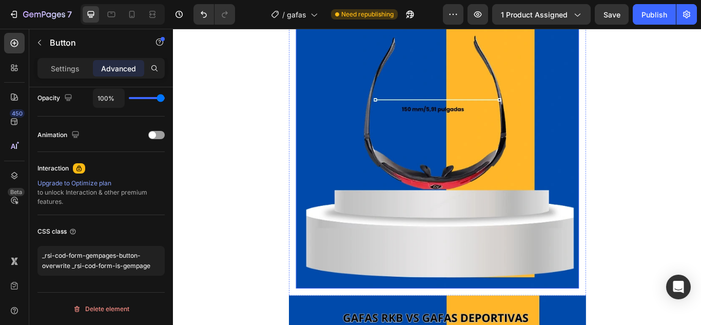
scroll to position [1541, 0]
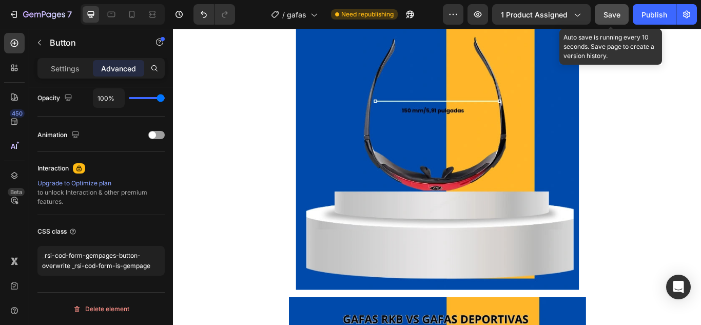
click at [613, 12] on span "Save" at bounding box center [611, 14] width 17 height 9
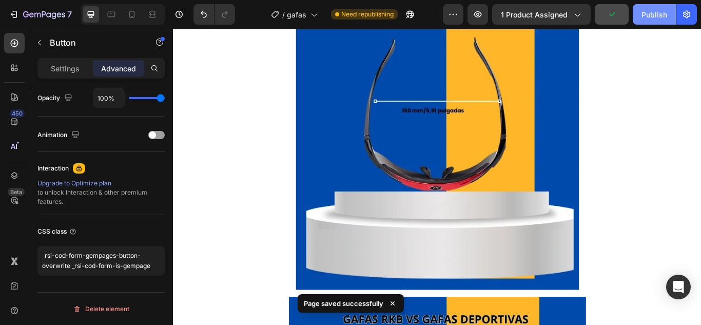
click at [662, 13] on div "Publish" at bounding box center [654, 14] width 26 height 11
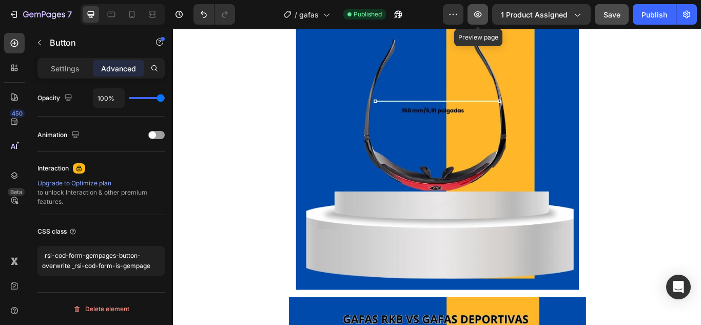
click at [473, 17] on icon "button" at bounding box center [477, 14] width 10 height 10
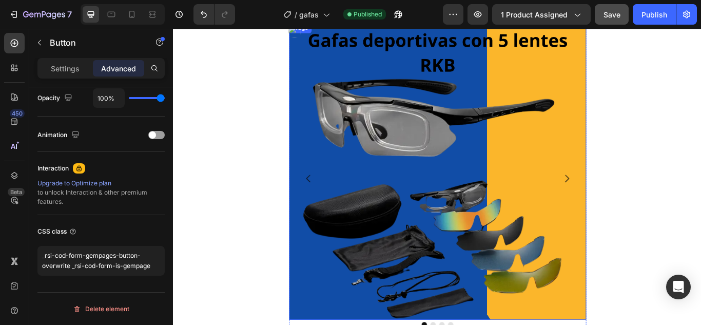
scroll to position [205, 0]
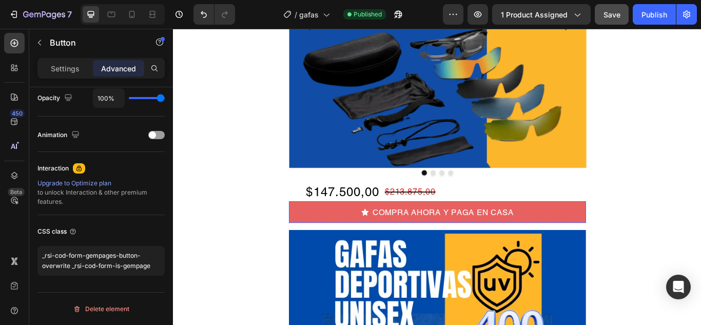
click at [361, 244] on button "COMPRA AHORA Y PAGA EN CASA" at bounding box center [481, 242] width 346 height 25
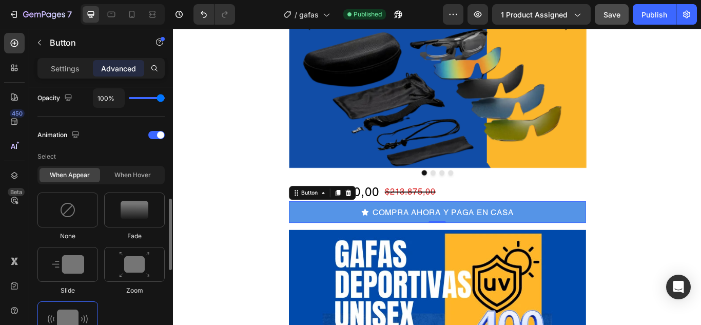
scroll to position [469, 0]
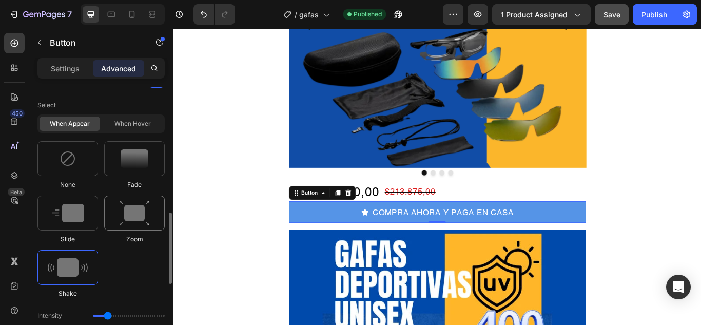
click at [137, 209] on img at bounding box center [134, 213] width 31 height 26
type input "1.7"
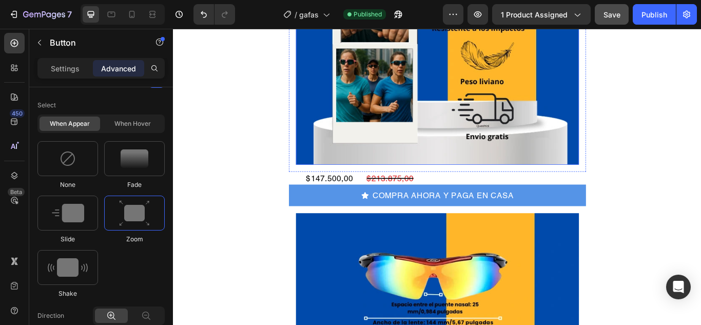
scroll to position [1231, 0]
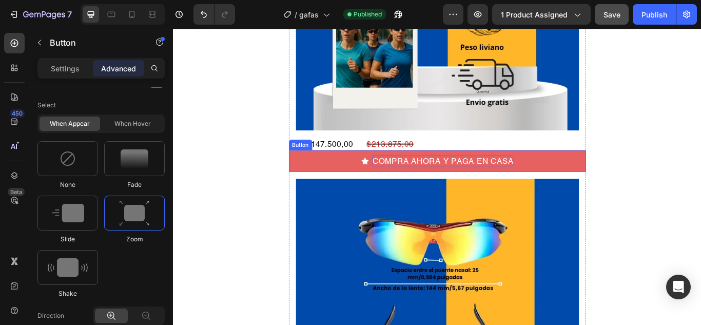
click at [447, 182] on p "COMPRA AHORA Y PAGA EN CASA" at bounding box center [487, 182] width 164 height 13
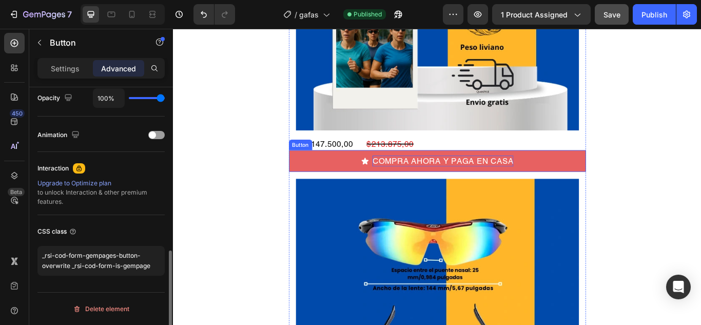
scroll to position [418, 0]
click at [322, 188] on button "COMPRA AHORA Y PAGA EN CASA" at bounding box center [481, 182] width 346 height 25
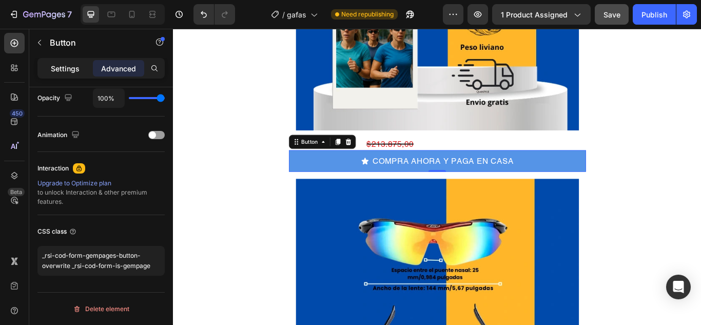
click at [74, 70] on p "Settings" at bounding box center [65, 68] width 29 height 11
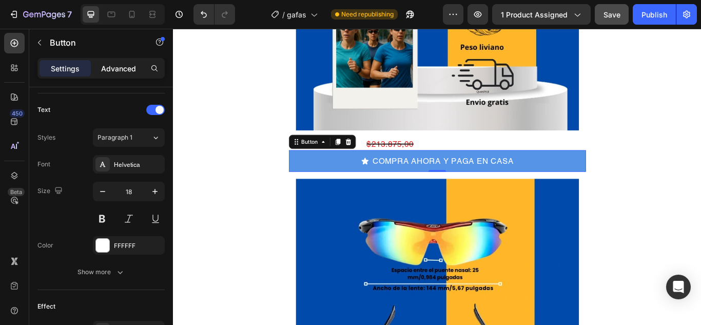
click at [103, 70] on p "Advanced" at bounding box center [118, 68] width 35 height 11
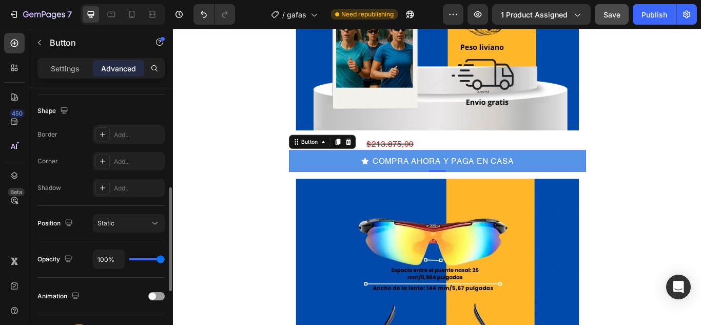
scroll to position [308, 0]
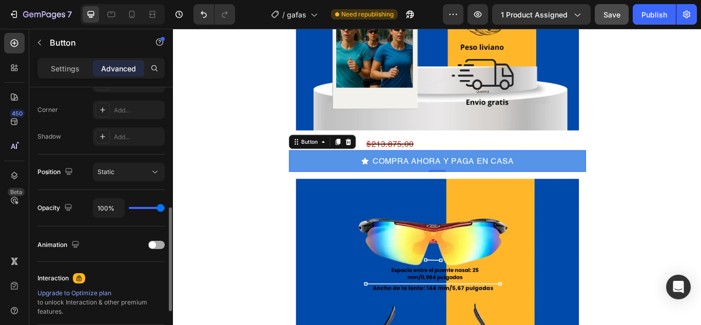
click at [160, 242] on div at bounding box center [156, 245] width 16 height 8
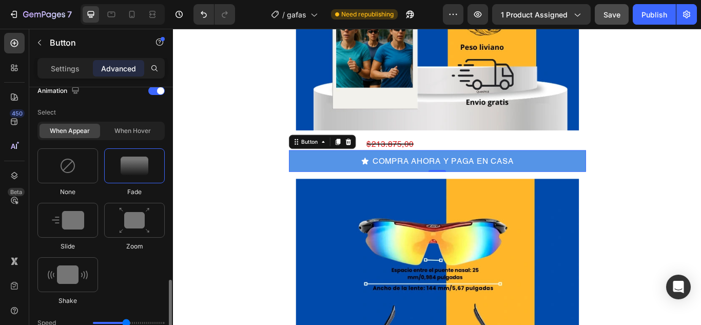
scroll to position [513, 0]
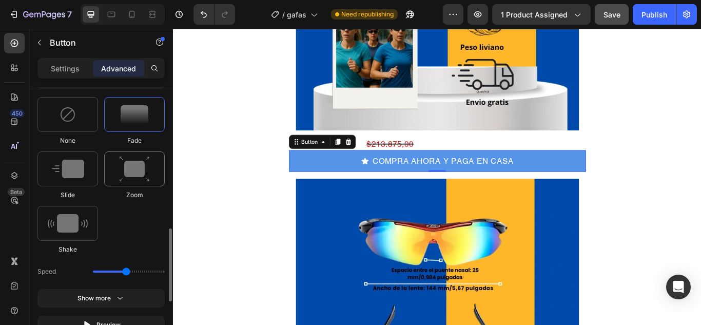
click at [126, 163] on img at bounding box center [134, 169] width 31 height 26
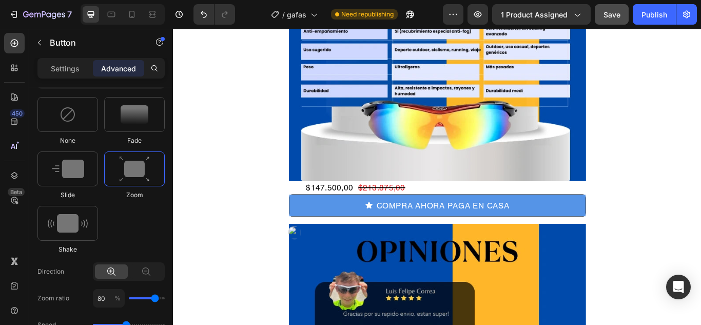
scroll to position [2154, 0]
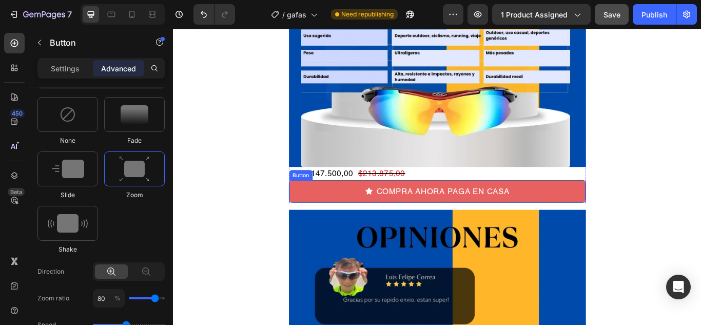
click at [347, 220] on button "COMPRA AHORA PAGA EN CASA" at bounding box center [480, 218] width 345 height 25
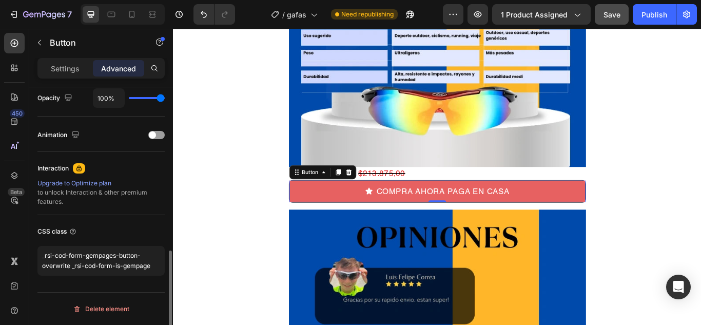
scroll to position [418, 0]
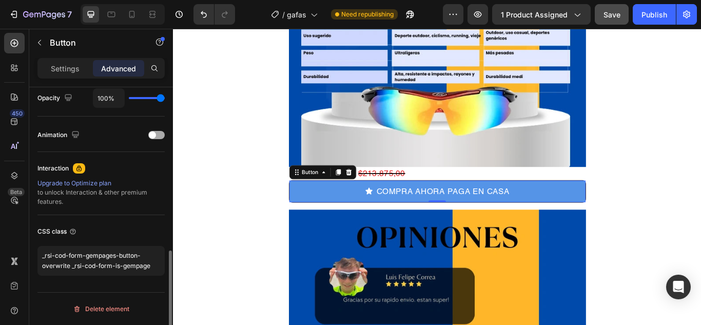
click at [160, 135] on div at bounding box center [156, 135] width 16 height 8
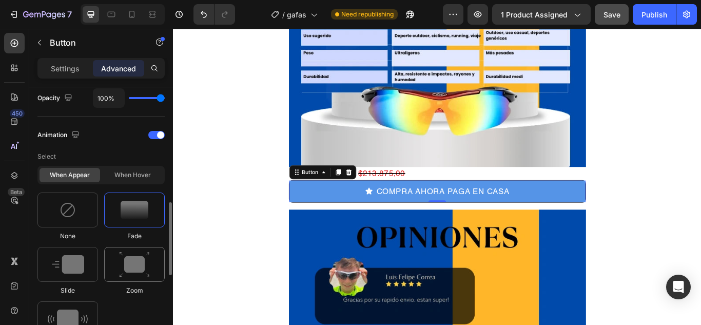
click at [140, 261] on img at bounding box center [134, 264] width 31 height 26
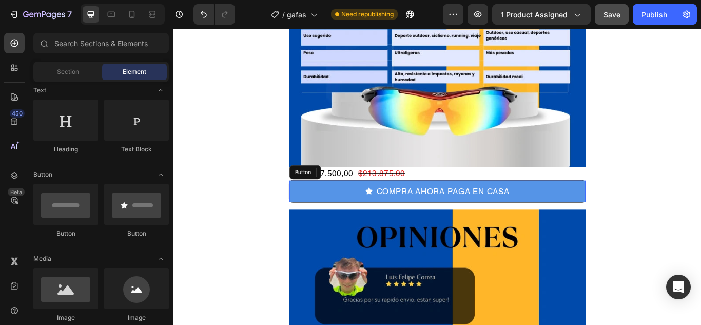
click at [658, 13] on div "Publish" at bounding box center [654, 14] width 26 height 11
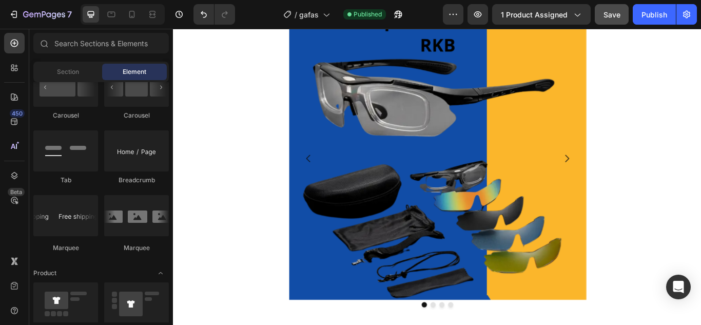
scroll to position [0, 0]
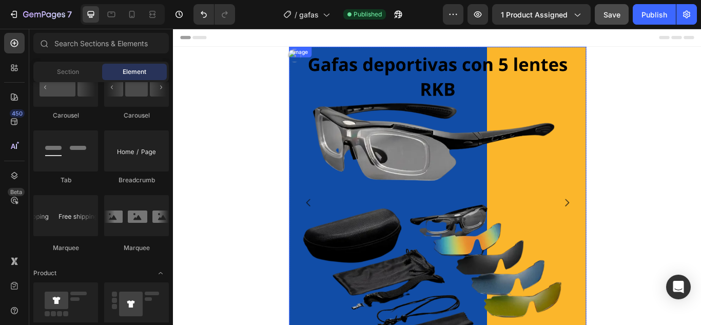
click at [340, 106] on img at bounding box center [481, 223] width 346 height 346
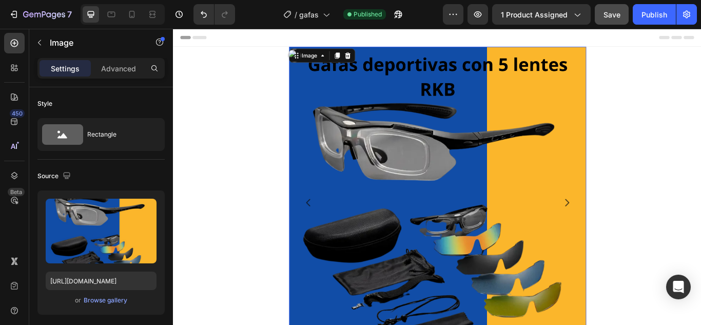
click at [379, 96] on img at bounding box center [481, 223] width 346 height 346
click at [121, 67] on p "Advanced" at bounding box center [118, 68] width 35 height 11
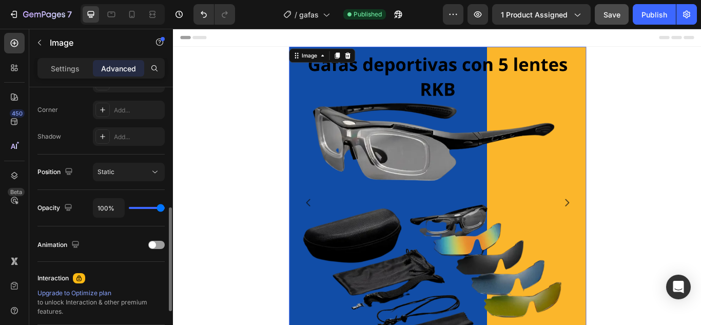
scroll to position [359, 0]
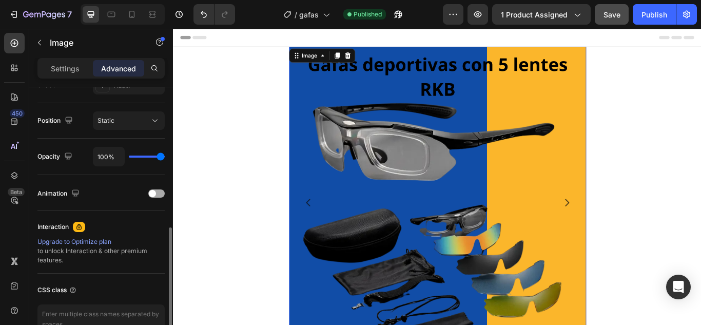
click at [161, 193] on div at bounding box center [156, 193] width 16 height 8
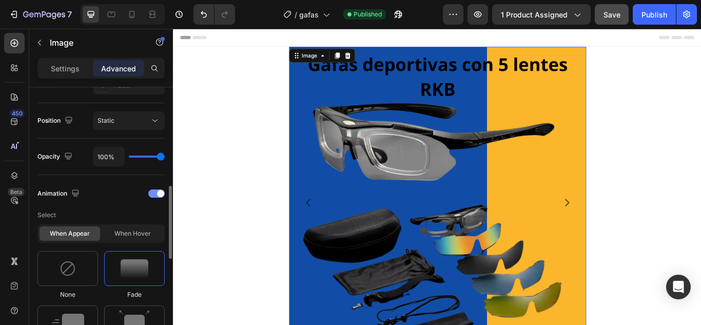
click at [152, 192] on div at bounding box center [156, 193] width 16 height 8
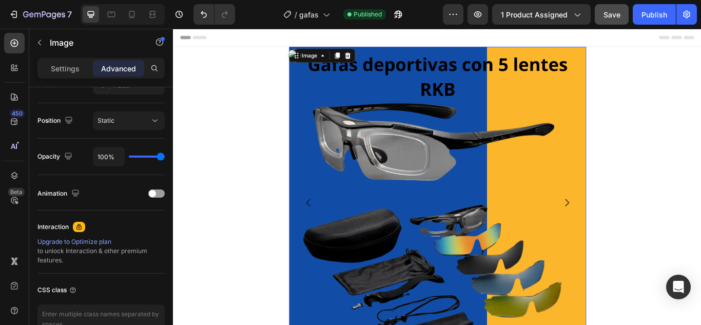
click at [336, 100] on img at bounding box center [481, 223] width 346 height 346
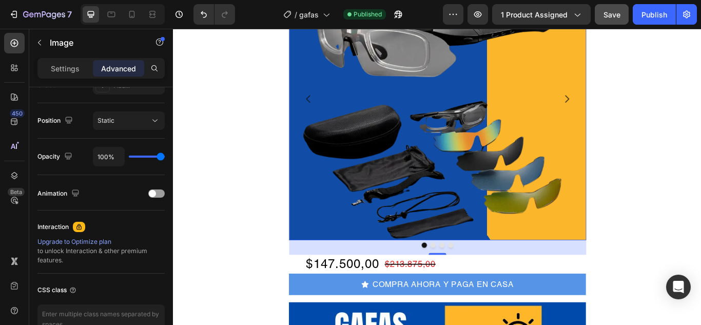
scroll to position [154, 0]
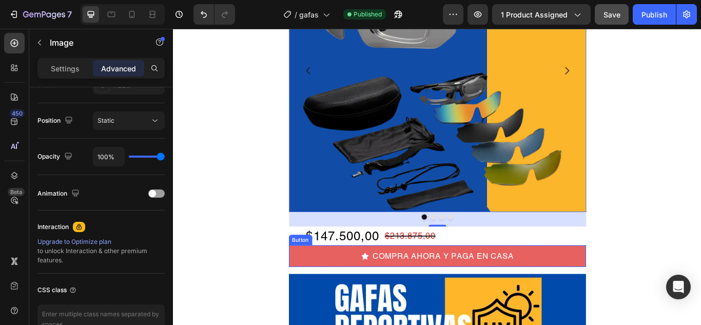
click at [379, 292] on button "COMPRA AHORA Y PAGA EN CASA" at bounding box center [481, 293] width 346 height 25
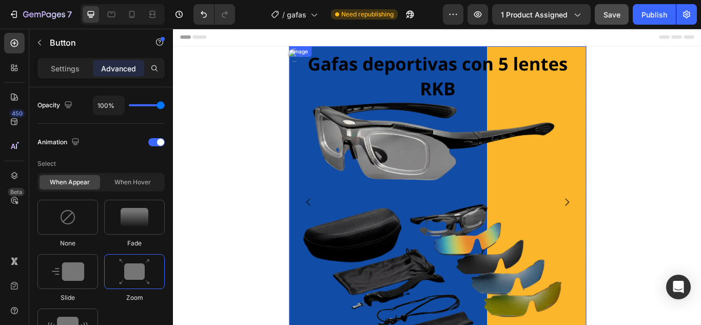
scroll to position [0, 0]
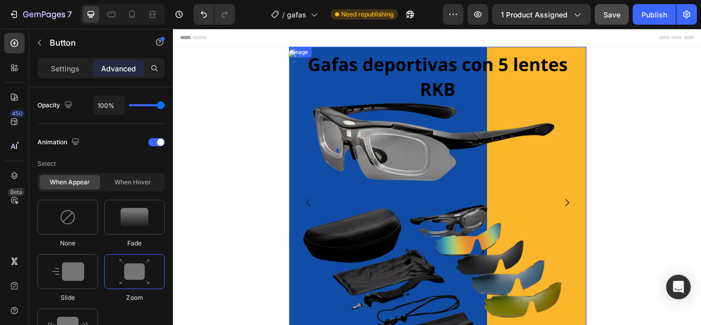
click at [353, 132] on img at bounding box center [481, 223] width 346 height 346
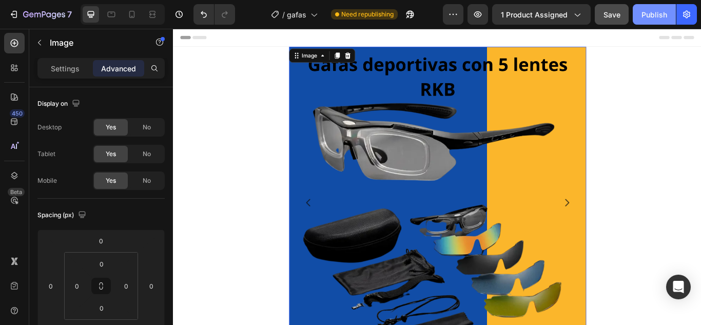
click at [658, 8] on button "Publish" at bounding box center [653, 14] width 43 height 21
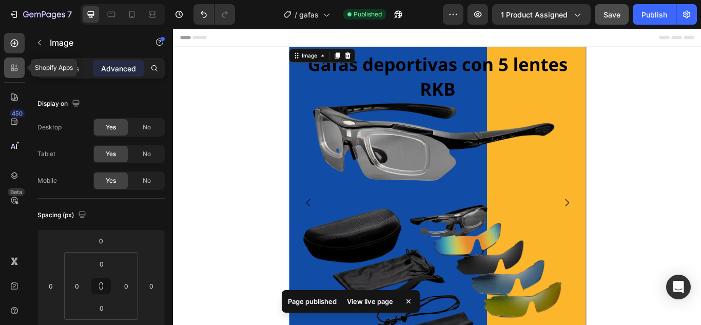
click at [16, 69] on icon at bounding box center [16, 69] width 3 height 3
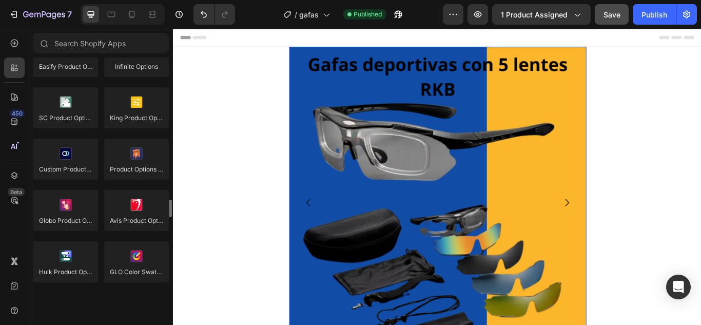
scroll to position [1231, 0]
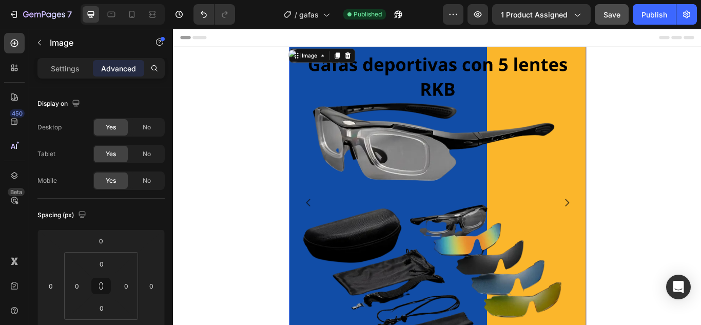
click at [354, 86] on img at bounding box center [481, 223] width 346 height 346
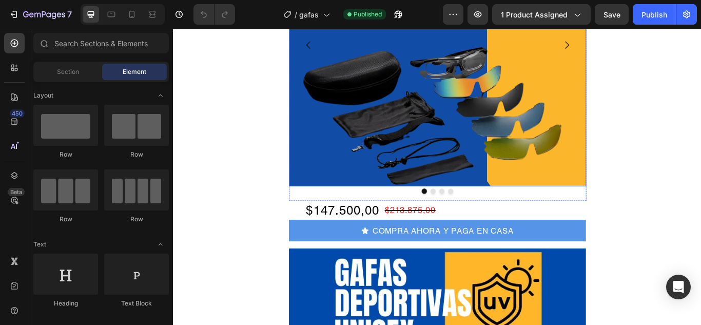
scroll to position [256, 0]
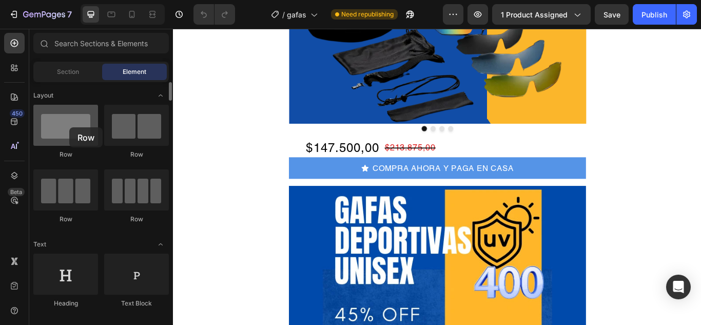
click at [69, 127] on div at bounding box center [65, 125] width 65 height 41
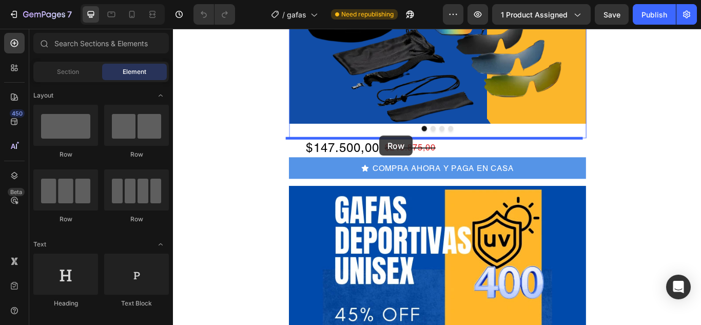
drag, startPoint x: 242, startPoint y: 156, endPoint x: 413, endPoint y: 153, distance: 171.3
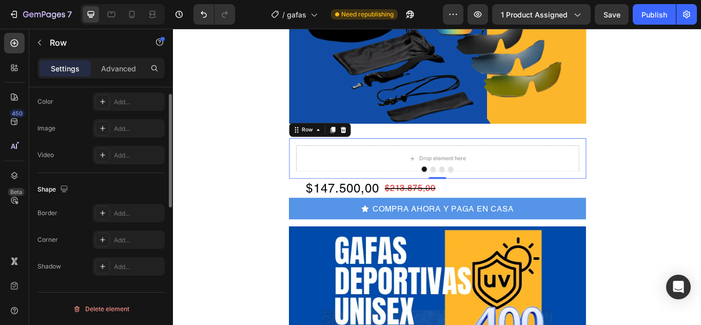
scroll to position [154, 0]
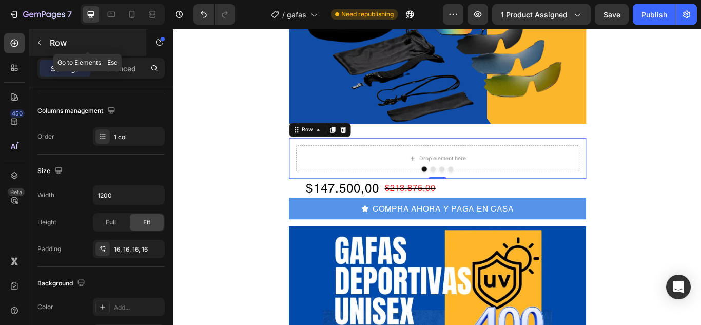
click at [38, 39] on icon "button" at bounding box center [39, 42] width 8 height 8
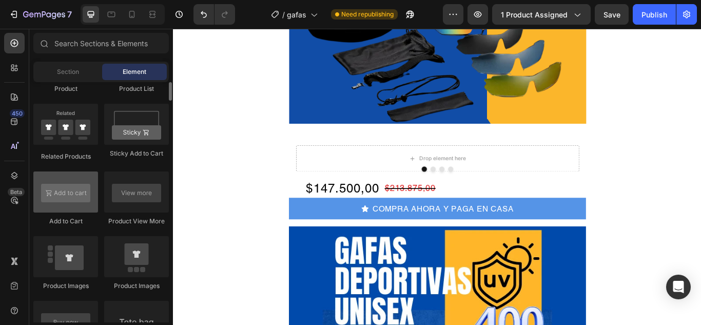
scroll to position [1334, 0]
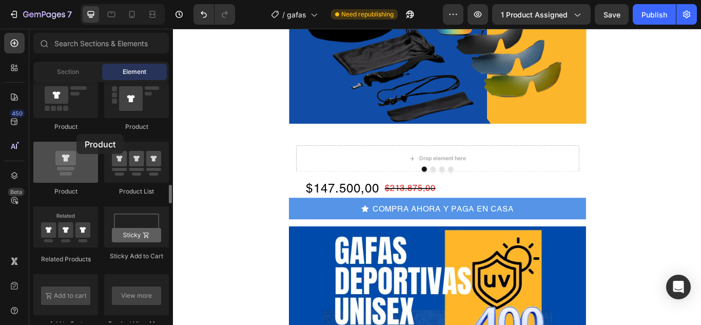
drag, startPoint x: 68, startPoint y: 163, endPoint x: 45, endPoint y: 149, distance: 26.7
click at [48, 148] on div at bounding box center [65, 162] width 65 height 41
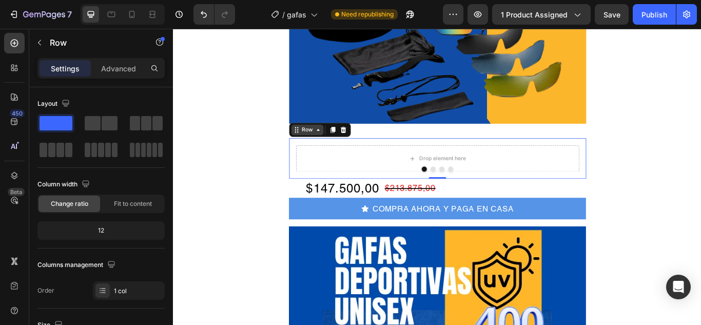
click at [314, 153] on div "Row" at bounding box center [344, 146] width 72 height 16
click at [367, 145] on icon at bounding box center [370, 146] width 7 height 7
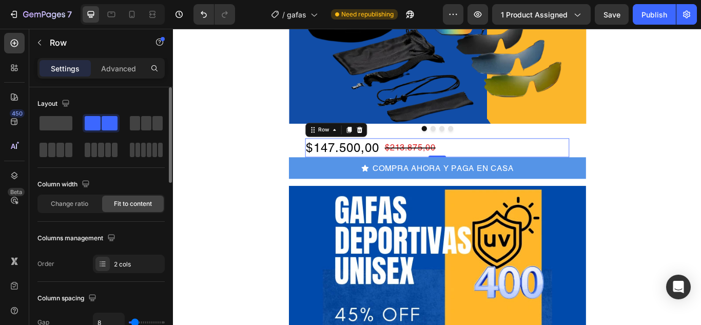
drag, startPoint x: 65, startPoint y: 121, endPoint x: 114, endPoint y: 119, distance: 48.8
click at [114, 119] on div at bounding box center [100, 136] width 127 height 45
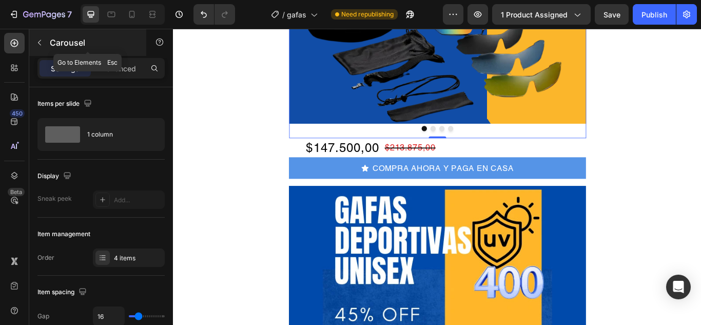
click at [35, 42] on button "button" at bounding box center [39, 42] width 16 height 16
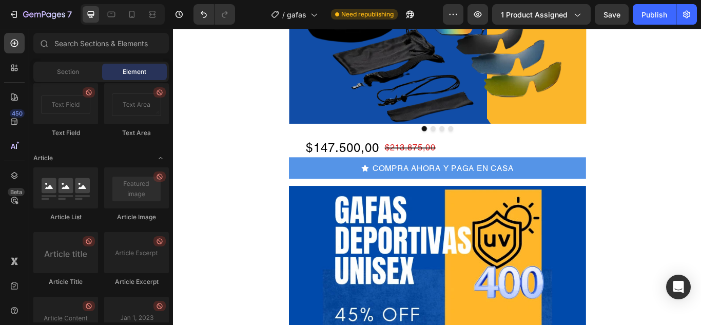
scroll to position [2867, 0]
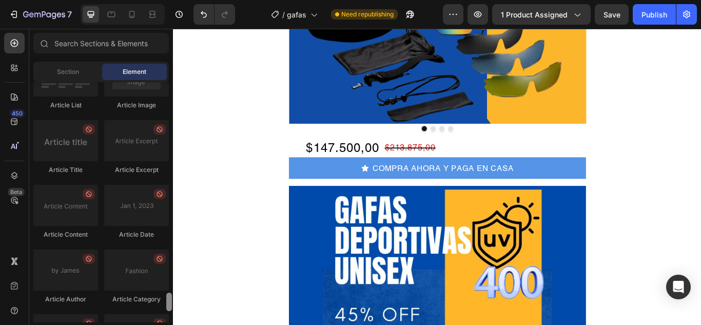
drag, startPoint x: 343, startPoint y: 336, endPoint x: 182, endPoint y: 174, distance: 228.1
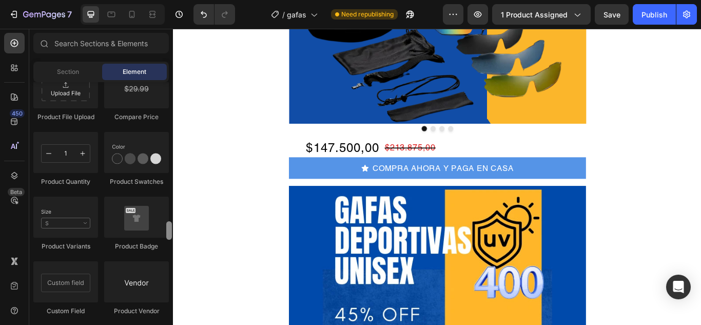
drag, startPoint x: 340, startPoint y: 263, endPoint x: 174, endPoint y: 192, distance: 180.6
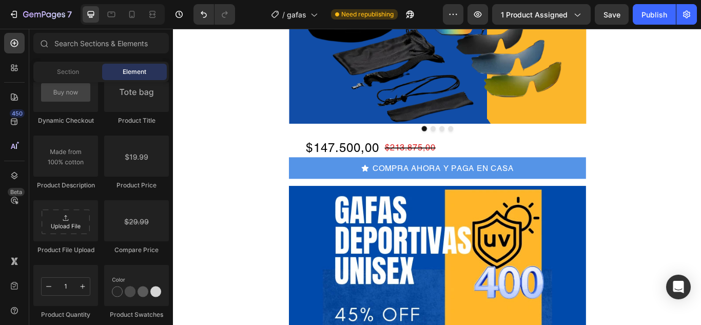
scroll to position [1354, 0]
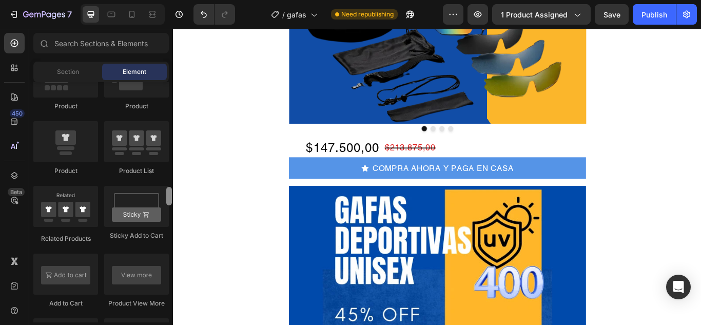
drag, startPoint x: 171, startPoint y: 236, endPoint x: 169, endPoint y: 79, distance: 157.0
click at [169, 79] on div "Sections(18) Elements(84) Section Element Hero Section Product Detail Brands Tr…" at bounding box center [101, 177] width 144 height 289
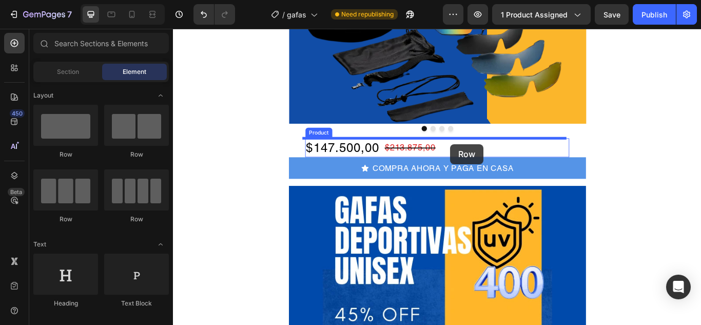
drag, startPoint x: 235, startPoint y: 169, endPoint x: 496, endPoint y: 163, distance: 260.6
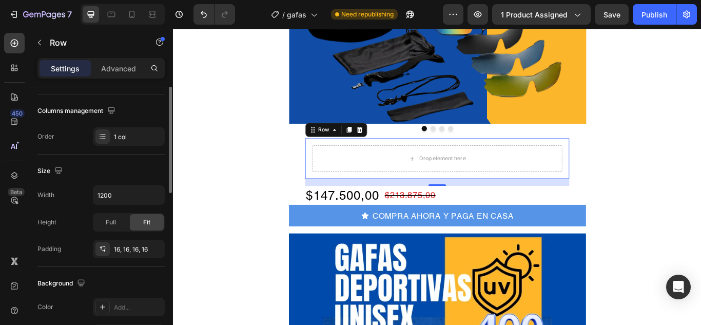
scroll to position [103, 0]
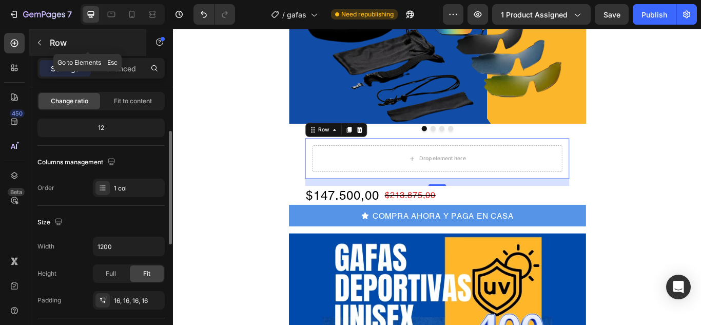
click at [41, 43] on icon "button" at bounding box center [39, 42] width 8 height 8
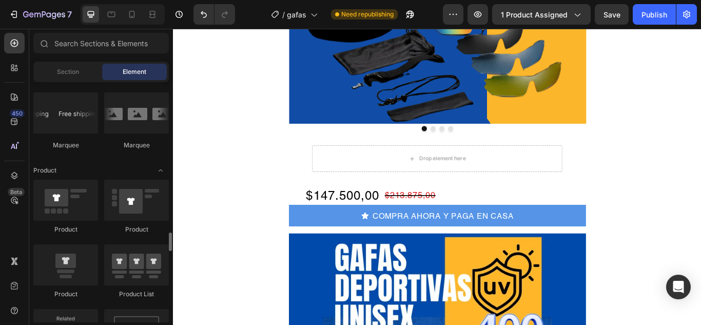
scroll to position [1282, 0]
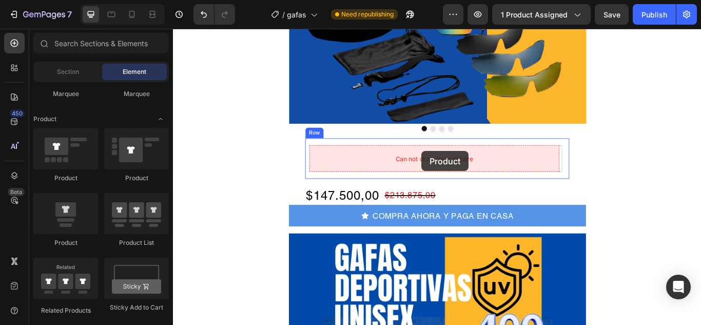
drag, startPoint x: 235, startPoint y: 244, endPoint x: 463, endPoint y: 171, distance: 238.6
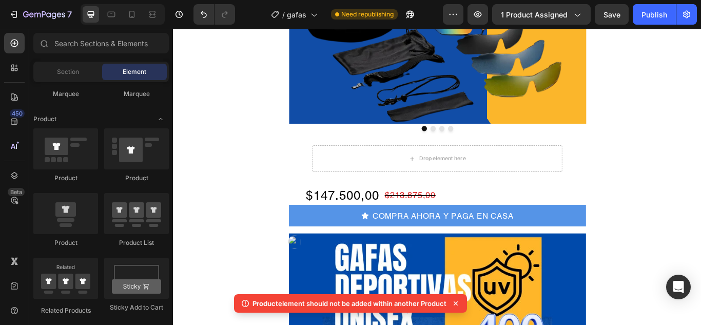
click at [455, 305] on icon at bounding box center [455, 303] width 10 height 10
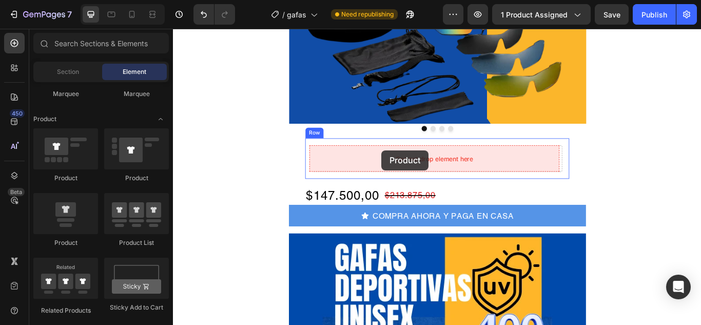
drag, startPoint x: 231, startPoint y: 245, endPoint x: 416, endPoint y: 170, distance: 199.5
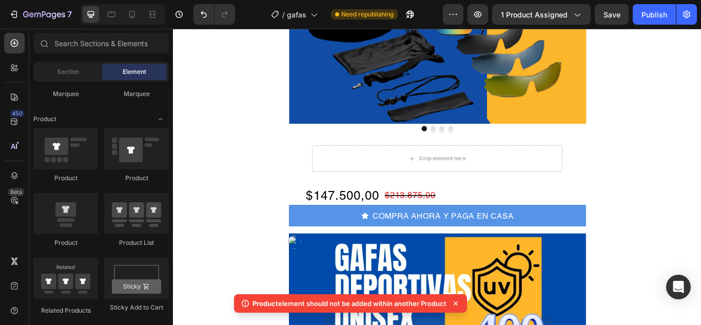
click at [459, 299] on icon at bounding box center [455, 303] width 10 height 10
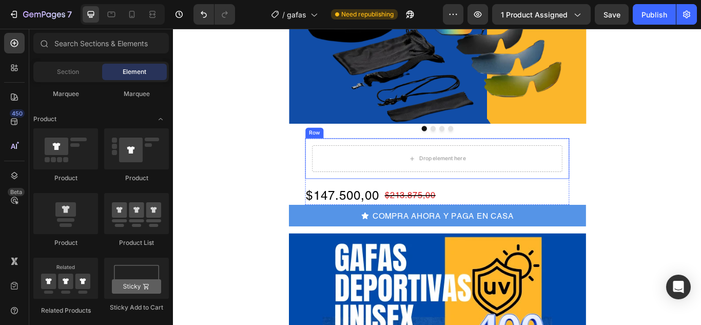
click at [330, 152] on div "Row" at bounding box center [337, 150] width 17 height 9
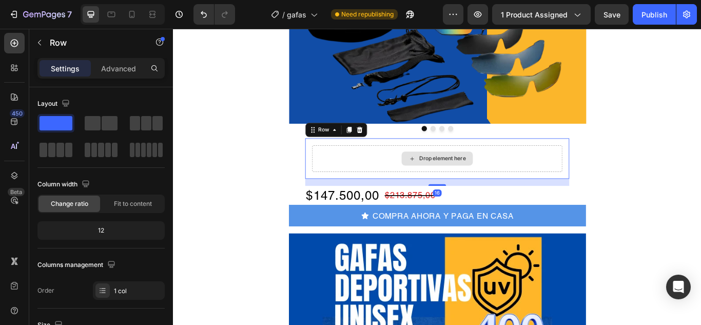
click at [345, 165] on div "Drop element here" at bounding box center [480, 180] width 291 height 31
click at [388, 146] on icon at bounding box center [390, 146] width 7 height 7
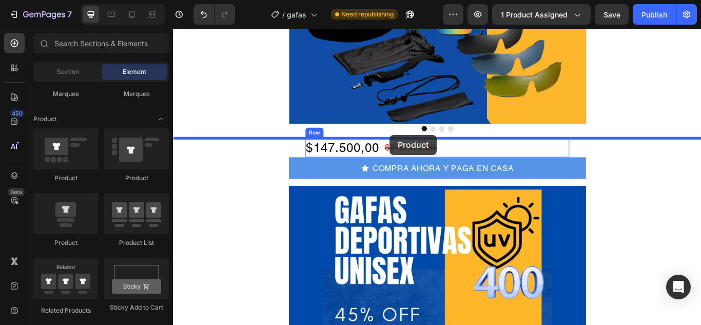
drag, startPoint x: 242, startPoint y: 247, endPoint x: 425, endPoint y: 152, distance: 206.0
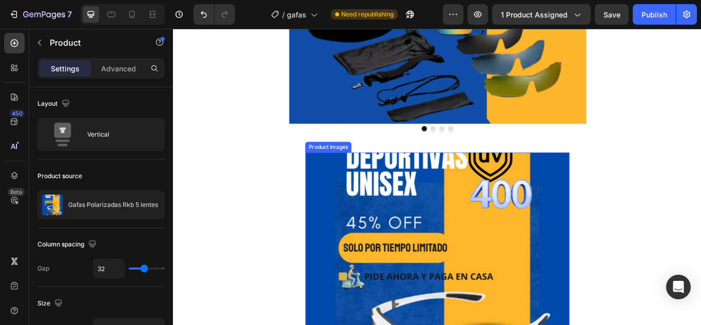
click at [359, 171] on div "Product Images" at bounding box center [354, 167] width 54 height 12
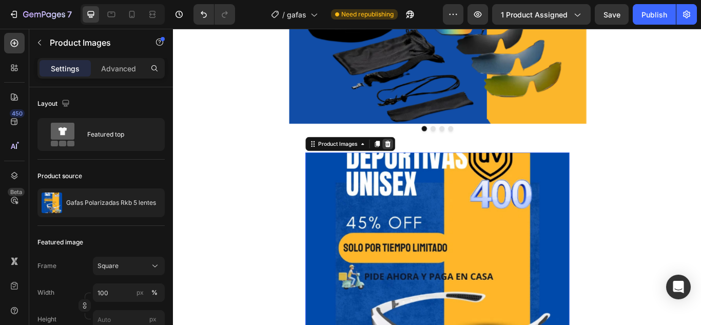
click at [420, 161] on icon at bounding box center [423, 163] width 7 height 7
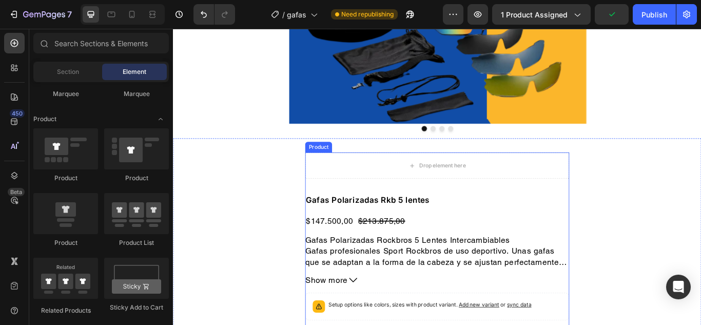
click at [343, 168] on div "Product" at bounding box center [342, 166] width 27 height 9
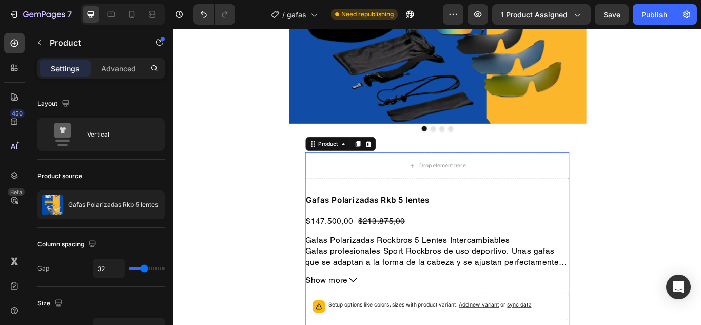
click at [401, 156] on div "Product" at bounding box center [368, 163] width 82 height 16
click at [336, 190] on div "Drop element here" at bounding box center [481, 188] width 308 height 31
click at [347, 213] on div "Product Title" at bounding box center [350, 213] width 42 height 9
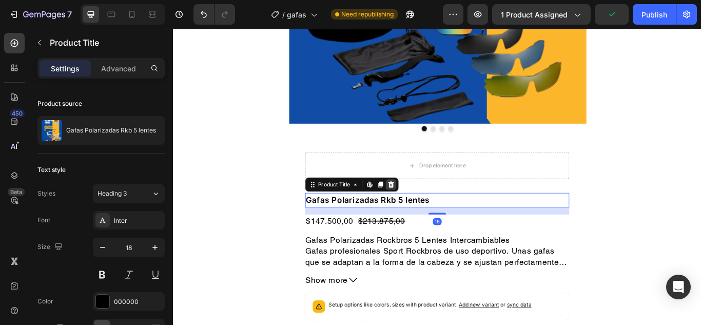
click at [424, 208] on icon at bounding box center [427, 210] width 7 height 7
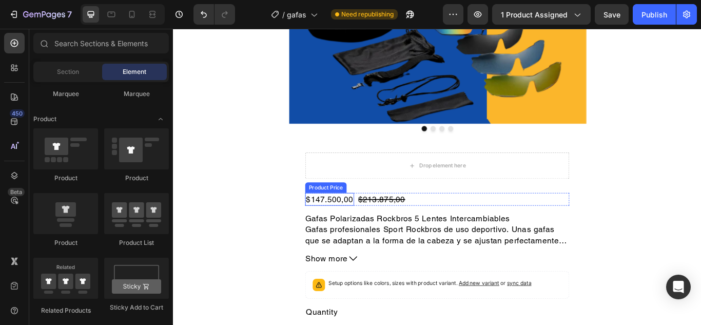
click at [349, 211] on div "Product Price" at bounding box center [351, 213] width 44 height 9
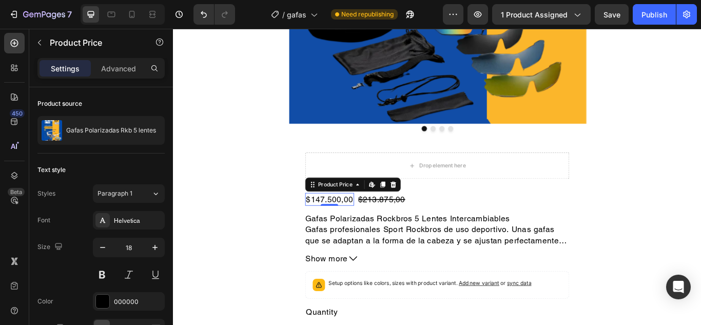
click at [427, 208] on icon at bounding box center [429, 210] width 8 height 8
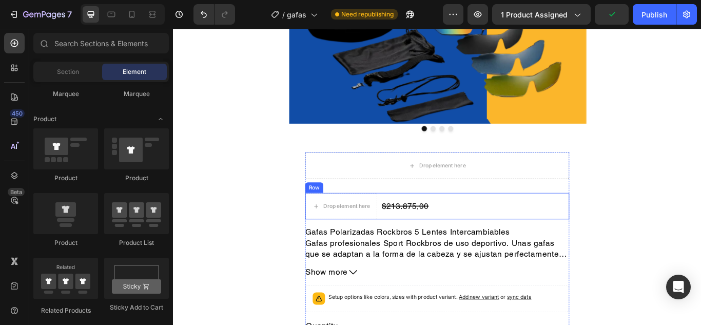
click at [415, 221] on div "$213.875,00 Product Price Product Price" at bounding box center [443, 235] width 57 height 31
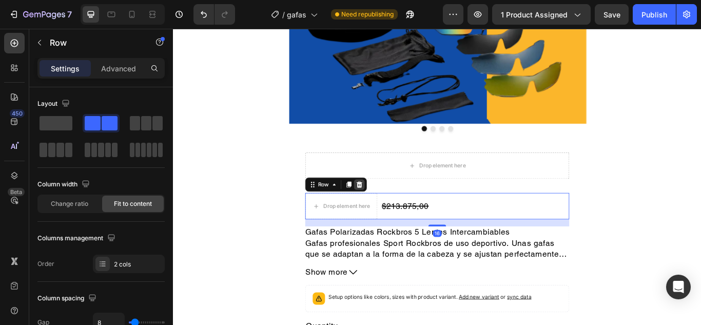
click at [386, 211] on icon at bounding box center [390, 210] width 8 height 8
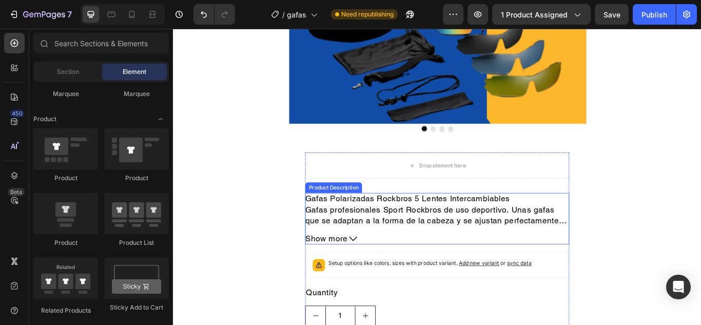
click at [364, 214] on div "Product Description" at bounding box center [360, 213] width 62 height 9
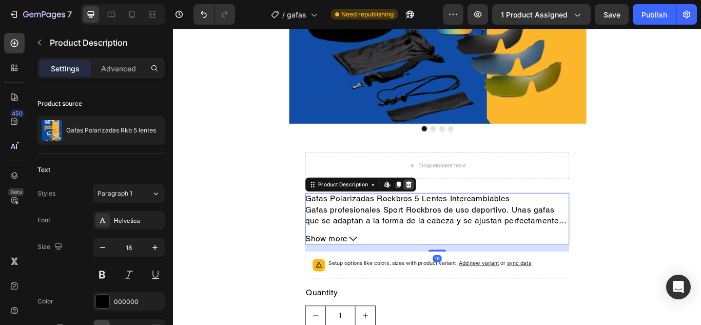
click at [444, 207] on icon at bounding box center [447, 210] width 8 height 8
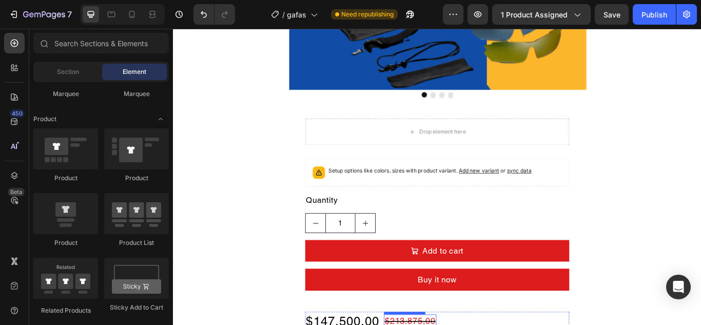
scroll to position [359, 0]
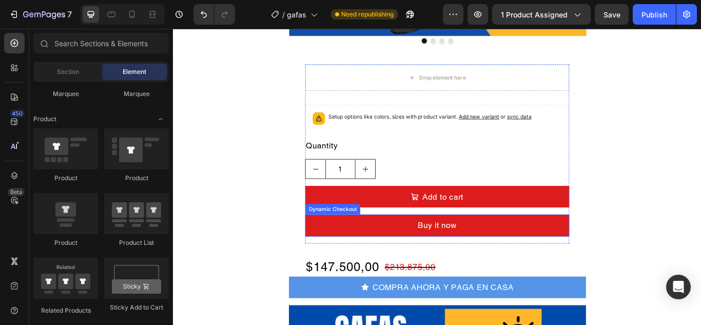
click at [362, 242] on div "Dynamic Checkout" at bounding box center [359, 239] width 64 height 12
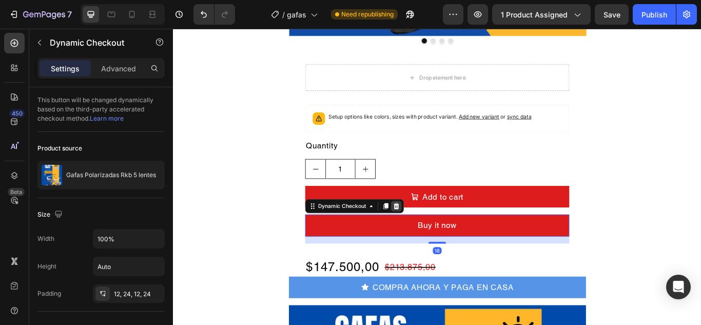
click at [430, 238] on icon at bounding box center [433, 235] width 7 height 7
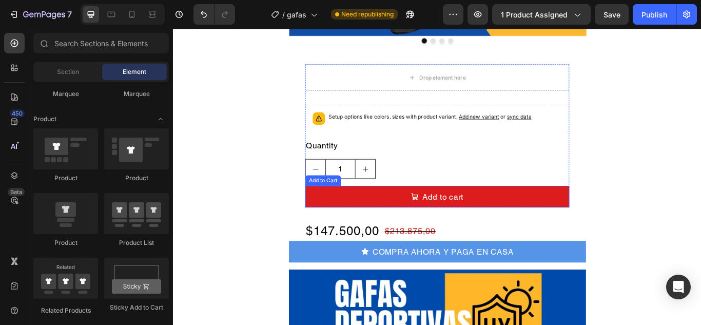
click at [354, 207] on div "Add to Cart" at bounding box center [347, 205] width 37 height 9
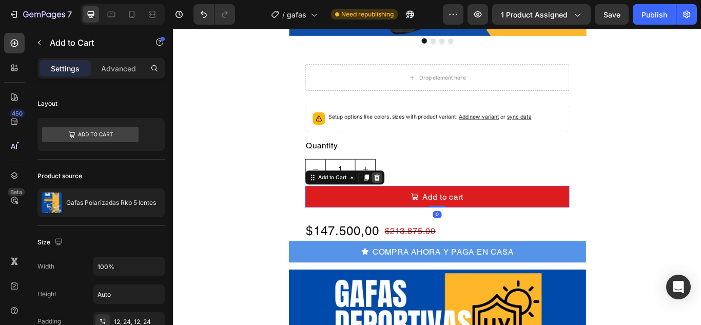
click at [408, 204] on icon at bounding box center [410, 202] width 8 height 8
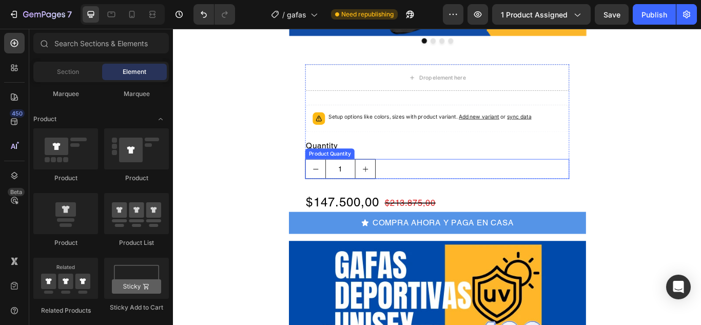
click at [355, 175] on div "Product Quantity" at bounding box center [355, 174] width 53 height 9
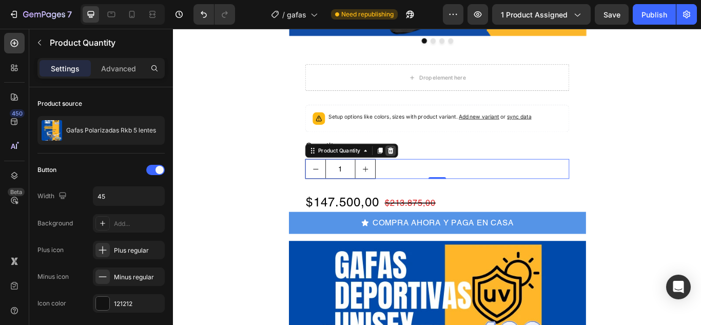
click at [424, 171] on icon at bounding box center [426, 170] width 7 height 7
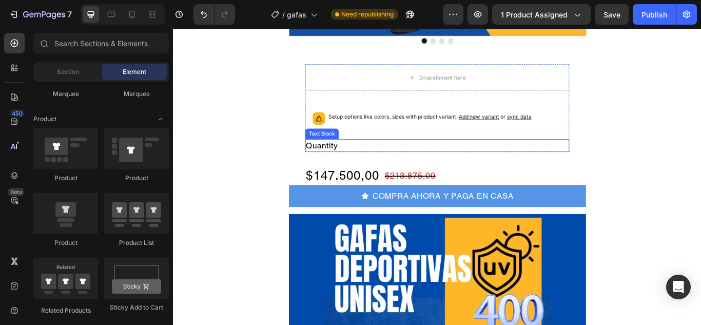
click at [353, 152] on div "Text Block" at bounding box center [346, 151] width 35 height 9
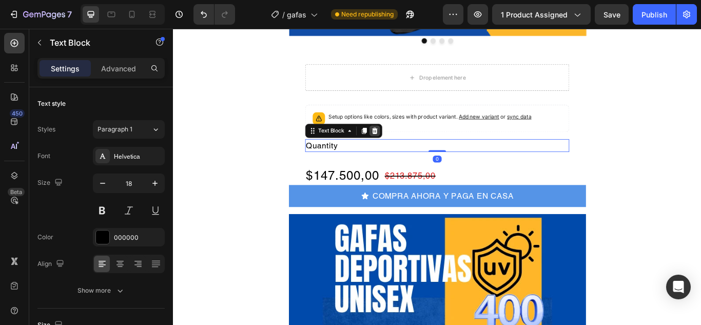
click at [405, 146] on icon at bounding box center [408, 147] width 7 height 7
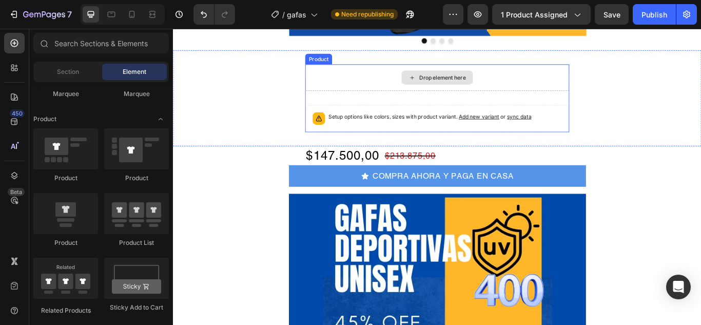
click at [346, 91] on div "Drop element here" at bounding box center [481, 85] width 308 height 31
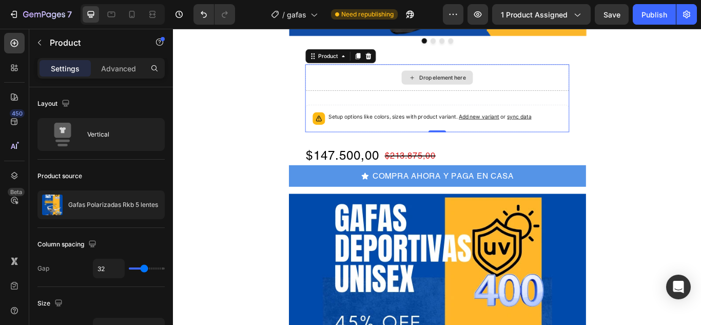
click at [371, 73] on div "Drop element here" at bounding box center [481, 85] width 308 height 31
click at [371, 76] on div "Drop element here" at bounding box center [481, 85] width 308 height 31
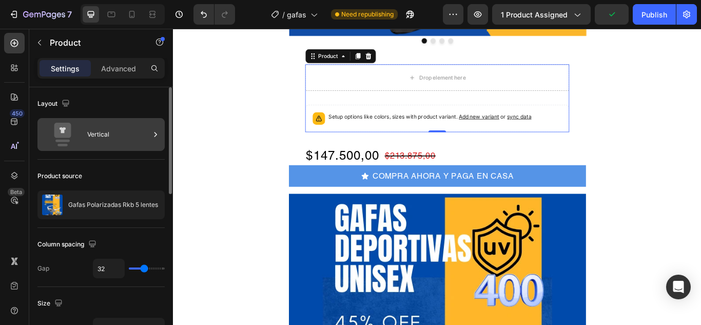
click at [144, 135] on div "Vertical" at bounding box center [118, 135] width 63 height 24
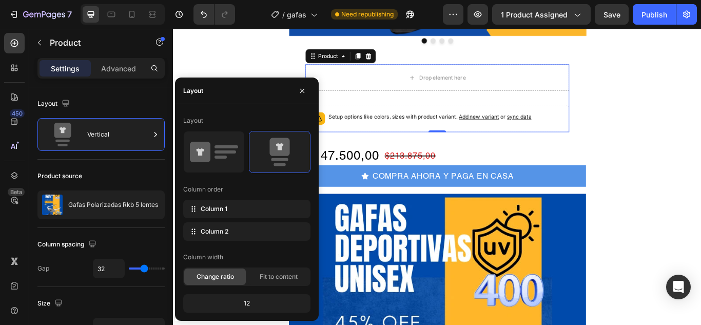
click at [0, 0] on icon at bounding box center [0, 0] width 0 height 0
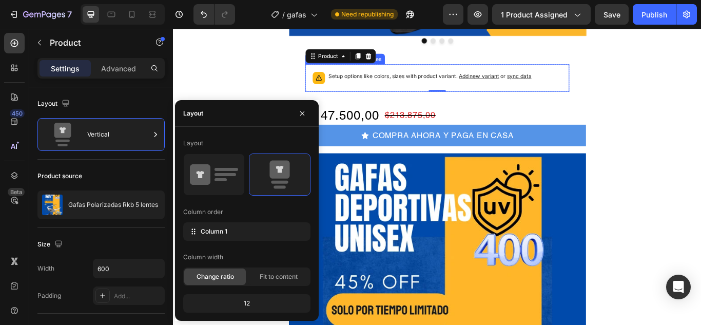
click at [537, 86] on span "Add new variant" at bounding box center [529, 84] width 47 height 8
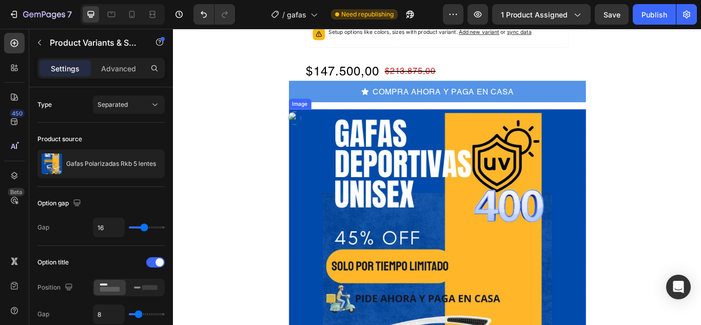
scroll to position [205, 0]
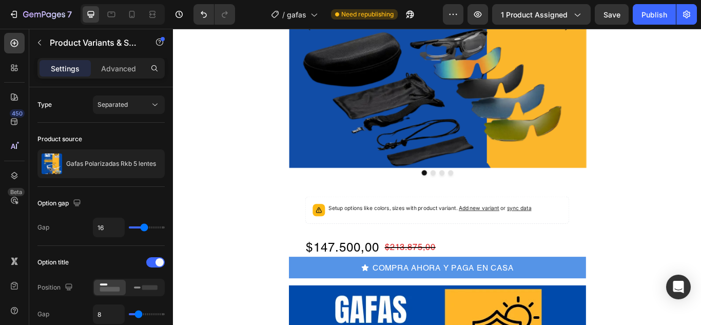
click at [528, 239] on span "Add new variant" at bounding box center [529, 238] width 47 height 8
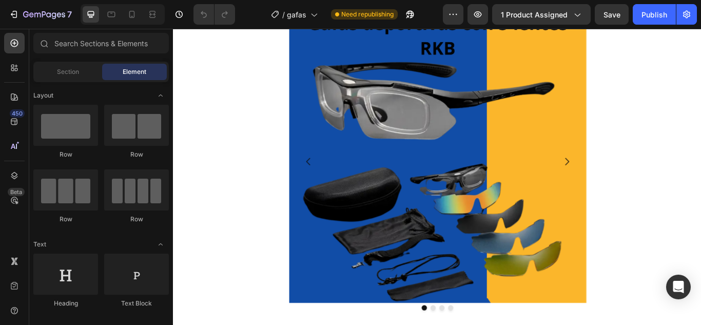
scroll to position [308, 0]
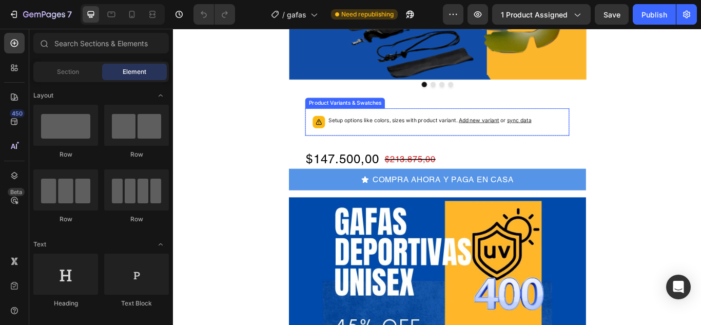
click at [486, 132] on p "Setup options like colors, sizes with product variant. Add new variant or sync …" at bounding box center [472, 135] width 236 height 10
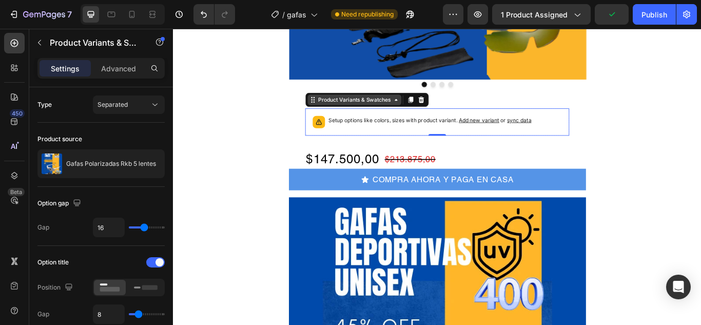
click at [399, 114] on div "Product Variants & Swatches" at bounding box center [384, 111] width 89 height 9
click at [340, 114] on div "Product Variants & Swatches" at bounding box center [384, 111] width 89 height 9
click at [426, 116] on div "Product Variants & Swatches" at bounding box center [383, 112] width 109 height 12
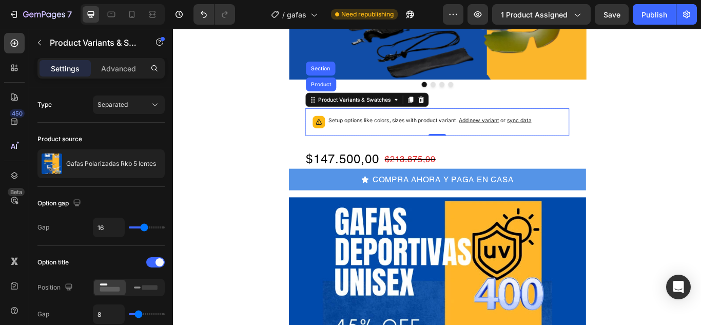
click at [398, 139] on p "Setup options like colors, sizes with product variant. Add new variant or sync …" at bounding box center [472, 135] width 236 height 10
click at [413, 137] on p "Setup options like colors, sizes with product variant. Add new variant or sync …" at bounding box center [472, 135] width 236 height 10
click at [524, 135] on span "Add new variant" at bounding box center [529, 135] width 47 height 8
click at [387, 116] on div "Product Variants & Swatches" at bounding box center [383, 112] width 109 height 12
click at [413, 112] on div "Product Variants & Swatches" at bounding box center [384, 111] width 89 height 9
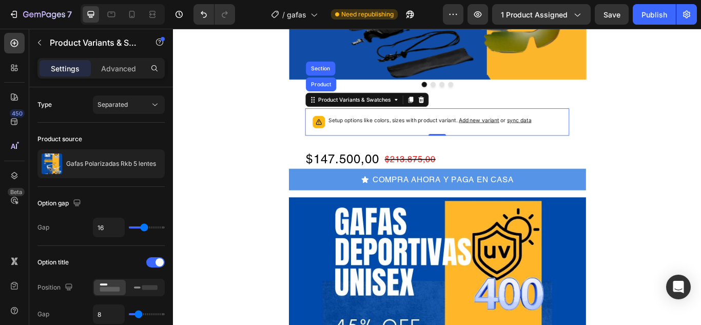
click at [359, 132] on p "Setup options like colors, sizes with product variant. Add new variant or sync …" at bounding box center [472, 135] width 236 height 10
click at [574, 132] on span "sync data" at bounding box center [576, 135] width 28 height 8
click at [585, 131] on span "sync data" at bounding box center [576, 135] width 28 height 8
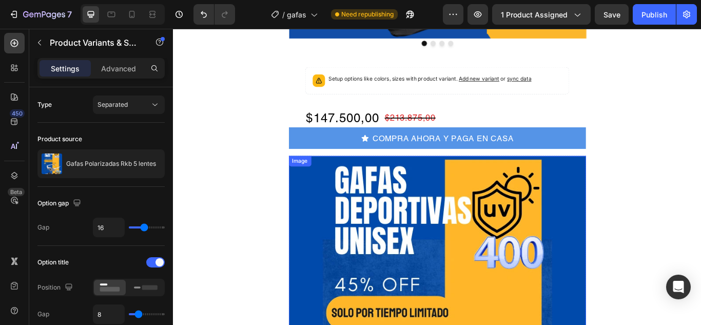
scroll to position [205, 0]
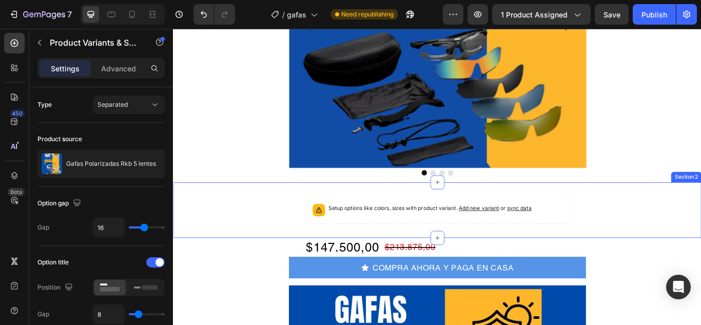
click at [242, 242] on div "Setup options like colors, sizes with product variant. Add new variant or sync …" at bounding box center [481, 240] width 616 height 32
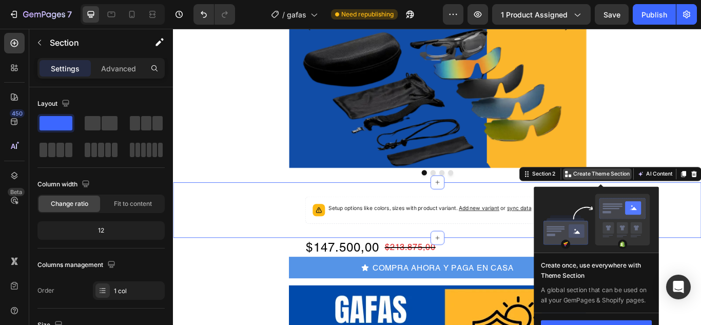
click at [663, 198] on p "Create Theme Section" at bounding box center [672, 197] width 66 height 9
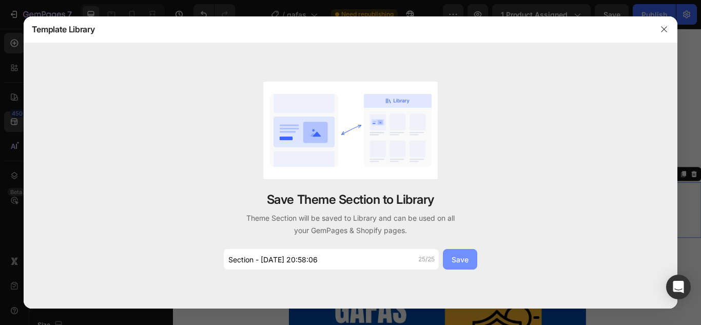
click at [465, 257] on div "Save" at bounding box center [459, 259] width 17 height 11
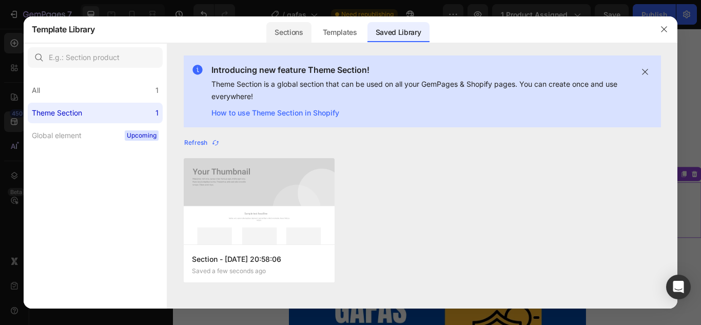
click at [283, 32] on div "Sections" at bounding box center [288, 32] width 45 height 21
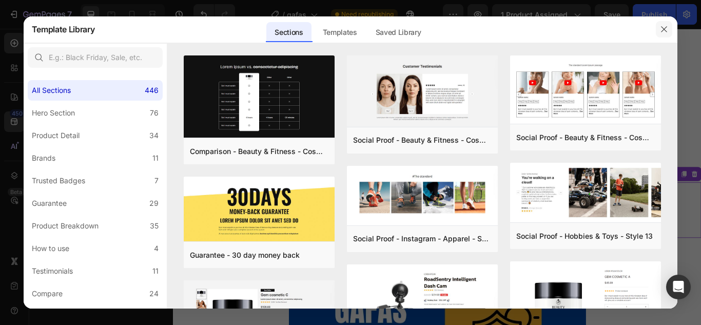
click at [664, 22] on button "button" at bounding box center [664, 29] width 16 height 16
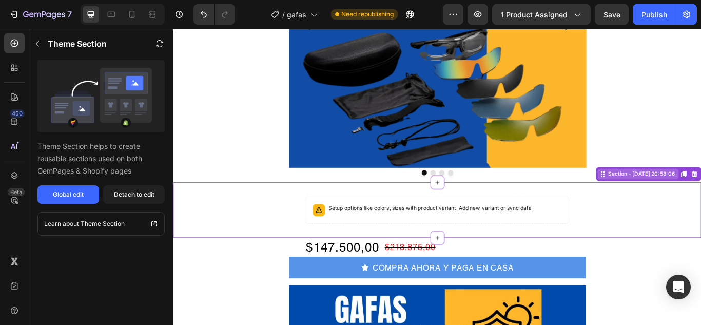
click at [669, 203] on div "Section - [DATE] 20:58:06" at bounding box center [714, 198] width 94 height 12
click at [191, 251] on div "Setup options like colors, sizes with product variant. Add new variant or sync …" at bounding box center [481, 240] width 616 height 32
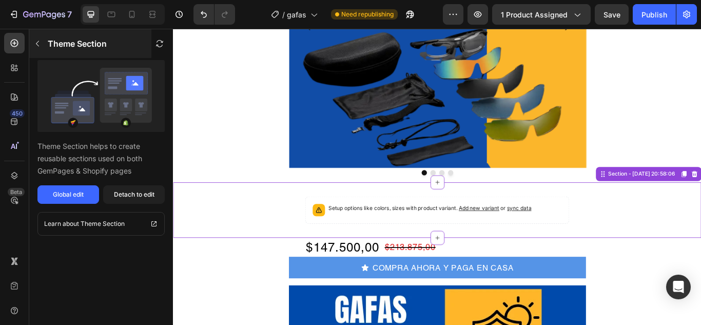
click at [38, 40] on icon "button" at bounding box center [37, 43] width 8 height 8
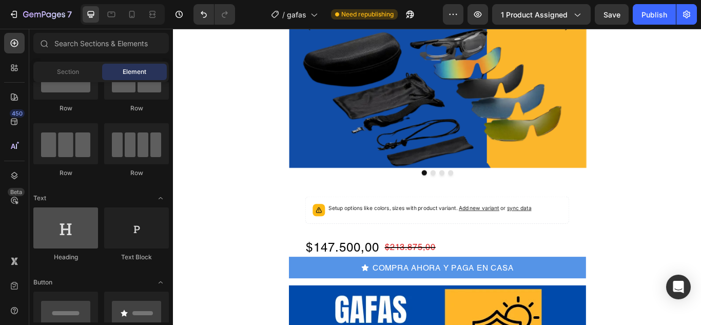
scroll to position [0, 0]
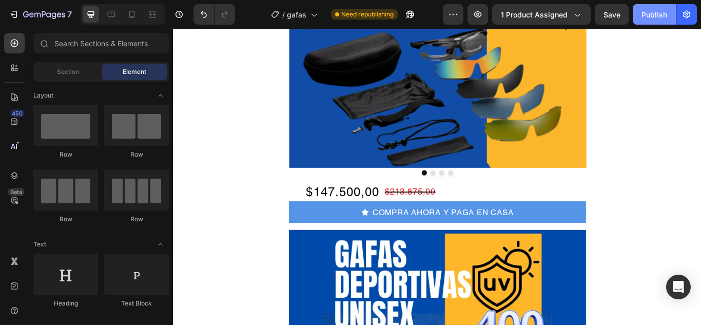
click at [647, 18] on div "Publish" at bounding box center [654, 14] width 26 height 11
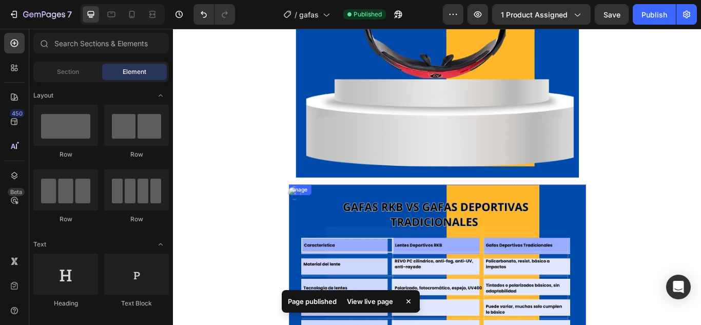
scroll to position [1560, 0]
